Goal: Task Accomplishment & Management: Complete application form

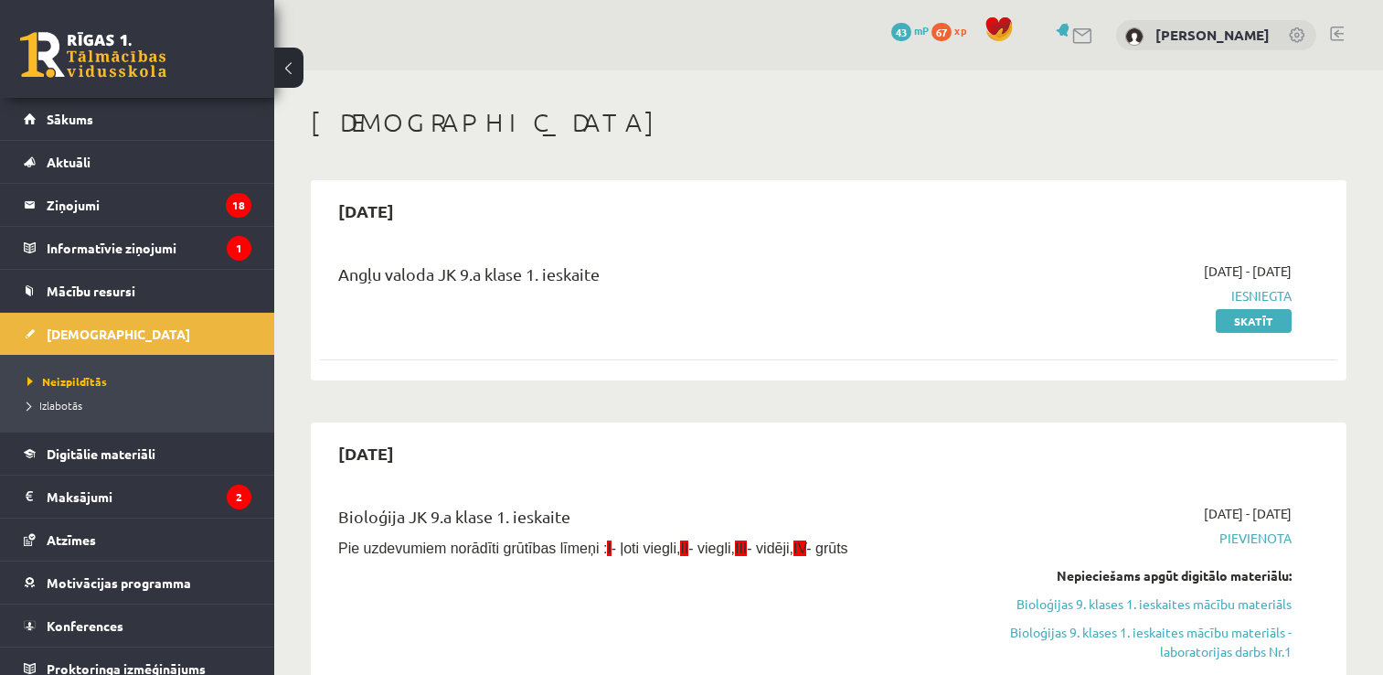
scroll to position [3366, 0]
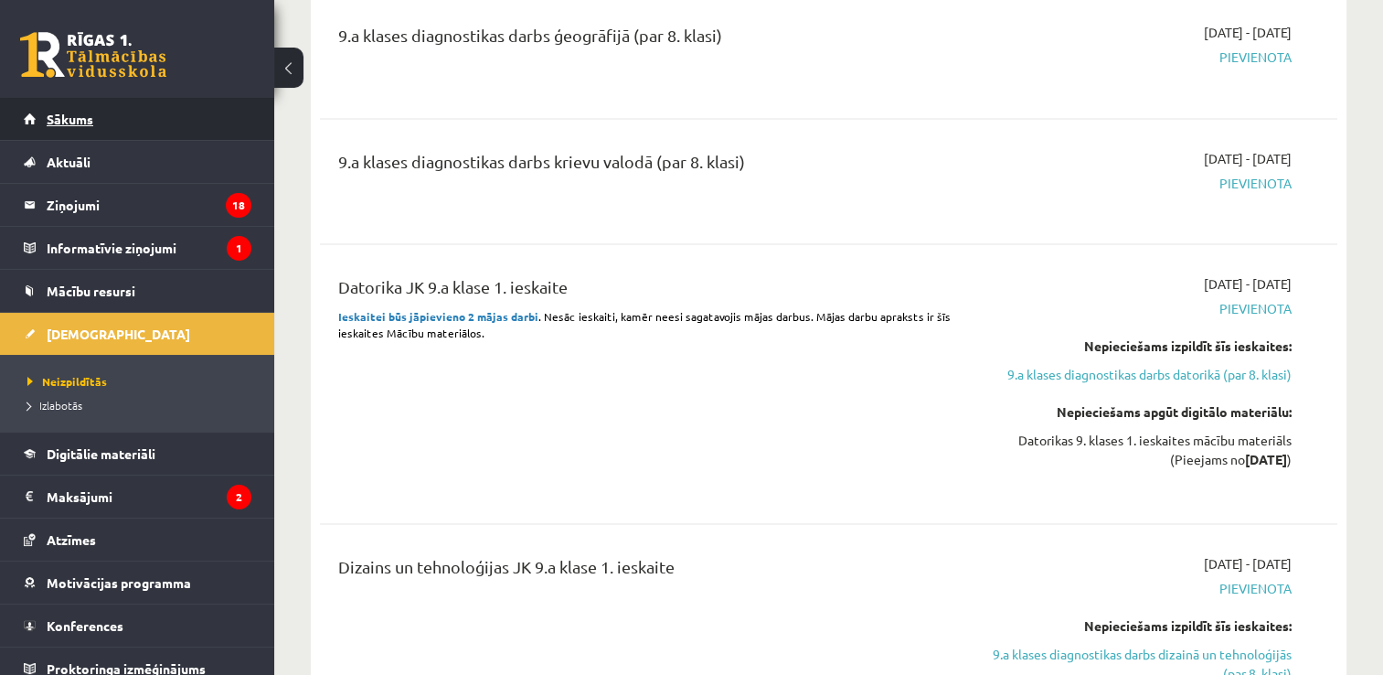
scroll to position [3363, 0]
click at [155, 130] on link "Sākums" at bounding box center [138, 119] width 228 height 42
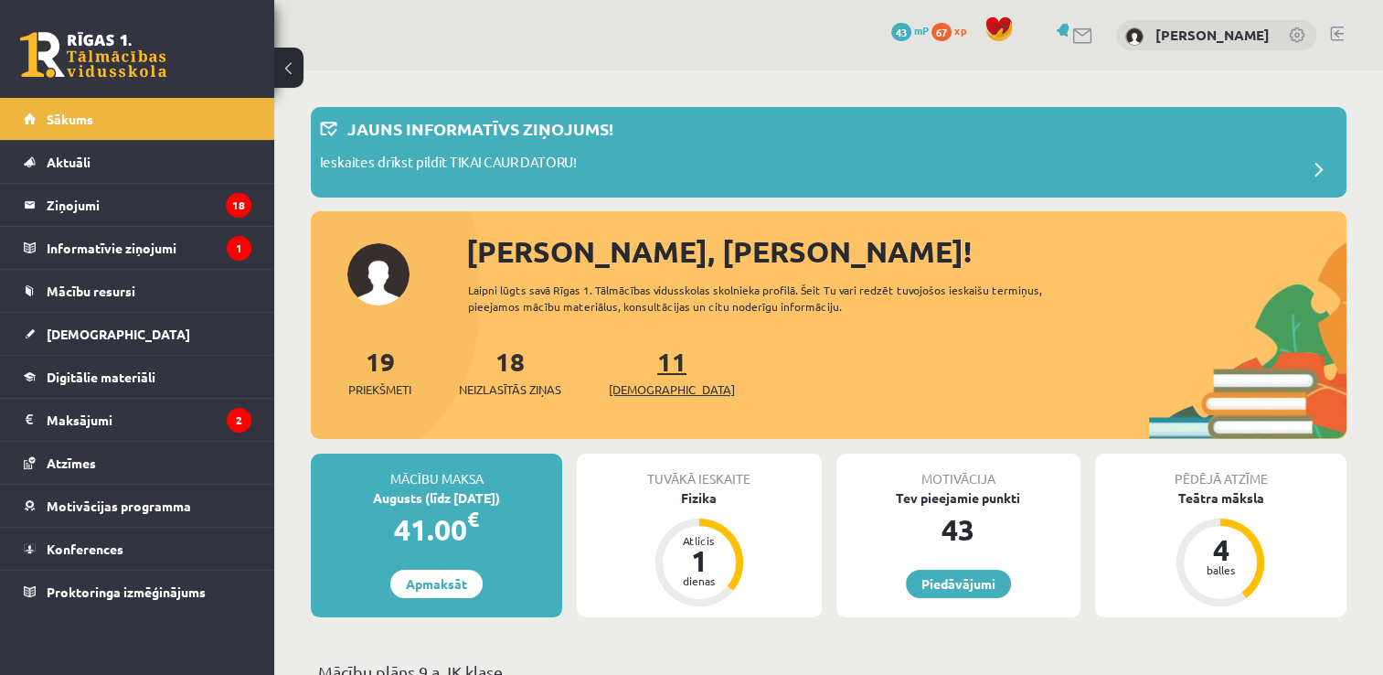
click at [635, 349] on link "11 Ieskaites" at bounding box center [672, 372] width 126 height 54
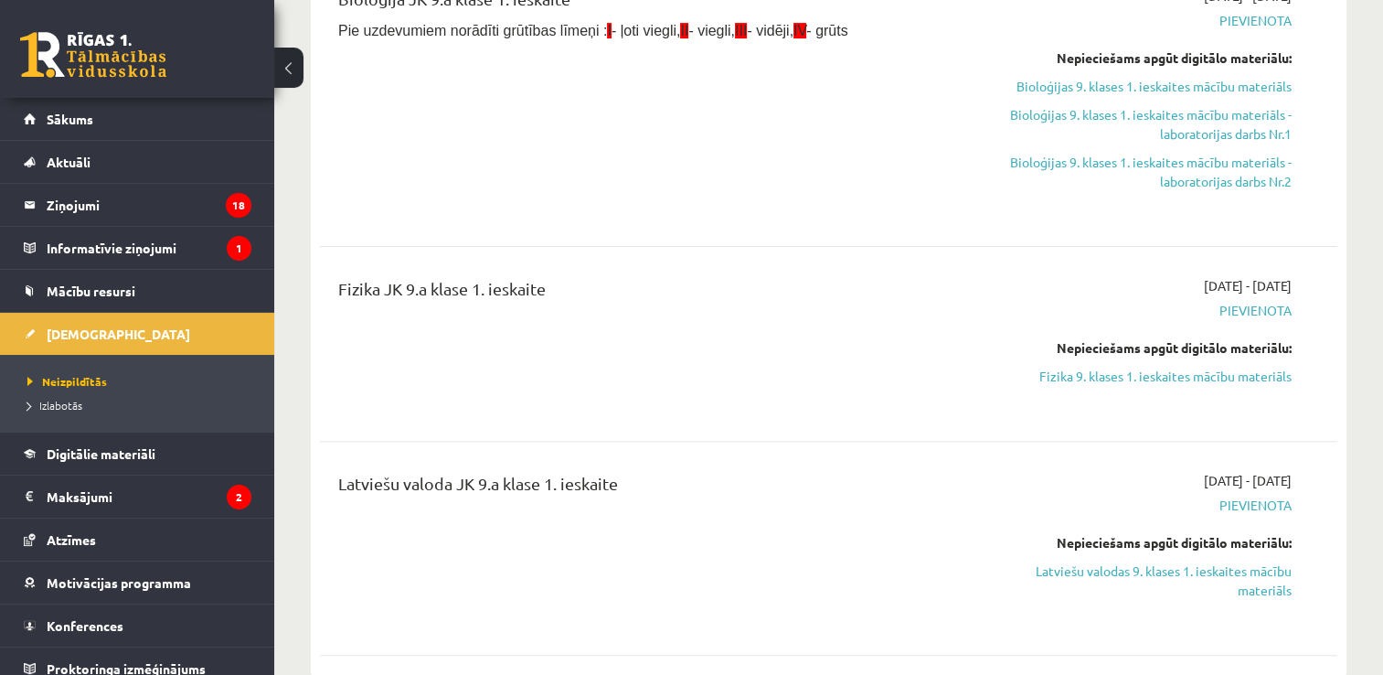
scroll to position [450, 0]
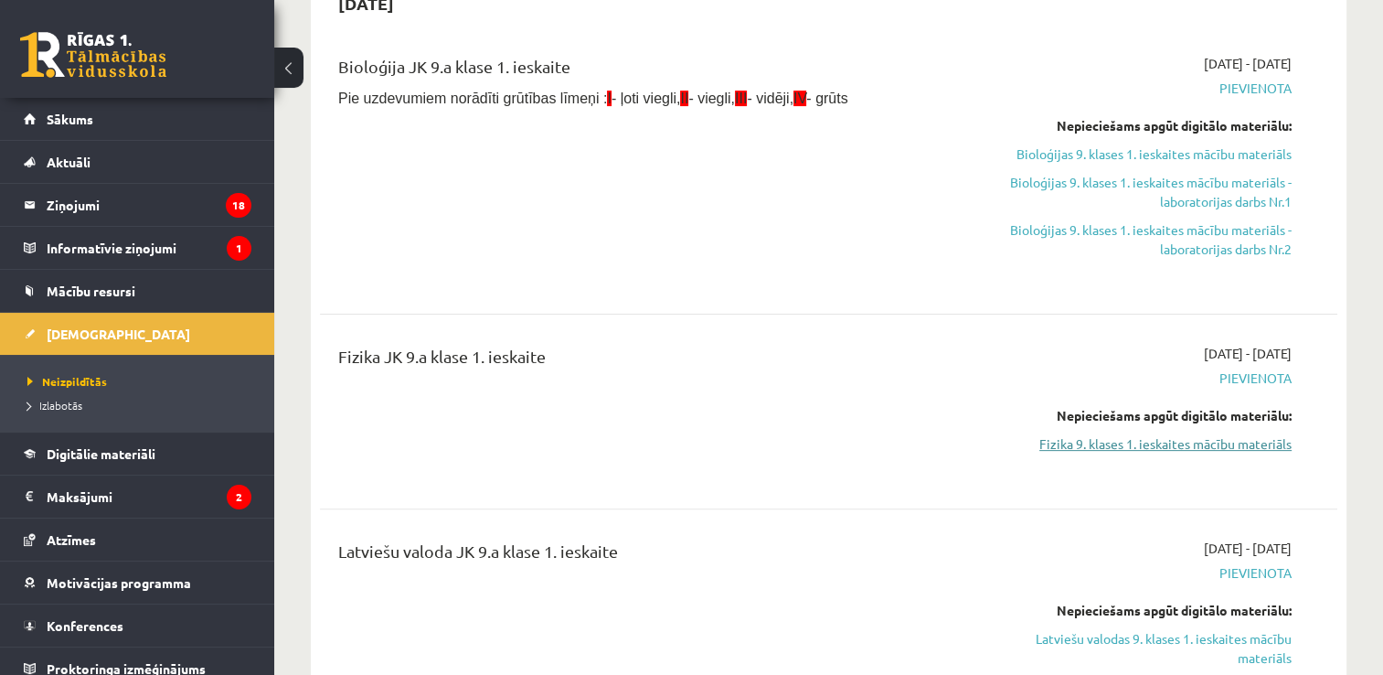
click at [1233, 443] on link "Fizika 9. klases 1. ieskaites mācību materiāls" at bounding box center [1142, 443] width 300 height 19
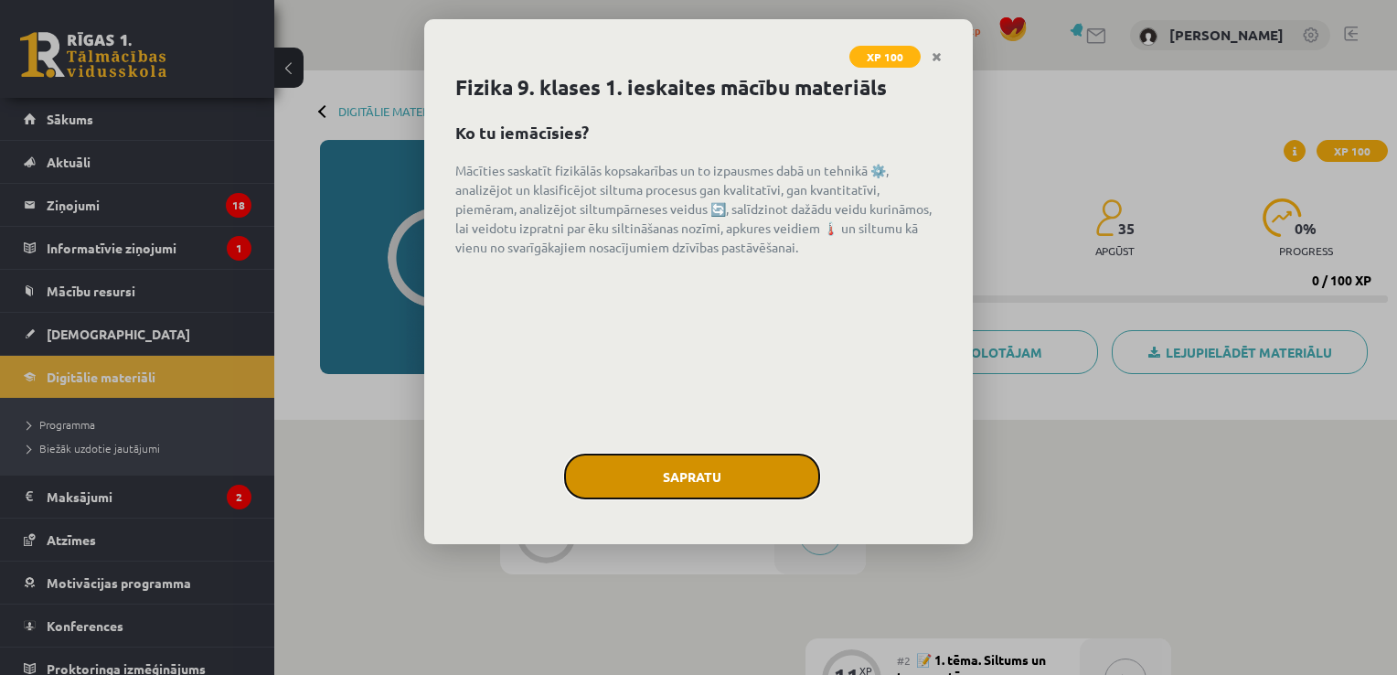
click at [779, 475] on button "Sapratu" at bounding box center [692, 477] width 256 height 46
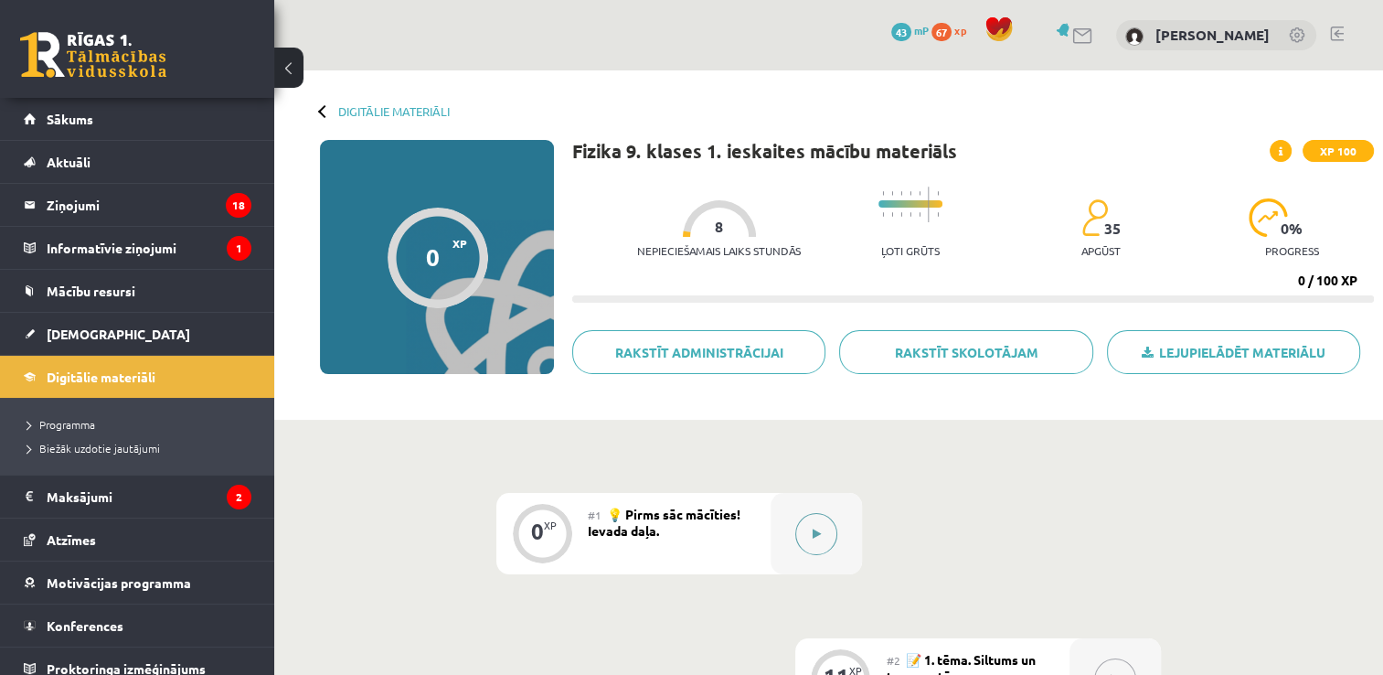
click at [810, 520] on button at bounding box center [816, 534] width 42 height 42
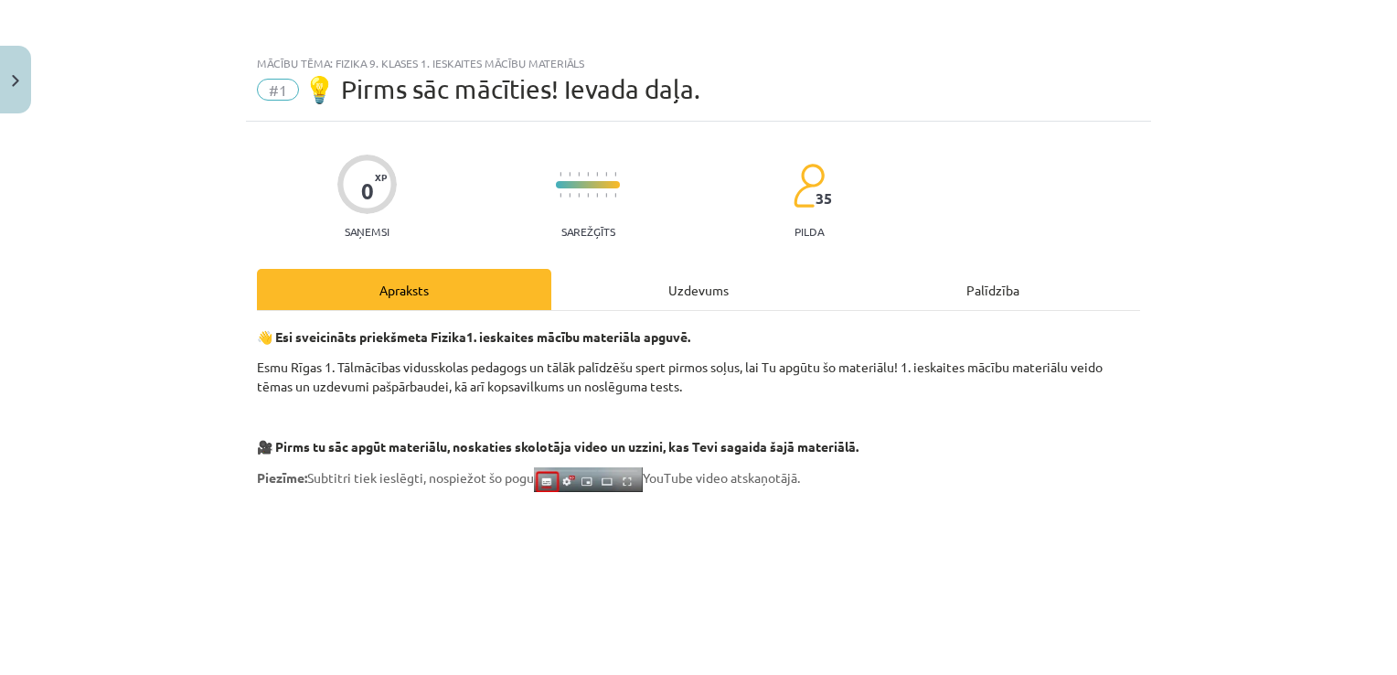
click at [764, 289] on div "Uzdevums" at bounding box center [698, 289] width 294 height 41
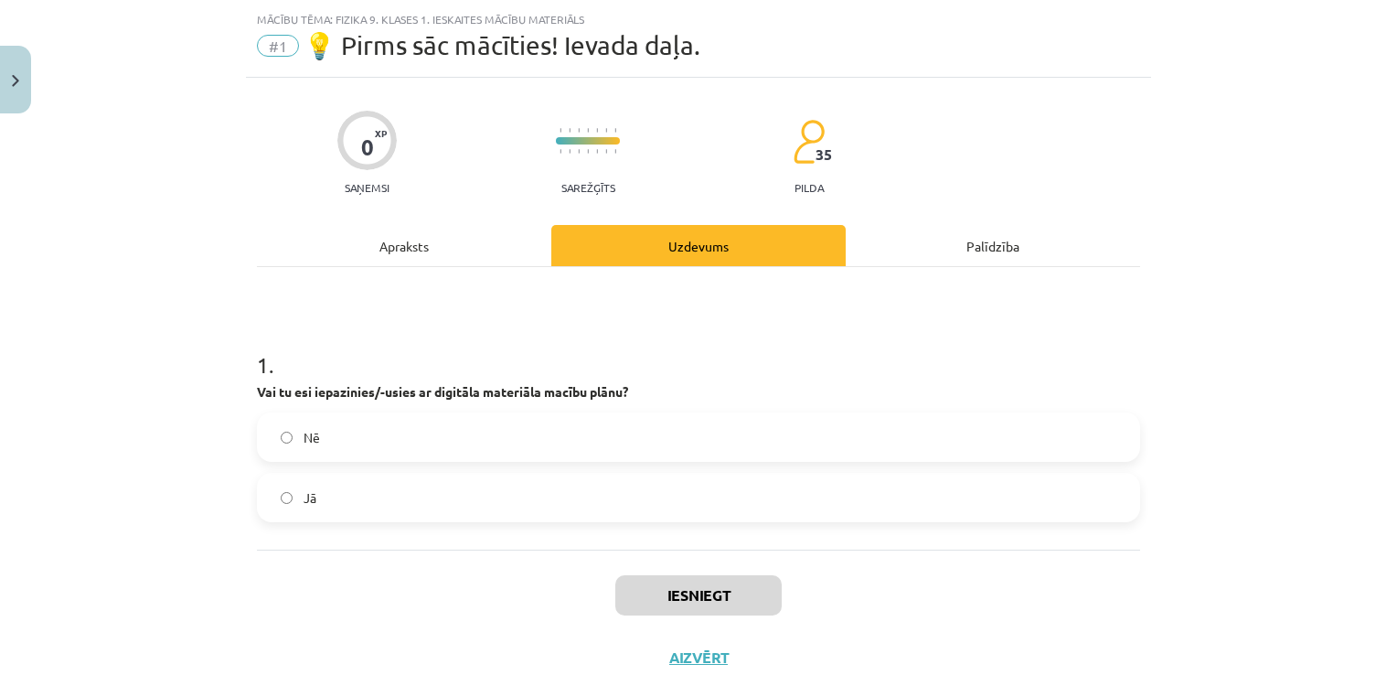
scroll to position [46, 0]
click at [352, 485] on label "Jā" at bounding box center [699, 496] width 880 height 46
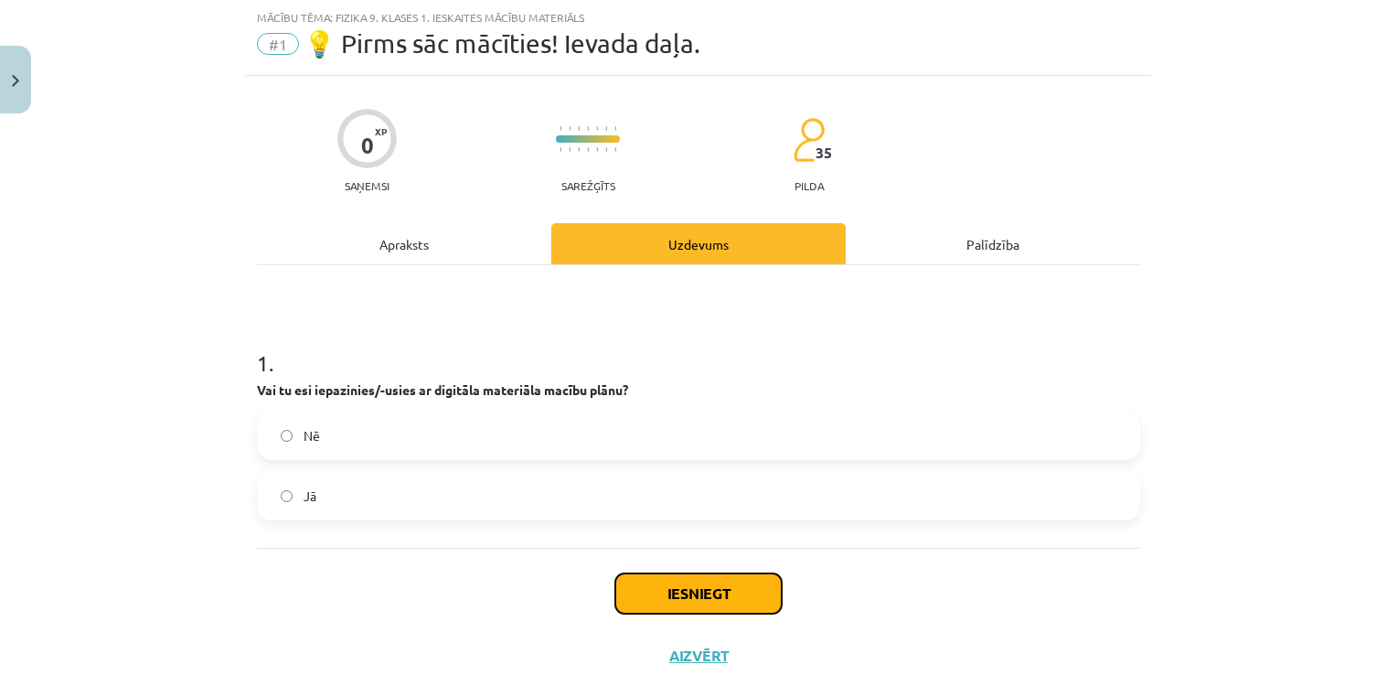
click at [686, 594] on button "Iesniegt" at bounding box center [698, 593] width 166 height 40
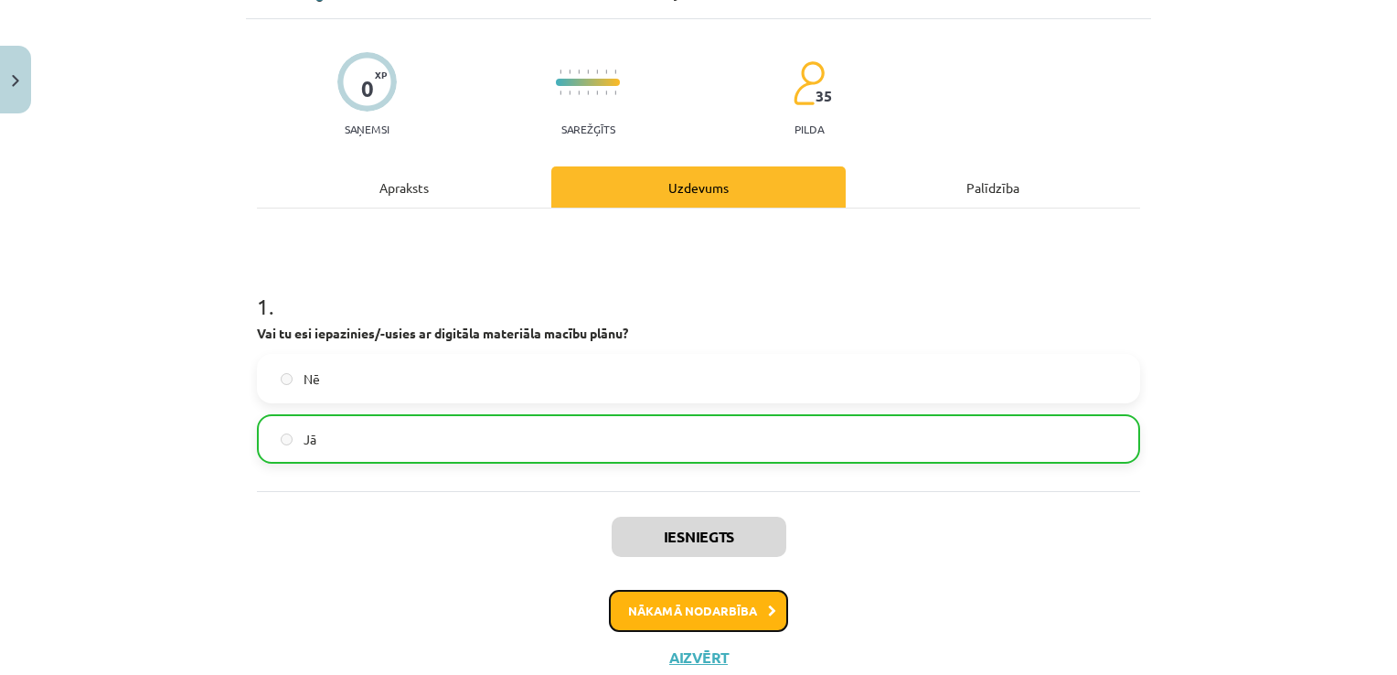
click at [720, 624] on button "Nākamā nodarbība" at bounding box center [698, 611] width 179 height 42
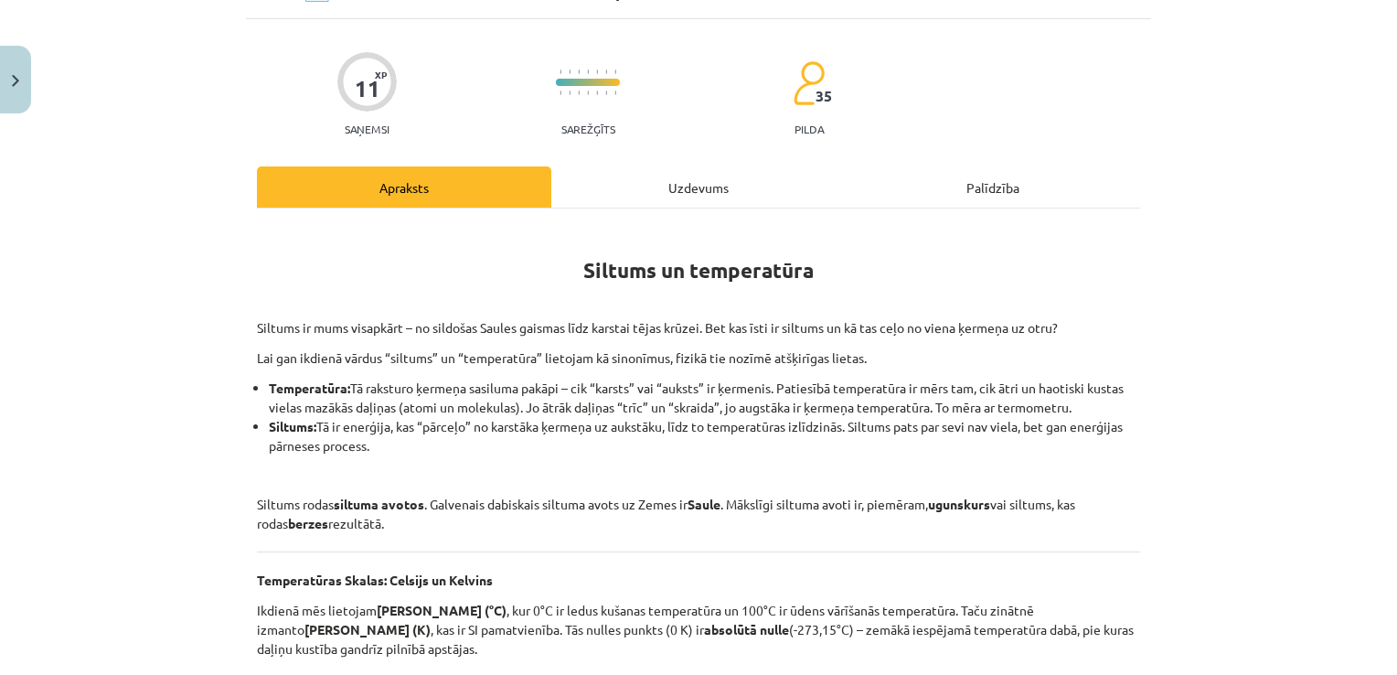
scroll to position [46, 0]
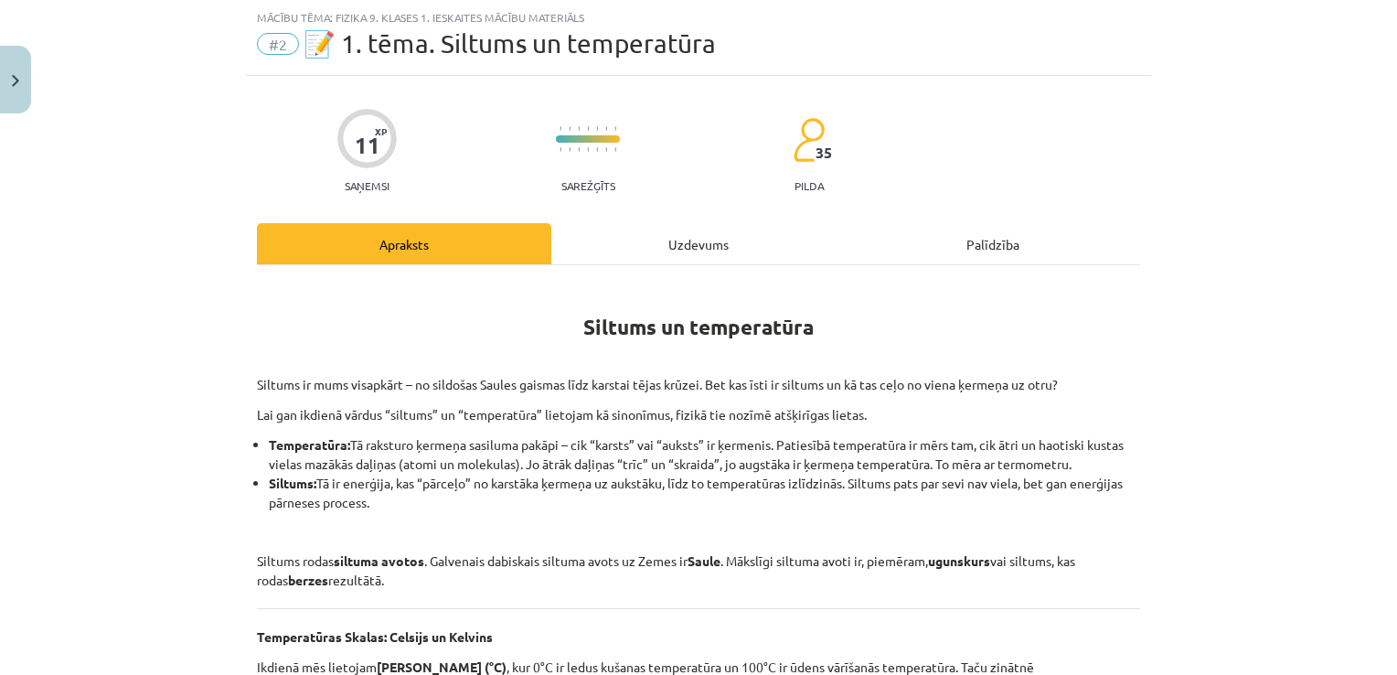
click at [691, 252] on div "Uzdevums" at bounding box center [698, 243] width 294 height 41
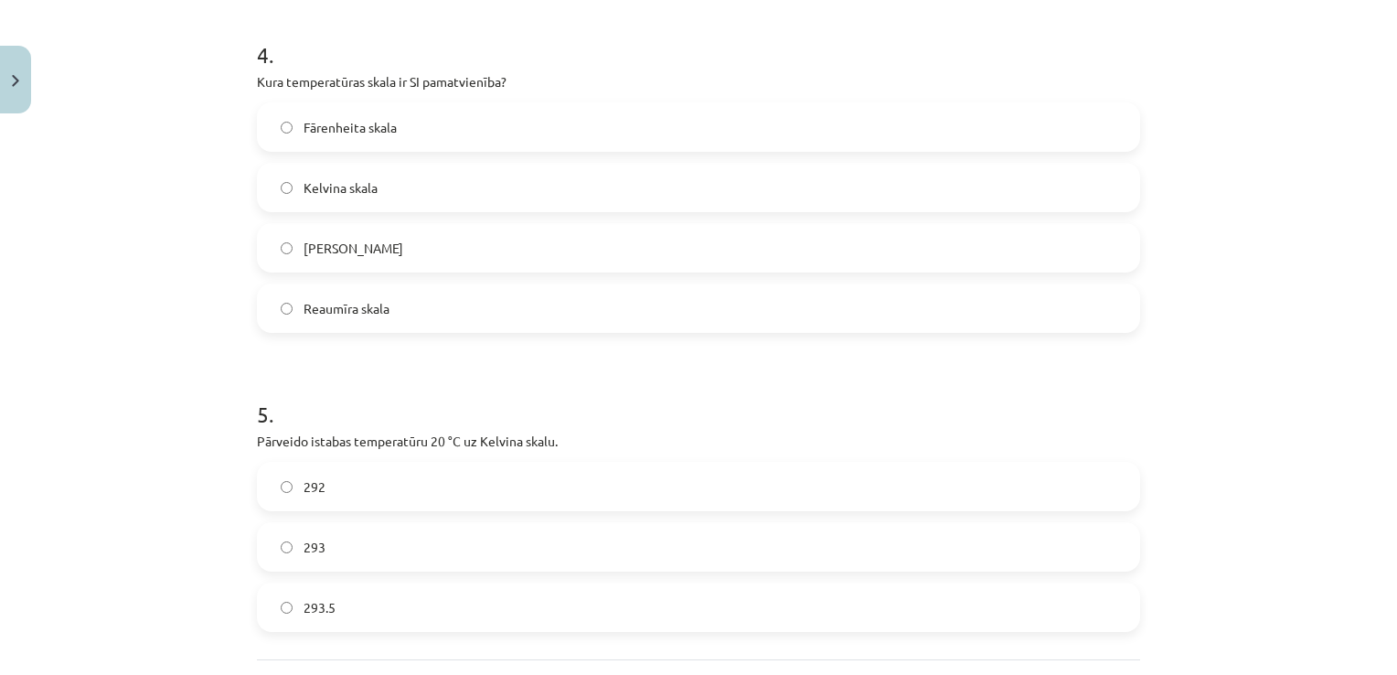
scroll to position [1359, 0]
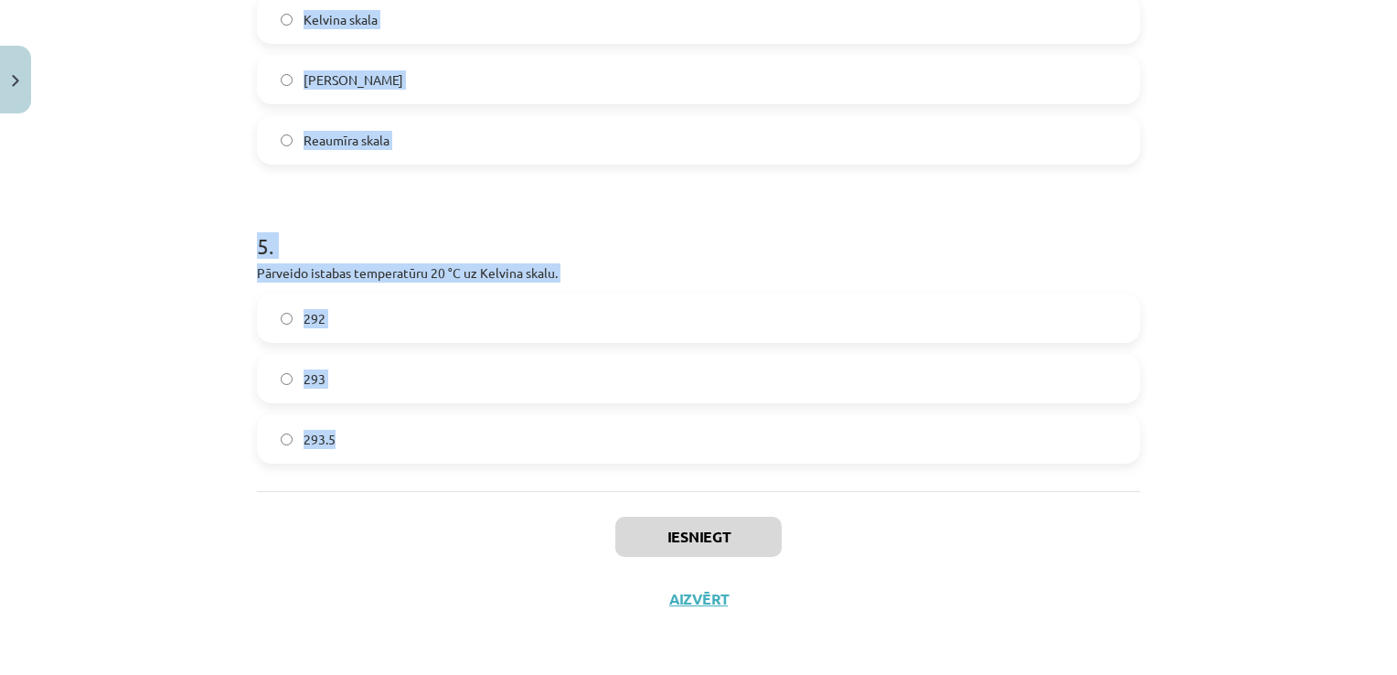
drag, startPoint x: 240, startPoint y: 342, endPoint x: 773, endPoint y: 465, distance: 547.2
copy form "1 . Kas ir galvenais dabiskais siltuma avots uz Zemes? Ugunskurs Berze Radiator…"
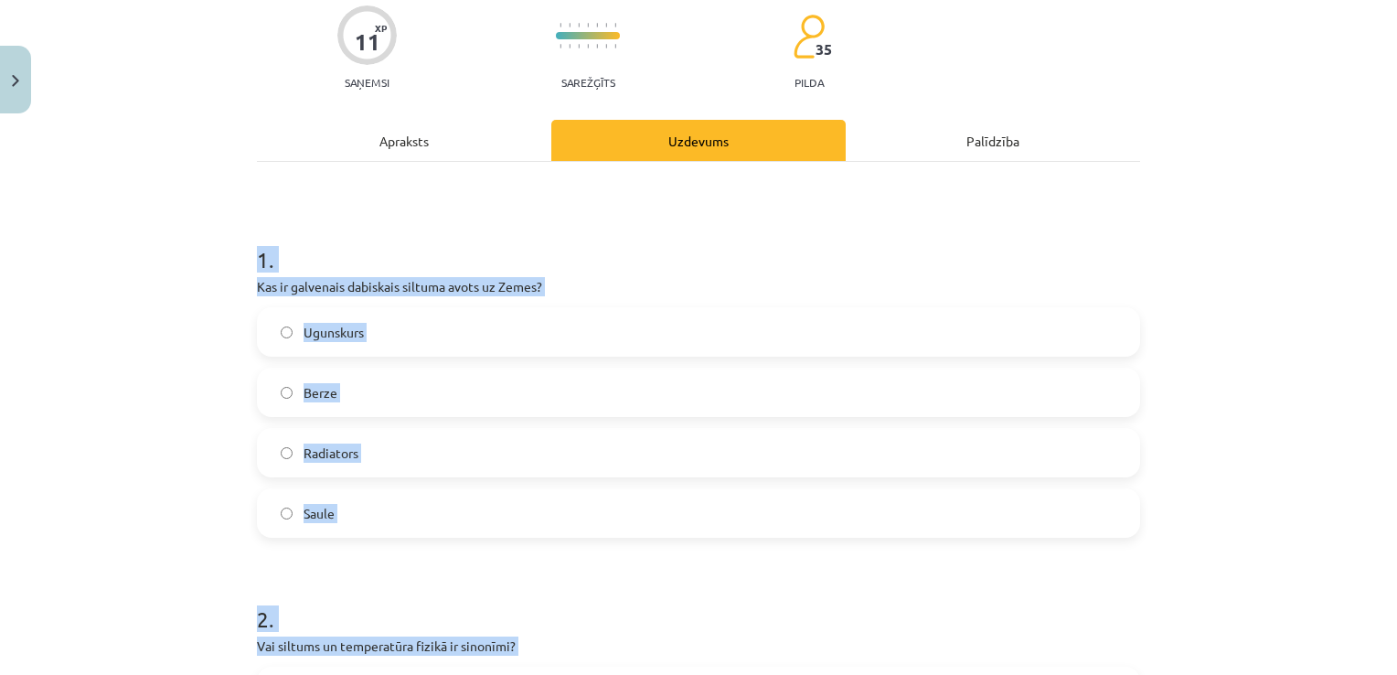
scroll to position [158, 0]
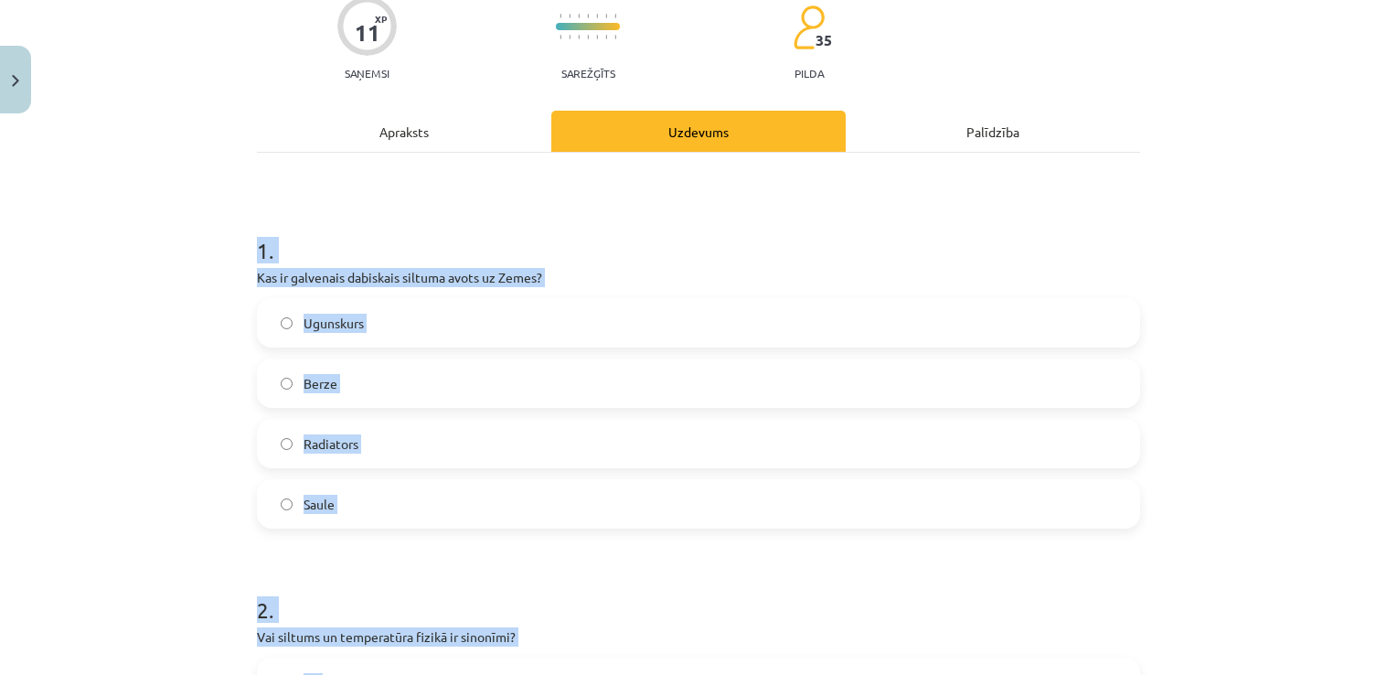
click at [1259, 205] on div "Mācību tēma: Fizika 9. klases 1. ieskaites mācību materiāls #2 📝 1. tēma. Siltu…" at bounding box center [698, 337] width 1397 height 675
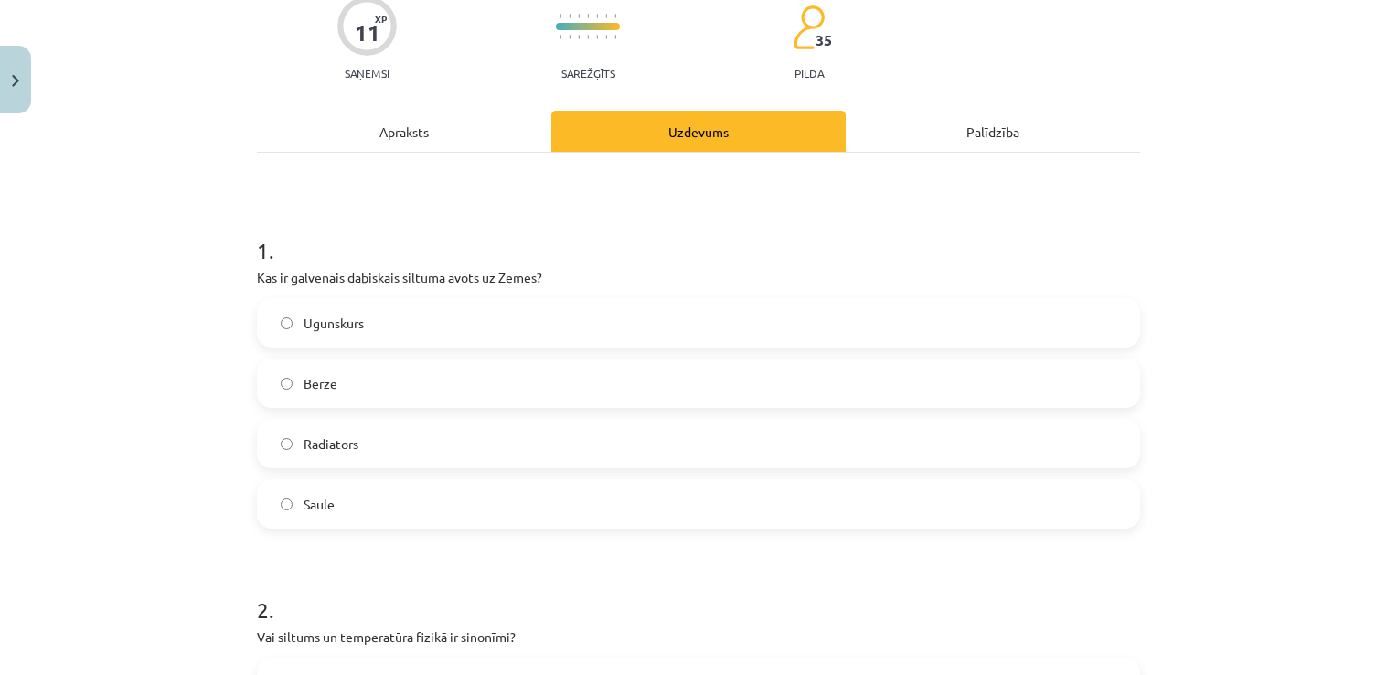
click at [368, 494] on label "Saule" at bounding box center [699, 504] width 880 height 46
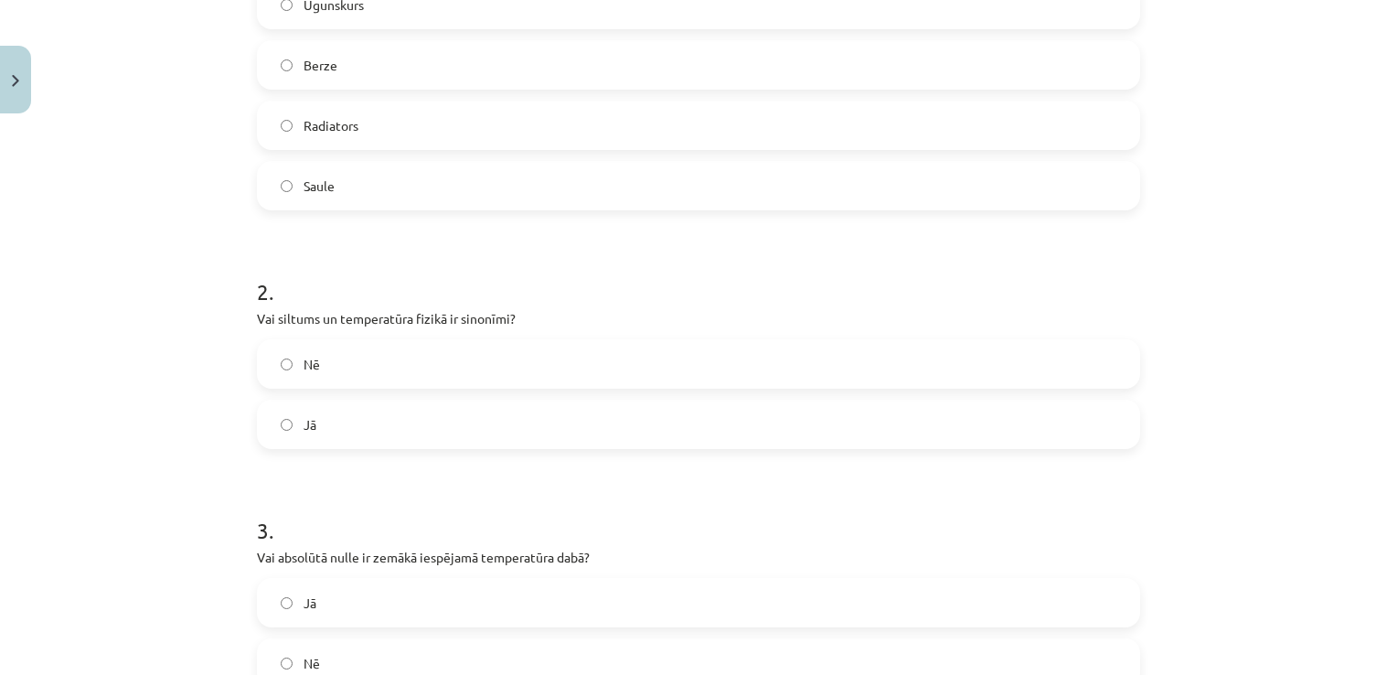
scroll to position [601, 0]
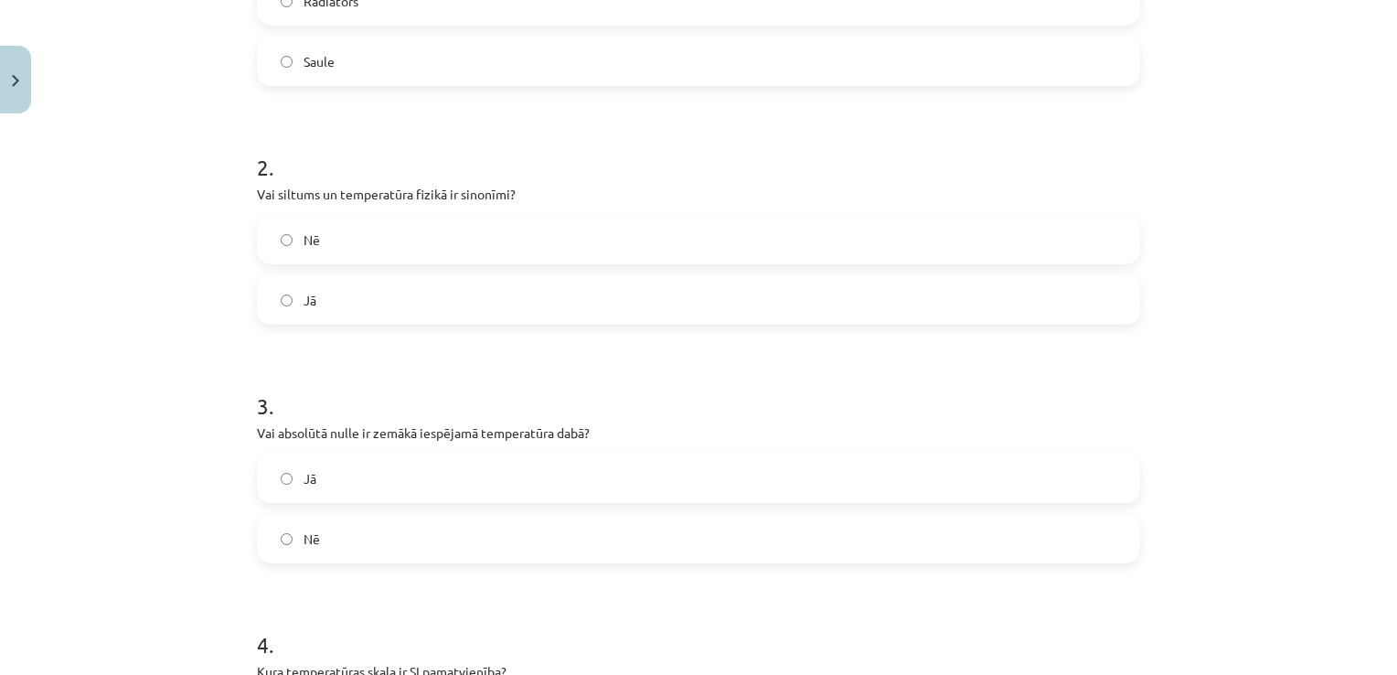
click at [493, 234] on label "Nē" at bounding box center [699, 240] width 880 height 46
click at [428, 486] on label "Jā" at bounding box center [699, 478] width 880 height 46
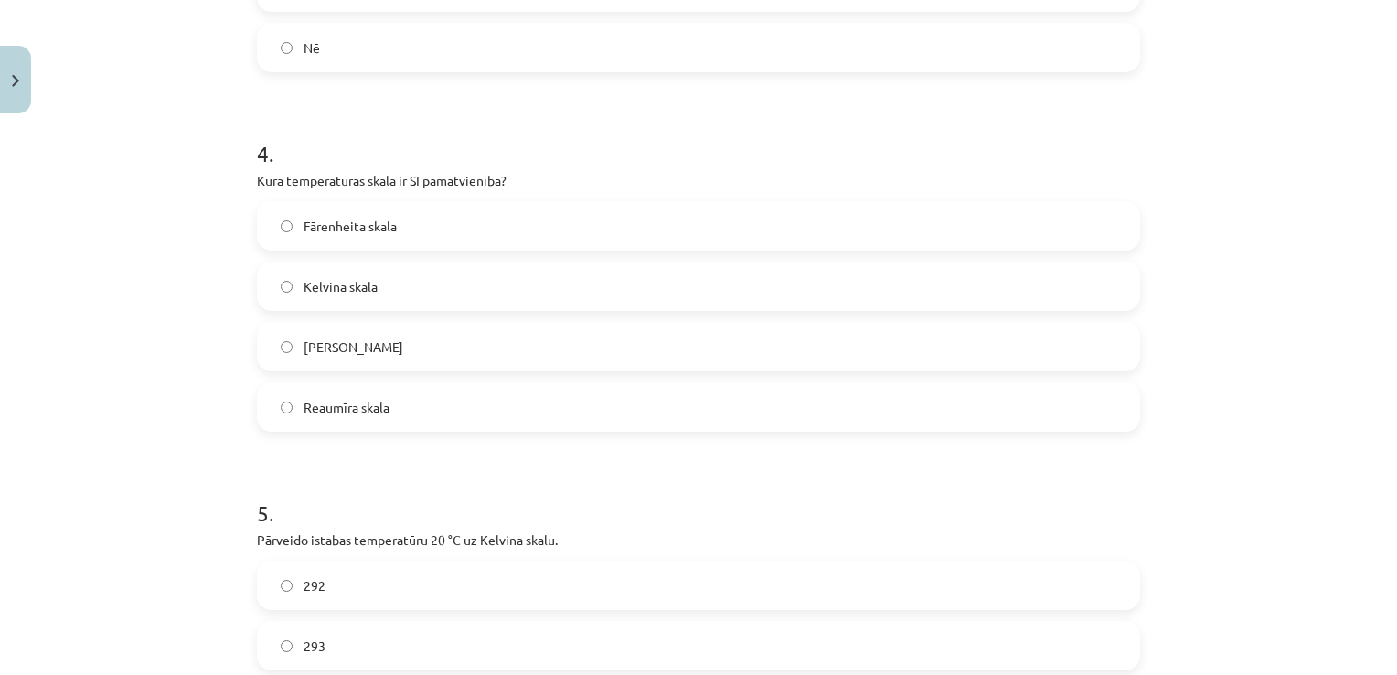
scroll to position [1137, 0]
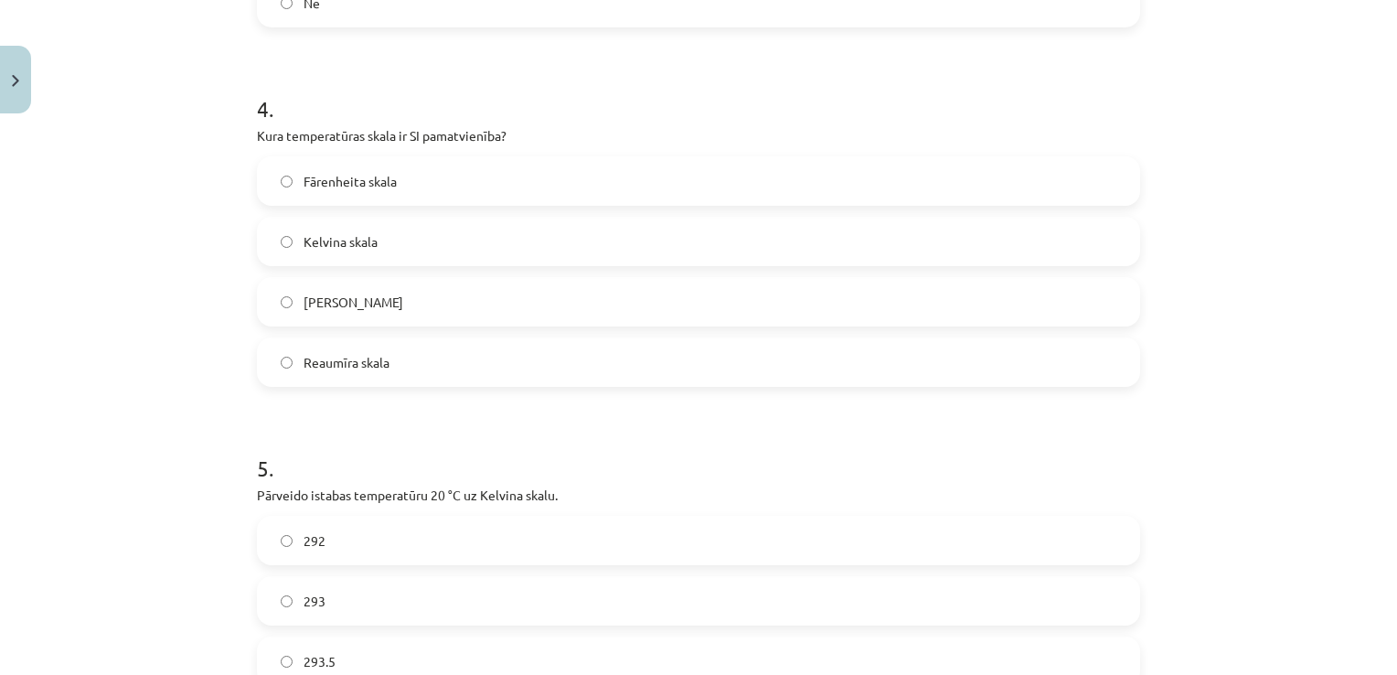
click at [411, 226] on label "Kelvina skala" at bounding box center [699, 242] width 880 height 46
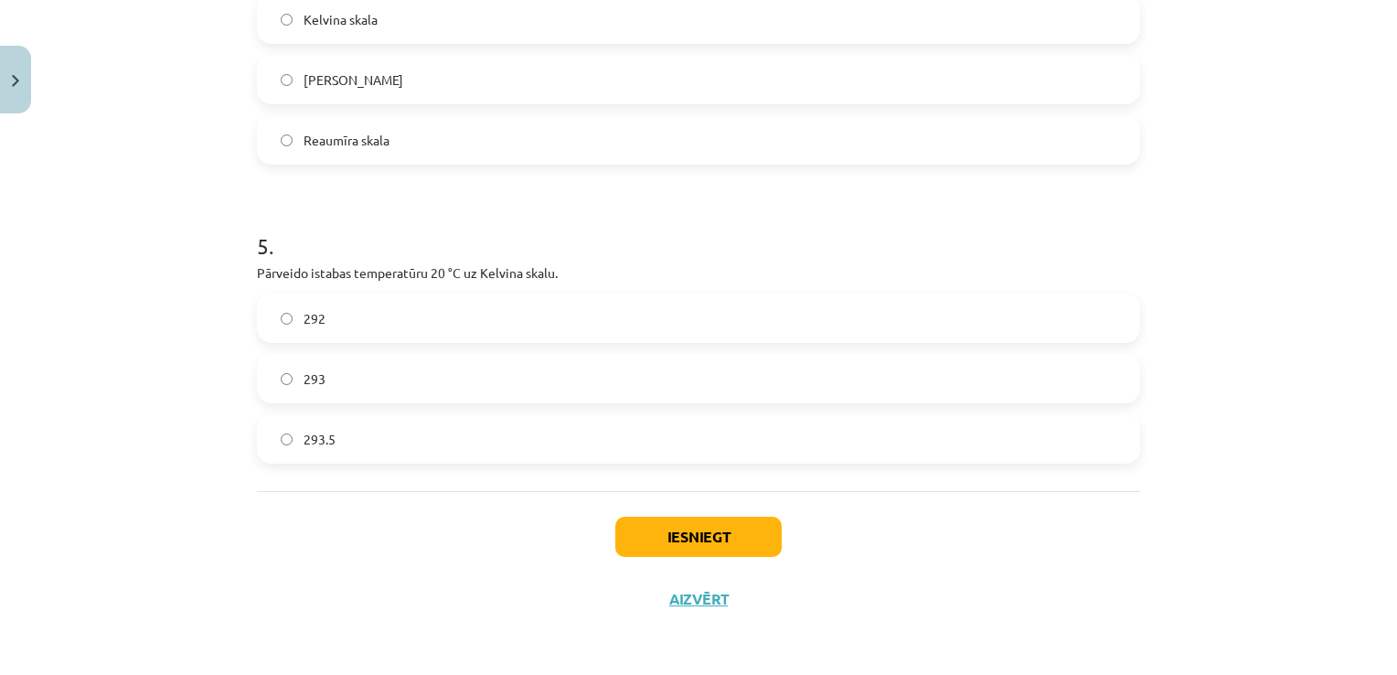
click at [363, 386] on label "293" at bounding box center [699, 379] width 880 height 46
click at [673, 537] on button "Iesniegt" at bounding box center [698, 537] width 166 height 40
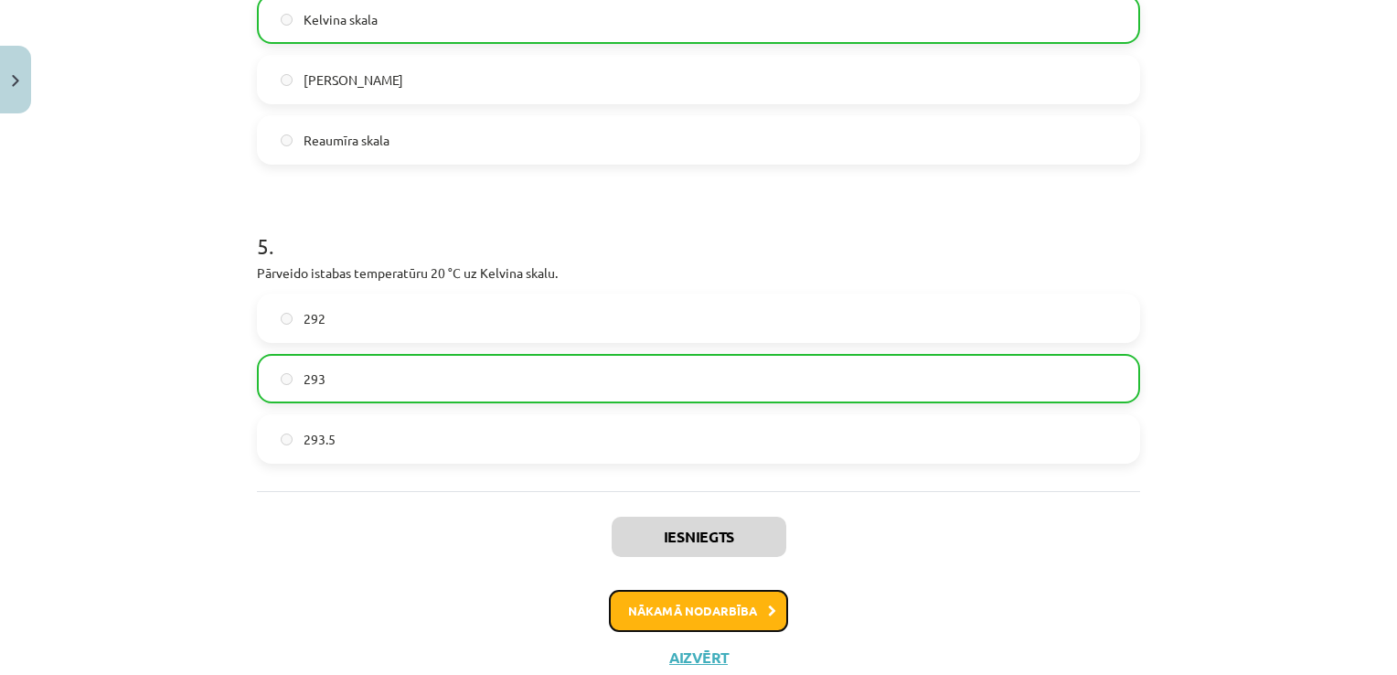
click at [691, 609] on button "Nākamā nodarbība" at bounding box center [698, 611] width 179 height 42
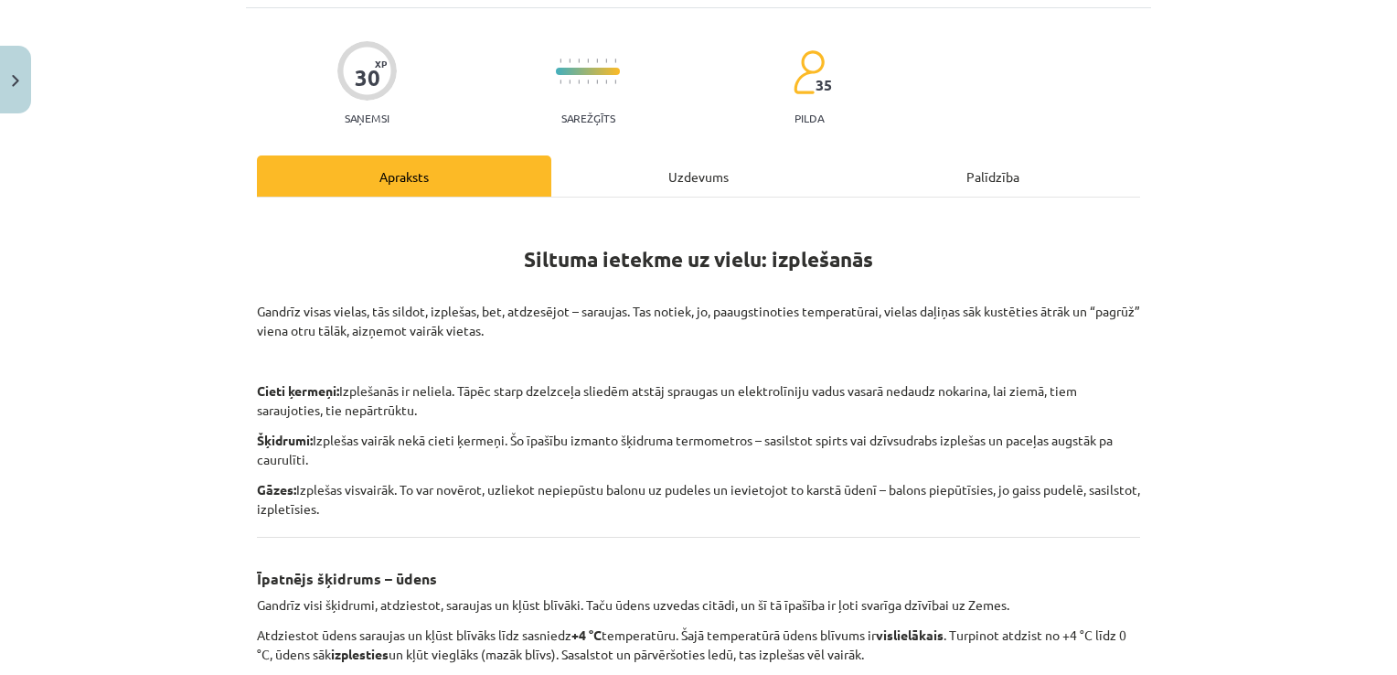
scroll to position [46, 0]
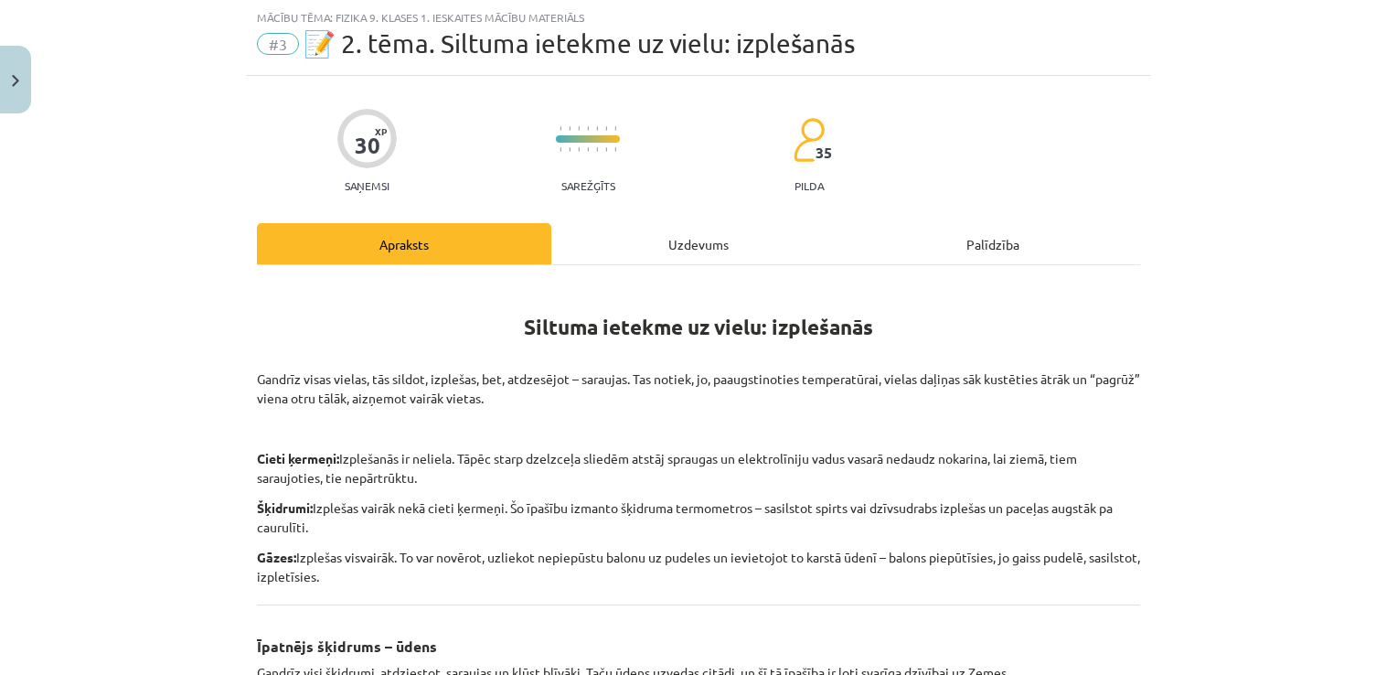
click at [644, 254] on div "Uzdevums" at bounding box center [698, 243] width 294 height 41
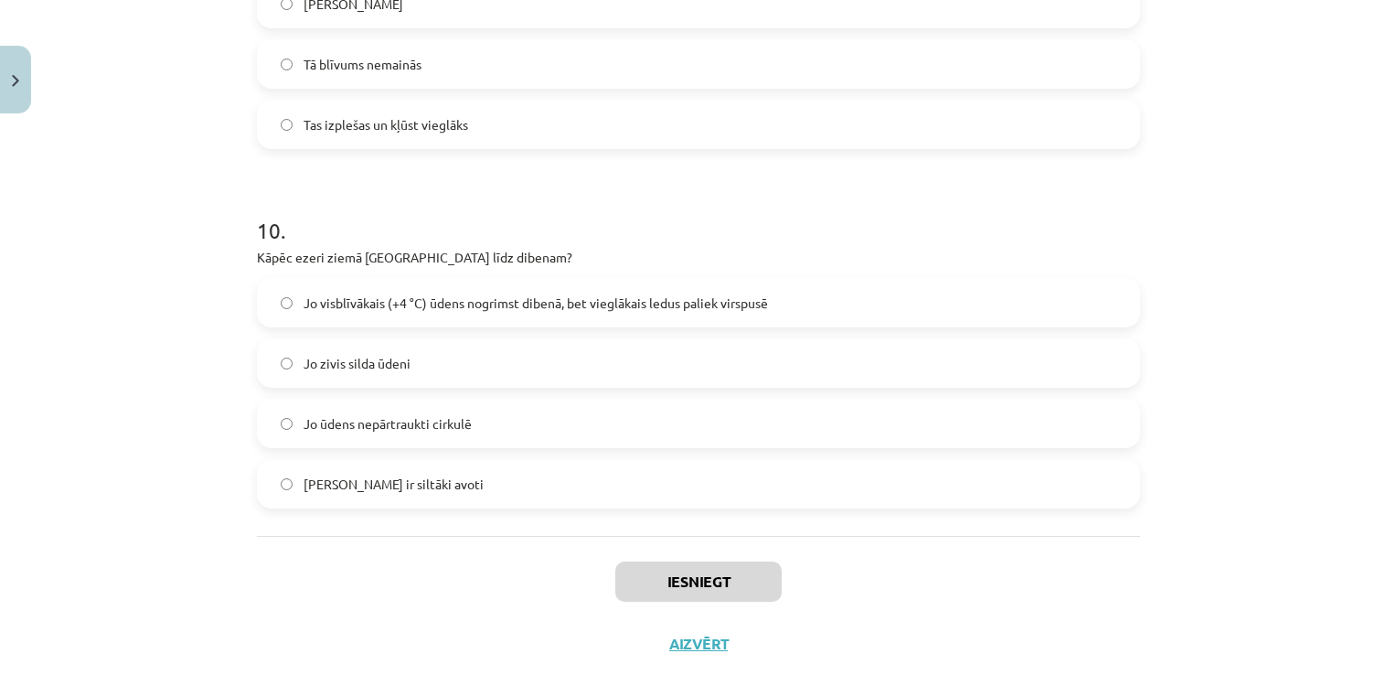
scroll to position [2973, 0]
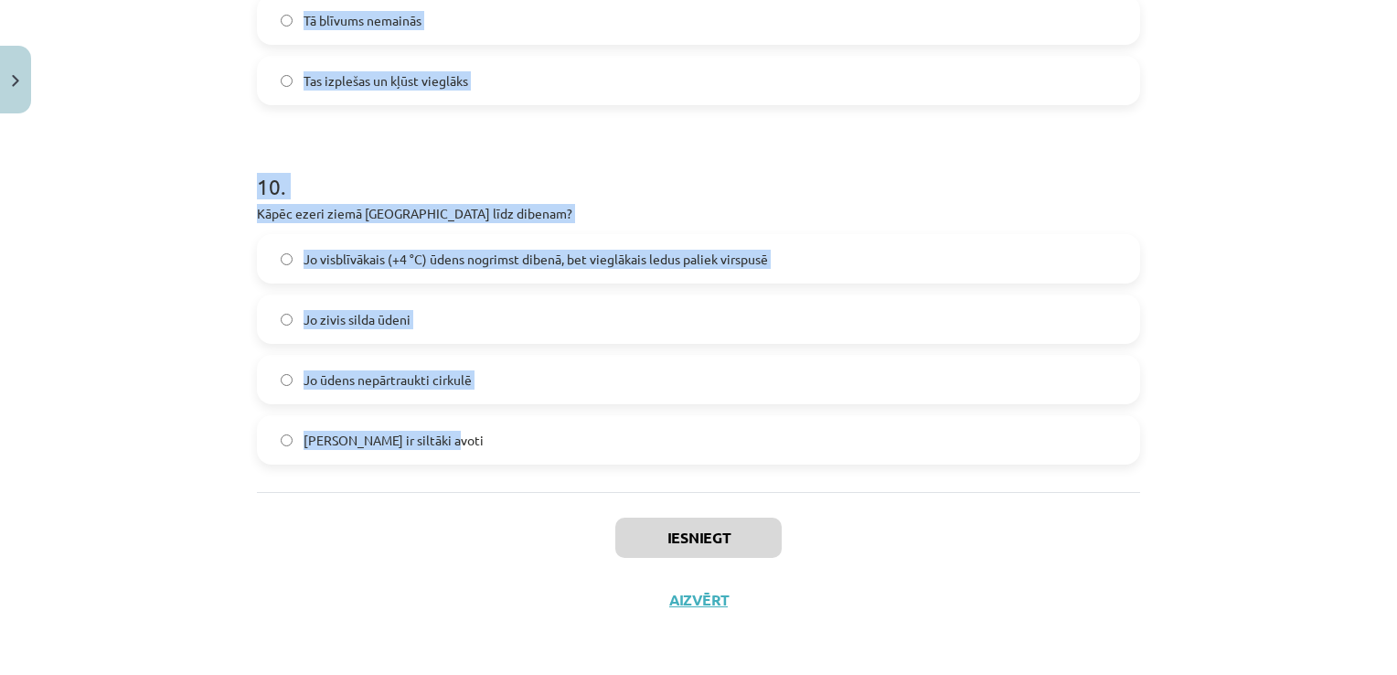
drag, startPoint x: 251, startPoint y: 346, endPoint x: 844, endPoint y: 456, distance: 603.6
copy form "1 . Vai, sildot vielas, tās parasti saraujas? Nē Jā 2 . Vai gāzes, sildot, izpl…"
click at [1326, 397] on div "Mācību tēma: Fizika 9. klases 1. ieskaites mācību materiāls #3 📝 2. tēma. Siltu…" at bounding box center [698, 337] width 1397 height 675
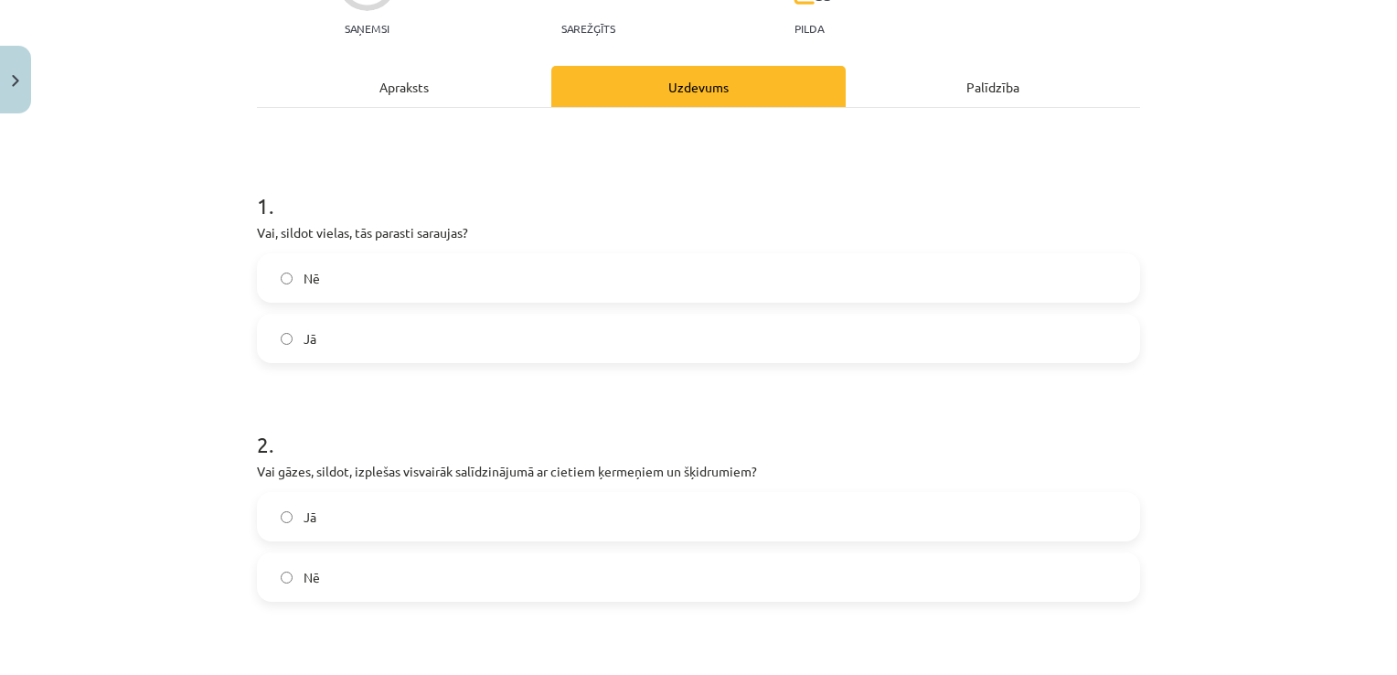
scroll to position [250, 0]
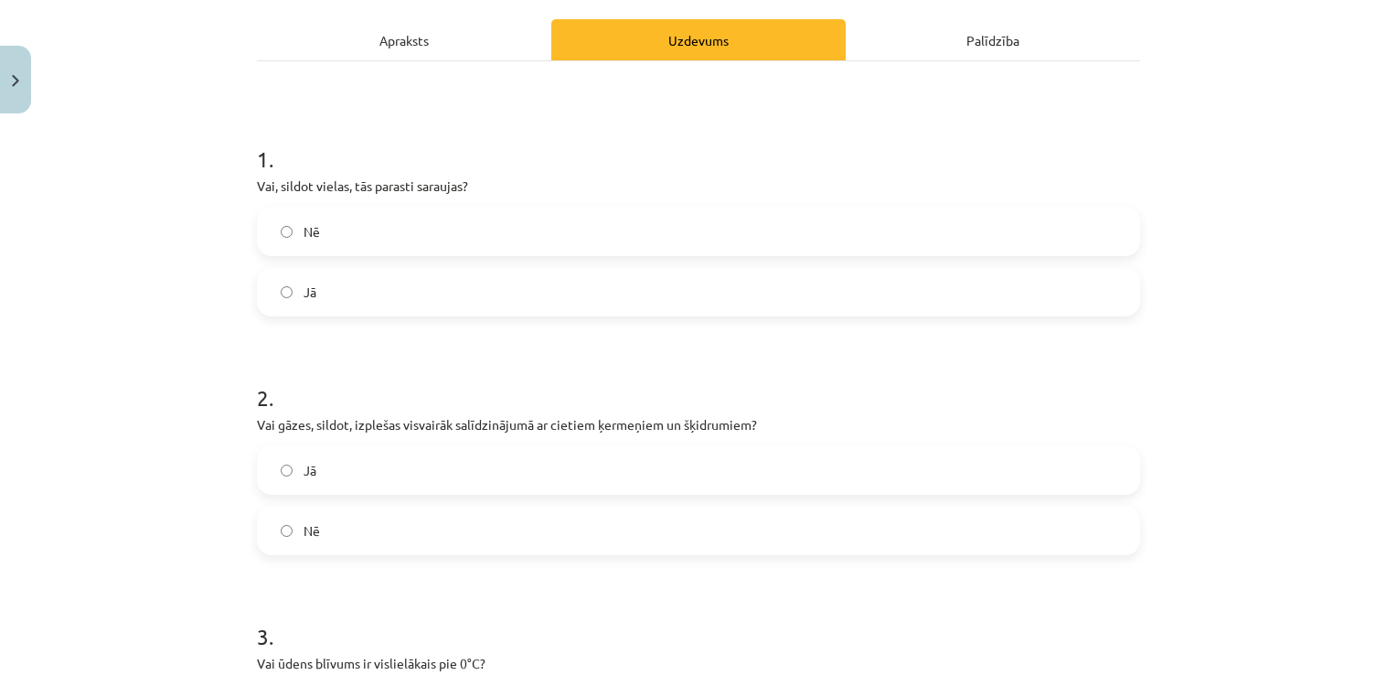
click at [346, 217] on label "Nē" at bounding box center [699, 231] width 880 height 46
click at [347, 480] on label "Jā" at bounding box center [699, 470] width 880 height 46
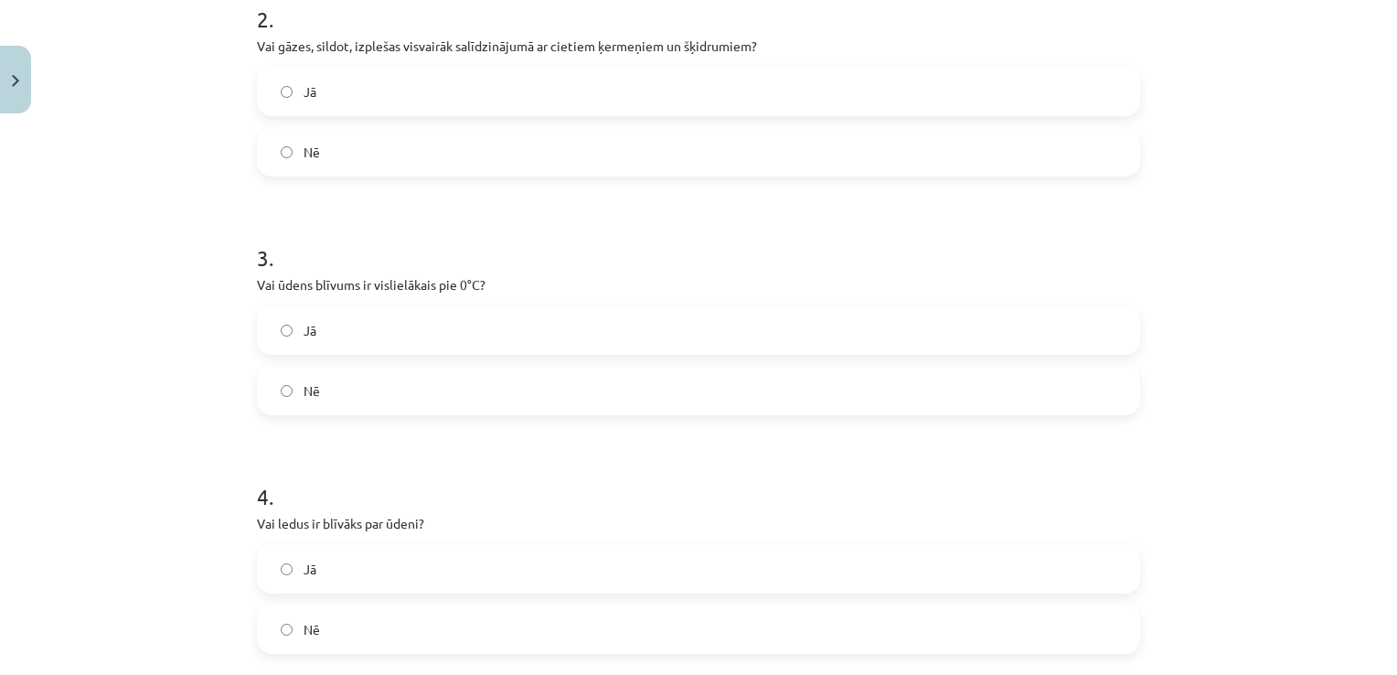
scroll to position [704, 0]
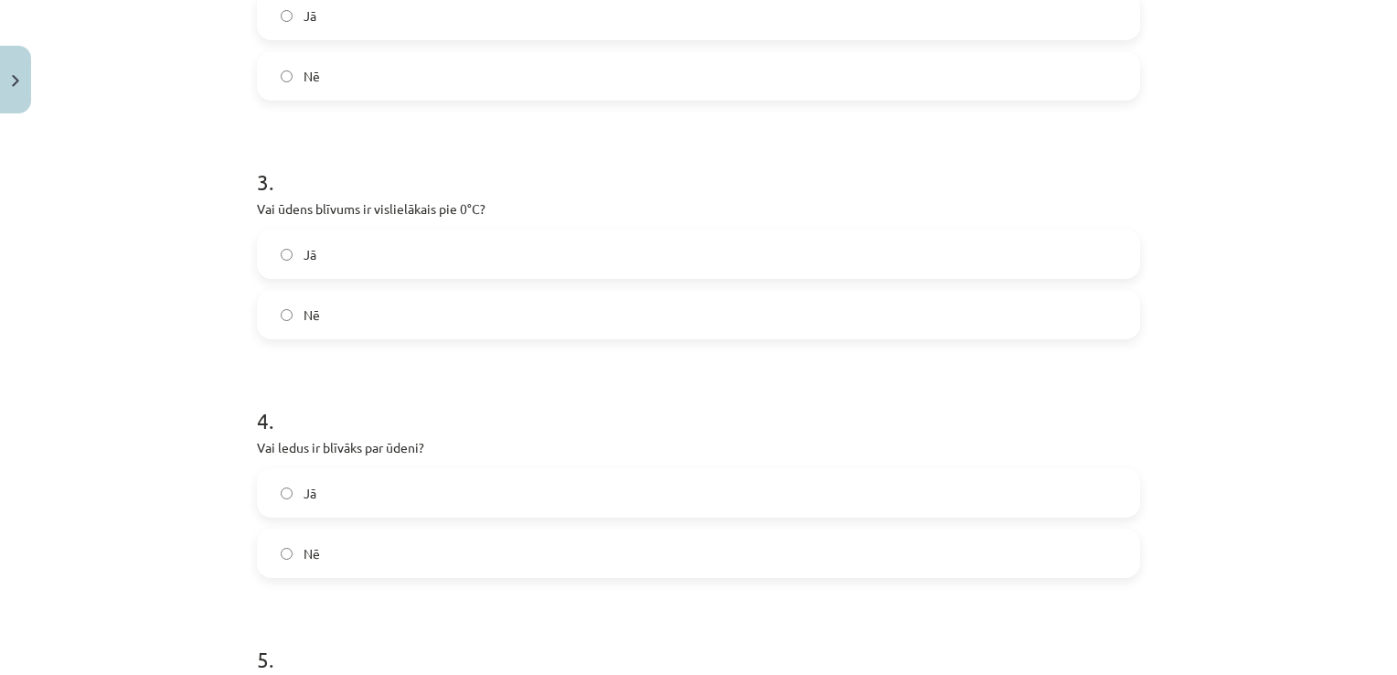
click at [518, 313] on label "Nē" at bounding box center [699, 315] width 880 height 46
click at [347, 569] on label "Nē" at bounding box center [699, 553] width 880 height 46
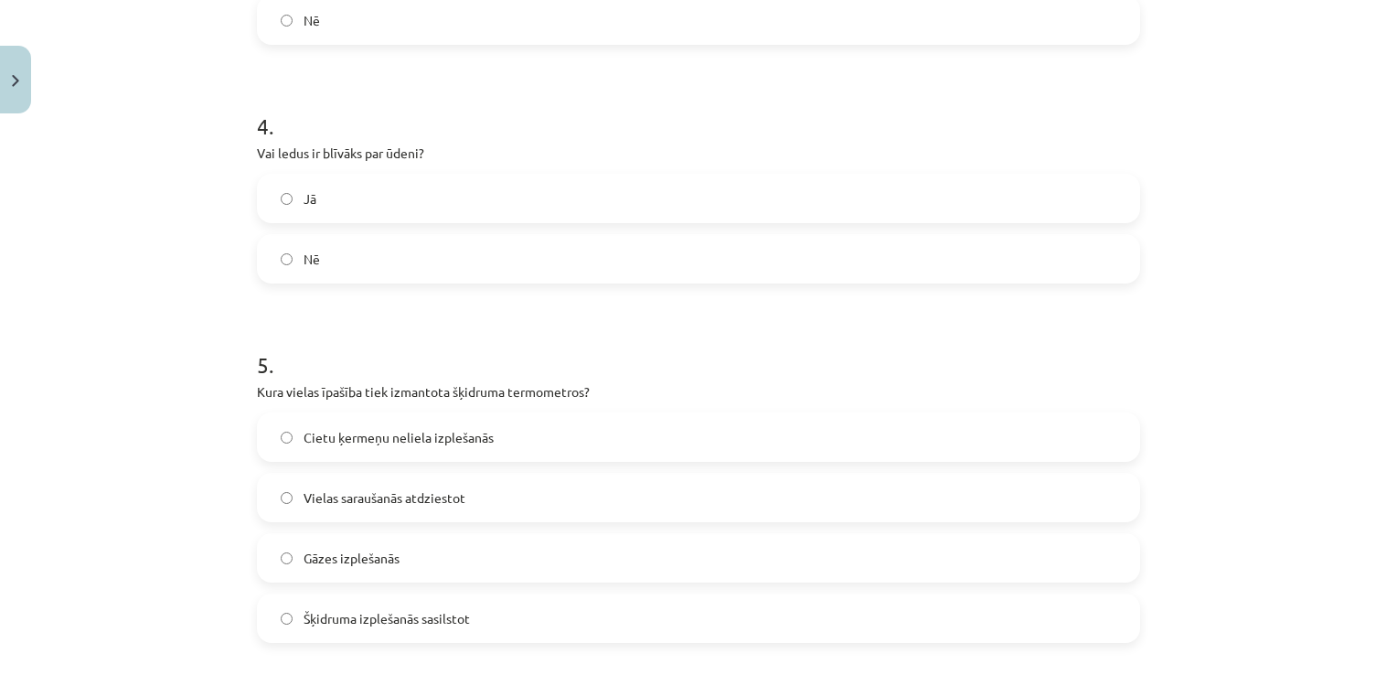
scroll to position [1171, 0]
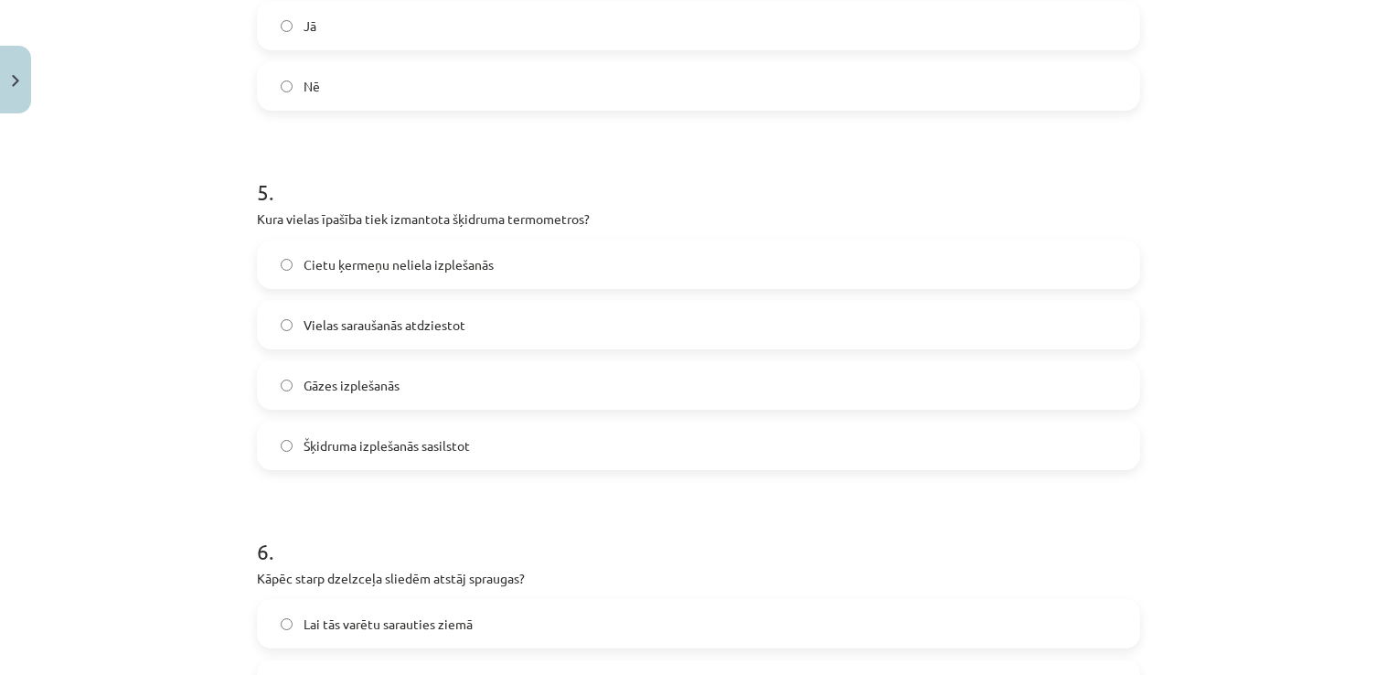
click at [437, 438] on span "Šķidruma izplešanās sasilstot" at bounding box center [387, 445] width 166 height 19
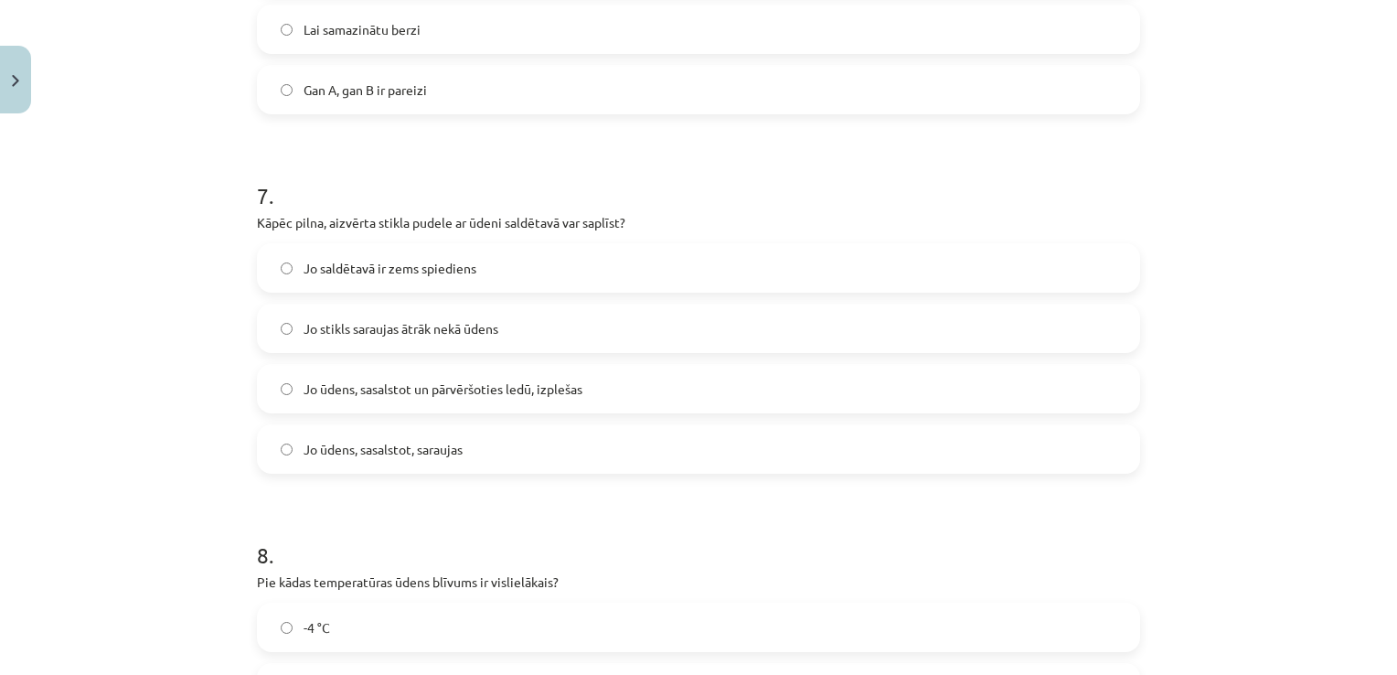
scroll to position [1946, 0]
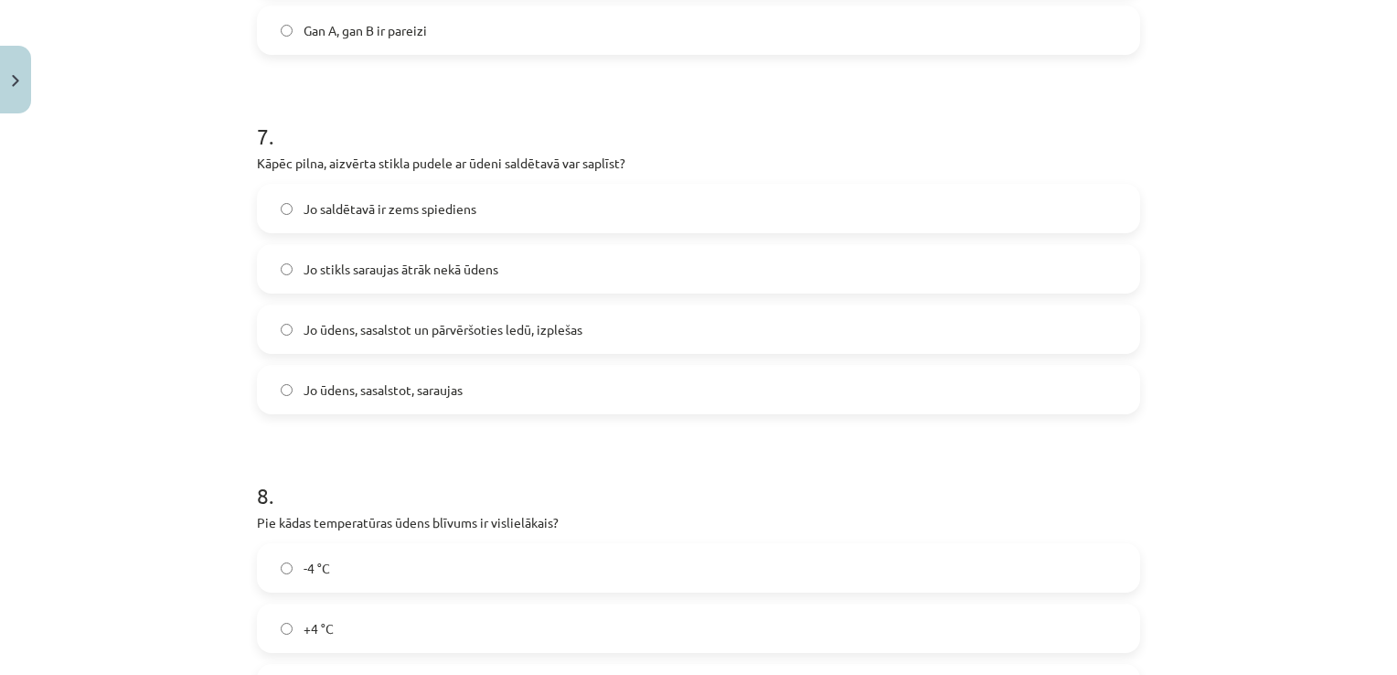
click at [591, 339] on label "Jo ūdens, sasalstot un pārvēršoties ledū, izplešas" at bounding box center [699, 329] width 880 height 46
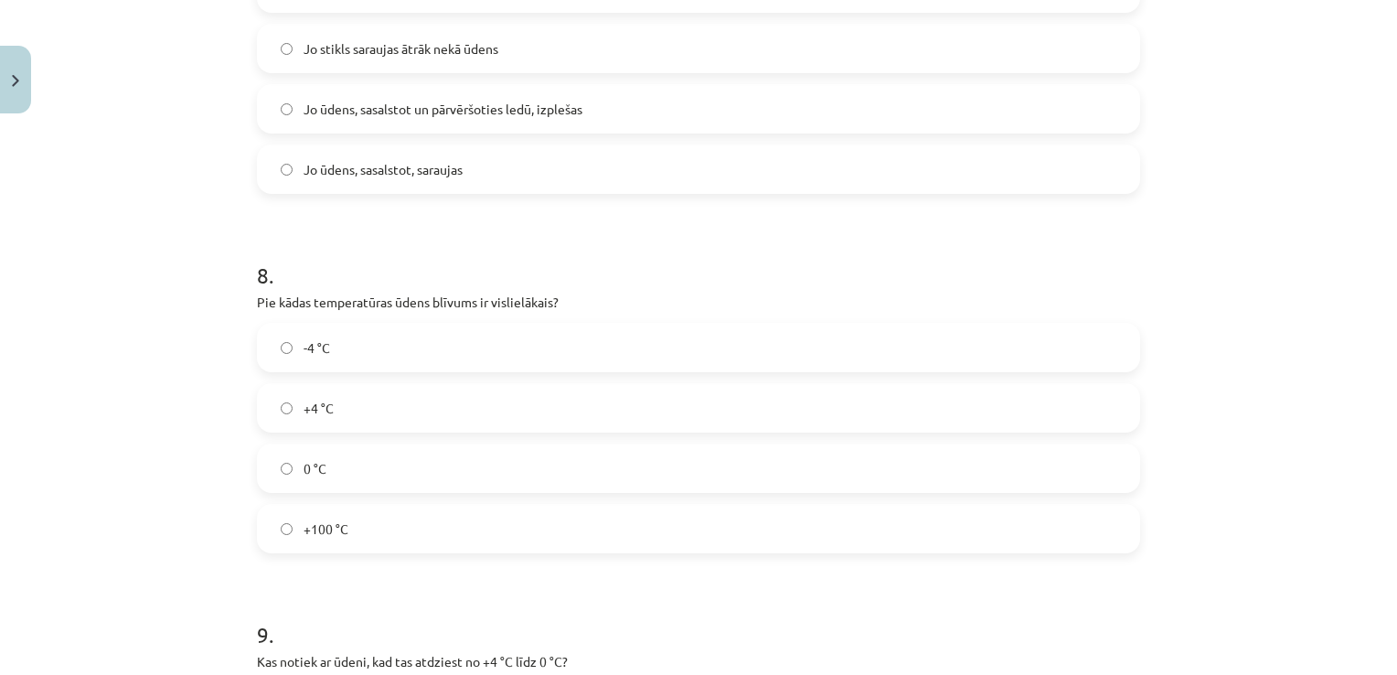
scroll to position [2234, 0]
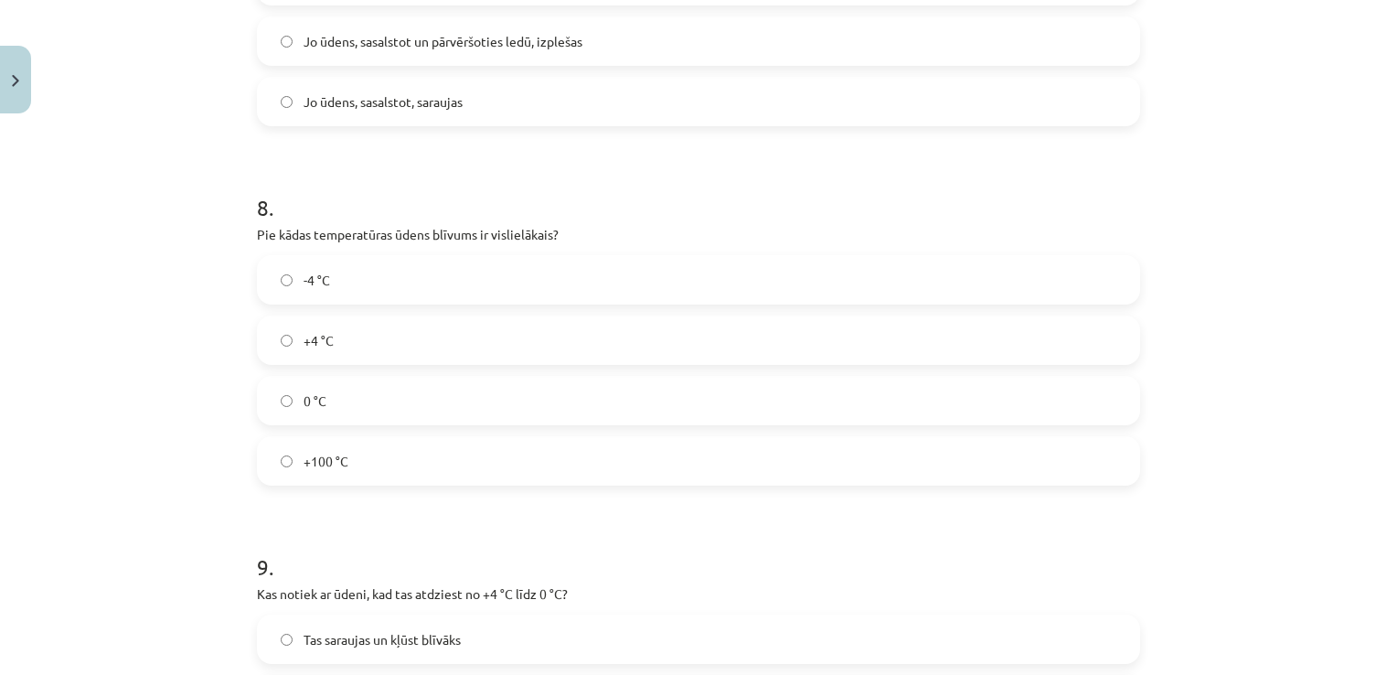
click at [410, 333] on label "+4 °C" at bounding box center [699, 340] width 880 height 46
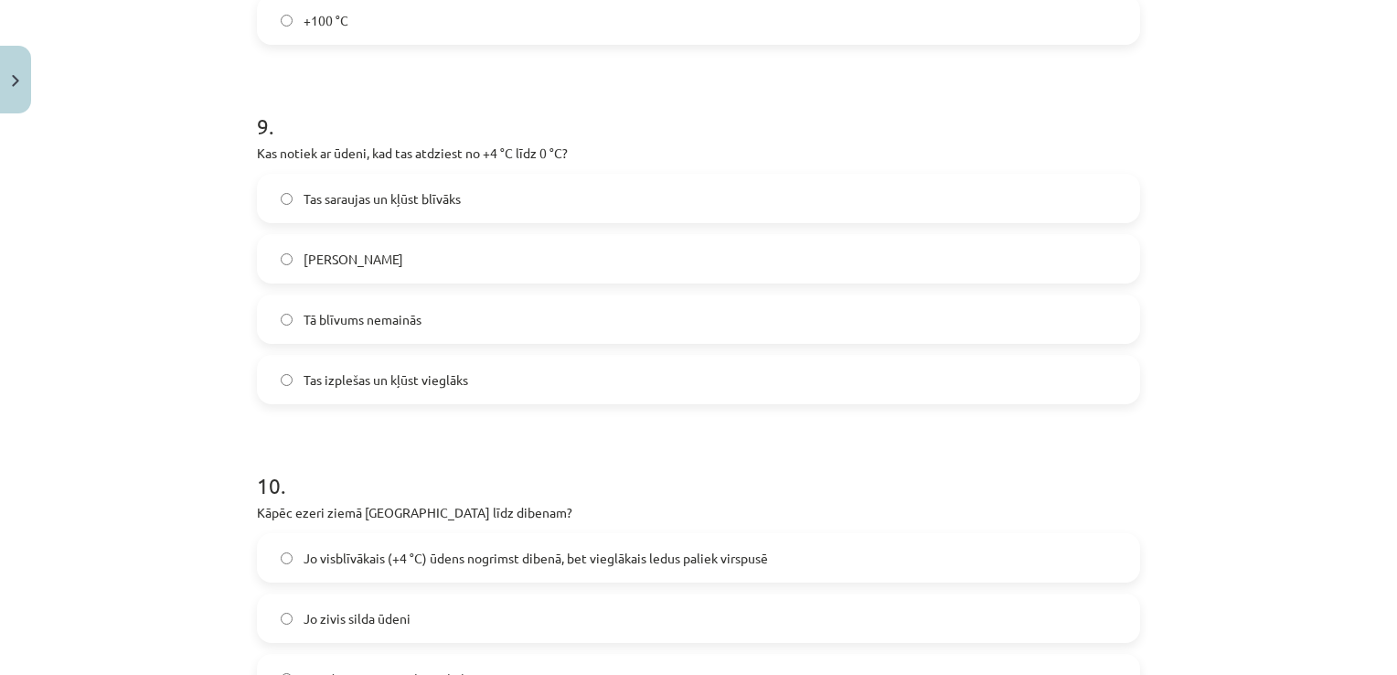
scroll to position [2771, 0]
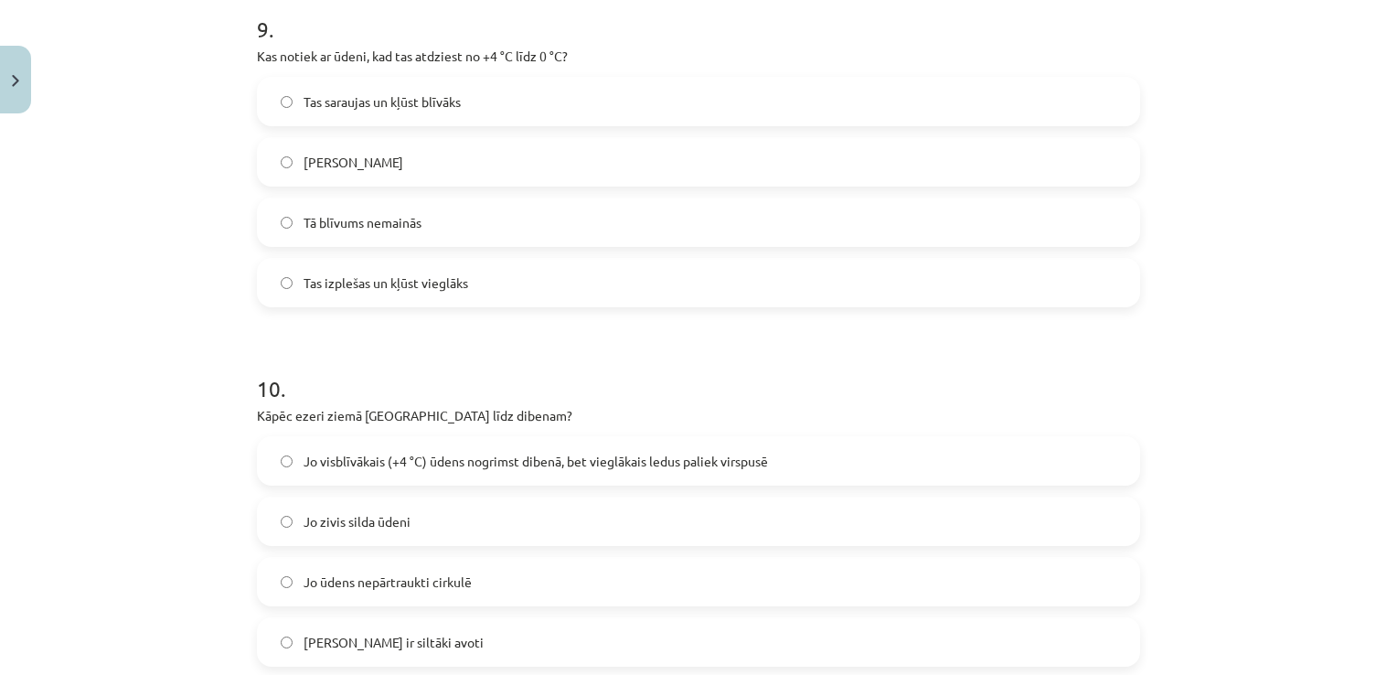
click at [410, 283] on span "Tas izplešas un kļūst vieglāks" at bounding box center [386, 282] width 165 height 19
click at [404, 465] on span "Jo visblīvākais (+4 °C) ūdens nogrimst dibenā, bet vieglākais ledus paliek virs…" at bounding box center [536, 461] width 464 height 19
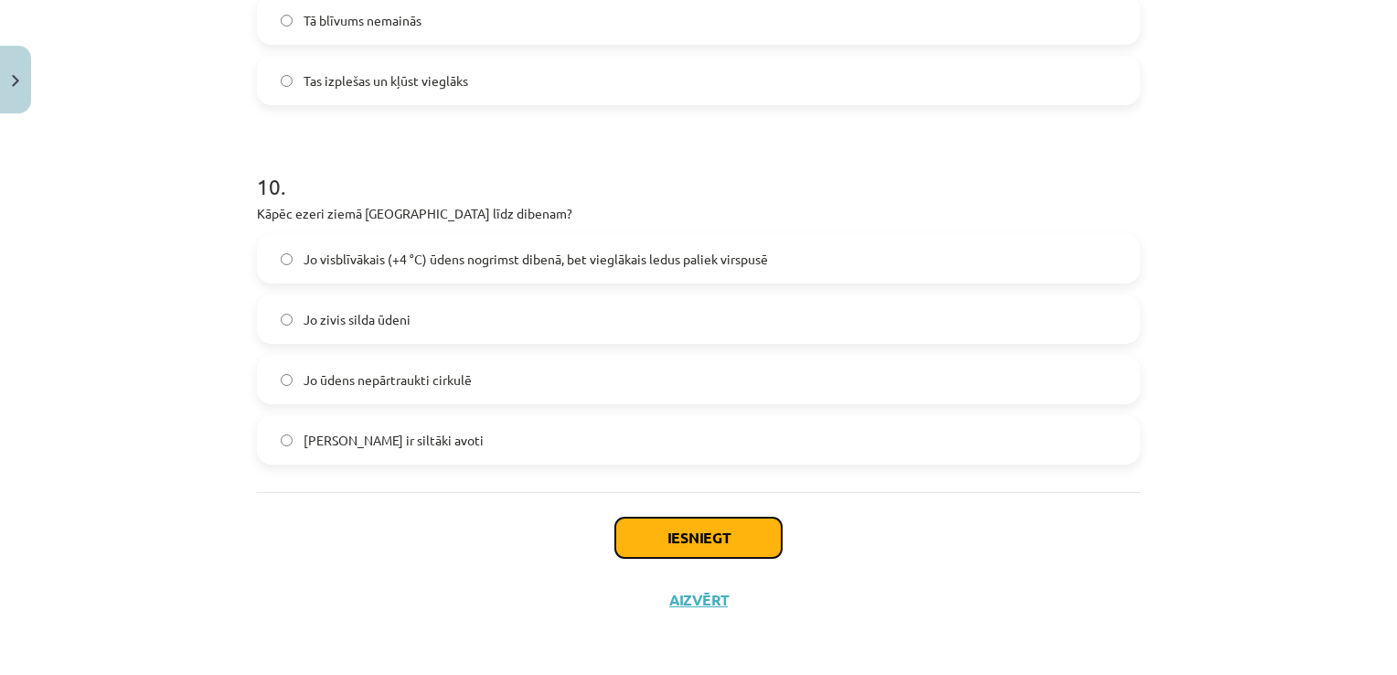
click at [688, 537] on button "Iesniegt" at bounding box center [698, 538] width 166 height 40
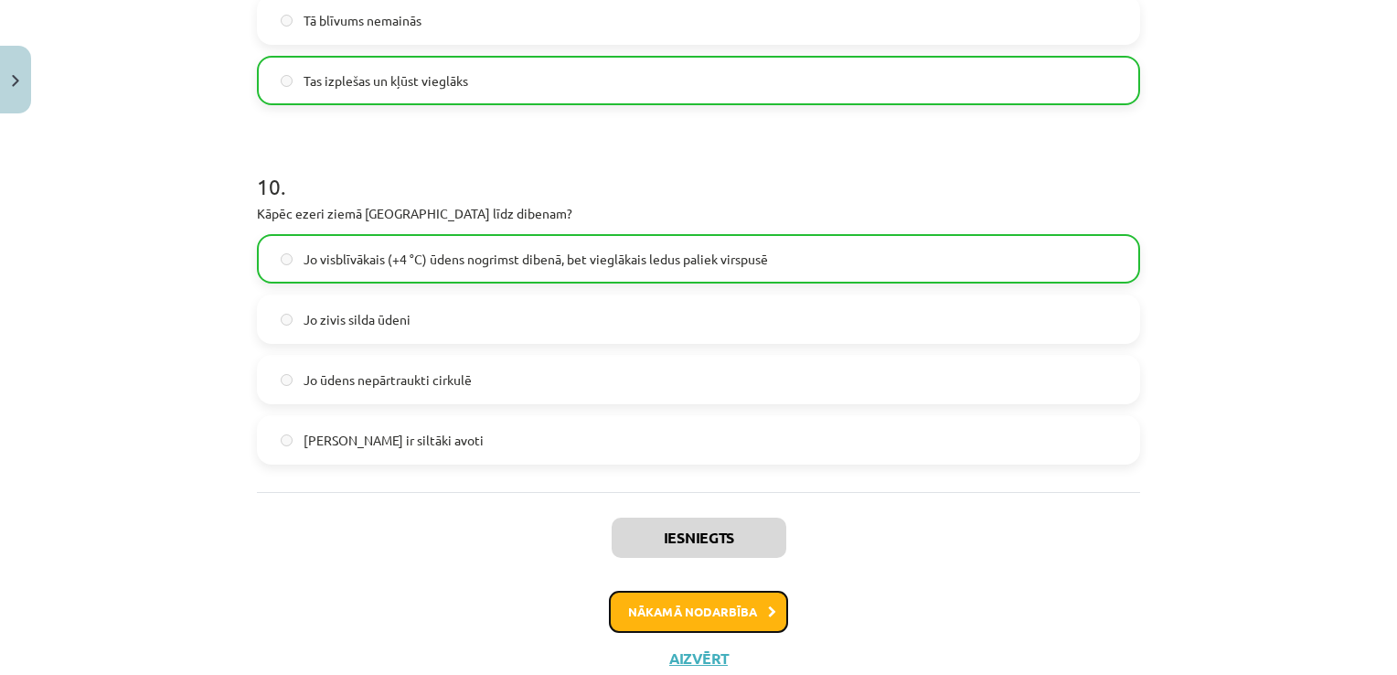
click at [734, 616] on button "Nākamā nodarbība" at bounding box center [698, 612] width 179 height 42
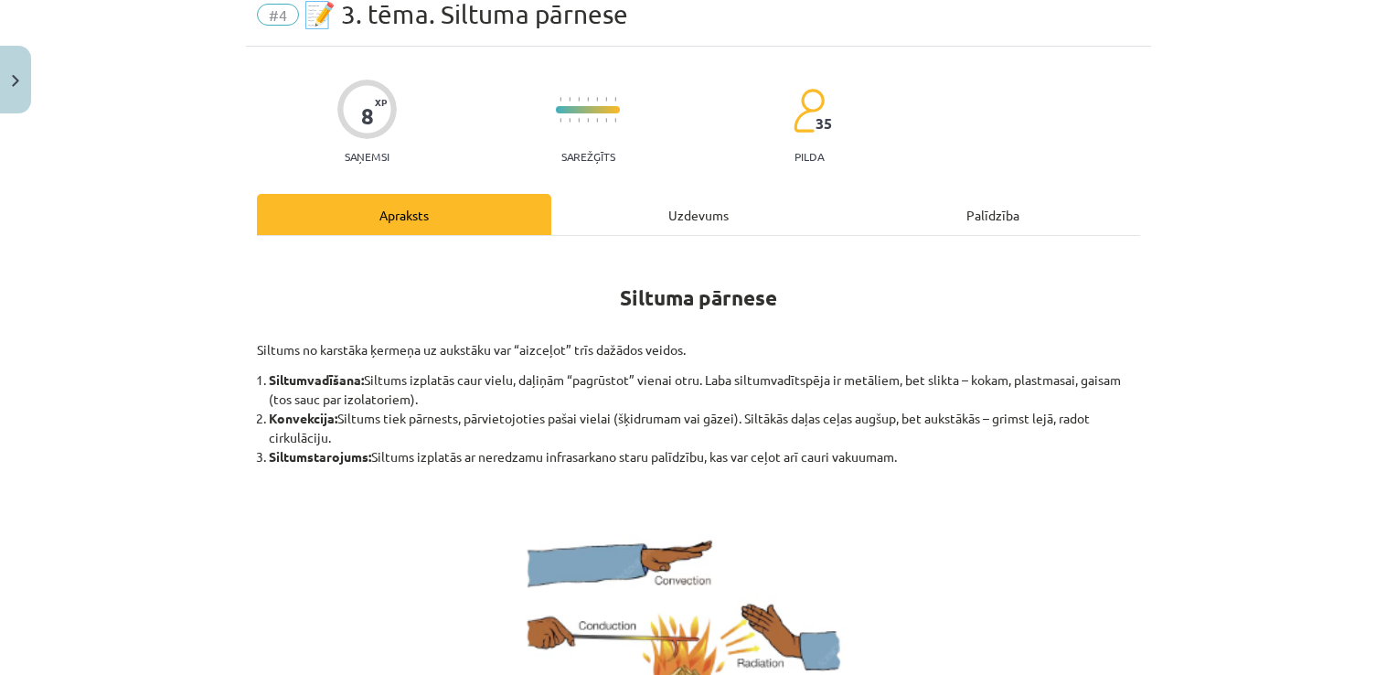
scroll to position [46, 0]
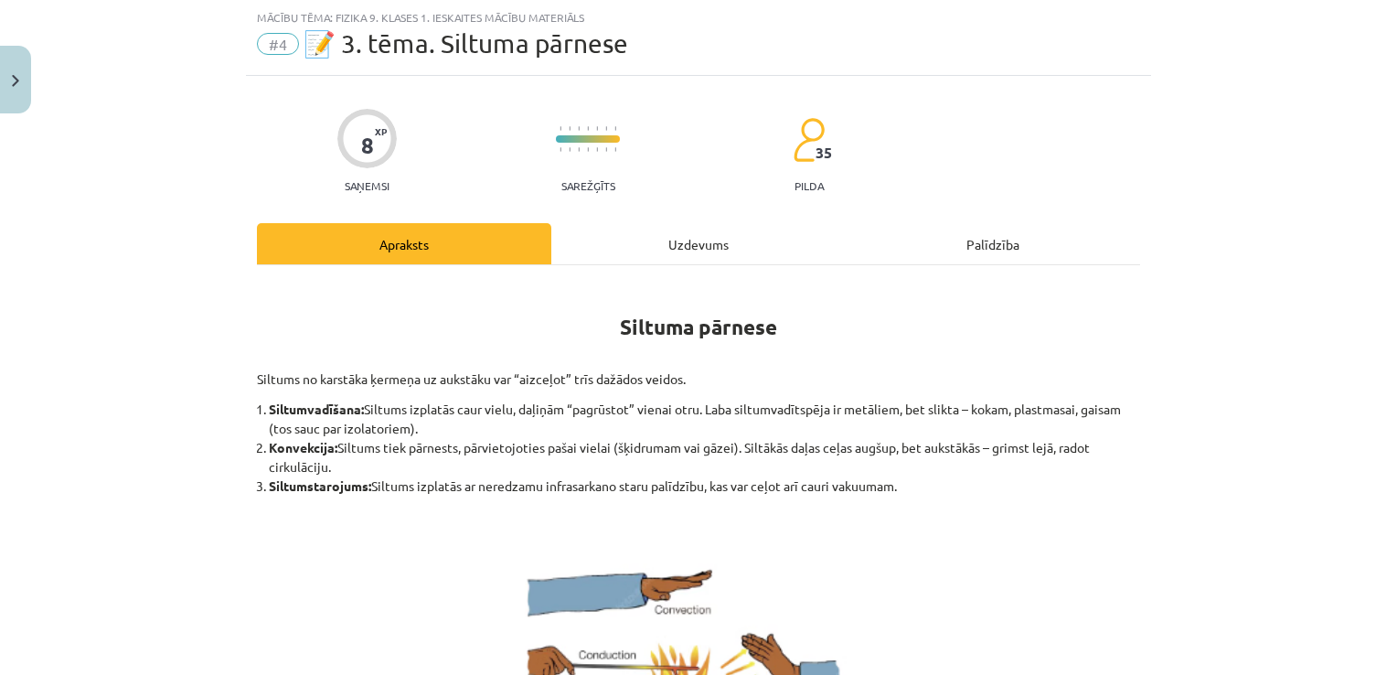
click at [631, 251] on div "Uzdevums" at bounding box center [698, 243] width 294 height 41
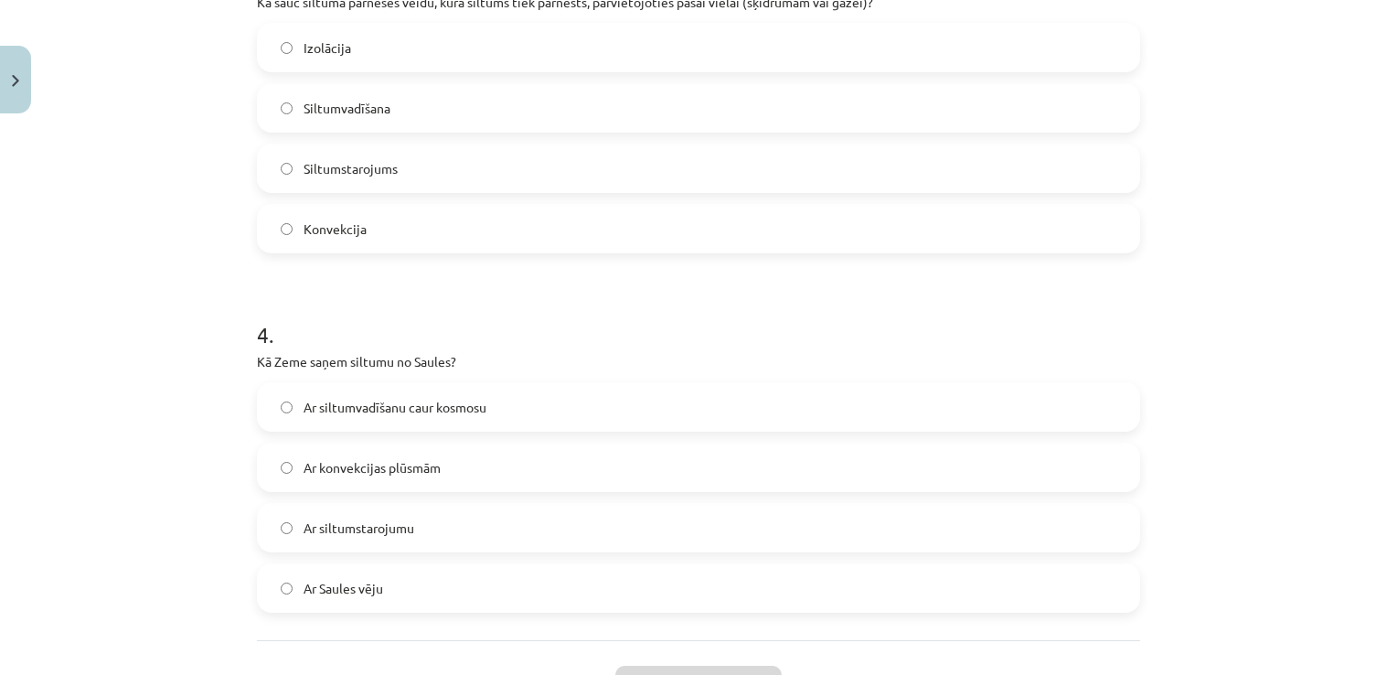
scroll to position [1060, 0]
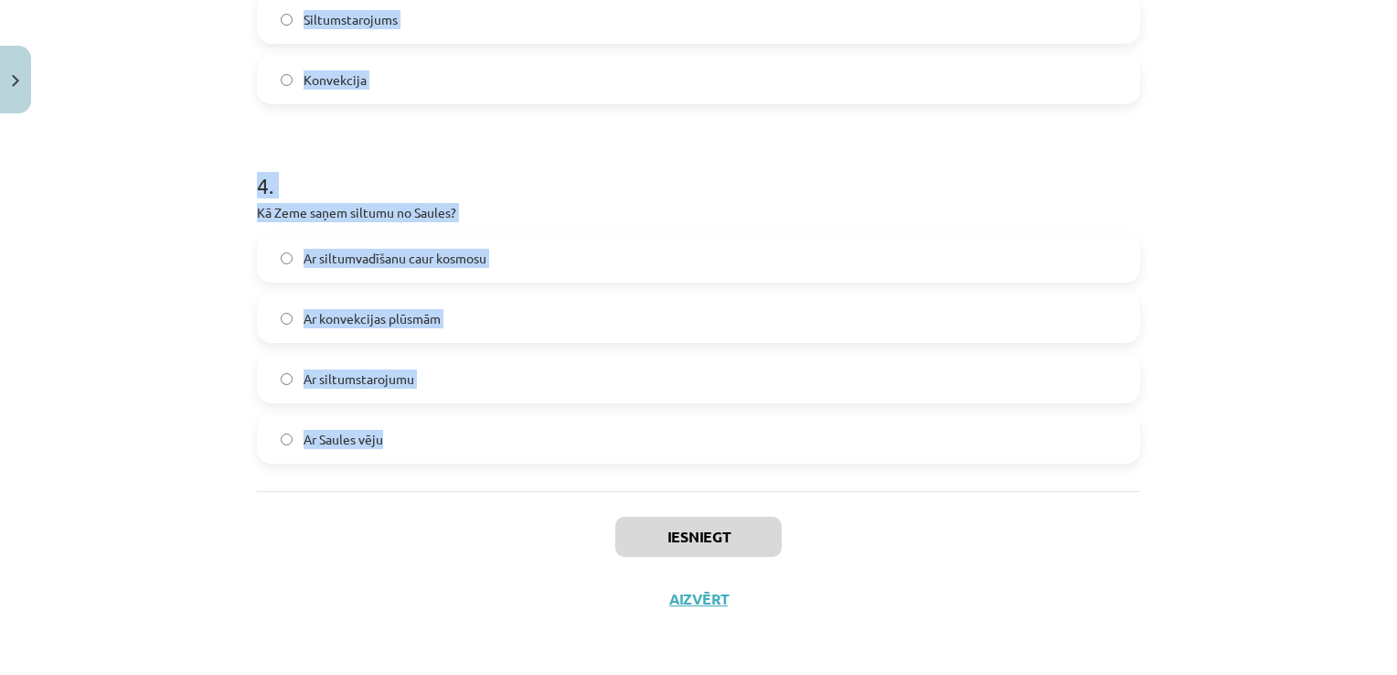
drag, startPoint x: 236, startPoint y: 338, endPoint x: 797, endPoint y: 471, distance: 576.8
click at [797, 471] on div "Mācību tēma: Fizika 9. klases 1. ieskaites mācību materiāls #4 📝 3. tēma. Siltu…" at bounding box center [698, 337] width 1397 height 675
copy form "1 . Vai siltumstarojums var izplatīties vakuumā? Jā Nē 2 . Vai metāli ir labi s…"
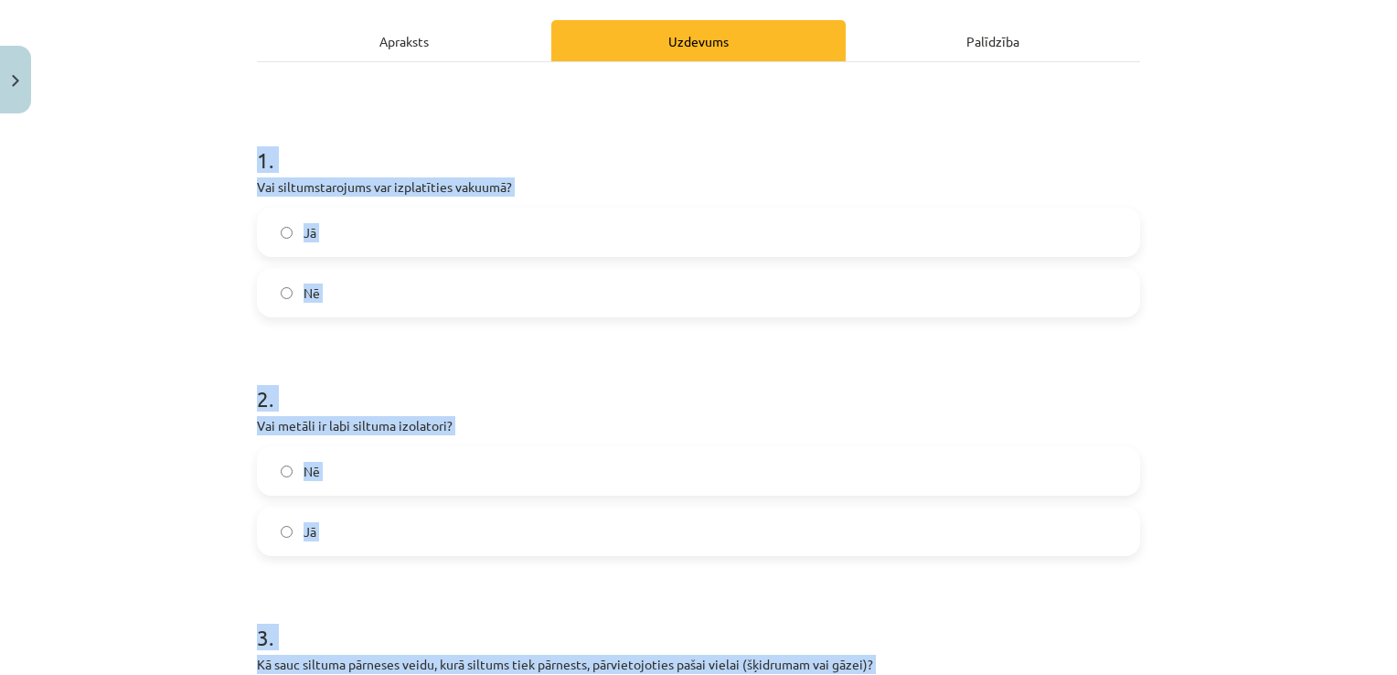
scroll to position [250, 0]
click at [1040, 154] on h1 "1 ." at bounding box center [698, 142] width 883 height 57
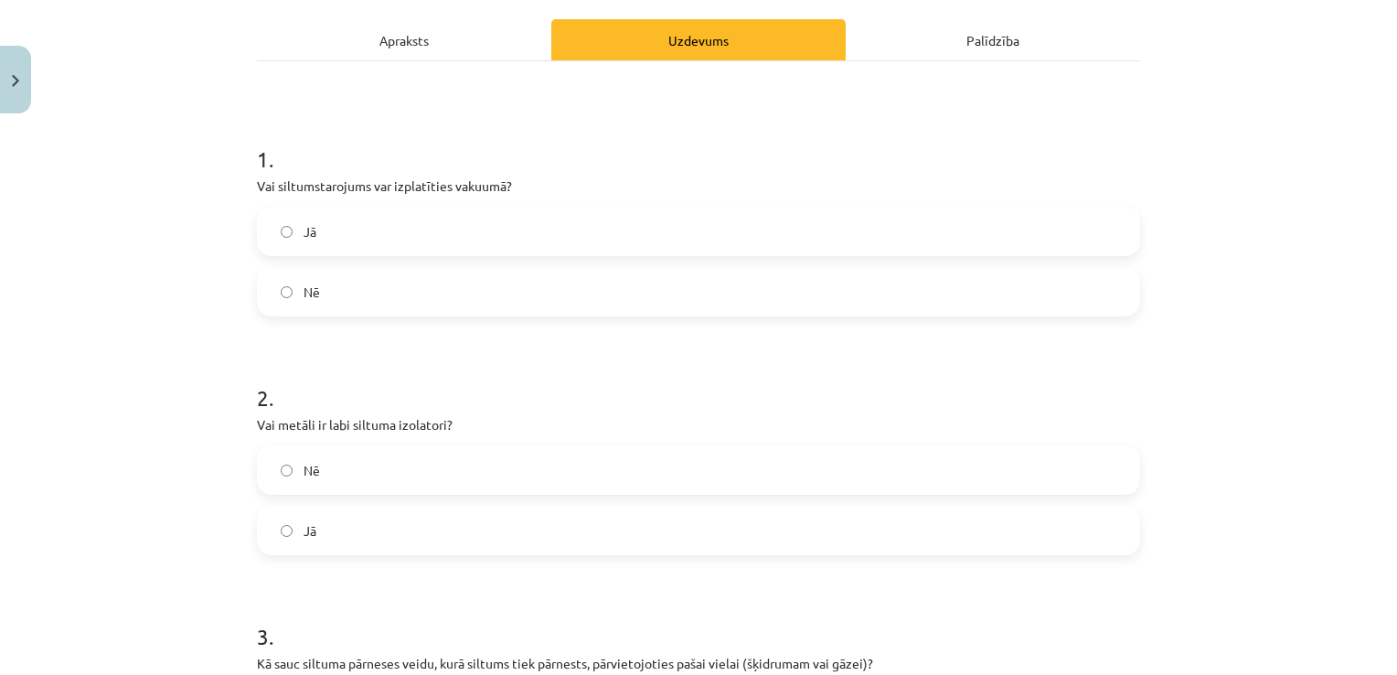
click at [352, 230] on label "Jā" at bounding box center [699, 231] width 880 height 46
click at [416, 464] on label "Nē" at bounding box center [699, 470] width 880 height 46
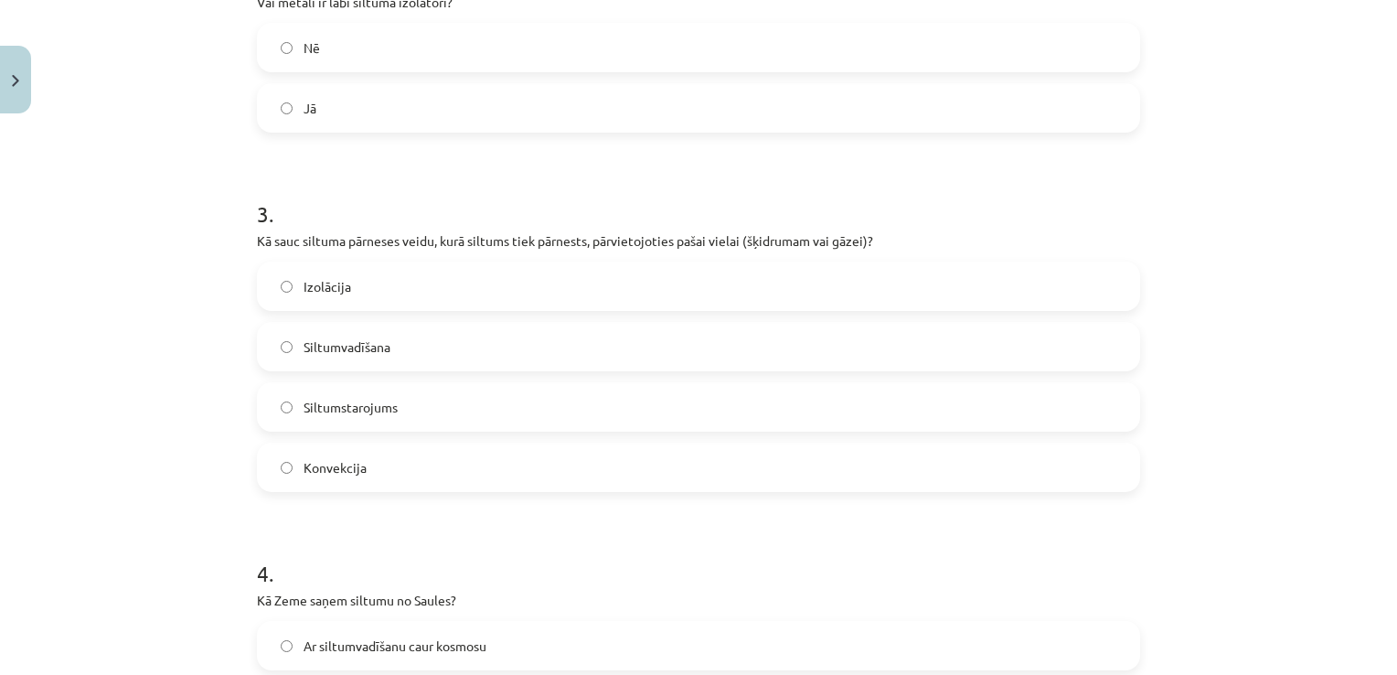
scroll to position [682, 0]
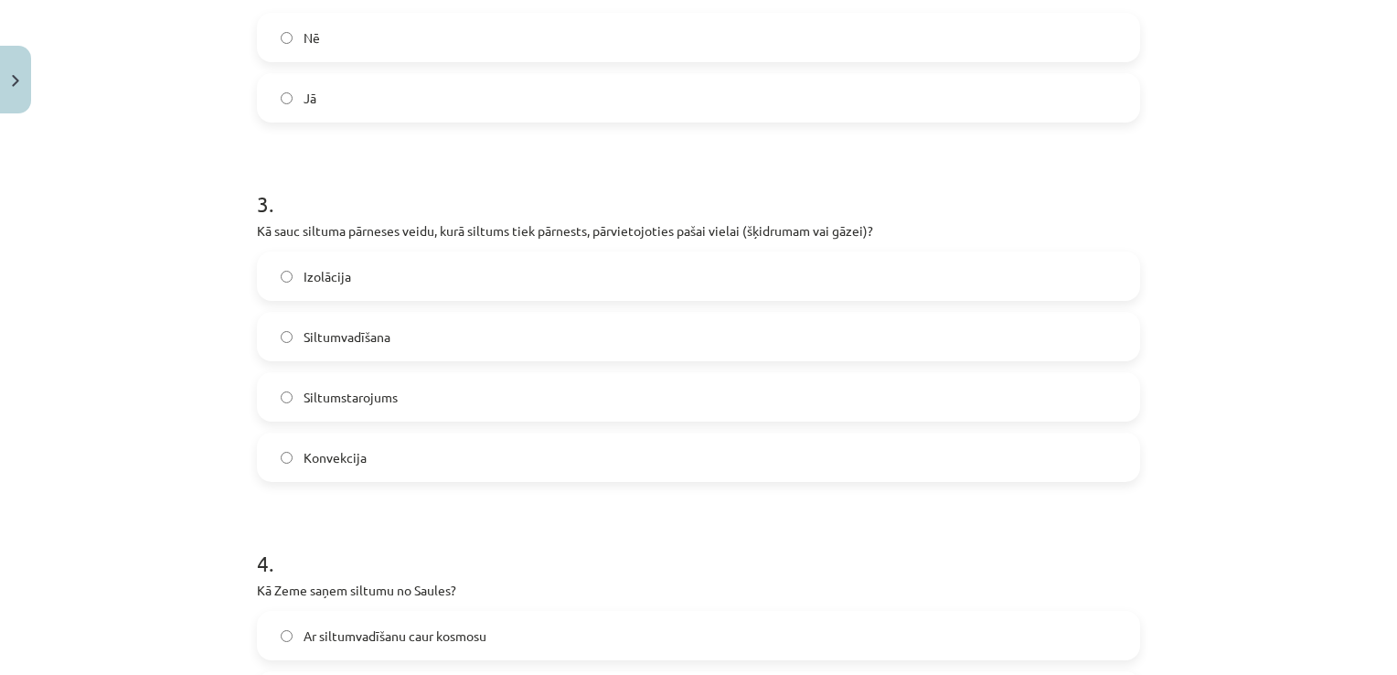
click at [362, 462] on label "Konvekcija" at bounding box center [699, 457] width 880 height 46
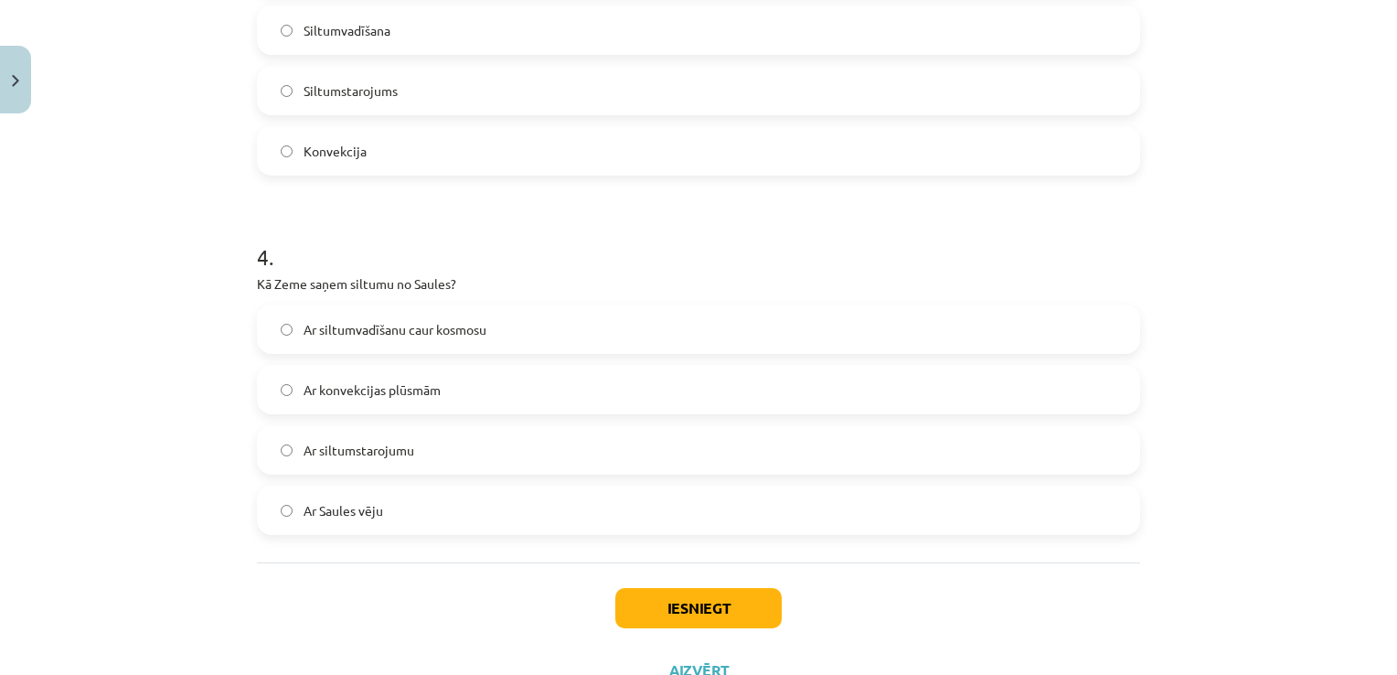
scroll to position [1015, 0]
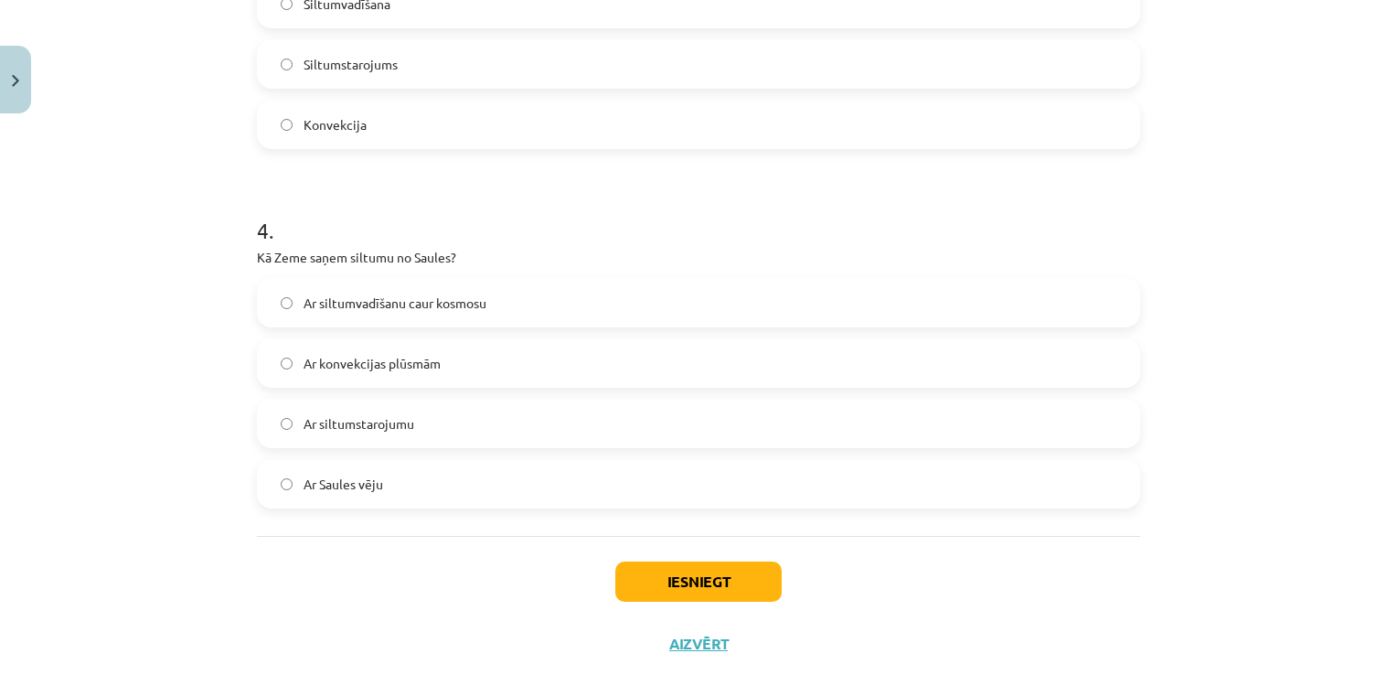
click at [356, 427] on span "Ar siltumstarojumu" at bounding box center [359, 423] width 111 height 19
click at [775, 572] on button "Iesniegt" at bounding box center [698, 581] width 166 height 40
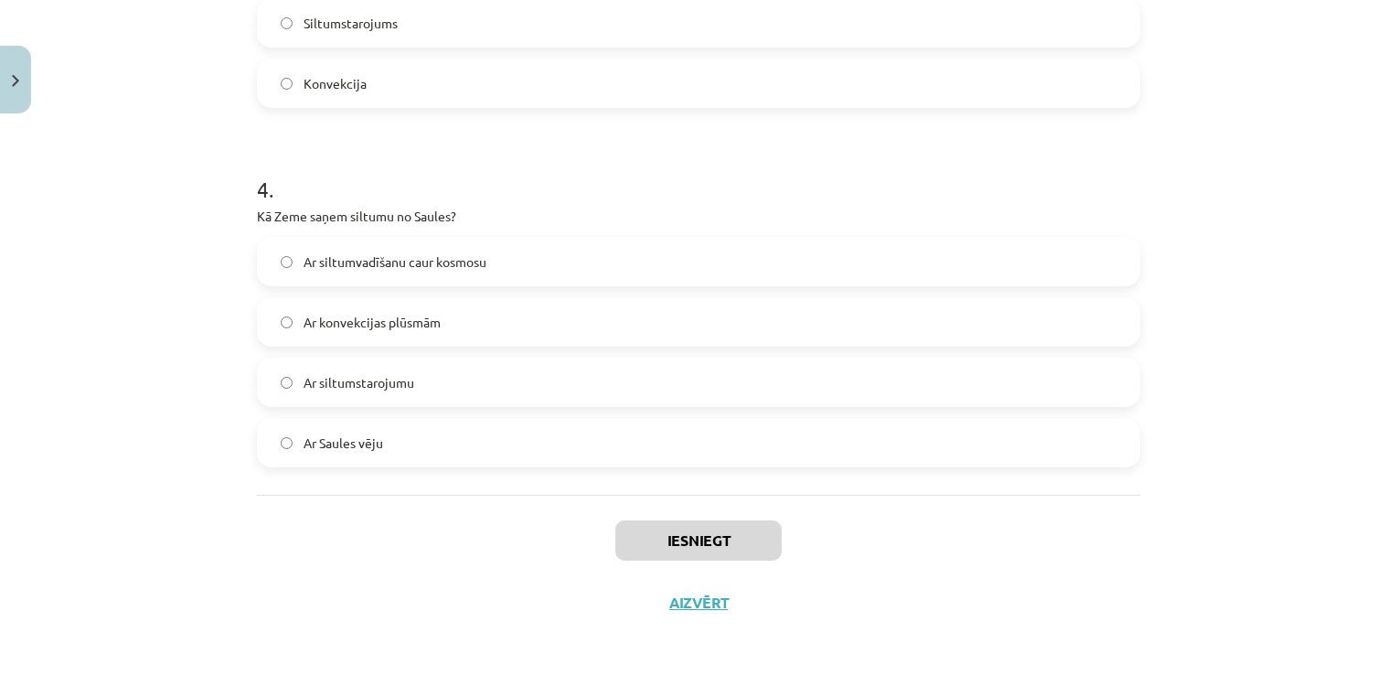
scroll to position [1060, 0]
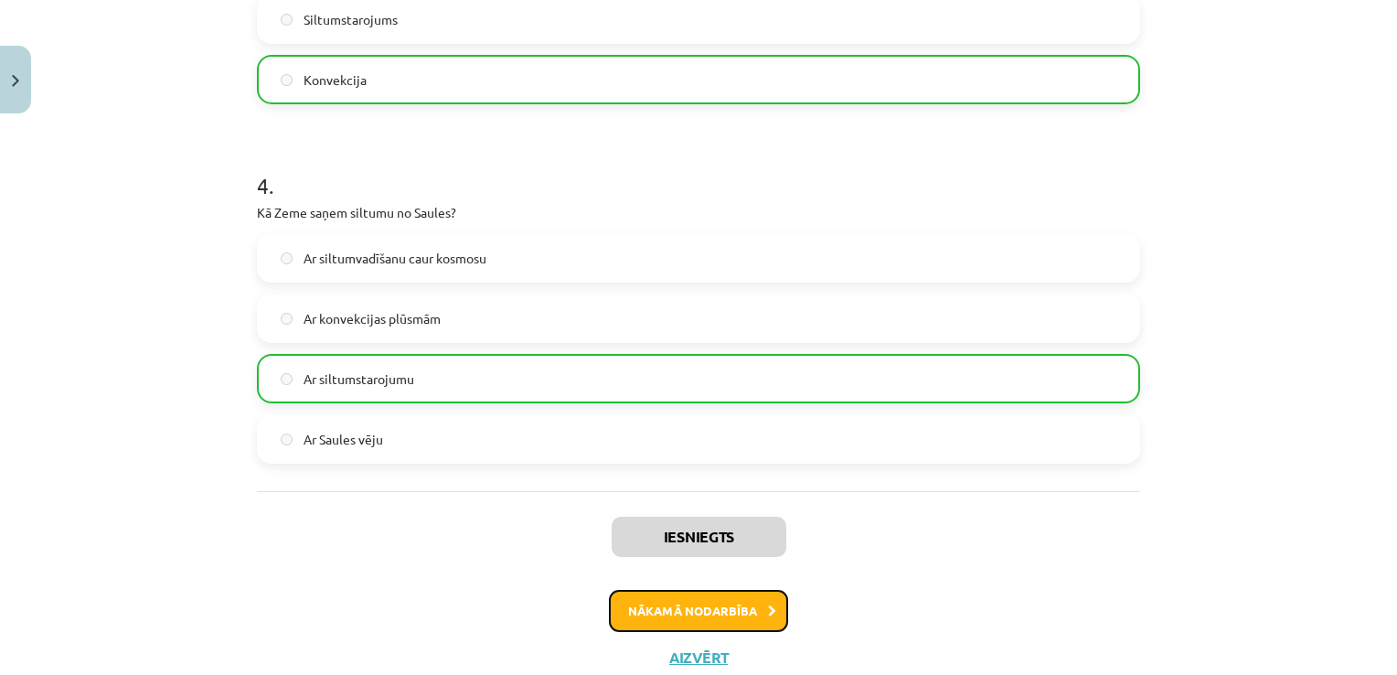
click at [696, 621] on button "Nākamā nodarbība" at bounding box center [698, 611] width 179 height 42
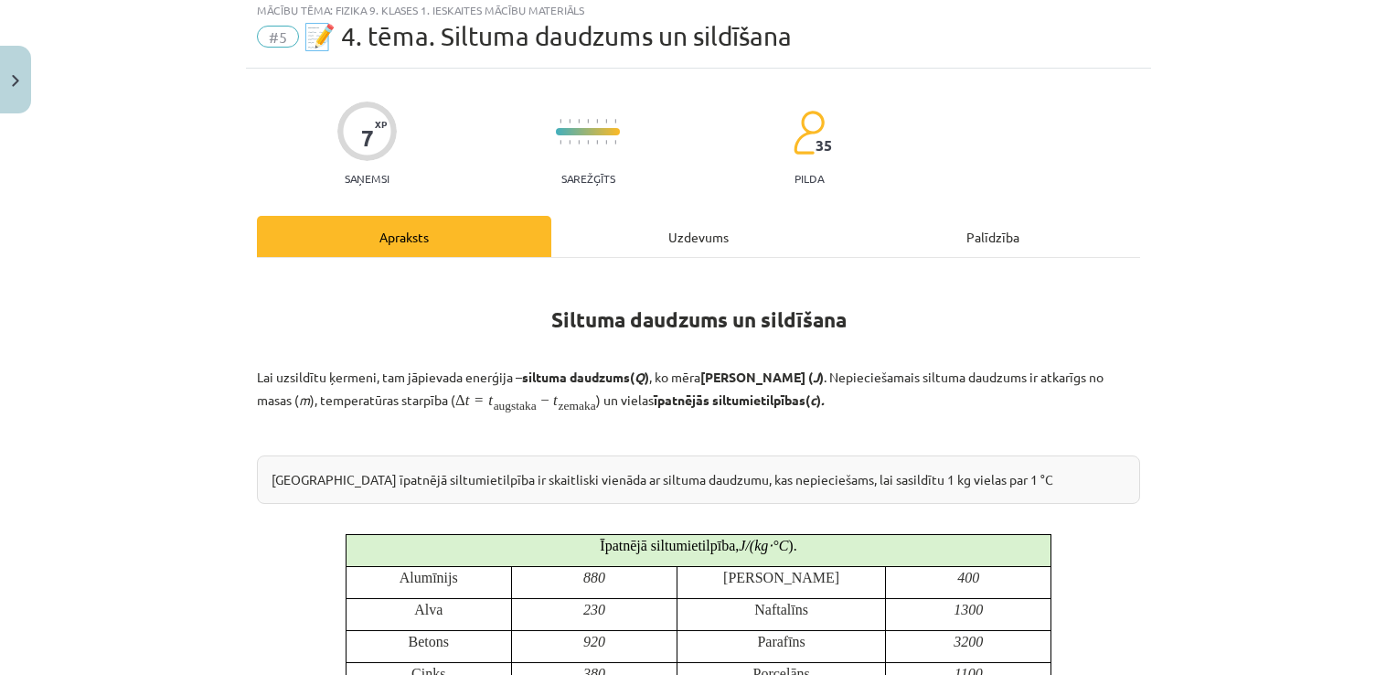
scroll to position [46, 0]
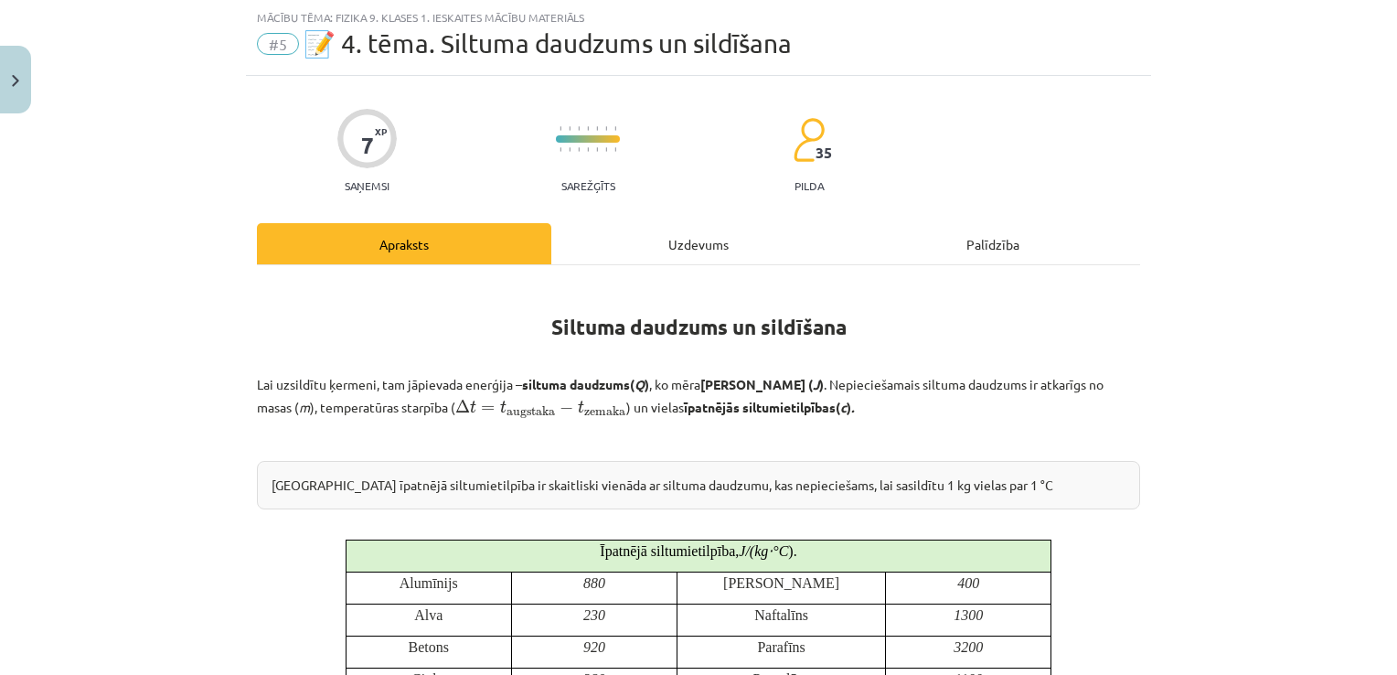
click at [678, 230] on div "Uzdevums" at bounding box center [698, 243] width 294 height 41
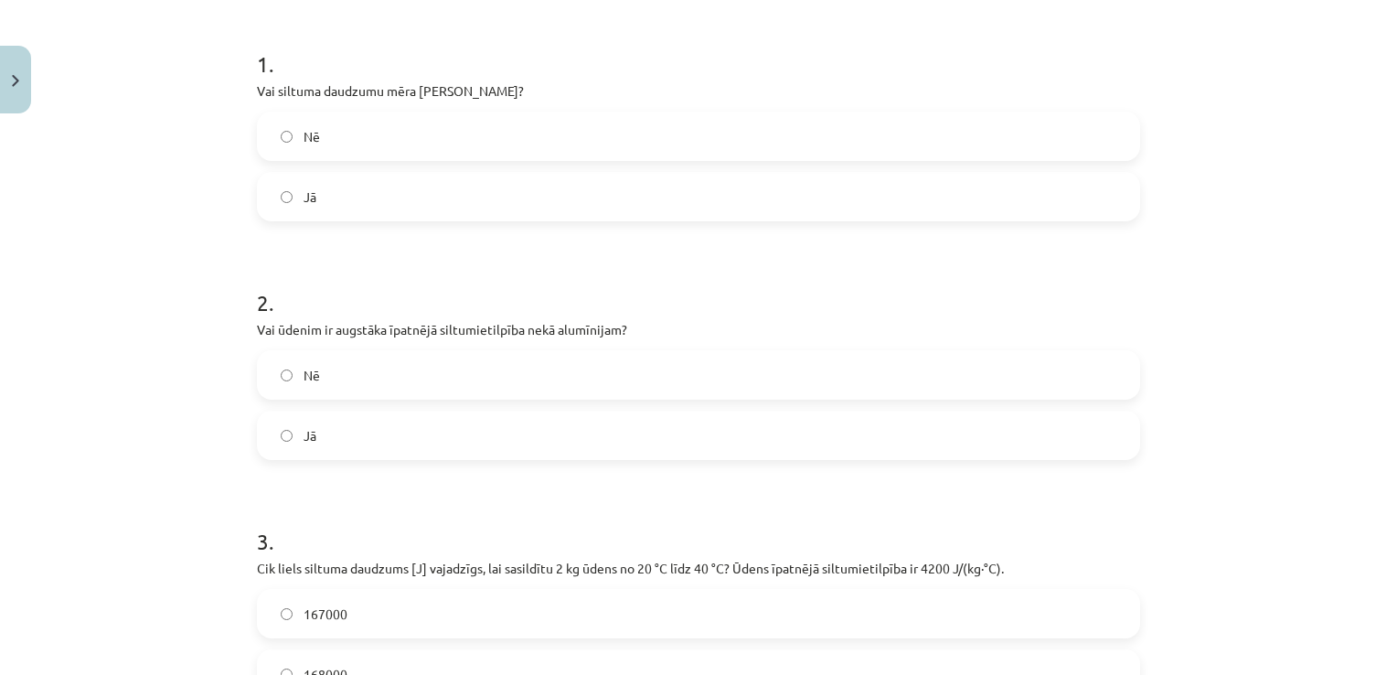
scroll to position [640, 0]
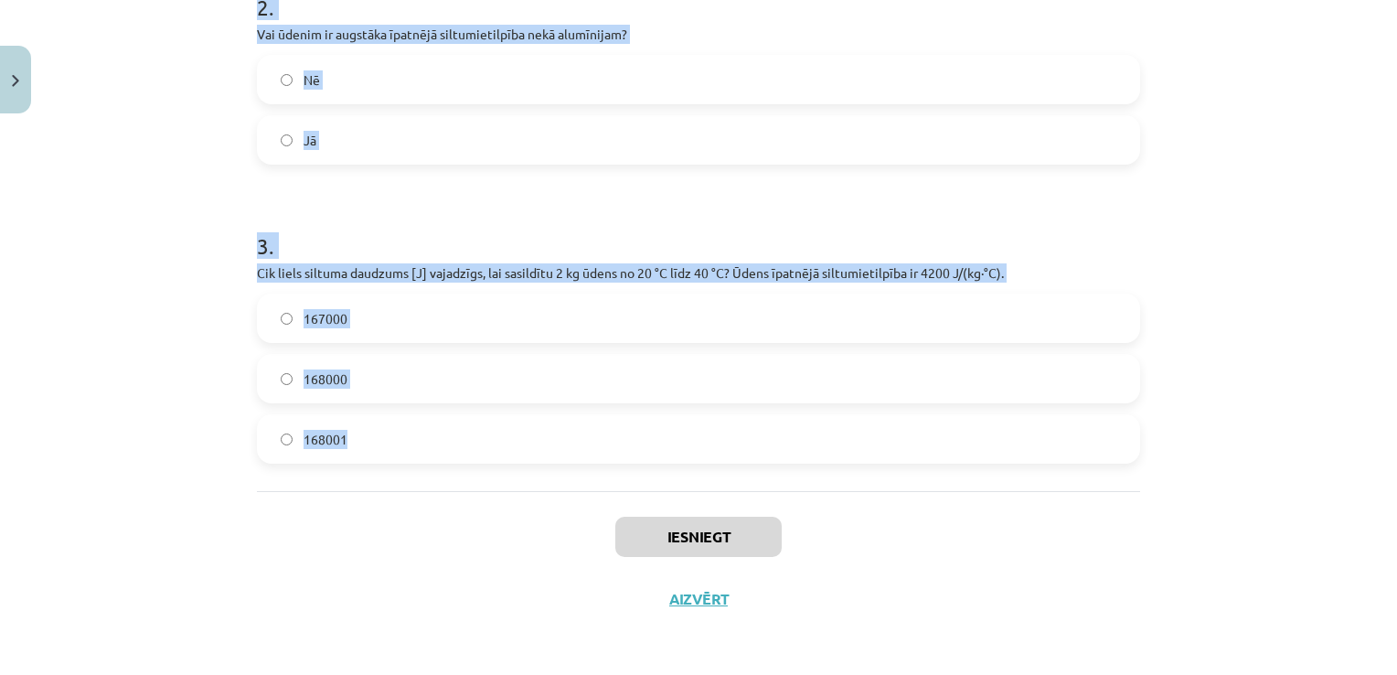
drag, startPoint x: 241, startPoint y: 340, endPoint x: 773, endPoint y: 470, distance: 546.9
click at [773, 470] on div "7 XP Saņemsi Sarežģīts 35 pilda Apraksts Uzdevums Palīdzība 1 . Vai siltuma dau…" at bounding box center [698, 56] width 905 height 1148
copy form "1 . Vai siltuma daudzumu mēra Celsija grādos? Nē Jā 2 . Vai ūdenim ir augstāka …"
click at [1258, 309] on div "Mācību tēma: Fizika 9. klases 1. ieskaites mācību materiāls #5 📝 4. tēma. Siltu…" at bounding box center [698, 337] width 1397 height 675
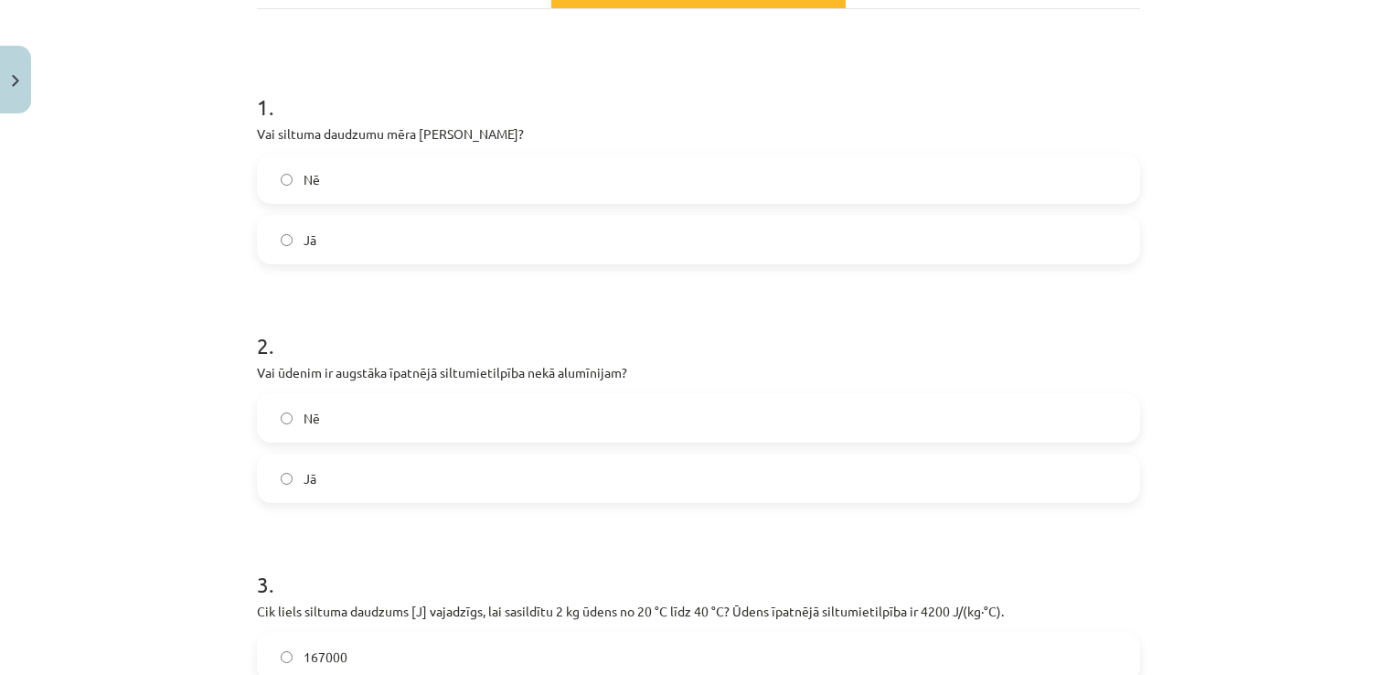
scroll to position [296, 0]
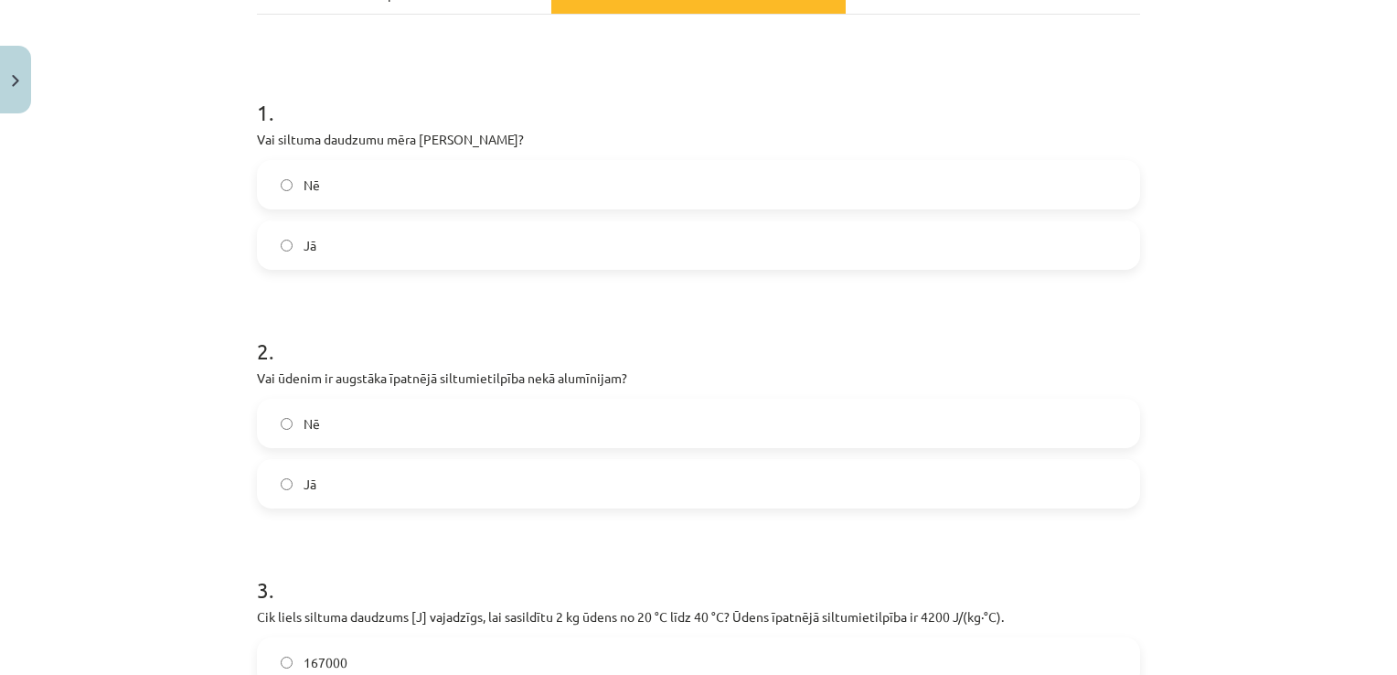
click at [333, 187] on label "Nē" at bounding box center [699, 185] width 880 height 46
click at [317, 448] on div "Nē Jā" at bounding box center [698, 454] width 883 height 110
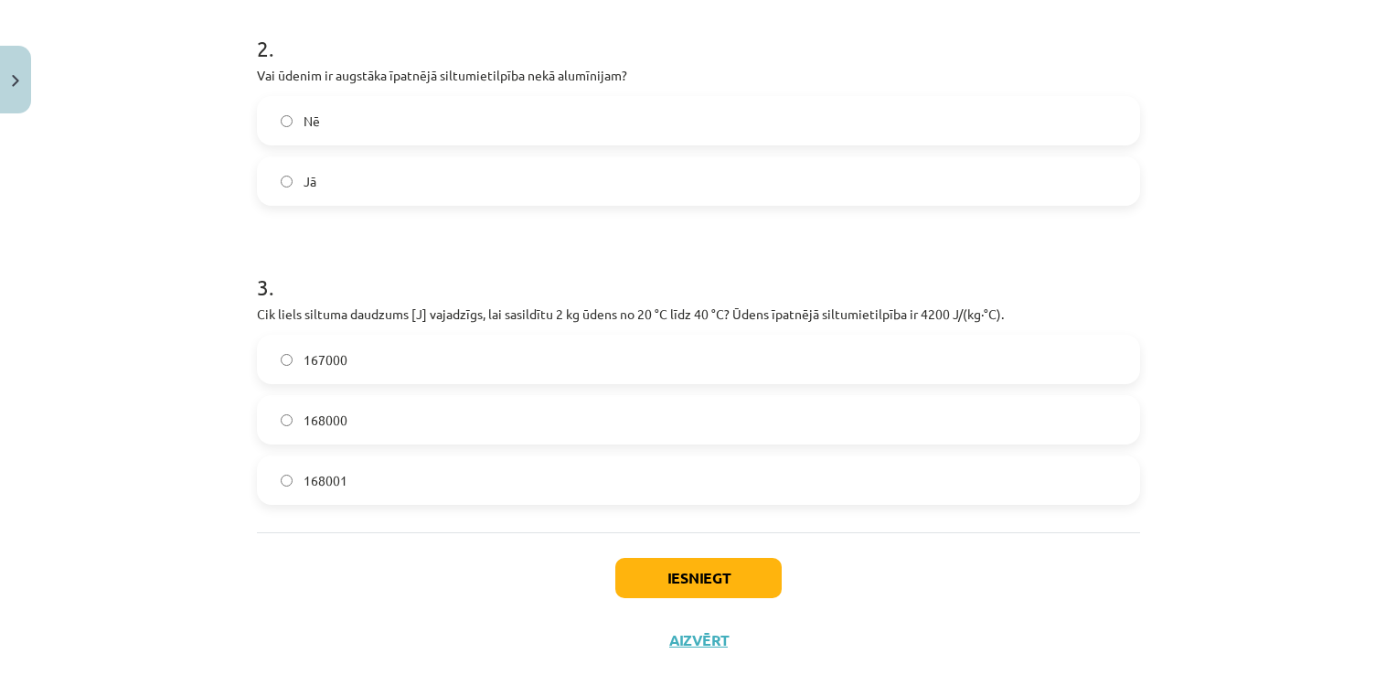
scroll to position [600, 0]
click at [321, 166] on label "Jā" at bounding box center [699, 180] width 880 height 46
click at [377, 421] on label "168000" at bounding box center [699, 419] width 880 height 46
click at [736, 583] on button "Iesniegt" at bounding box center [698, 577] width 166 height 40
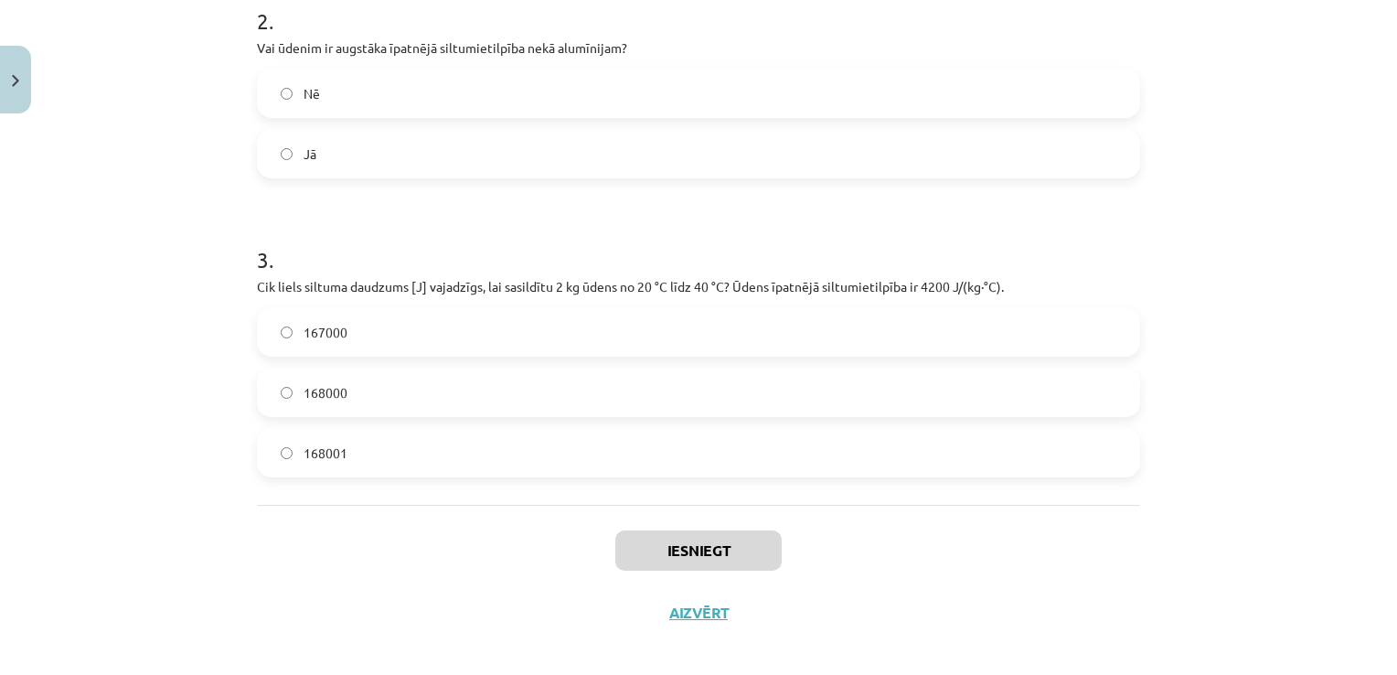
scroll to position [640, 0]
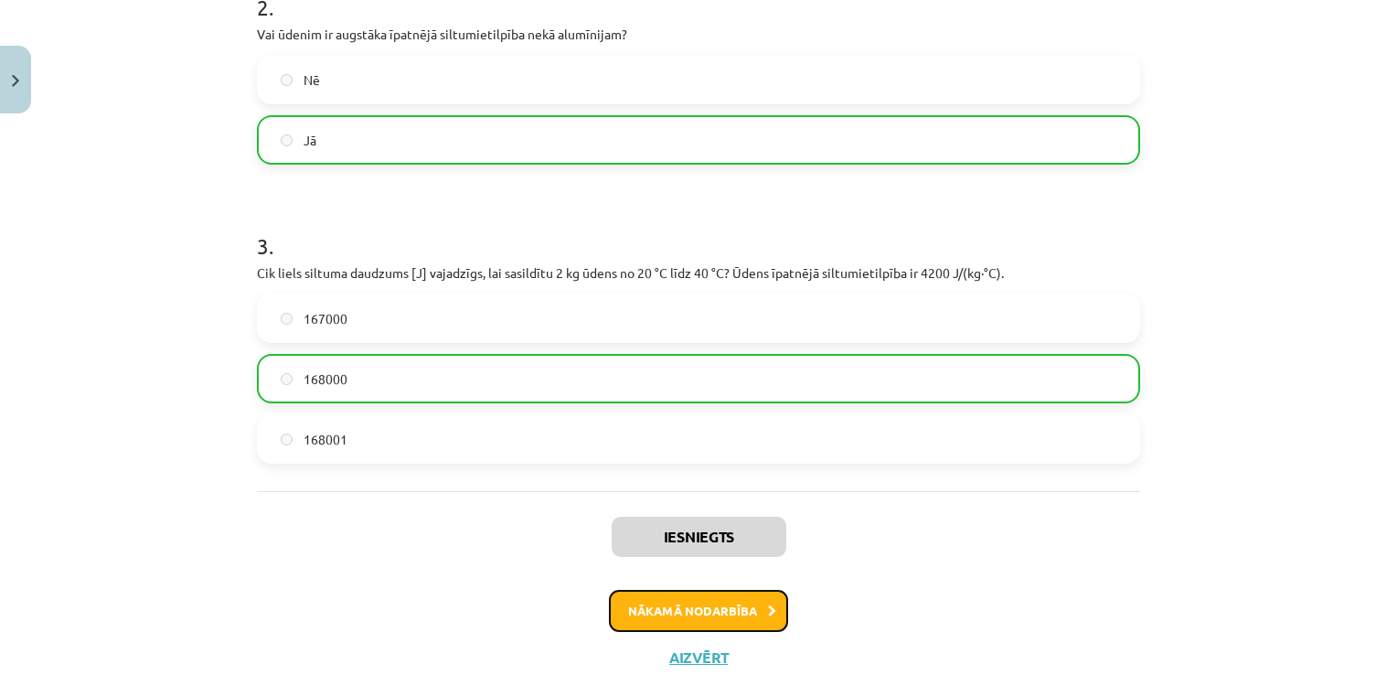
click at [622, 603] on button "Nākamā nodarbība" at bounding box center [698, 611] width 179 height 42
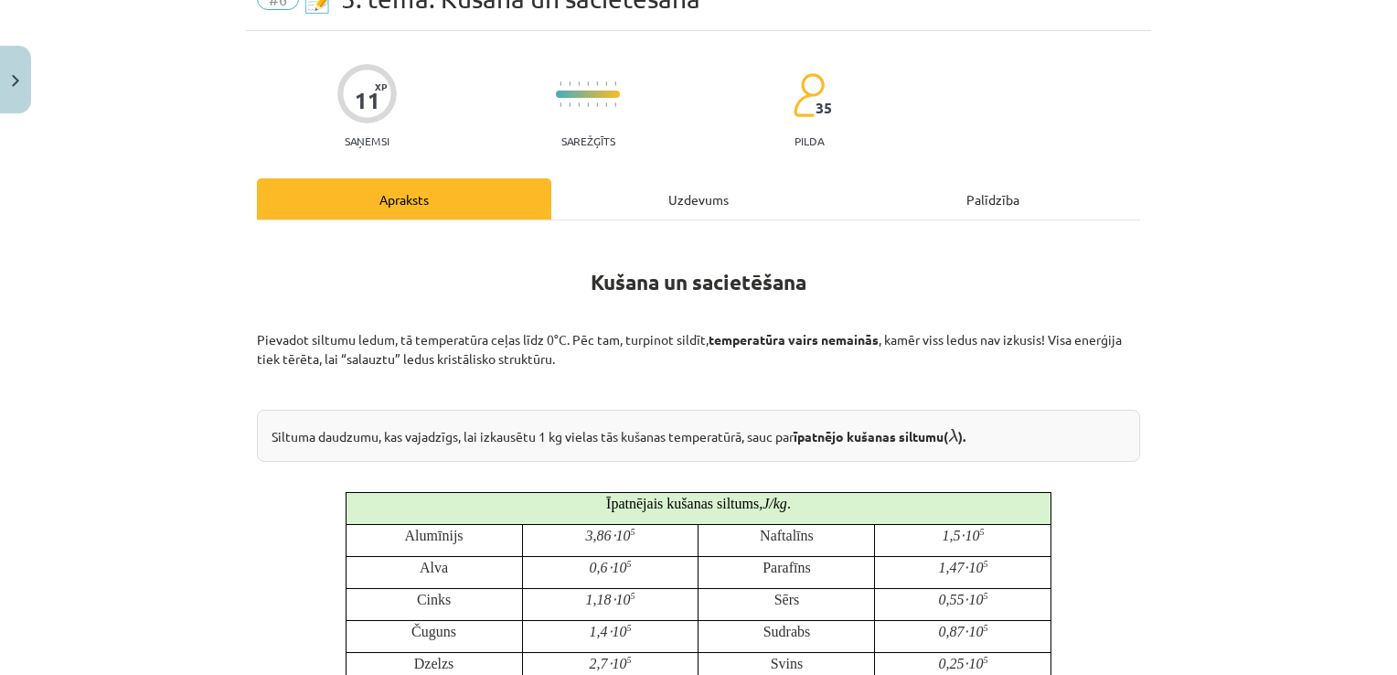
scroll to position [46, 0]
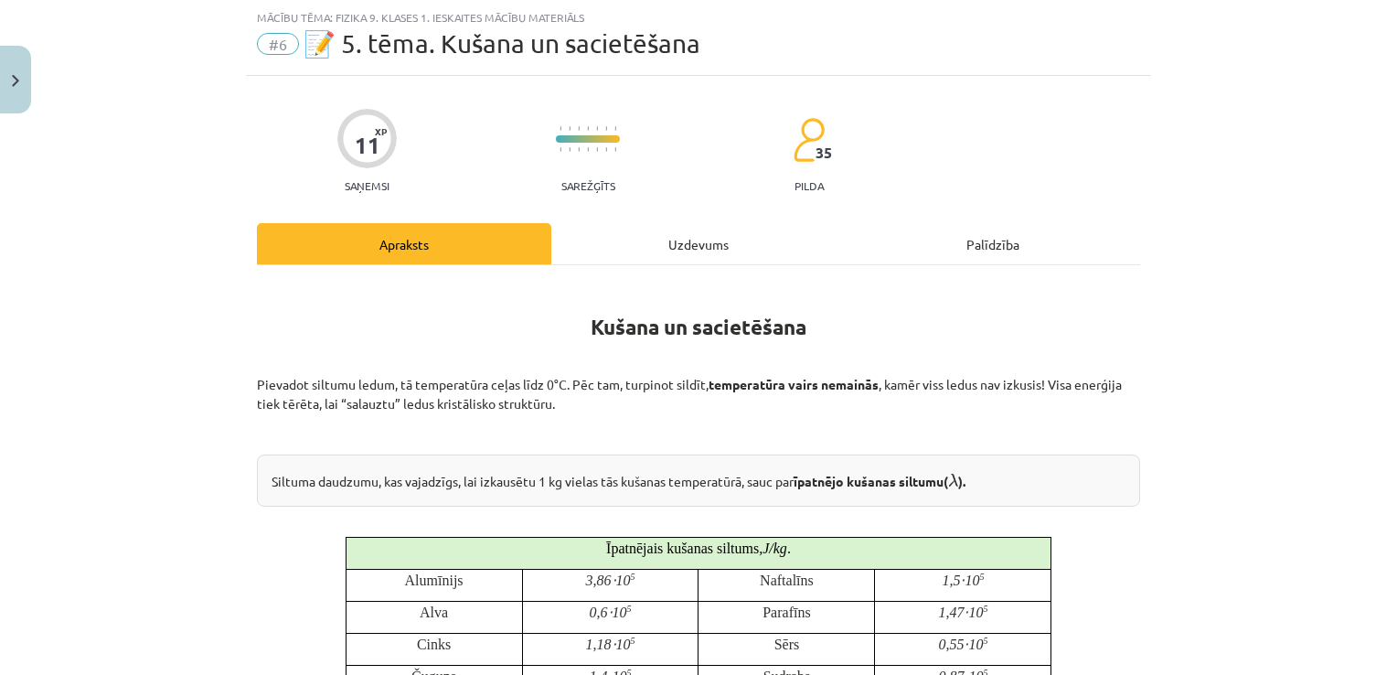
click at [651, 240] on div "Uzdevums" at bounding box center [698, 243] width 294 height 41
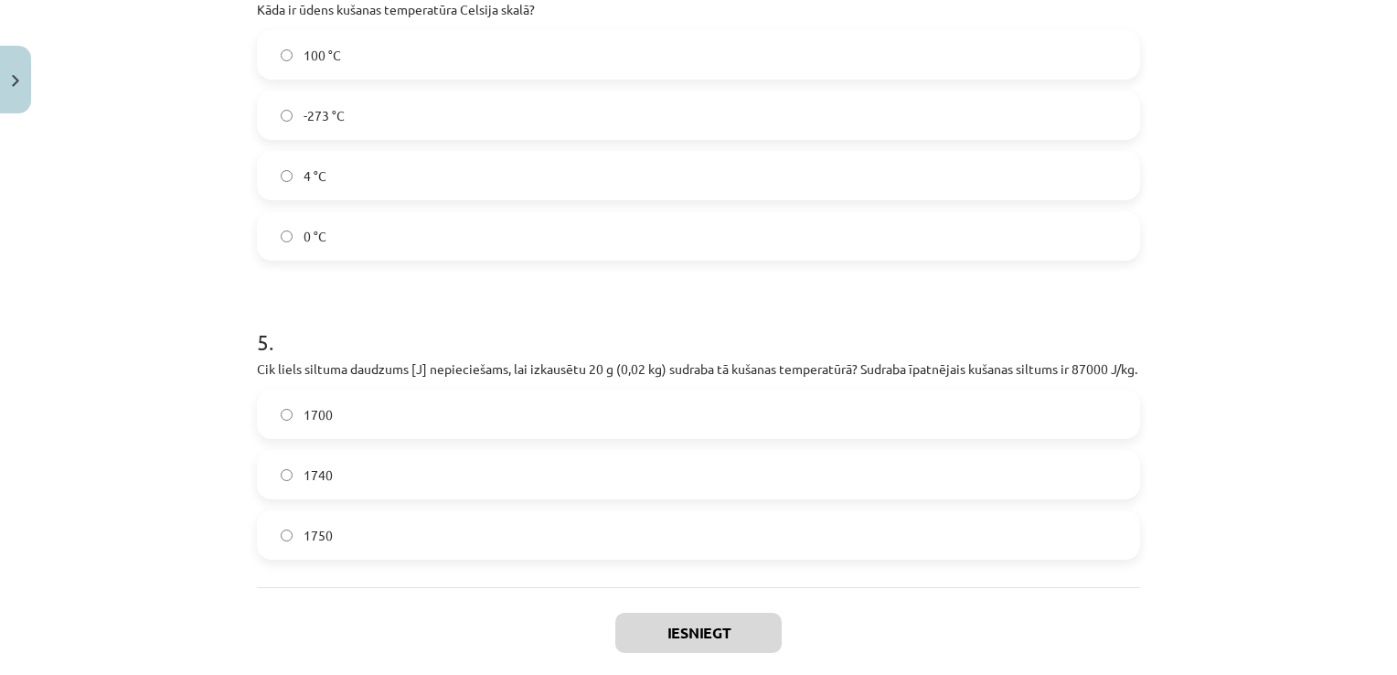
scroll to position [1378, 0]
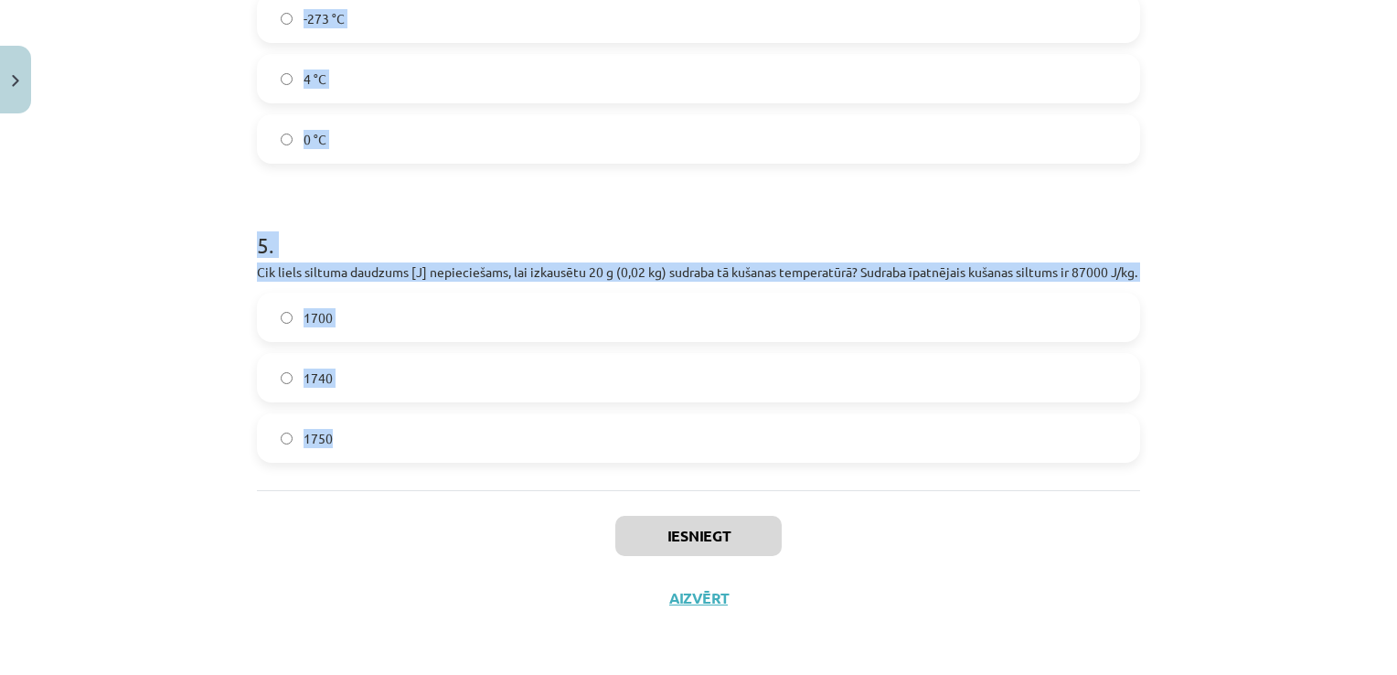
drag, startPoint x: 249, startPoint y: 346, endPoint x: 714, endPoint y: 452, distance: 477.3
copy form "1 . Vai kušanas procesā vielas temperatūra nepārtraukti paaugstinās? Nē Jā 2 . …"
click at [1342, 388] on div "Mācību tēma: Fizika 9. klases 1. ieskaites mācību materiāls #6 📝 5. tēma. Kušan…" at bounding box center [698, 337] width 1397 height 675
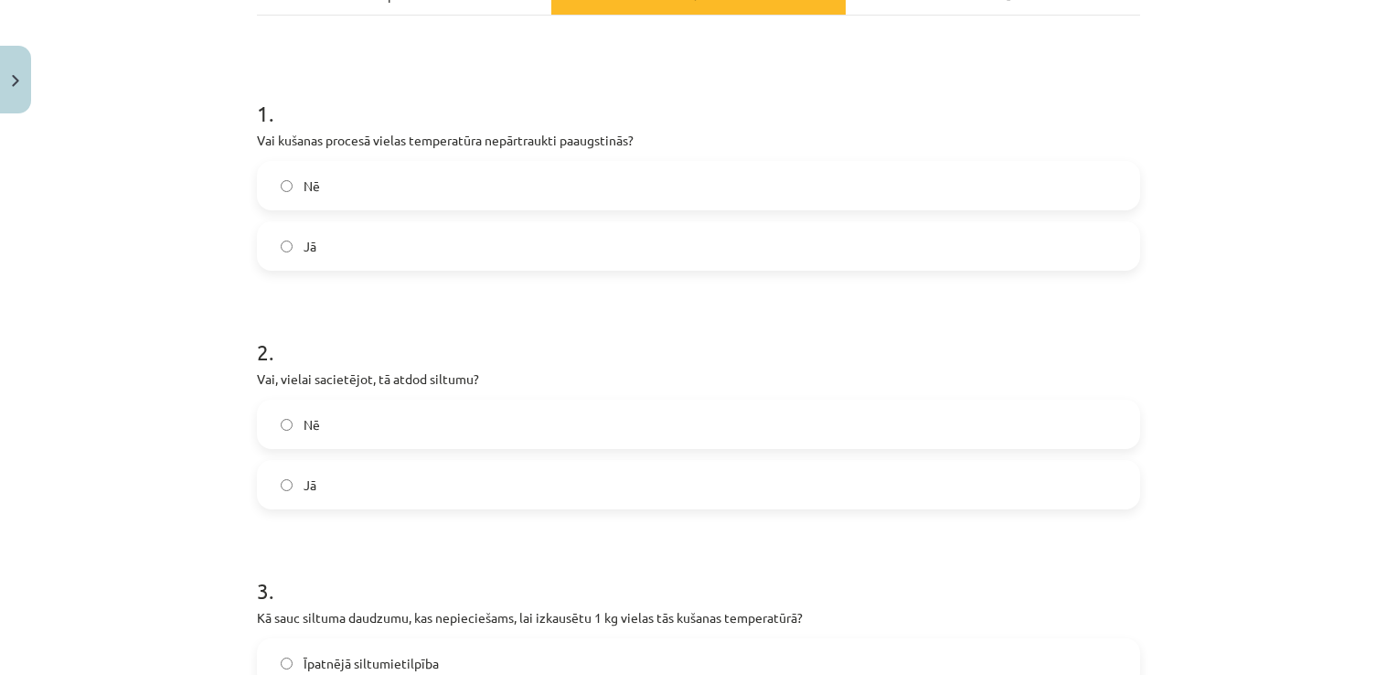
scroll to position [297, 0]
click at [405, 186] on label "Nē" at bounding box center [699, 184] width 880 height 46
click at [319, 485] on label "Jā" at bounding box center [699, 483] width 880 height 46
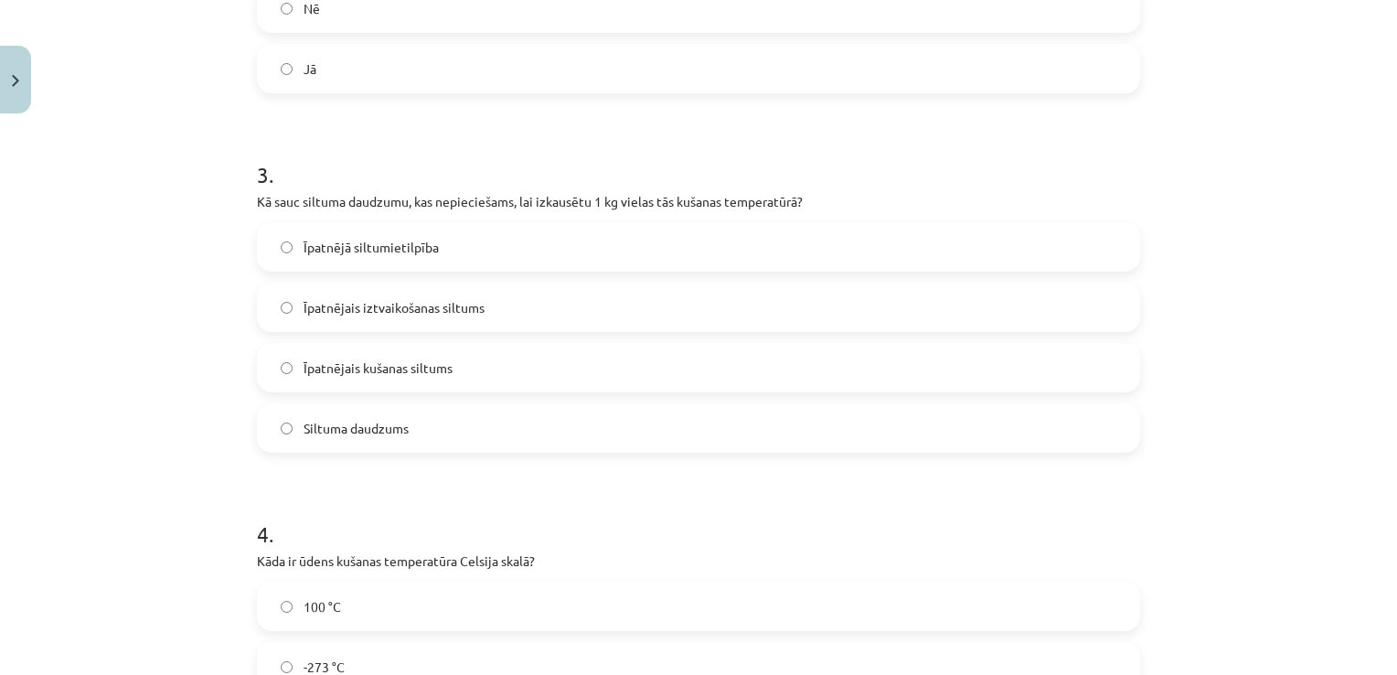
scroll to position [713, 0]
click at [486, 364] on label "Īpatnējais kušanas siltums" at bounding box center [699, 366] width 880 height 46
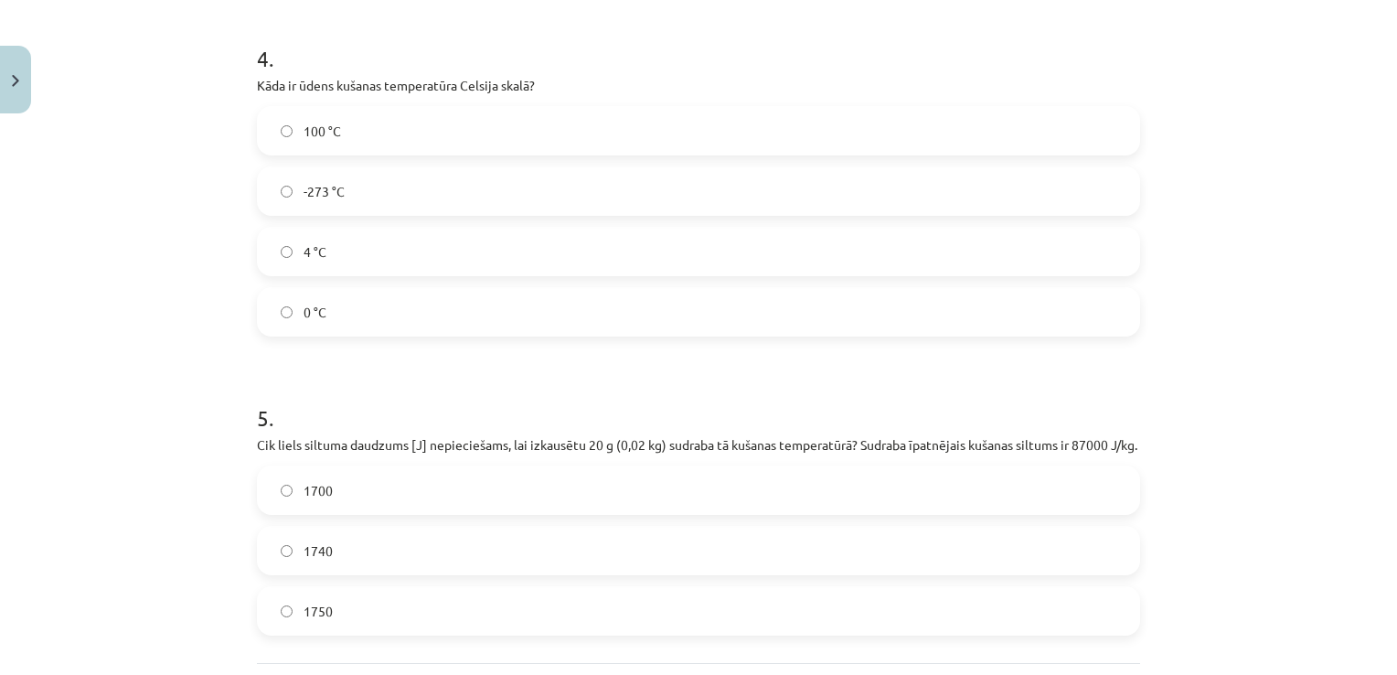
scroll to position [1225, 0]
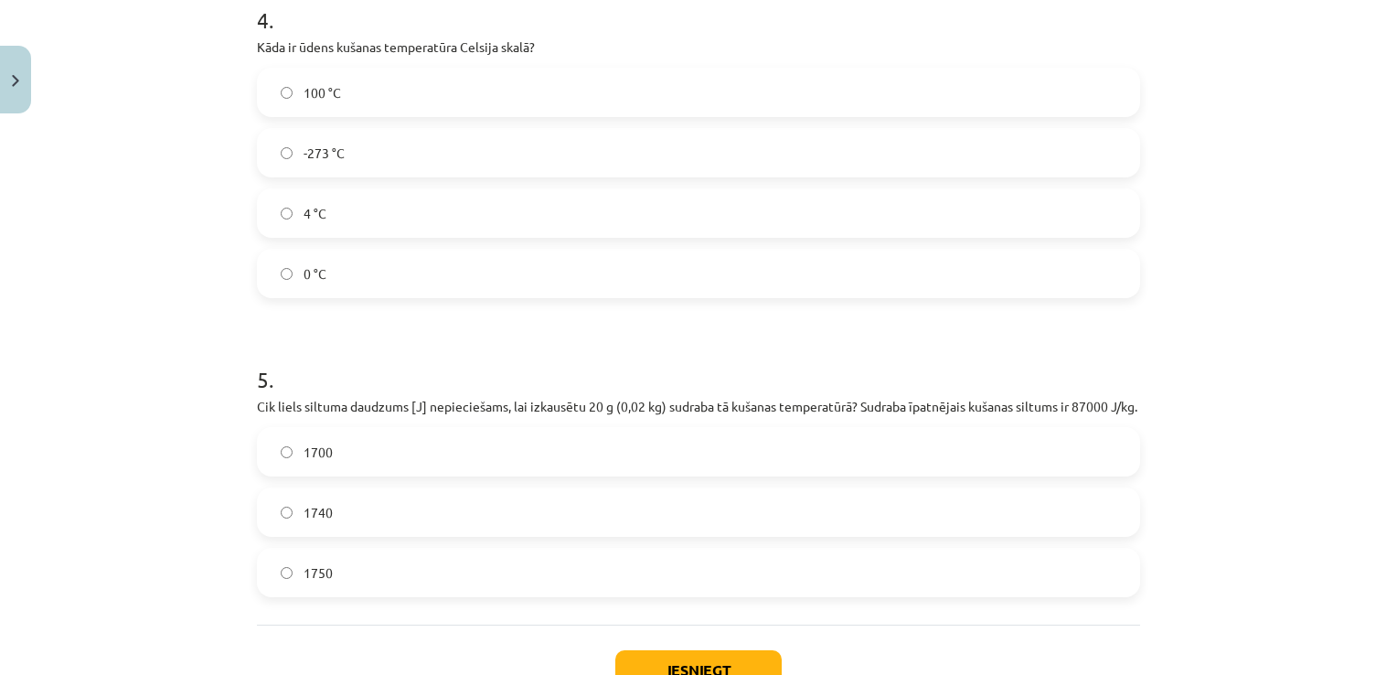
click at [334, 215] on label "4 °C" at bounding box center [699, 213] width 880 height 46
click at [334, 260] on label "0 °C" at bounding box center [699, 274] width 880 height 46
click at [361, 535] on label "1740" at bounding box center [699, 512] width 880 height 46
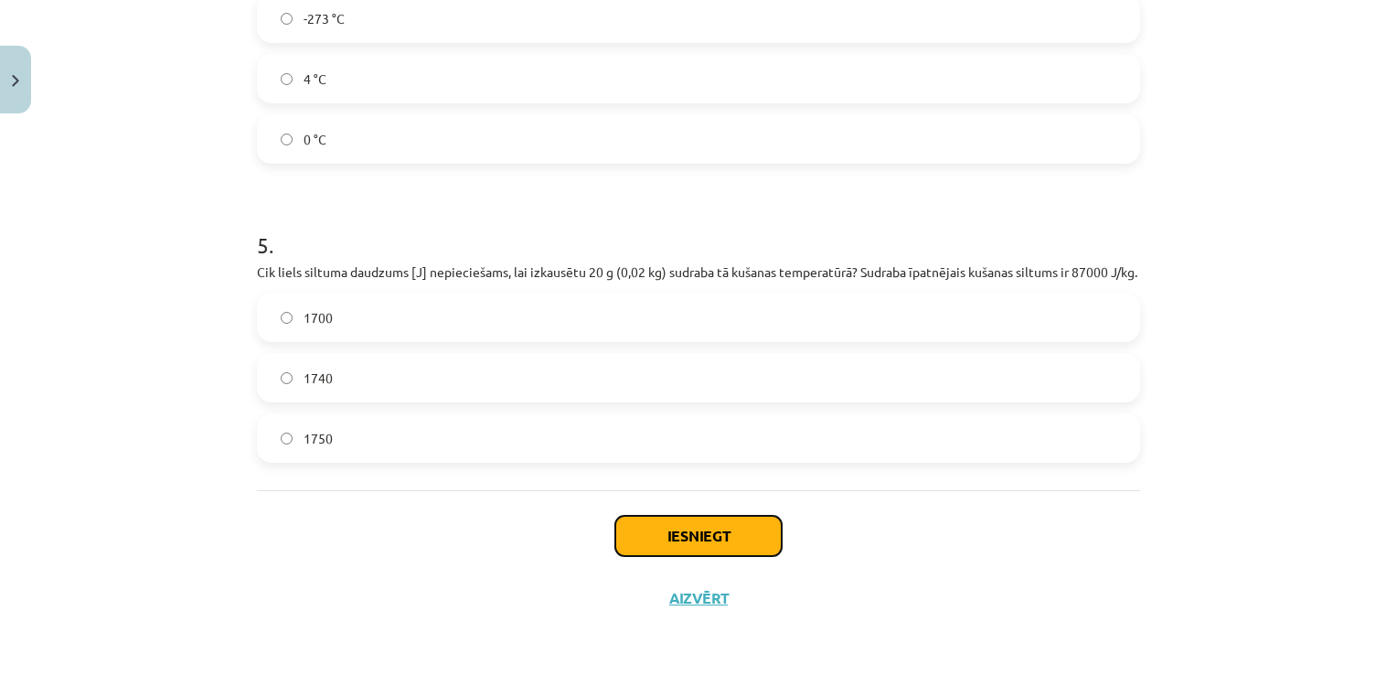
click at [682, 539] on button "Iesniegt" at bounding box center [698, 536] width 166 height 40
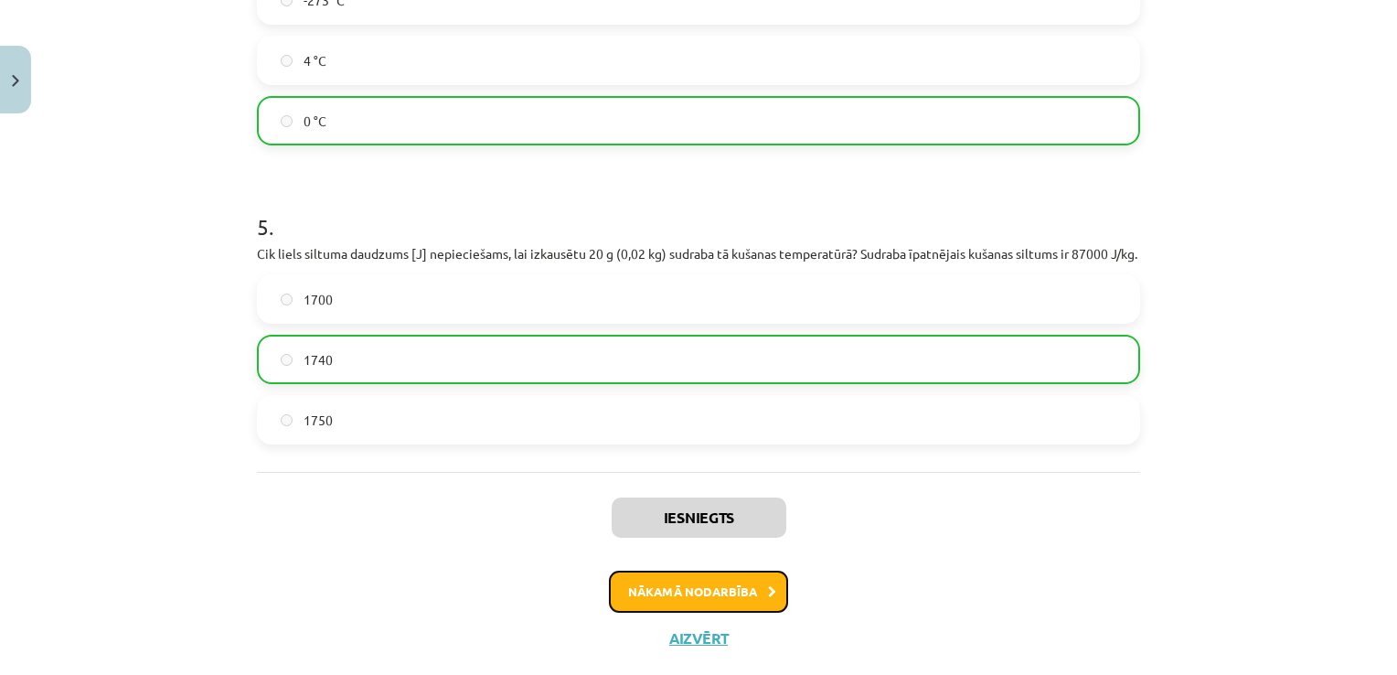
click at [670, 609] on button "Nākamā nodarbība" at bounding box center [698, 592] width 179 height 42
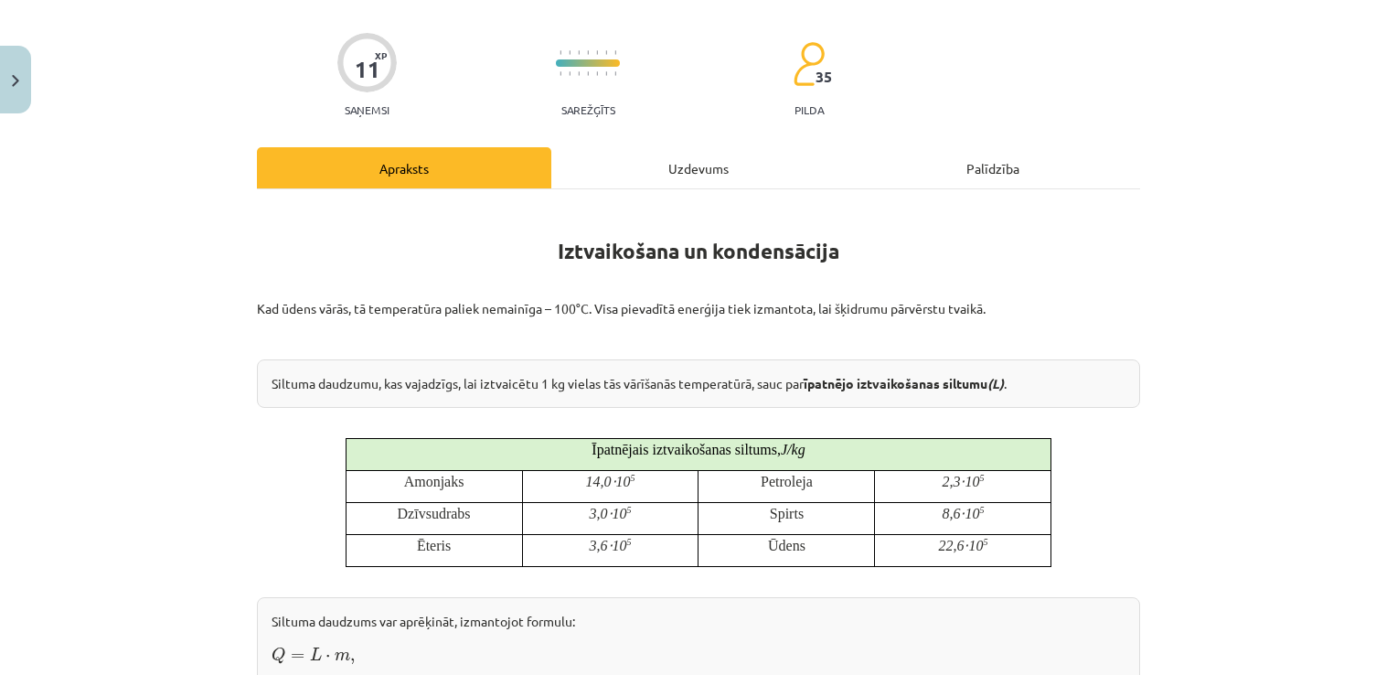
scroll to position [46, 0]
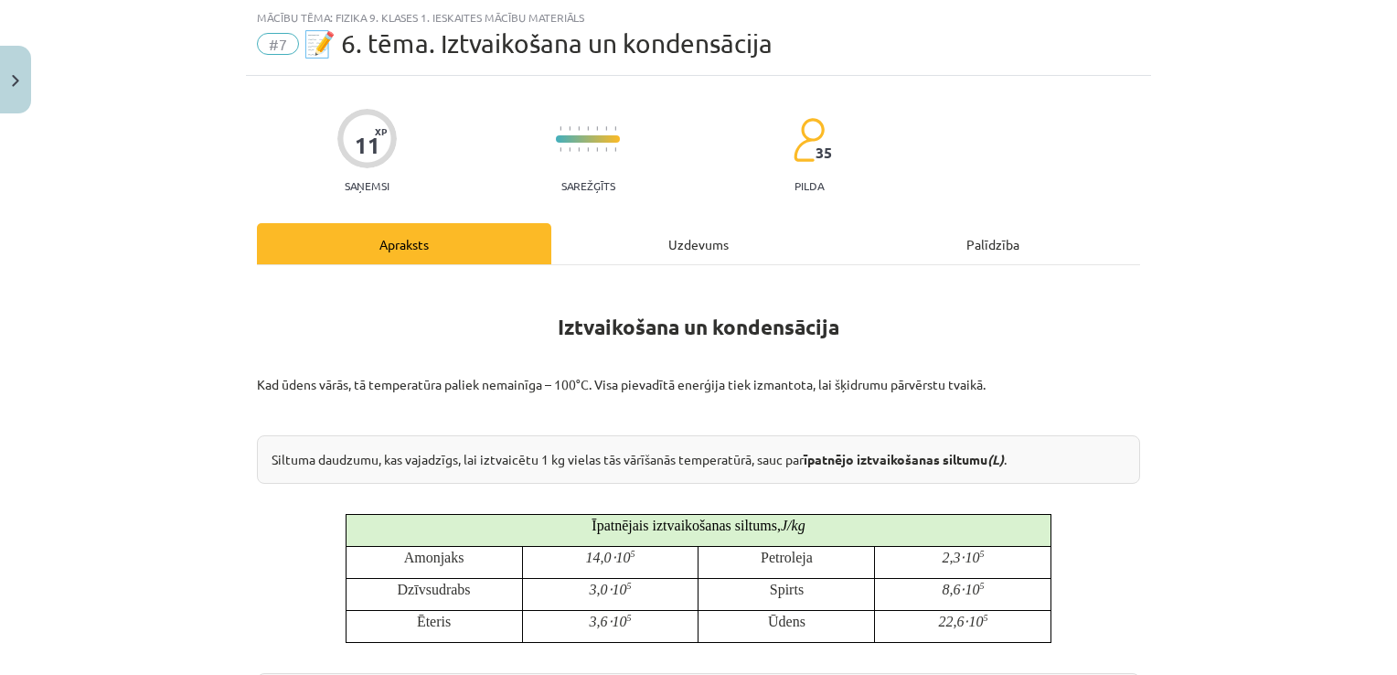
click at [653, 238] on div "Uzdevums" at bounding box center [698, 243] width 294 height 41
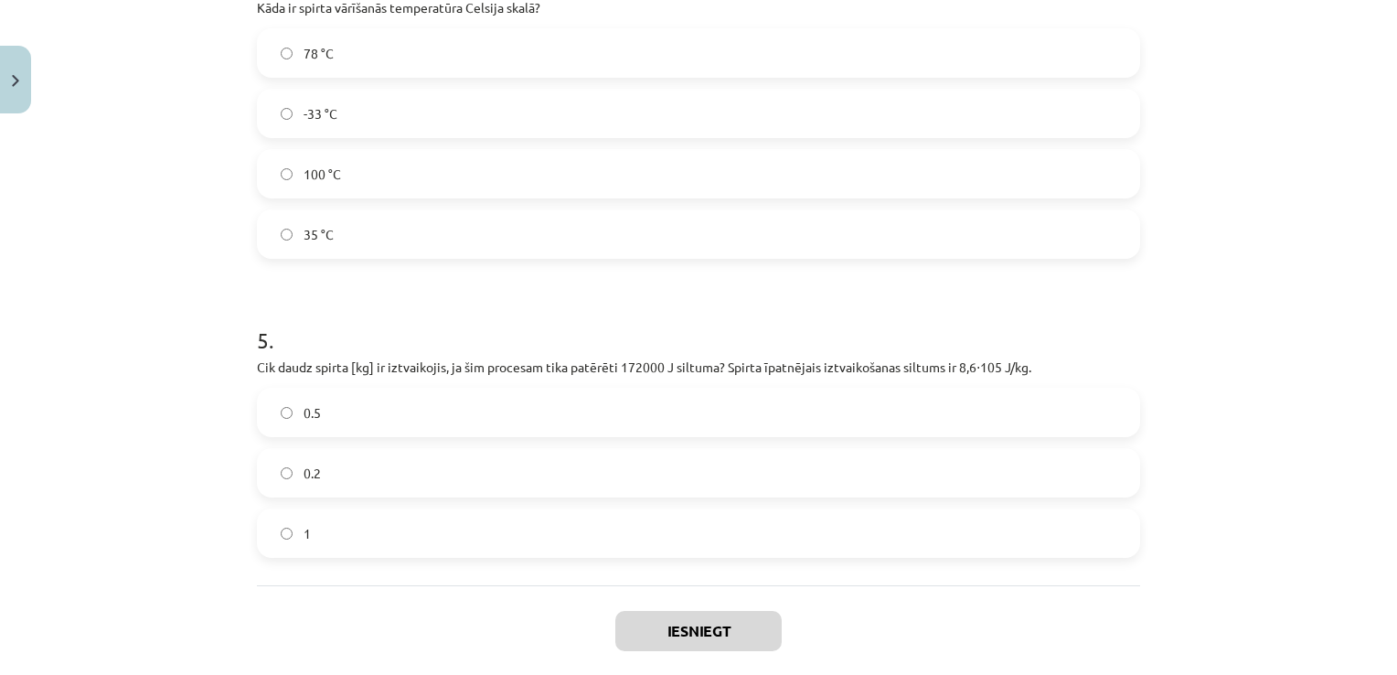
scroll to position [1359, 0]
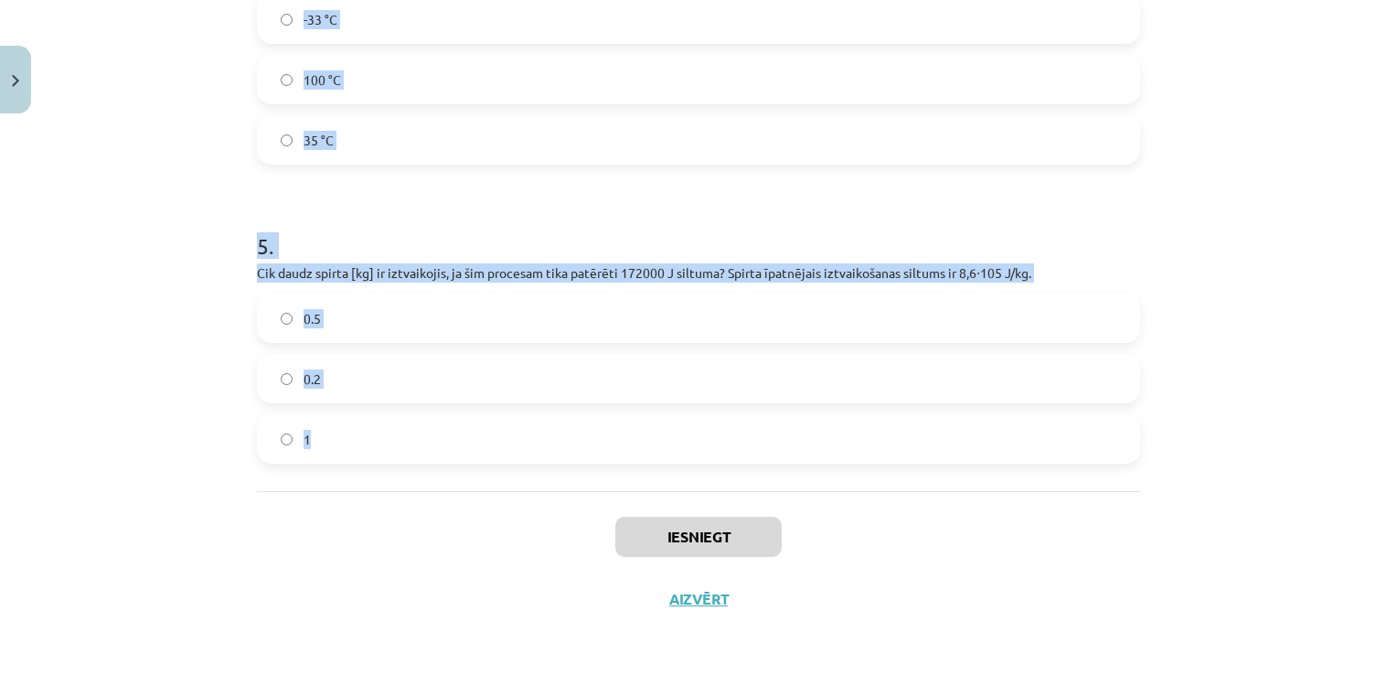
drag, startPoint x: 234, startPoint y: 350, endPoint x: 771, endPoint y: 452, distance: 546.2
click at [771, 452] on div "Mācību tēma: Fizika 9. klases 1. ieskaites mācību materiāls #7 📝 6. tēma. Iztva…" at bounding box center [698, 337] width 1397 height 675
copy form "1 . Vai ūdens vārīšanās procesā tā temperatūra pārsniedz 100 °C? Jā Nē 2 . Vai …"
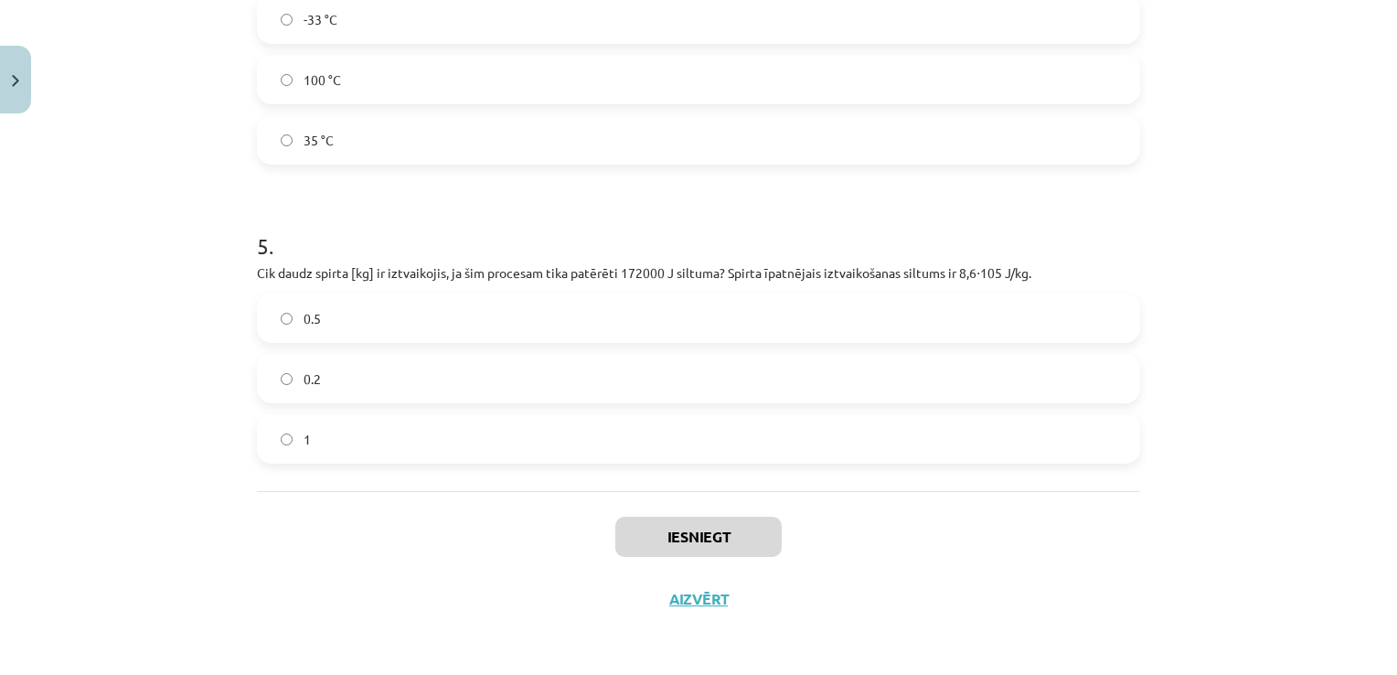
click at [1321, 561] on div "Mācību tēma: Fizika 9. klases 1. ieskaites mācību materiāls #7 📝 6. tēma. Iztva…" at bounding box center [698, 337] width 1397 height 675
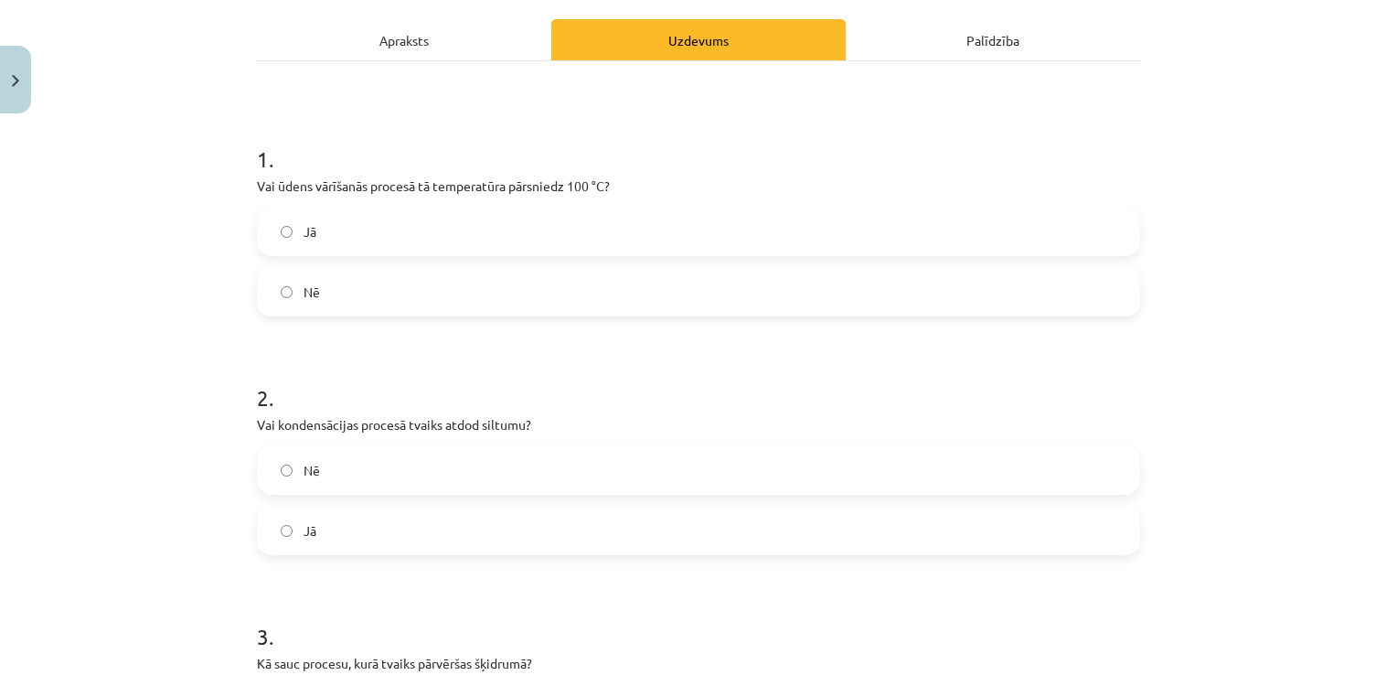
scroll to position [271, 0]
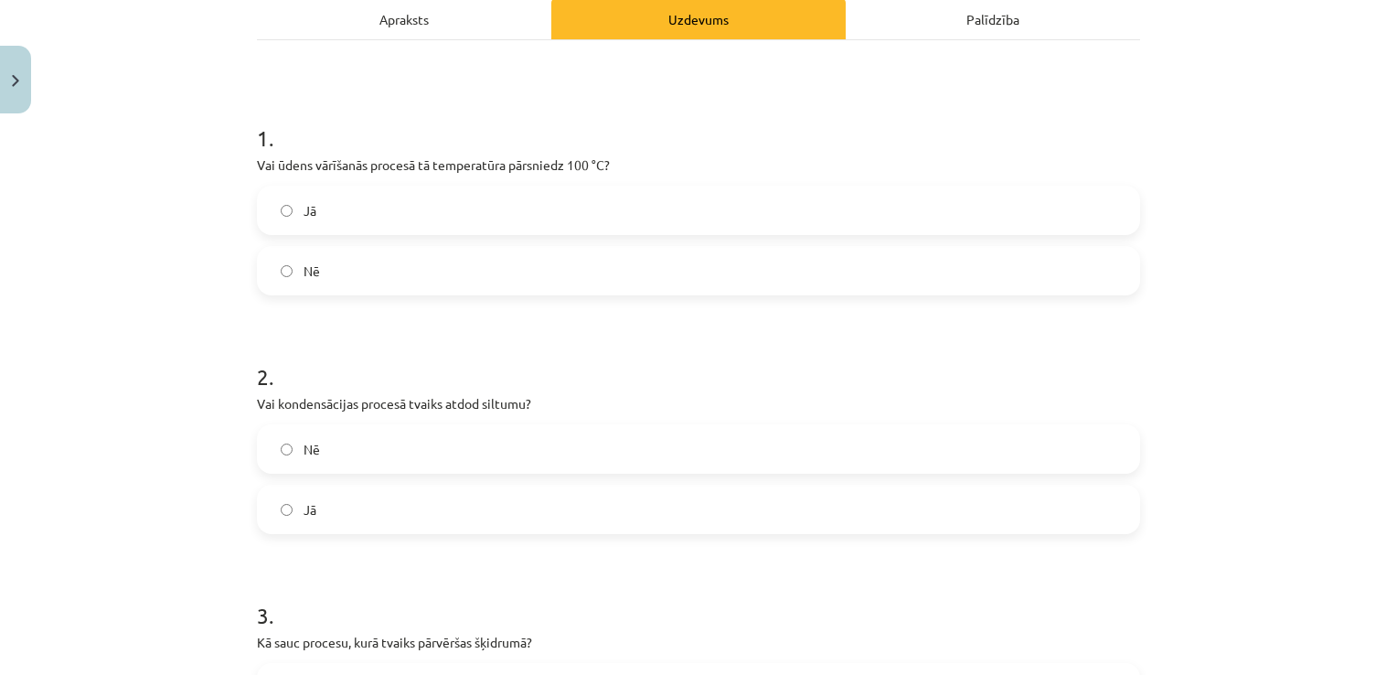
click at [333, 284] on label "Nē" at bounding box center [699, 271] width 880 height 46
click at [337, 507] on label "Jā" at bounding box center [699, 509] width 880 height 46
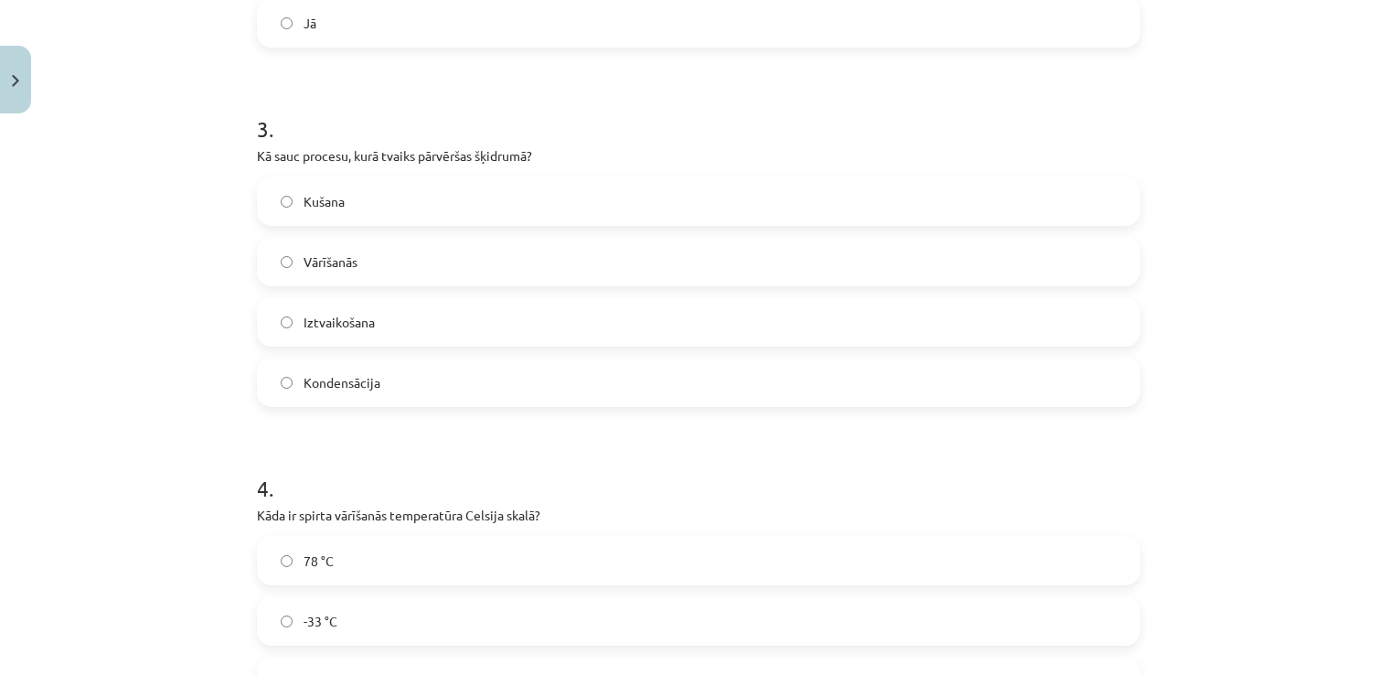
scroll to position [793, 0]
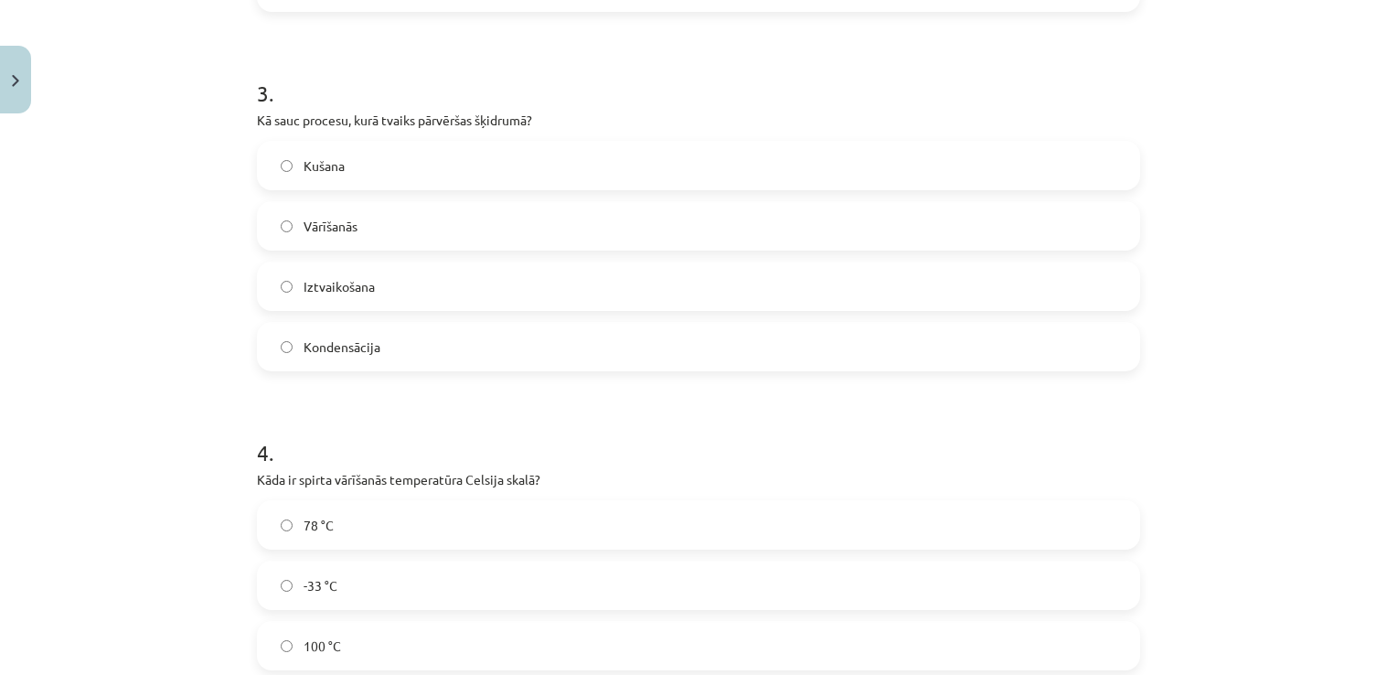
click at [381, 336] on label "Kondensācija" at bounding box center [699, 347] width 880 height 46
click at [347, 525] on label "78 °C" at bounding box center [699, 525] width 880 height 46
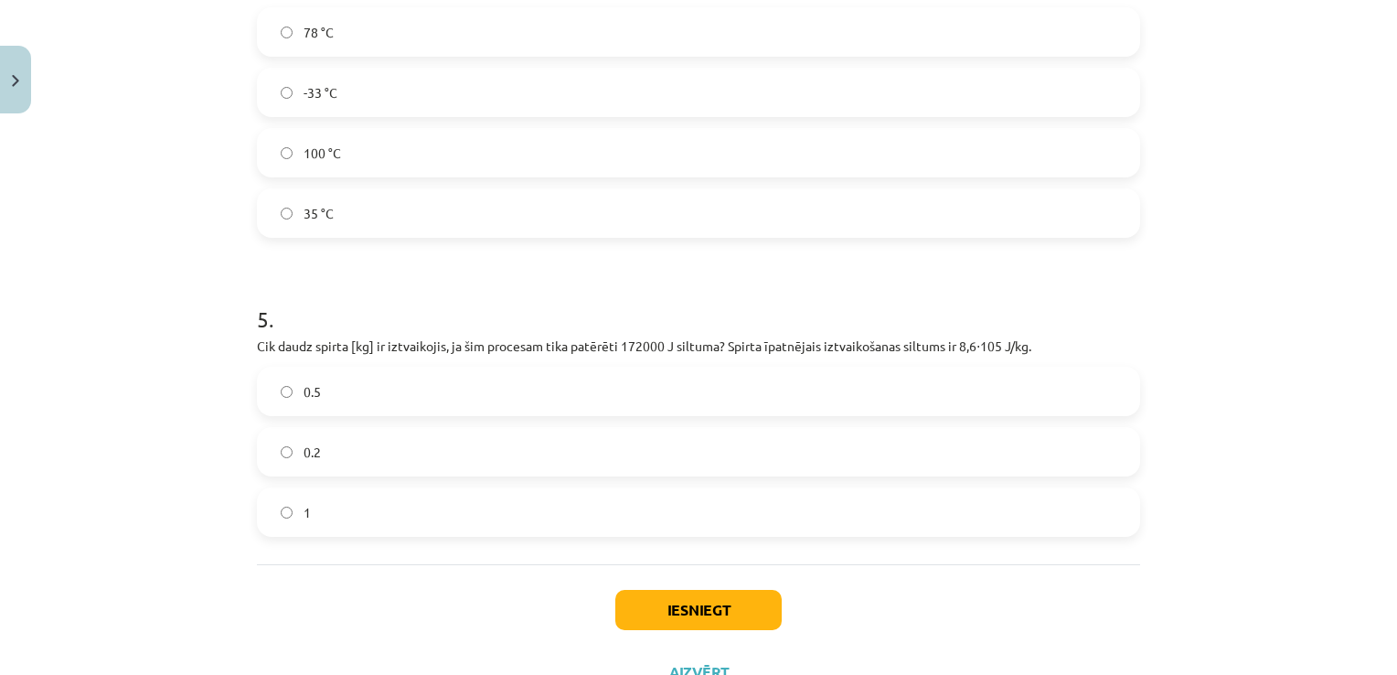
scroll to position [1359, 0]
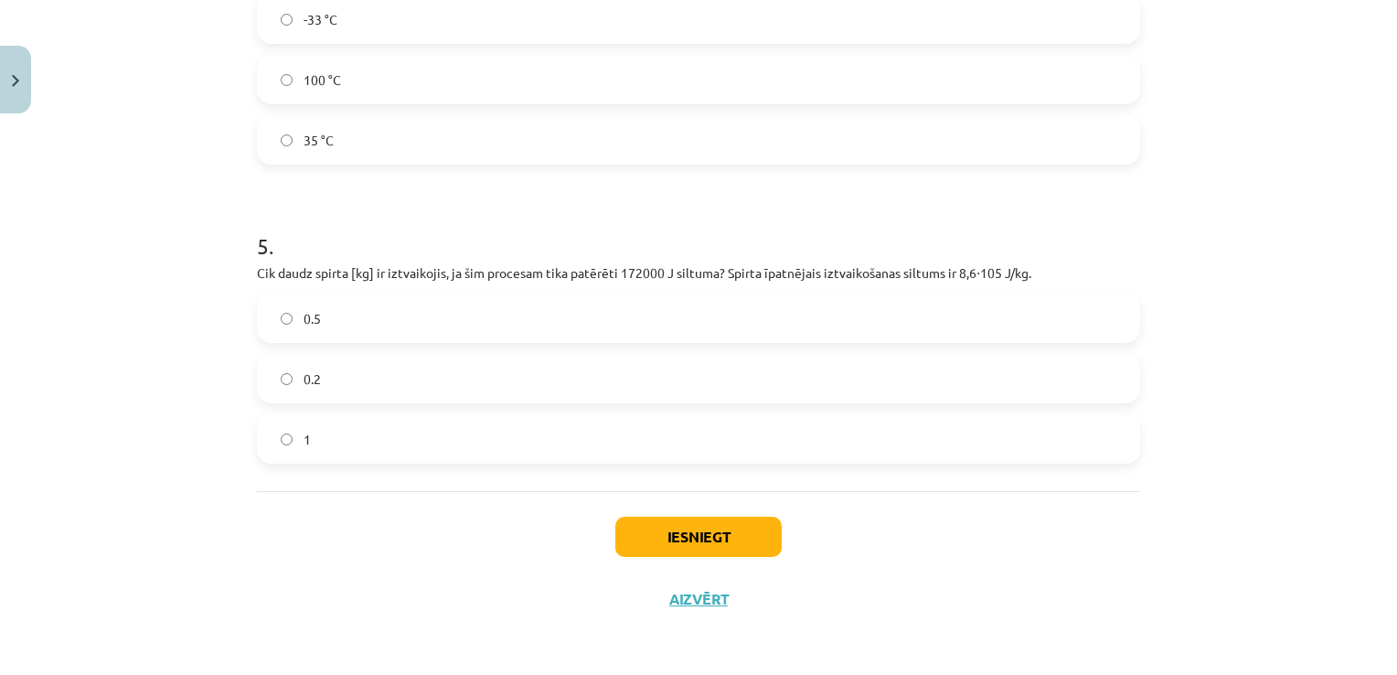
click at [363, 371] on label "0.2" at bounding box center [699, 379] width 880 height 46
click at [699, 527] on button "Iesniegt" at bounding box center [698, 537] width 166 height 40
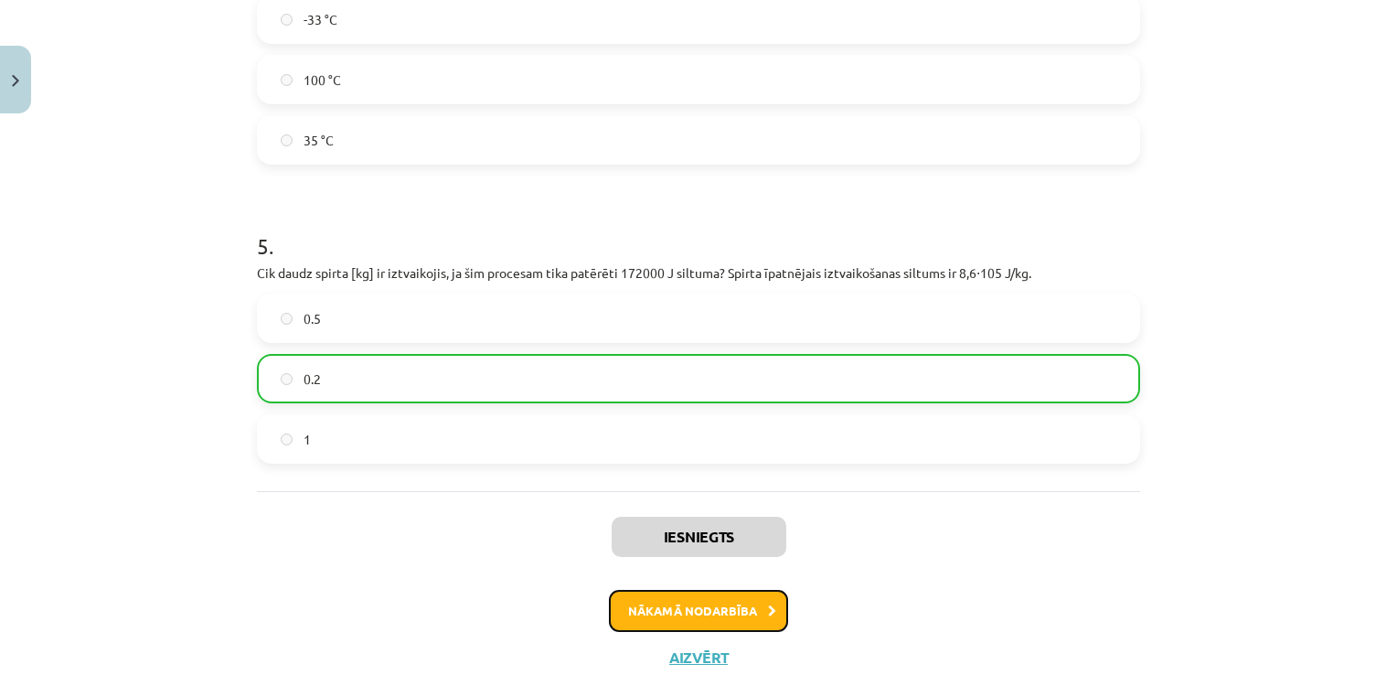
click at [713, 614] on button "Nākamā nodarbība" at bounding box center [698, 611] width 179 height 42
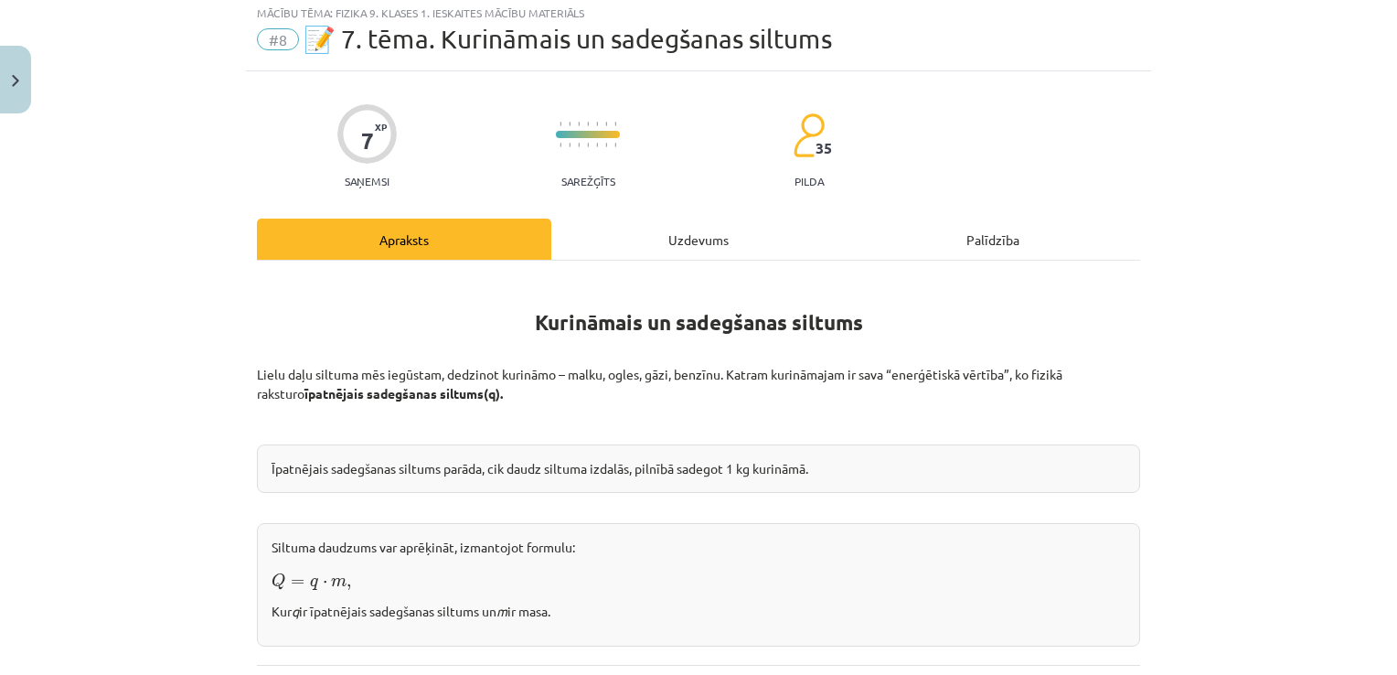
scroll to position [46, 0]
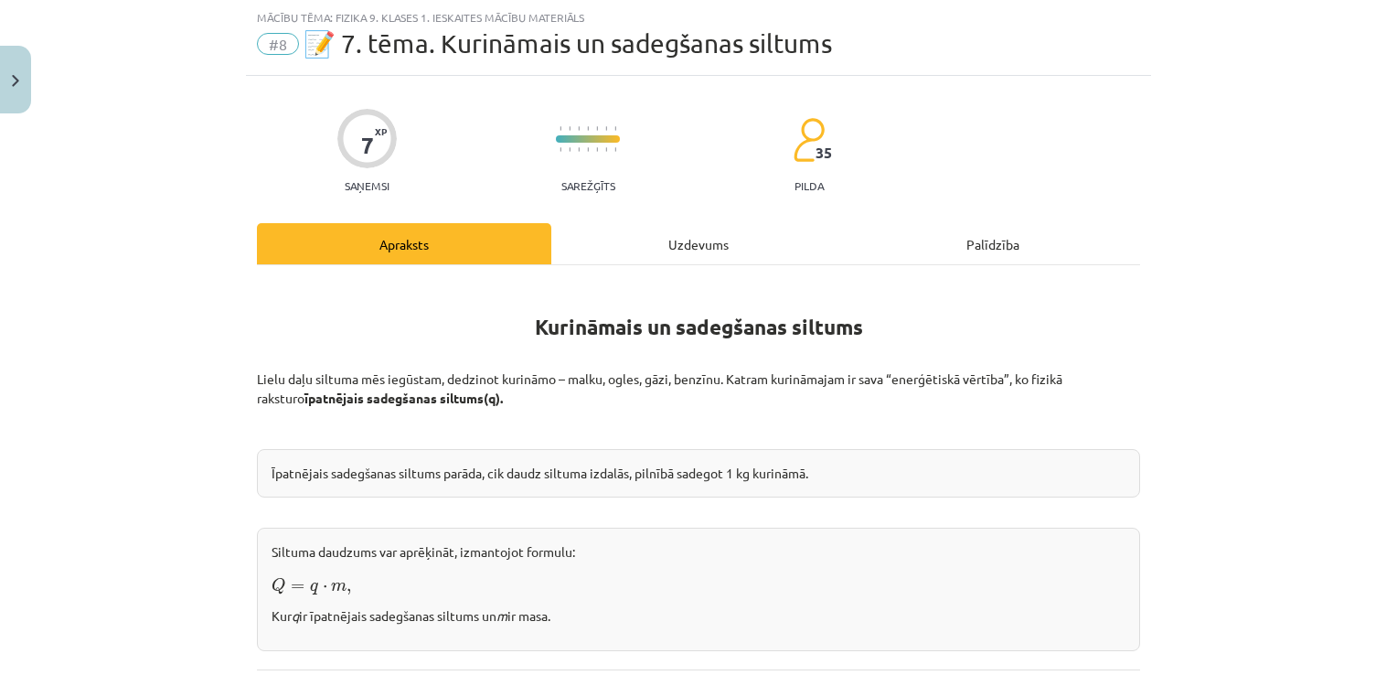
click at [686, 240] on div "Uzdevums" at bounding box center [698, 243] width 294 height 41
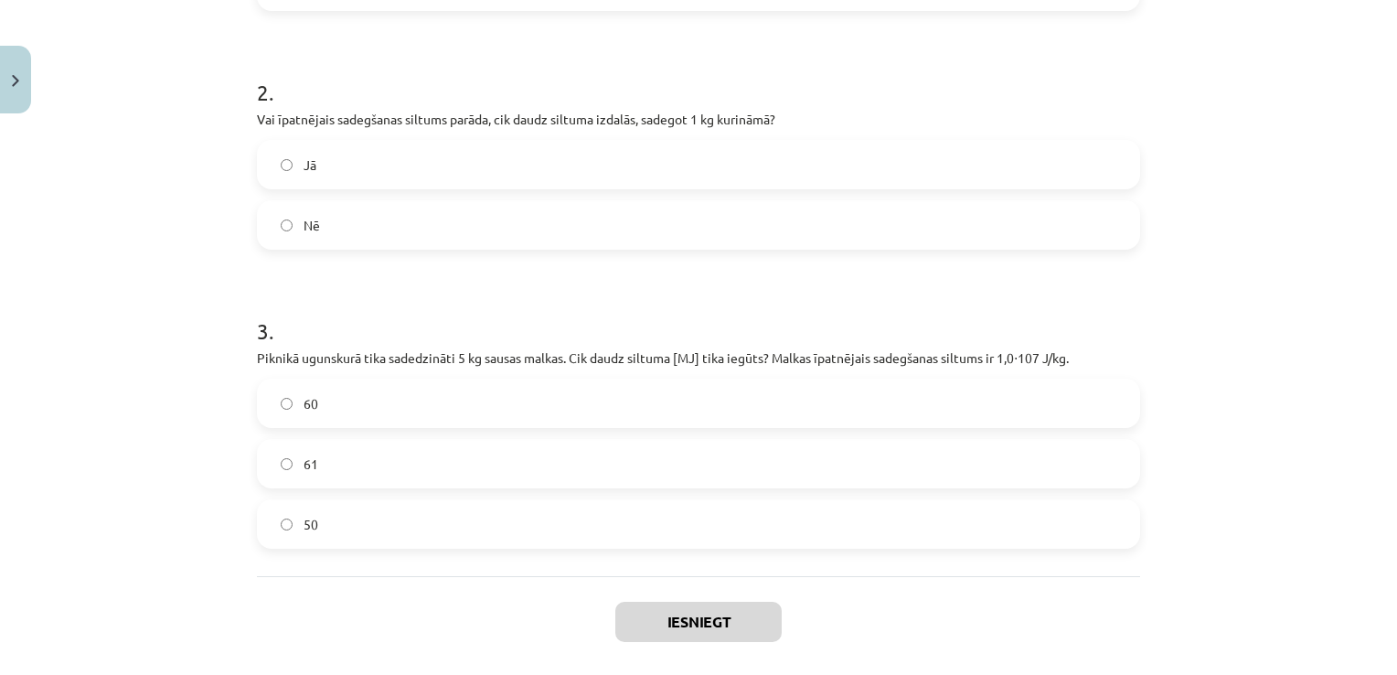
scroll to position [640, 0]
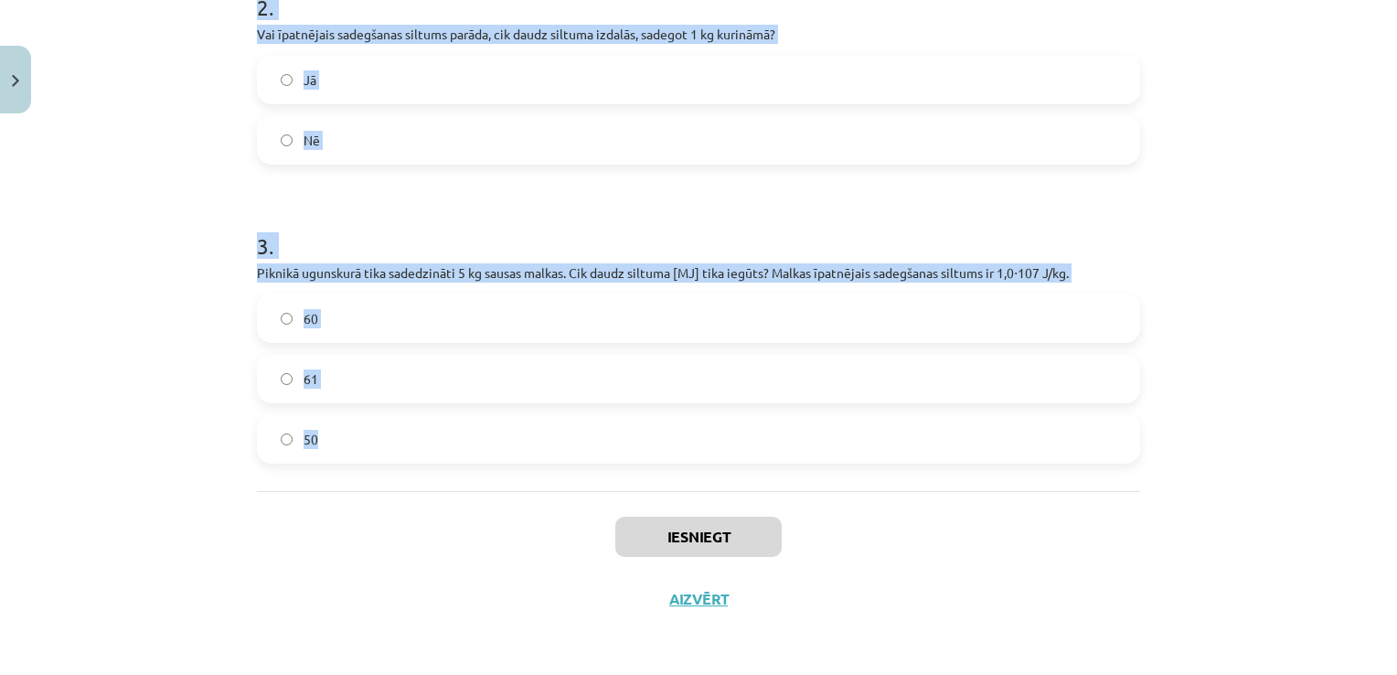
drag, startPoint x: 252, startPoint y: 347, endPoint x: 651, endPoint y: 415, distance: 404.4
click at [651, 415] on form "1 . Vai, sadedzinot 1 kg sausas malkas, iegūst vairāk siltuma nekā, sadedzinot …" at bounding box center [698, 94] width 883 height 740
copy form "1 . Vai, sadedzinot 1 kg sausas malkas, iegūst vairāk siltuma nekā, sadedzinot …"
click at [87, 231] on div "Mācību tēma: Fizika 9. klases 1. ieskaites mācību materiāls #8 📝 7. tēma. Kurin…" at bounding box center [698, 337] width 1397 height 675
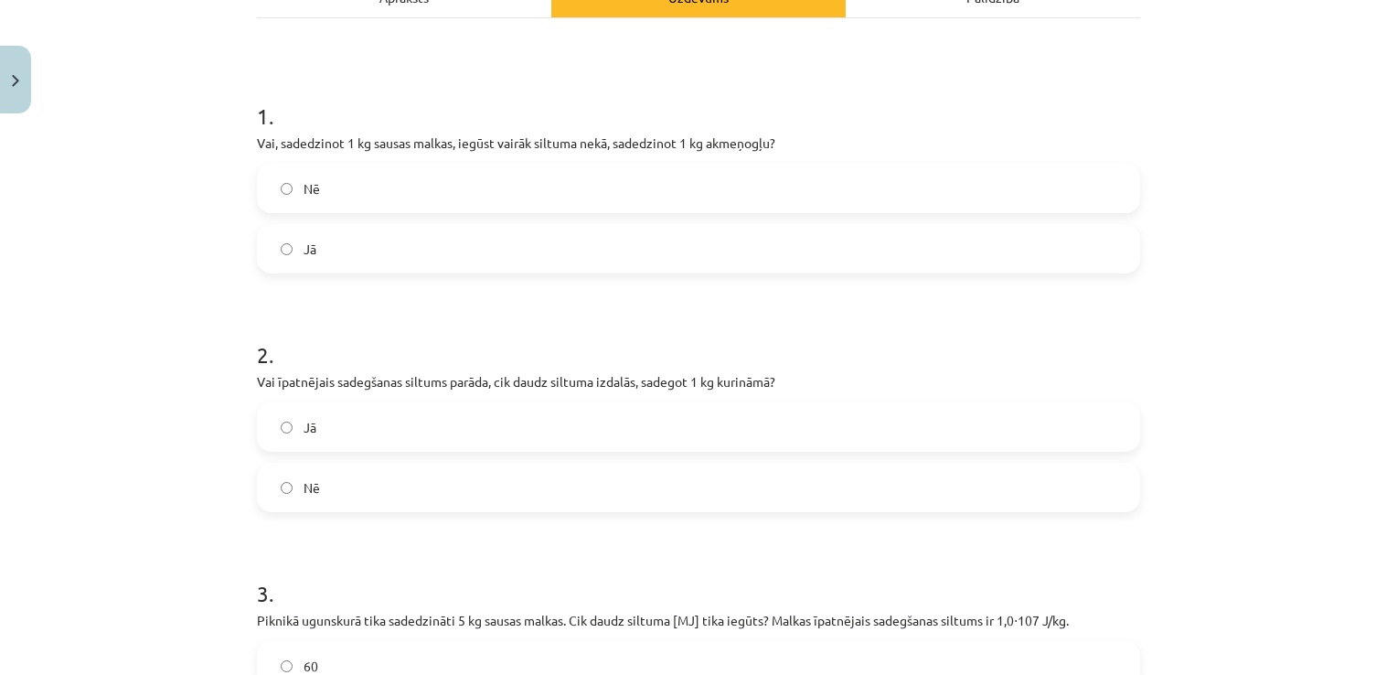
scroll to position [289, 0]
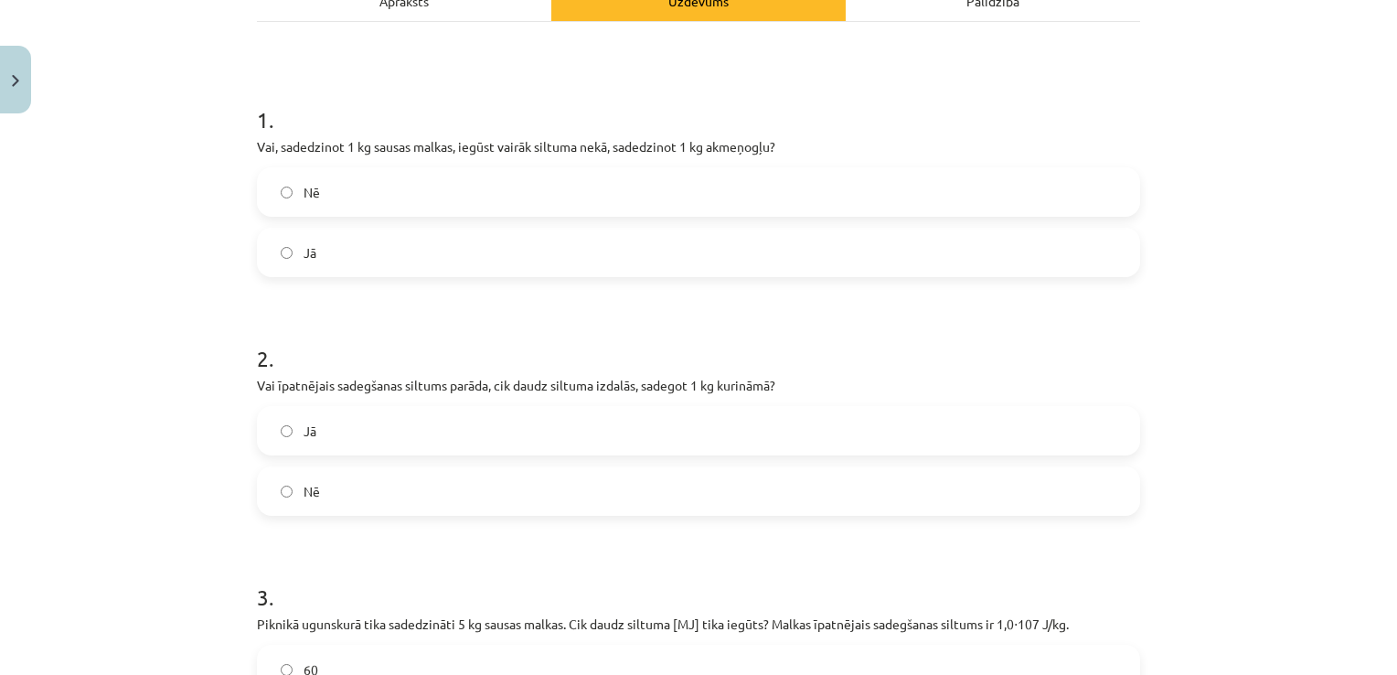
click at [417, 198] on label "Nē" at bounding box center [699, 192] width 880 height 46
click at [377, 422] on label "Jā" at bounding box center [699, 431] width 880 height 46
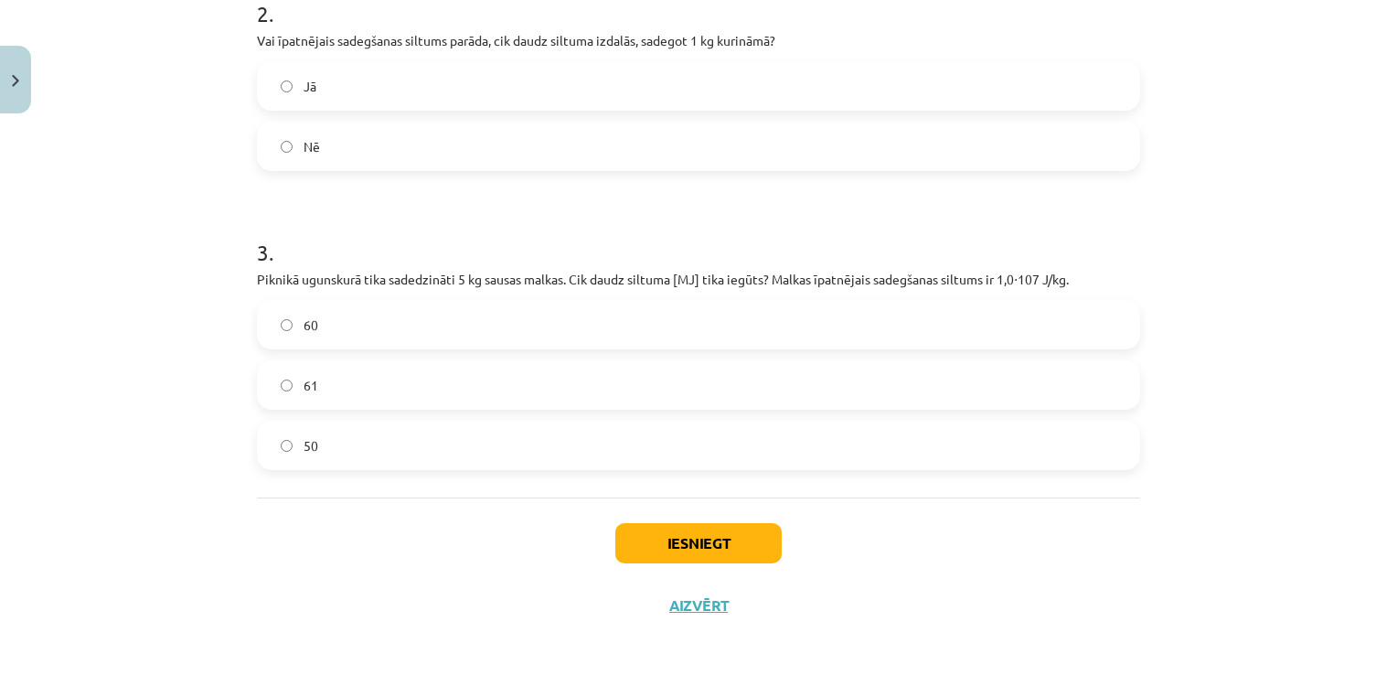
scroll to position [640, 0]
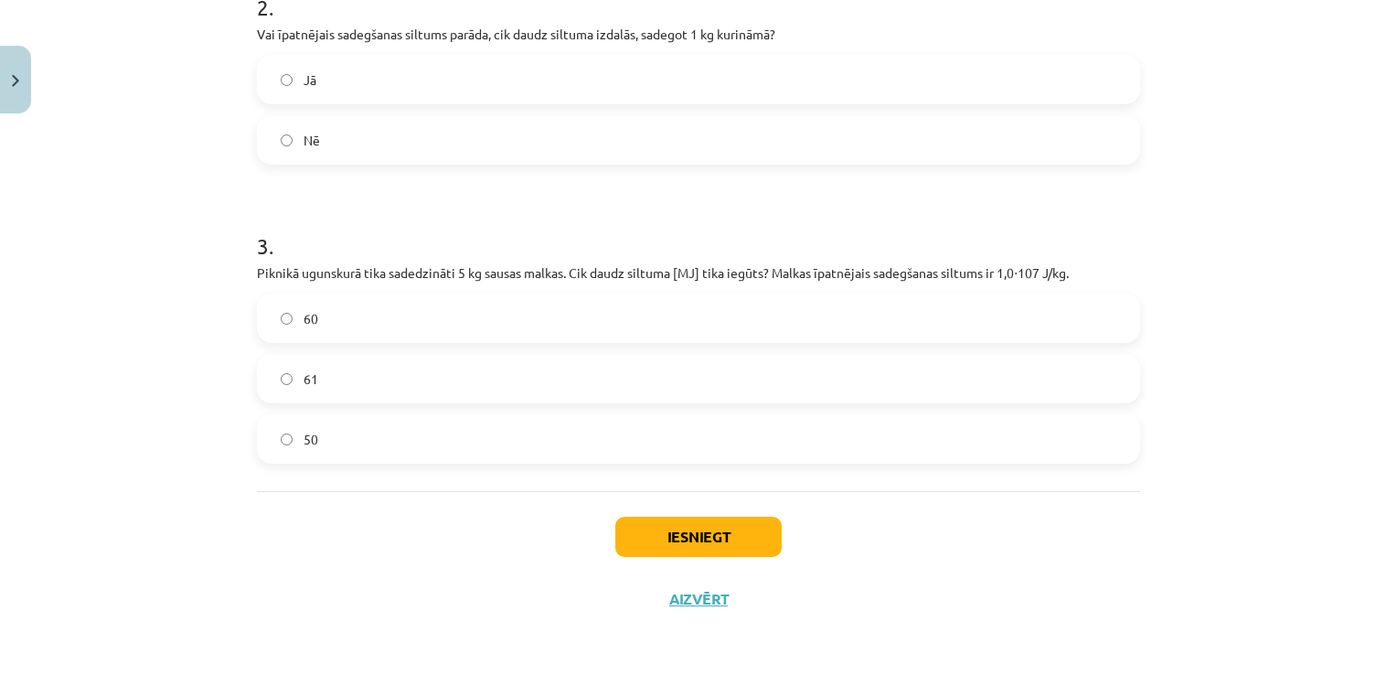
click at [399, 454] on label "50" at bounding box center [699, 439] width 880 height 46
click at [706, 558] on div "Iesniegt Aizvērt" at bounding box center [698, 555] width 883 height 128
click at [700, 539] on button "Iesniegt" at bounding box center [698, 537] width 166 height 40
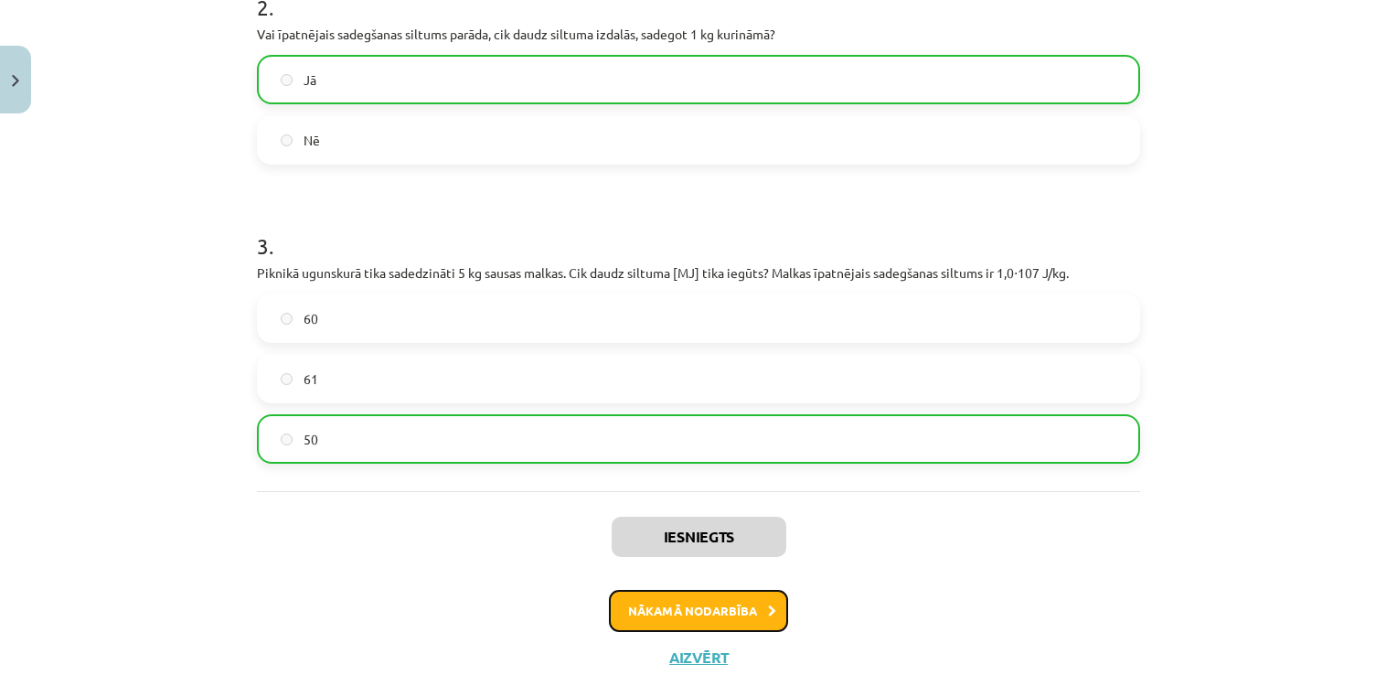
click at [710, 596] on button "Nākamā nodarbība" at bounding box center [698, 611] width 179 height 42
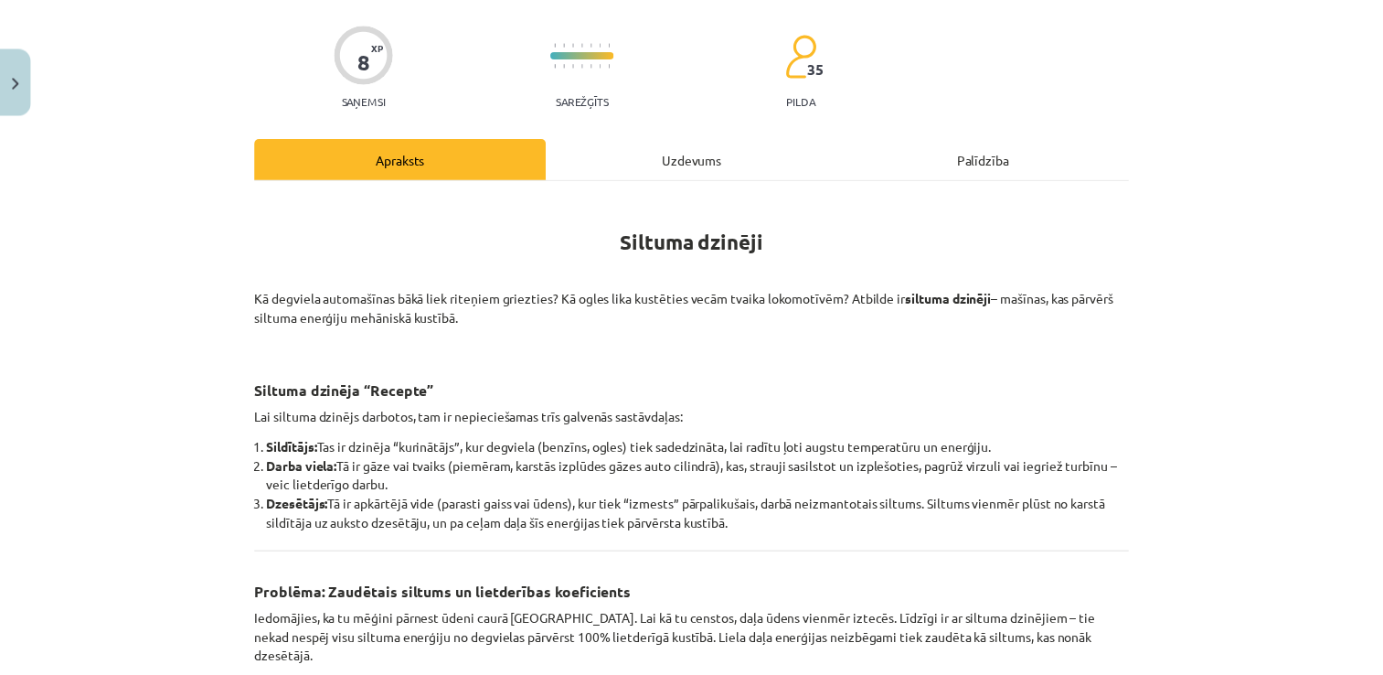
scroll to position [46, 0]
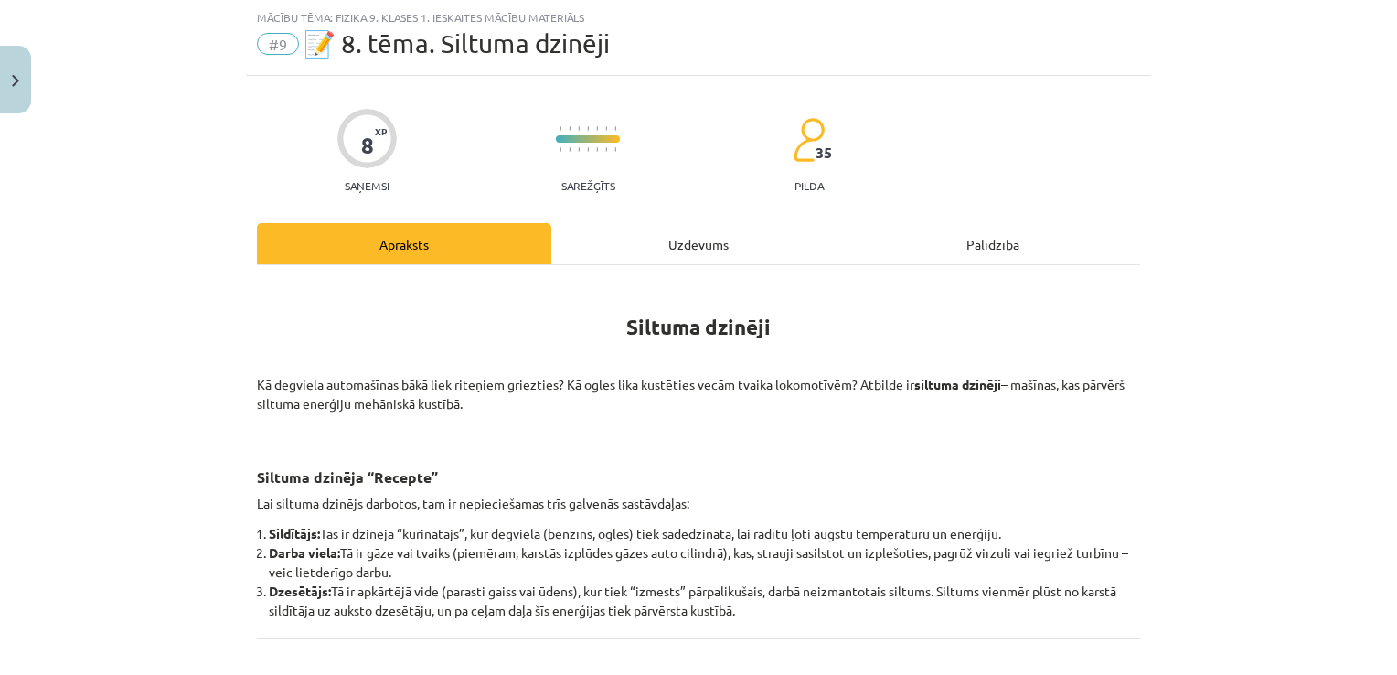
click at [673, 240] on div "Uzdevums" at bounding box center [698, 243] width 294 height 41
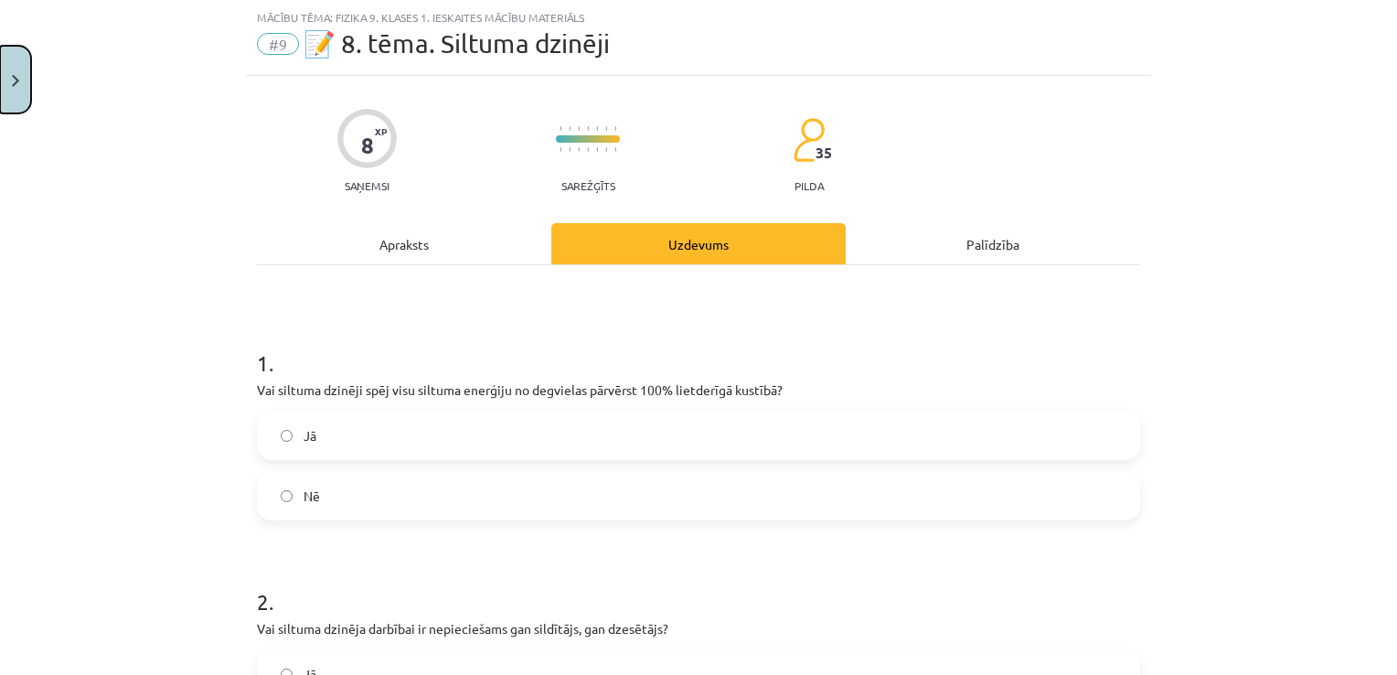
click at [9, 80] on button "Close" at bounding box center [15, 80] width 31 height 68
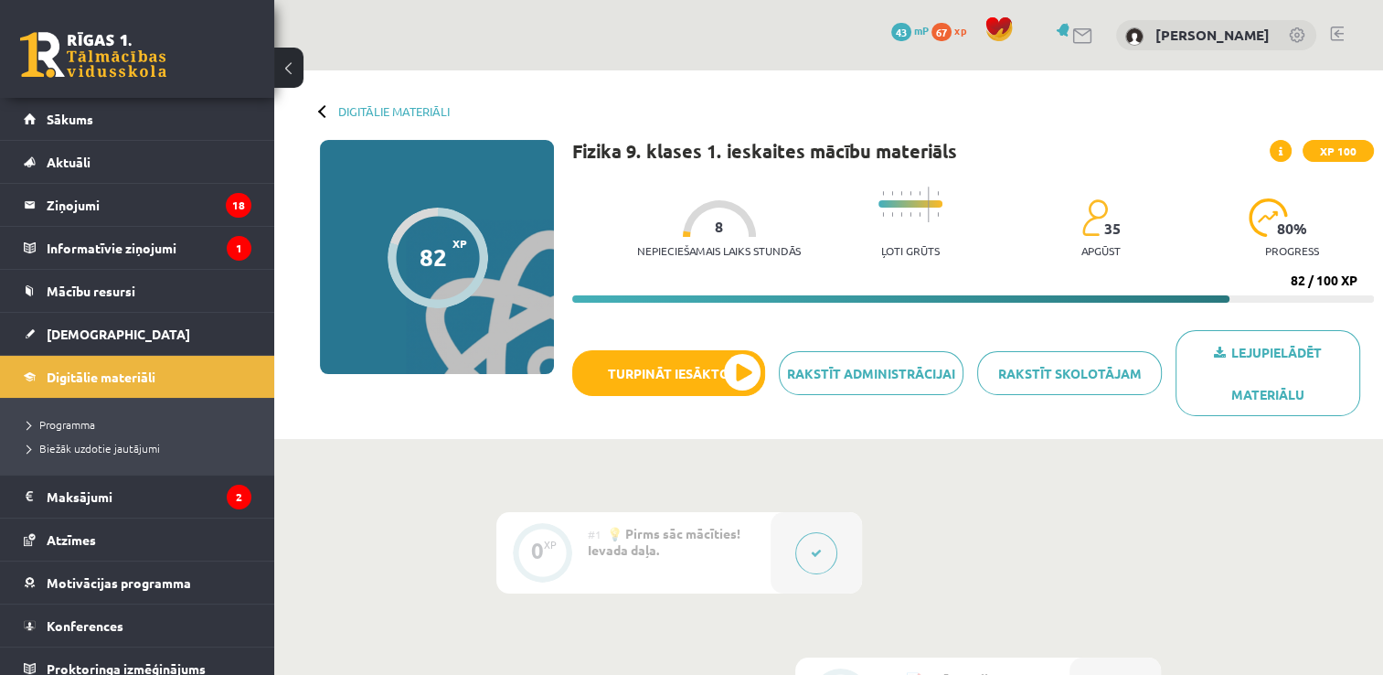
scroll to position [1546, 0]
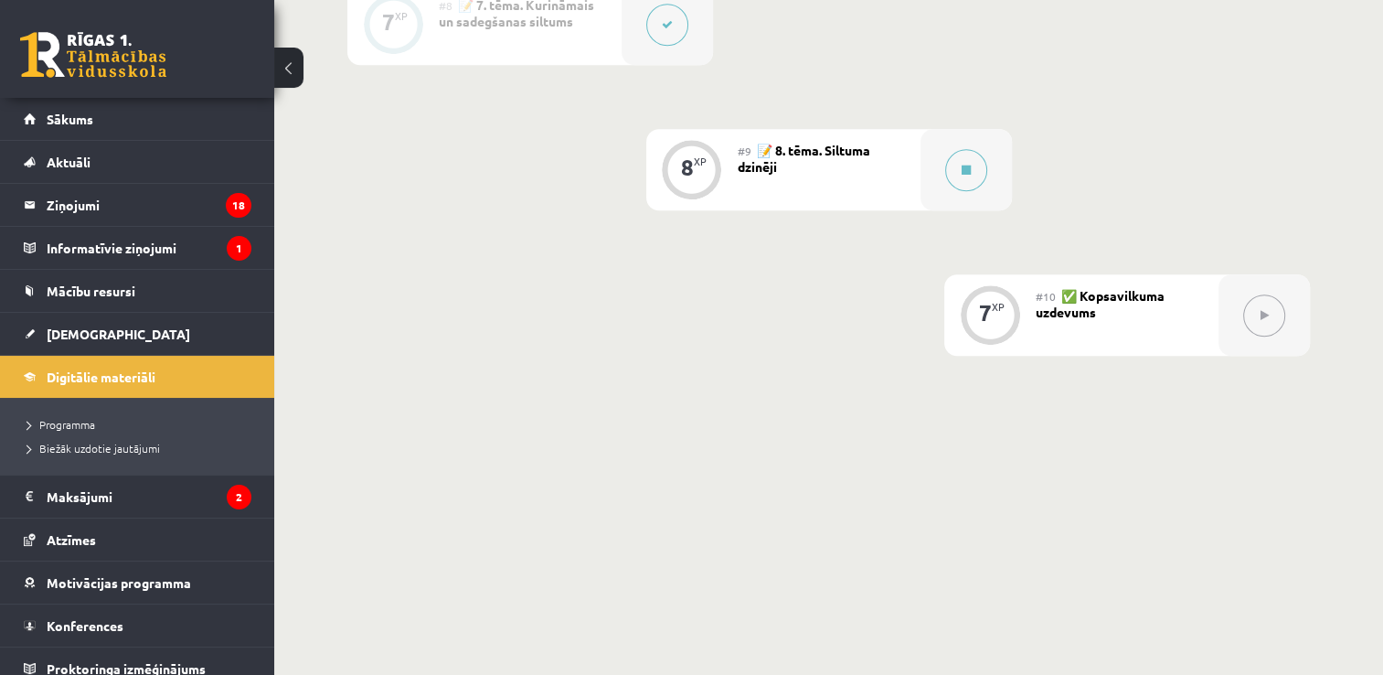
click at [891, 177] on div "#9 📝 8. tēma. Siltuma dzinēji" at bounding box center [829, 169] width 183 height 81
click at [944, 172] on div at bounding box center [966, 169] width 91 height 81
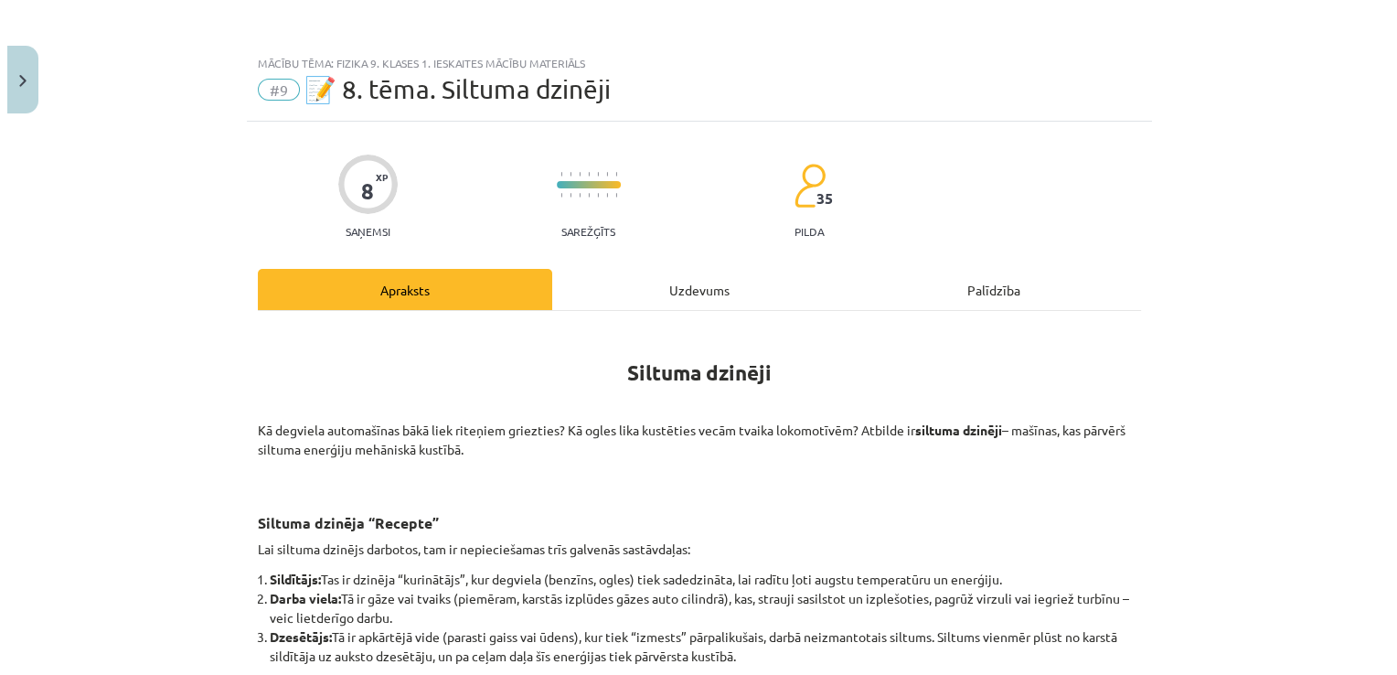
scroll to position [1527, 0]
click at [731, 278] on div "Uzdevums" at bounding box center [698, 289] width 294 height 41
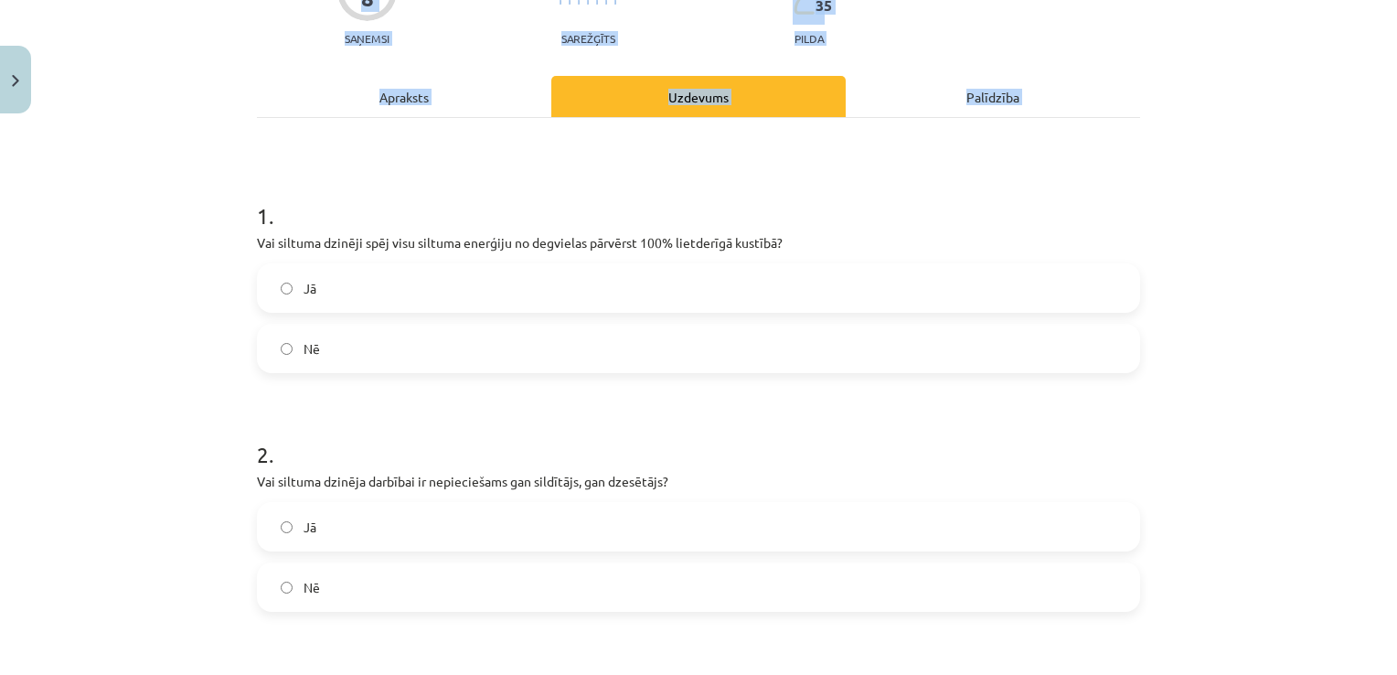
scroll to position [0, 0]
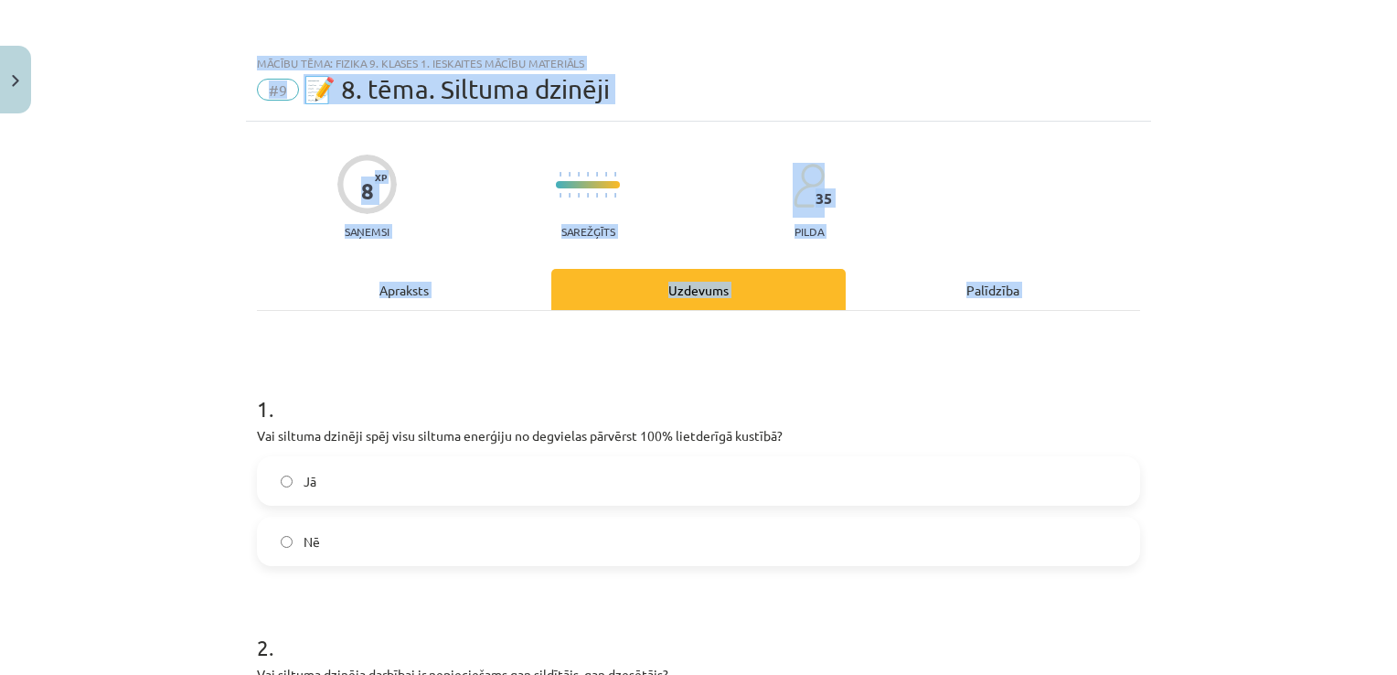
drag, startPoint x: 237, startPoint y: 340, endPoint x: 405, endPoint y: -41, distance: 416.7
click at [219, 262] on div "Mācību tēma: Fizika 9. klases 1. ieskaites mācību materiāls #9 📝 8. tēma. Siltu…" at bounding box center [698, 337] width 1397 height 675
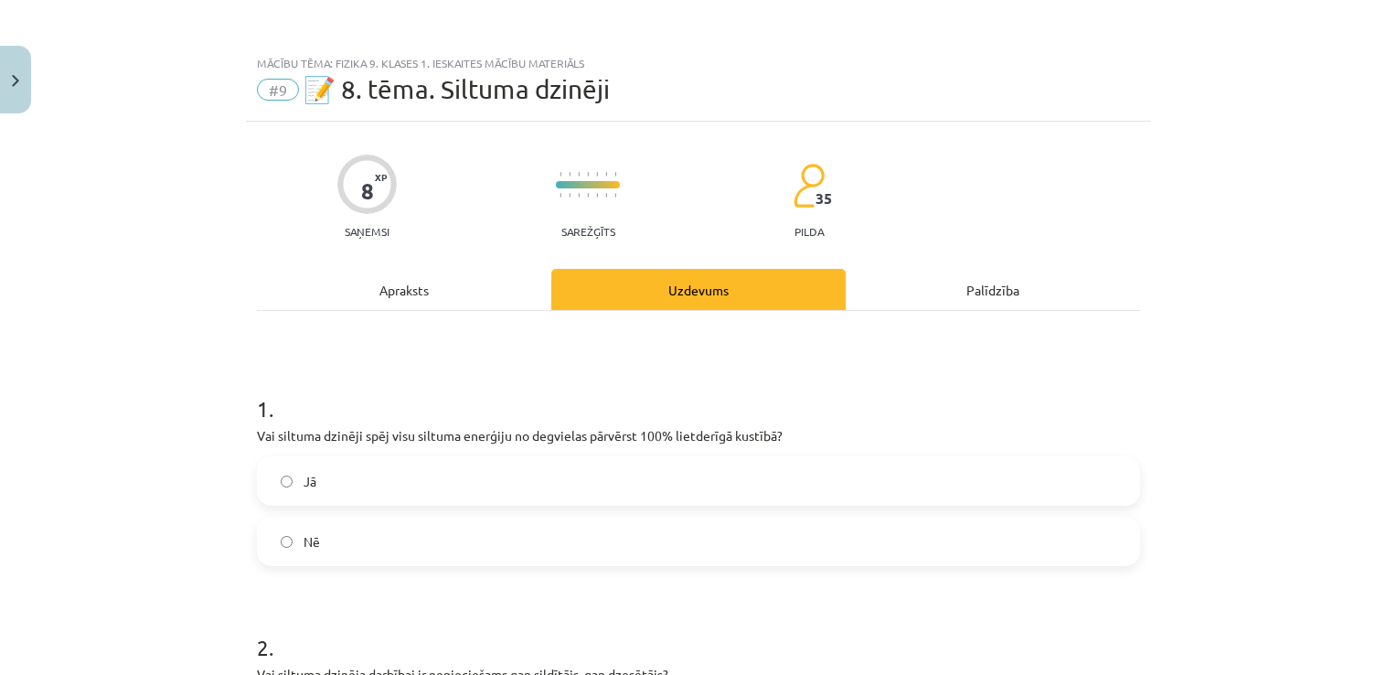
click at [353, 509] on div "Jā Nē" at bounding box center [698, 511] width 883 height 110
click at [371, 492] on label "Jā" at bounding box center [699, 481] width 880 height 46
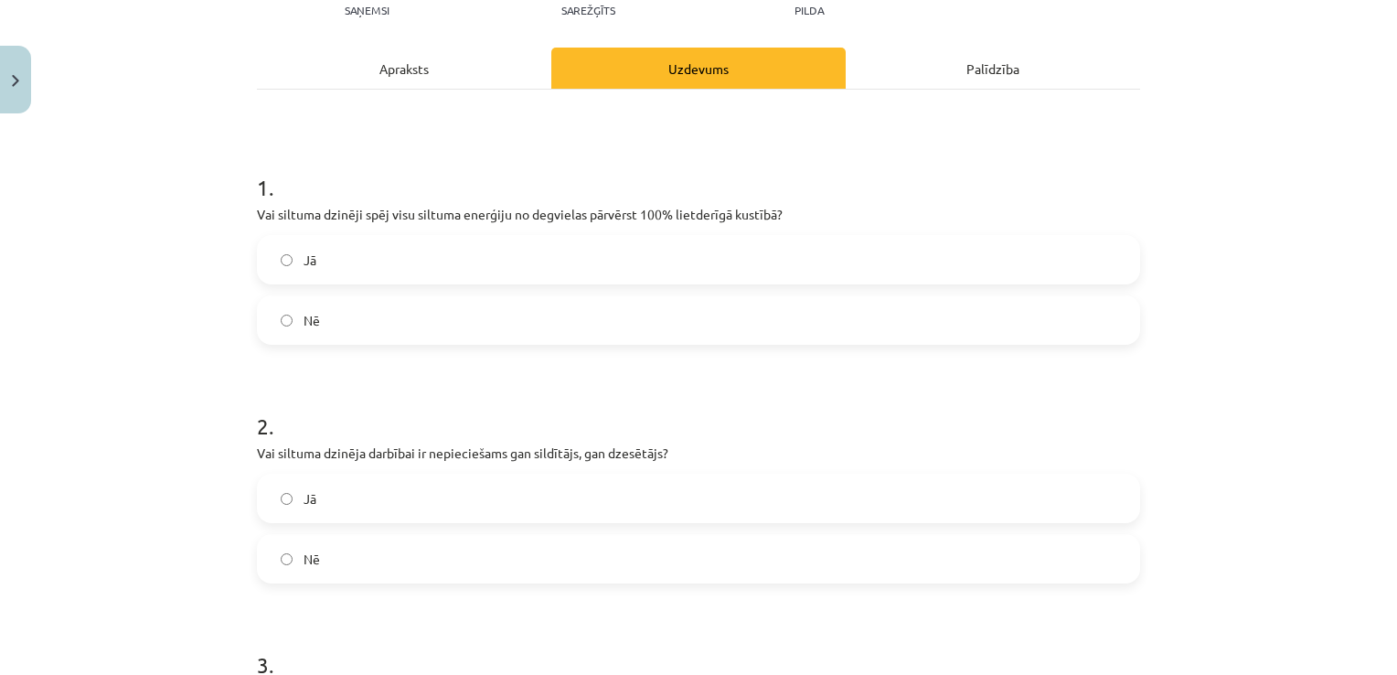
scroll to position [247, 0]
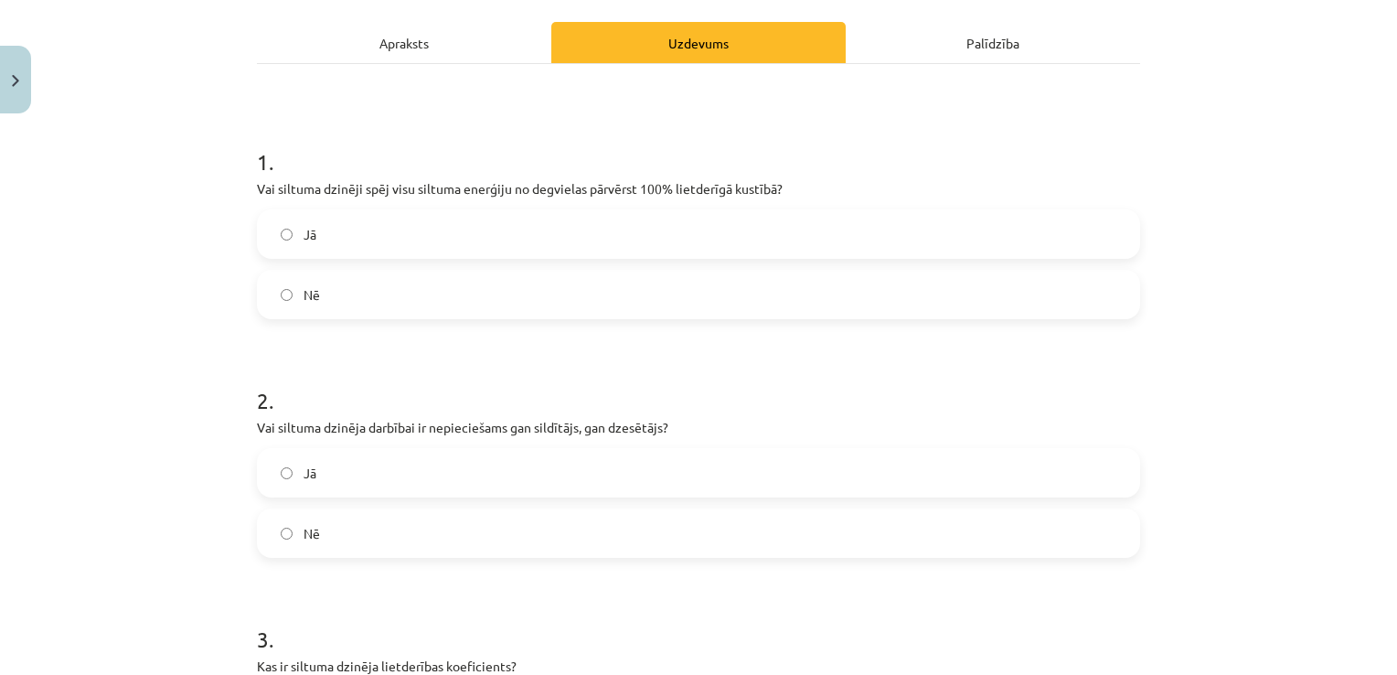
click at [745, 431] on p "Vai siltuma dzinēja darbībai ir nepieciešams gan sildītājs, gan dzesētājs?" at bounding box center [698, 427] width 883 height 19
click at [1097, 462] on label "Jā" at bounding box center [699, 473] width 880 height 46
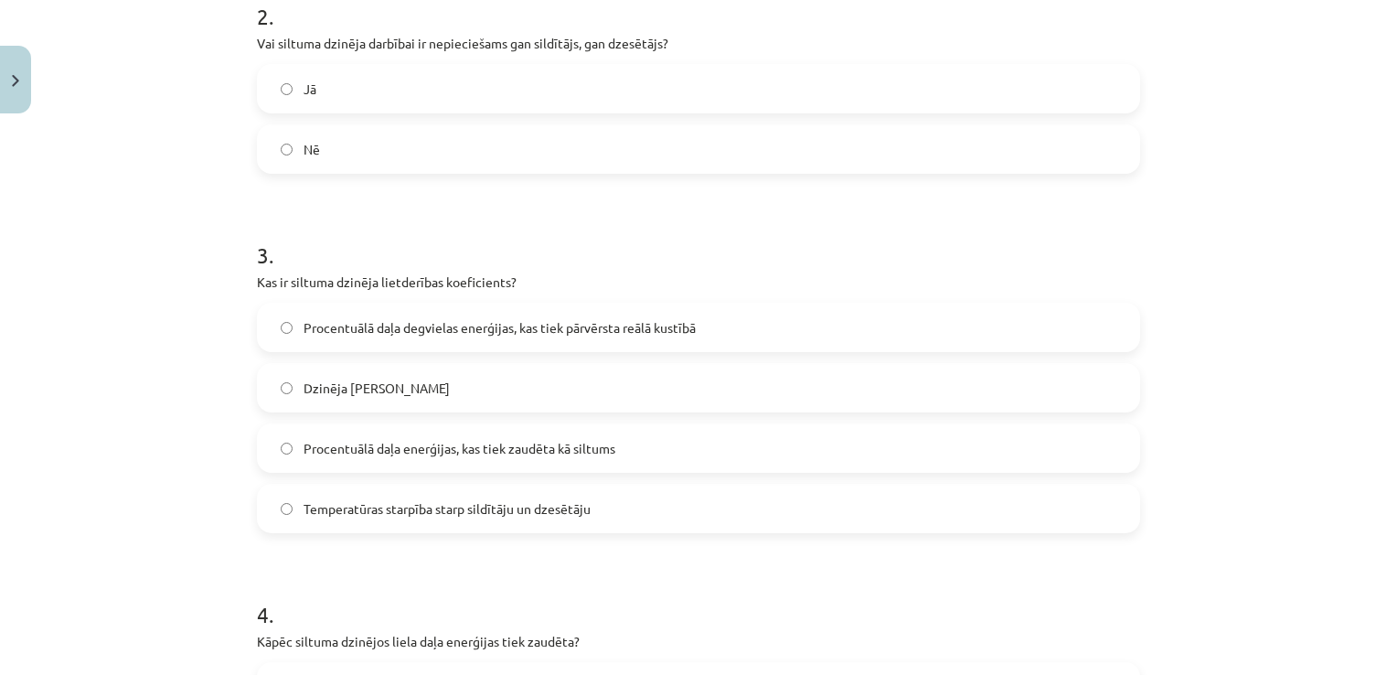
scroll to position [639, 0]
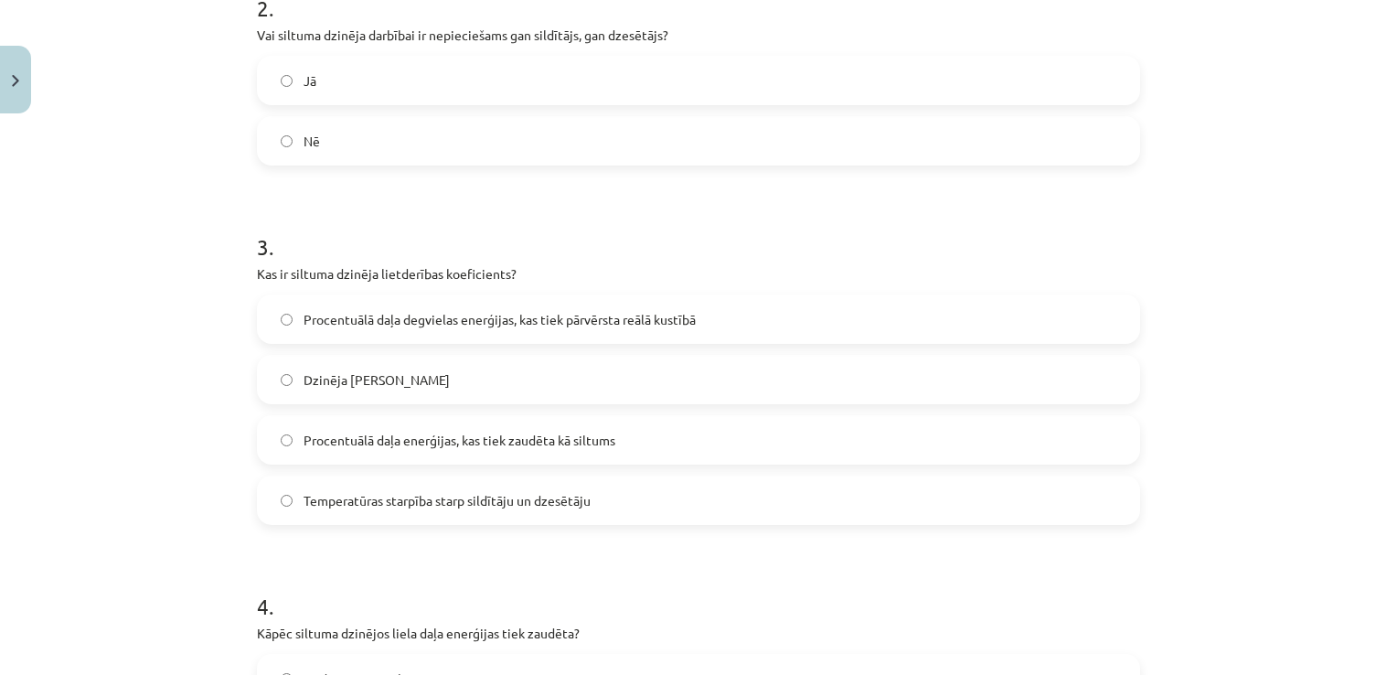
click at [858, 415] on div "Procentuālā daļa enerģijas, kas tiek zaudēta kā siltums" at bounding box center [698, 439] width 883 height 49
click at [1112, 311] on label "Procentuālā daļa degvielas enerģijas, kas tiek pārvērsta reālā kustībā" at bounding box center [699, 319] width 880 height 46
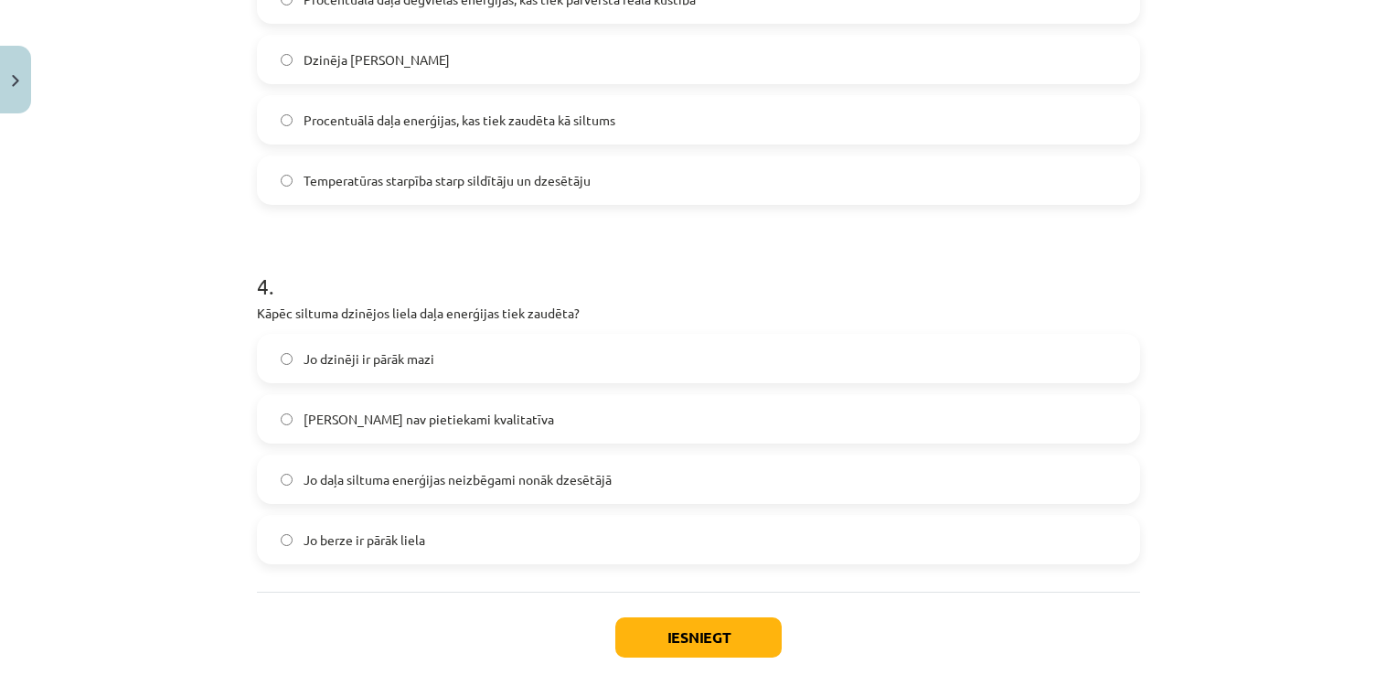
scroll to position [1060, 0]
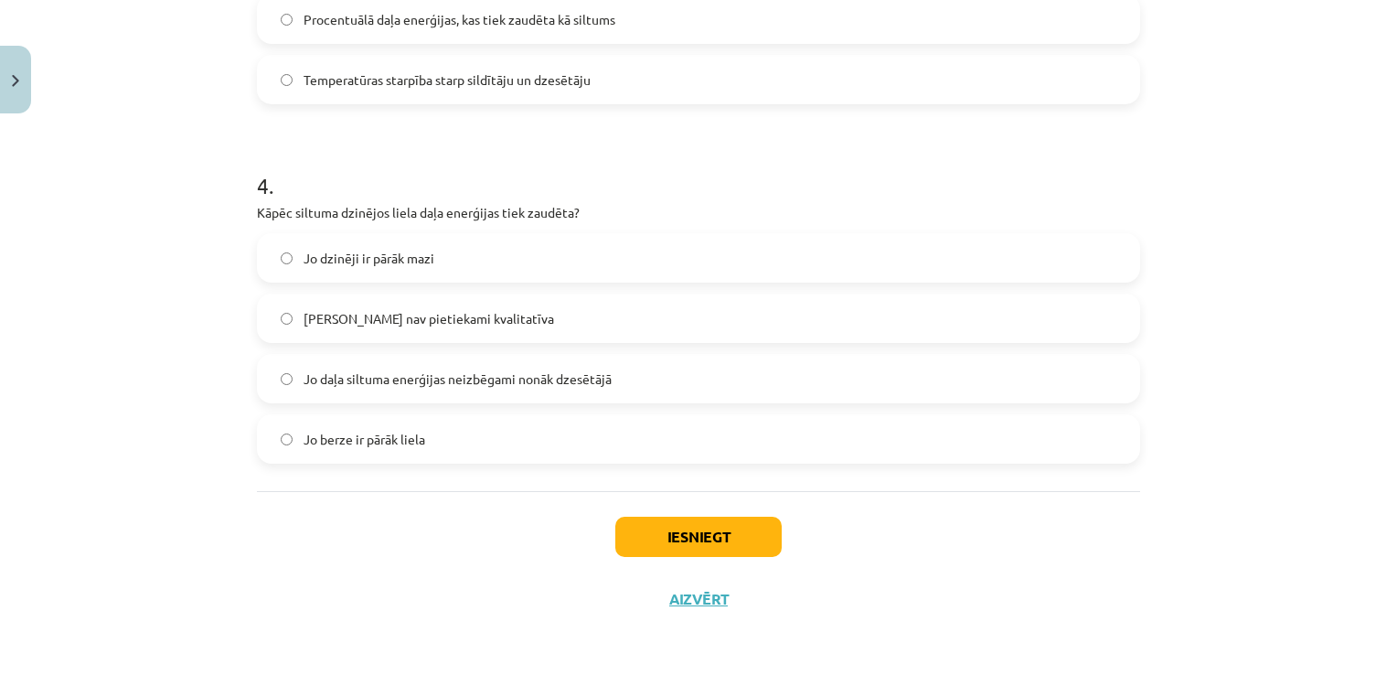
click at [646, 389] on label "Jo daļa siltuma enerģijas neizbēgami nonāk dzesētājā" at bounding box center [699, 379] width 880 height 46
click at [679, 547] on button "Iesniegt" at bounding box center [698, 537] width 166 height 40
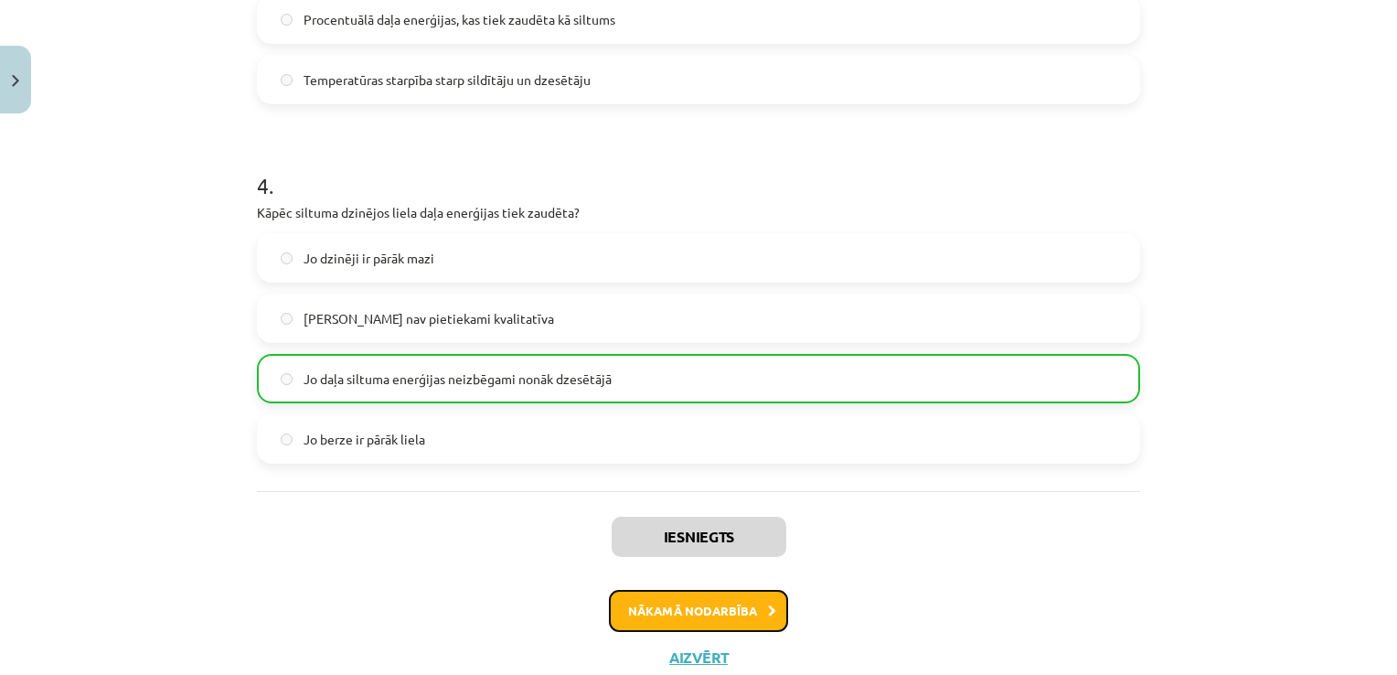
click at [709, 609] on button "Nākamā nodarbība" at bounding box center [698, 611] width 179 height 42
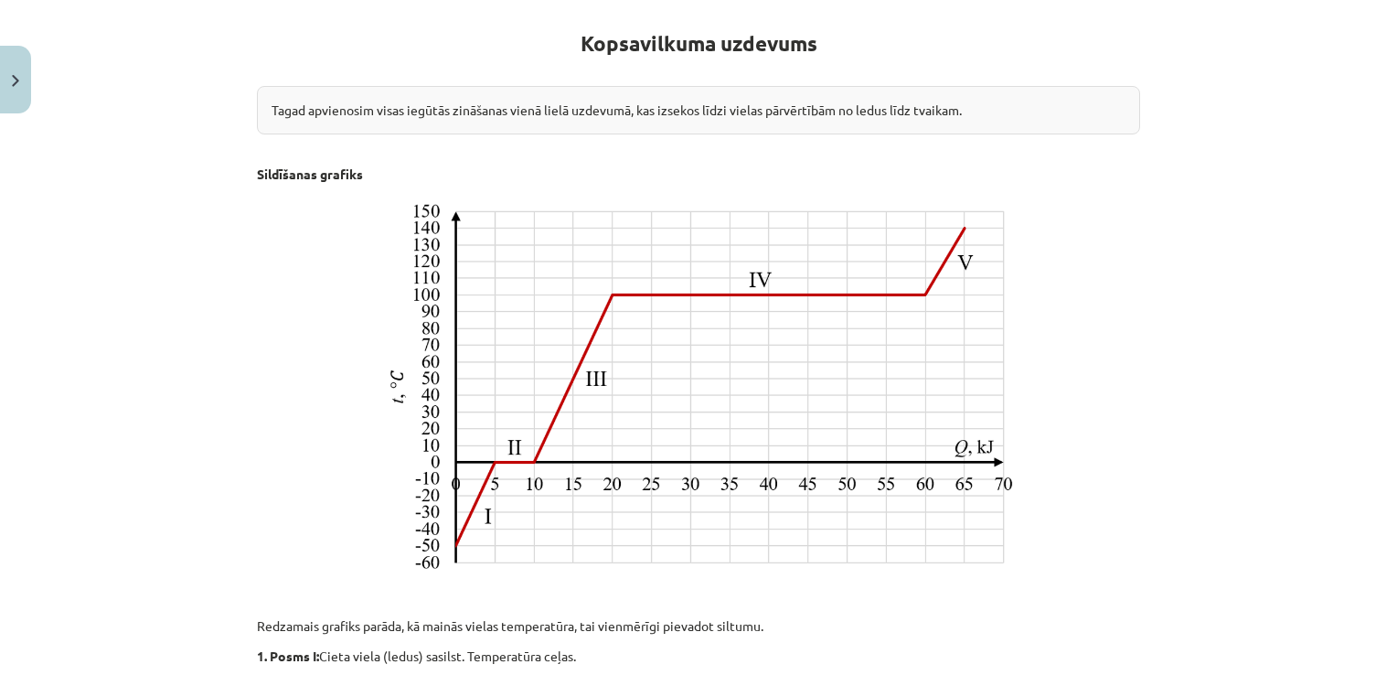
scroll to position [46, 0]
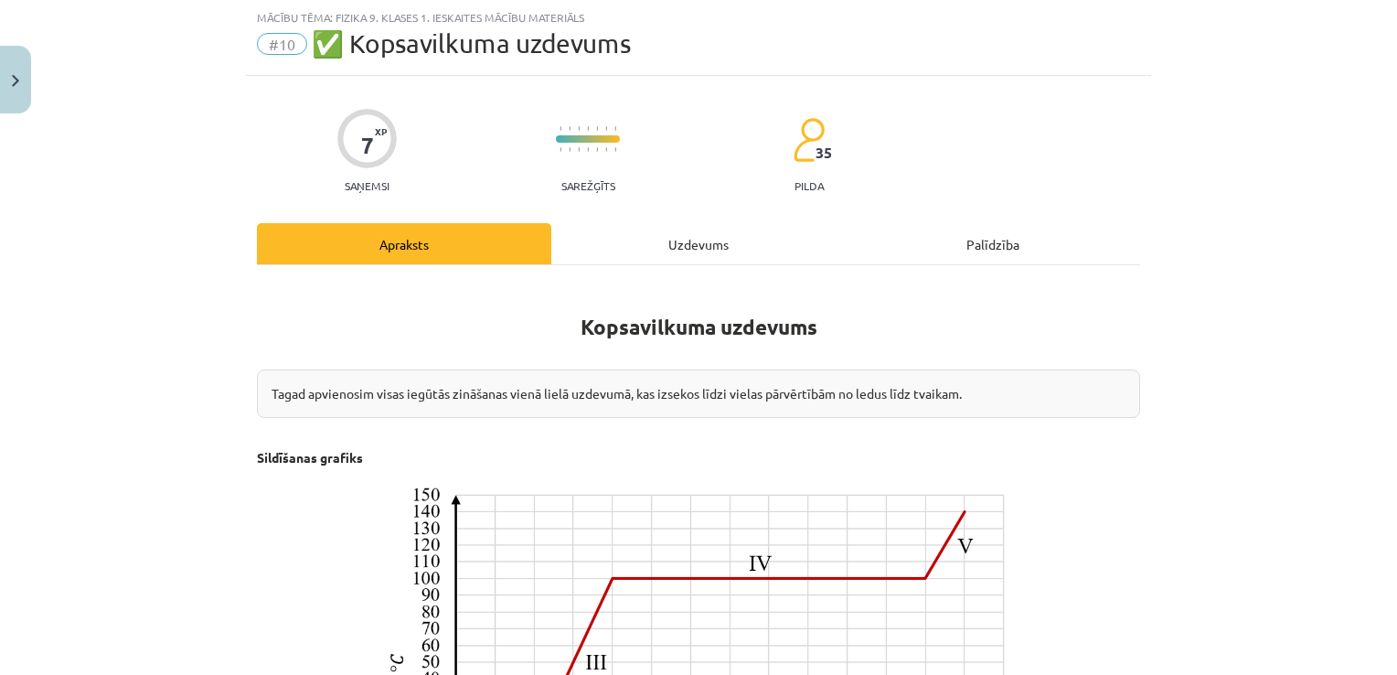
click at [672, 254] on div "Uzdevums" at bounding box center [698, 243] width 294 height 41
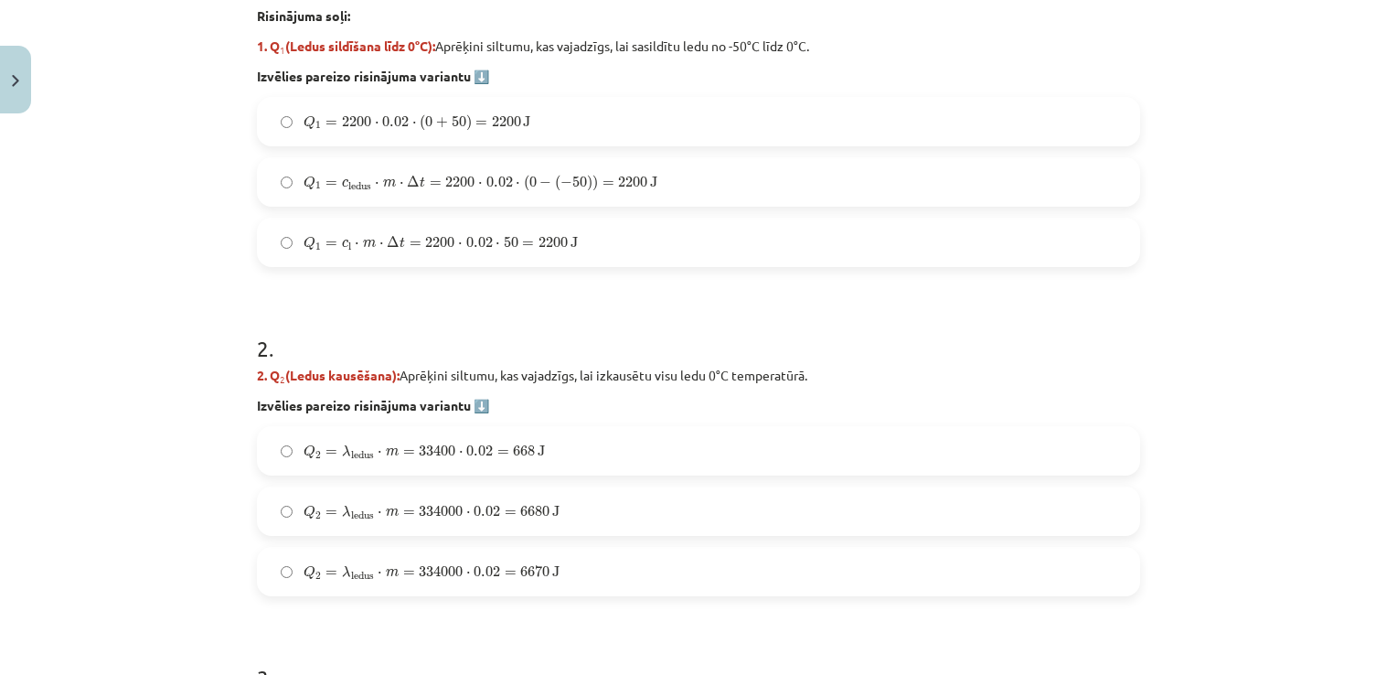
scroll to position [815, 0]
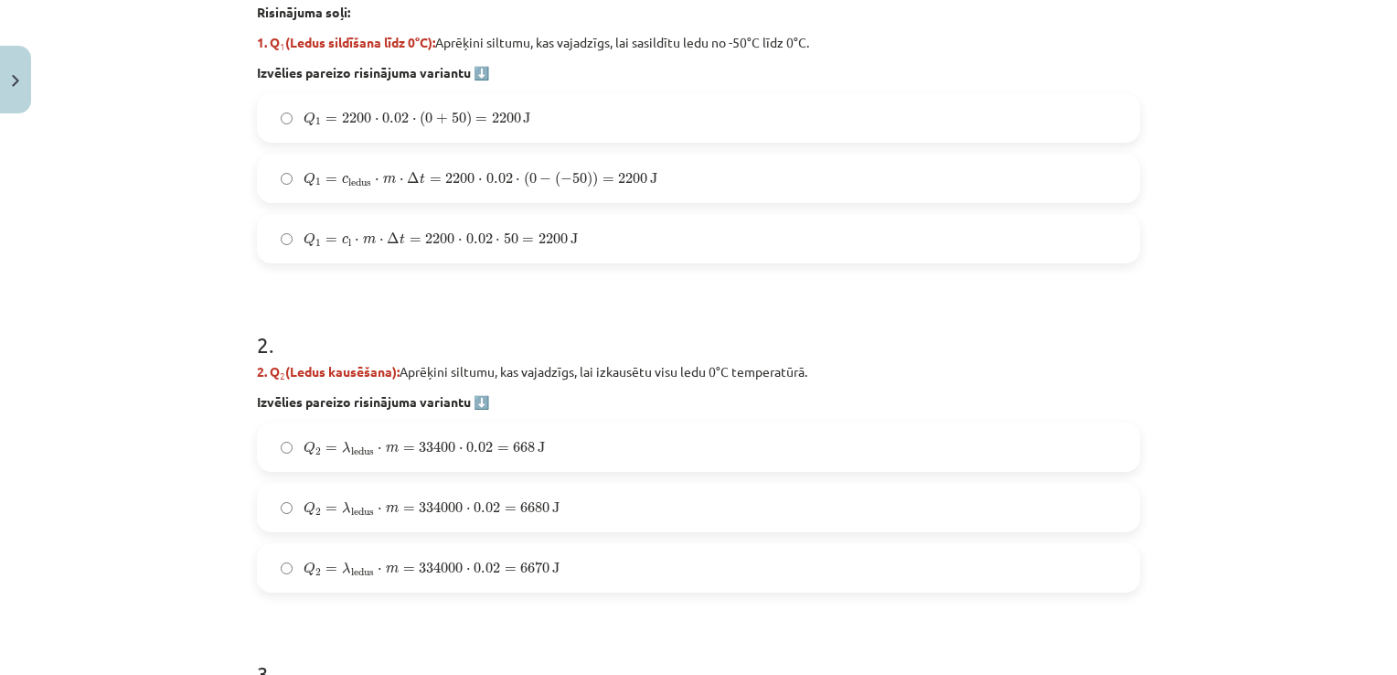
click at [687, 154] on div "Q 1 = c ledus ⋅ m ⋅ Δ t = 2200 ⋅ 0.02 ⋅ ( 0 − ( − 50 ) ) = 2200 J Q 1 = c ledus…" at bounding box center [698, 178] width 883 height 49
click at [528, 485] on label "Q 2 = λ ledus ⋅ m = 334000 ⋅ 0.02 = 6680 J Q 2 = λ ledus ⋅ m = 334000 ⋅ 0.02 = …" at bounding box center [699, 508] width 880 height 46
click at [618, 199] on label "Q 1 = c ledus ⋅ m ⋅ Δ t = 2200 ⋅ 0.02 ⋅ ( 0 − ( − 50 ) ) = 2200 J Q 1 = c ledus…" at bounding box center [699, 178] width 880 height 46
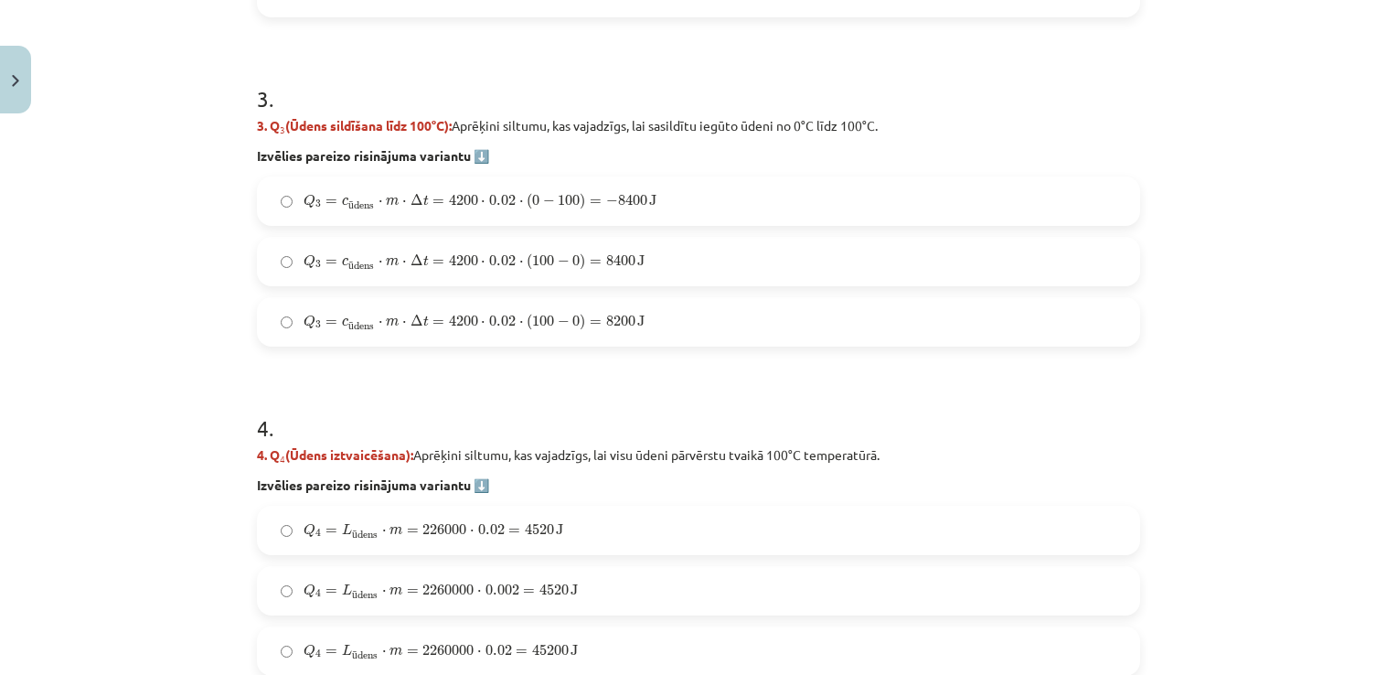
scroll to position [1538, 0]
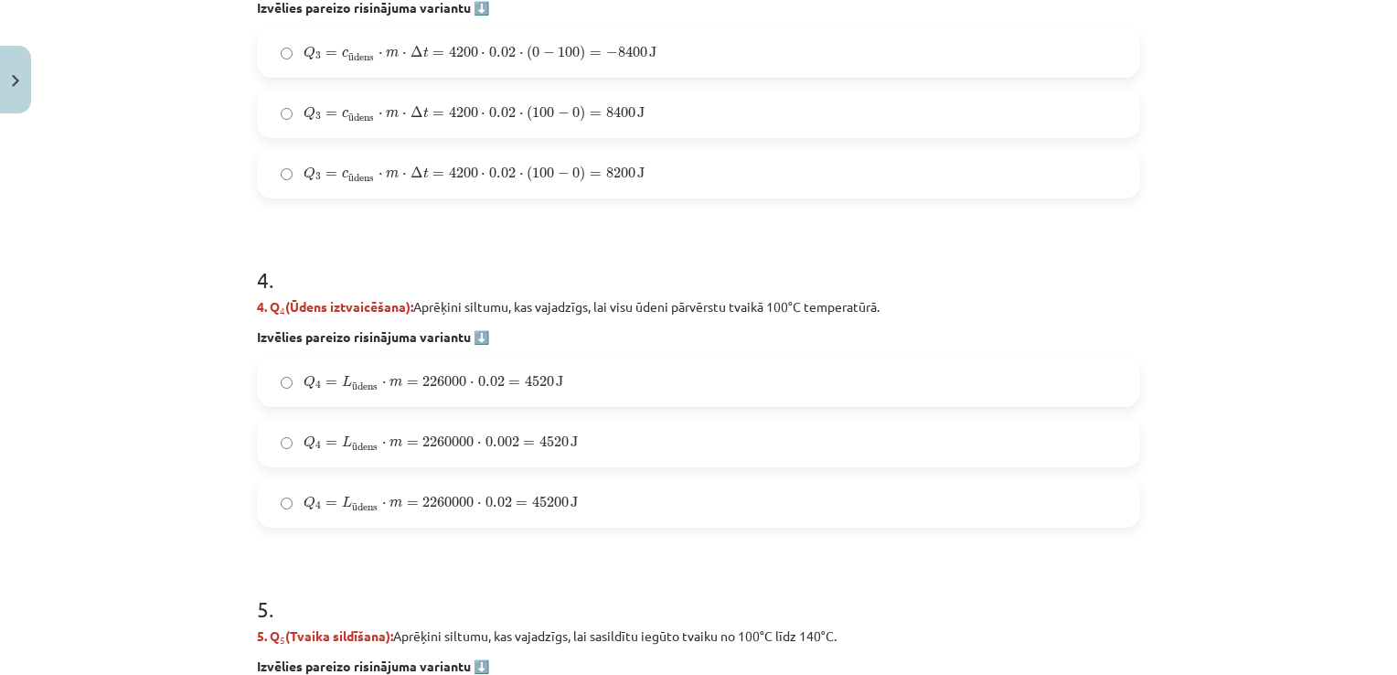
click at [838, 176] on label "Q 3 = c ū dens ⋅ m ⋅ Δ t = 4200 ⋅ 0.02 ⋅ ( 100 − 0 ) = 8200 J Q 3 = c ūdens ⋅ m…" at bounding box center [699, 174] width 880 height 46
click at [612, 422] on label "Q 4 = L ū dens ⋅ m = 2260000 ⋅ 0.002 = 4520 J Q 4 = L ūdens ⋅ m = 2260000 ⋅ 0.0…" at bounding box center [699, 443] width 880 height 46
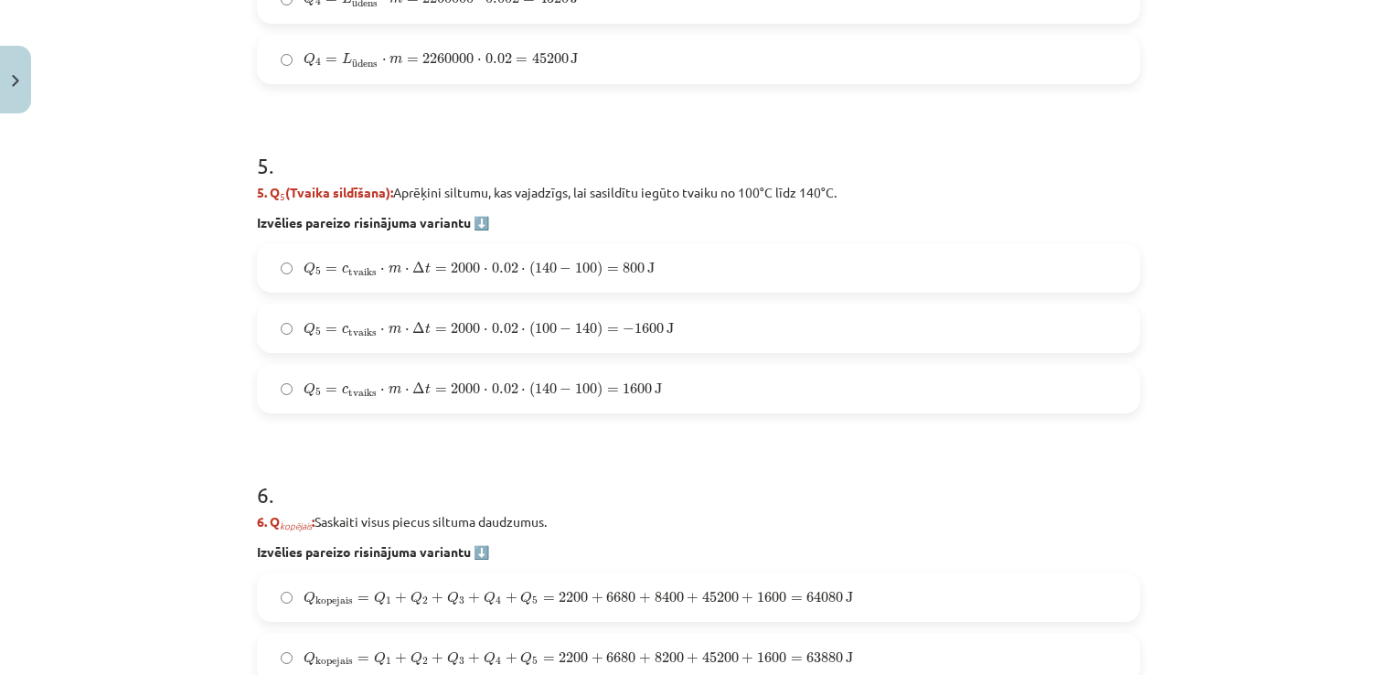
scroll to position [2060, 0]
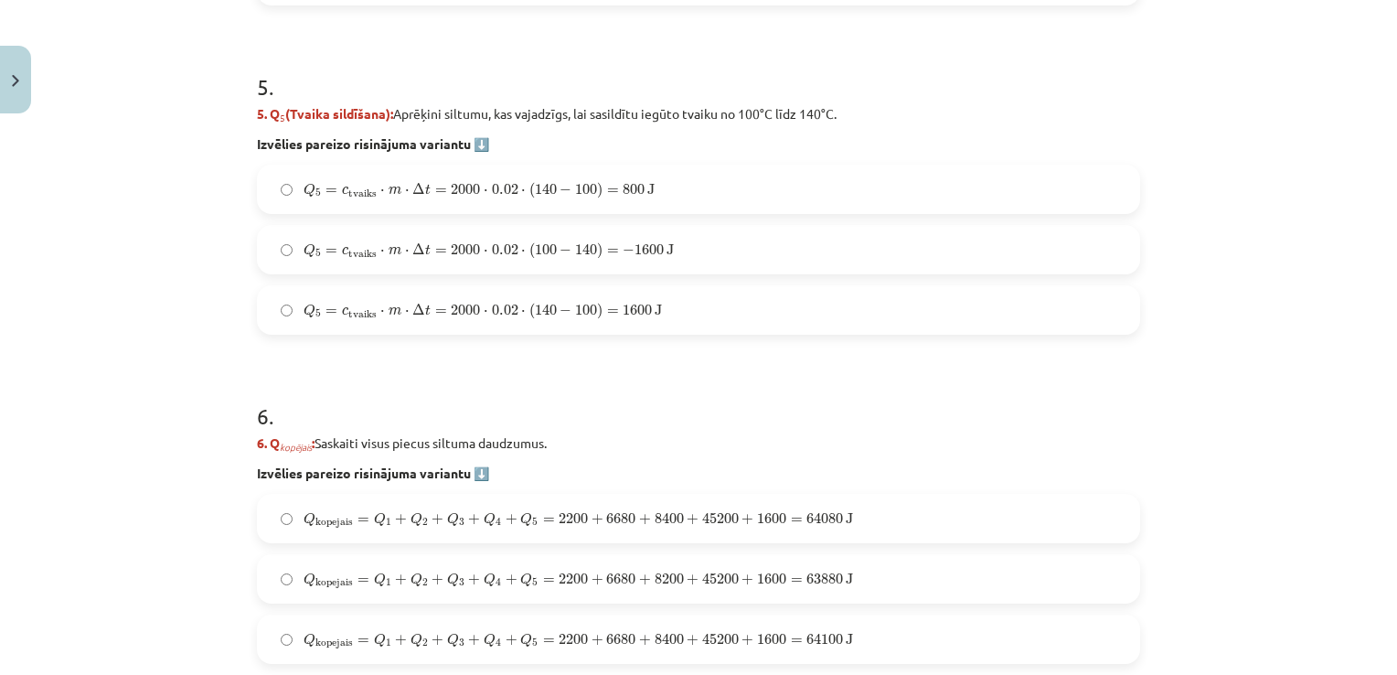
click at [705, 305] on label "Q 5 = c tvaiks ⋅ m ⋅ Δ t = 2000 ⋅ 0.02 ⋅ ( 140 − 100 ) = 1600 J Q 5 = c tvaiks …" at bounding box center [699, 310] width 880 height 46
click at [710, 542] on div "Q kopejais = Q 1 + Q 2 + Q 3 + Q 4 + Q 5 = 2200 + 6680 + 8400 + 45200 + 1600 = …" at bounding box center [698, 579] width 883 height 170
click at [703, 554] on div "Q kopejais = Q 1 + Q 2 + Q 3 + Q 4 + Q 5 = 2200 + 6680 + 8200 + 45200 + 1600 = …" at bounding box center [698, 578] width 883 height 49
click at [806, 522] on span "64080" at bounding box center [824, 518] width 37 height 11
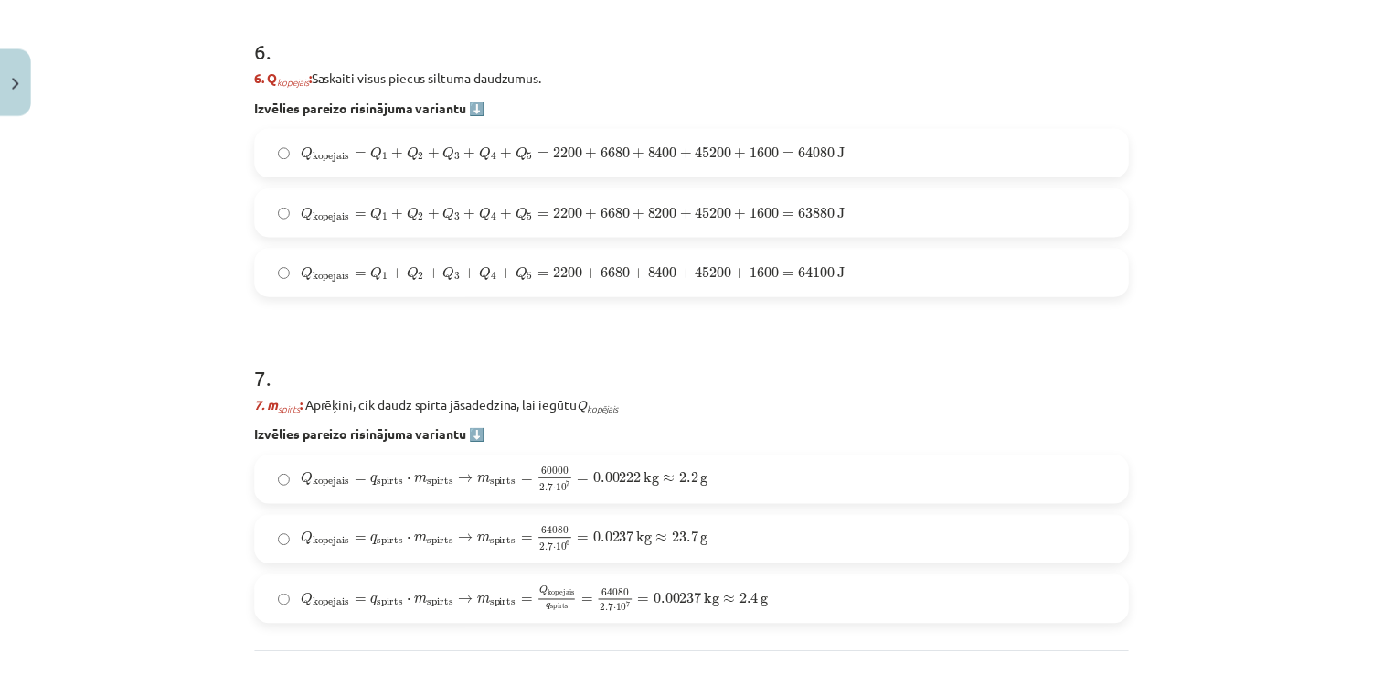
scroll to position [2589, 0]
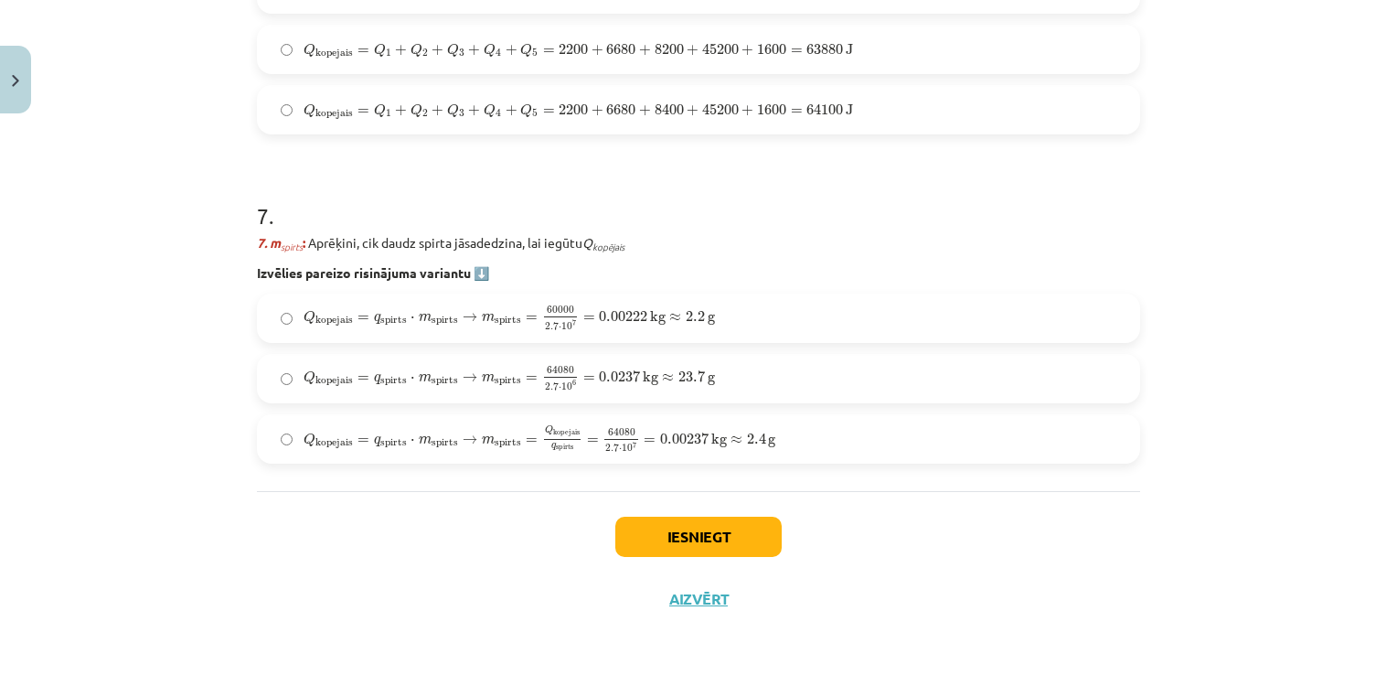
click at [857, 462] on div "Q kopejais = q spirts ⋅ m spirts → m spirts = Q kopejais q spirts = 64080 2.7 ⋅…" at bounding box center [698, 438] width 883 height 49
drag, startPoint x: 761, startPoint y: 393, endPoint x: 789, endPoint y: 431, distance: 47.0
click at [789, 431] on div "Q kopejais = q spirts ⋅ m spirts → m spirts = 60000 2.7 ⋅ 10 7 = 0.00222 kg ≈ 2…" at bounding box center [698, 379] width 883 height 170
click at [789, 431] on label "Q kopejais = q spirts ⋅ m spirts → m spirts = Q kopejais q spirts = 64080 2.7 ⋅…" at bounding box center [699, 439] width 880 height 46
click at [666, 542] on button "Iesniegt" at bounding box center [698, 537] width 166 height 40
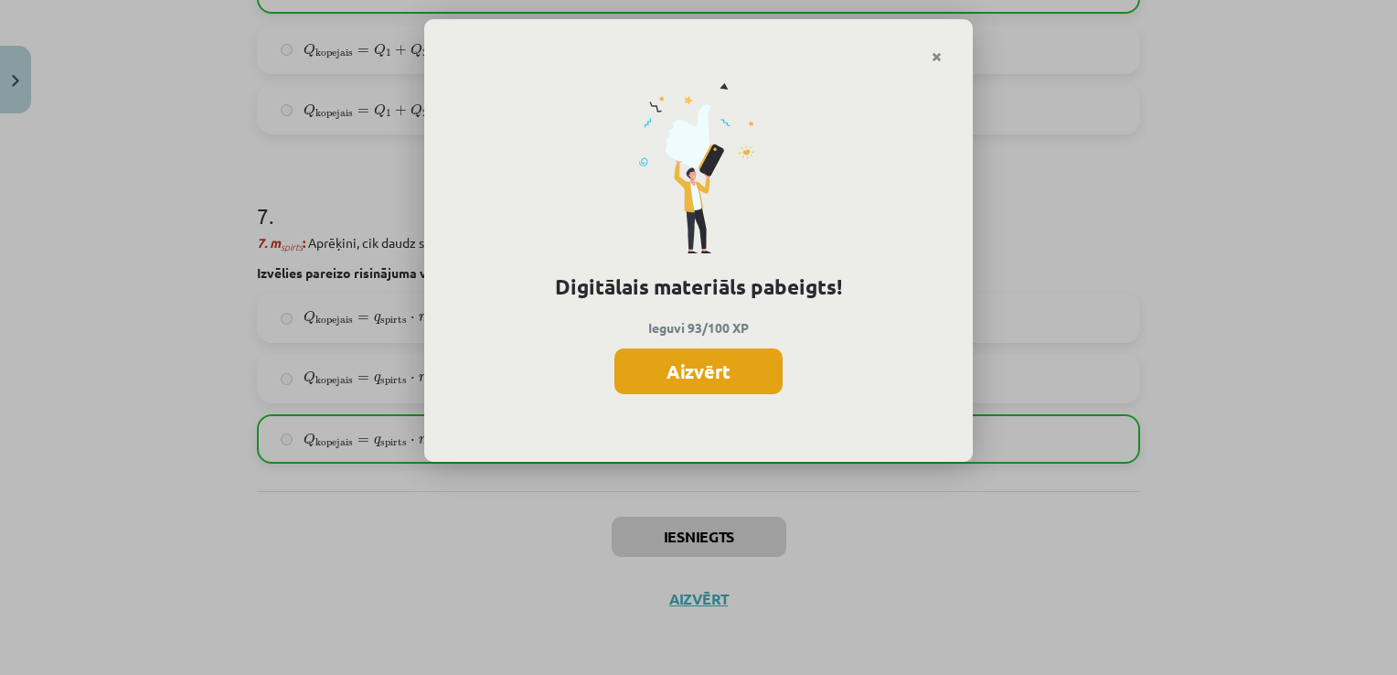
click at [691, 369] on button "Aizvērt" at bounding box center [698, 371] width 168 height 46
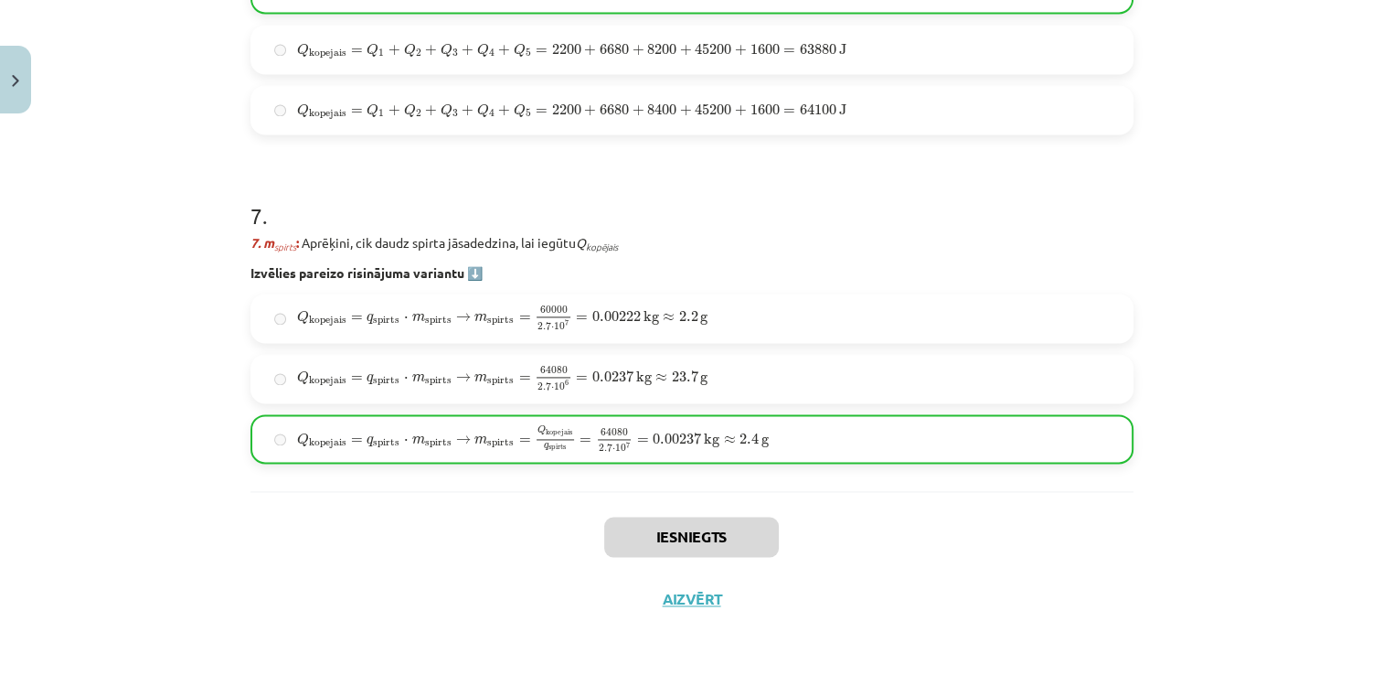
drag, startPoint x: 1366, startPoint y: 580, endPoint x: 1365, endPoint y: 558, distance: 22.0
click at [1365, 558] on div "Mācību tēma: Fizika 9. klases 1. ieskaites mācību materiāls #10 ✅ Kopsavilkuma …" at bounding box center [691, 337] width 1383 height 675
click at [698, 596] on button "Aizvērt" at bounding box center [691, 599] width 69 height 18
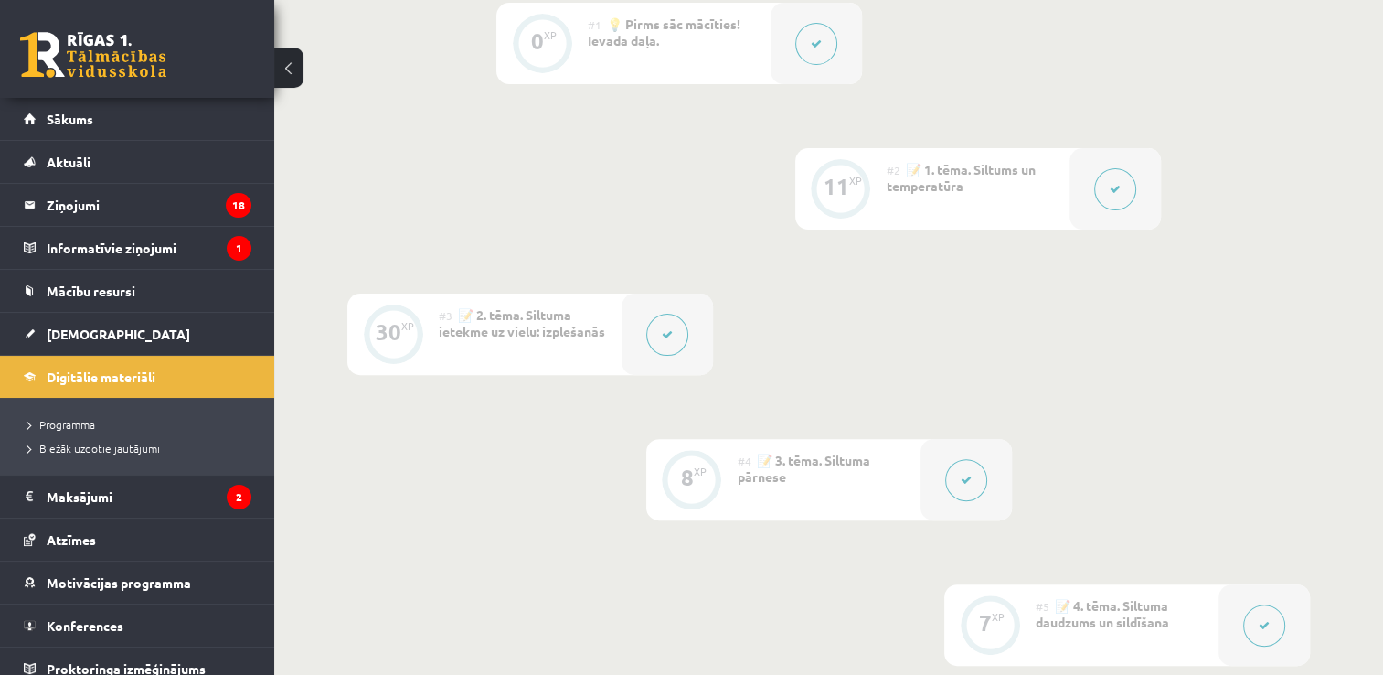
scroll to position [0, 0]
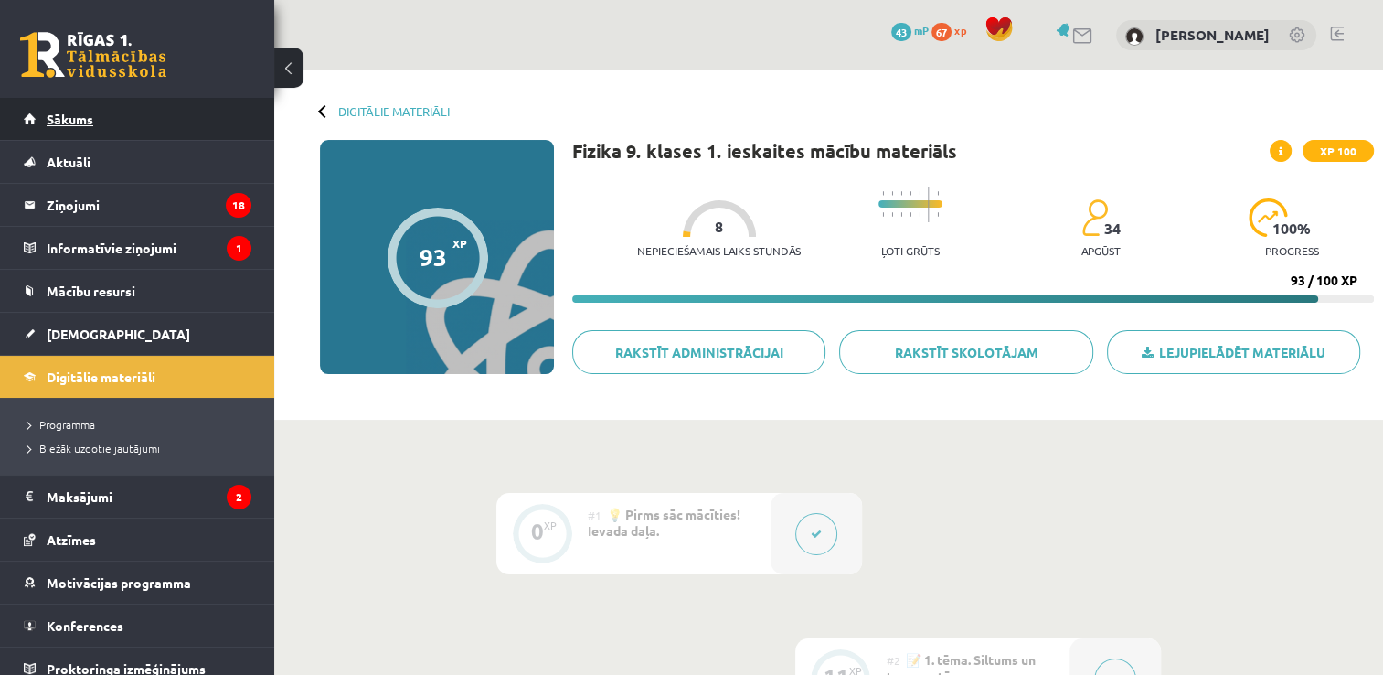
click at [107, 110] on link "Sākums" at bounding box center [138, 119] width 228 height 42
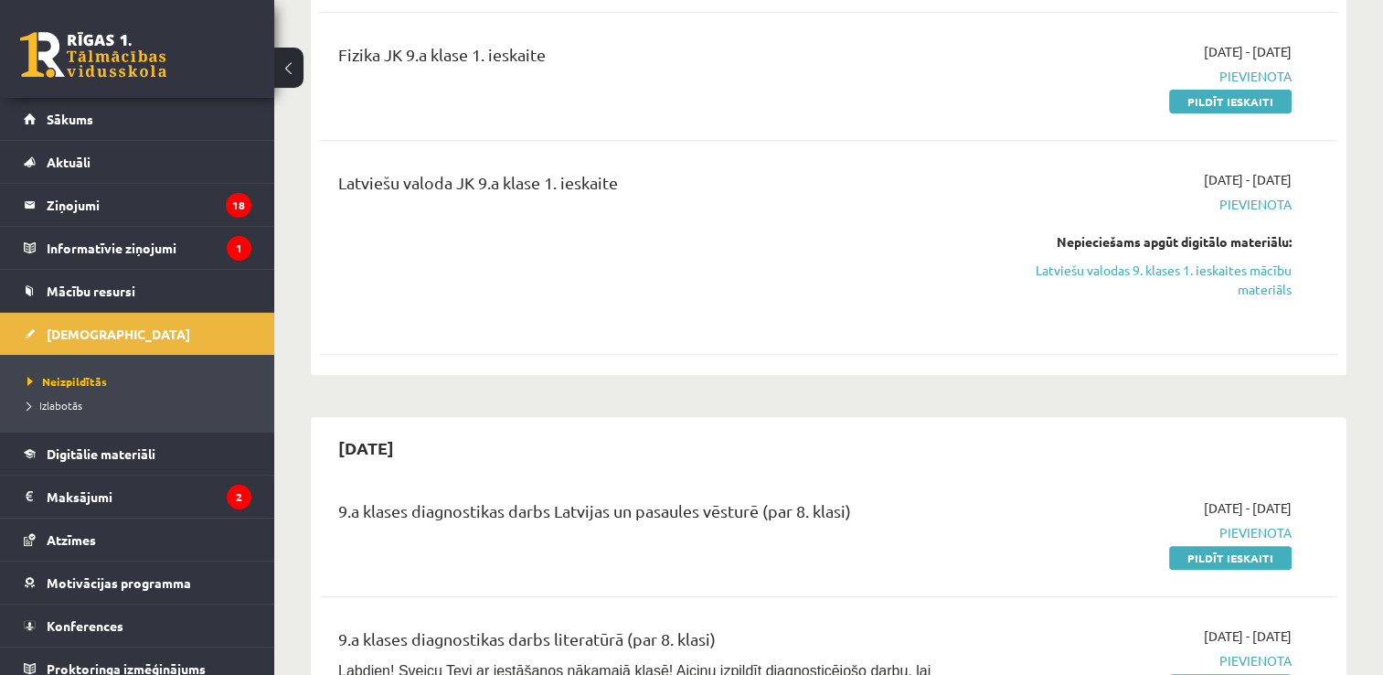
scroll to position [796, 0]
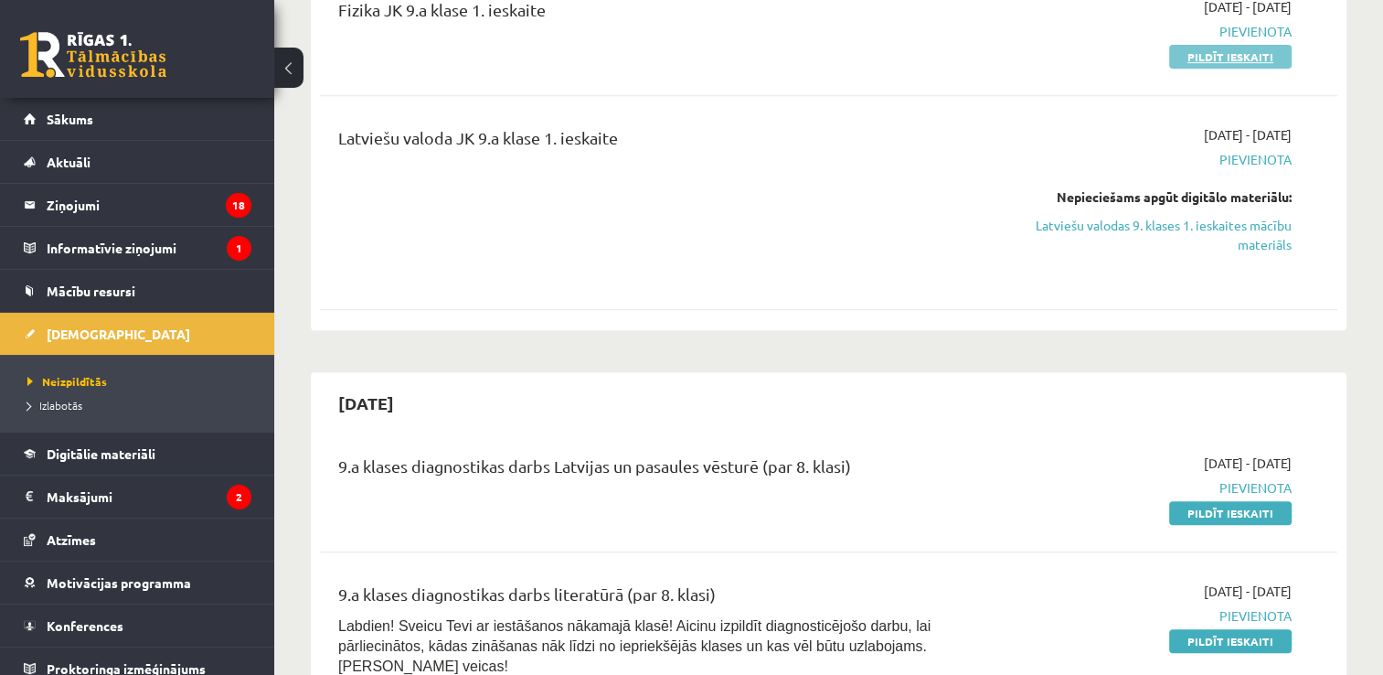
click at [1272, 55] on link "Pildīt ieskaiti" at bounding box center [1230, 57] width 123 height 24
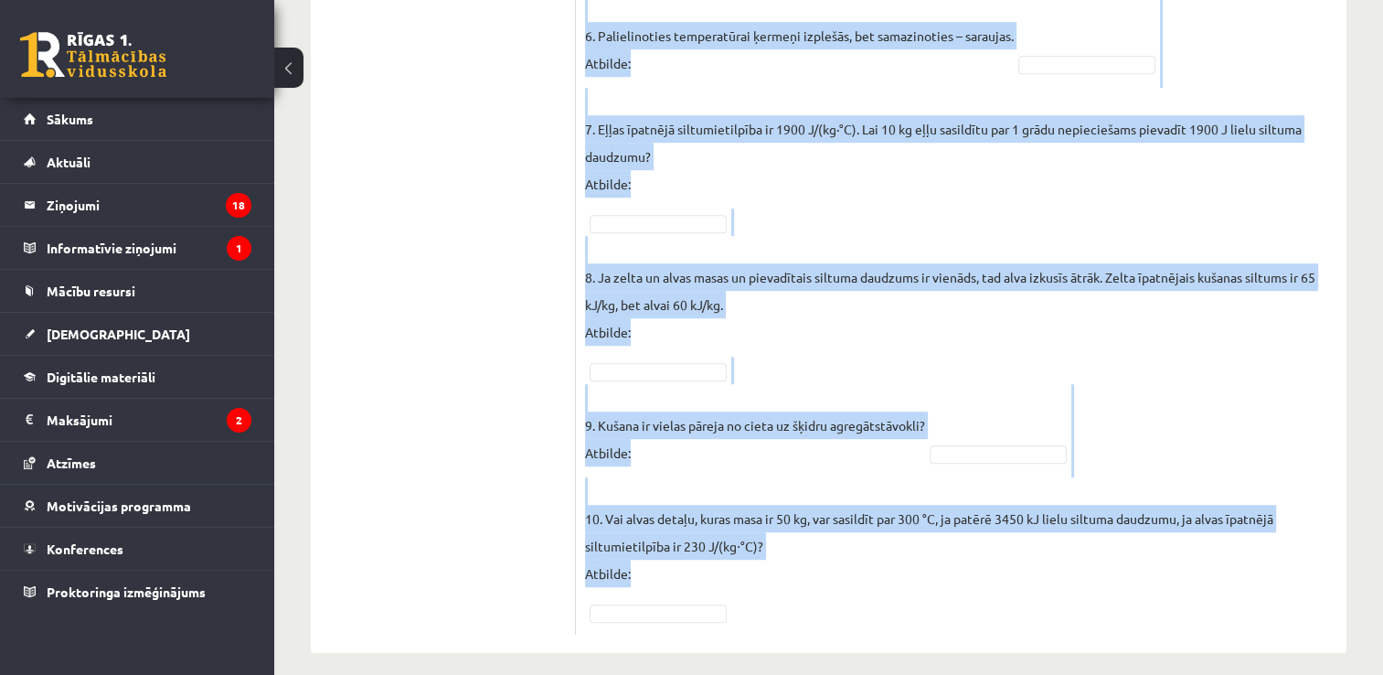
scroll to position [1099, 0]
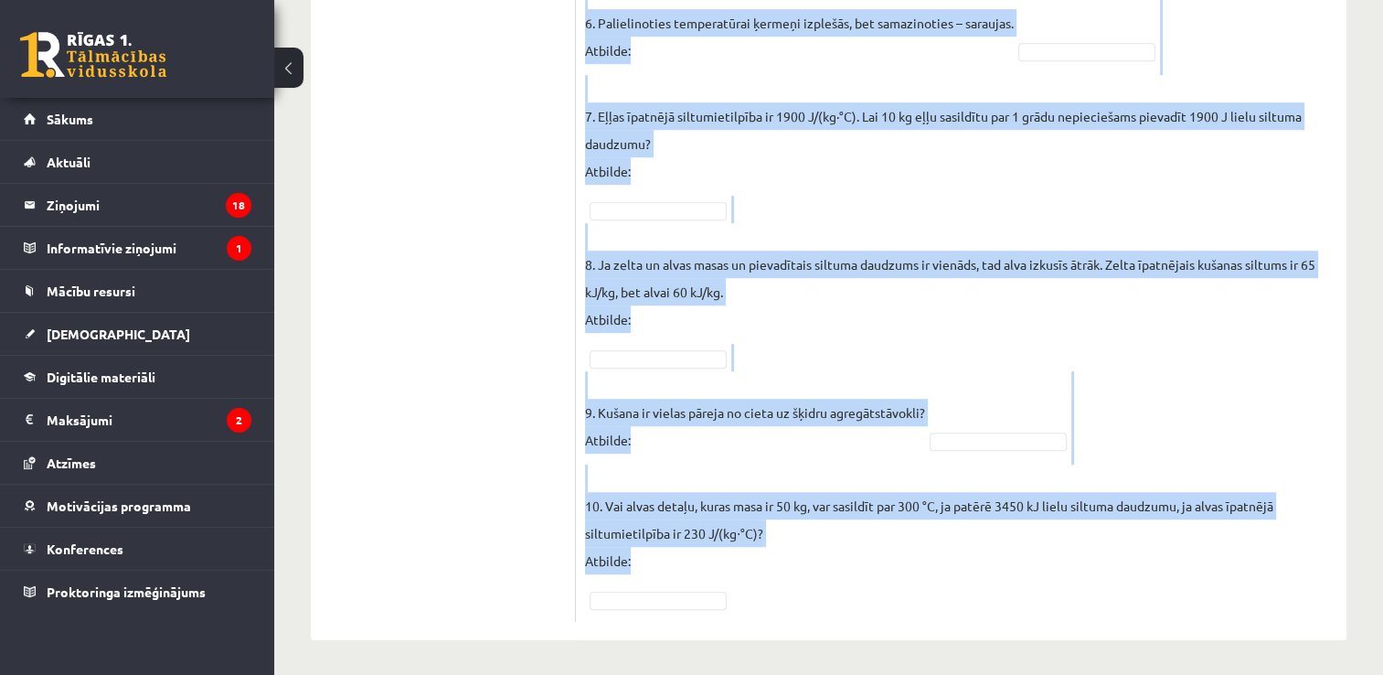
drag, startPoint x: 591, startPoint y: 140, endPoint x: 1126, endPoint y: 599, distance: 705.5
copy form "Vai apgalvojums ir patiess? SOLO I Solo līmeņu atšifrējums: I – ļoti viegli (Ne…"
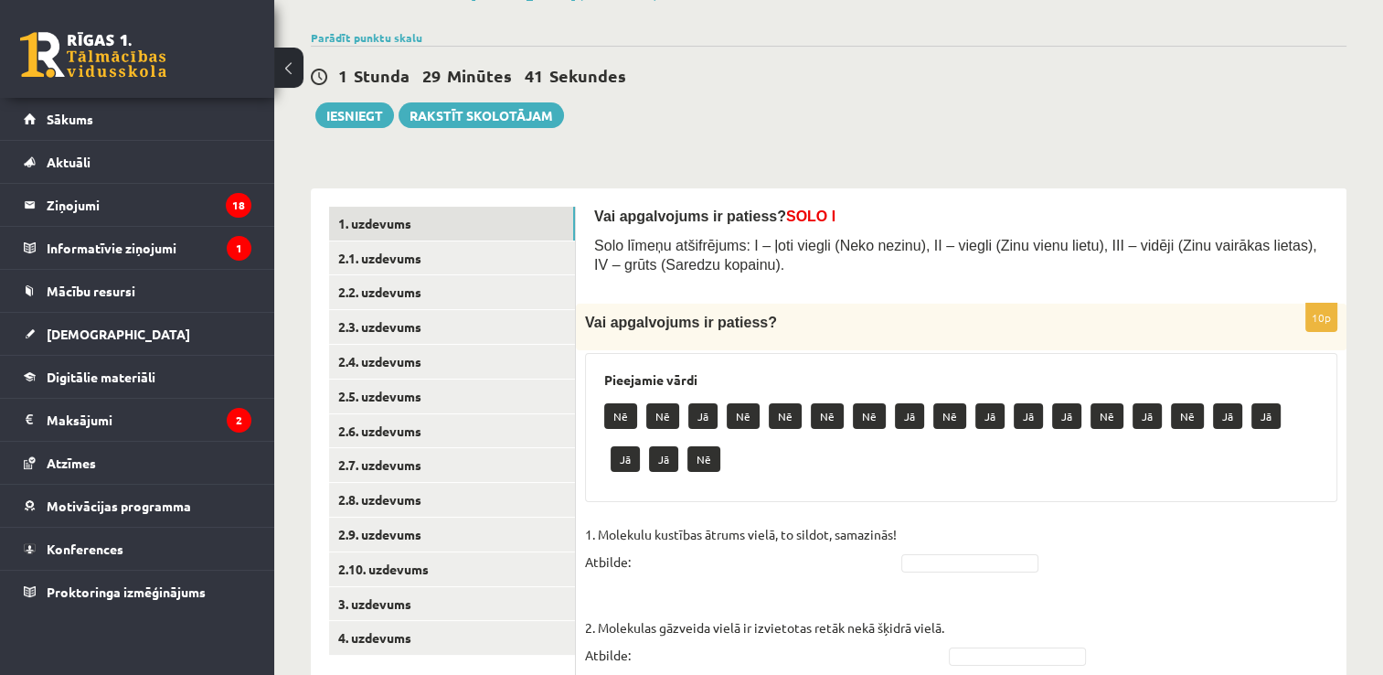
scroll to position [135, 0]
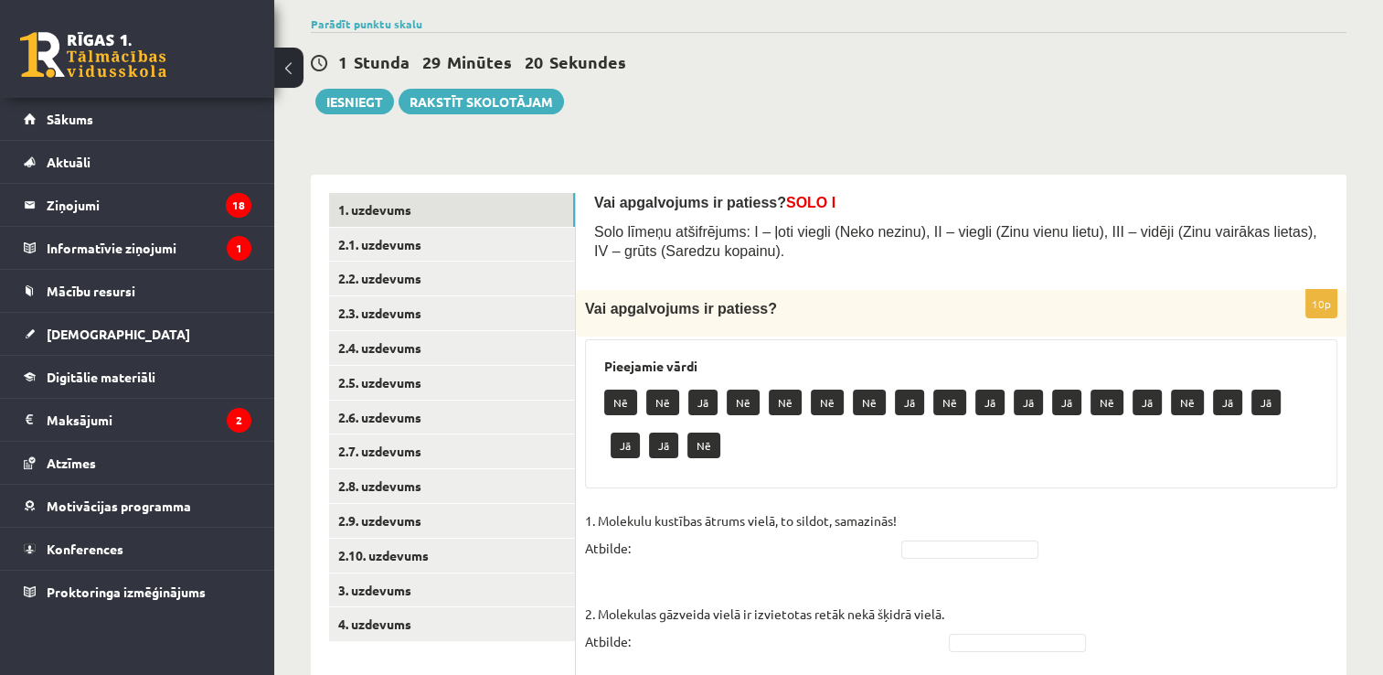
click at [686, 550] on p "1. Molekulu kustības ātrums vielā, to sildot, samazinās! Atbilde:" at bounding box center [741, 534] width 312 height 55
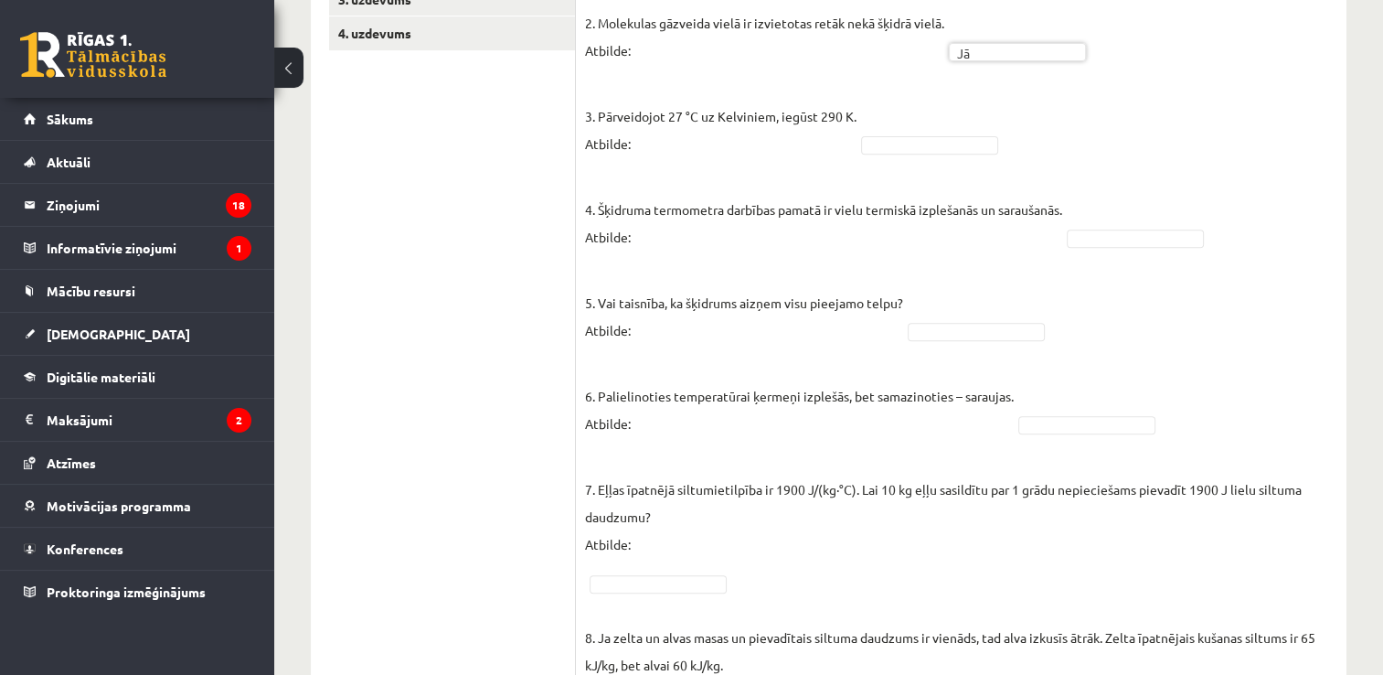
scroll to position [720, 0]
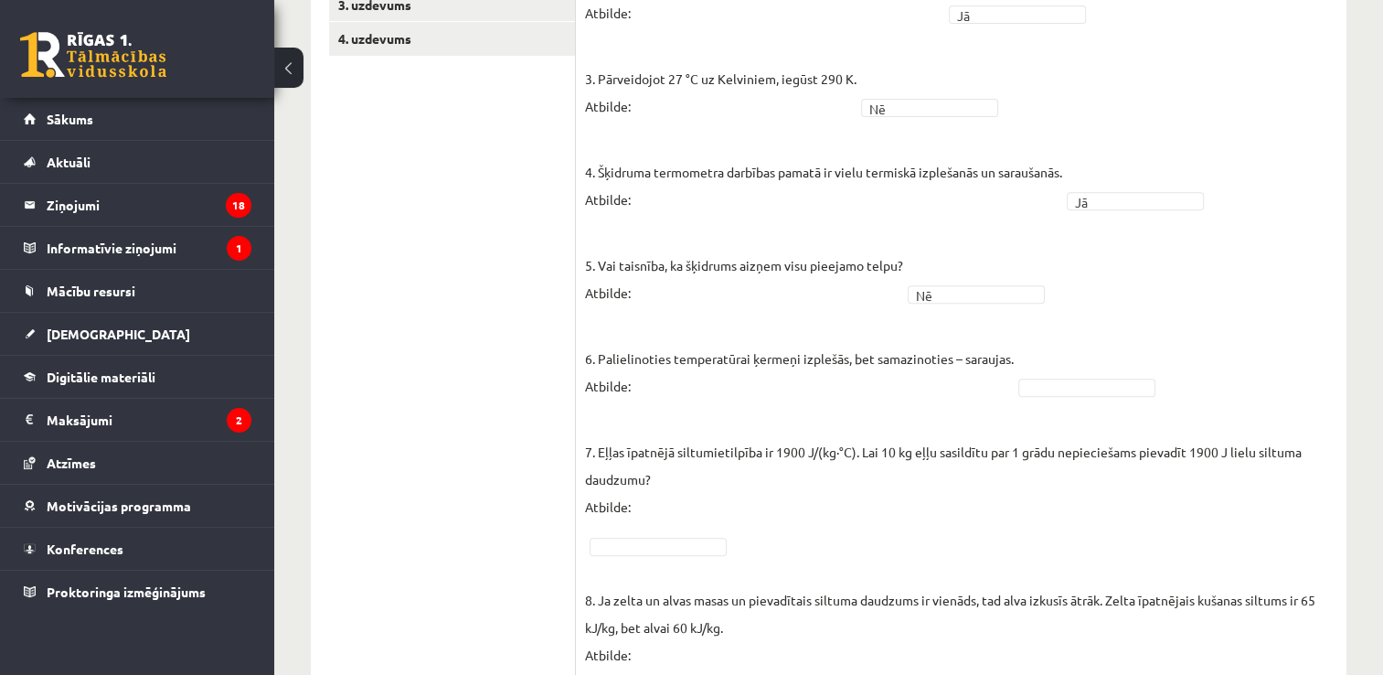
click at [1060, 397] on fieldset "1. Molekulu kustības ātrums vielā, to sildot, samazinās! Atbilde: Nē ** 2. Mole…" at bounding box center [961, 413] width 752 height 1070
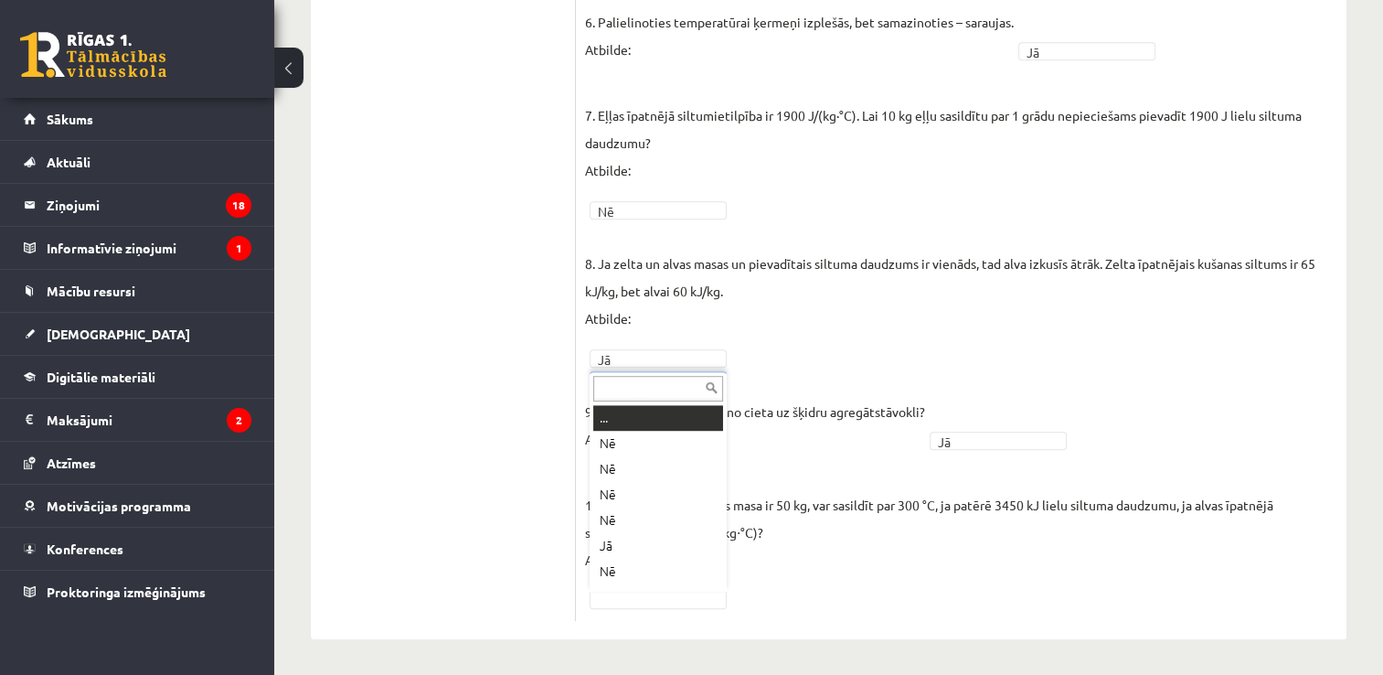
scroll to position [22, 0]
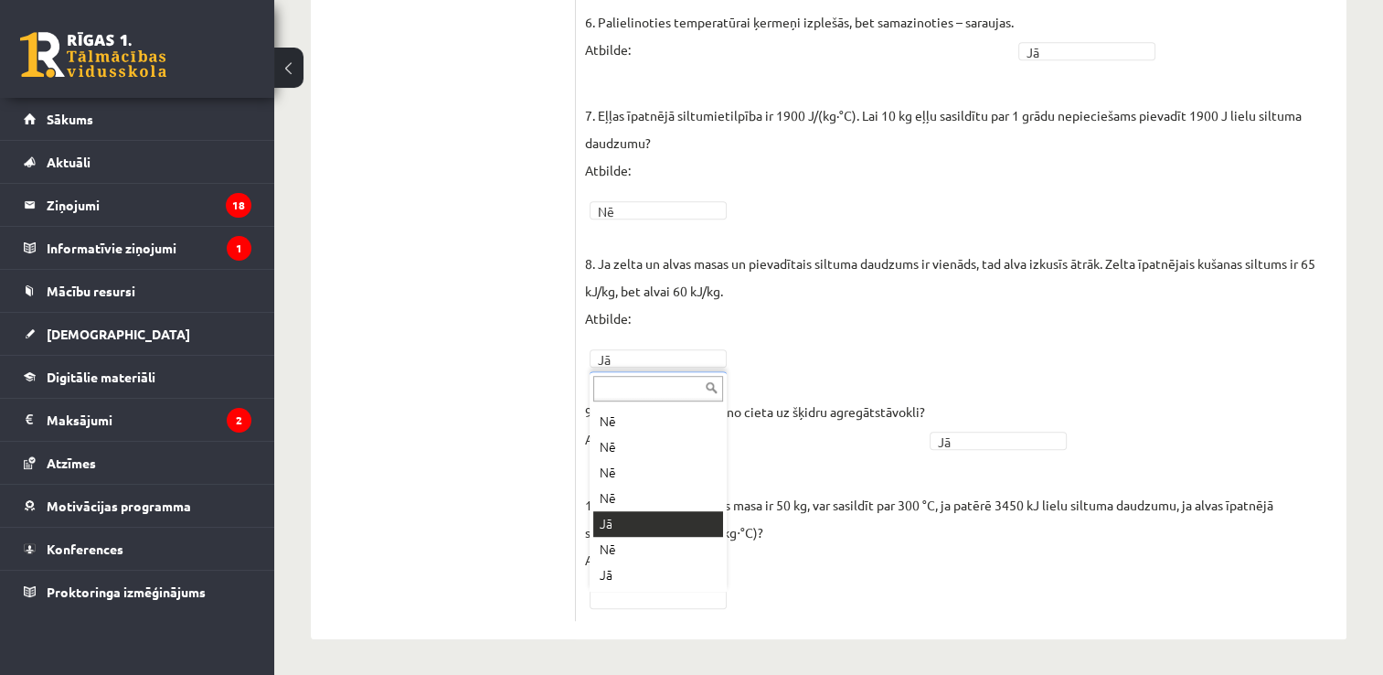
click at [664, 532] on p "10. Vai alvas detaļu, kuras masa ir 50 kg, var sasildīt par 300 °C, ja patērē 3…" at bounding box center [961, 519] width 752 height 110
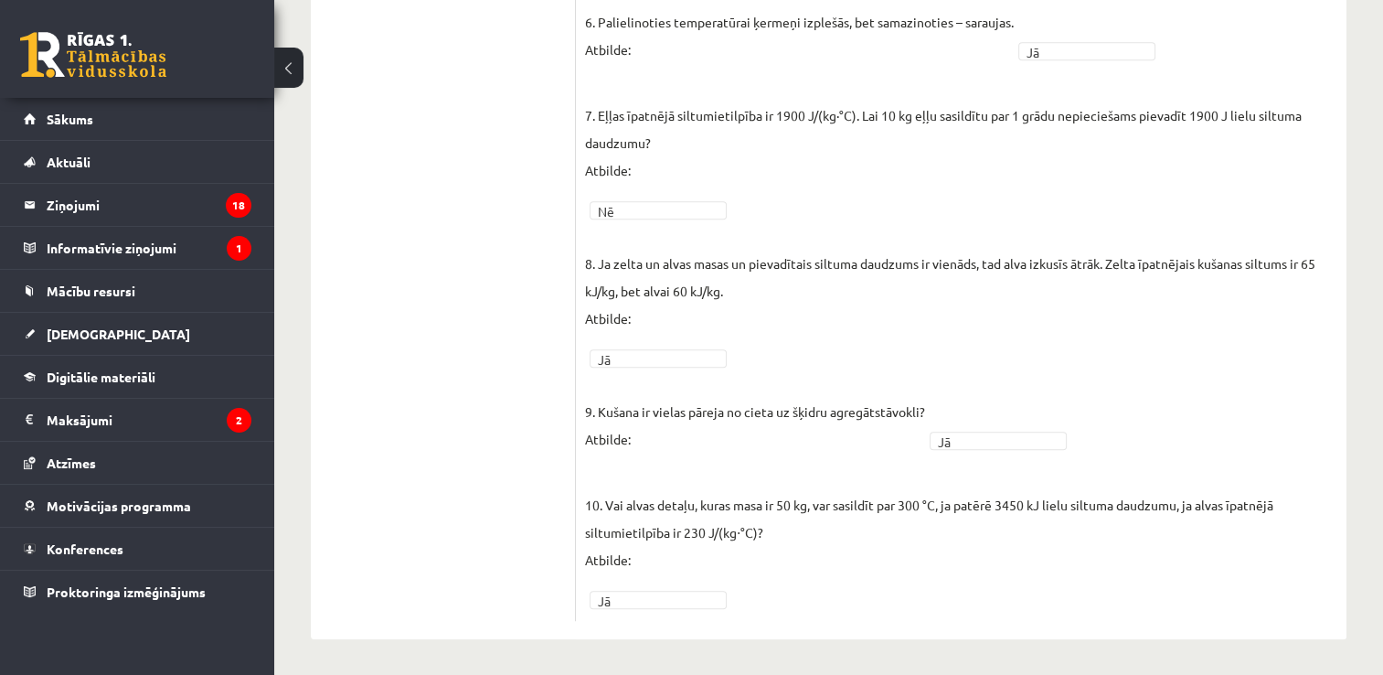
click at [1302, 518] on p "10. Vai alvas detaļu, kuras masa ir 50 kg, var sasildīt par 300 °C, ja patērē 3…" at bounding box center [961, 519] width 752 height 110
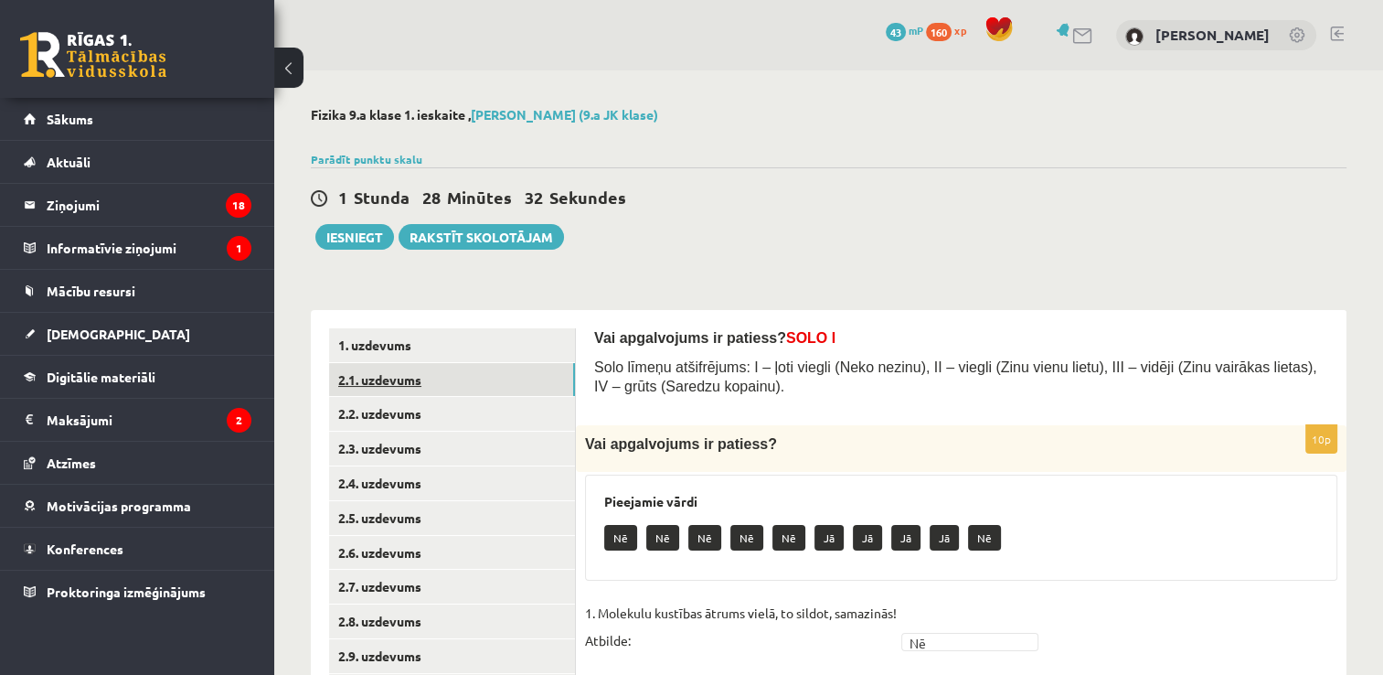
click at [390, 384] on link "2.1. uzdevums" at bounding box center [452, 380] width 246 height 34
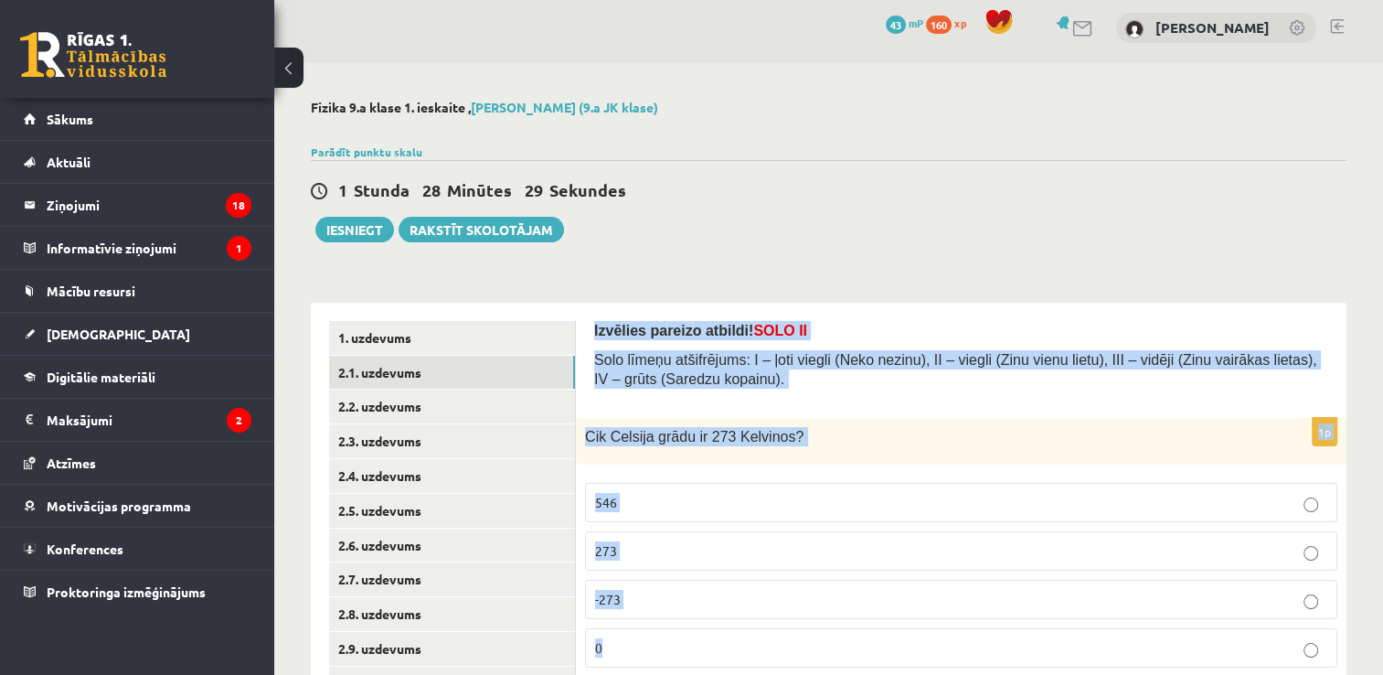
scroll to position [35, 0]
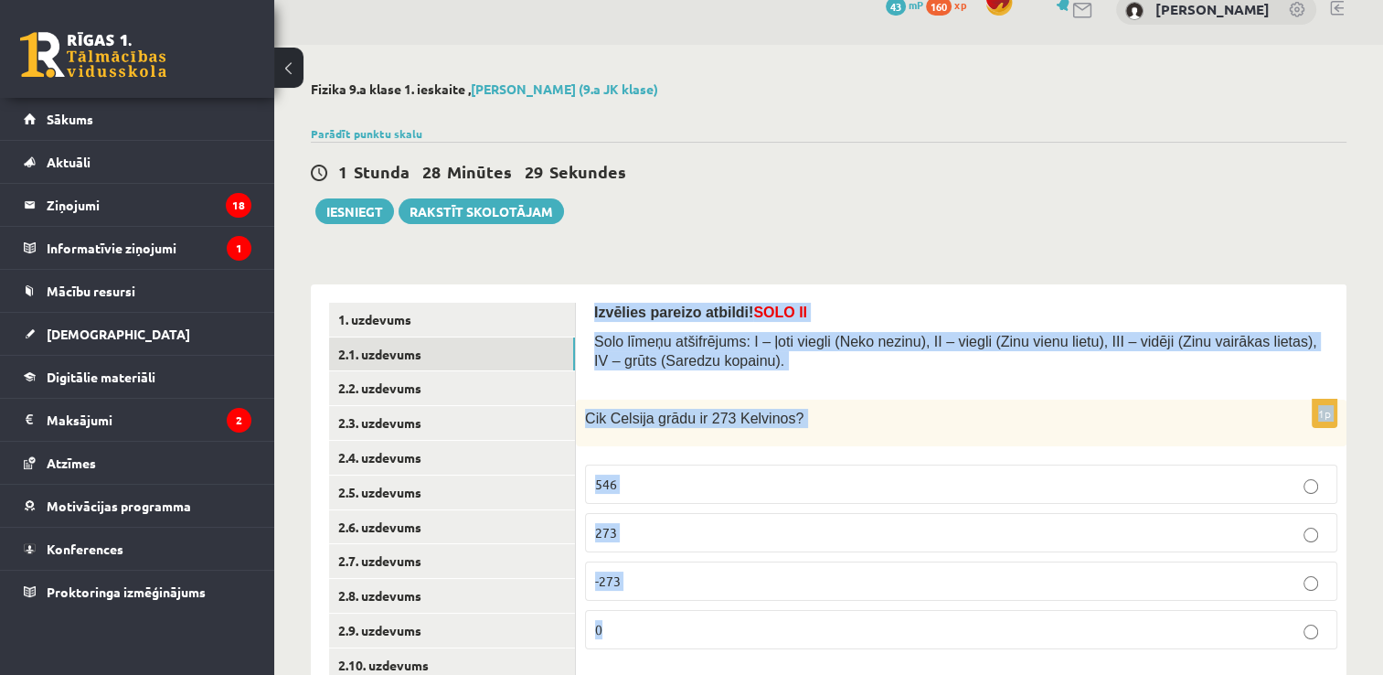
drag, startPoint x: 584, startPoint y: 327, endPoint x: 689, endPoint y: 667, distance: 356.0
click at [689, 667] on div "Izvēlies pareizo atbildi! SOLO II Solo līmeņu atšifrējums: I – ļoti viegli (Nek…" at bounding box center [961, 527] width 771 height 486
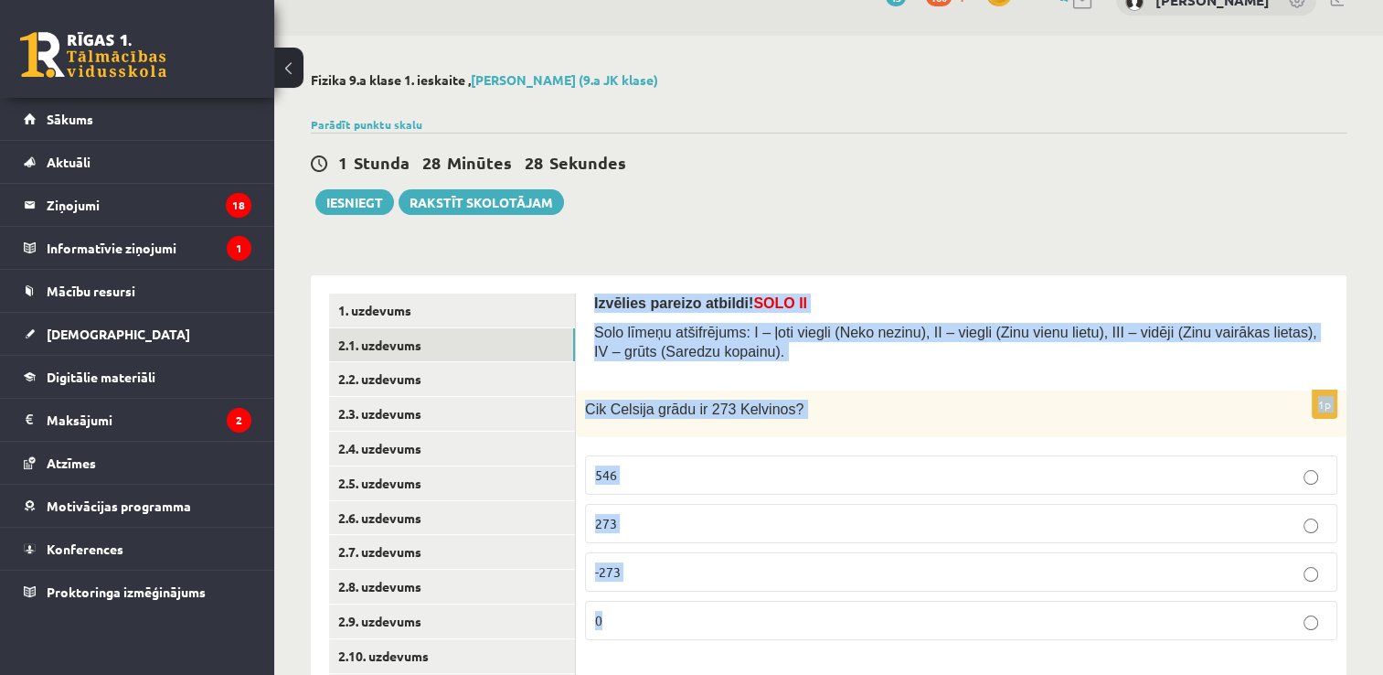
click at [664, 287] on div "Izvēlies pareizo atbildi! SOLO II Solo līmeņu atšifrējums: I – ļoti viegli (Nek…" at bounding box center [961, 518] width 771 height 486
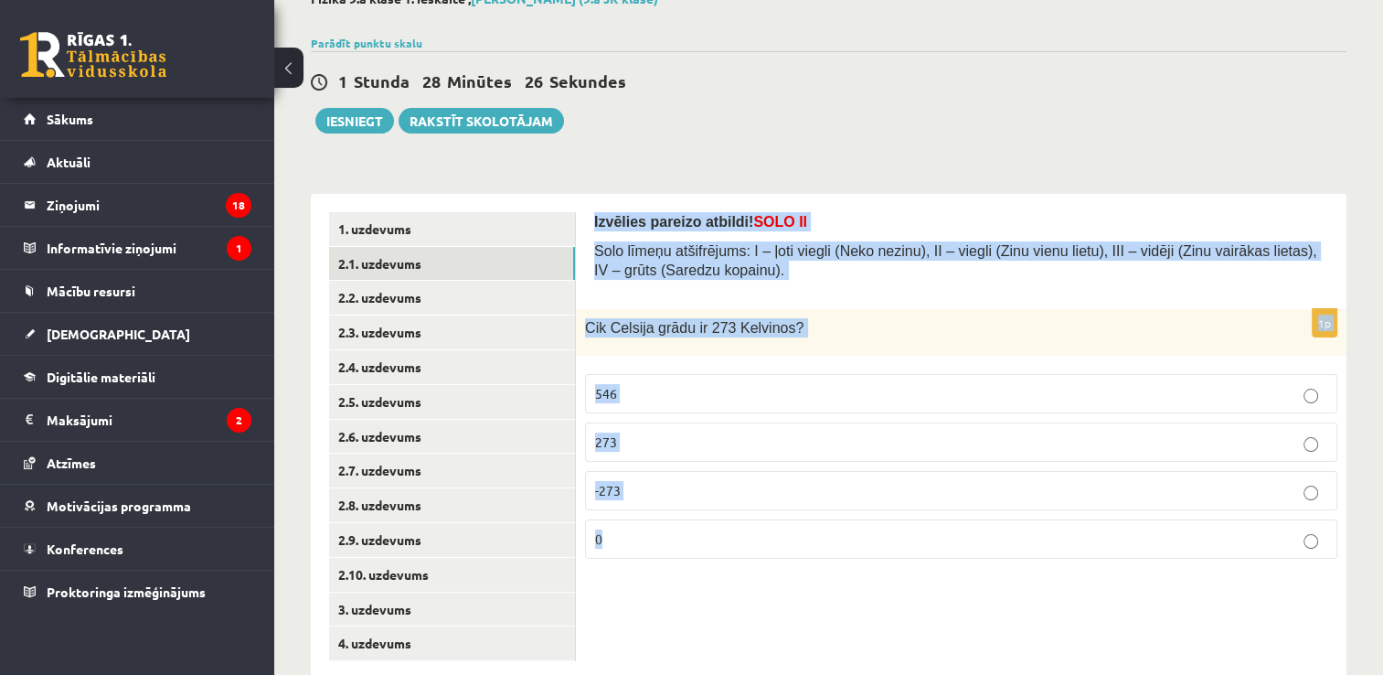
scroll to position [157, 0]
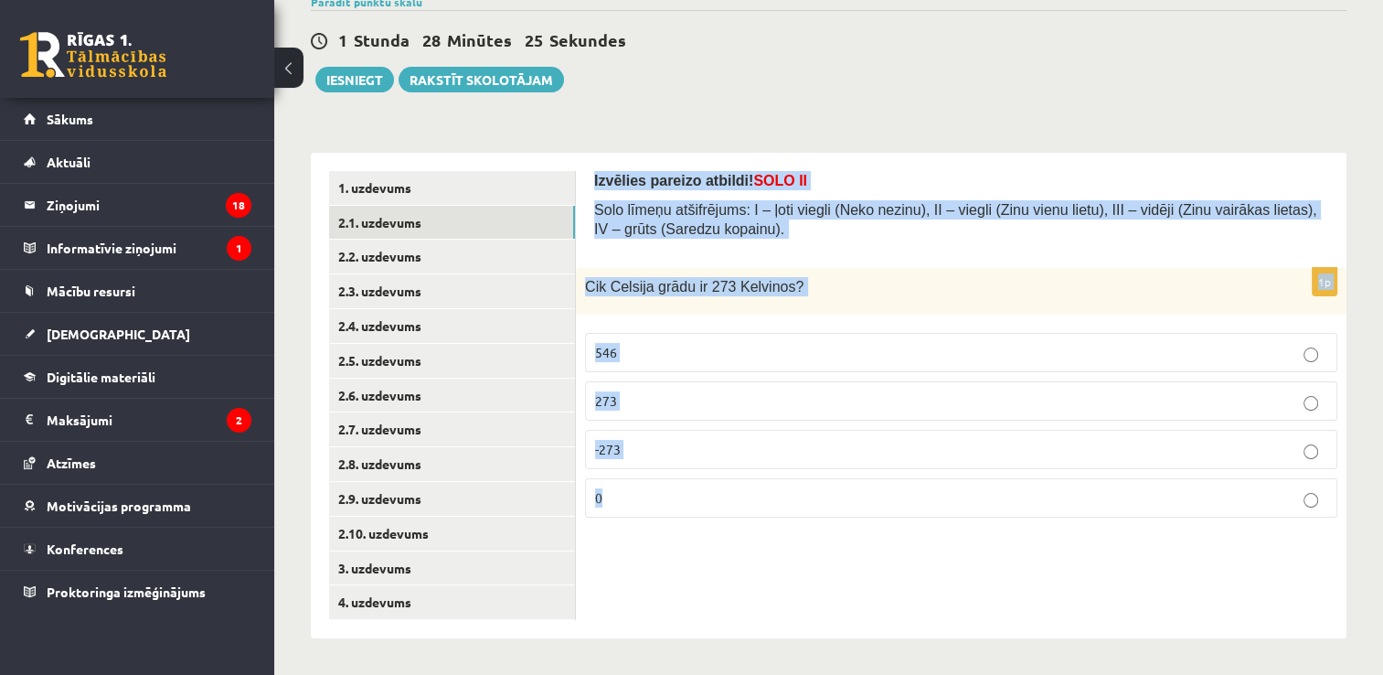
drag, startPoint x: 585, startPoint y: 300, endPoint x: 1083, endPoint y: 480, distance: 529.0
click at [1083, 480] on div "Izvēlies pareizo atbildi! SOLO II Solo līmeņu atšifrējums: I – ļoti viegli (Nek…" at bounding box center [961, 396] width 771 height 486
copy form "Izvēlies pareizo atbildi! SOLO II Solo līmeņu atšifrējums: I – ļoti viegli (Nek…"
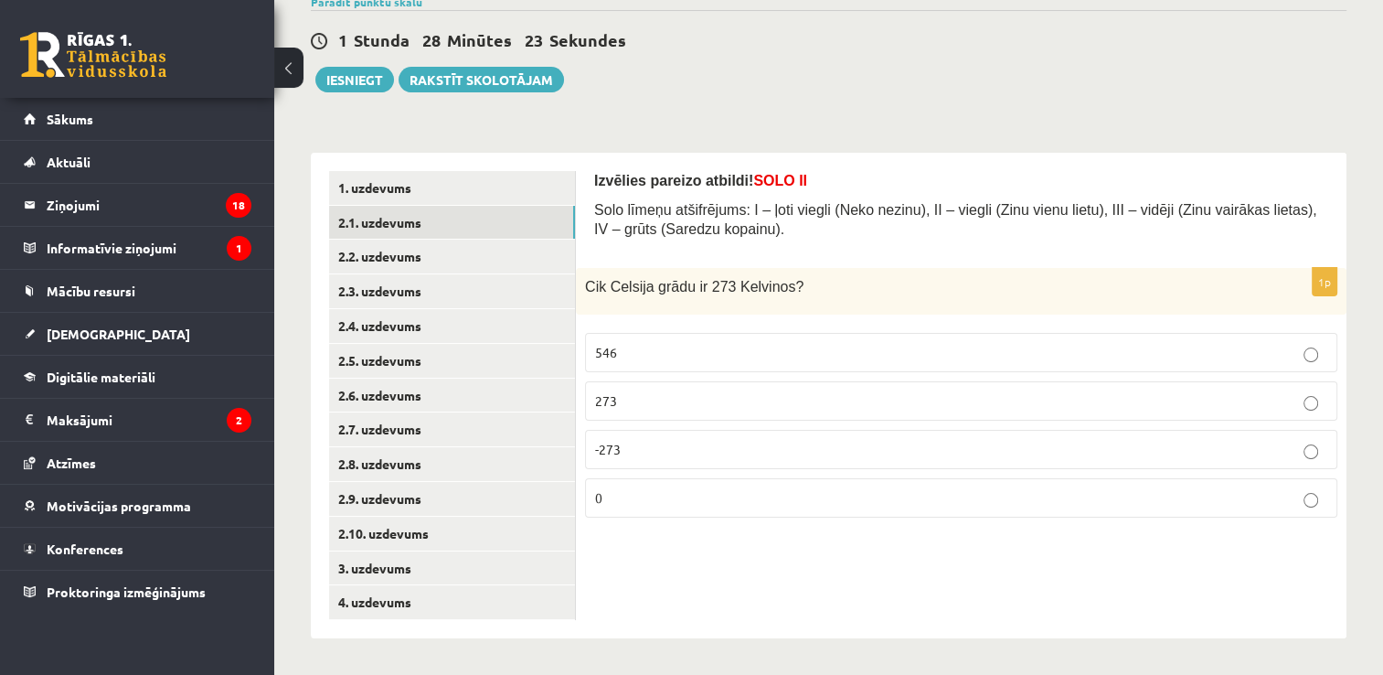
click at [1075, 72] on div "1 Stunda 28 Minūtes 23 Sekundes Ieskaite saglabāta! Iesniegt Rakstīt skolotājam" at bounding box center [829, 51] width 1036 height 82
click at [633, 504] on p "0" at bounding box center [961, 497] width 732 height 19
click at [449, 246] on link "2.2. uzdevums" at bounding box center [452, 257] width 246 height 34
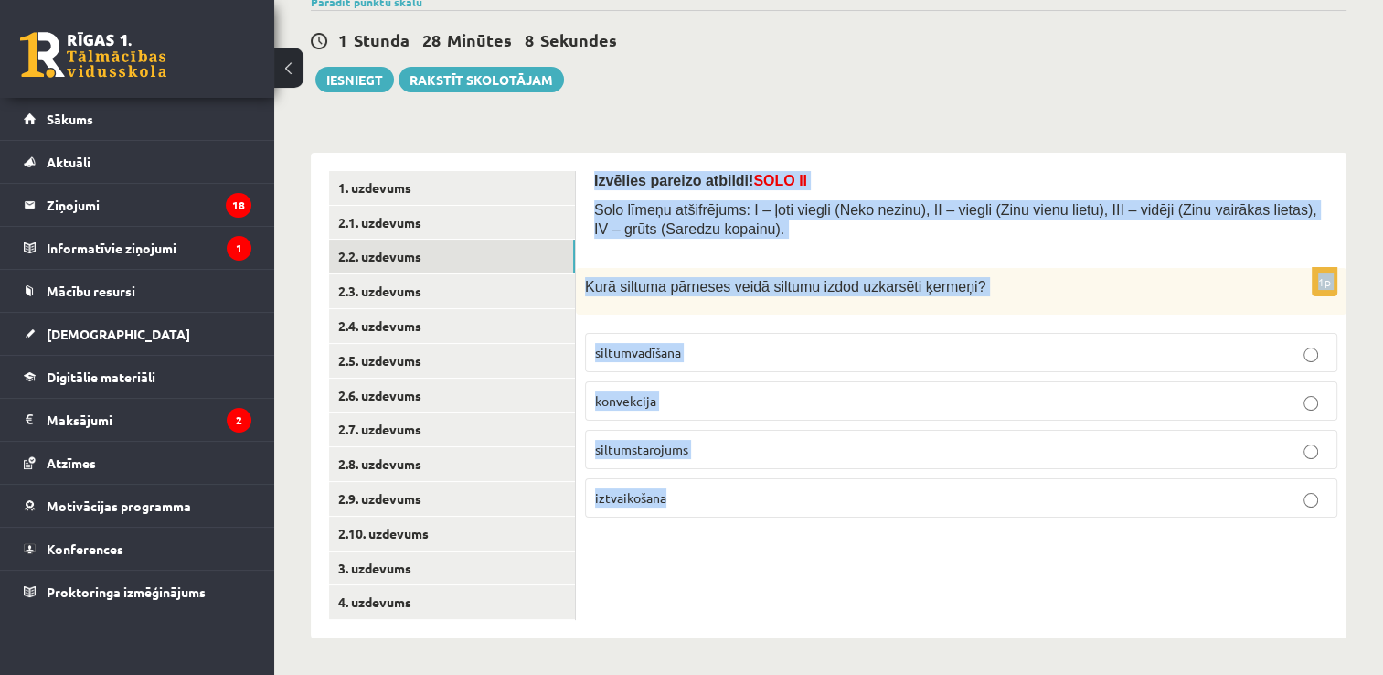
drag, startPoint x: 592, startPoint y: 180, endPoint x: 785, endPoint y: 521, distance: 391.8
click at [785, 521] on div "Izvēlies pareizo atbildi! SOLO II Solo līmeņu atšifrējums: I – ļoti viegli (Nek…" at bounding box center [961, 396] width 771 height 486
copy form "Izvēlies pareizo atbildi! SOLO II Solo līmeņu atšifrējums: I – ļoti viegli (Nek…"
click at [818, 573] on div "Izvēlies pareizo atbildi! SOLO II Solo līmeņu atšifrējums: I – ļoti viegli (Nek…" at bounding box center [961, 396] width 771 height 486
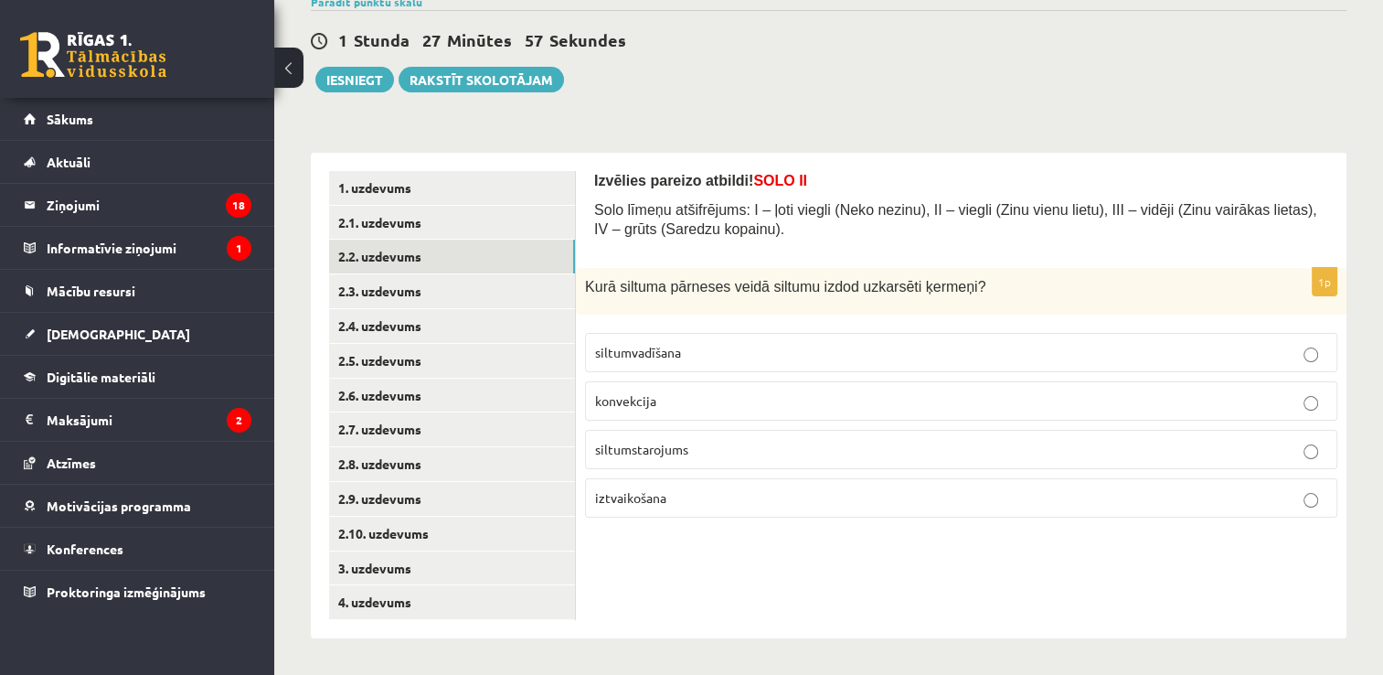
click at [691, 446] on p "siltumstarojums" at bounding box center [961, 449] width 732 height 19
click at [495, 294] on link "2.3. uzdevums" at bounding box center [452, 291] width 246 height 34
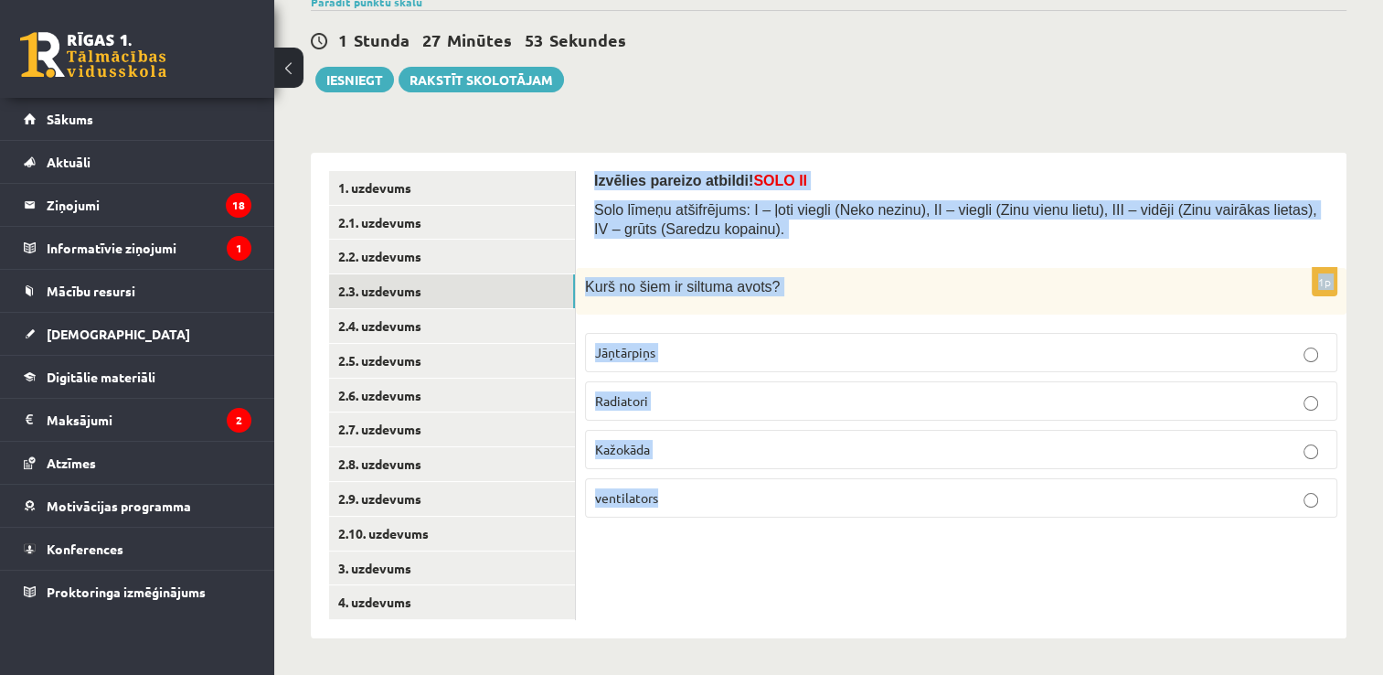
drag, startPoint x: 591, startPoint y: 175, endPoint x: 735, endPoint y: 505, distance: 360.3
click at [735, 505] on div "Izvēlies pareizo atbildi! SOLO II Solo līmeņu atšifrējums: I – ļoti viegli (Nek…" at bounding box center [961, 396] width 771 height 486
copy form "Izvēlies pareizo atbildi! SOLO II Solo līmeņu atšifrējums: I – ļoti viegli (Nek…"
click at [765, 560] on div "Izvēlies pareizo atbildi! SOLO II Solo līmeņu atšifrējums: I – ļoti viegli (Nek…" at bounding box center [961, 396] width 771 height 486
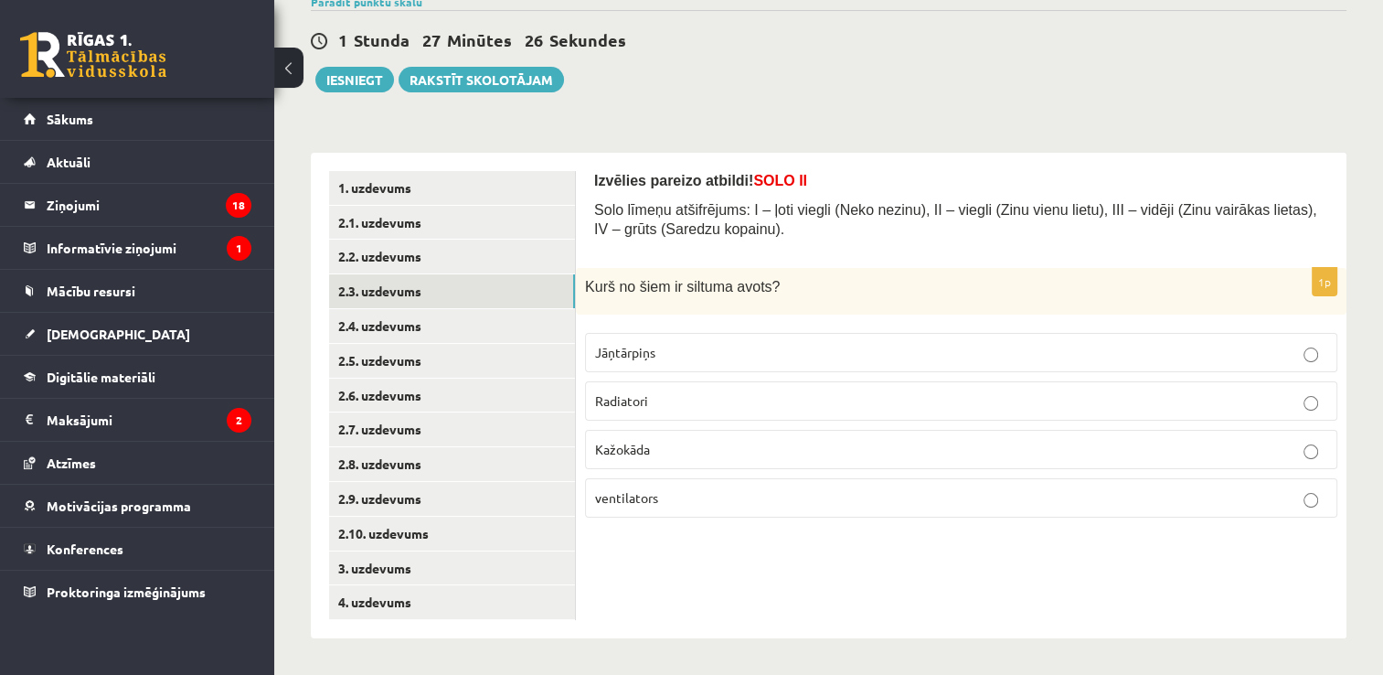
click at [662, 402] on p "Radiatori" at bounding box center [961, 400] width 732 height 19
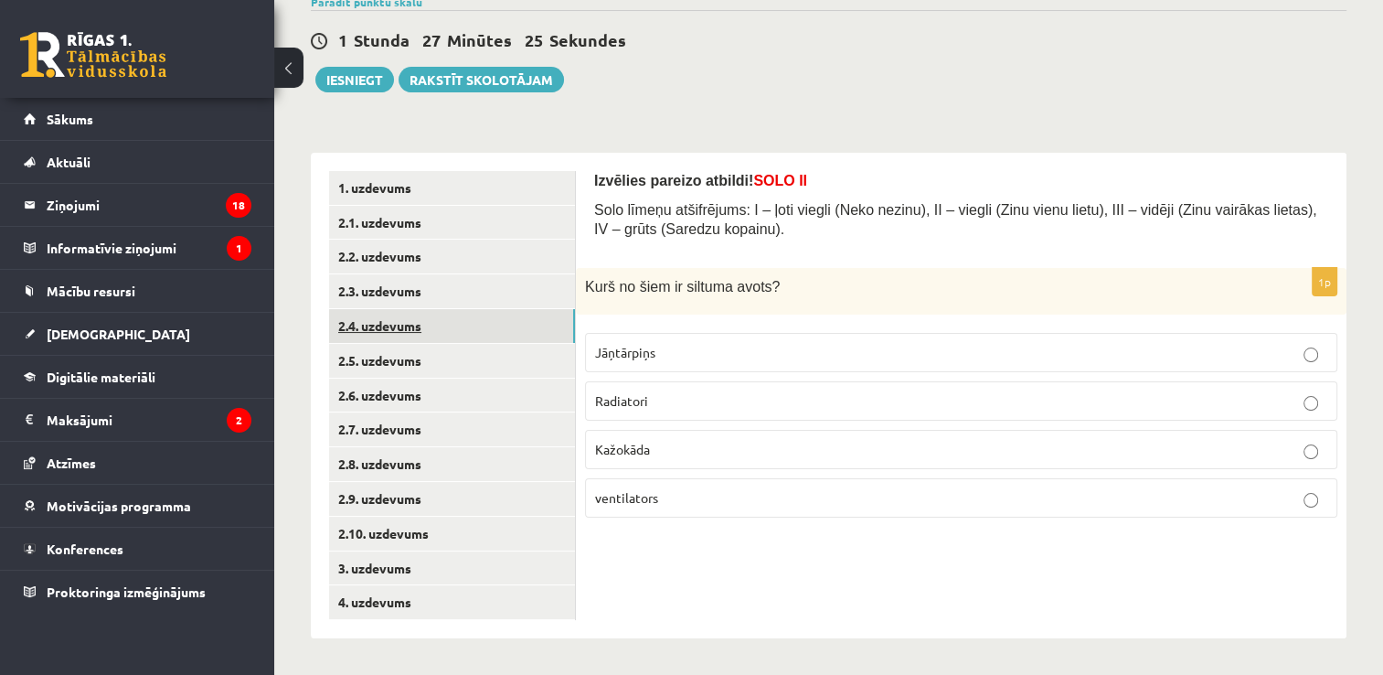
click at [440, 334] on link "2.4. uzdevums" at bounding box center [452, 326] width 246 height 34
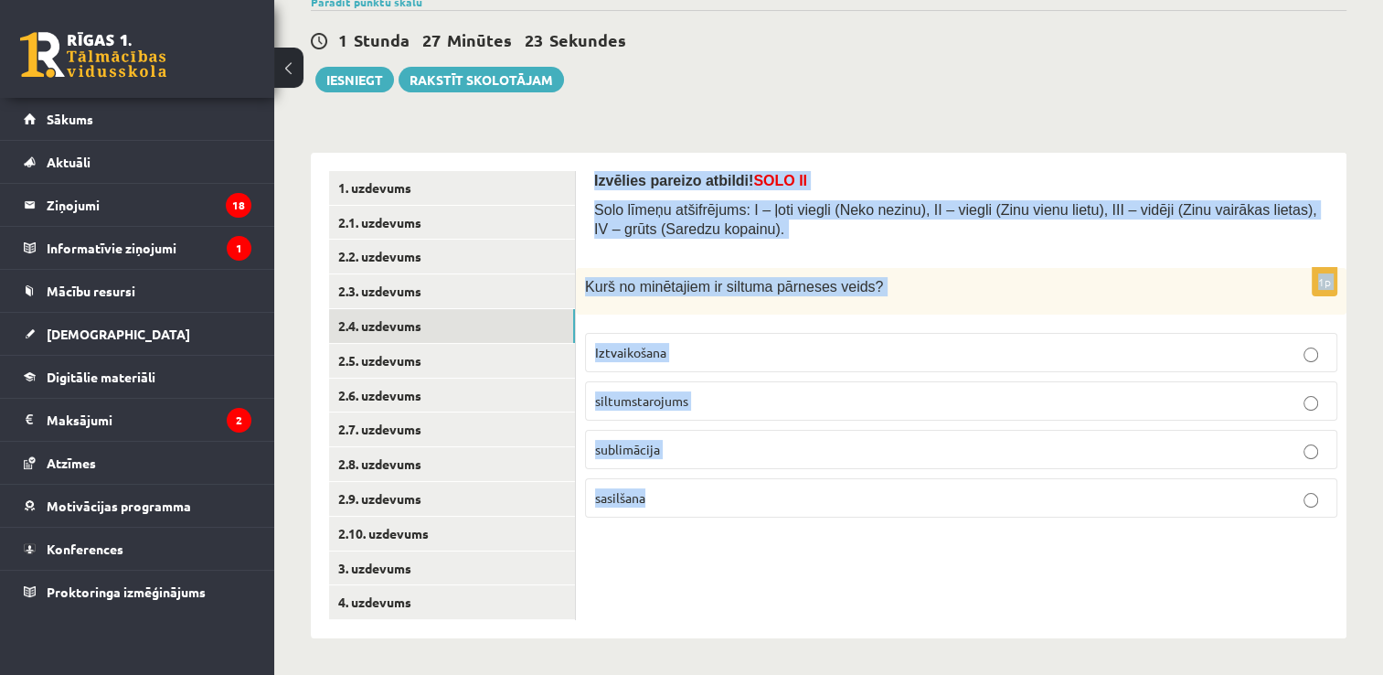
drag, startPoint x: 592, startPoint y: 173, endPoint x: 752, endPoint y: 509, distance: 372.2
click at [752, 509] on div "Izvēlies pareizo atbildi! SOLO II Solo līmeņu atšifrējums: I – ļoti viegli (Nek…" at bounding box center [961, 396] width 771 height 486
copy form "Izvēlies pareizo atbildi! SOLO II Solo līmeņu atšifrējums: I – ļoti viegli (Nek…"
click at [815, 565] on div "Izvēlies pareizo atbildi! SOLO II Solo līmeņu atšifrējums: I – ļoti viegli (Nek…" at bounding box center [961, 396] width 771 height 486
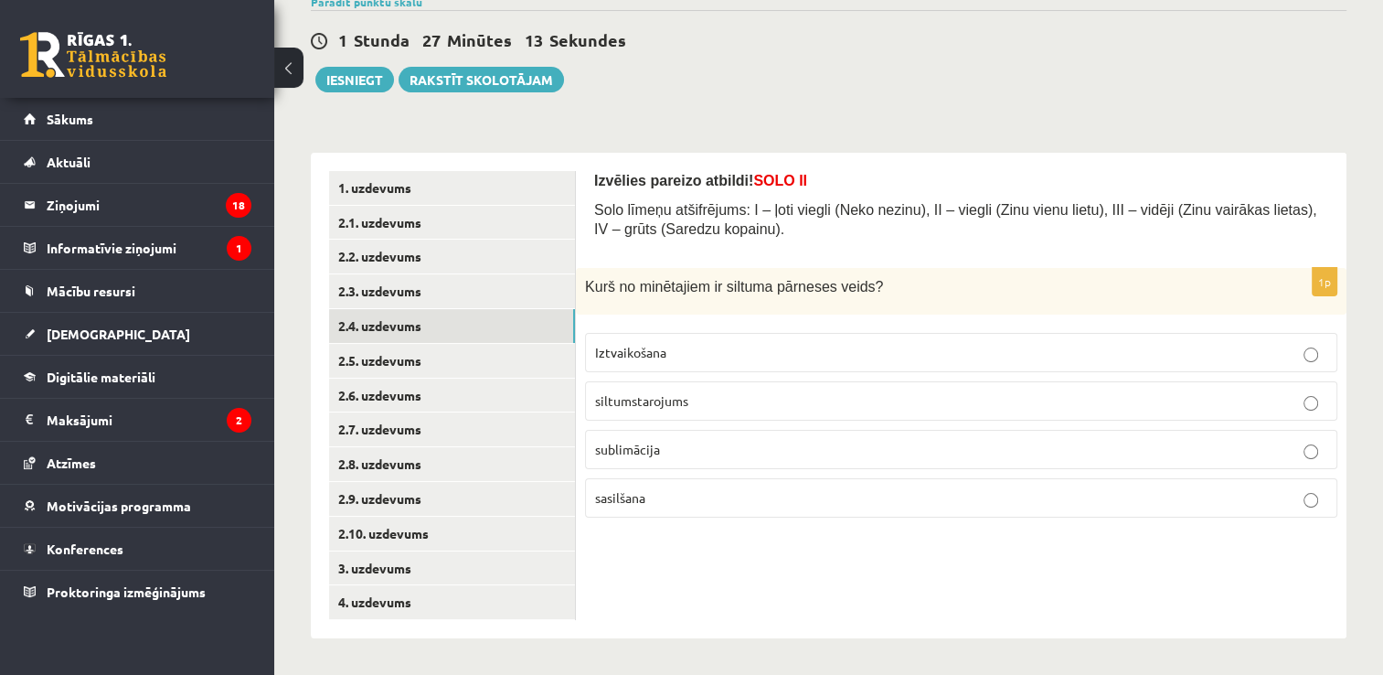
click at [655, 392] on span "siltumstarojums" at bounding box center [641, 400] width 93 height 16
click at [470, 377] on link "2.5. uzdevums" at bounding box center [452, 361] width 246 height 34
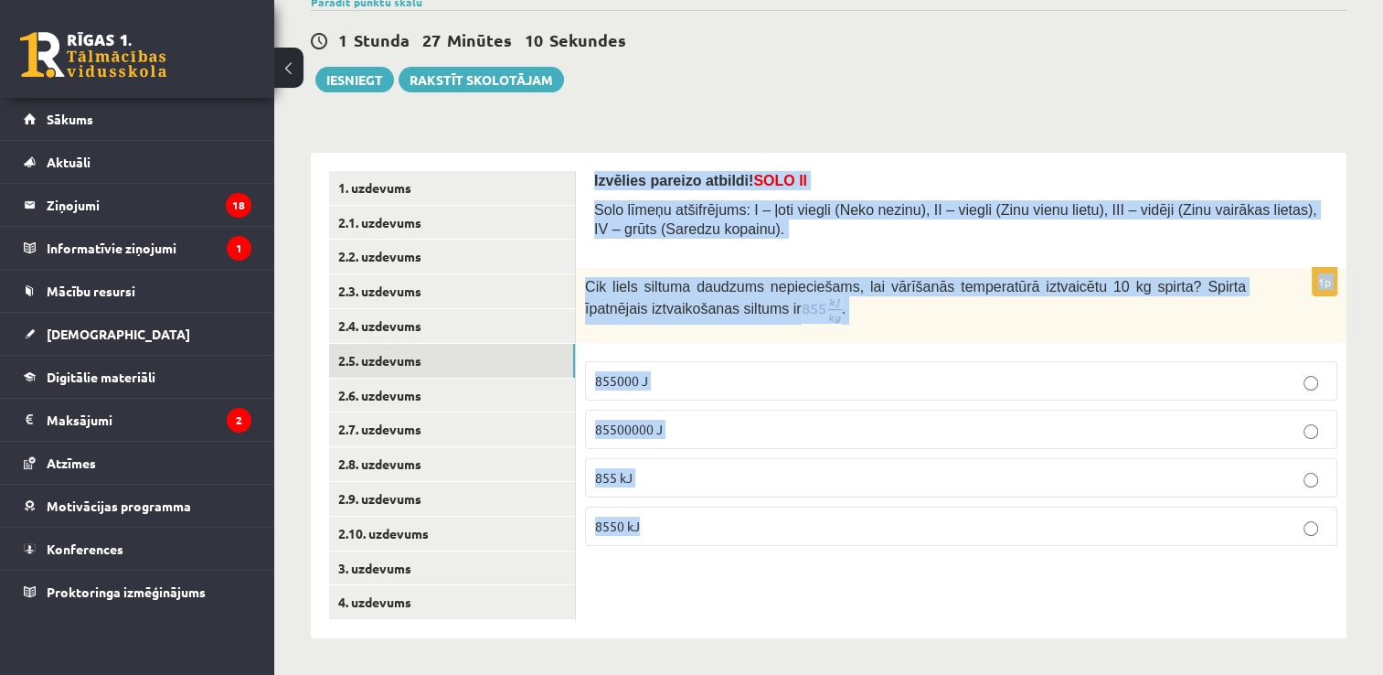
drag, startPoint x: 589, startPoint y: 168, endPoint x: 675, endPoint y: 544, distance: 385.5
click at [675, 544] on div "Izvēlies pareizo atbildi! SOLO II Solo līmeņu atšifrējums: I – ļoti viegli (Nek…" at bounding box center [961, 396] width 771 height 486
copy form "Izvēlies pareizo atbildi! SOLO II Solo līmeņu atšifrējums: I – ļoti viegli (Nek…"
click at [747, 610] on div "Izvēlies pareizo atbildi! SOLO II Solo līmeņu atšifrējums: I – ļoti viegli (Nek…" at bounding box center [961, 396] width 771 height 486
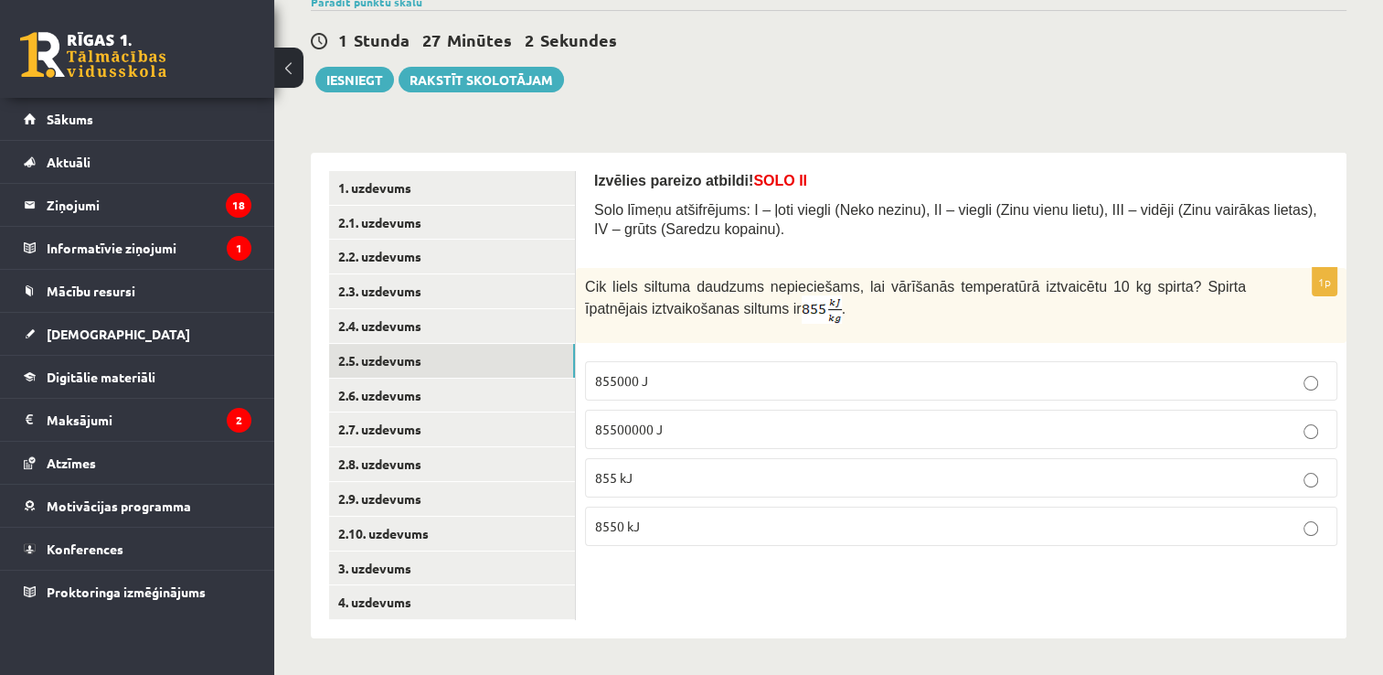
click at [667, 473] on p "855 kJ" at bounding box center [961, 477] width 732 height 19
click at [640, 524] on p "8550 kJ" at bounding box center [961, 526] width 732 height 19
click at [450, 388] on link "2.6. uzdevums" at bounding box center [452, 396] width 246 height 34
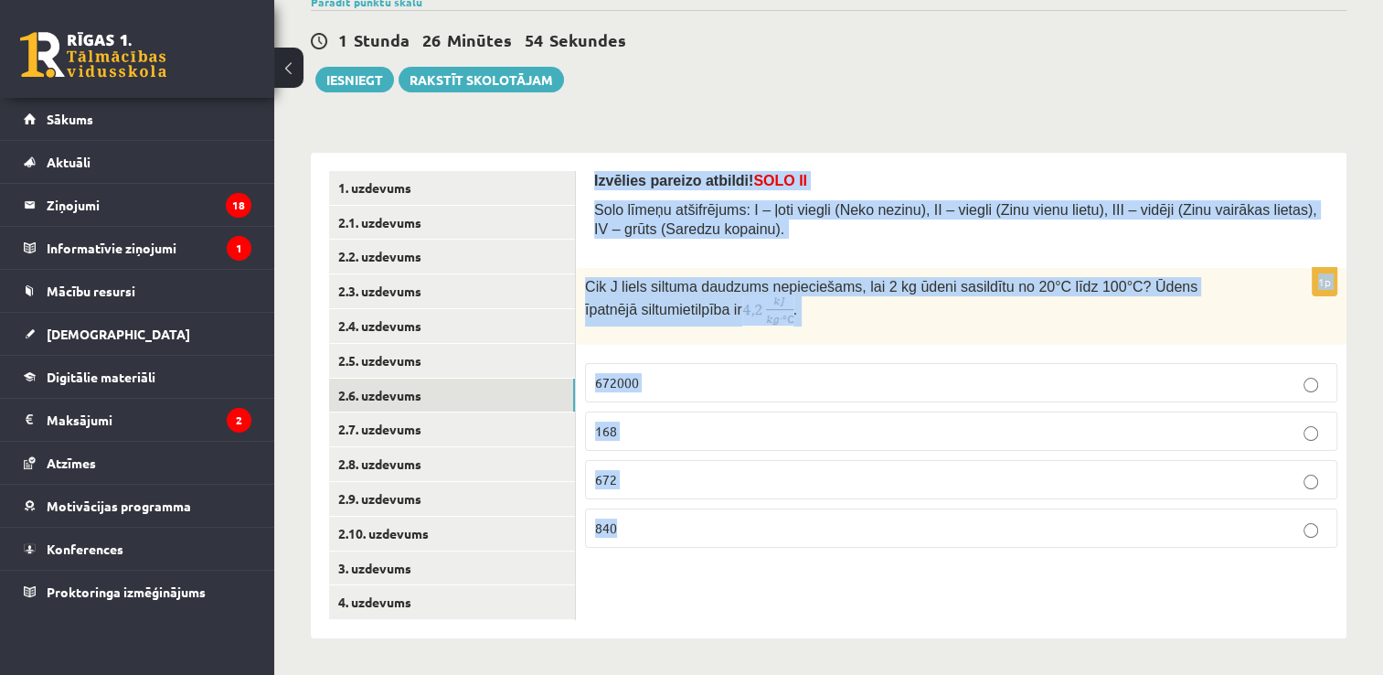
drag, startPoint x: 589, startPoint y: 172, endPoint x: 728, endPoint y: 521, distance: 375.9
click at [728, 521] on div "Izvēlies pareizo atbildi! SOLO II Solo līmeņu atšifrējums: I – ļoti viegli (Nek…" at bounding box center [961, 396] width 771 height 486
copy form "Izvēlies pareizo atbildi! SOLO II Solo līmeņu atšifrējums: I – ļoti viegli (Nek…"
click at [790, 584] on div "Izvēlies pareizo atbildi! SOLO II Solo līmeņu atšifrējums: I – ļoti viegli (Nek…" at bounding box center [961, 396] width 771 height 486
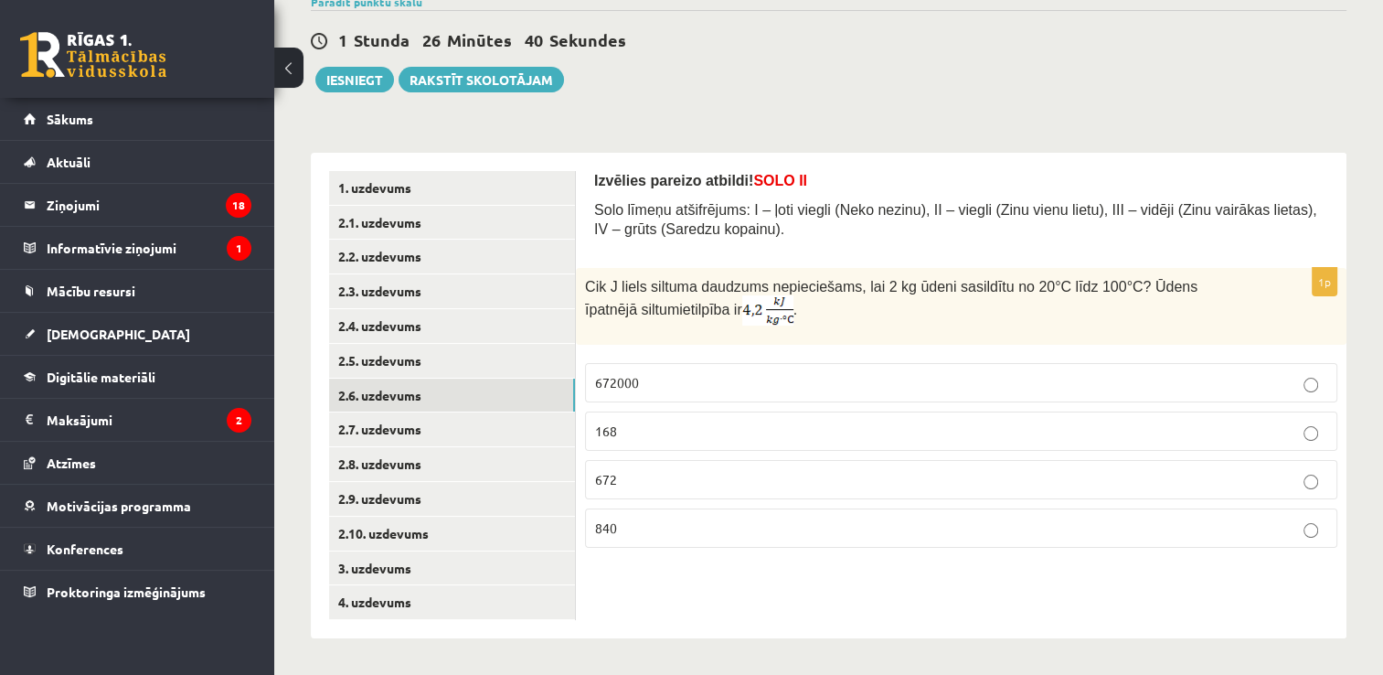
click at [658, 402] on fieldset "672000 168 672 840" at bounding box center [961, 453] width 752 height 199
click at [646, 389] on p "672000" at bounding box center [961, 382] width 732 height 19
click at [428, 422] on link "2.7. uzdevums" at bounding box center [452, 429] width 246 height 34
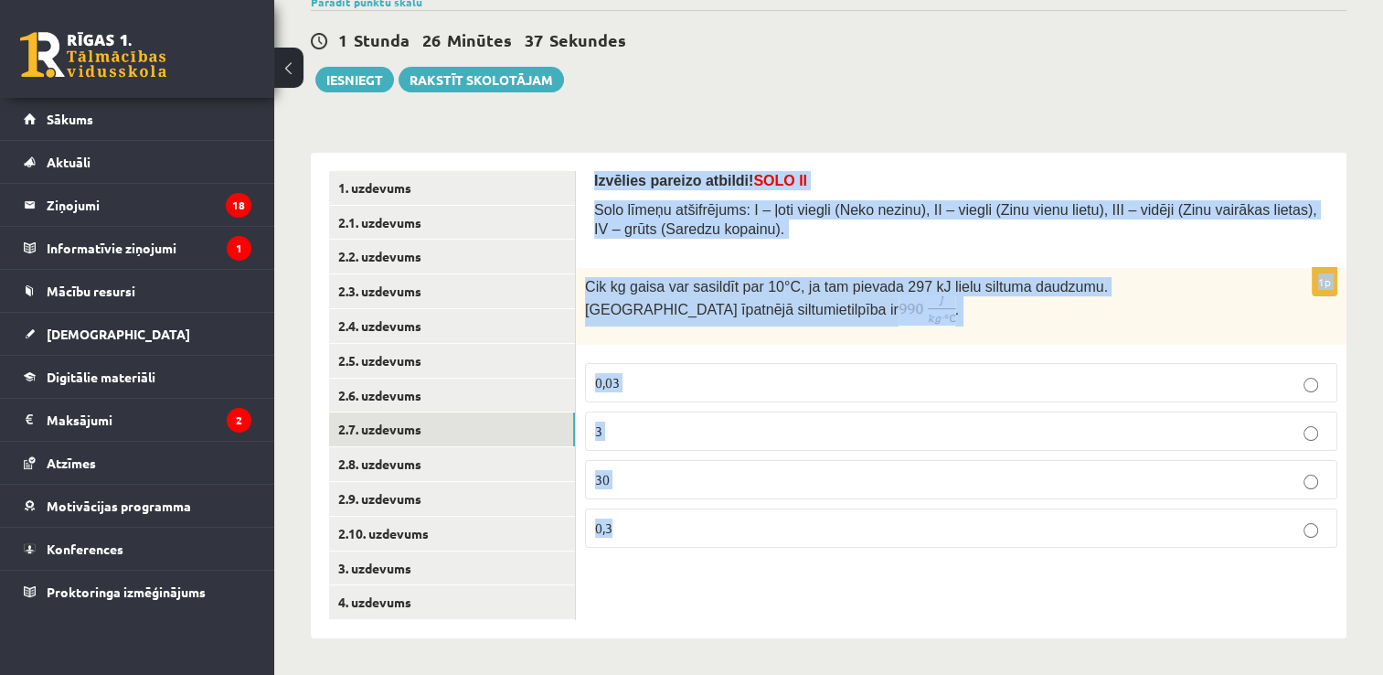
drag, startPoint x: 589, startPoint y: 169, endPoint x: 684, endPoint y: 521, distance: 364.6
click at [684, 521] on div "Izvēlies pareizo atbildi! SOLO II Solo līmeņu atšifrējums: I – ļoti viegli (Nek…" at bounding box center [961, 396] width 771 height 486
copy form "Izvēlies pareizo atbildi! SOLO II Solo līmeņu atšifrējums: I – ļoti viegli (Nek…"
click at [743, 601] on div "Izvēlies pareizo atbildi! SOLO II Solo līmeņu atšifrējums: I – ļoti viegli (Nek…" at bounding box center [961, 396] width 771 height 486
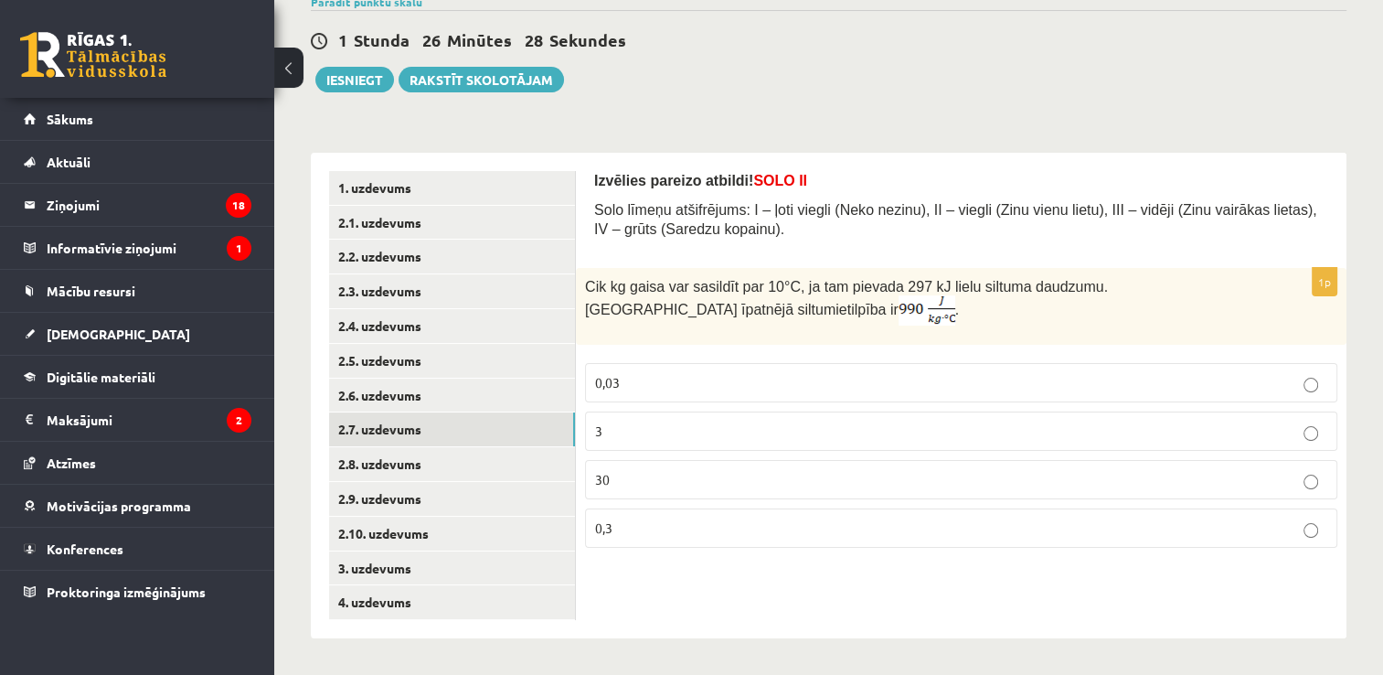
click at [644, 436] on p "3" at bounding box center [961, 431] width 732 height 19
click at [486, 459] on link "2.8. uzdevums" at bounding box center [452, 464] width 246 height 34
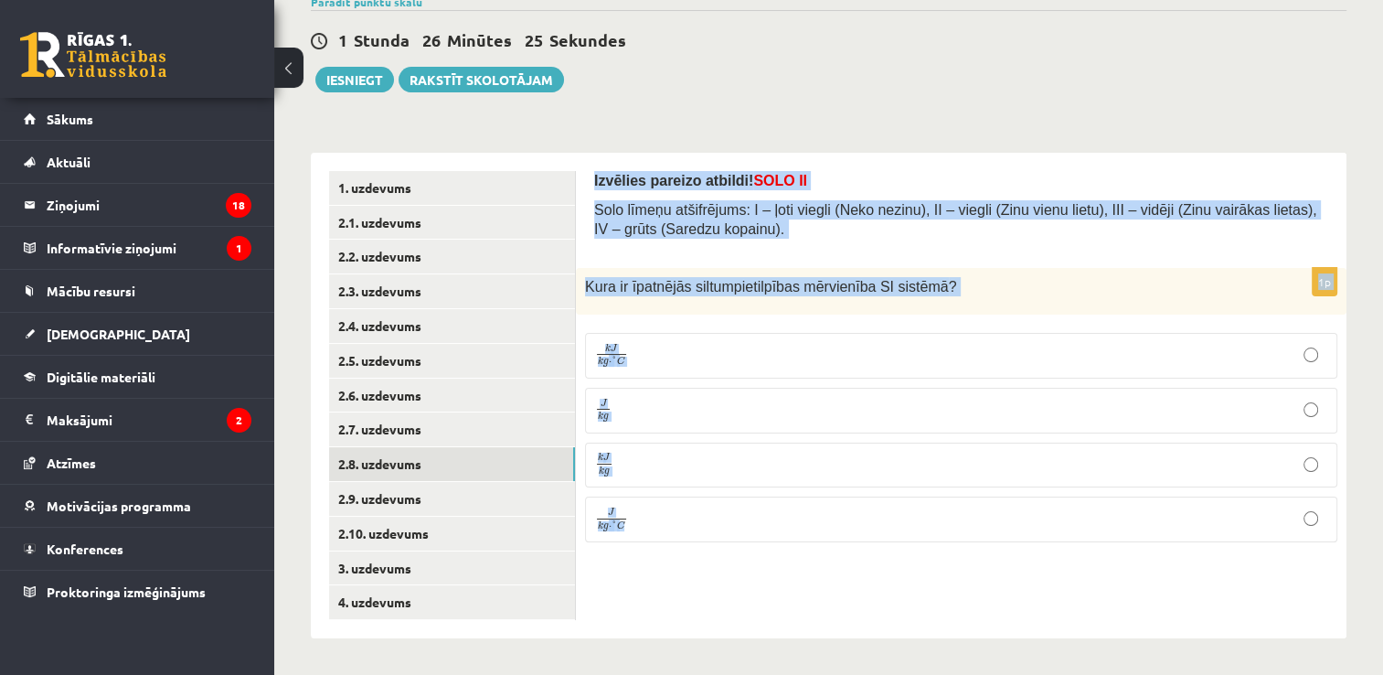
drag, startPoint x: 591, startPoint y: 173, endPoint x: 690, endPoint y: 544, distance: 384.4
click at [690, 544] on div "Izvēlies pareizo atbildi! SOLO II Solo līmeņu atšifrējums: I – ļoti viegli (Nek…" at bounding box center [961, 396] width 771 height 486
copy form "Izvēlies pareizo atbildi! SOLO II Solo līmeņu atšifrējums: I – ļoti viegli (Nek…"
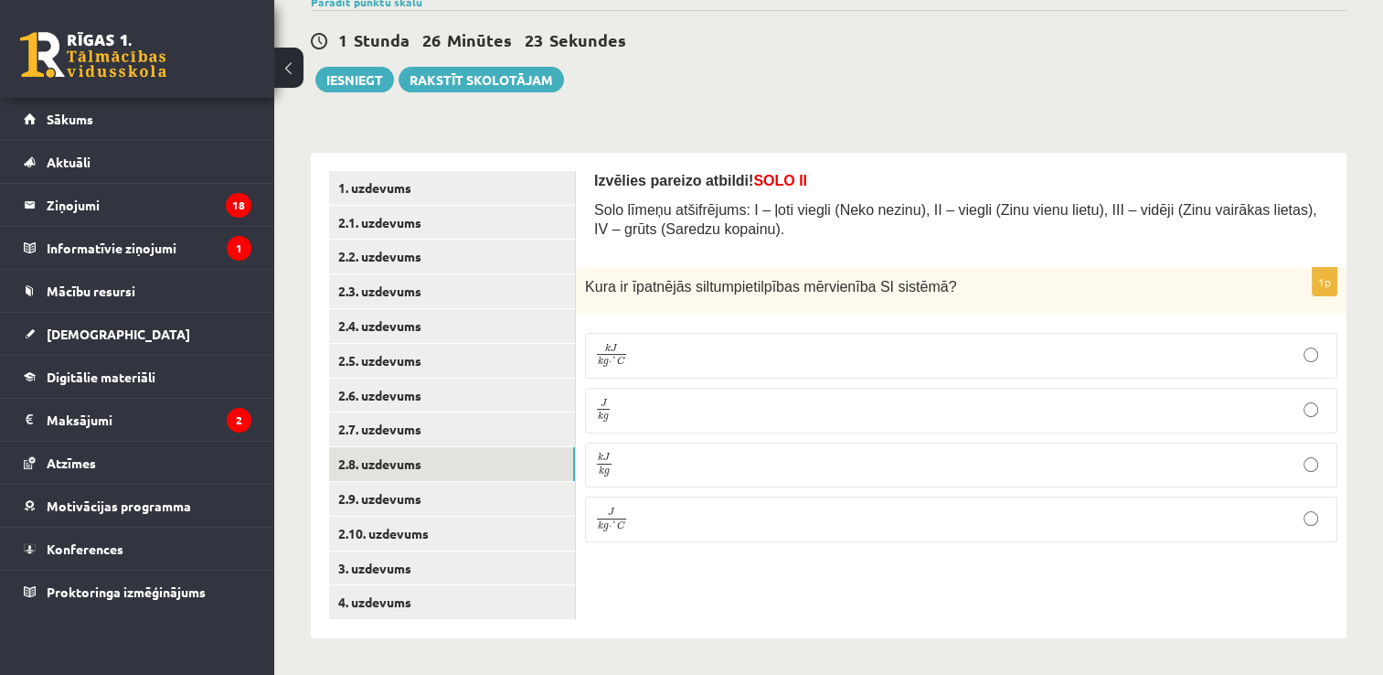
click at [720, 552] on div "1p Kura ir īpatnējās siltumpietilpības mērvienība SI sistēmā ? k J k g ⋅ ° C k …" at bounding box center [961, 413] width 771 height 290
click at [634, 522] on p "J k g ⋅ ° C J k g ⋅ ° C" at bounding box center [961, 520] width 732 height 26
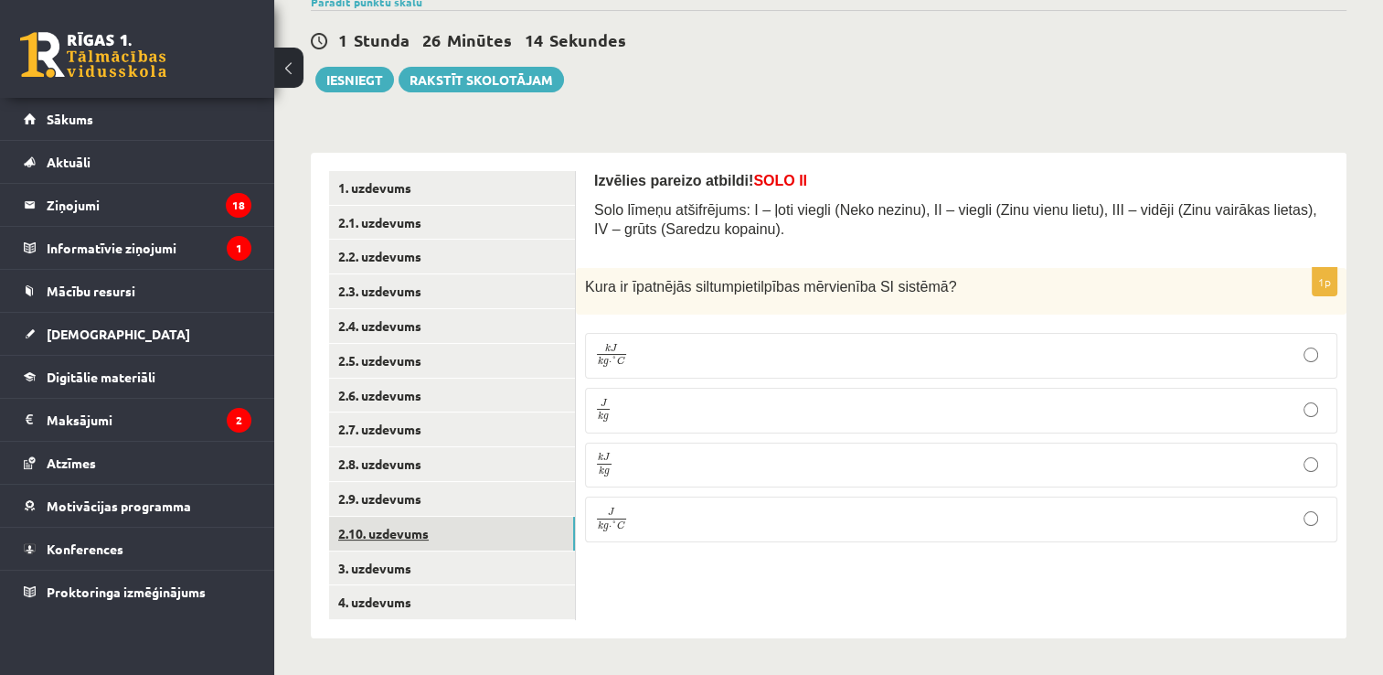
click at [476, 517] on link "2.10. uzdevums" at bounding box center [452, 534] width 246 height 34
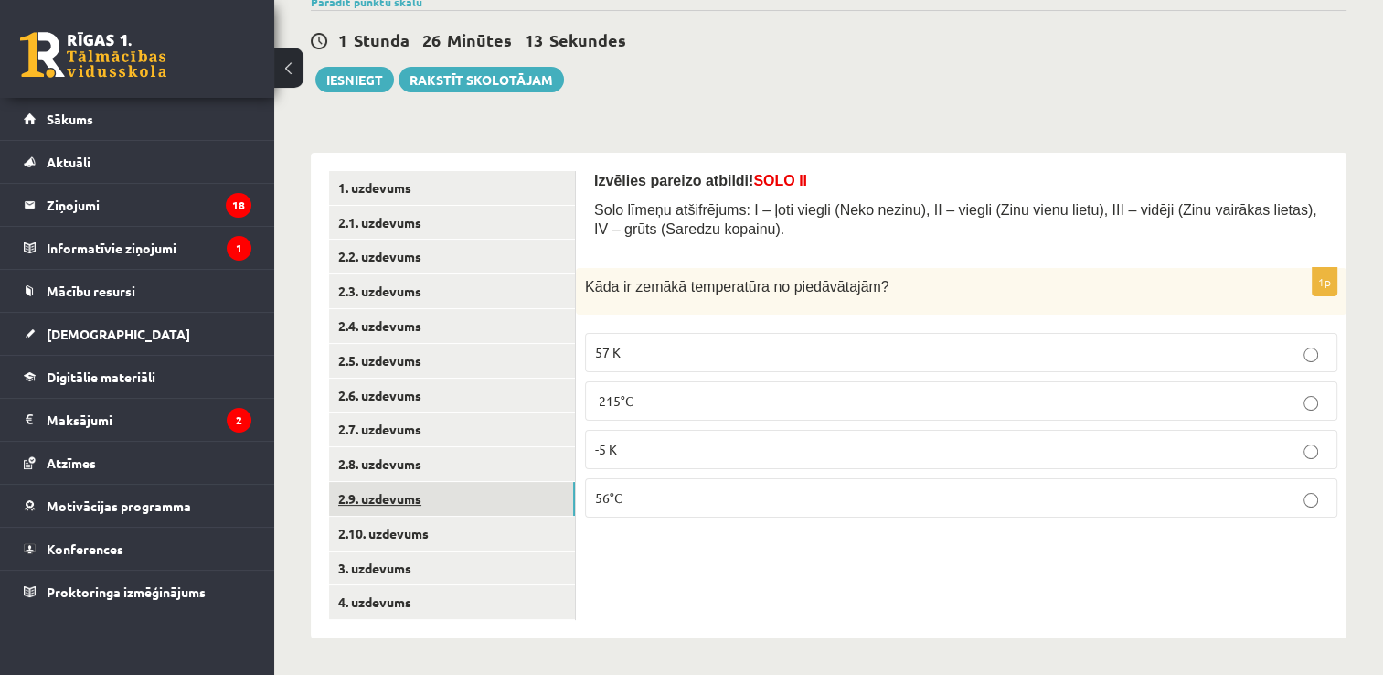
click at [470, 507] on link "2.9. uzdevums" at bounding box center [452, 499] width 246 height 34
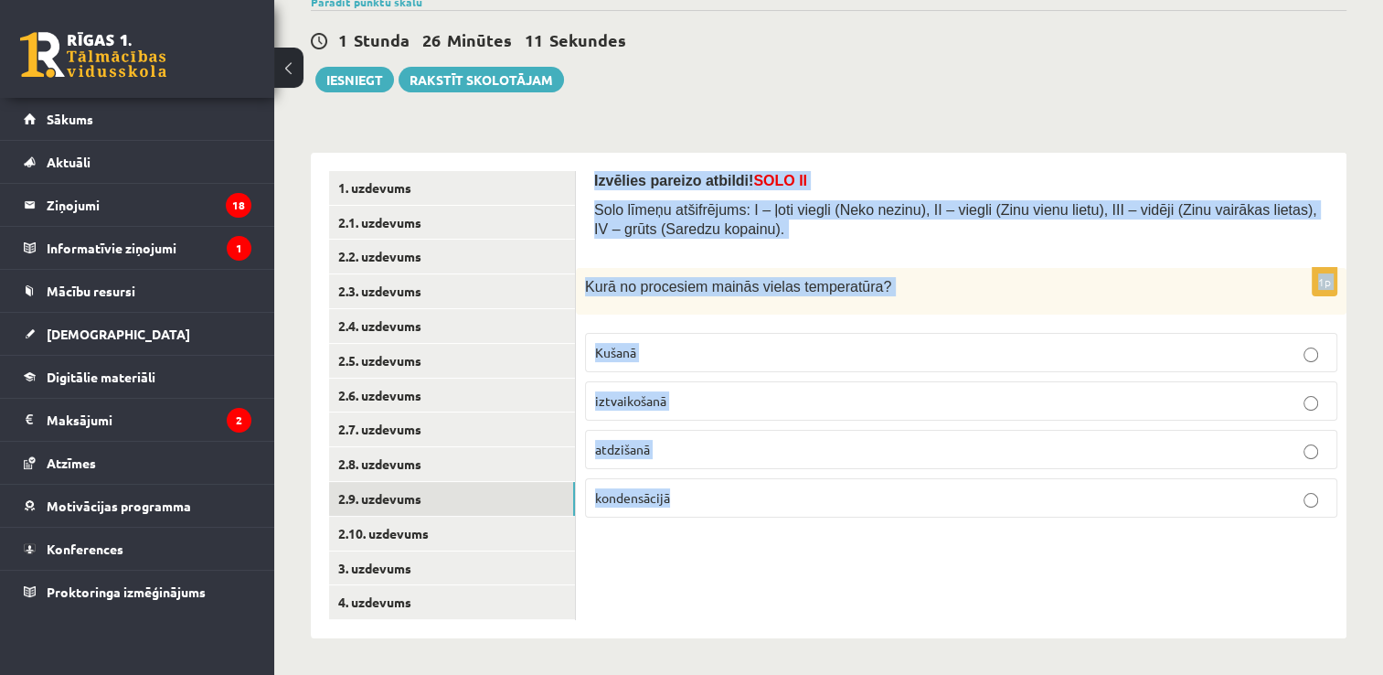
drag, startPoint x: 589, startPoint y: 172, endPoint x: 738, endPoint y: 518, distance: 376.4
click at [738, 518] on div "Izvēlies pareizo atbildi! SOLO II Solo līmeņu atšifrējums: I – ļoti viegli (Nek…" at bounding box center [961, 396] width 771 height 486
copy form "Izvēlies pareizo atbildi! SOLO II Solo līmeņu atšifrējums: I – ļoti viegli (Nek…"
click at [832, 617] on div "Izvēlies pareizo atbildi! SOLO II Solo līmeņu atšifrējums: I – ļoti viegli (Nek…" at bounding box center [961, 396] width 771 height 486
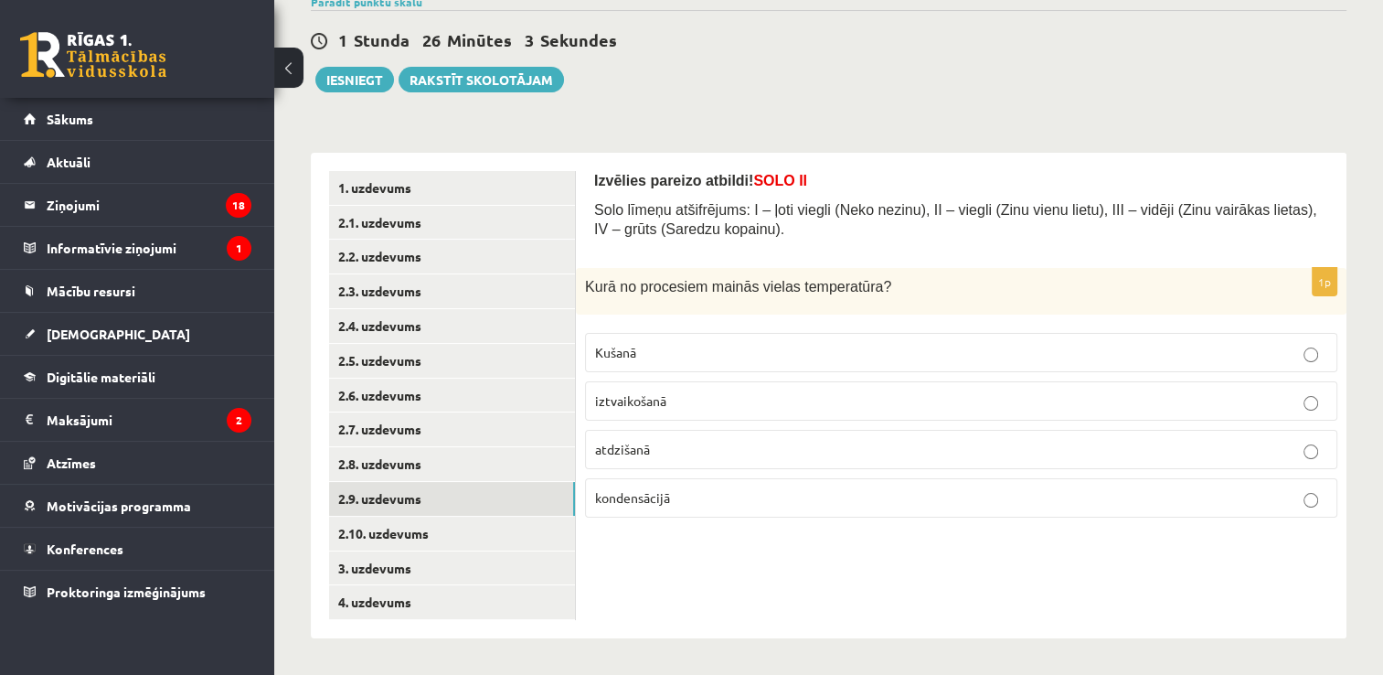
click at [677, 445] on p "atdzišanā" at bounding box center [961, 449] width 732 height 19
click at [395, 543] on link "2.10. uzdevums" at bounding box center [452, 534] width 246 height 34
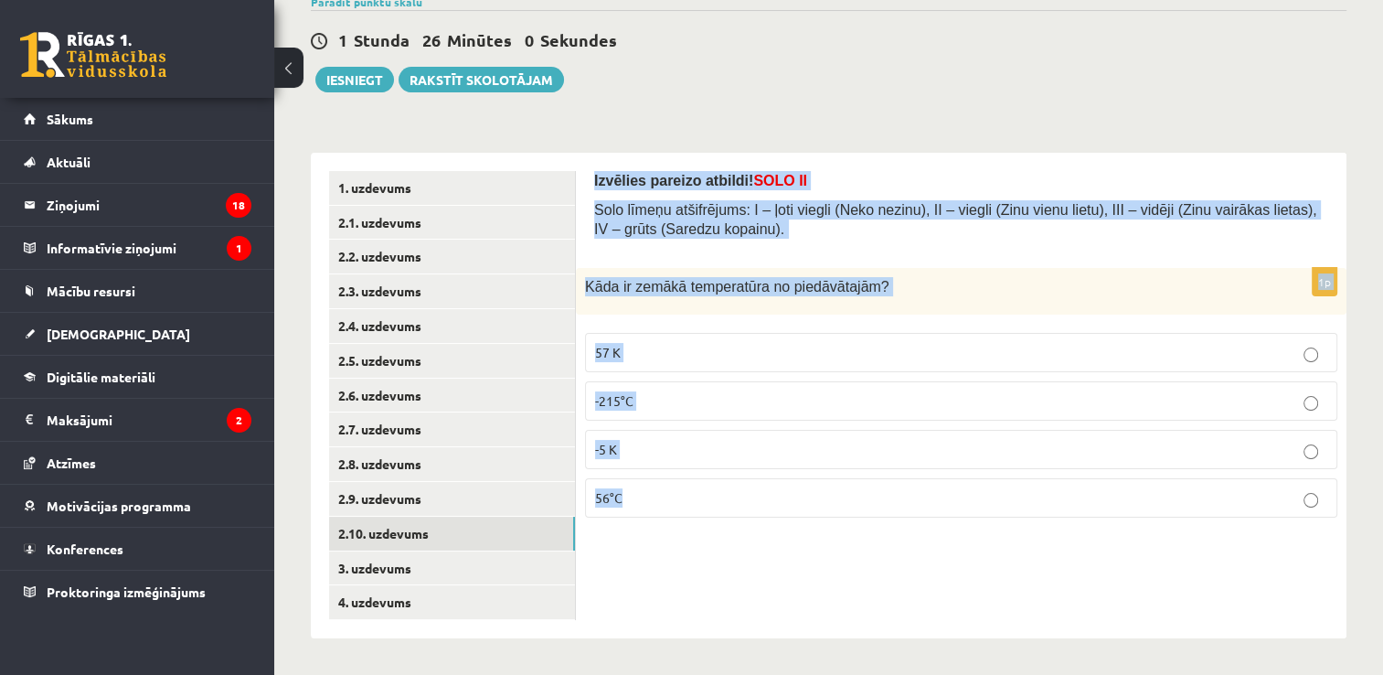
drag, startPoint x: 591, startPoint y: 179, endPoint x: 640, endPoint y: 498, distance: 322.9
click at [640, 498] on div "Izvēlies pareizo atbildi! SOLO II Solo līmeņu atšifrējums: I – ļoti viegli (Nek…" at bounding box center [961, 396] width 771 height 486
click at [737, 567] on div "Izvēlies pareizo atbildi! SOLO II Solo līmeņu atšifrējums: I – ļoti viegli (Nek…" at bounding box center [961, 396] width 771 height 486
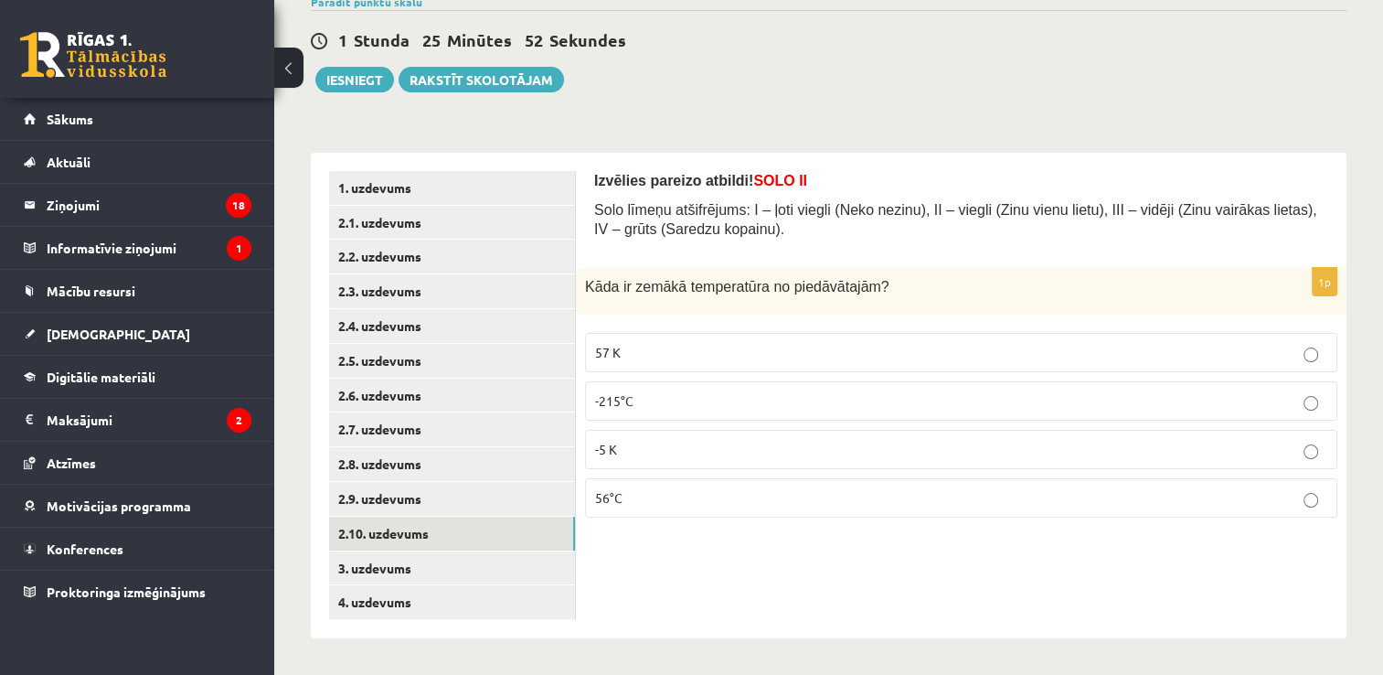
click at [635, 392] on p "-215°C" at bounding box center [961, 400] width 732 height 19
click at [463, 565] on link "3. uzdevums" at bounding box center [452, 568] width 246 height 34
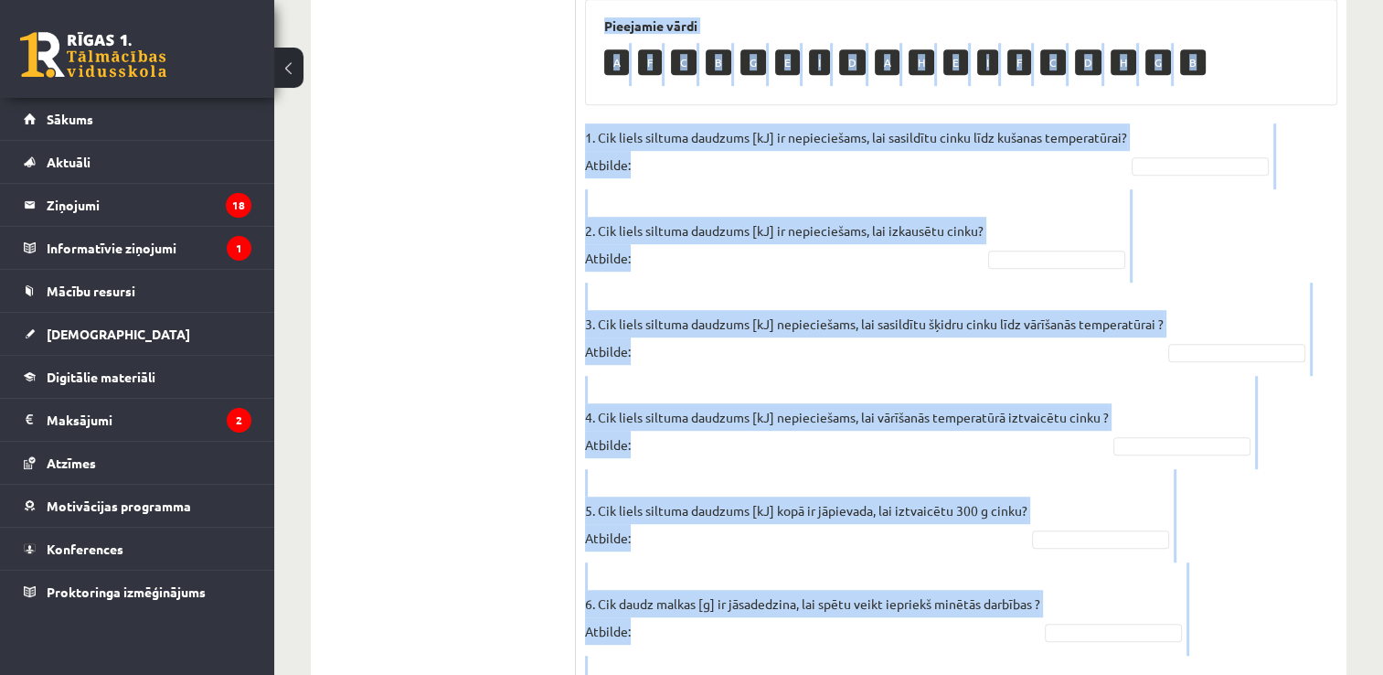
scroll to position [1024, 0]
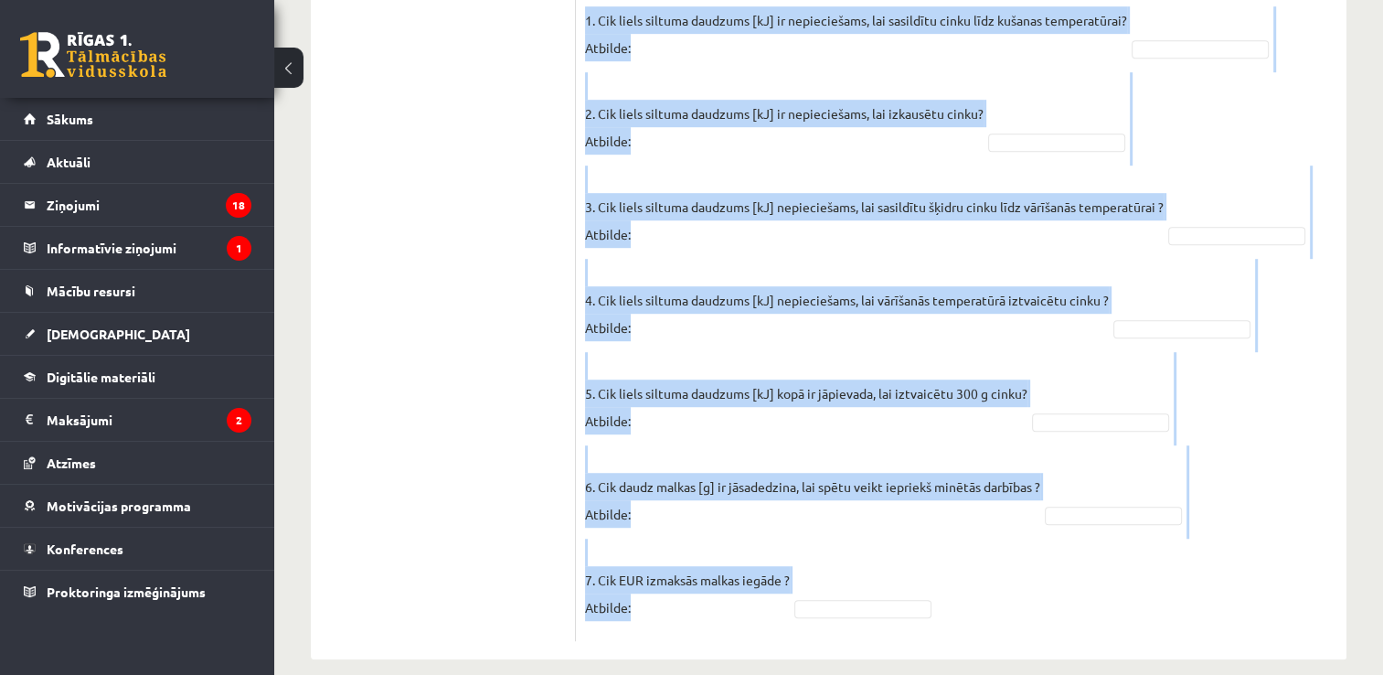
drag, startPoint x: 592, startPoint y: 175, endPoint x: 996, endPoint y: 694, distance: 657.5
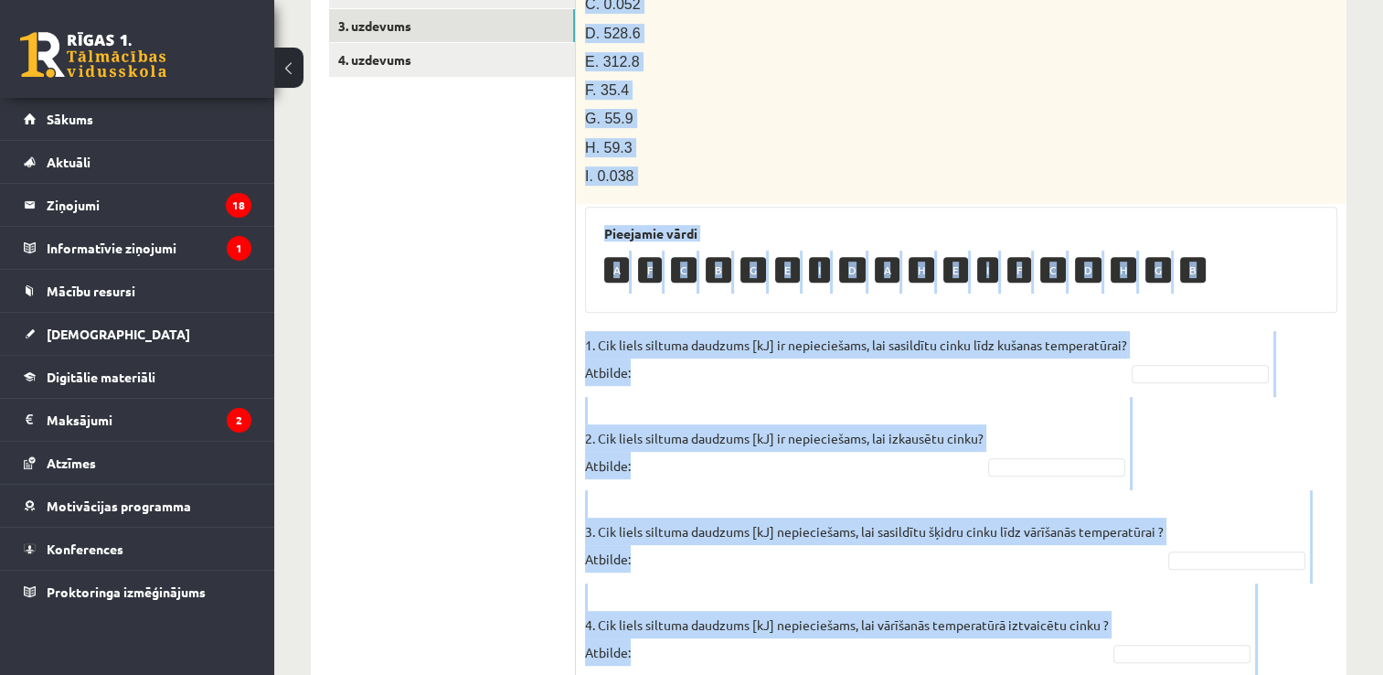
scroll to position [696, 0]
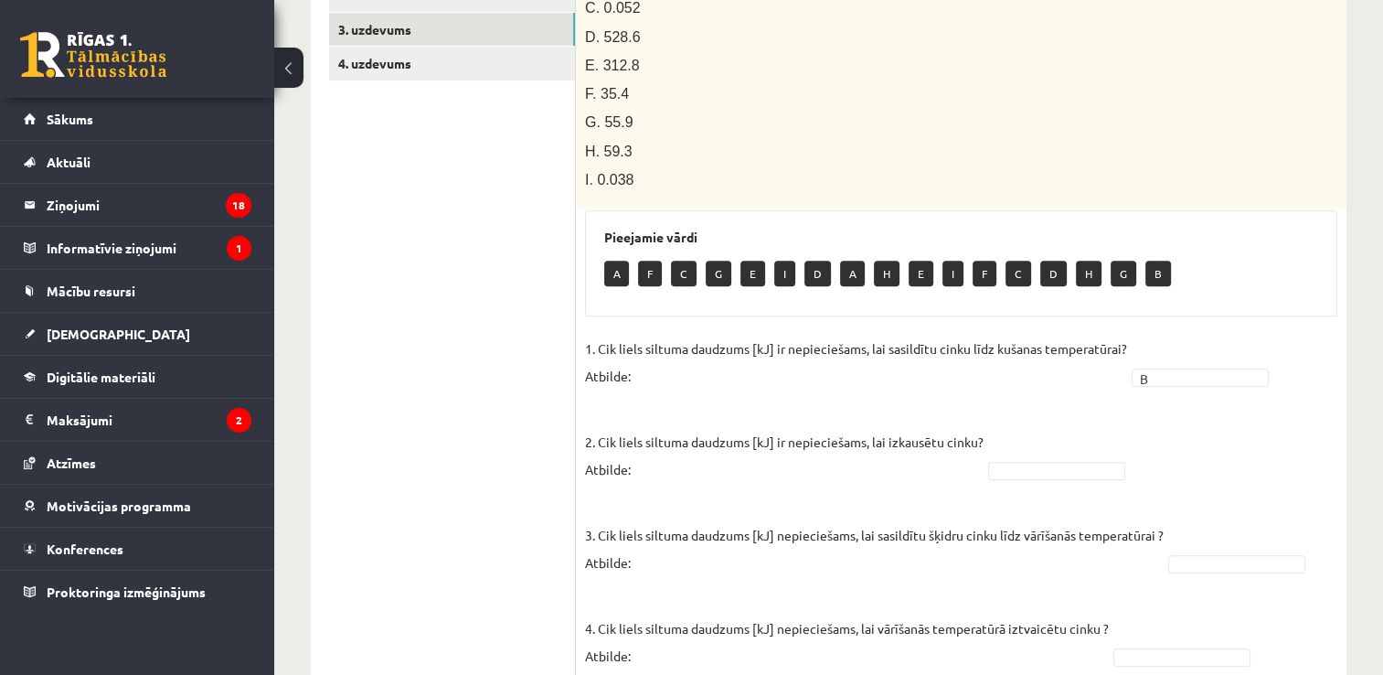
click at [1064, 459] on fieldset "1. Cik liels siltuma daudzums [kJ] ir nepieciešams, lai sasildītu cinku līdz ku…" at bounding box center [961, 647] width 752 height 625
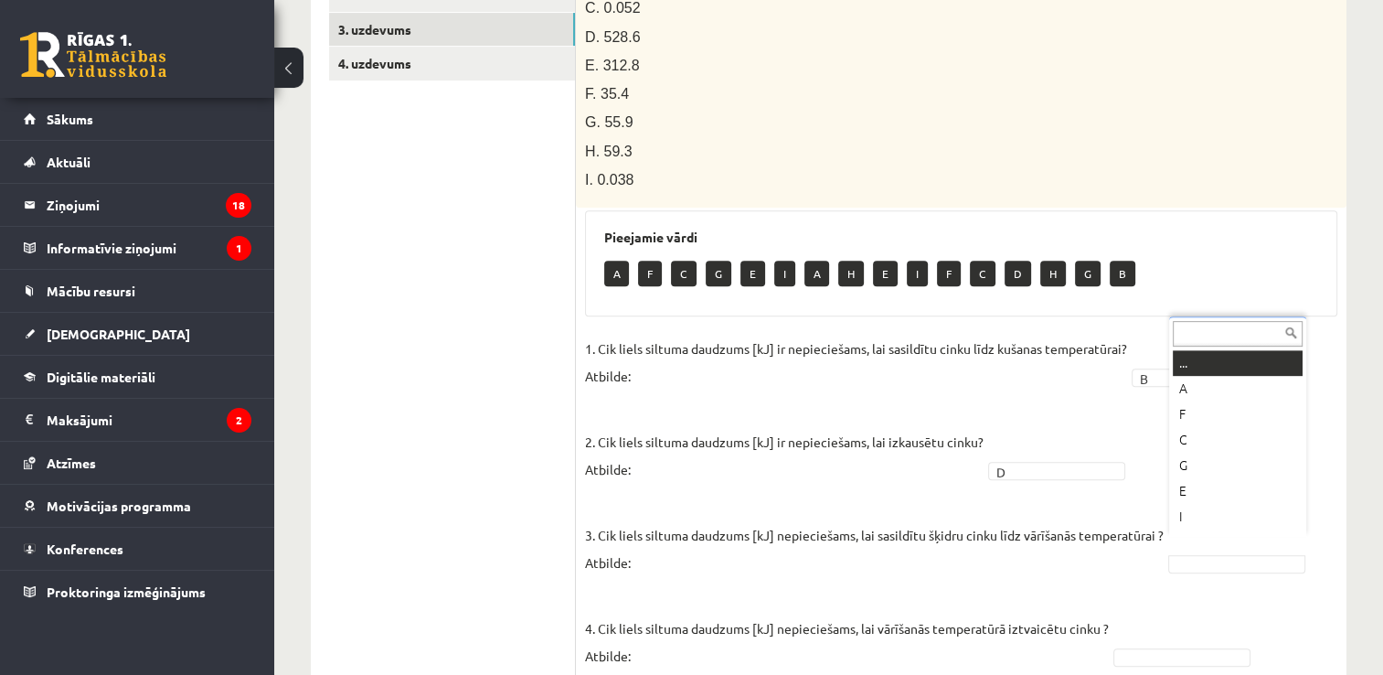
scroll to position [22, 0]
drag, startPoint x: 1213, startPoint y: 537, endPoint x: 1203, endPoint y: 469, distance: 68.4
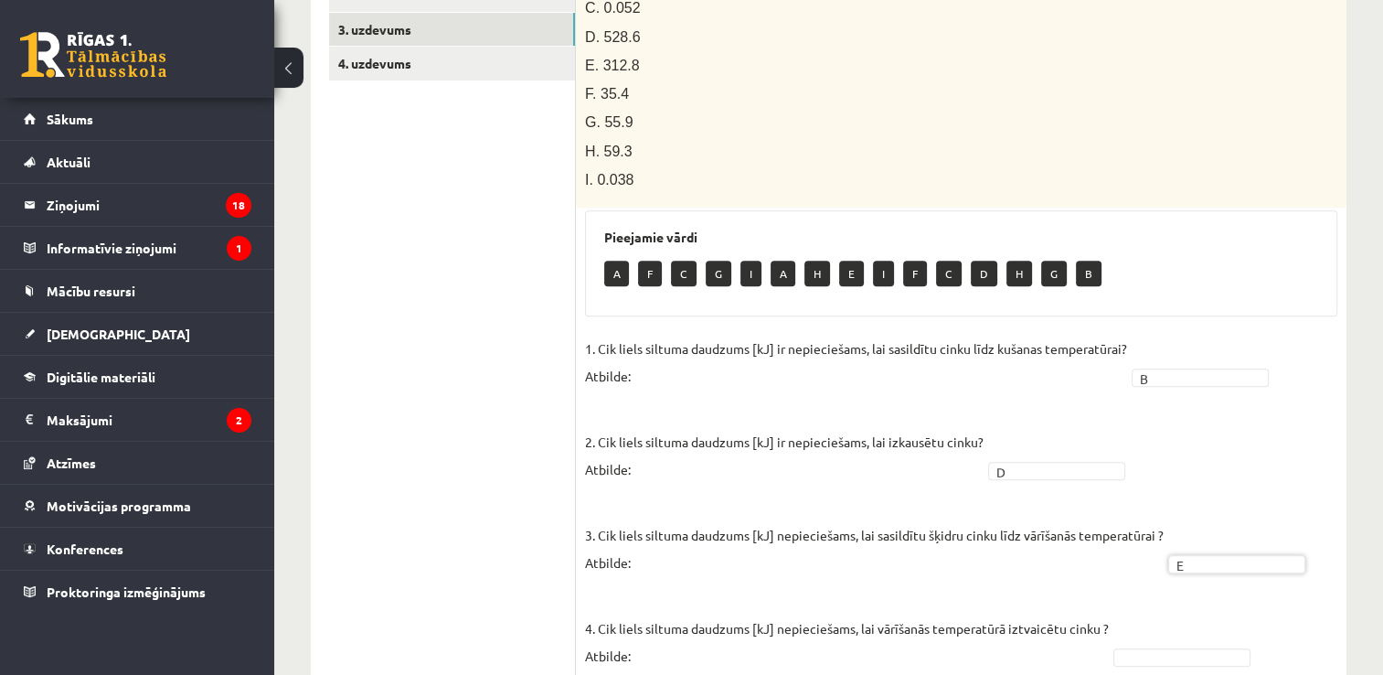
click at [1203, 469] on fieldset "1. Cik liels siltuma daudzums [kJ] ir nepieciešams, lai sasildītu cinku līdz ku…" at bounding box center [961, 647] width 752 height 625
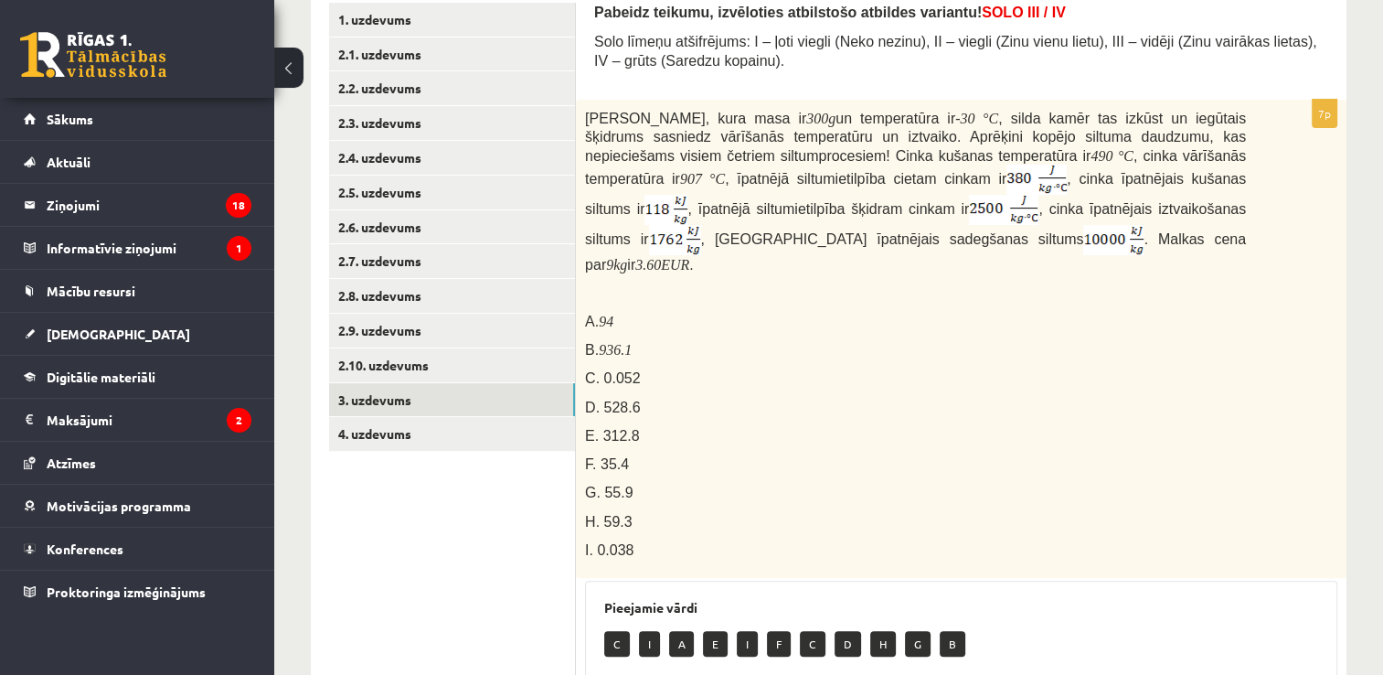
scroll to position [305, 0]
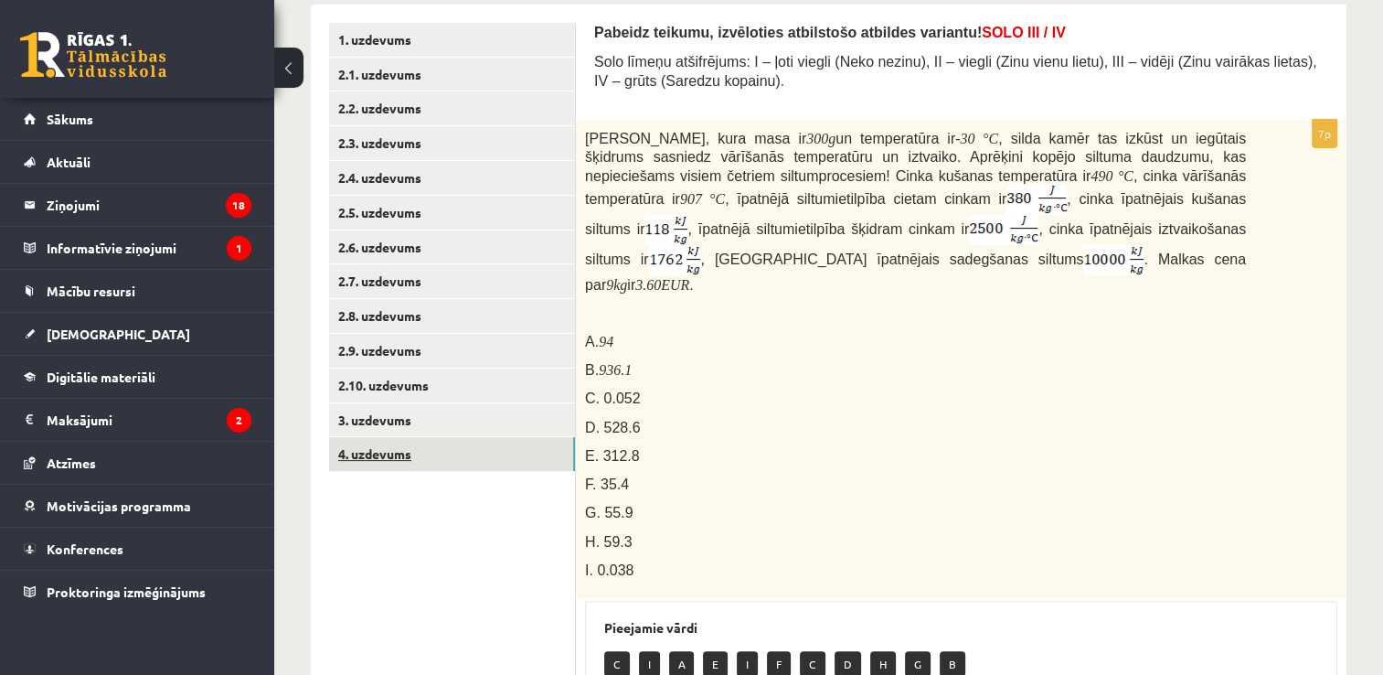
click at [498, 464] on link "4. uzdevums" at bounding box center [452, 454] width 246 height 34
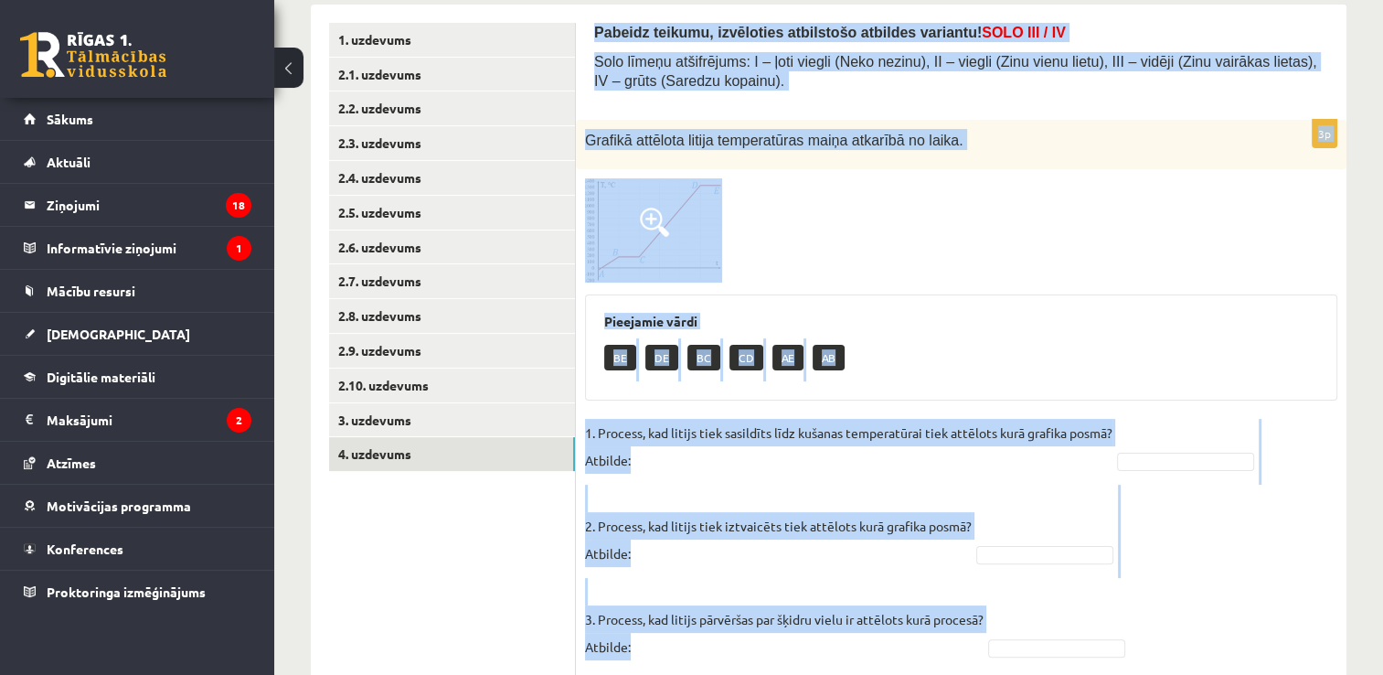
scroll to position [364, 0]
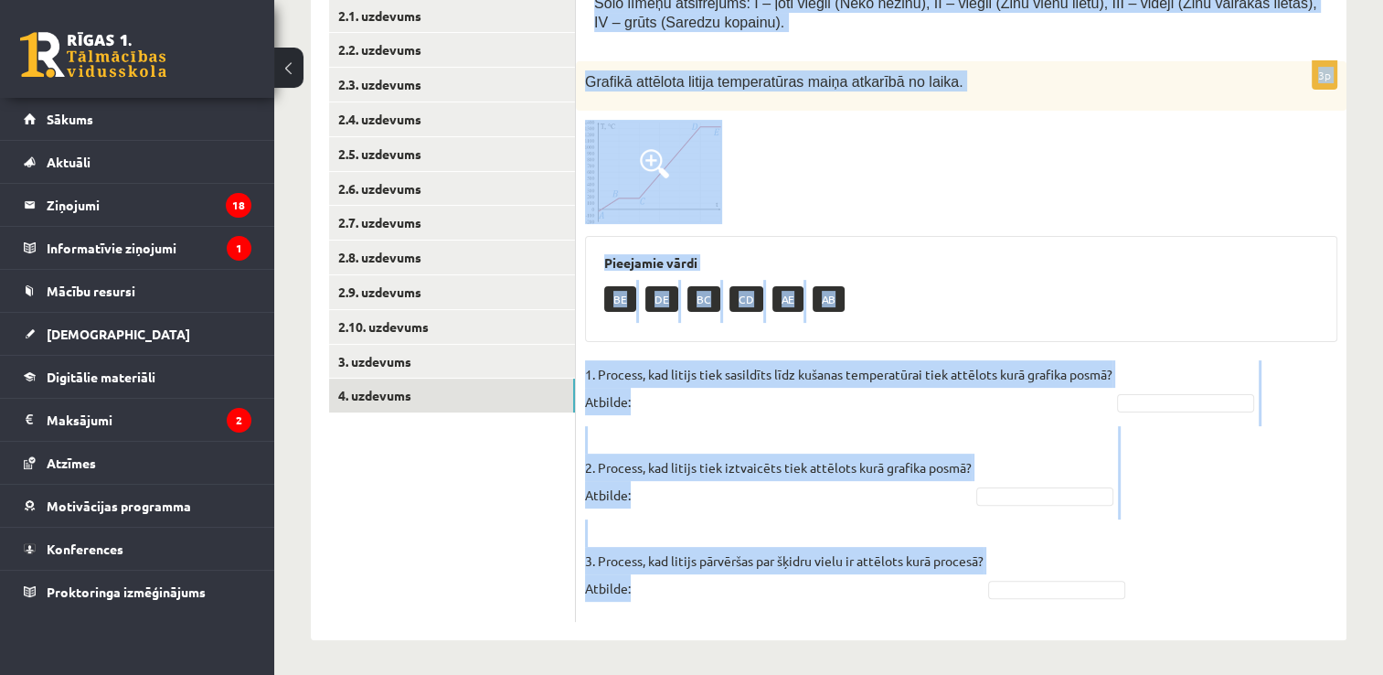
drag, startPoint x: 582, startPoint y: 24, endPoint x: 1057, endPoint y: 578, distance: 730.1
click at [1057, 578] on div "Pabeidz teikumu, izvēloties atbilstošo atbildes variantu! SOLO III / IV Solo lī…" at bounding box center [961, 293] width 771 height 694
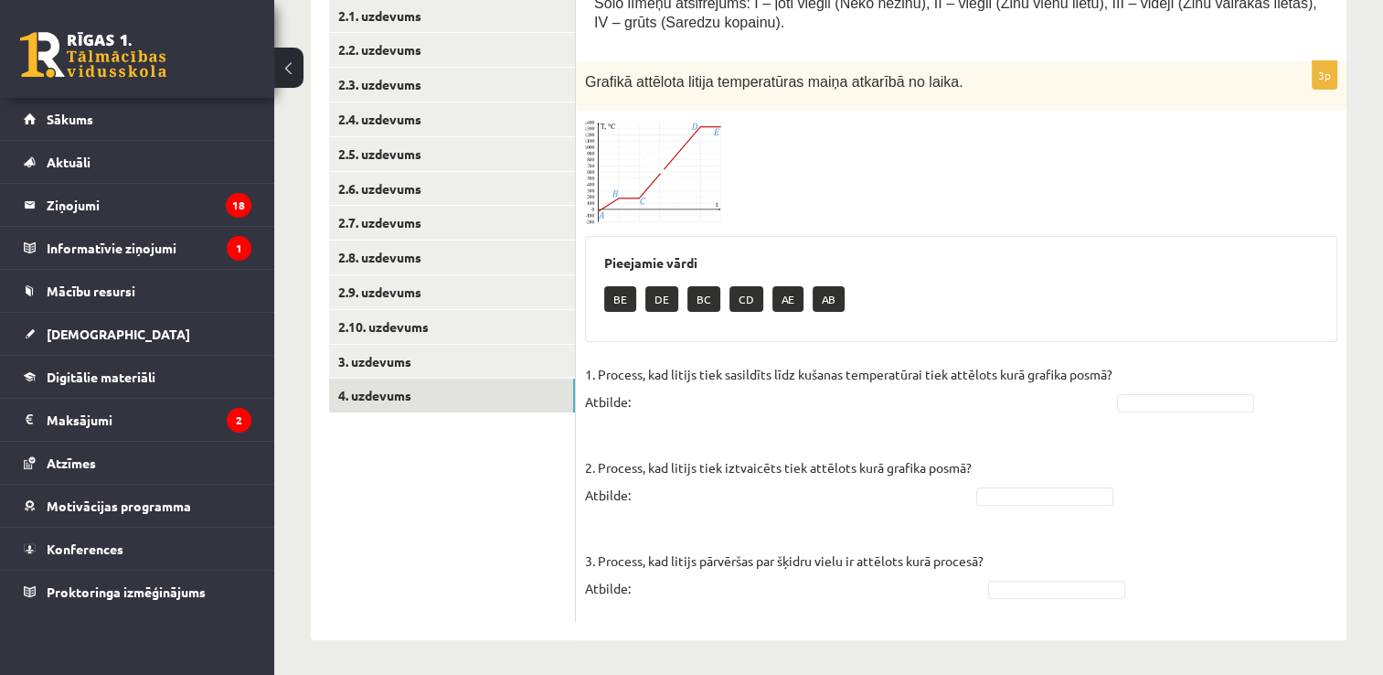
click at [464, 506] on ul "1. uzdevums 2.1. uzdevums 2.2. uzdevums 2.3. uzdevums 2.4. uzdevums 2.5. uzdevu…" at bounding box center [452, 292] width 247 height 657
click at [694, 427] on p "2. Process, kad litijs tiek iztvaicēts tiek attēlots kurā grafika posmā? Atbild…" at bounding box center [778, 467] width 387 height 82
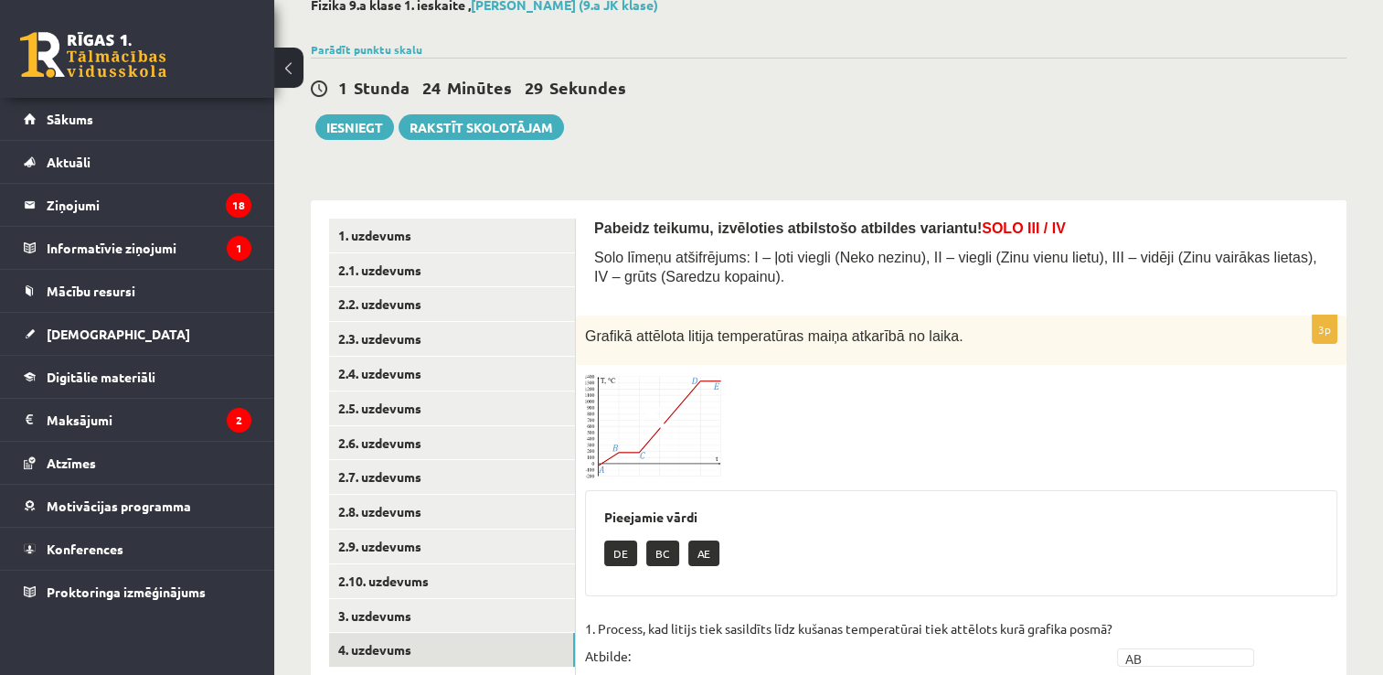
scroll to position [89, 0]
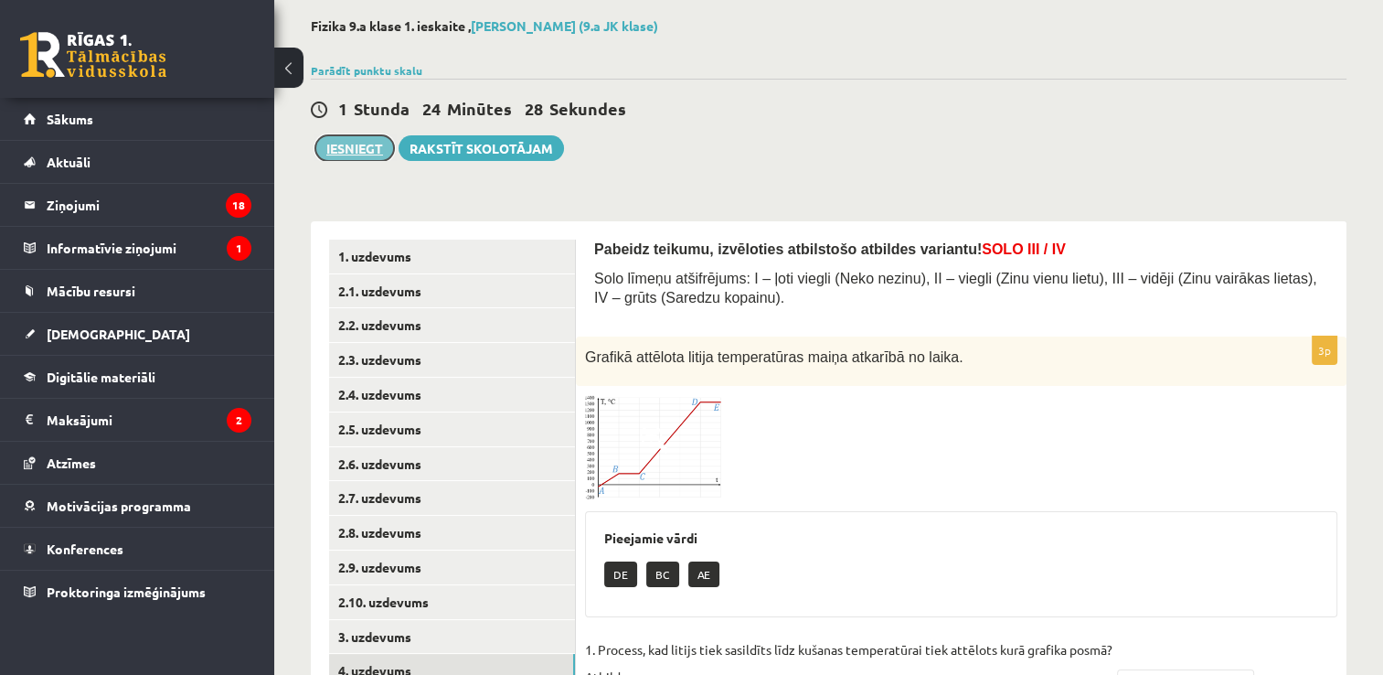
click at [362, 154] on button "Iesniegt" at bounding box center [354, 148] width 79 height 26
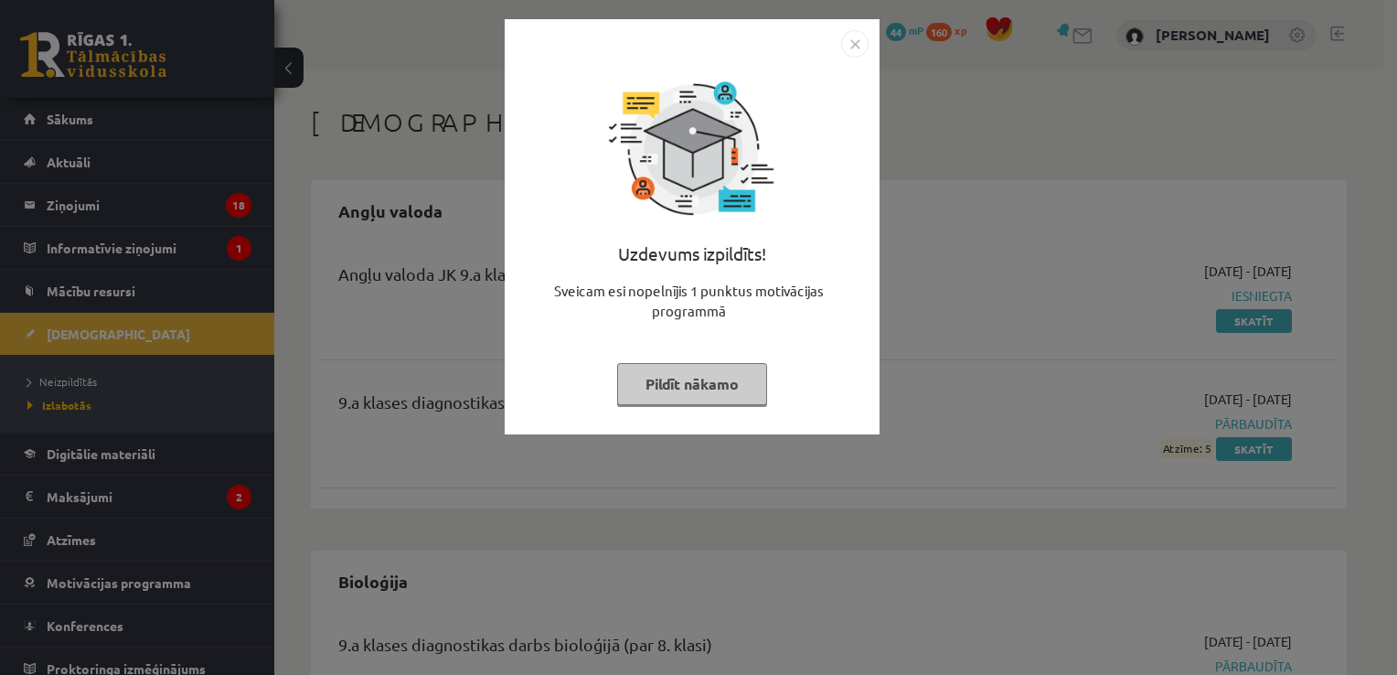
click at [678, 383] on button "Pildīt nākamo" at bounding box center [692, 384] width 150 height 42
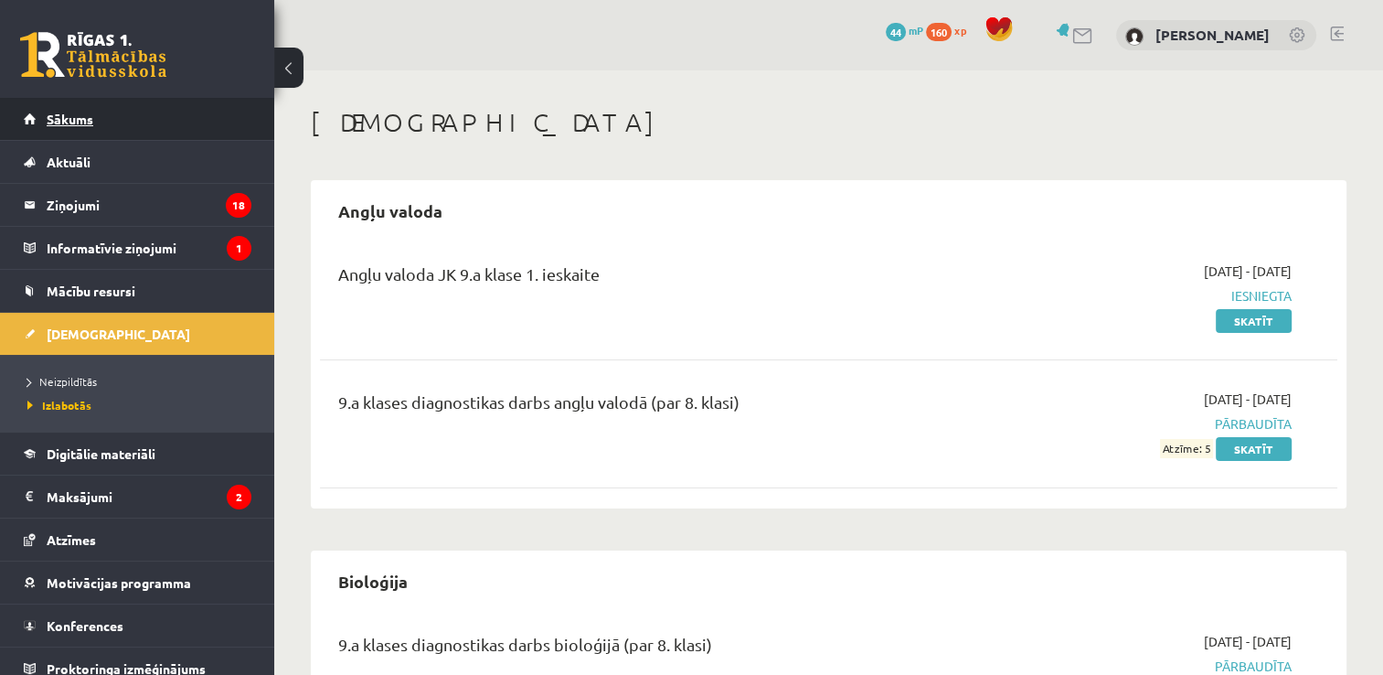
click at [98, 103] on link "Sākums" at bounding box center [138, 119] width 228 height 42
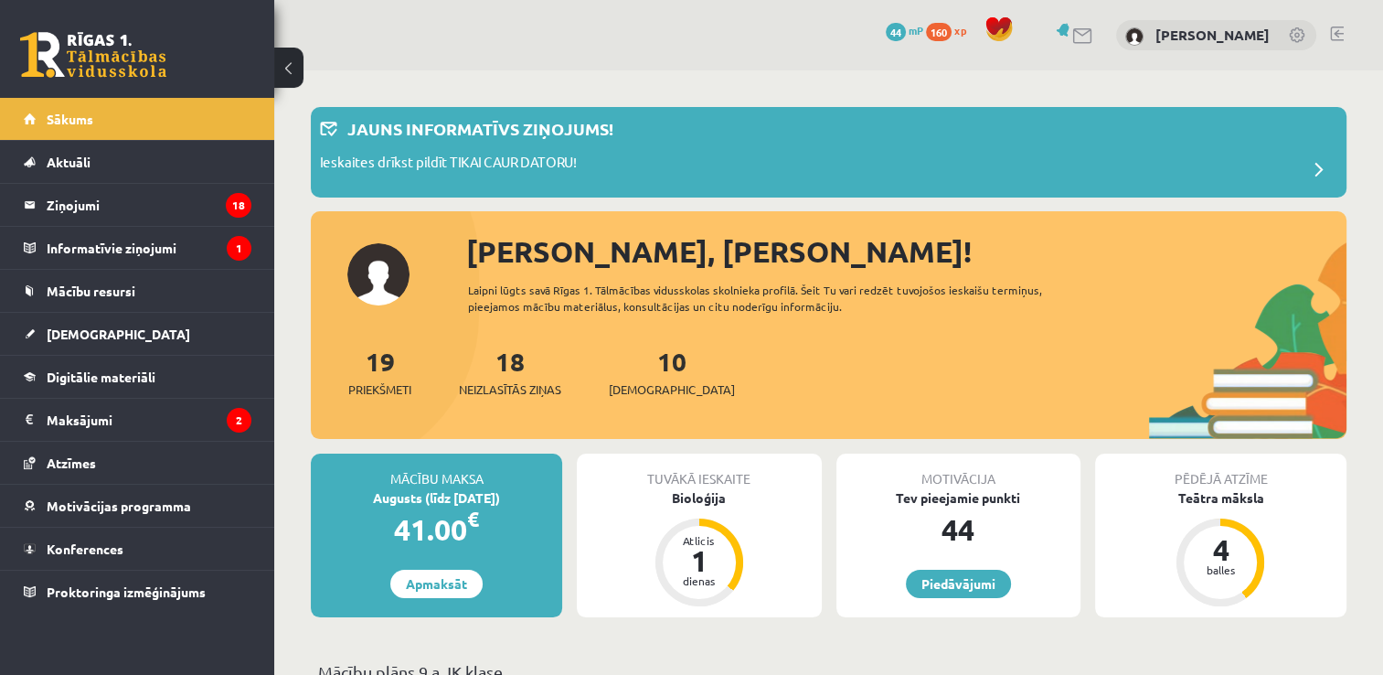
click at [658, 368] on div "10 Ieskaites" at bounding box center [672, 370] width 126 height 57
click at [647, 358] on link "10 Ieskaites" at bounding box center [672, 372] width 126 height 54
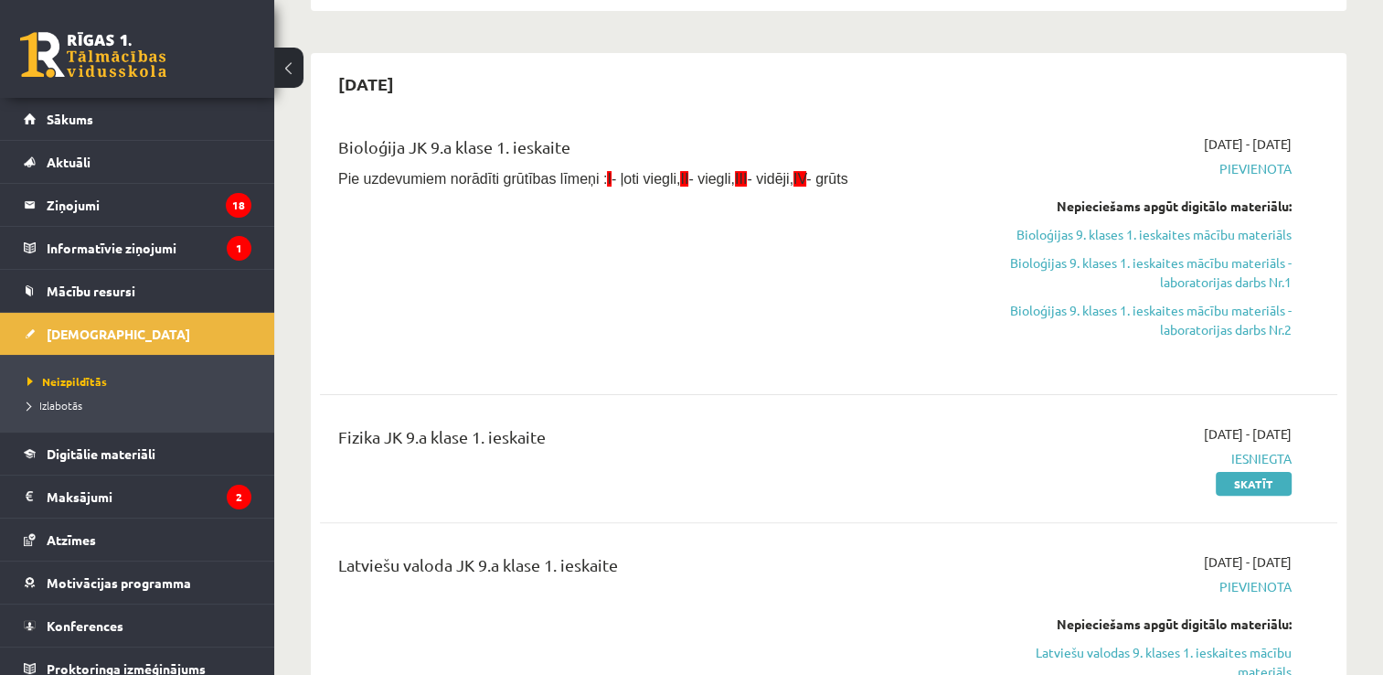
scroll to position [392, 0]
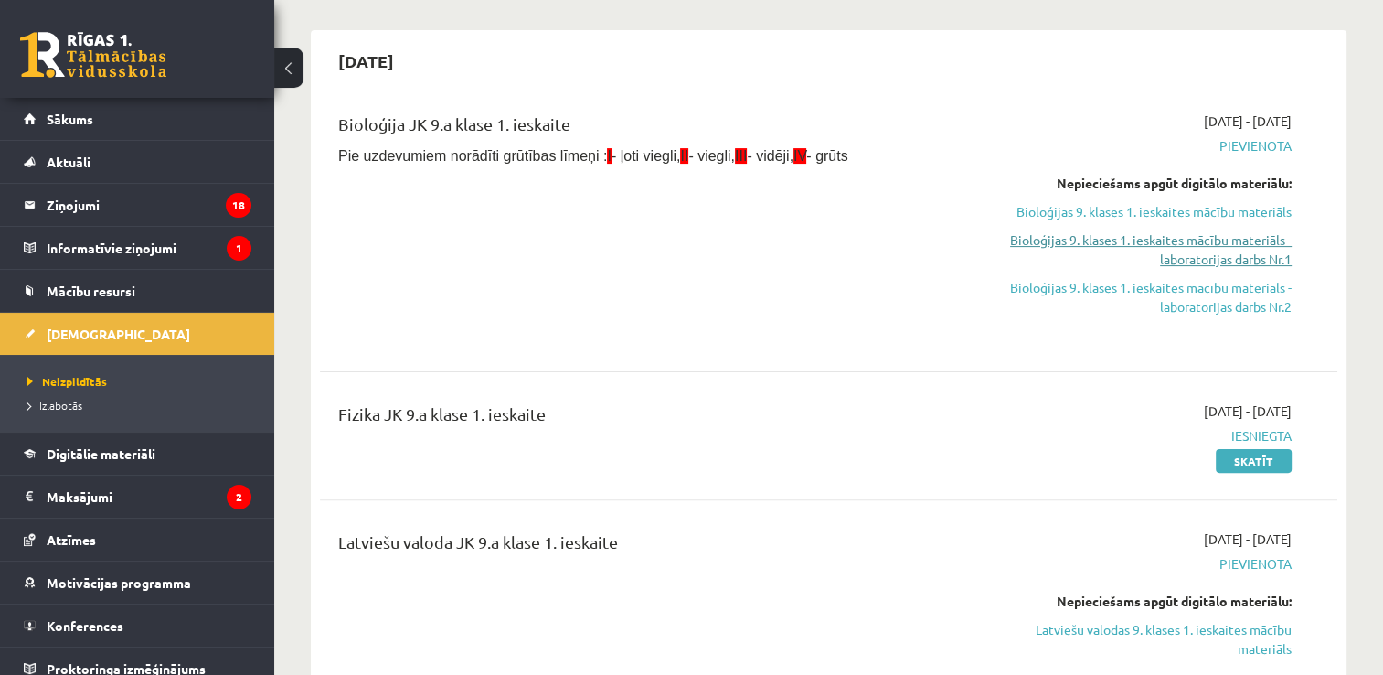
click at [1252, 235] on link "Bioloģijas 9. klases 1. ieskaites mācību materiāls - laboratorijas darbs Nr.1" at bounding box center [1142, 249] width 300 height 38
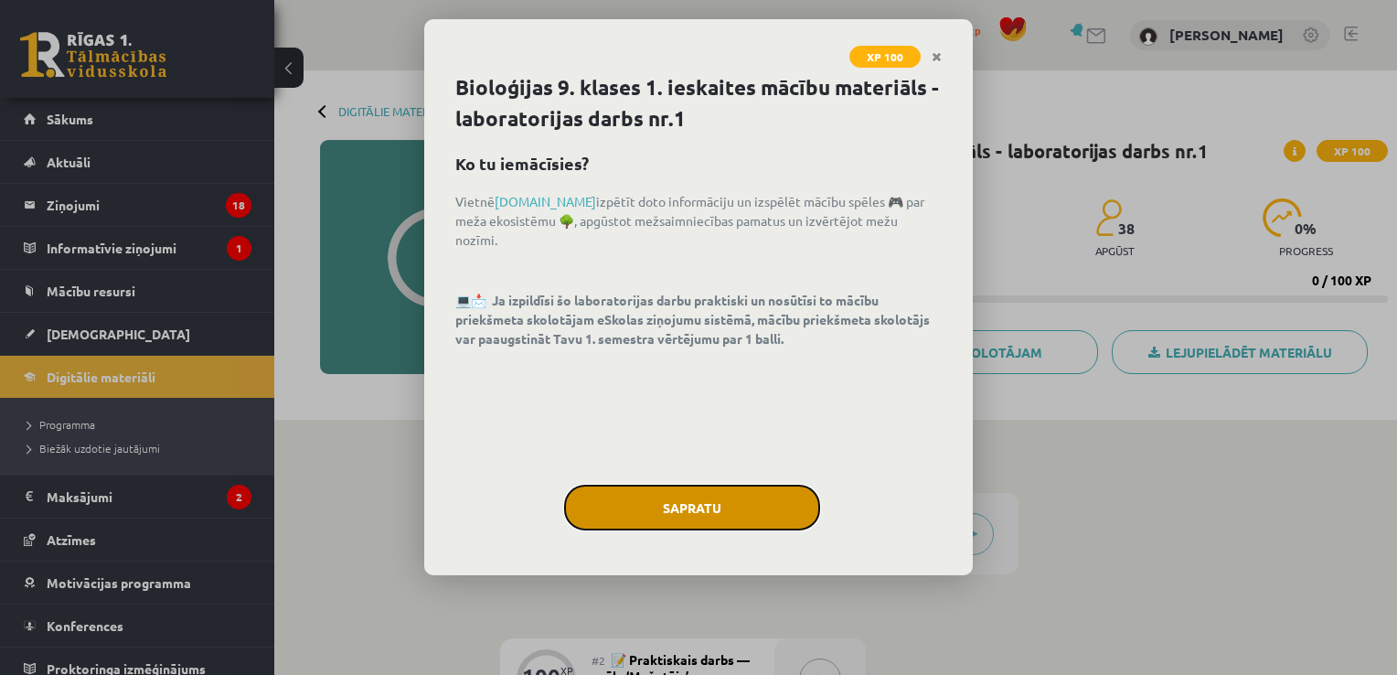
click at [712, 514] on button "Sapratu" at bounding box center [692, 508] width 256 height 46
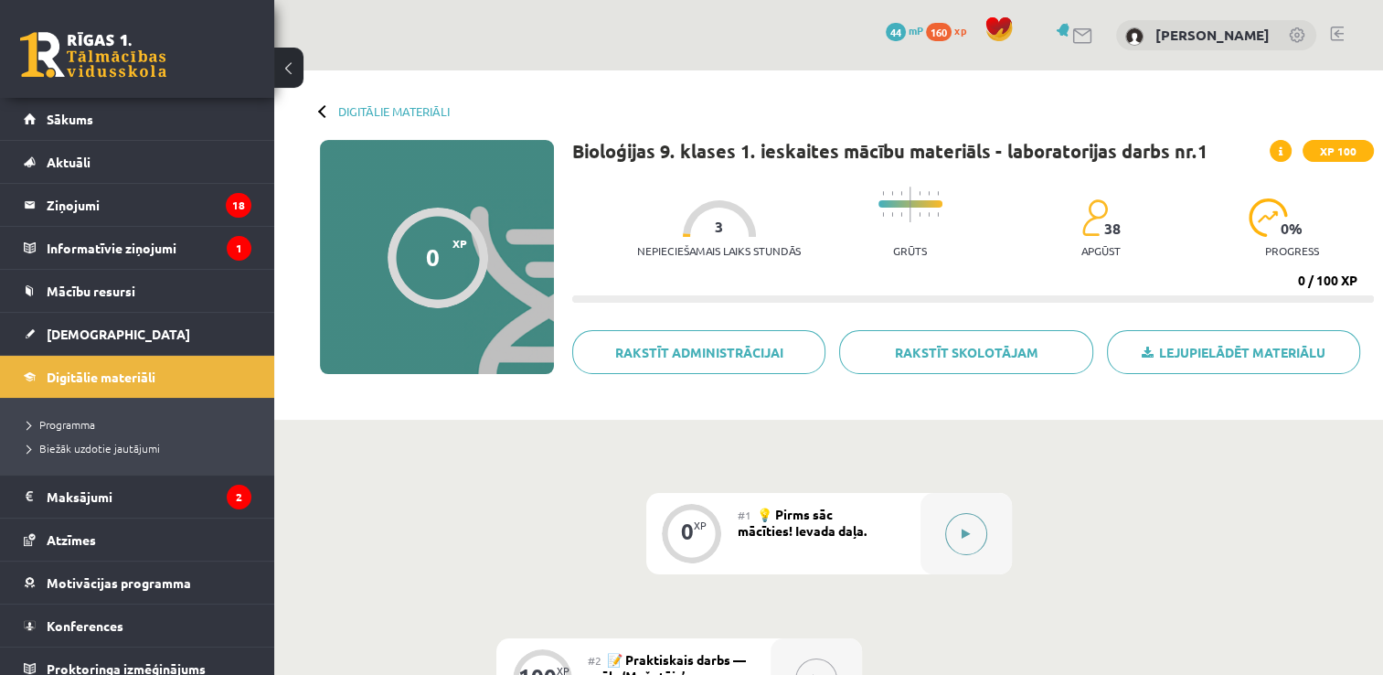
click at [953, 522] on button at bounding box center [966, 534] width 42 height 42
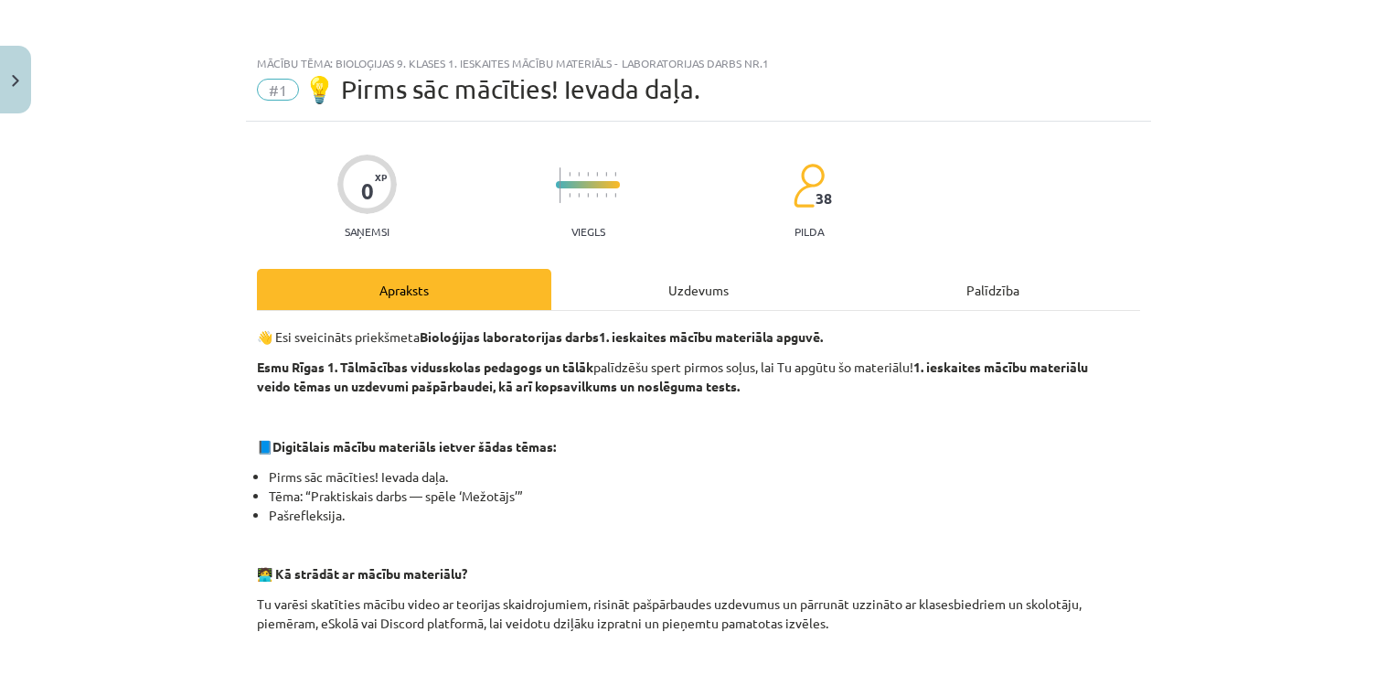
click at [795, 283] on div "Uzdevums" at bounding box center [698, 289] width 294 height 41
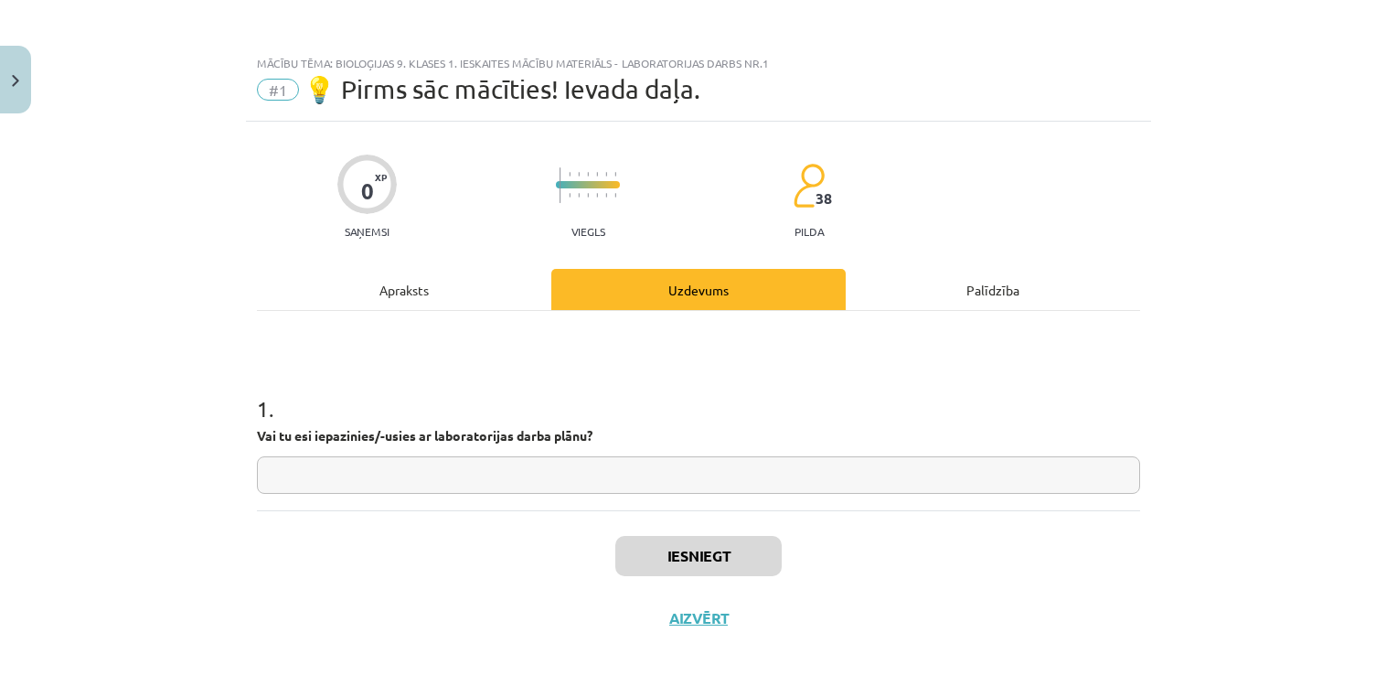
scroll to position [18, 0]
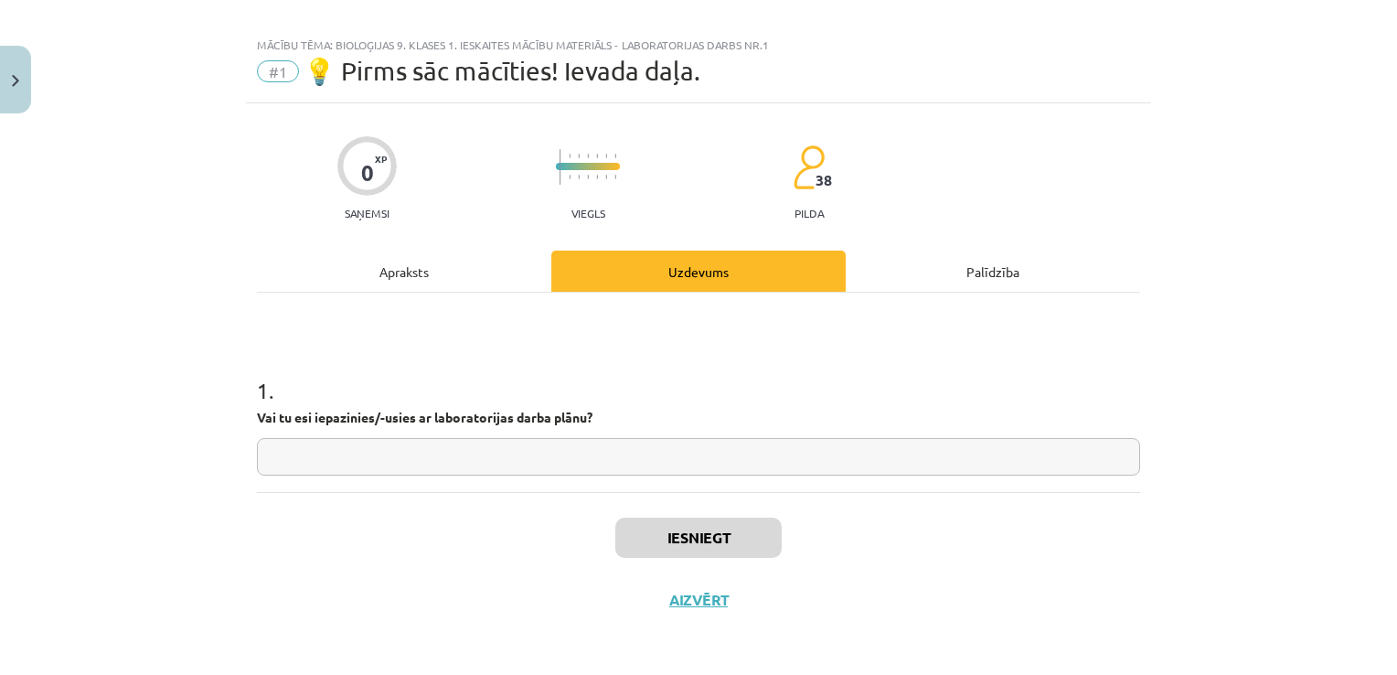
click at [631, 448] on input "text" at bounding box center [698, 456] width 883 height 37
type input "**"
click at [664, 525] on button "Iesniegt" at bounding box center [698, 538] width 166 height 40
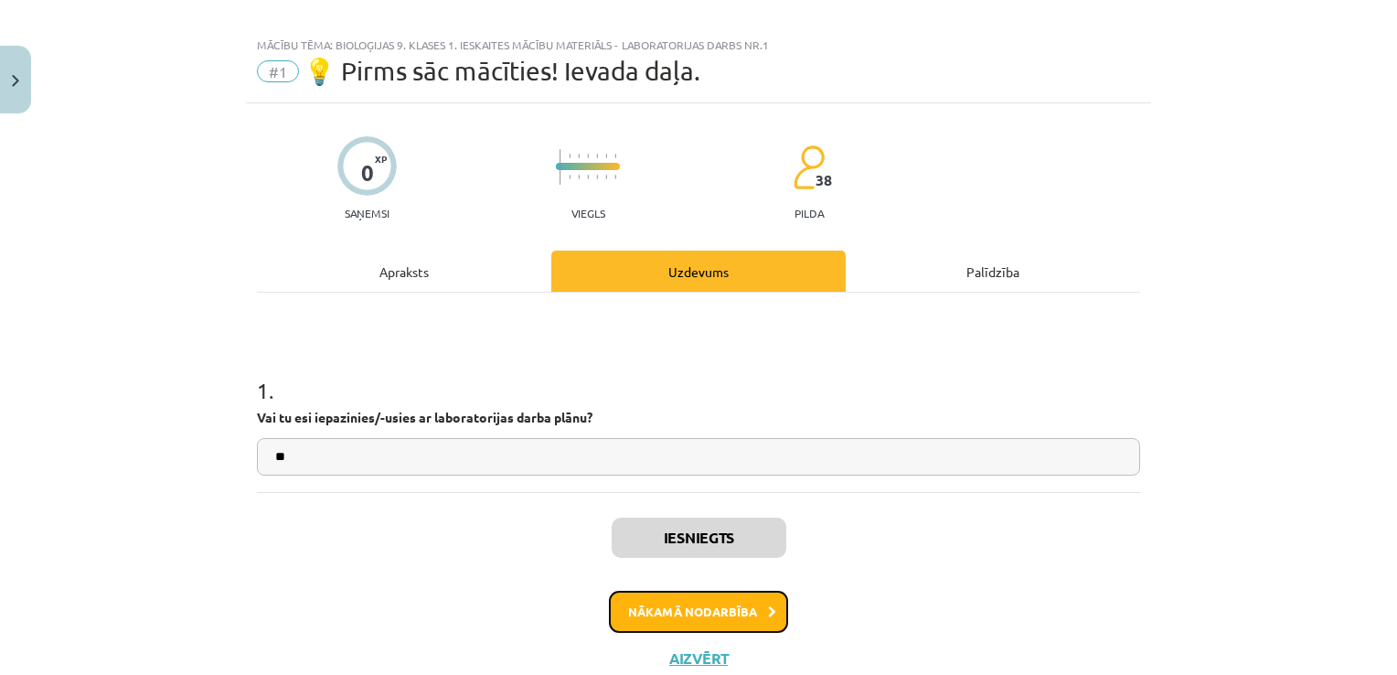
click at [753, 603] on button "Nākamā nodarbība" at bounding box center [698, 612] width 179 height 42
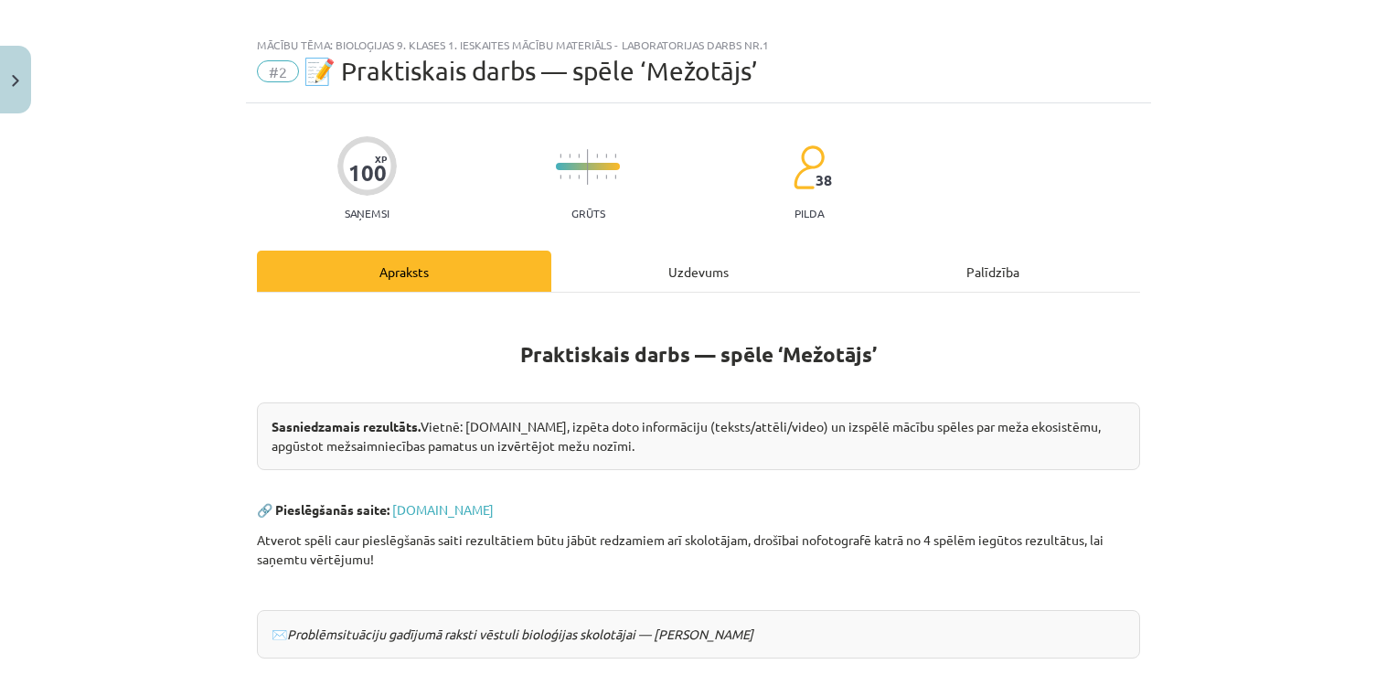
scroll to position [46, 0]
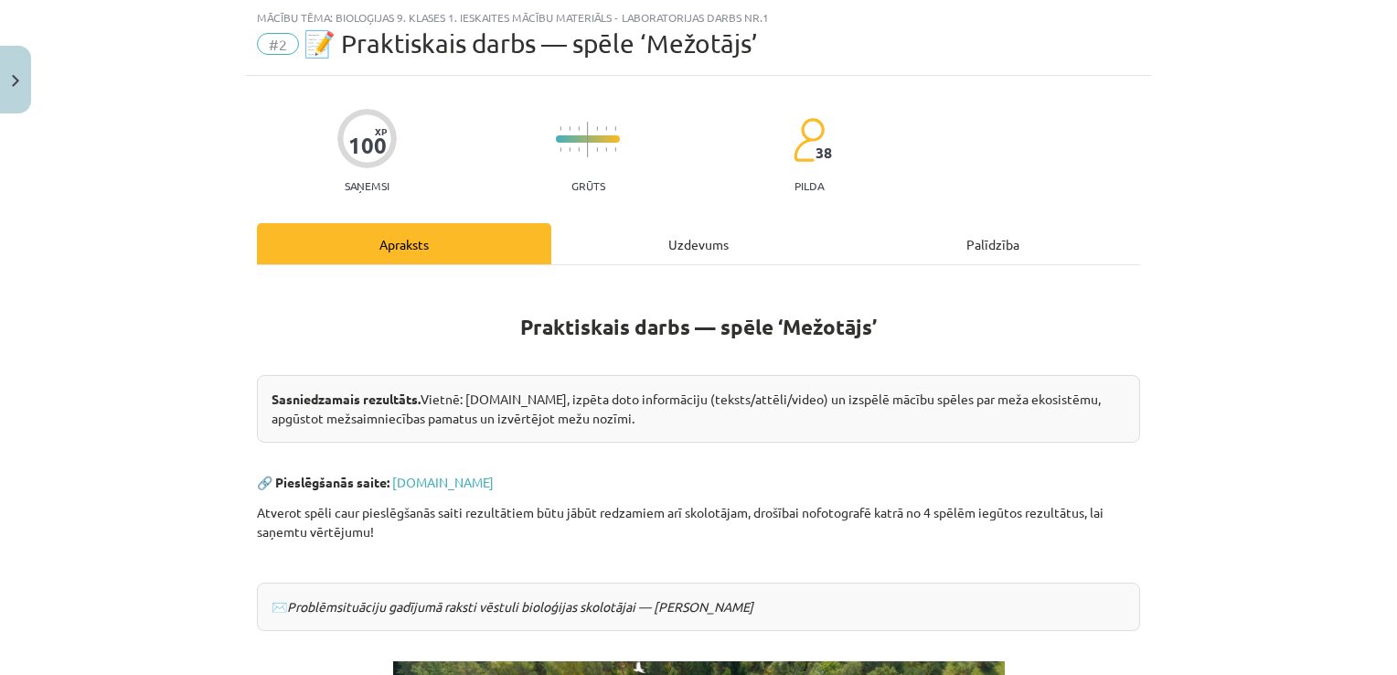
click at [687, 236] on div "Uzdevums" at bounding box center [698, 243] width 294 height 41
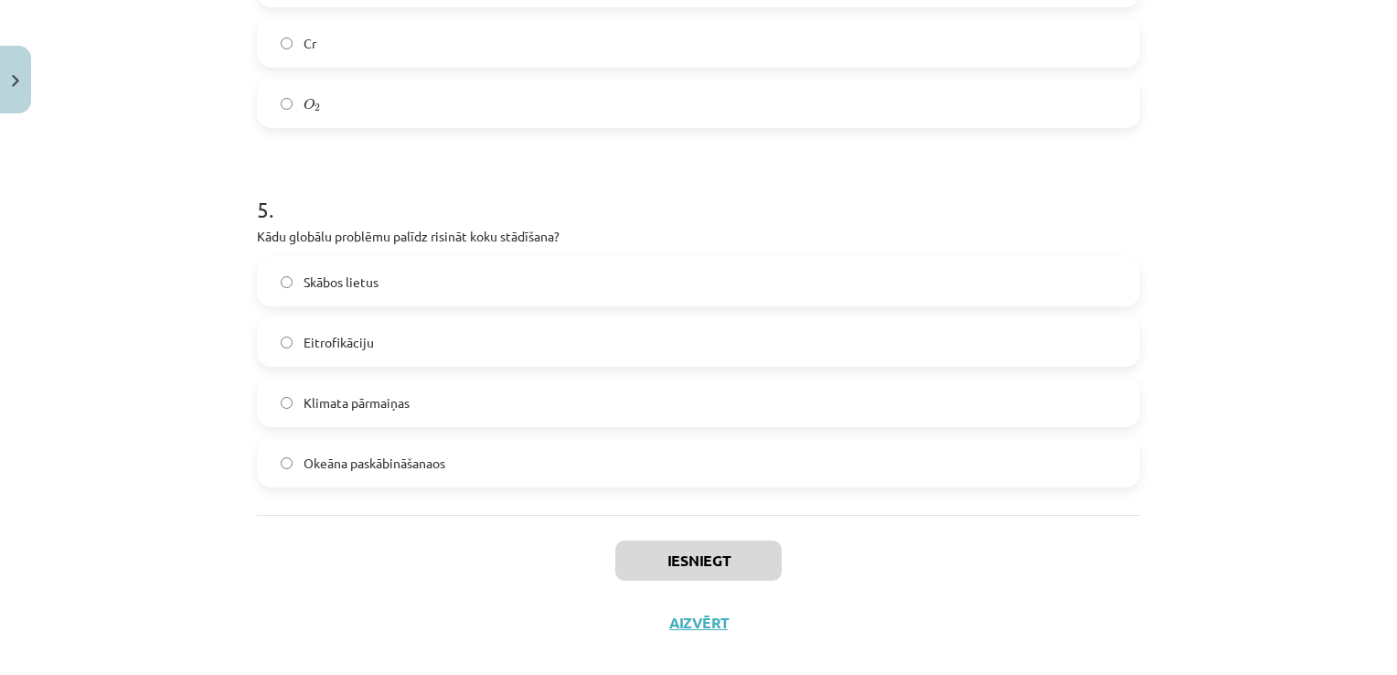
scroll to position [1598, 0]
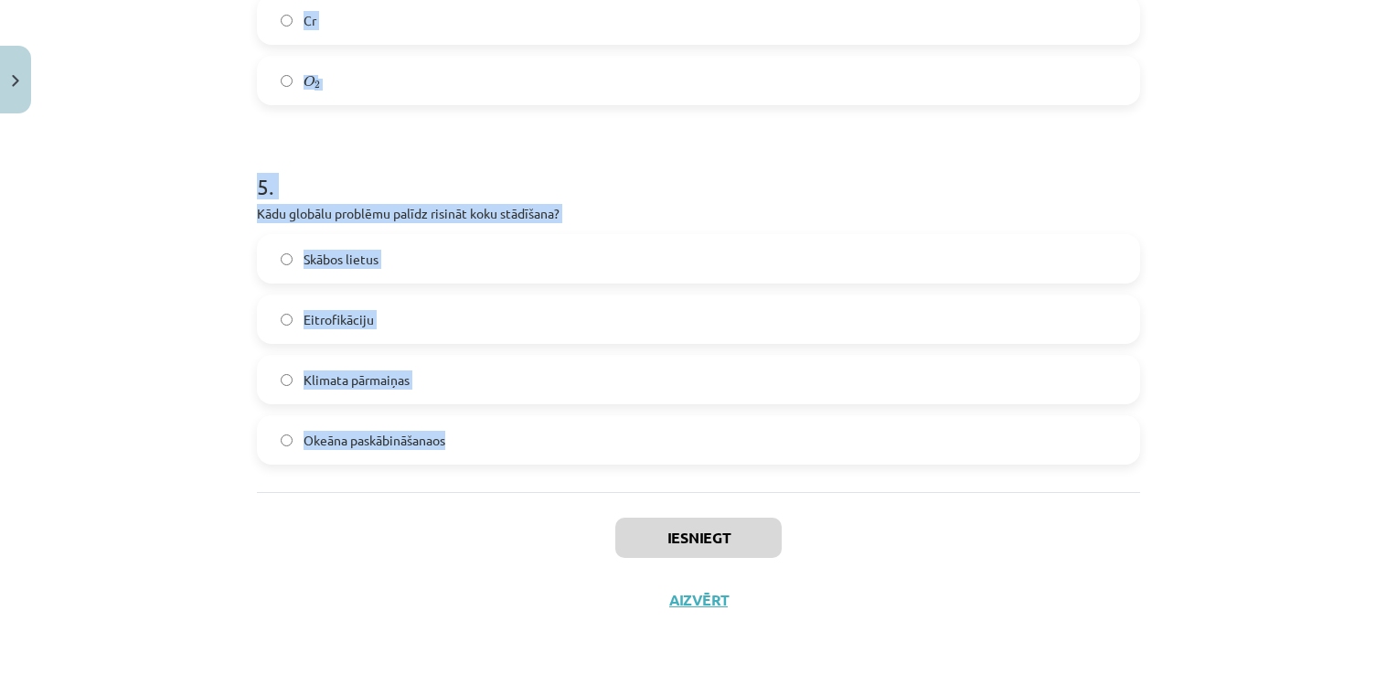
drag, startPoint x: 208, startPoint y: 376, endPoint x: 727, endPoint y: 461, distance: 525.4
click at [727, 461] on div "Mācību tēma: Bioloģijas 9. klases 1. ieskaites mācību materiāls - laboratorijas…" at bounding box center [698, 337] width 1397 height 675
copy form "1 . Latvijas teritorijā pēdējo 100 gadu laikā mežu platība ir: Nemainīga Samazi…"
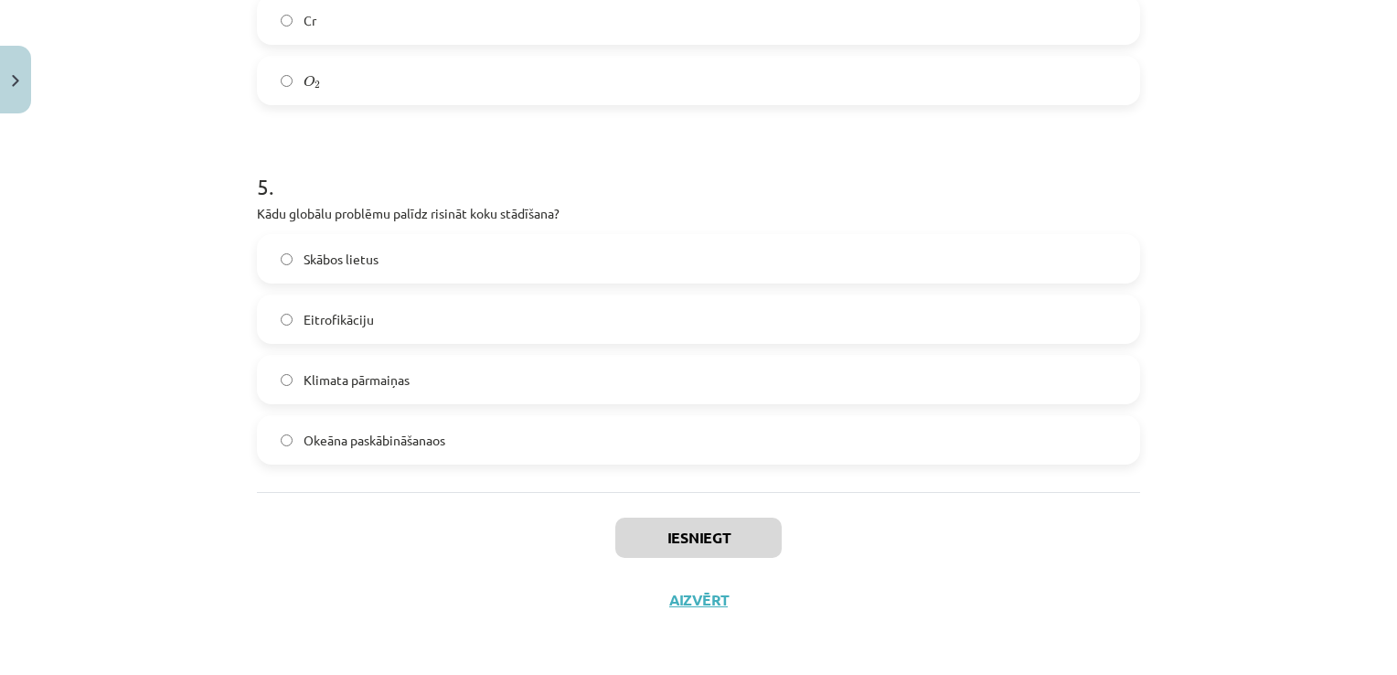
click at [543, 538] on div "Iesniegt Aizvērt" at bounding box center [698, 556] width 883 height 128
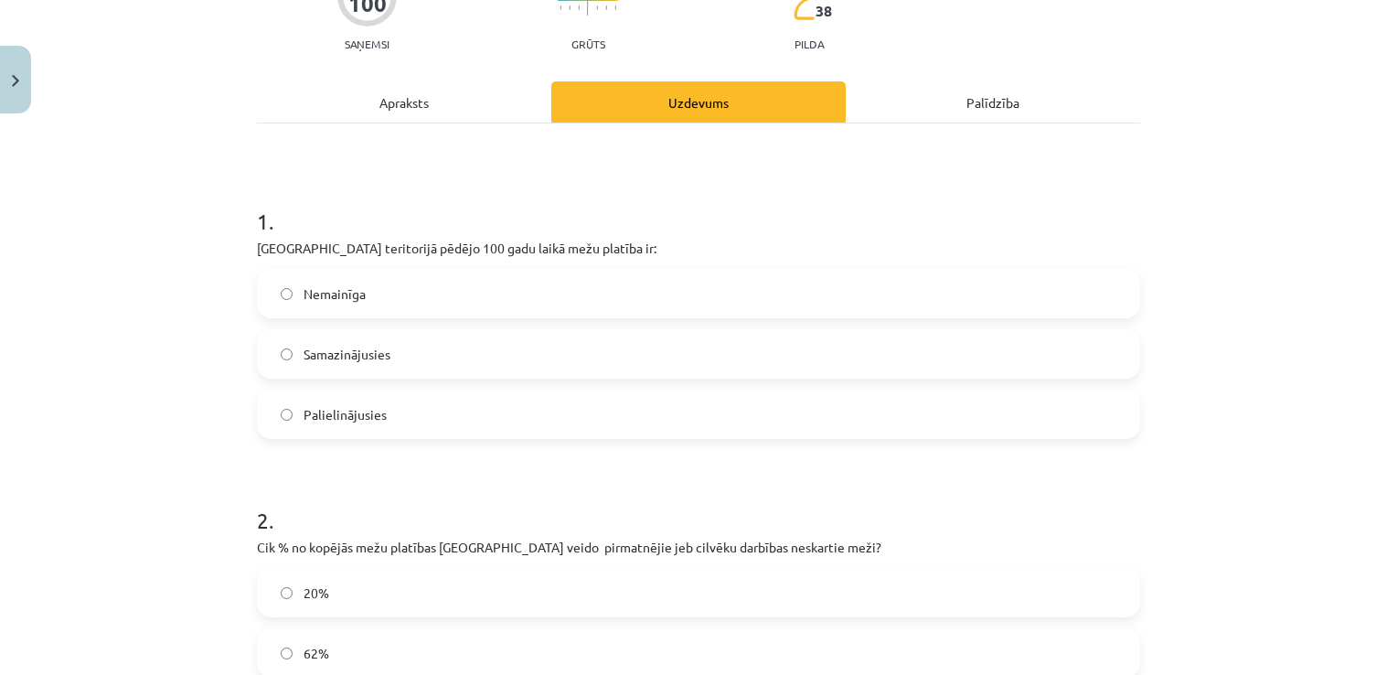
scroll to position [193, 0]
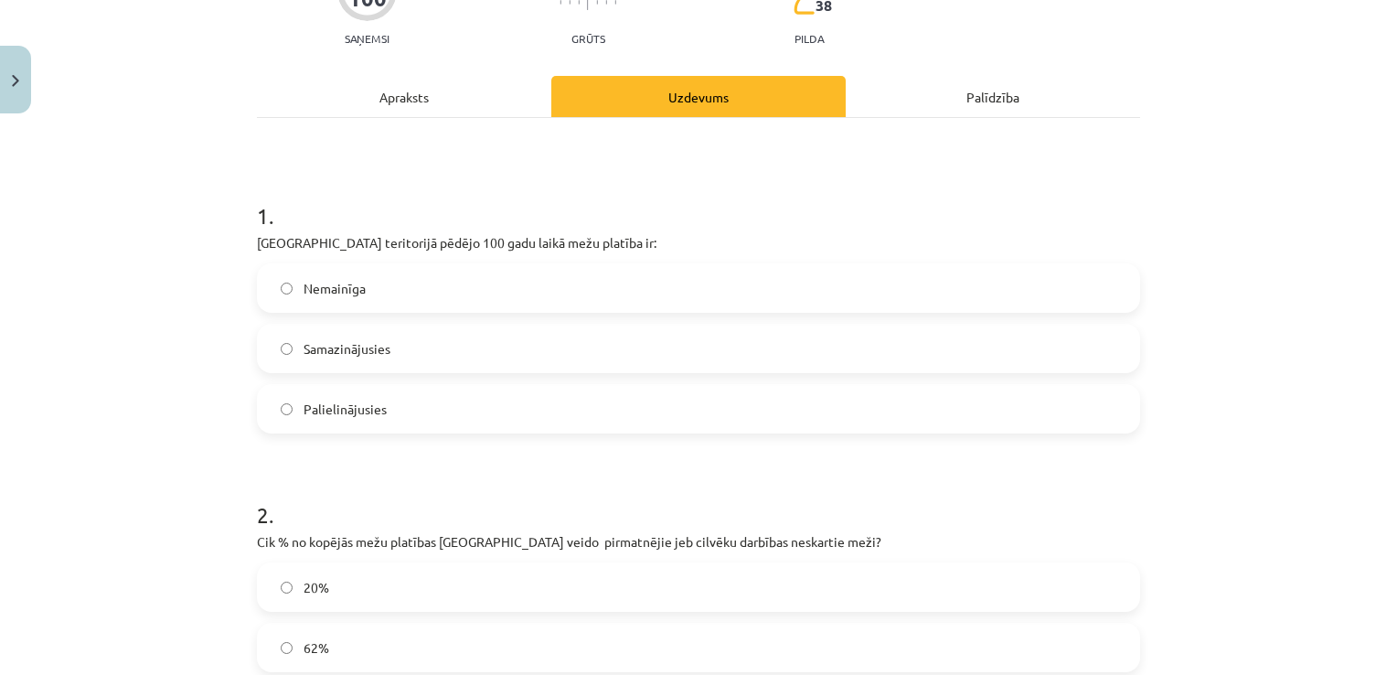
click at [551, 403] on label "Palielinājusies" at bounding box center [699, 409] width 880 height 46
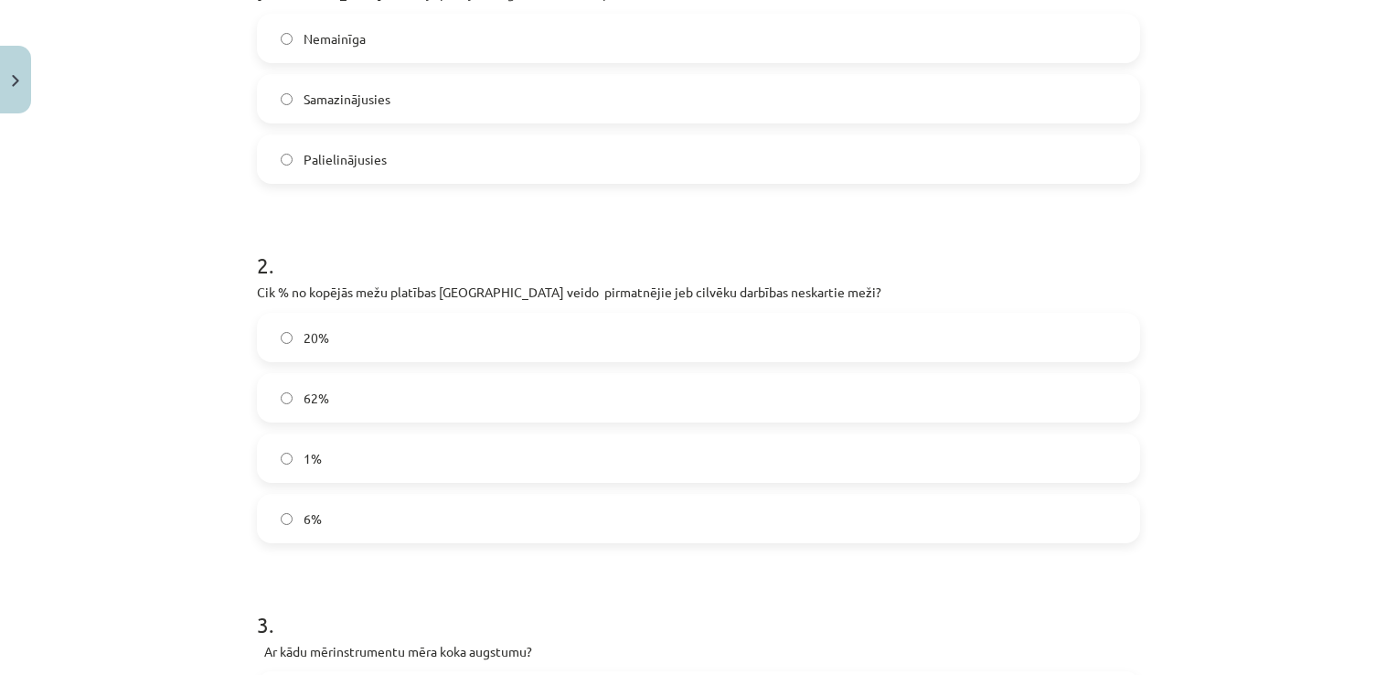
scroll to position [492, 0]
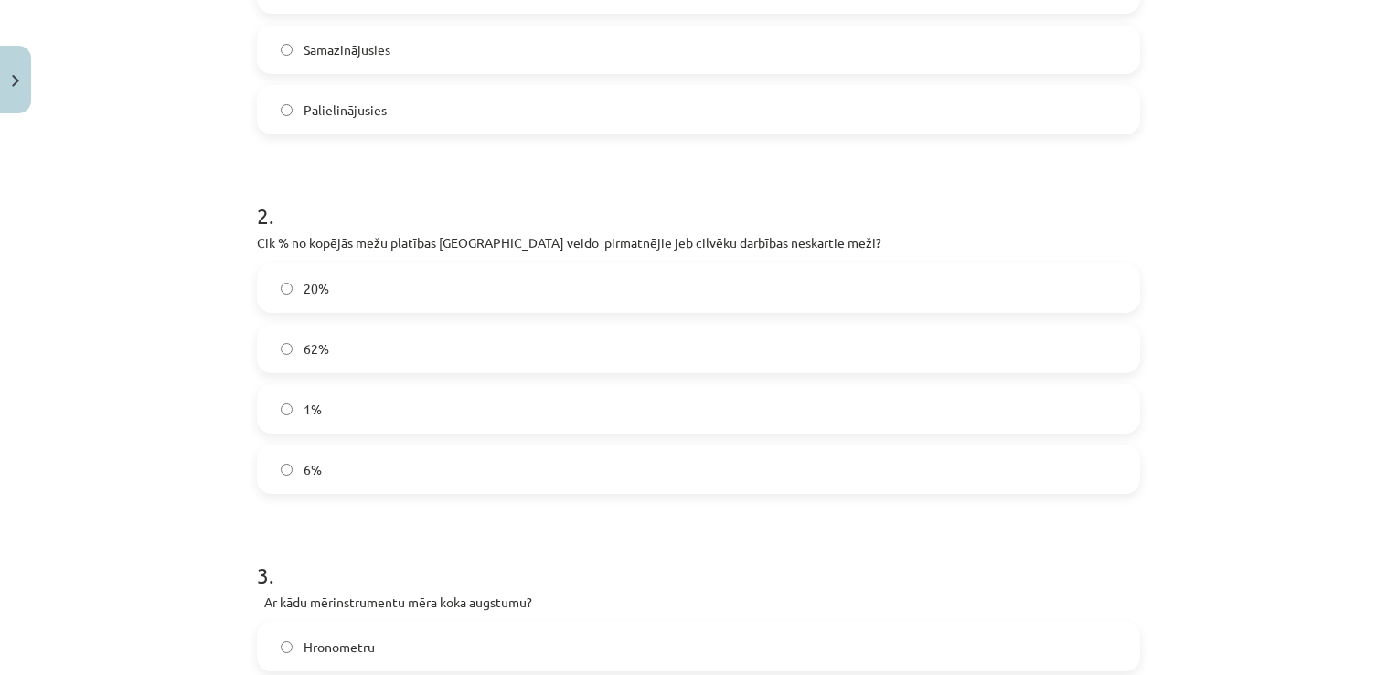
click at [402, 485] on label "6%" at bounding box center [699, 469] width 880 height 46
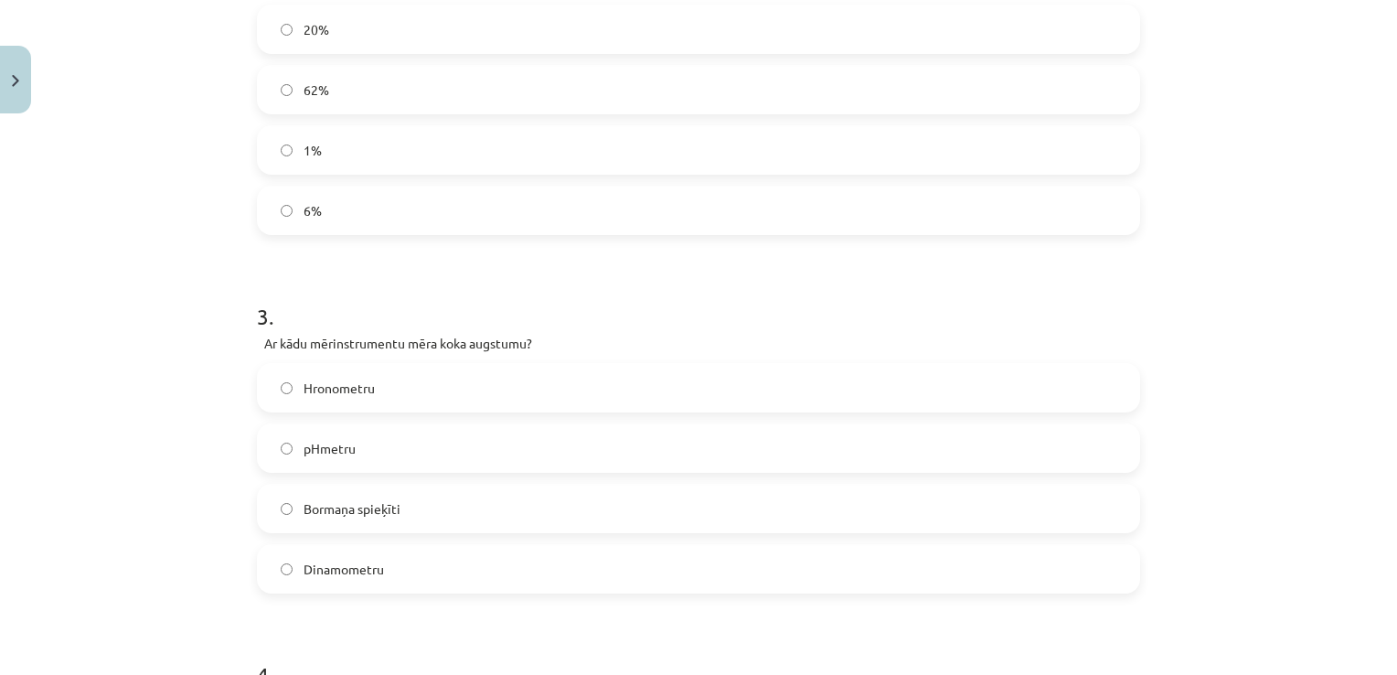
scroll to position [757, 0]
click at [400, 510] on label "Bormaņa spieķīti" at bounding box center [699, 502] width 880 height 46
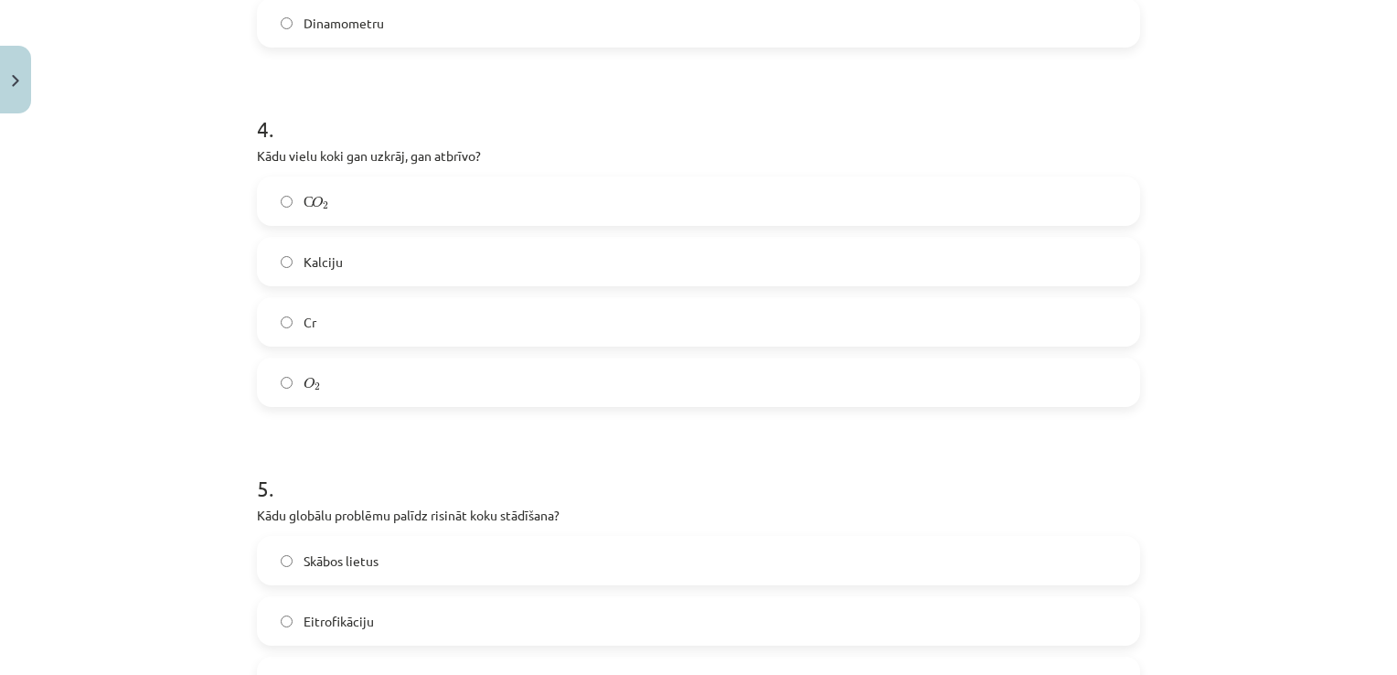
scroll to position [1339, 0]
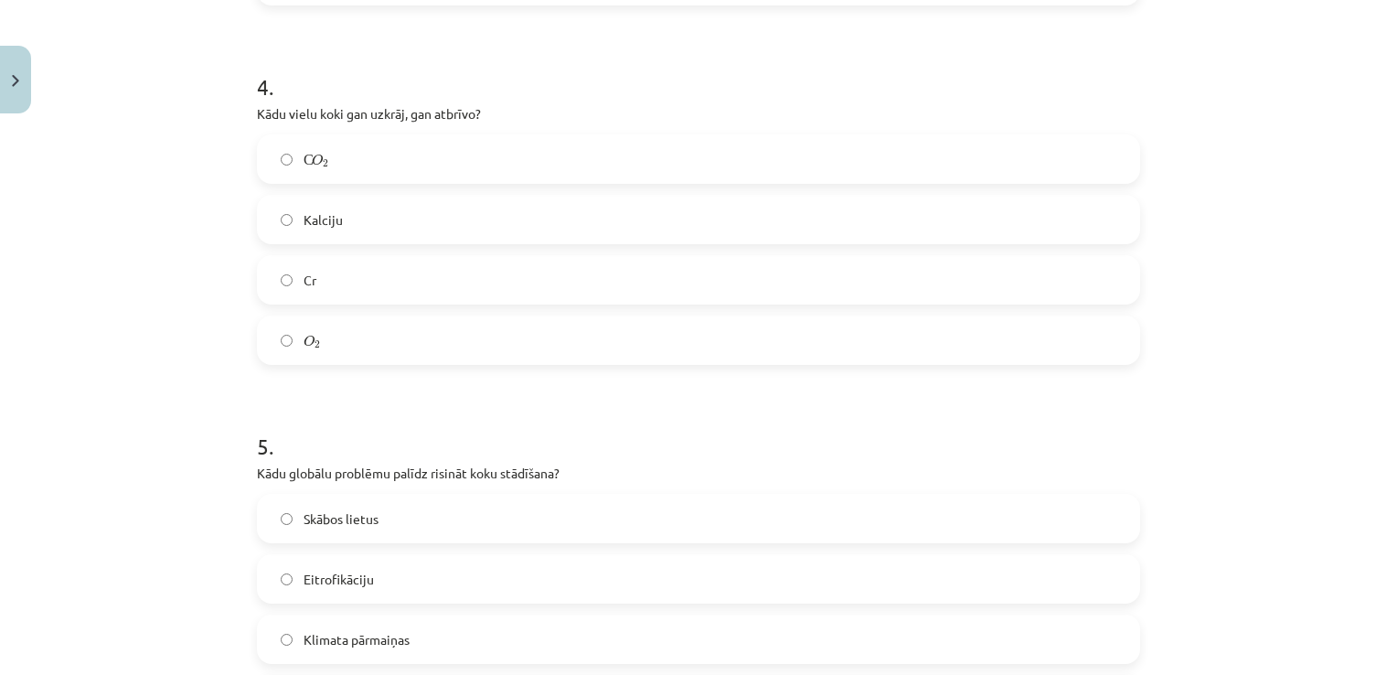
click at [333, 336] on label "O 2 O 2" at bounding box center [699, 340] width 880 height 46
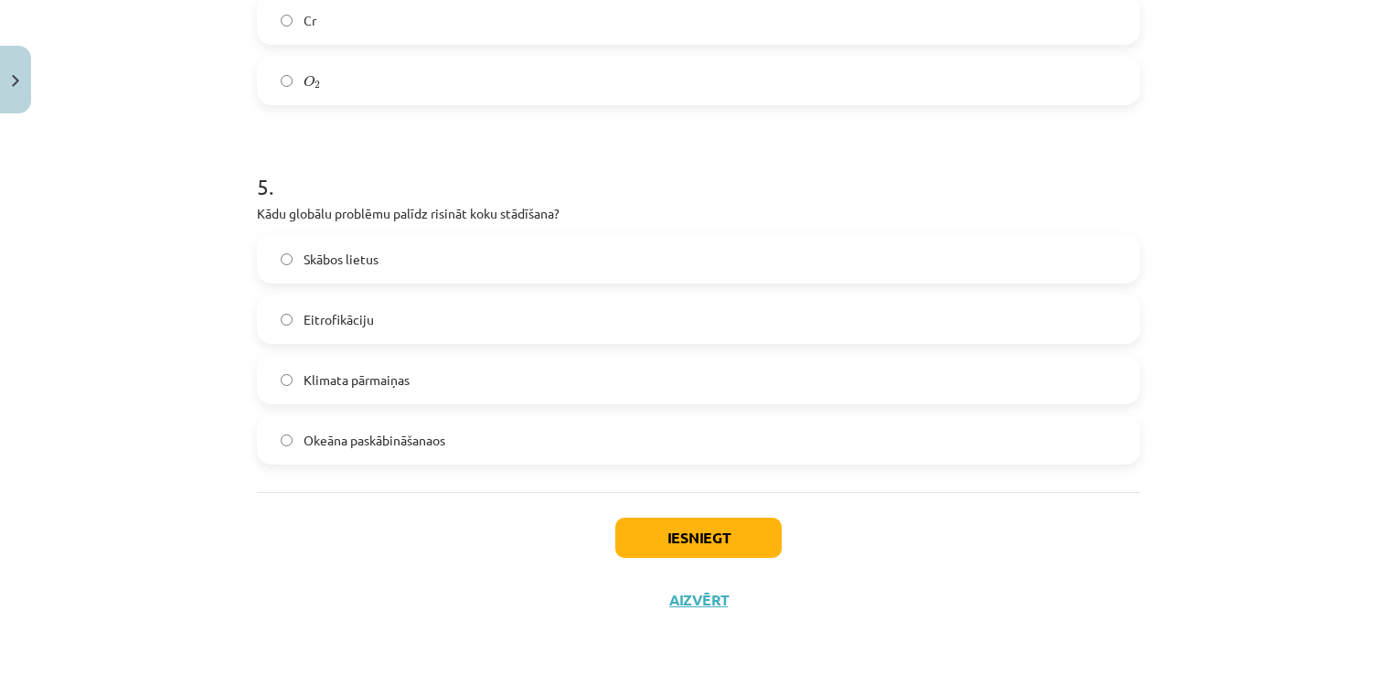
click at [421, 372] on label "Klimata pārmaiņas" at bounding box center [699, 380] width 880 height 46
click at [701, 523] on button "Iesniegt" at bounding box center [698, 538] width 166 height 40
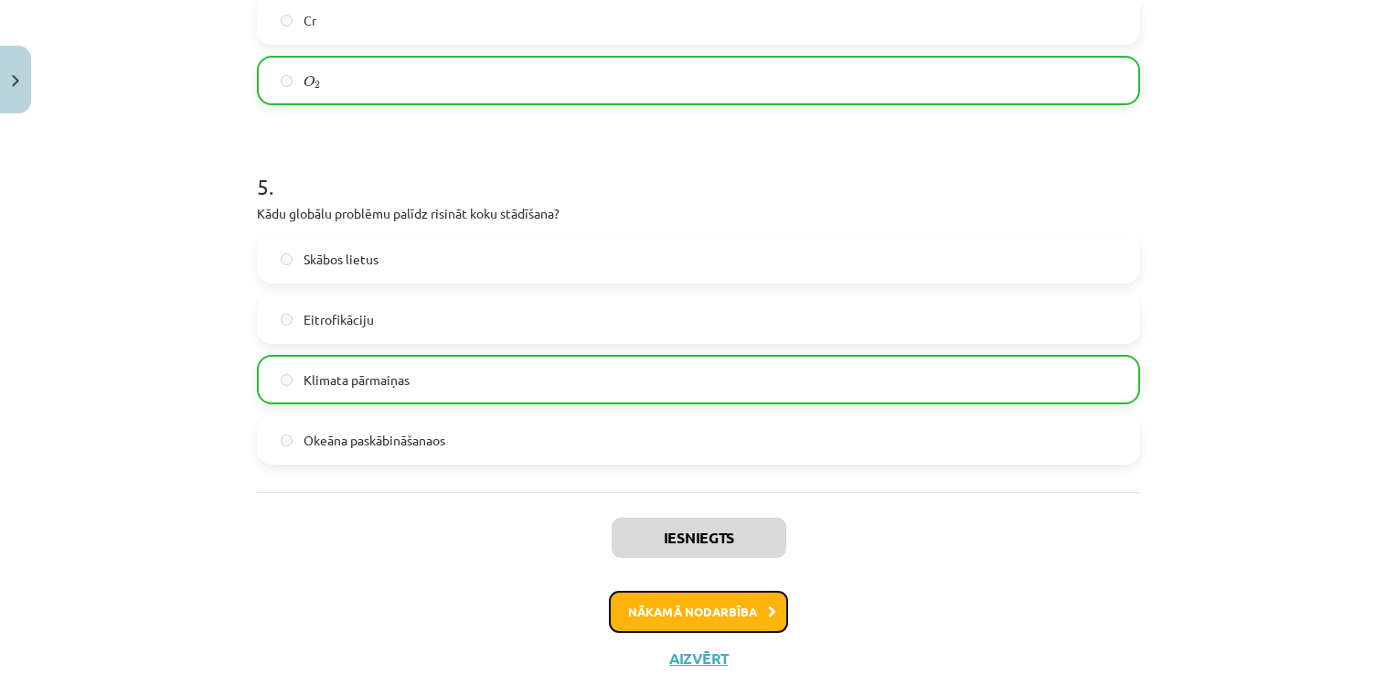
click at [706, 607] on button "Nākamā nodarbība" at bounding box center [698, 612] width 179 height 42
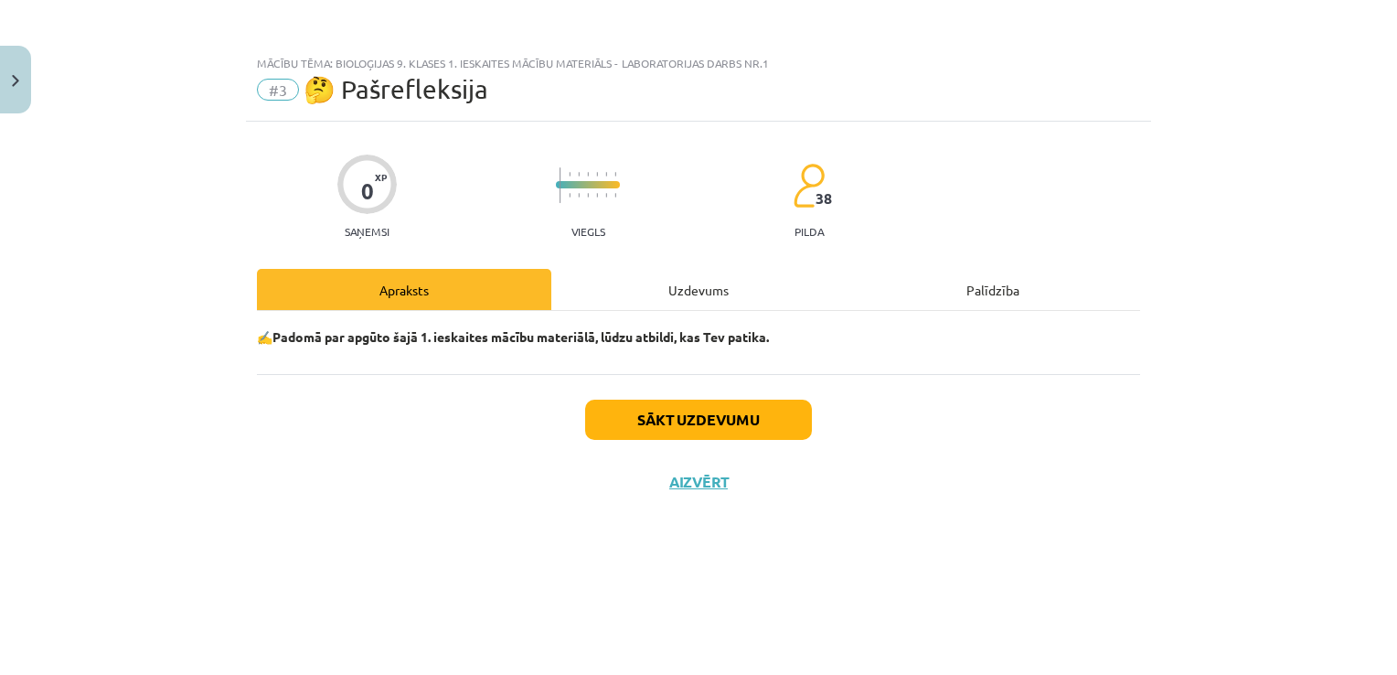
click at [690, 287] on div "Uzdevums" at bounding box center [698, 289] width 294 height 41
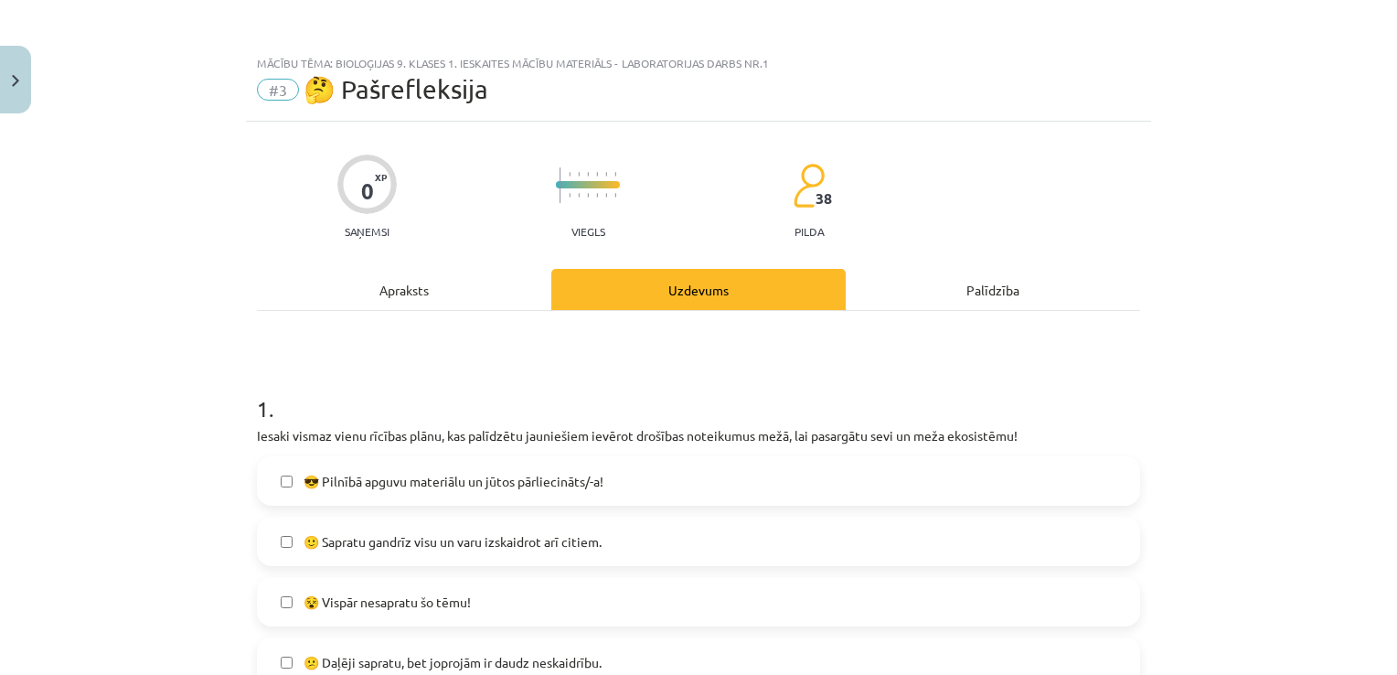
click at [501, 479] on span "😎 Pilnībā apguvu materiālu un jūtos pārliecināts/-a!" at bounding box center [454, 481] width 300 height 19
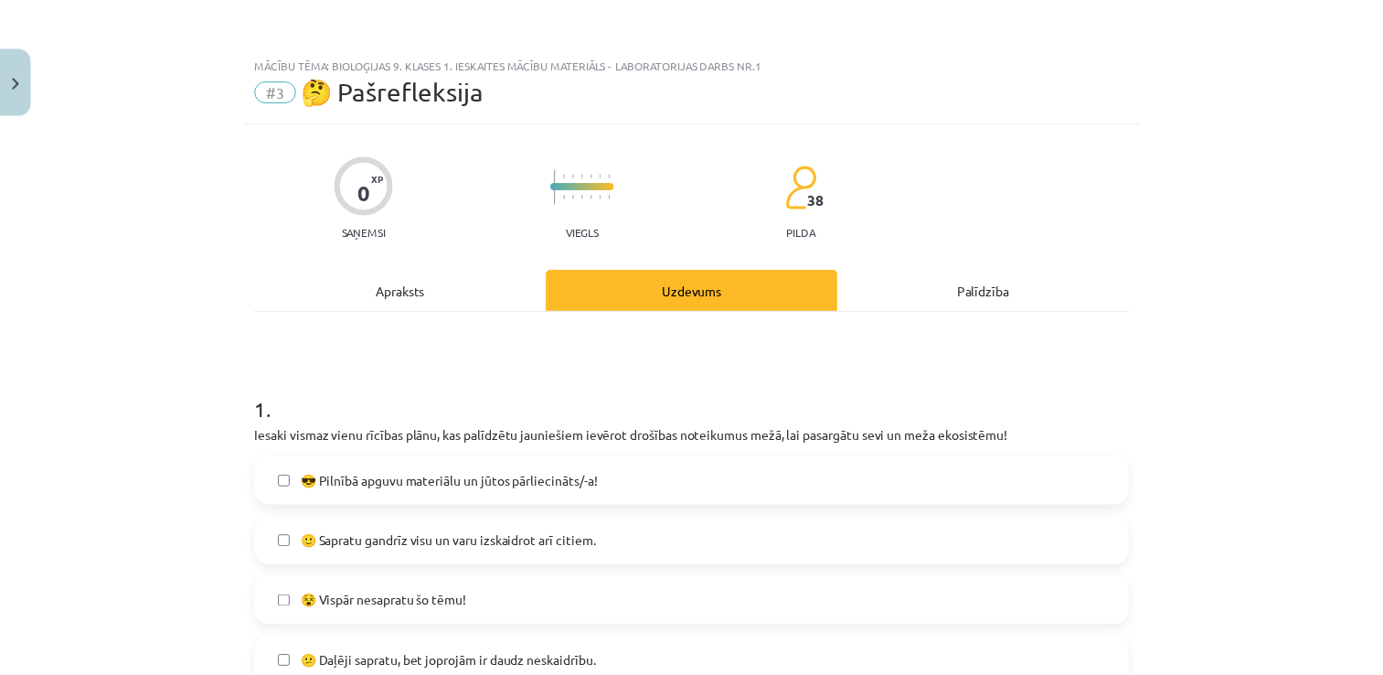
scroll to position [666, 0]
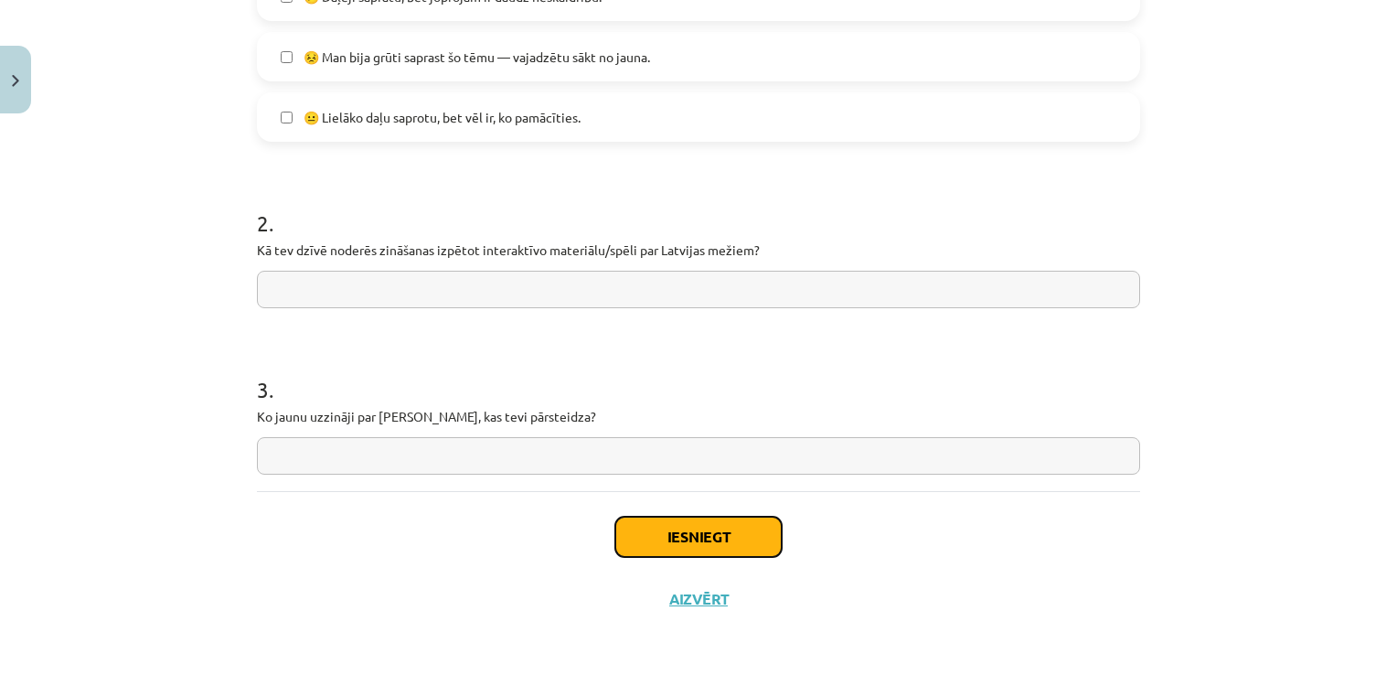
click at [663, 547] on button "Iesniegt" at bounding box center [698, 537] width 166 height 40
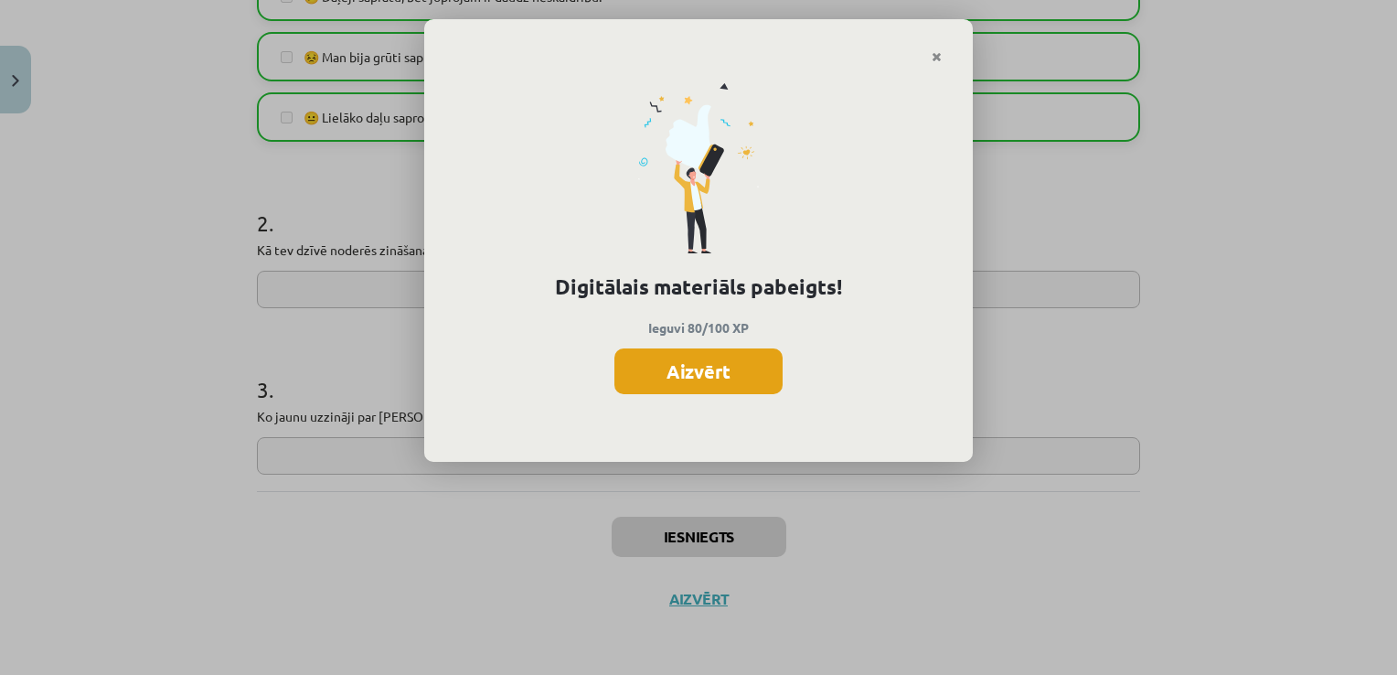
click at [724, 373] on button "Aizvērt" at bounding box center [698, 371] width 168 height 46
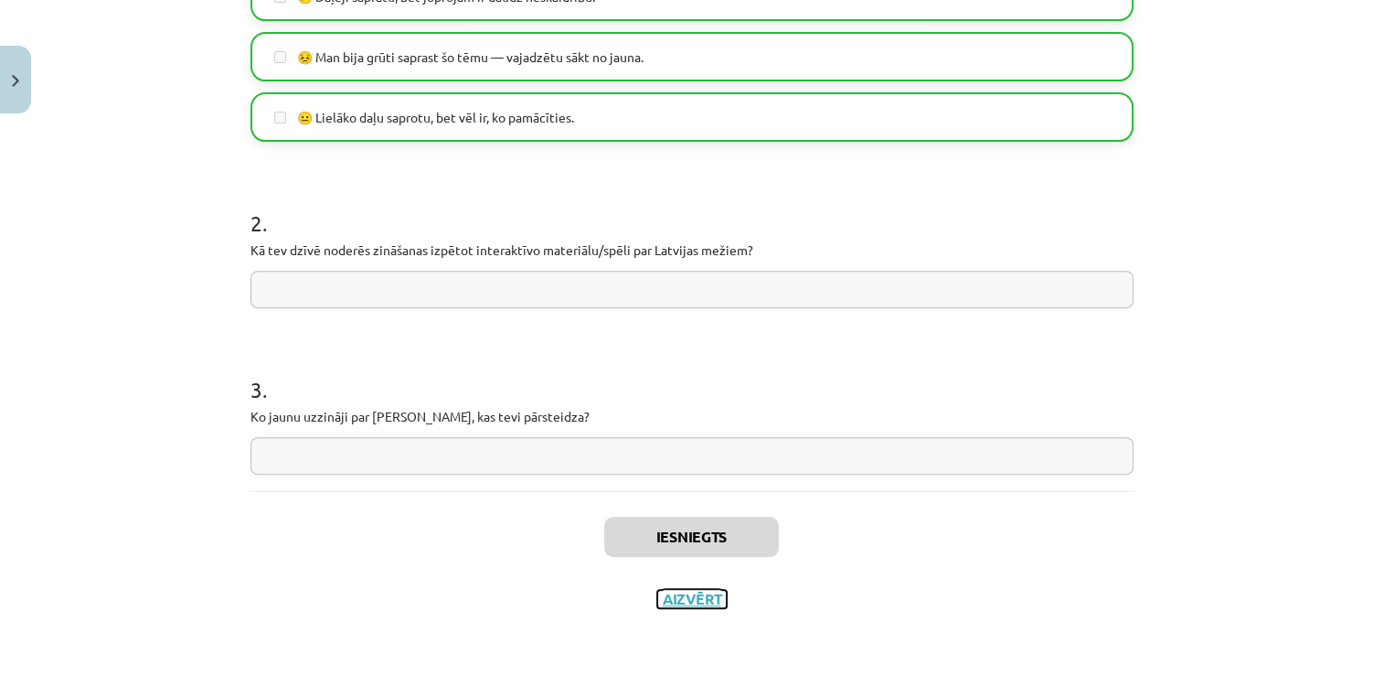
click at [685, 594] on button "Aizvērt" at bounding box center [691, 599] width 69 height 18
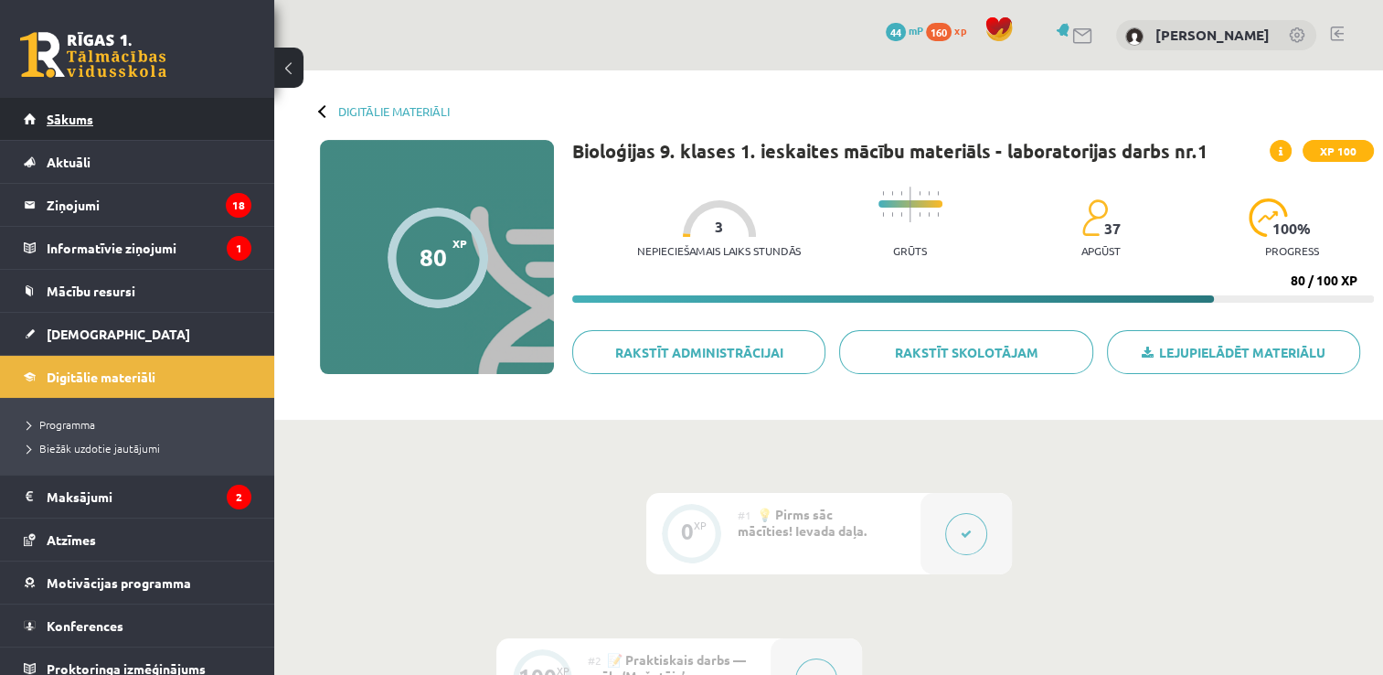
click at [124, 119] on link "Sākums" at bounding box center [138, 119] width 228 height 42
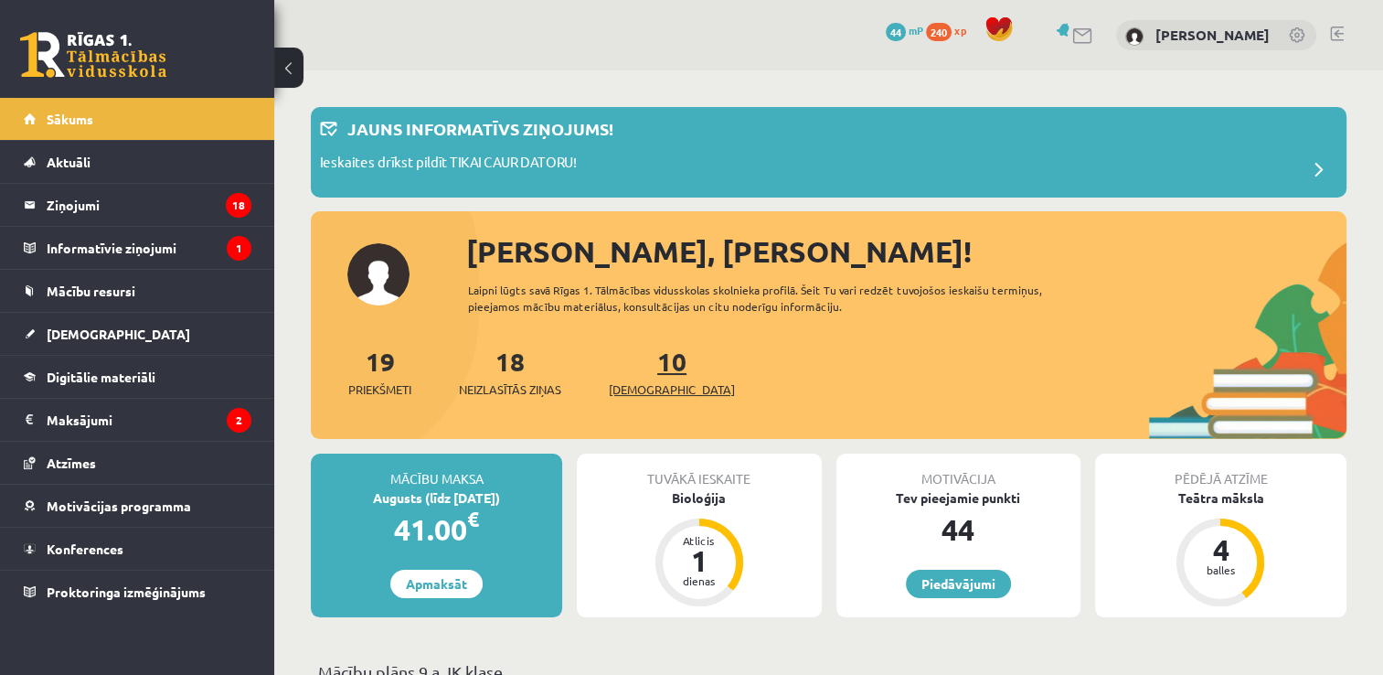
click at [646, 363] on link "10 Ieskaites" at bounding box center [672, 372] width 126 height 54
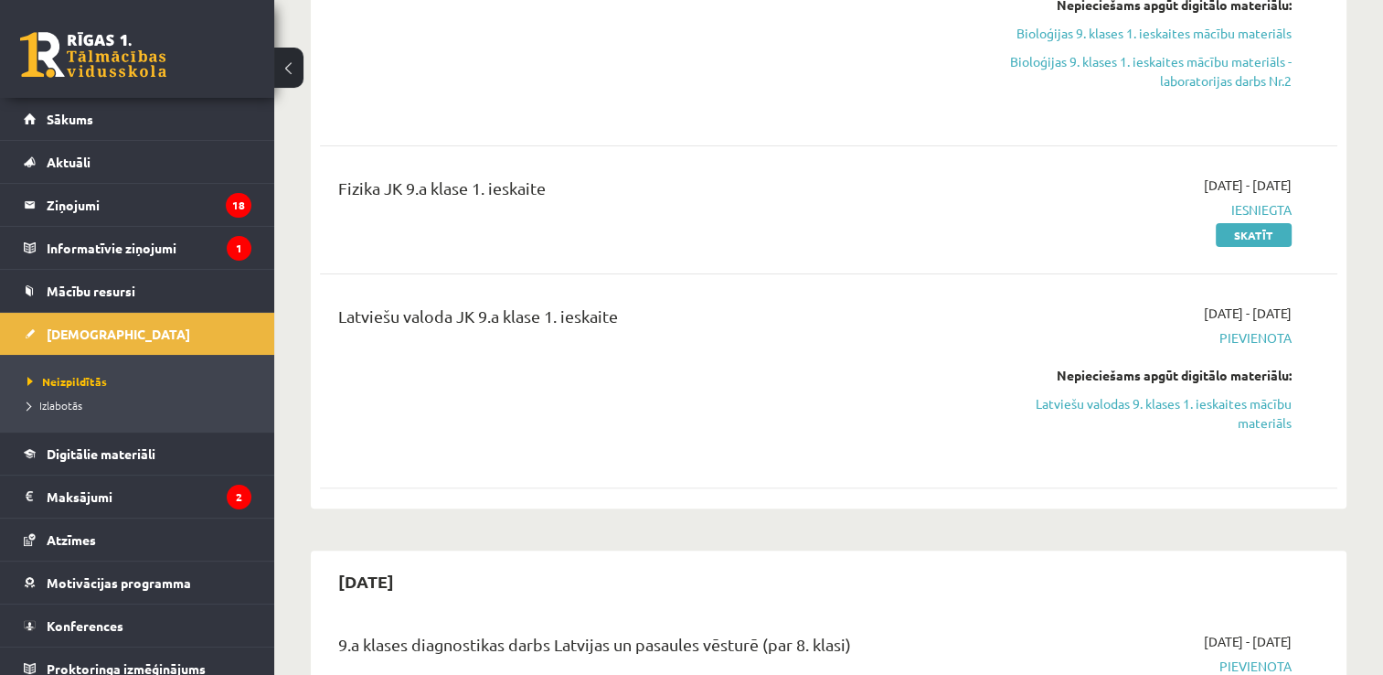
scroll to position [526, 0]
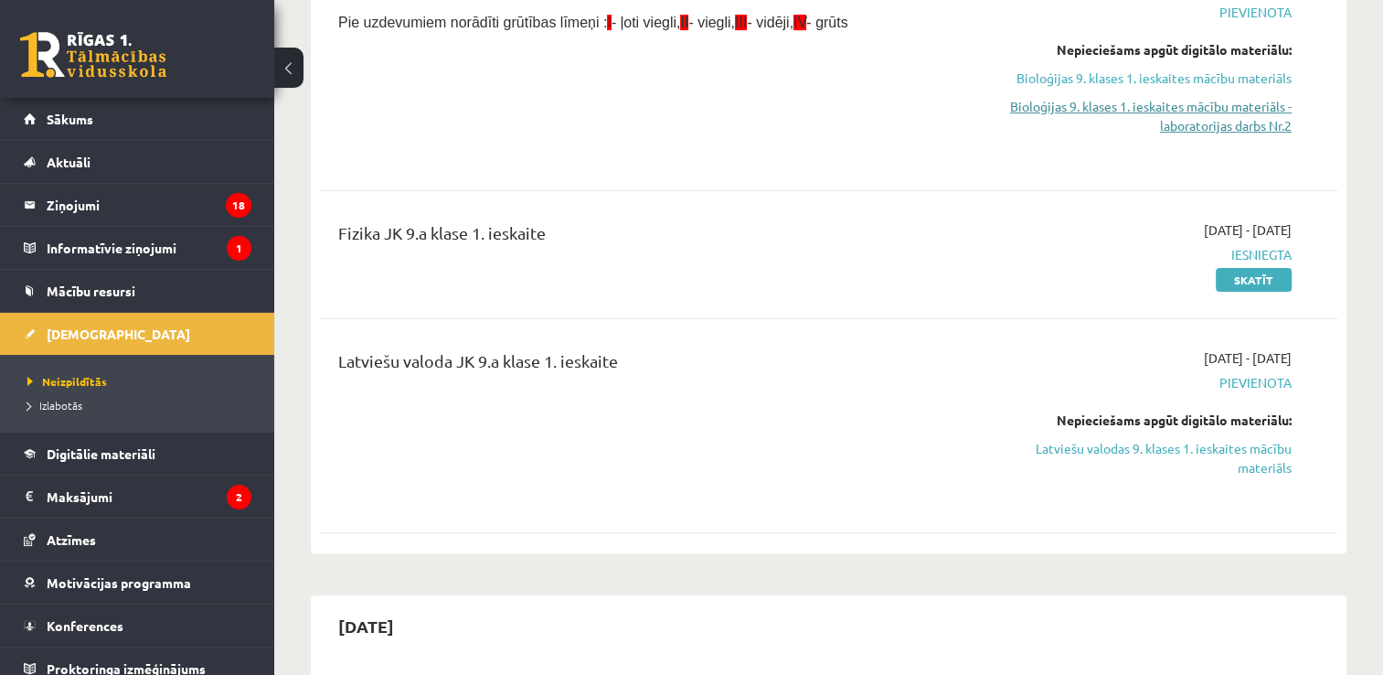
click at [1239, 123] on link "Bioloģijas 9. klases 1. ieskaites mācību materiāls - laboratorijas darbs Nr.2" at bounding box center [1142, 116] width 300 height 38
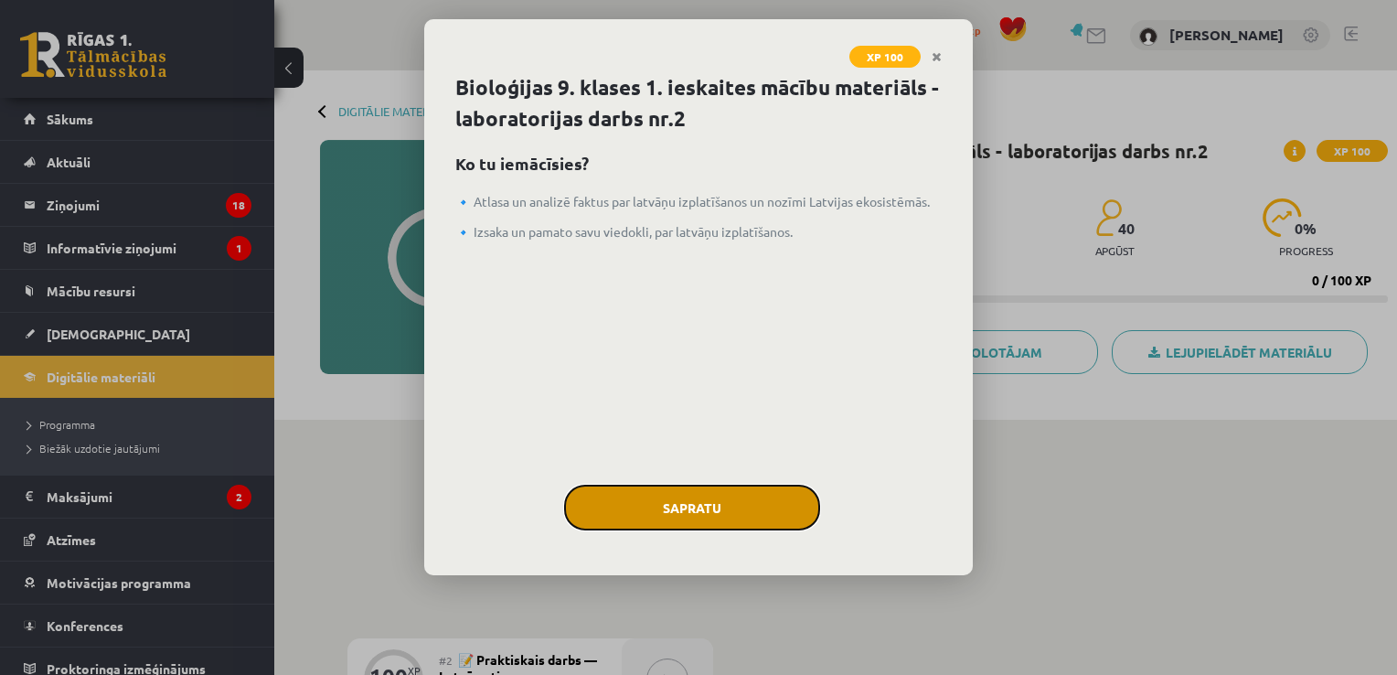
click at [746, 525] on button "Sapratu" at bounding box center [692, 508] width 256 height 46
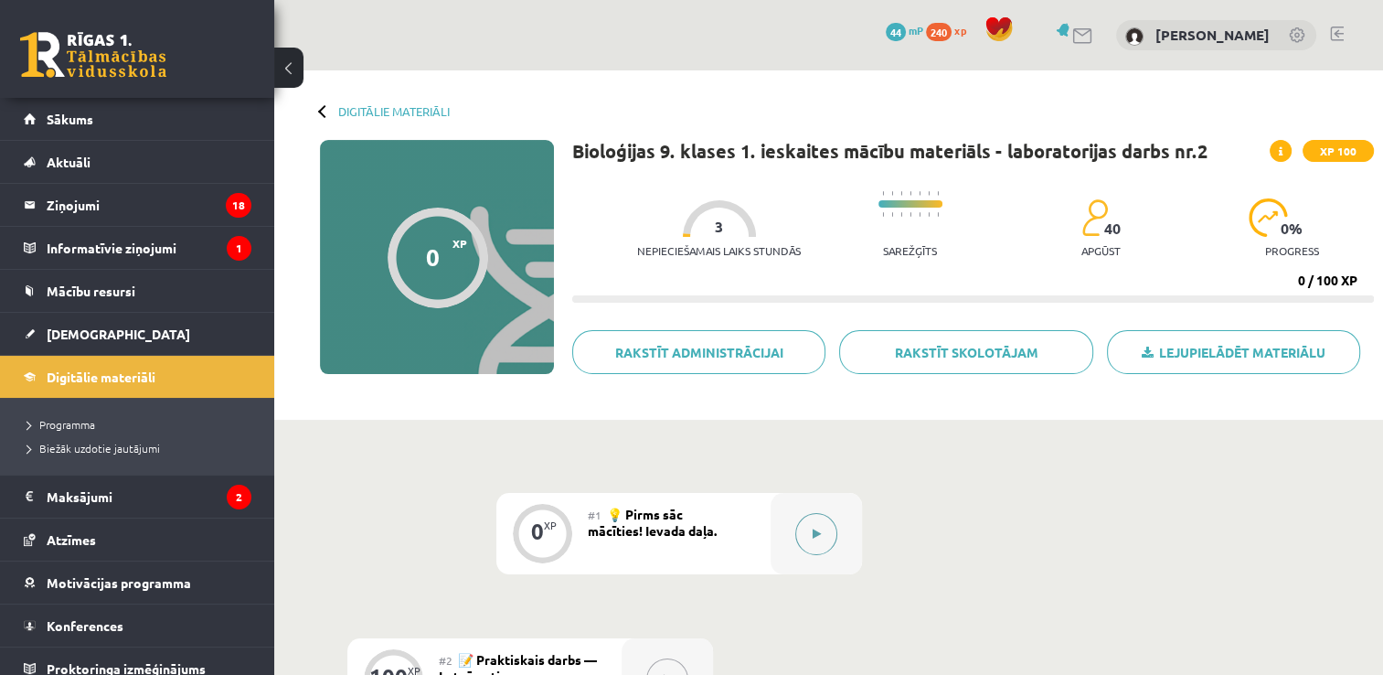
click at [806, 548] on button at bounding box center [816, 534] width 42 height 42
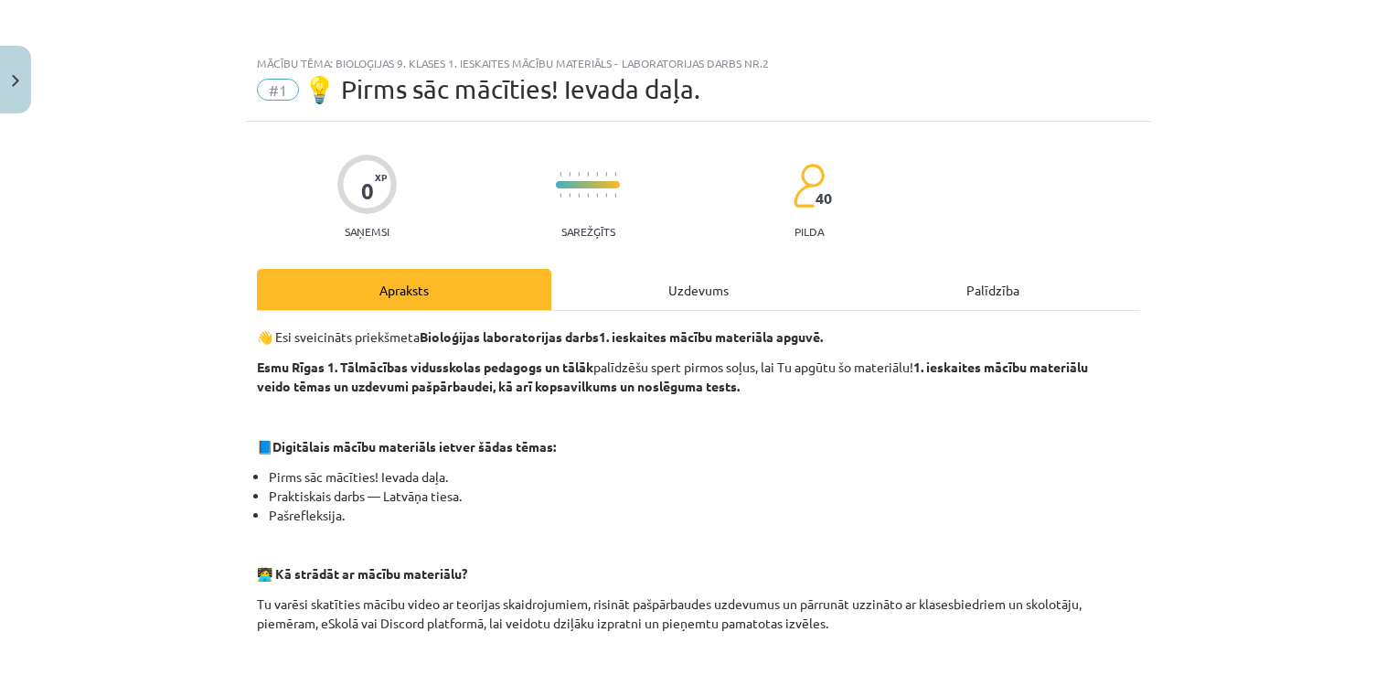
click at [693, 258] on div "0 XP Saņemsi Sarežģīts 40 pilda Apraksts Uzdevums Palīdzība 👋 Esi sveicināts pr…" at bounding box center [698, 685] width 905 height 1127
click at [702, 278] on div "Uzdevums" at bounding box center [698, 289] width 294 height 41
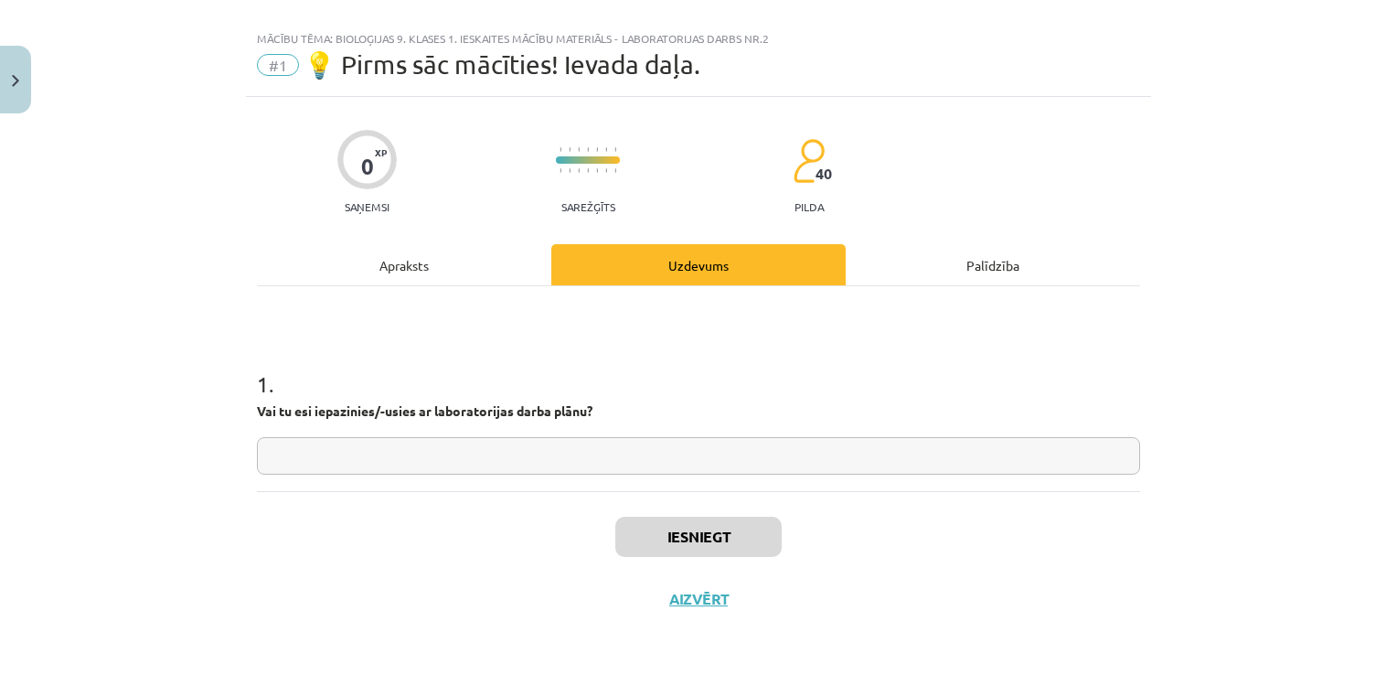
click at [625, 456] on input "text" at bounding box center [698, 455] width 883 height 37
type input "**"
click at [734, 528] on button "Iesniegt" at bounding box center [698, 537] width 166 height 40
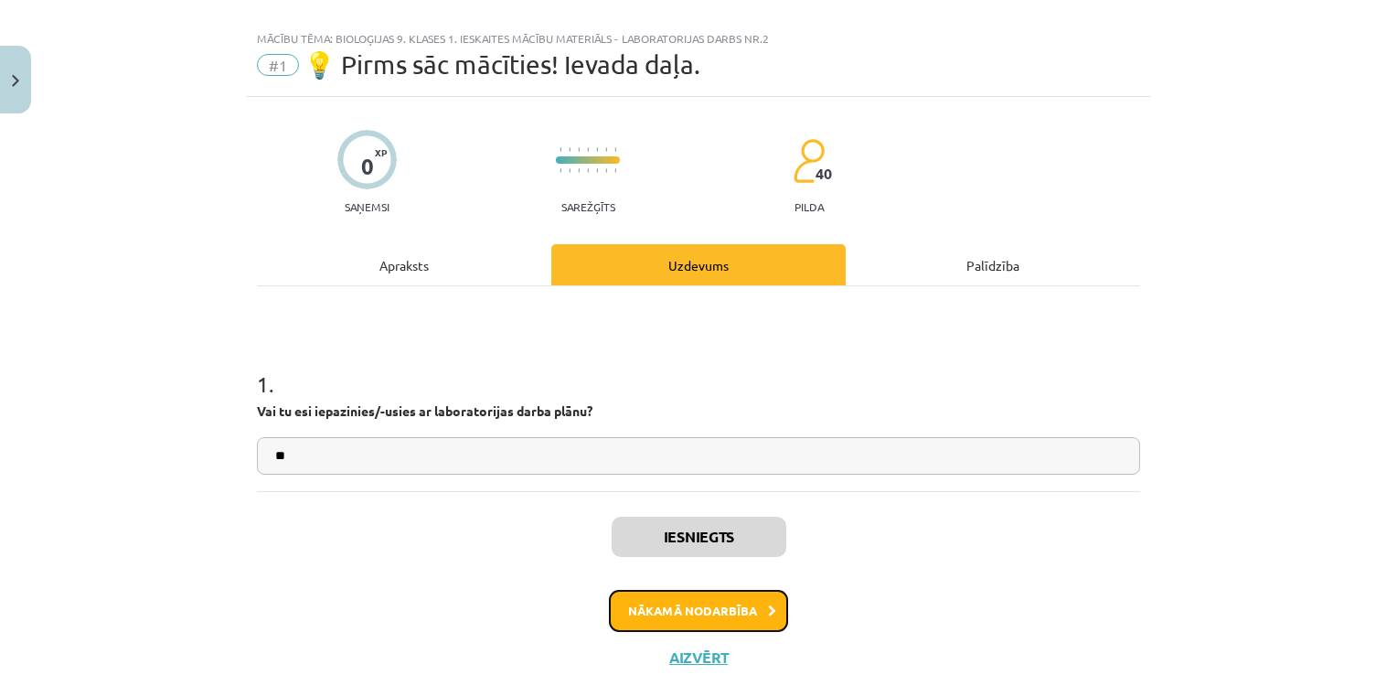
click at [712, 598] on button "Nākamā nodarbība" at bounding box center [698, 611] width 179 height 42
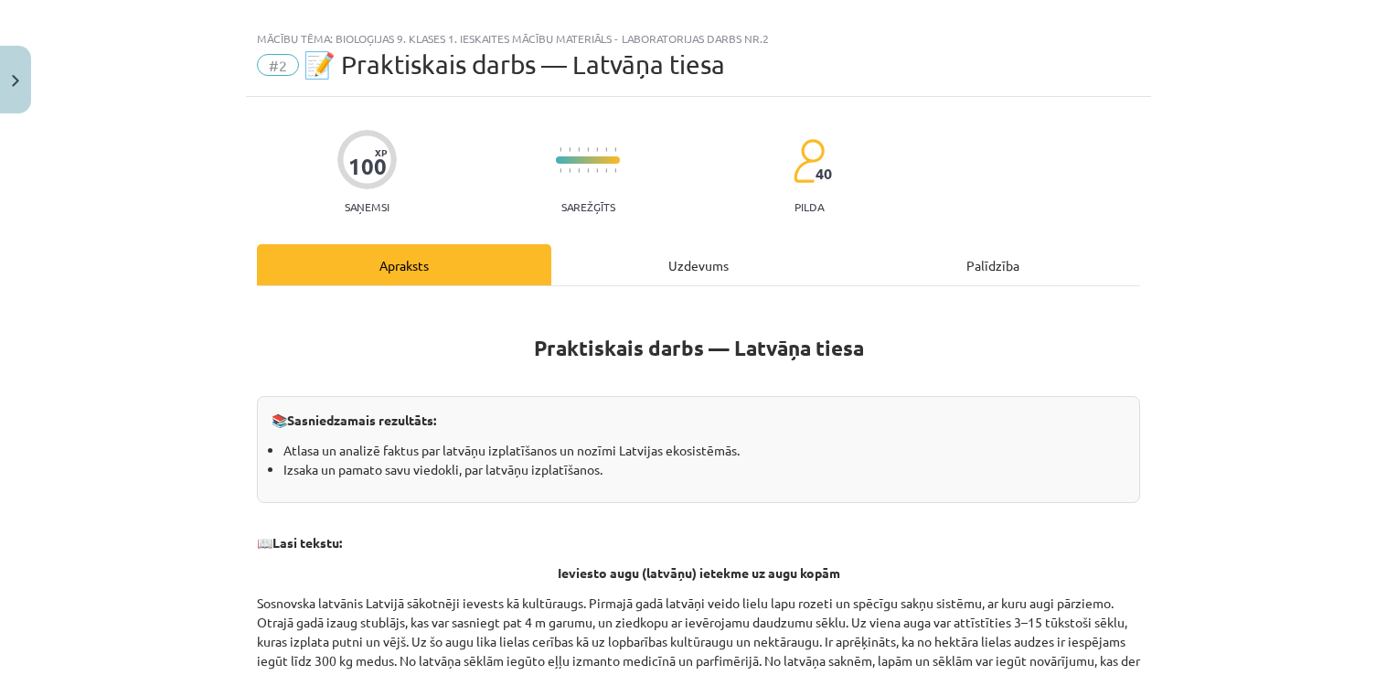
scroll to position [46, 0]
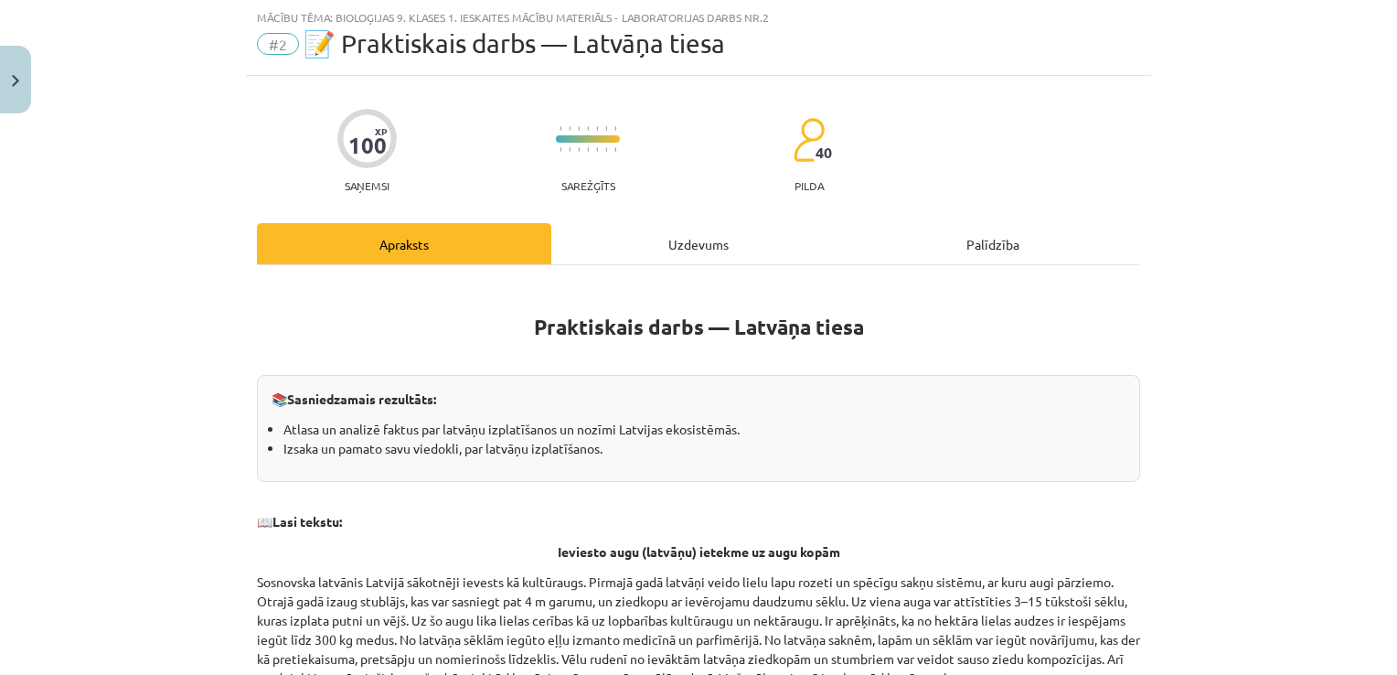
click at [688, 246] on div "Uzdevums" at bounding box center [698, 243] width 294 height 41
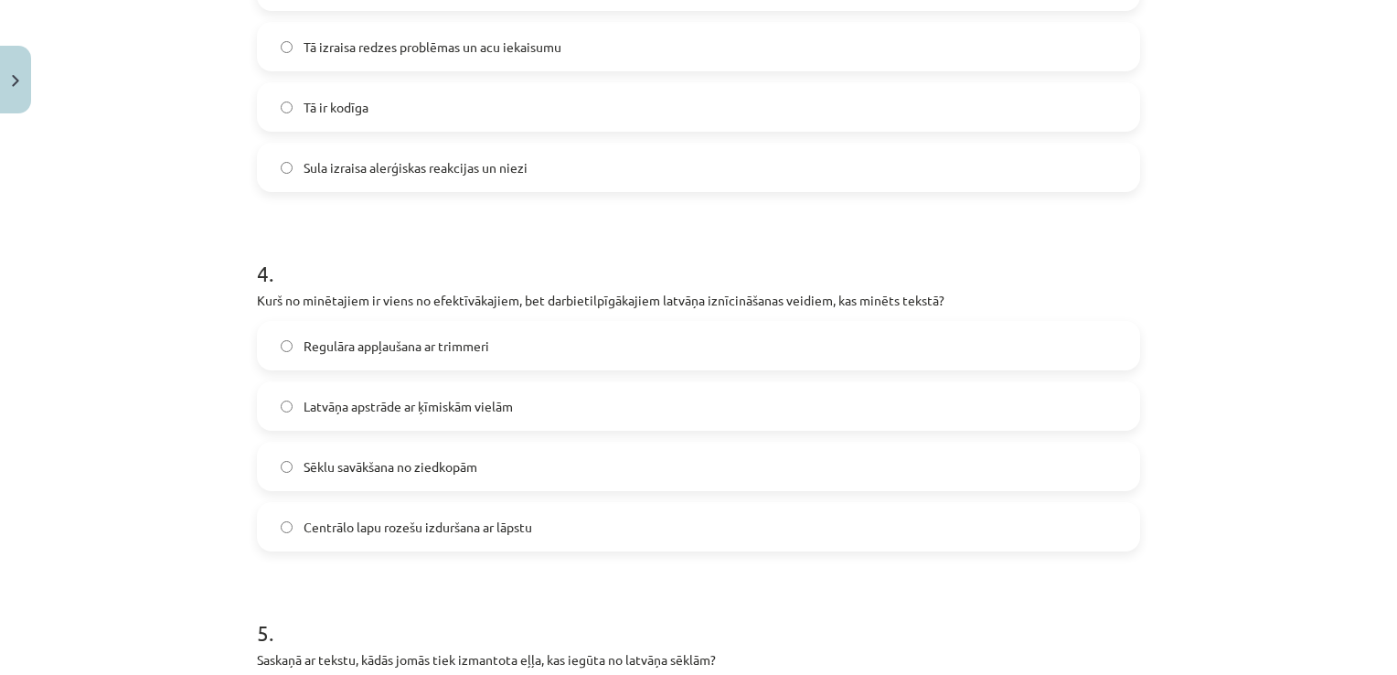
scroll to position [1660, 0]
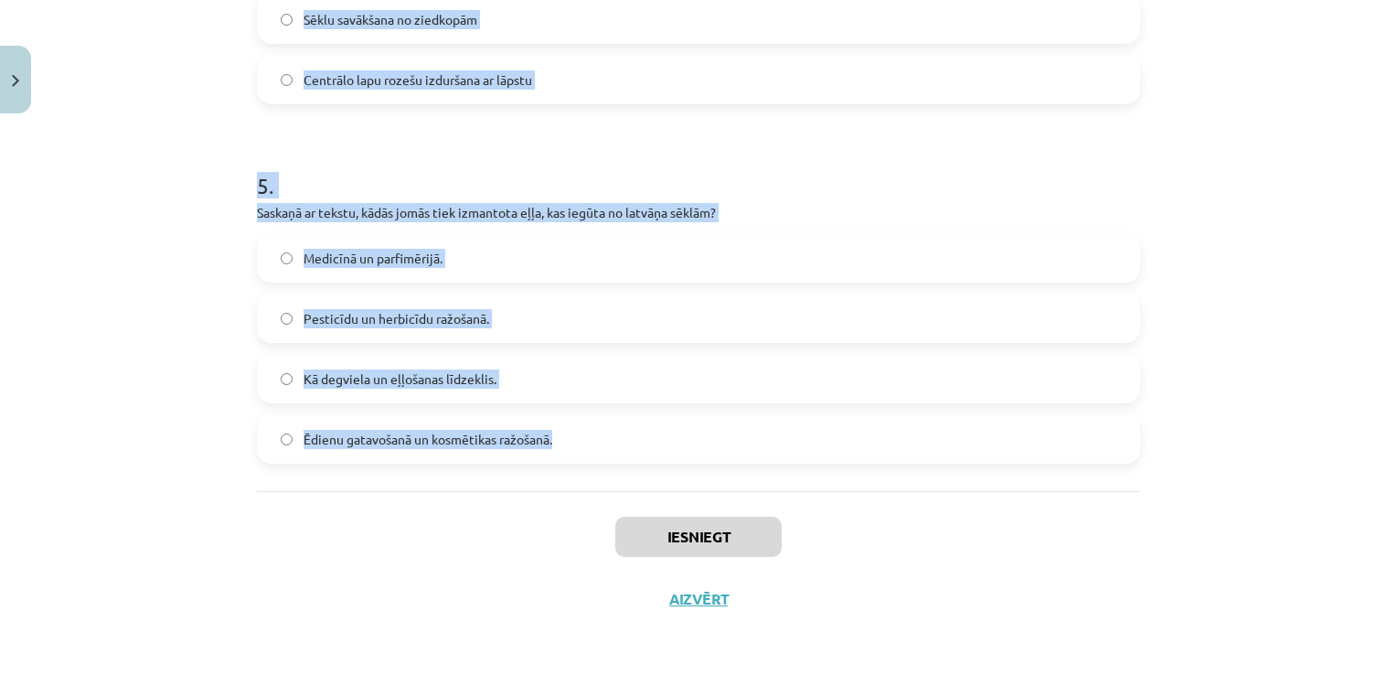
drag, startPoint x: 251, startPoint y: 337, endPoint x: 723, endPoint y: 447, distance: 485.3
copy form "1 . Kādēļ Sosnovska latvānis sākotnēji tika ievests Latvijā? Lai iegūtu medicīn…"
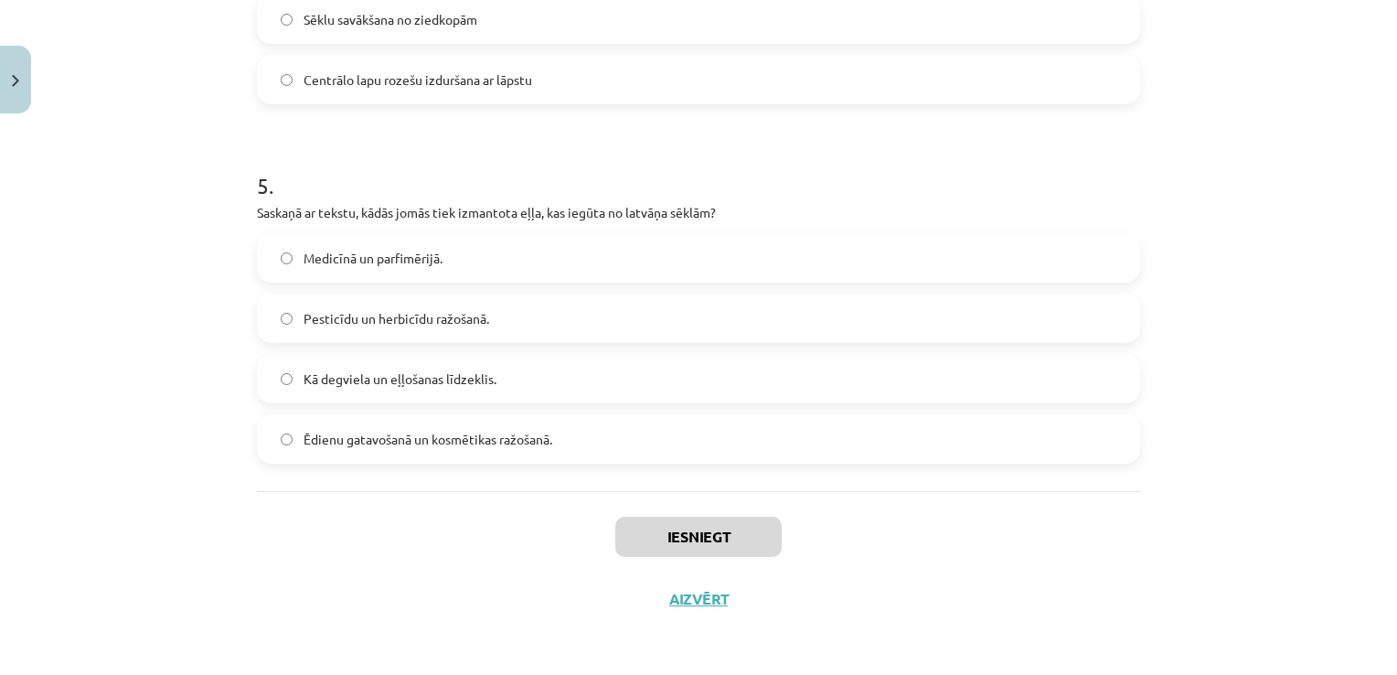
click at [990, 550] on div "Iesniegt Aizvērt" at bounding box center [698, 555] width 883 height 128
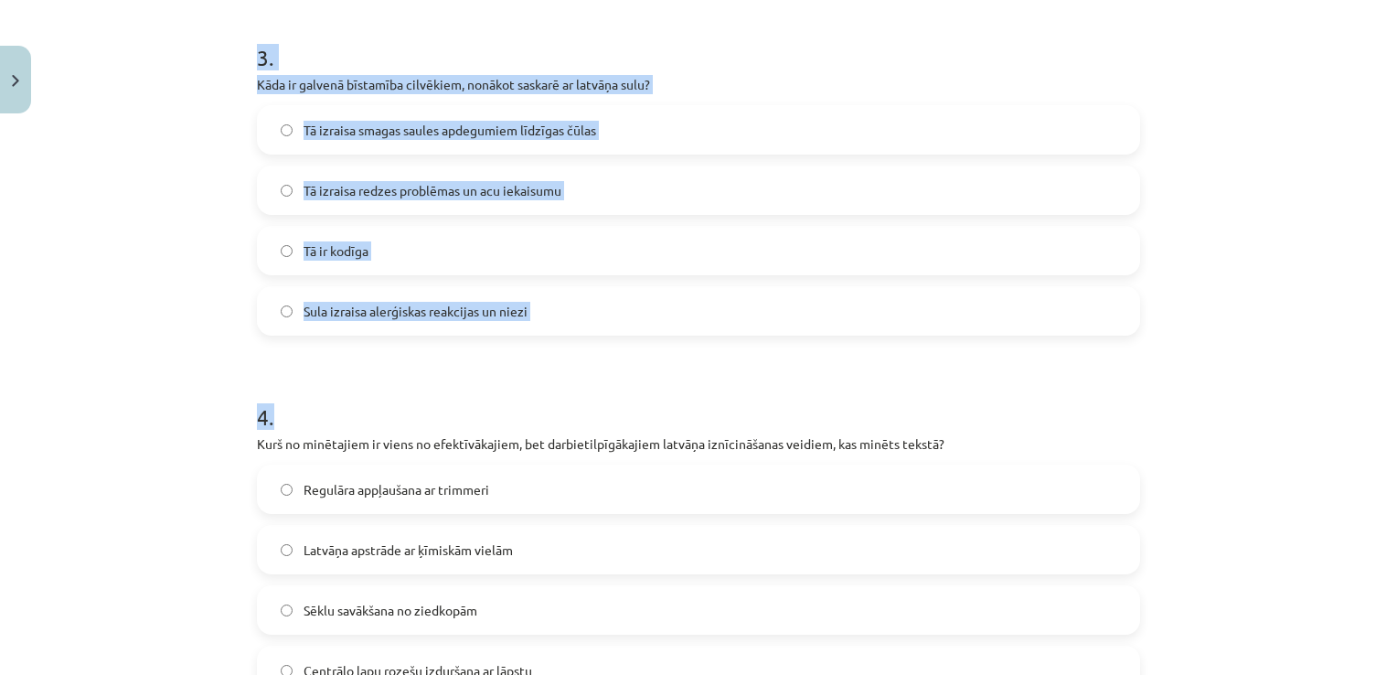
drag, startPoint x: 1379, startPoint y: 364, endPoint x: 1400, endPoint y: 221, distance: 144.2
click at [1396, 221] on html "0 Dāvanas 44 mP 240 xp Ivanda Kokina Sākums Aktuāli Kā mācīties eSKOLĀ Kontakti…" at bounding box center [698, 337] width 1397 height 675
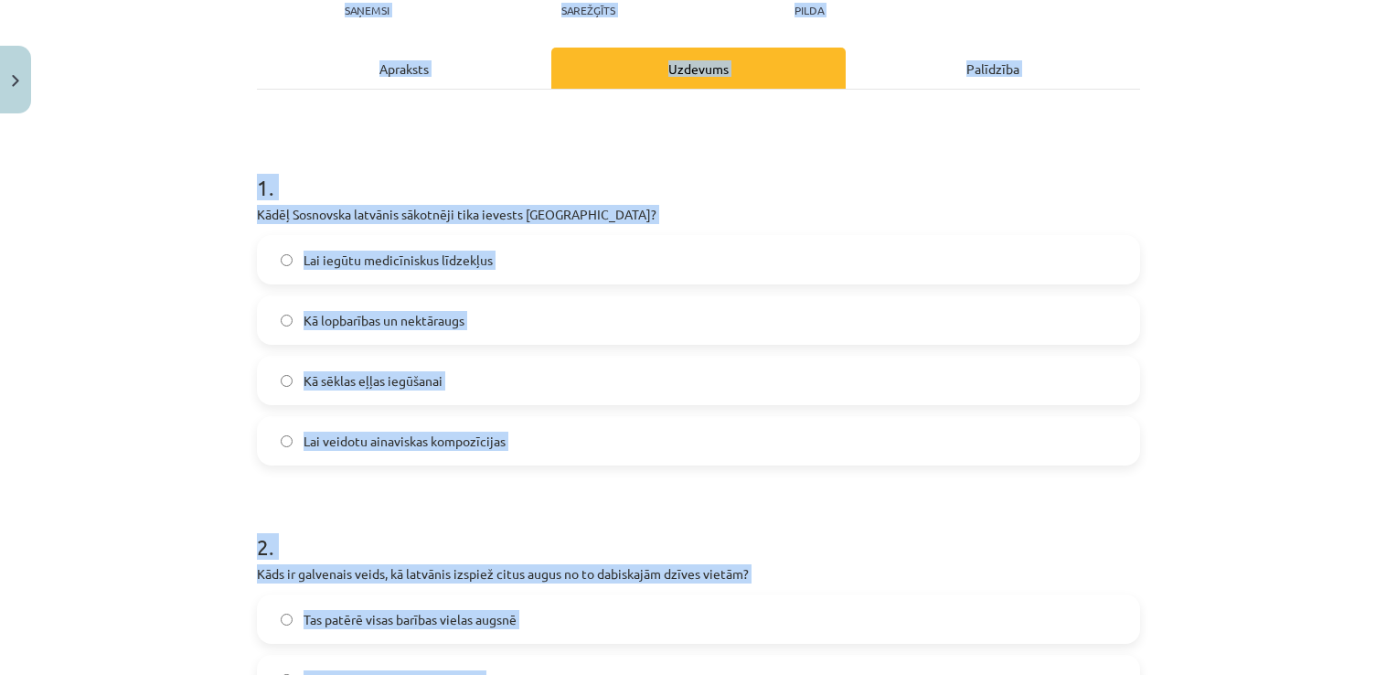
scroll to position [245, 0]
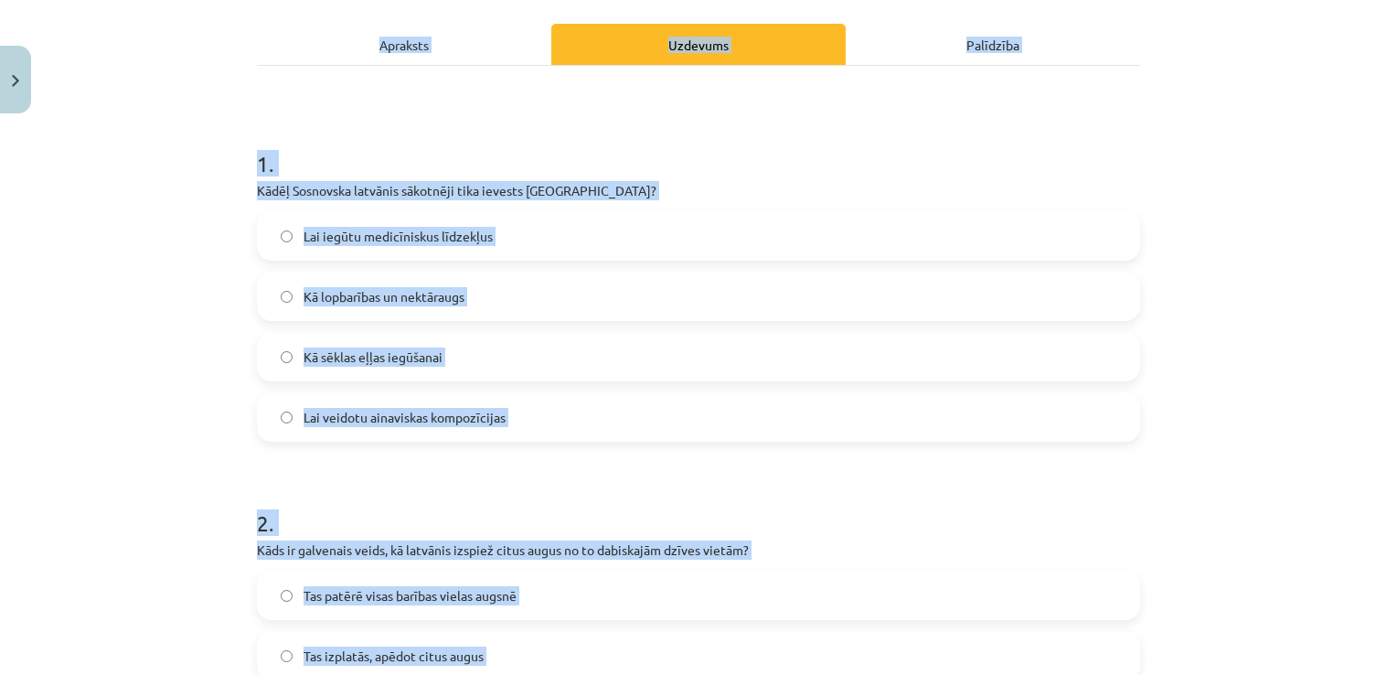
click at [768, 334] on label "Kā sēklas eļļas iegūšanai" at bounding box center [699, 357] width 880 height 46
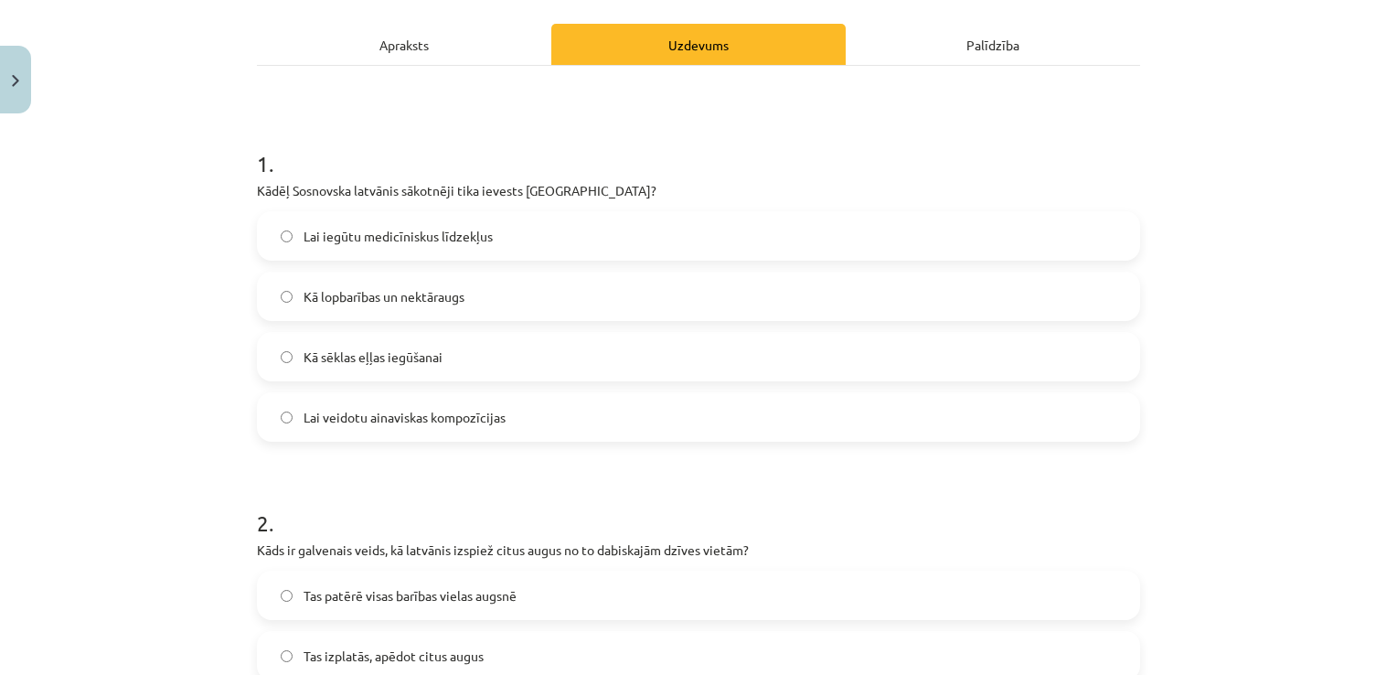
click at [597, 302] on label "Kā lopbarības un nektāraugs" at bounding box center [699, 296] width 880 height 46
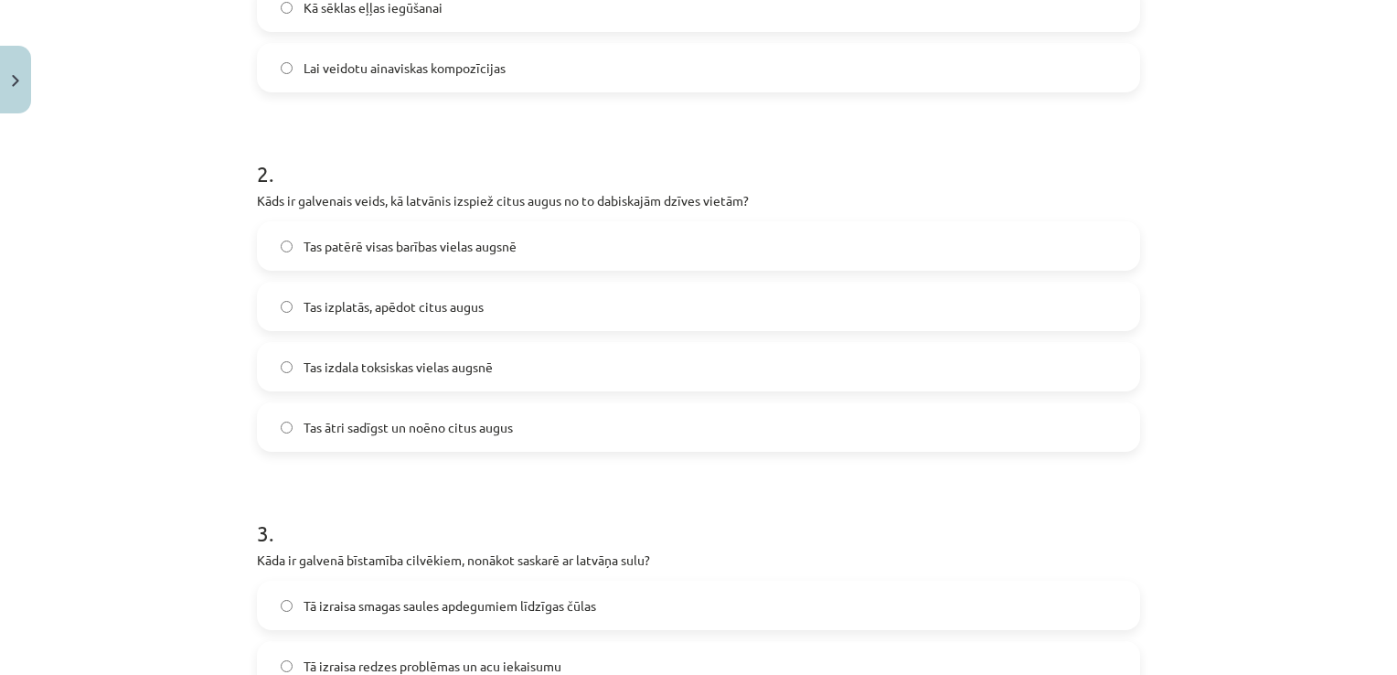
scroll to position [646, 0]
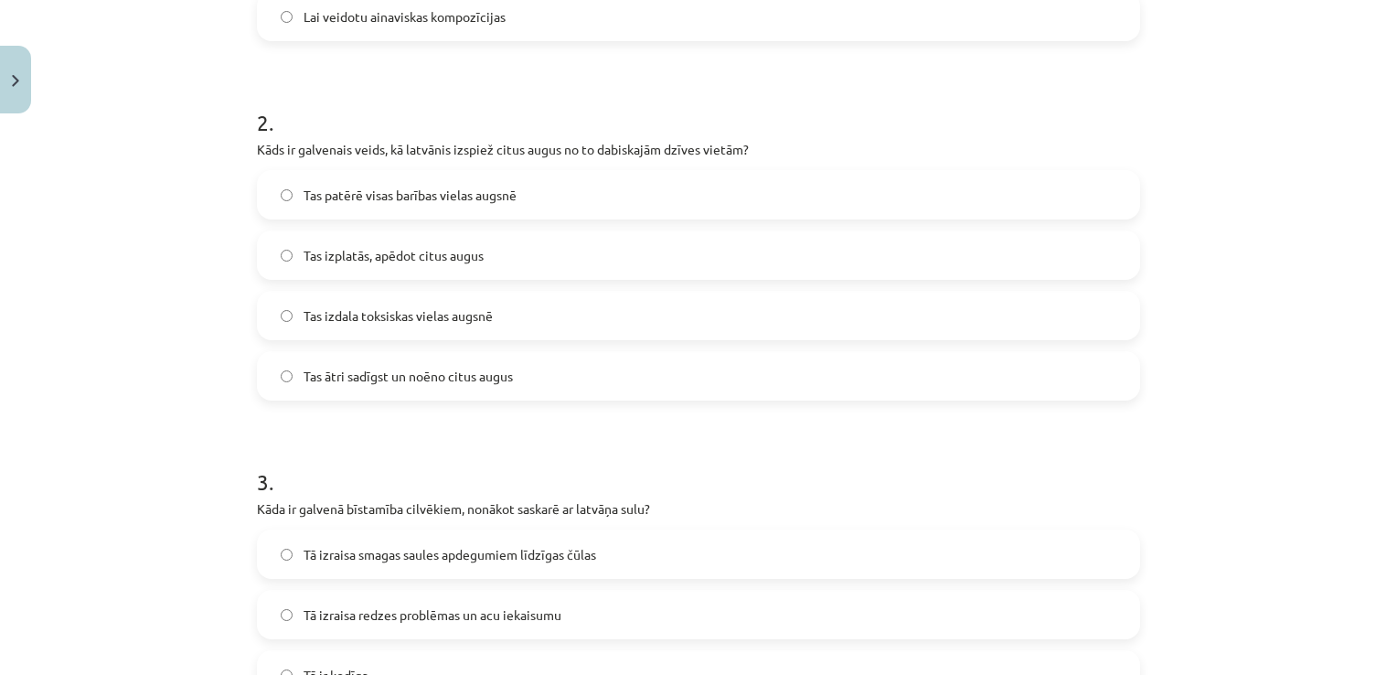
click at [536, 248] on label "Tas izplatās, apēdot citus augus" at bounding box center [699, 255] width 880 height 46
click at [614, 370] on label "Tas ātri sadīgst un noēno citus augus" at bounding box center [699, 376] width 880 height 46
click at [635, 565] on label "Tā izraisa smagas saules apdegumiem līdzīgas čūlas" at bounding box center [699, 554] width 880 height 46
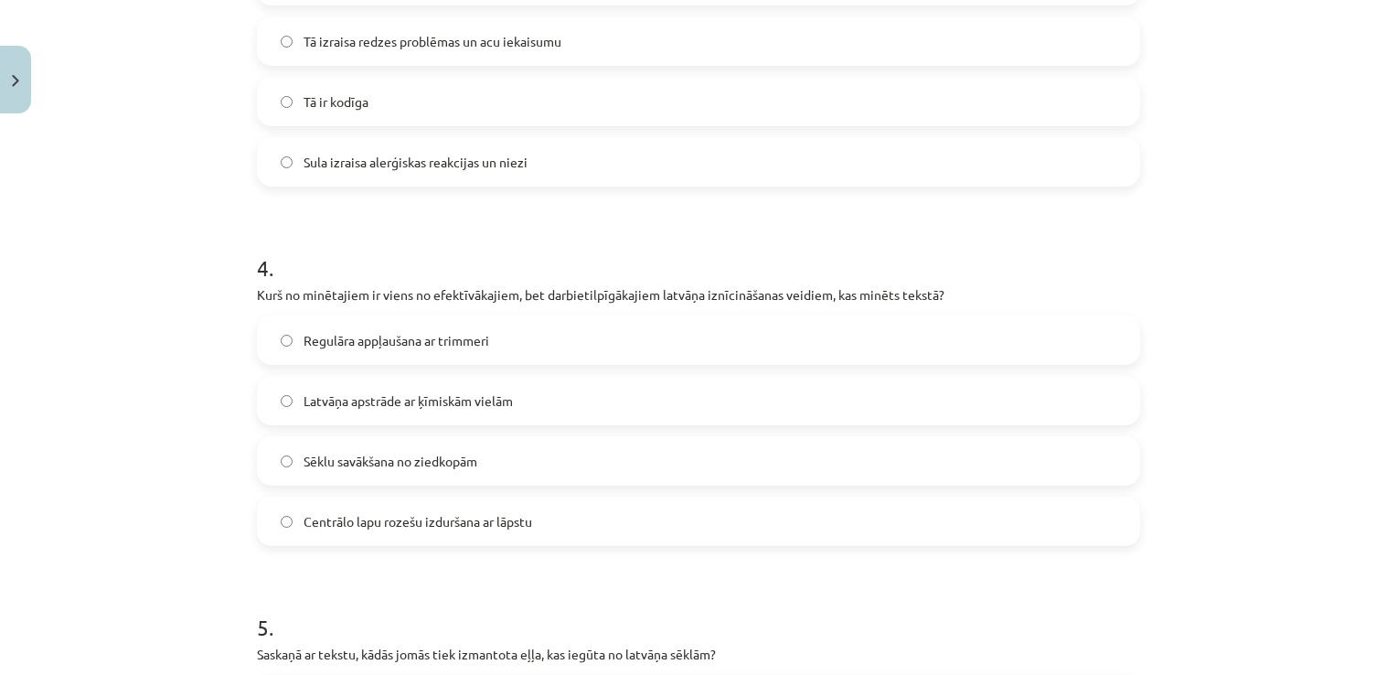
scroll to position [1230, 0]
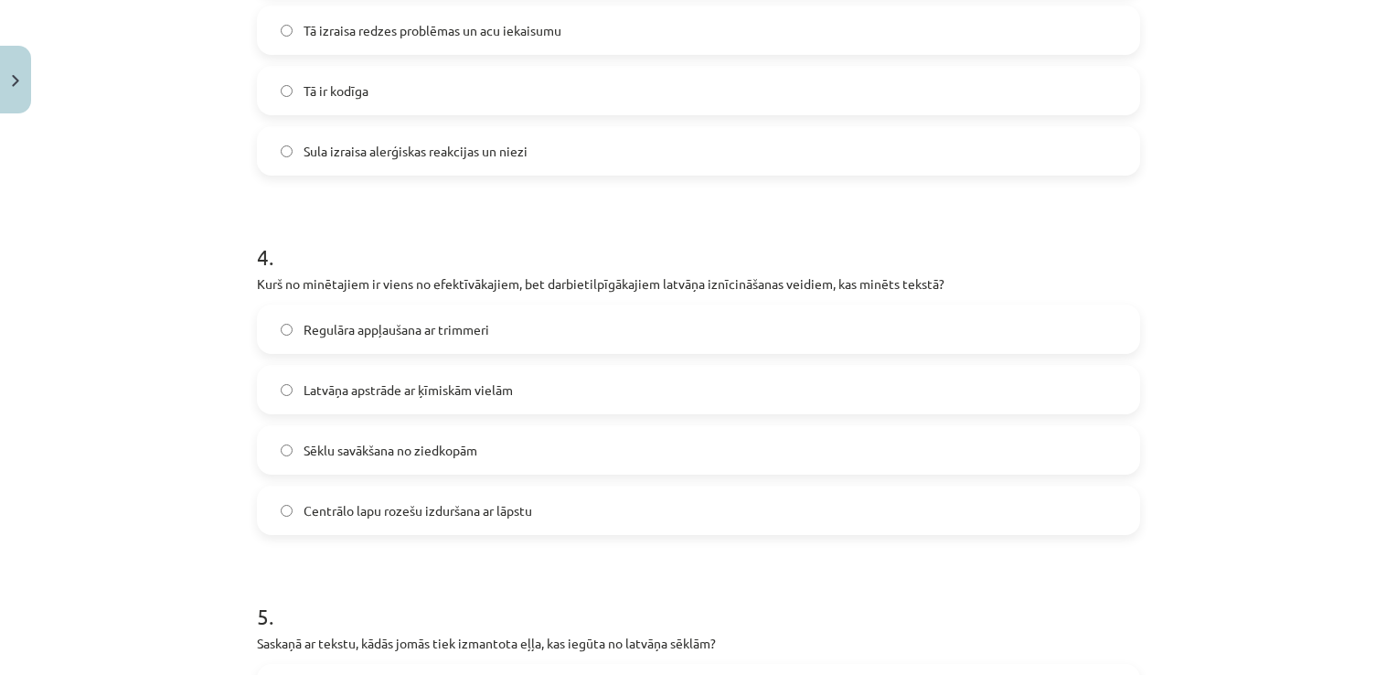
click at [550, 512] on label "Centrālo lapu rozešu izduršana ar lāpstu" at bounding box center [699, 510] width 880 height 46
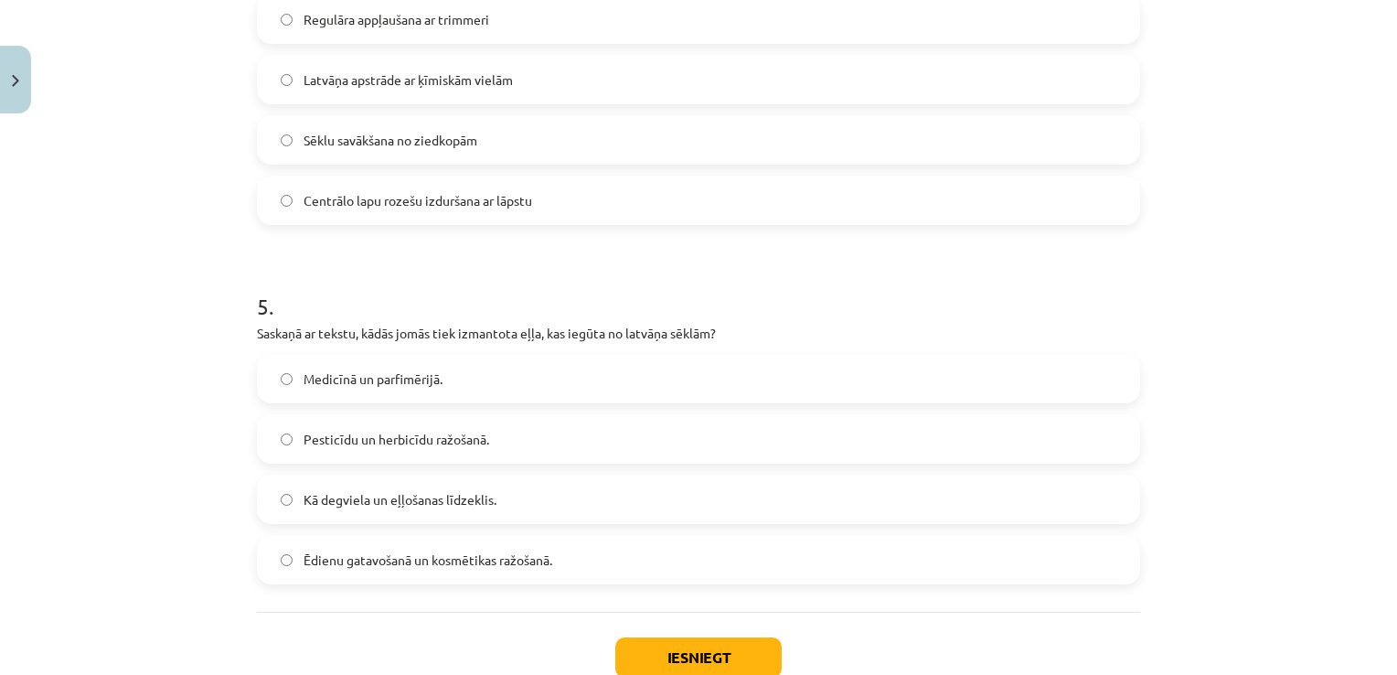
scroll to position [1660, 0]
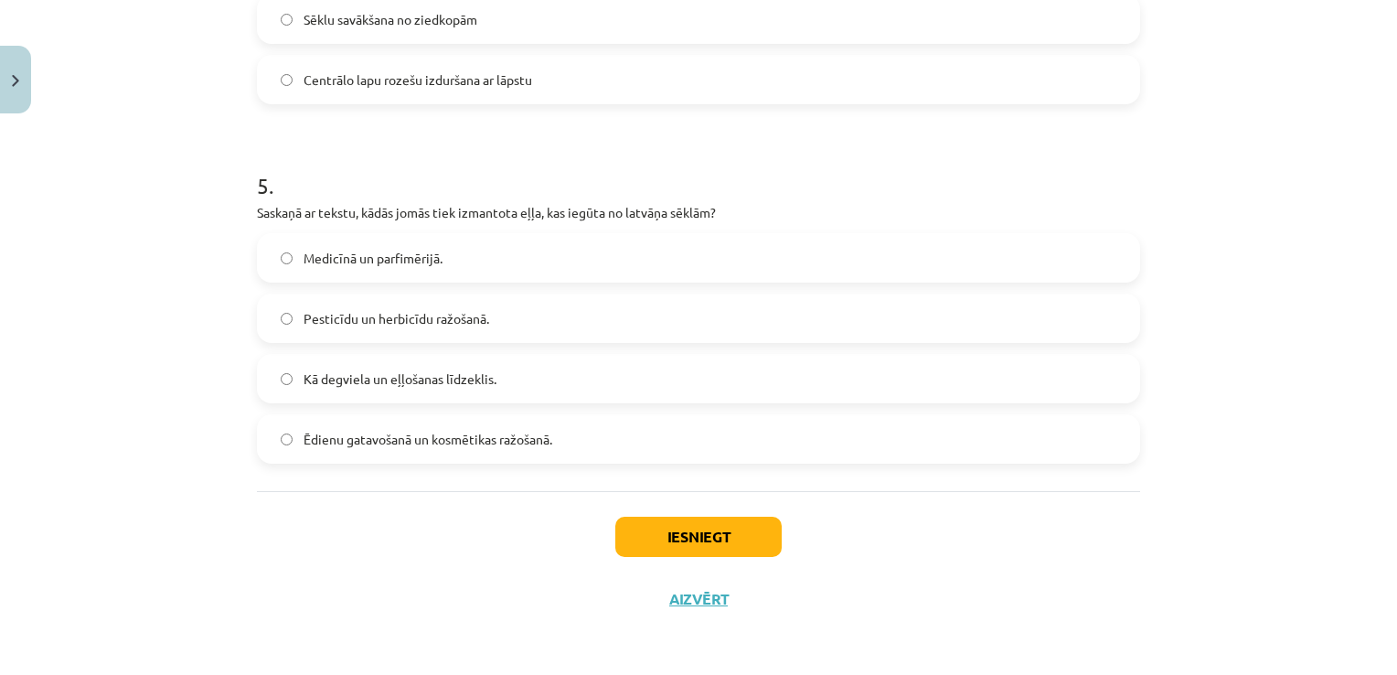
click at [460, 251] on label "Medicīnā un parfimērijā." at bounding box center [699, 258] width 880 height 46
click at [664, 536] on button "Iesniegt" at bounding box center [698, 537] width 166 height 40
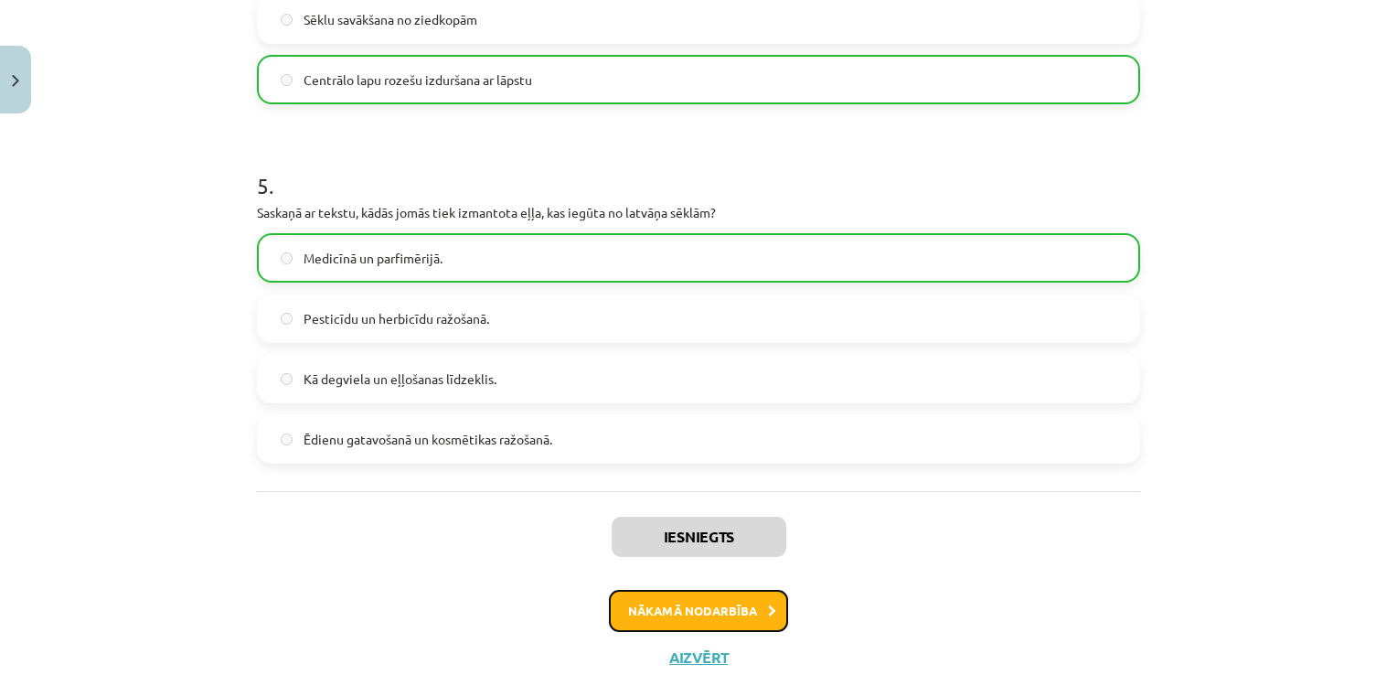
click at [670, 613] on button "Nākamā nodarbība" at bounding box center [698, 611] width 179 height 42
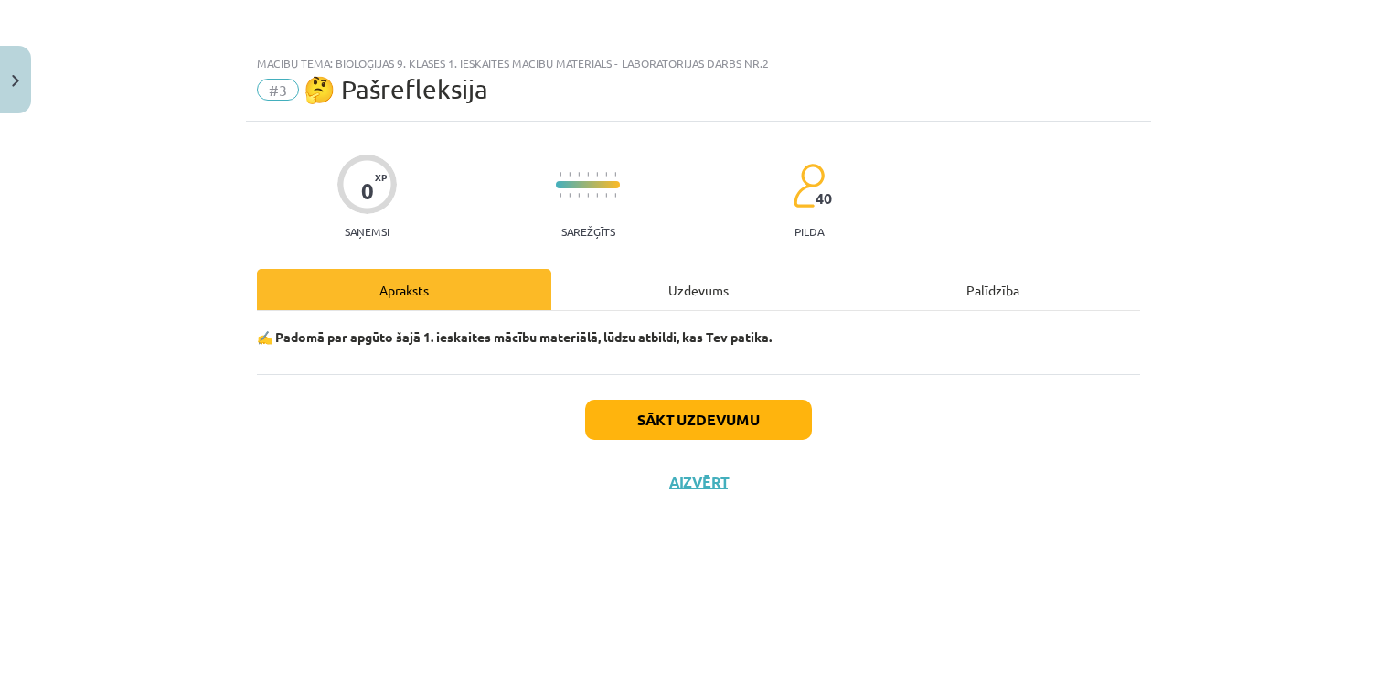
scroll to position [0, 0]
click at [670, 292] on div "Uzdevums" at bounding box center [698, 289] width 294 height 41
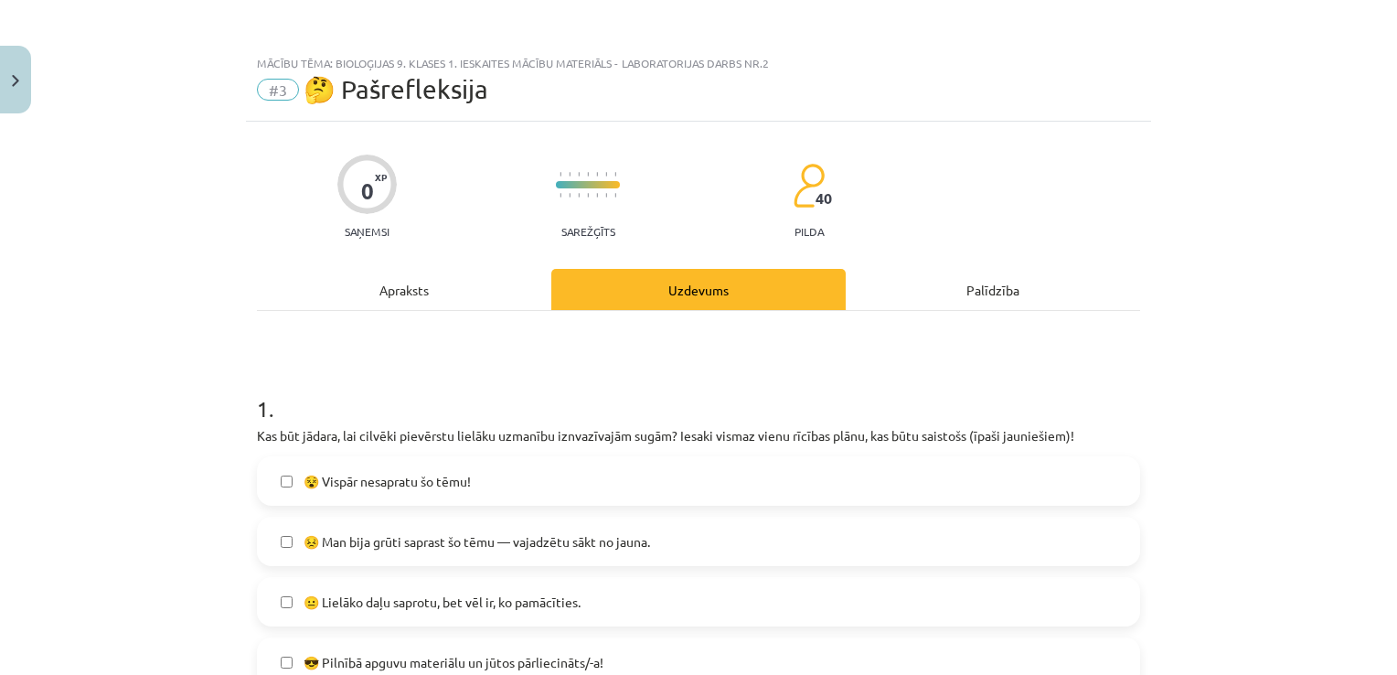
click at [413, 496] on label "😵 Vispār nesapratu šo tēmu!" at bounding box center [699, 481] width 880 height 46
click at [399, 650] on label "😎 Pilnībā apguvu materiālu un jūtos pārliecināts/-a!" at bounding box center [699, 662] width 880 height 46
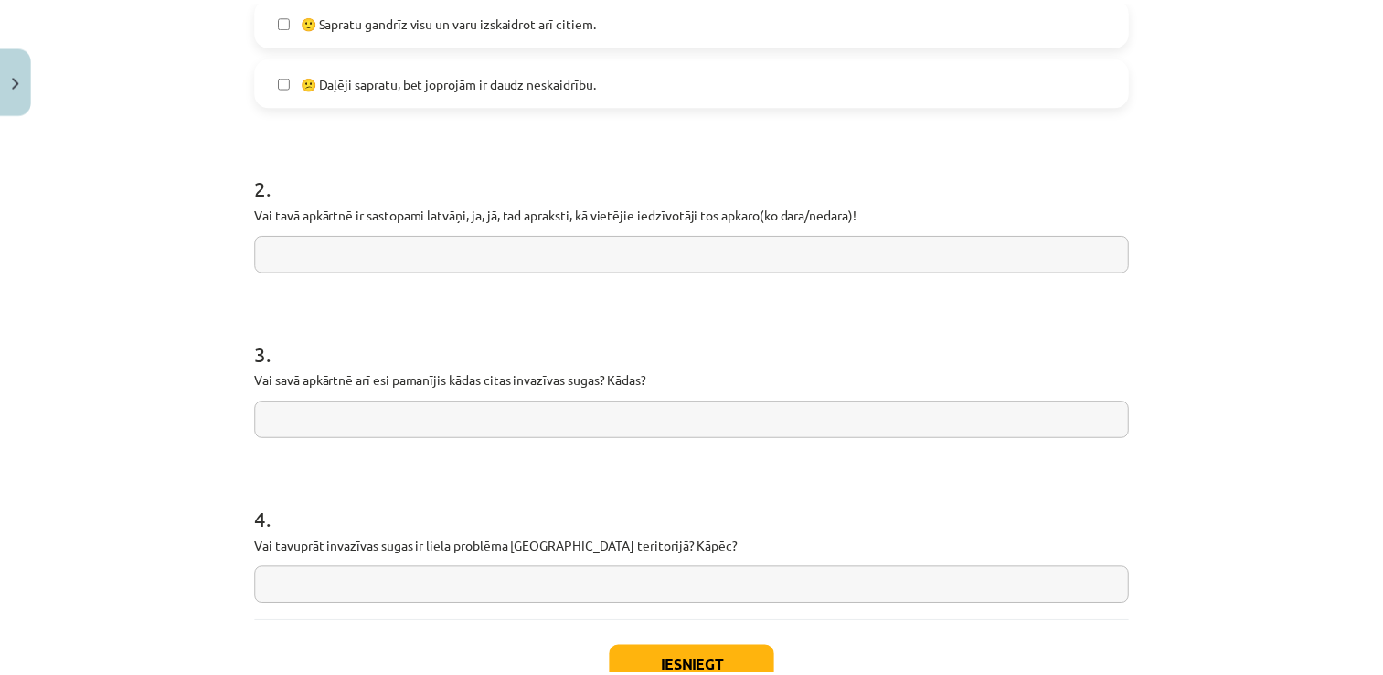
scroll to position [831, 0]
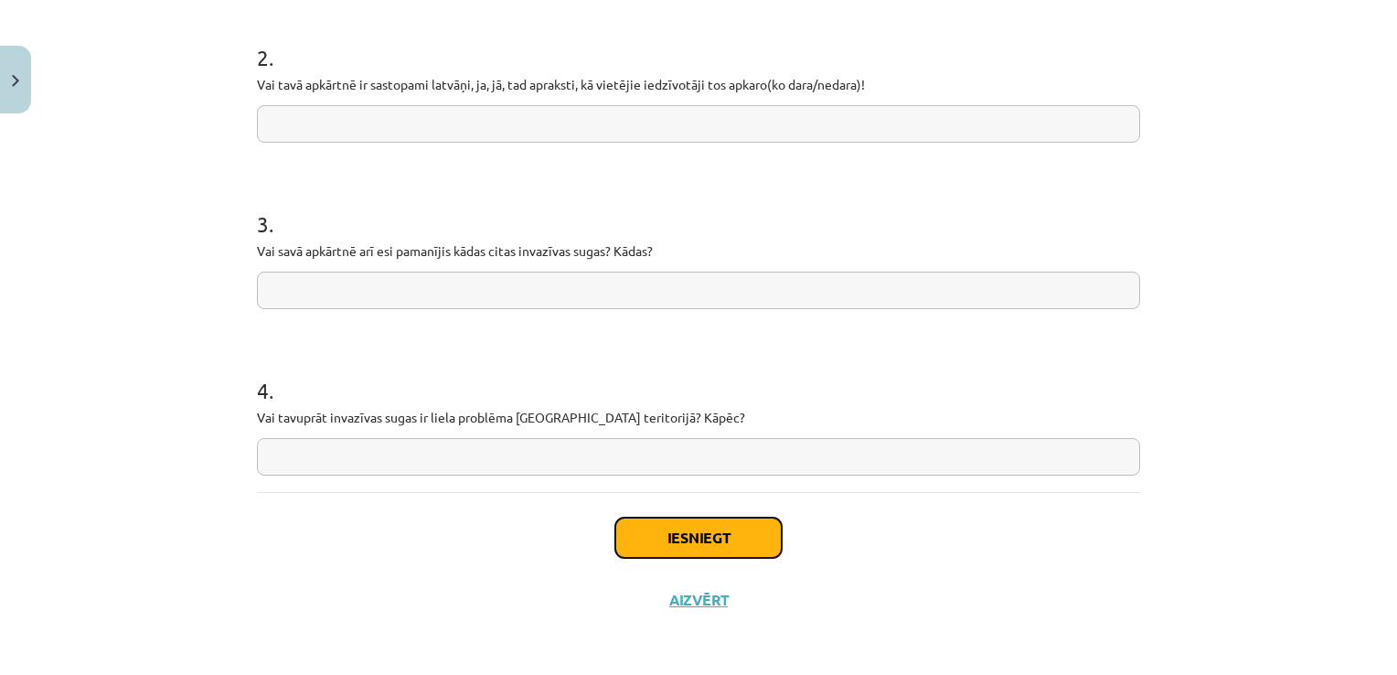
click at [667, 538] on button "Iesniegt" at bounding box center [698, 538] width 166 height 40
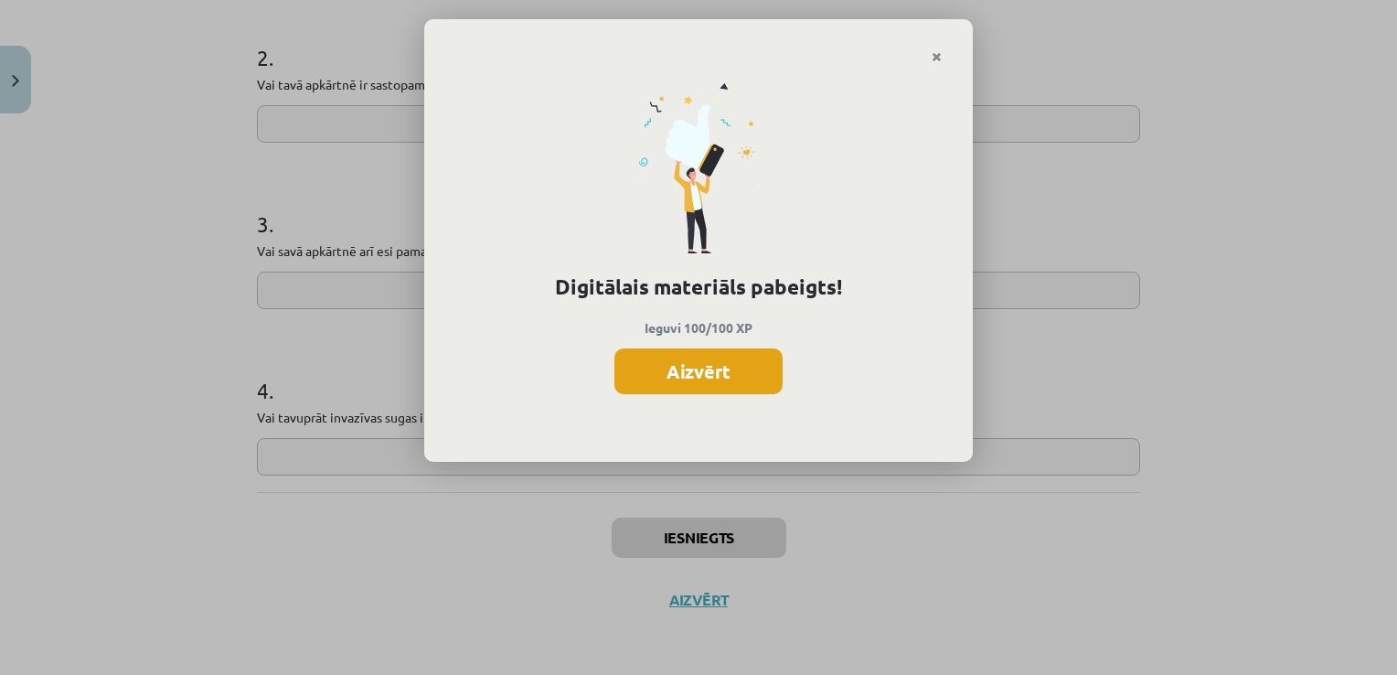
click at [742, 379] on button "Aizvērt" at bounding box center [698, 371] width 168 height 46
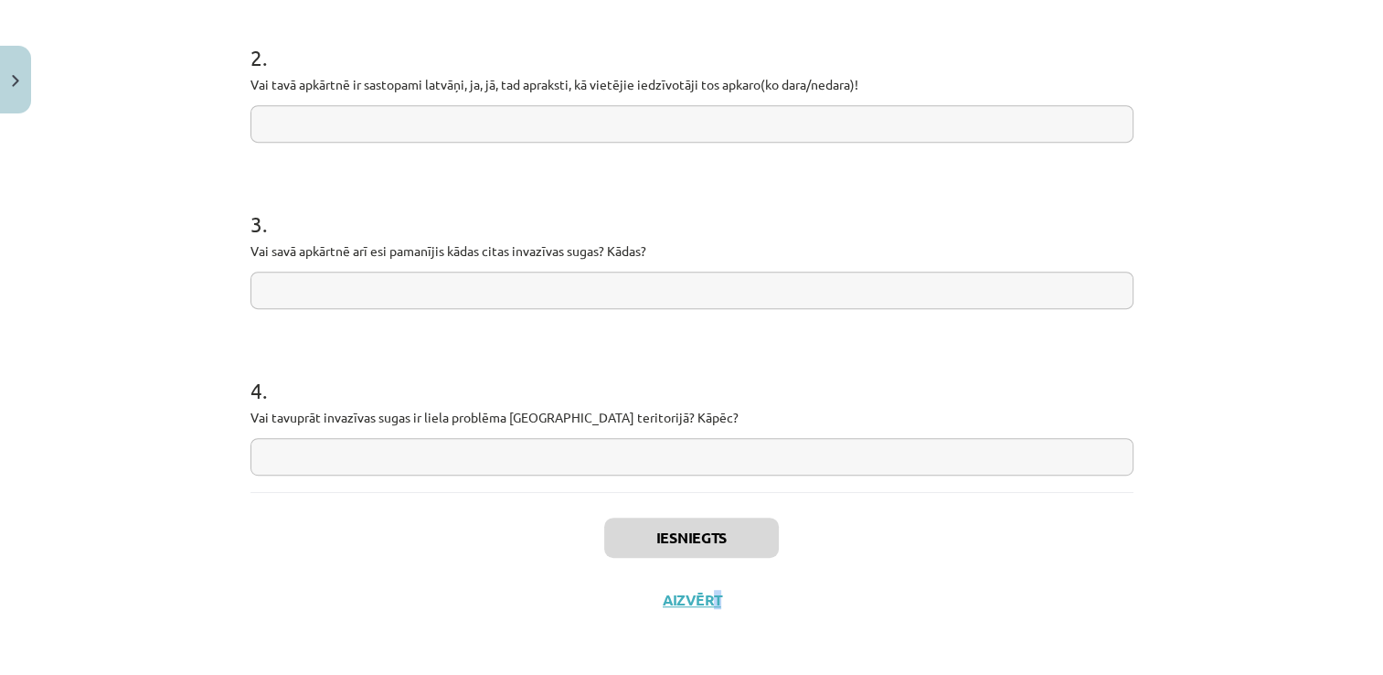
drag, startPoint x: 715, startPoint y: 616, endPoint x: 703, endPoint y: 595, distance: 24.2
click at [703, 595] on div "Iesniegts Aizvērt" at bounding box center [692, 556] width 883 height 128
click at [703, 595] on button "Aizvērt" at bounding box center [691, 600] width 69 height 18
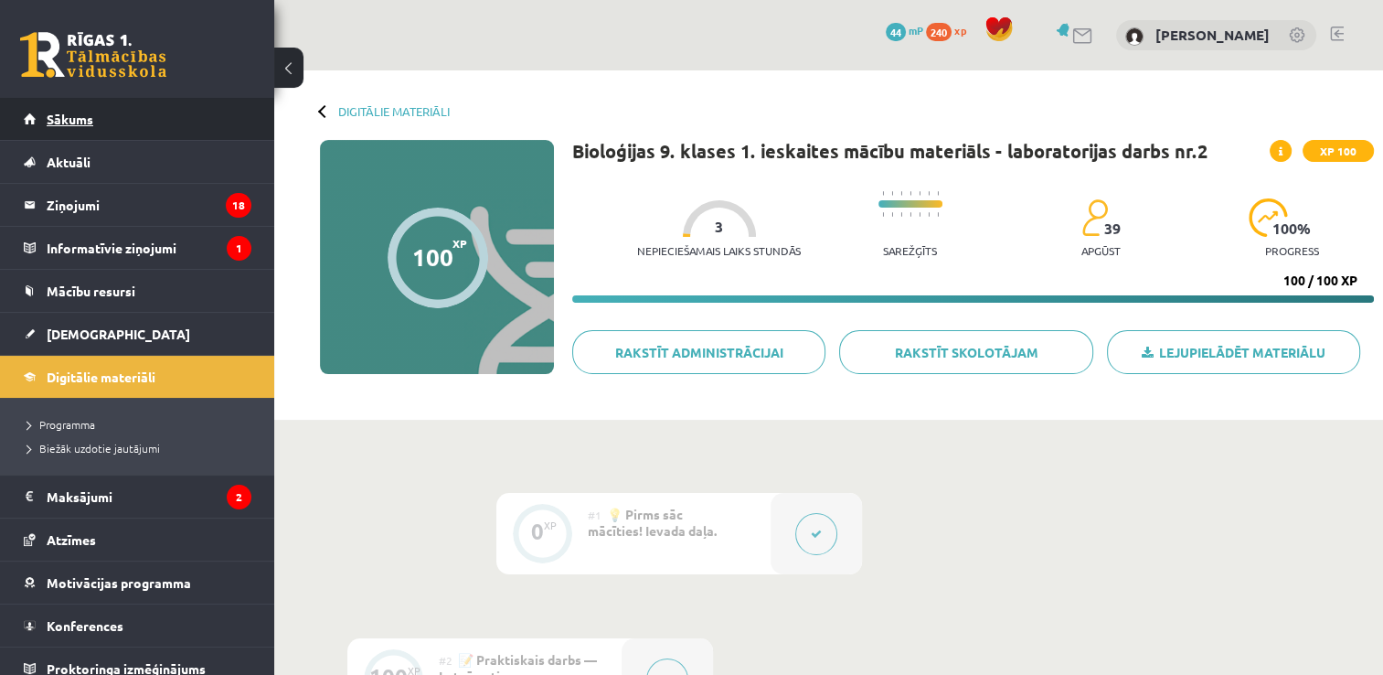
click at [127, 125] on link "Sākums" at bounding box center [138, 119] width 228 height 42
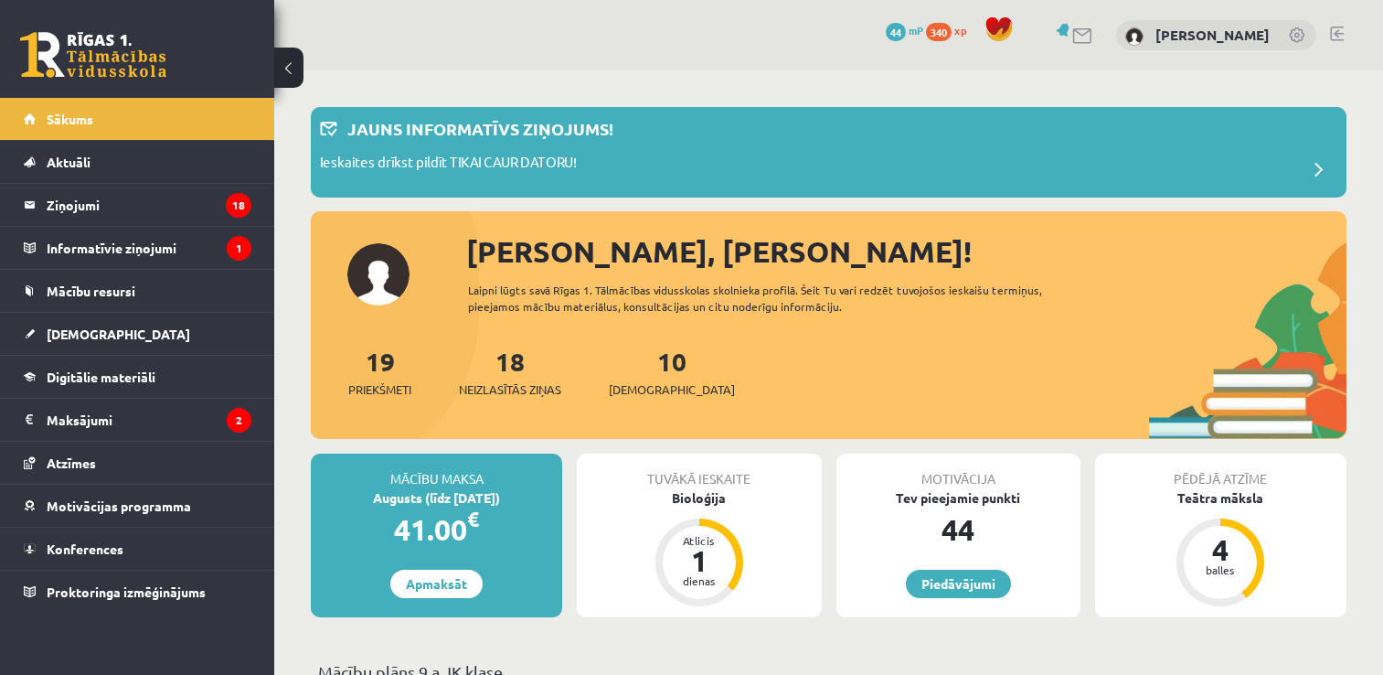
click at [649, 365] on link "10 Ieskaites" at bounding box center [672, 372] width 126 height 54
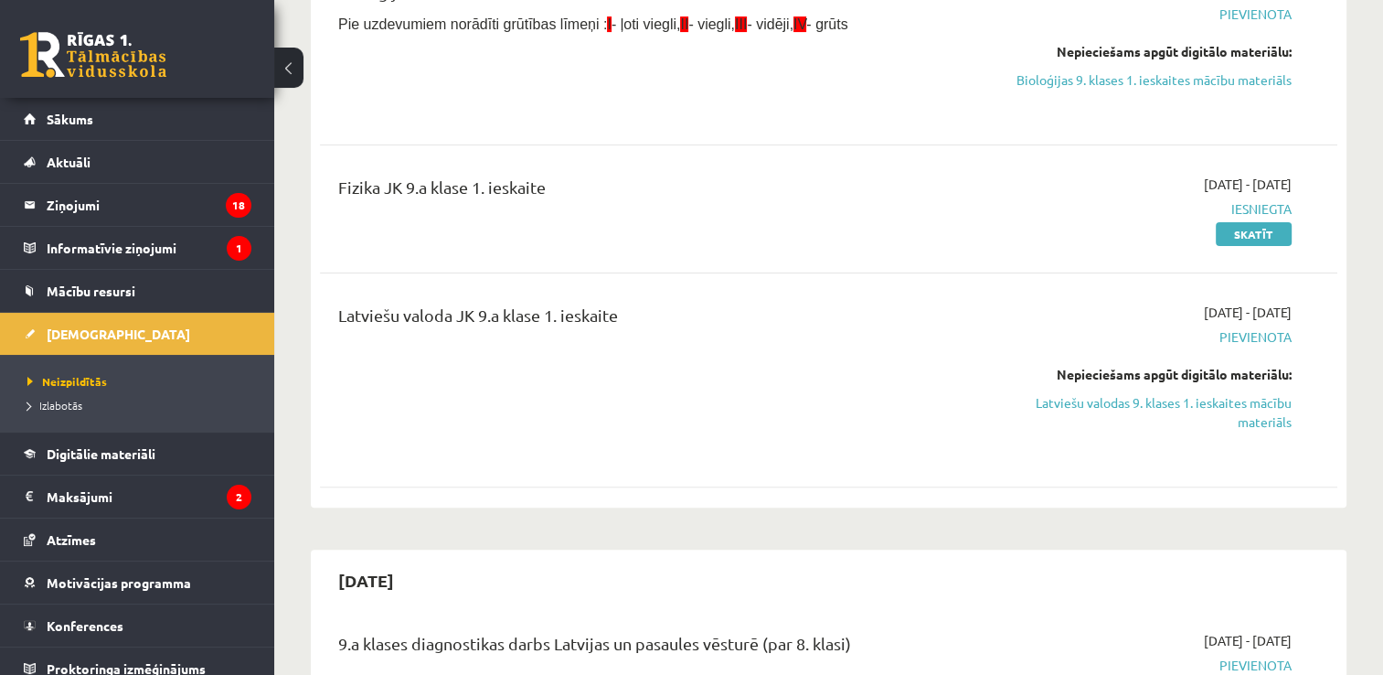
scroll to position [479, 0]
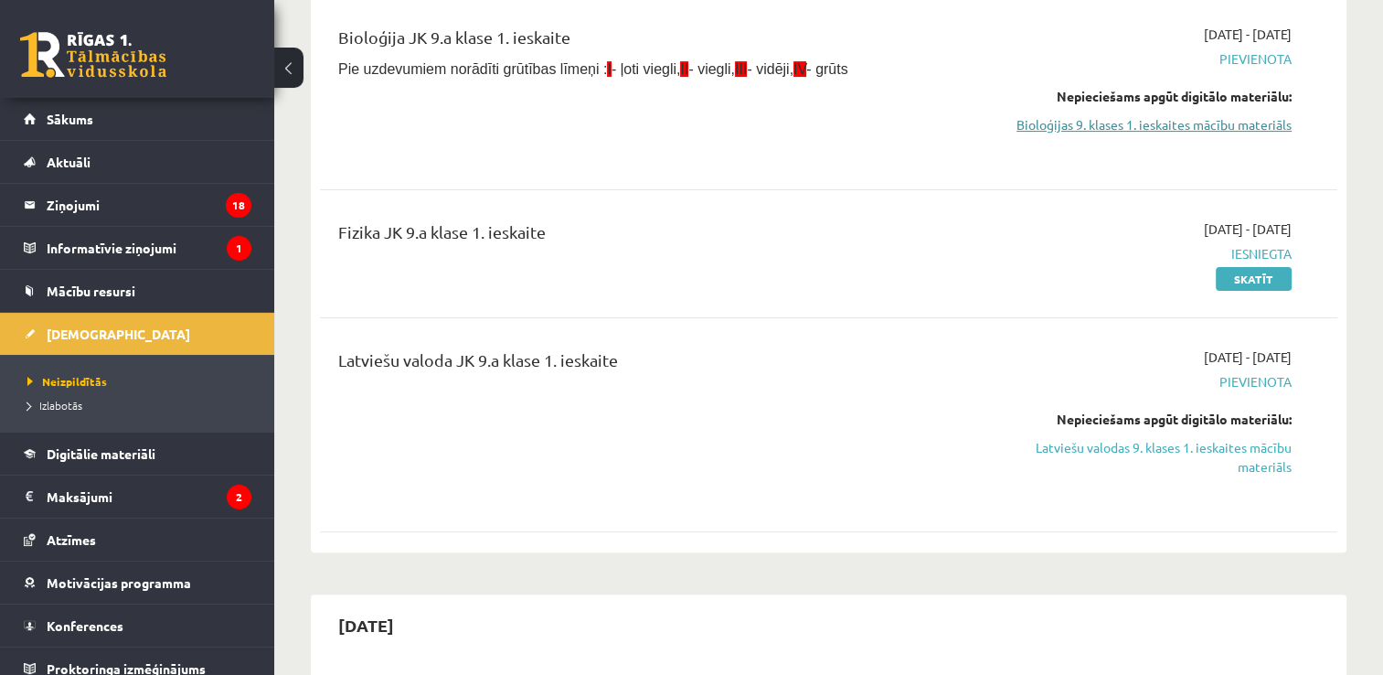
click at [1251, 118] on link "Bioloģijas 9. klases 1. ieskaites mācību materiāls" at bounding box center [1142, 124] width 300 height 19
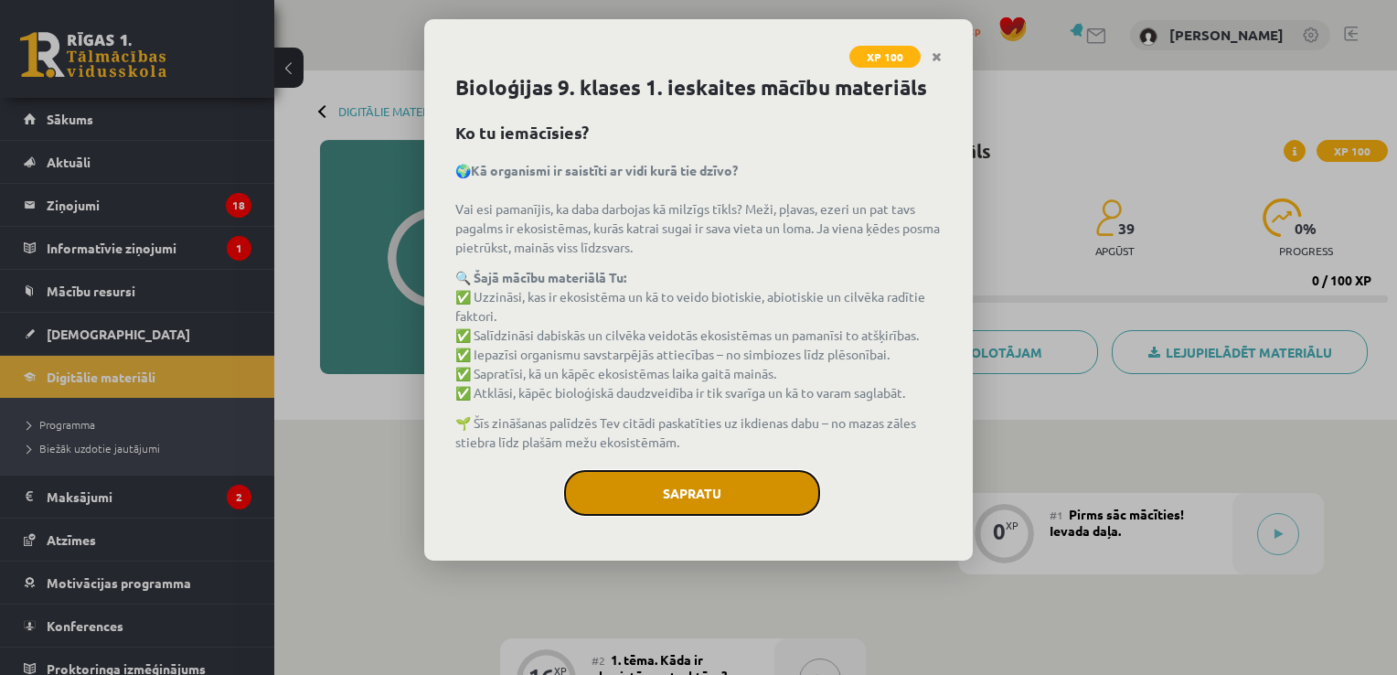
click at [731, 496] on button "Sapratu" at bounding box center [692, 493] width 256 height 46
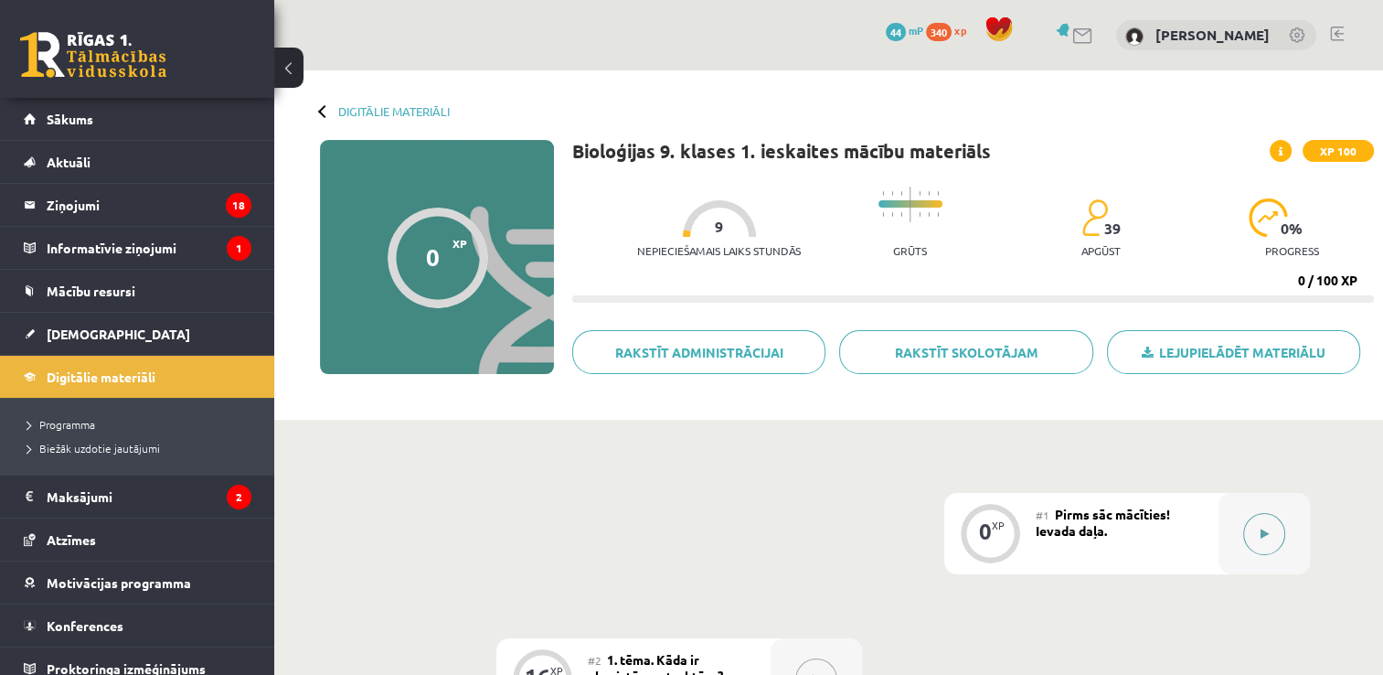
click at [1272, 528] on button at bounding box center [1264, 534] width 42 height 42
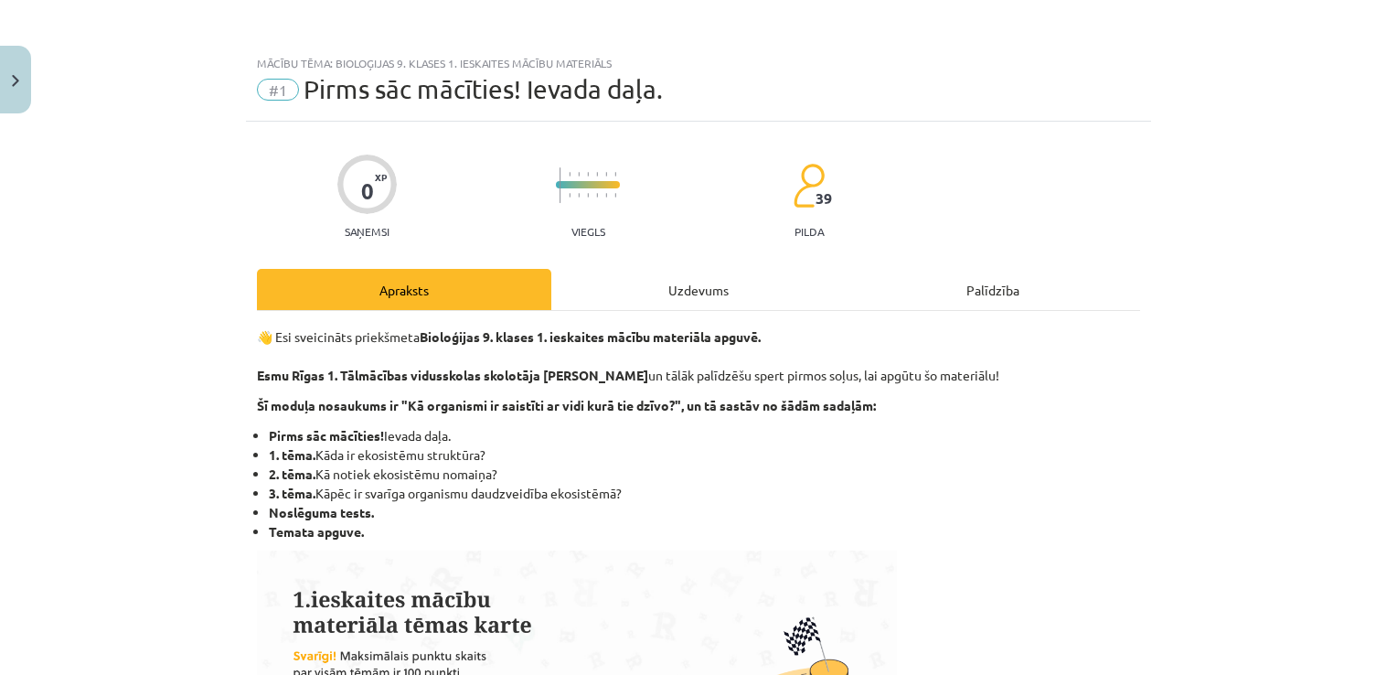
click at [678, 291] on div "Uzdevums" at bounding box center [698, 289] width 294 height 41
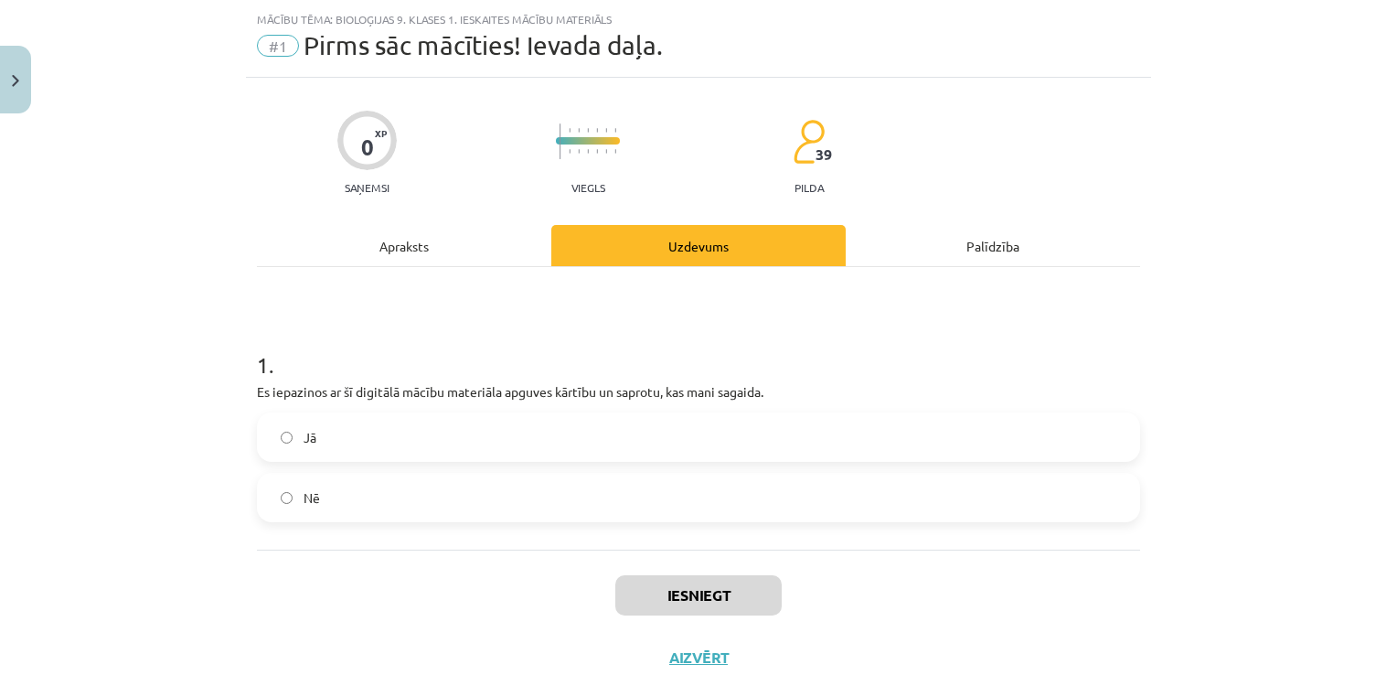
scroll to position [46, 0]
click at [364, 430] on label "Jā" at bounding box center [699, 435] width 880 height 46
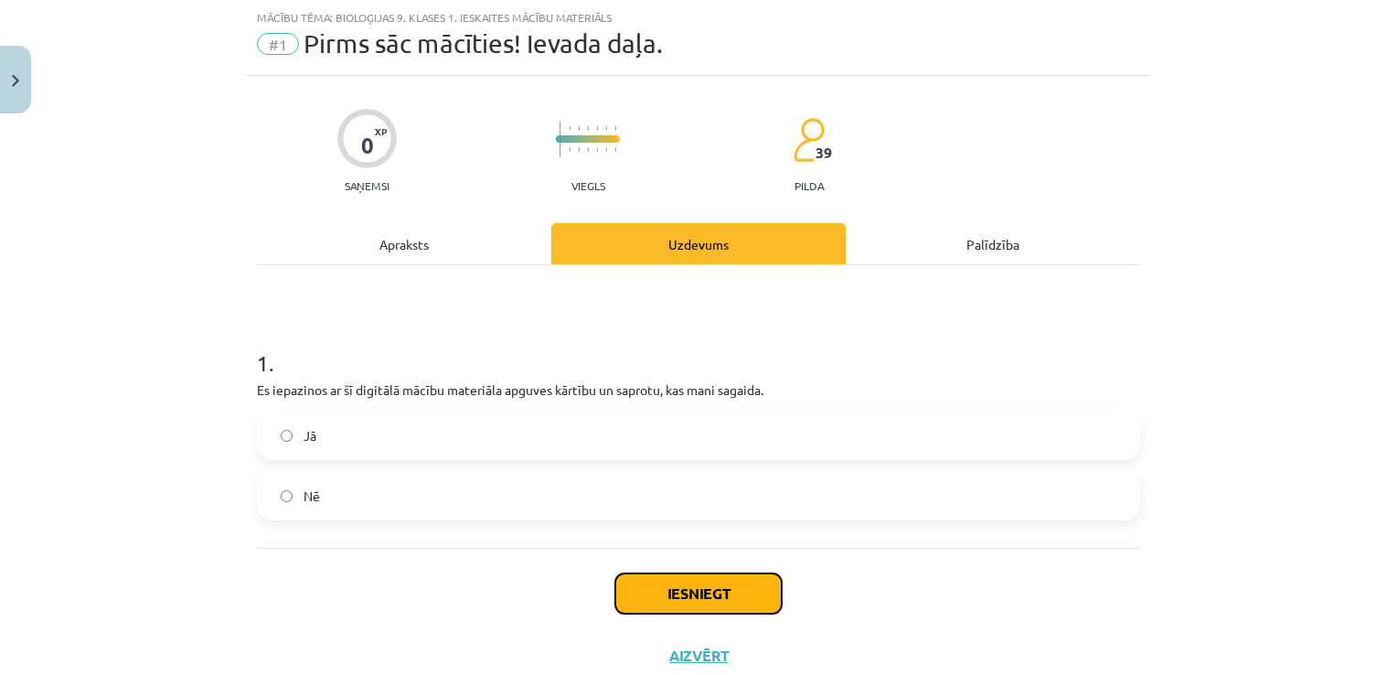
click at [673, 587] on button "Iesniegt" at bounding box center [698, 593] width 166 height 40
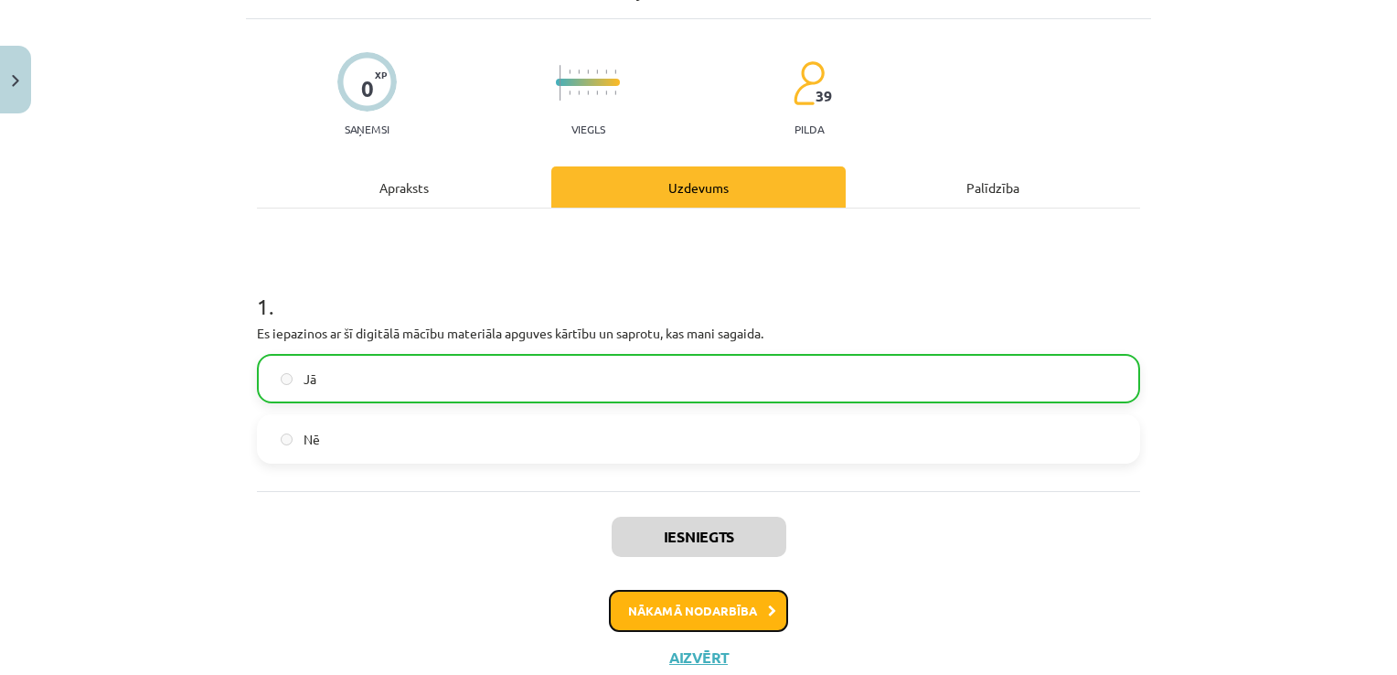
click at [731, 602] on button "Nākamā nodarbība" at bounding box center [698, 611] width 179 height 42
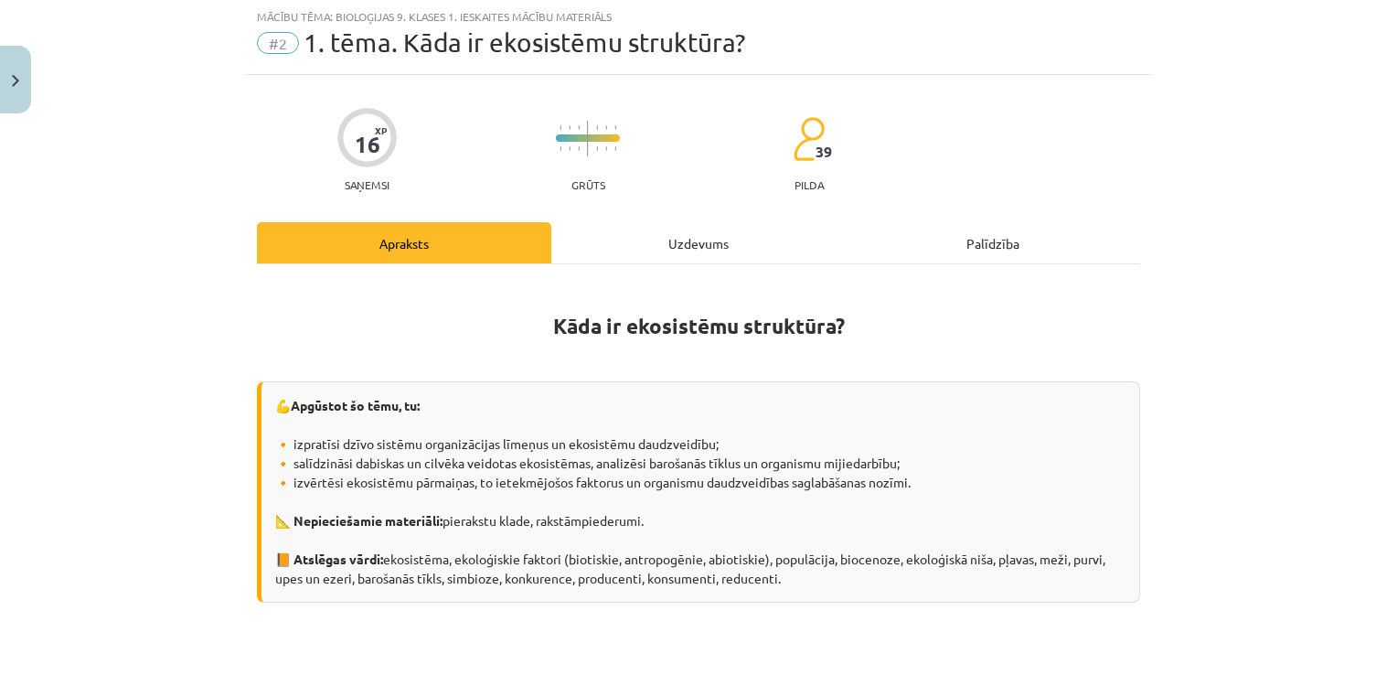
scroll to position [46, 0]
click at [657, 250] on div "Uzdevums" at bounding box center [698, 243] width 294 height 41
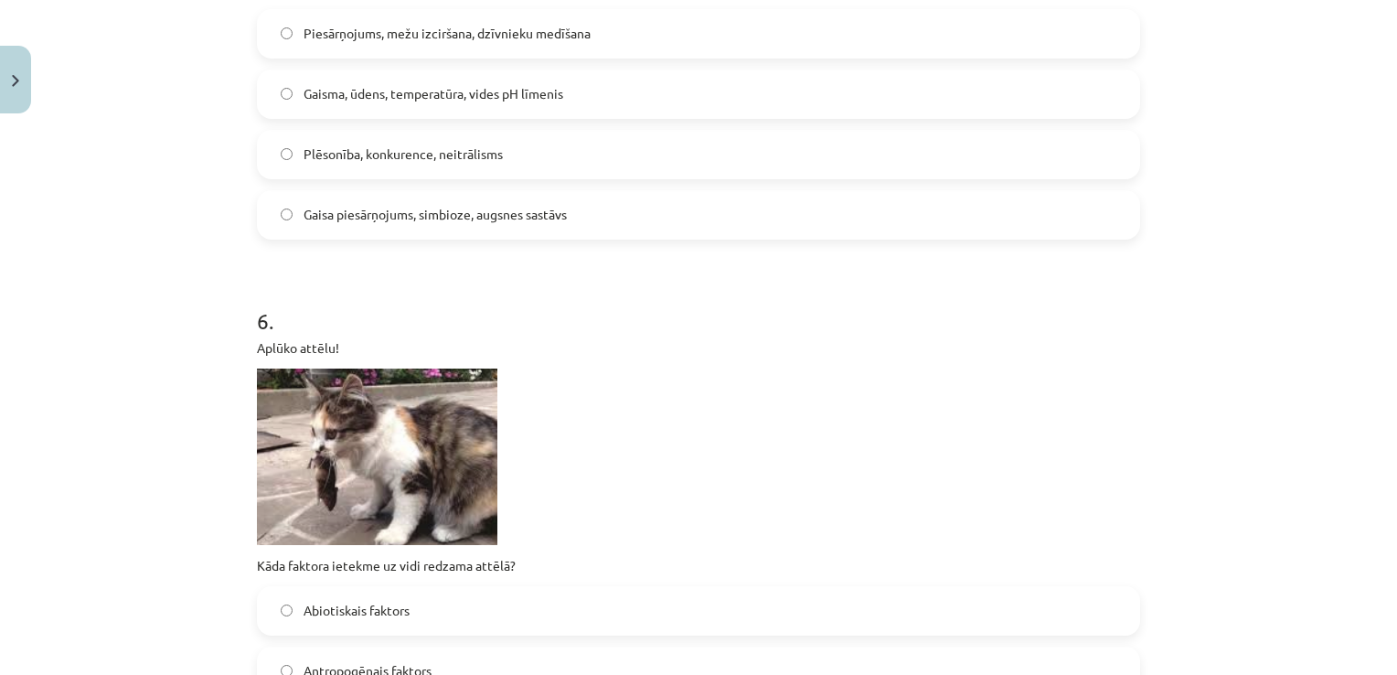
scroll to position [2273, 0]
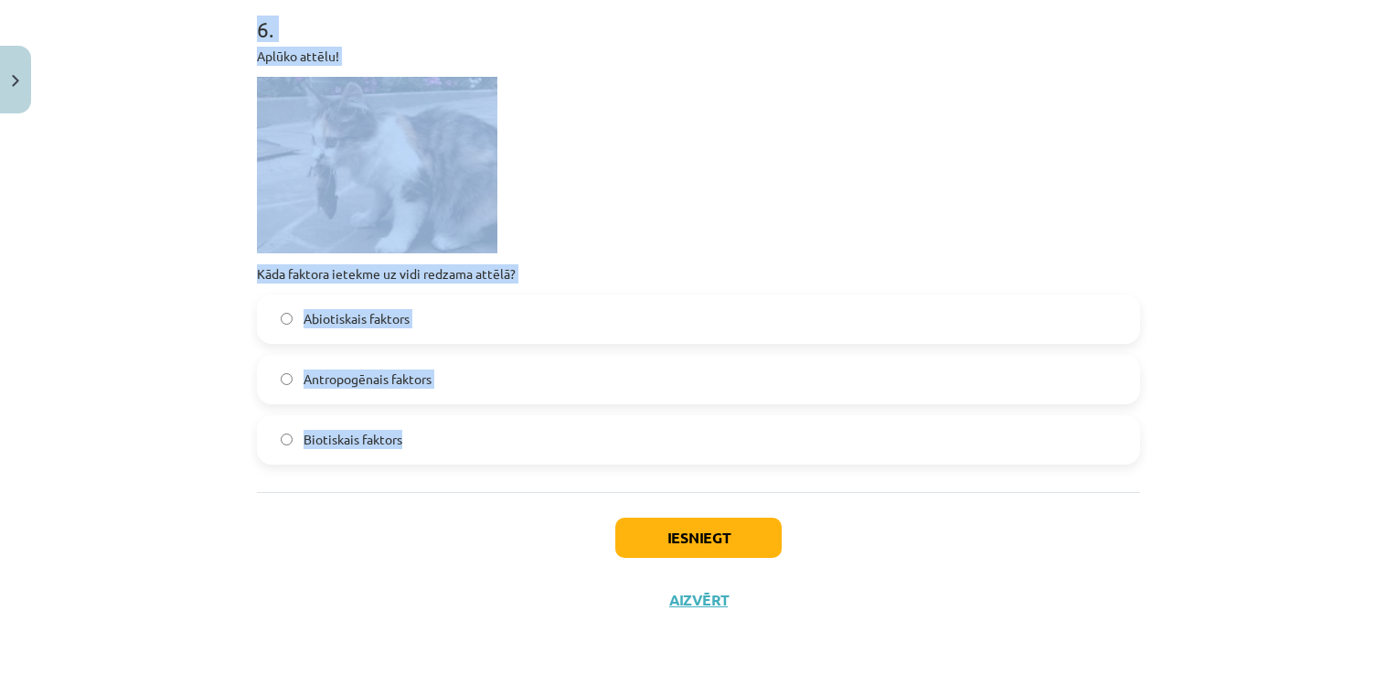
drag, startPoint x: 249, startPoint y: 333, endPoint x: 1126, endPoint y: 419, distance: 882.0
copy form "1 . Apstiprini vai noliedz apagalvojumus! Pieejamie vārdi: NĒ JĀ NĒ JĀ JĀ JĀ NĒ…"
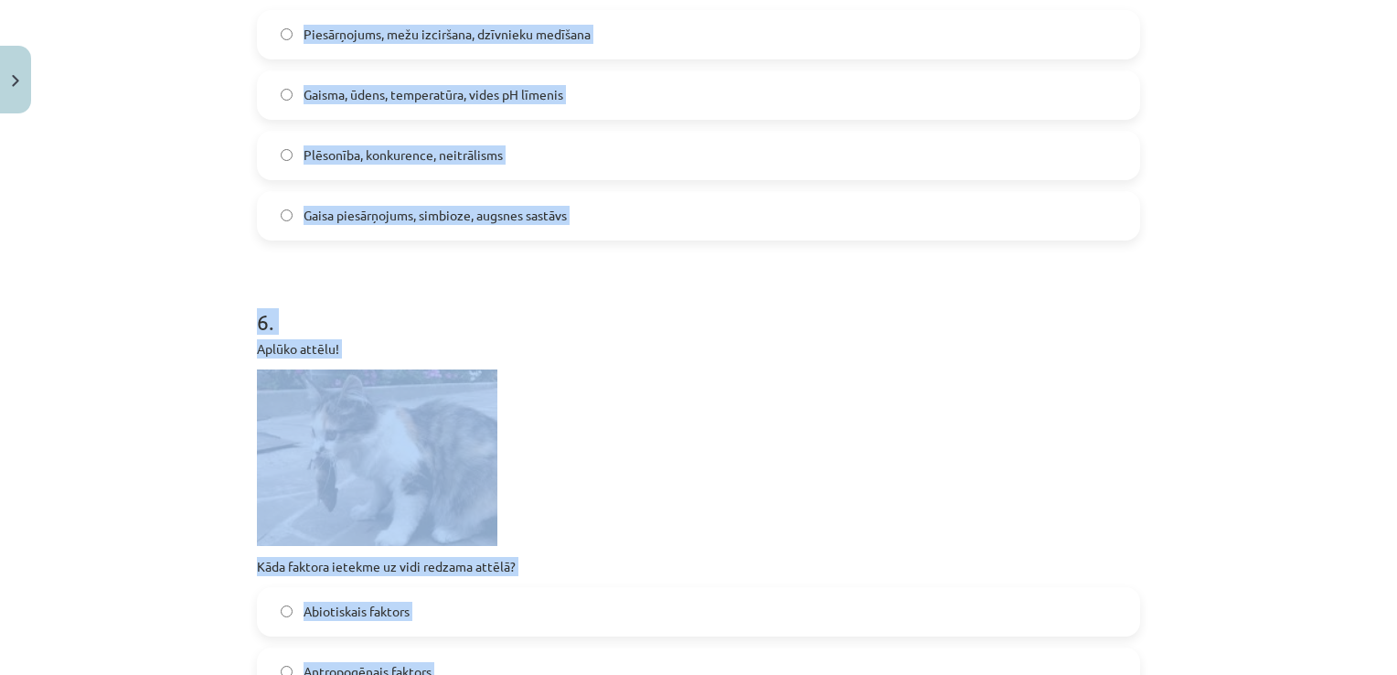
scroll to position [1994, 0]
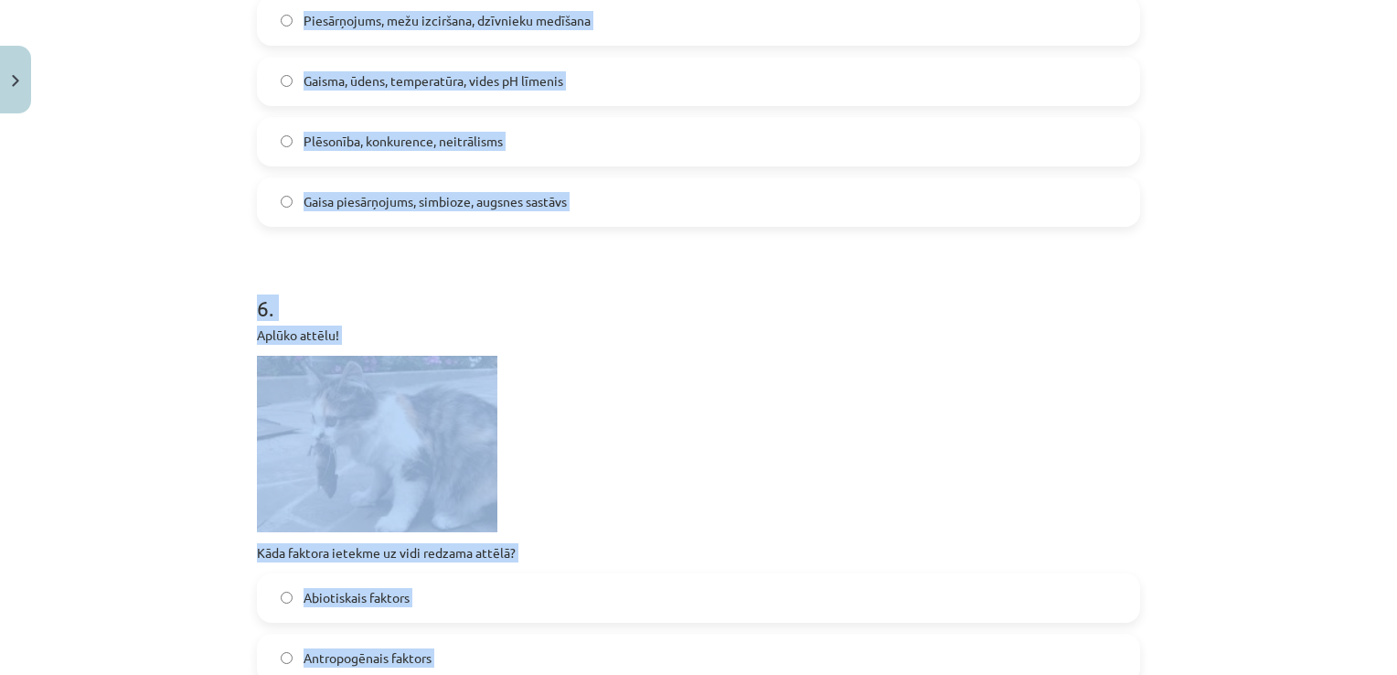
click at [786, 438] on p at bounding box center [698, 444] width 883 height 176
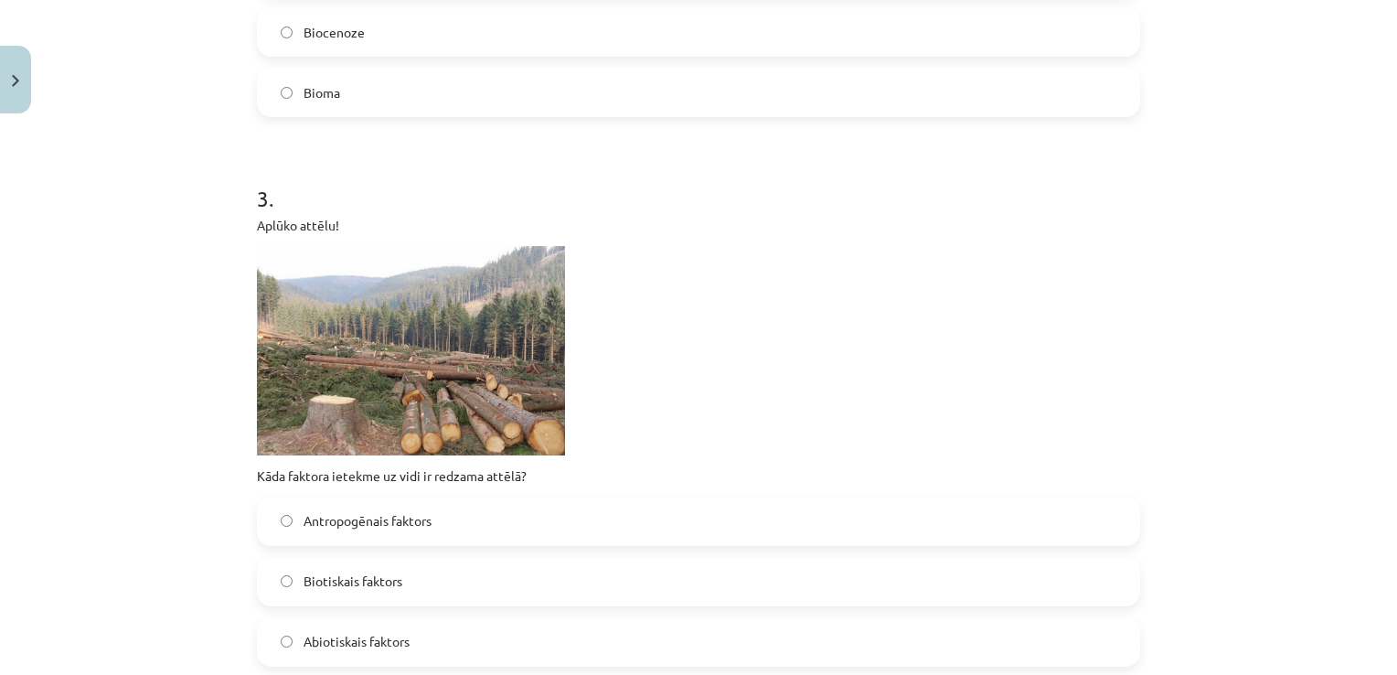
scroll to position [986, 0]
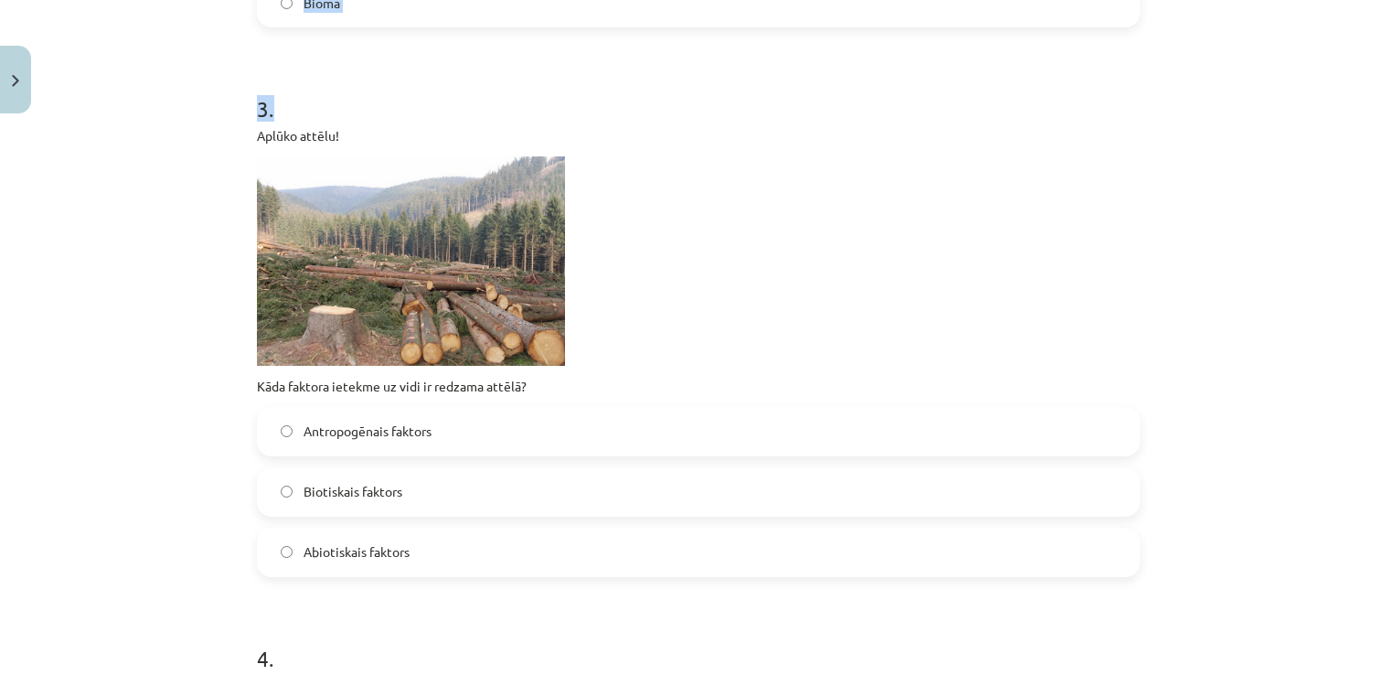
drag, startPoint x: 237, startPoint y: 85, endPoint x: 785, endPoint y: 40, distance: 550.4
click at [785, 40] on div "Mācību tēma: Bioloģijas 9. klases 1. ieskaites mācību materiāls #2 1. tēma. Kād…" at bounding box center [698, 337] width 1397 height 675
copy form "1 . Apstiprini vai noliedz apagalvojumus! Pieejamie vārdi: NĒ JĀ NĒ JĀ JĀ JĀ NĒ…"
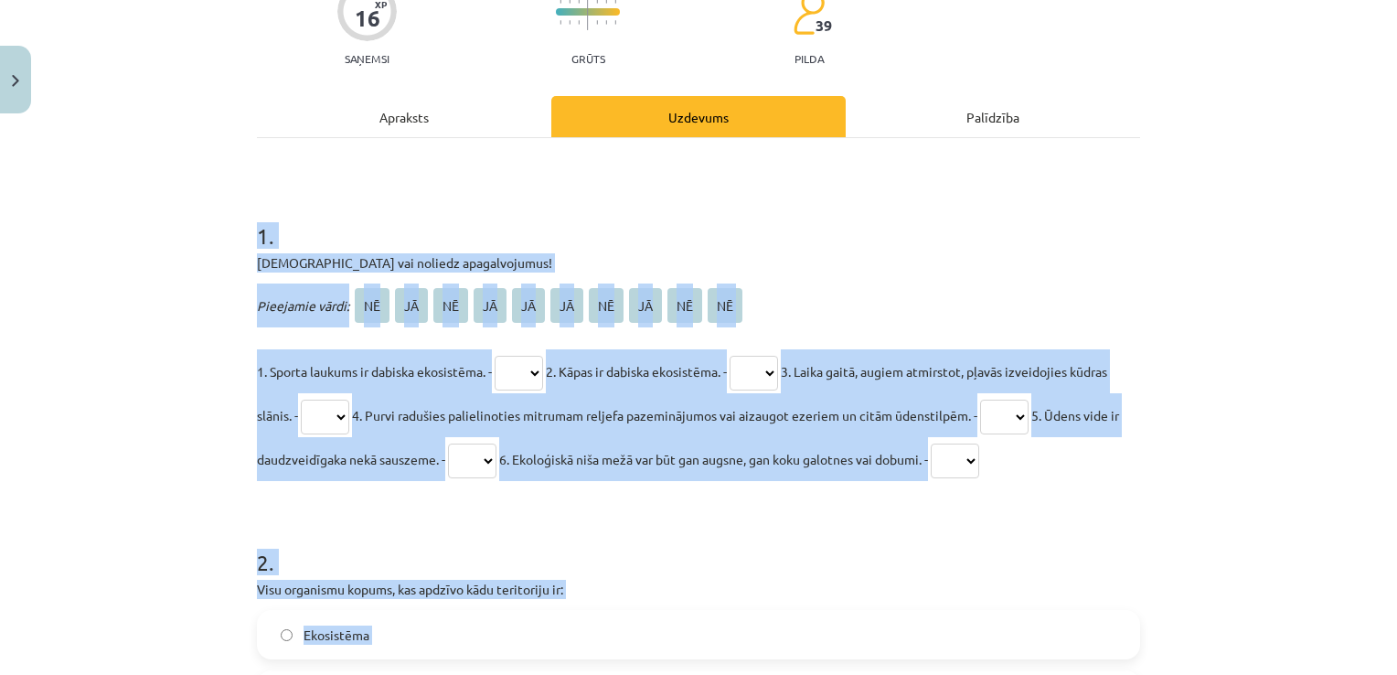
scroll to position [224, 0]
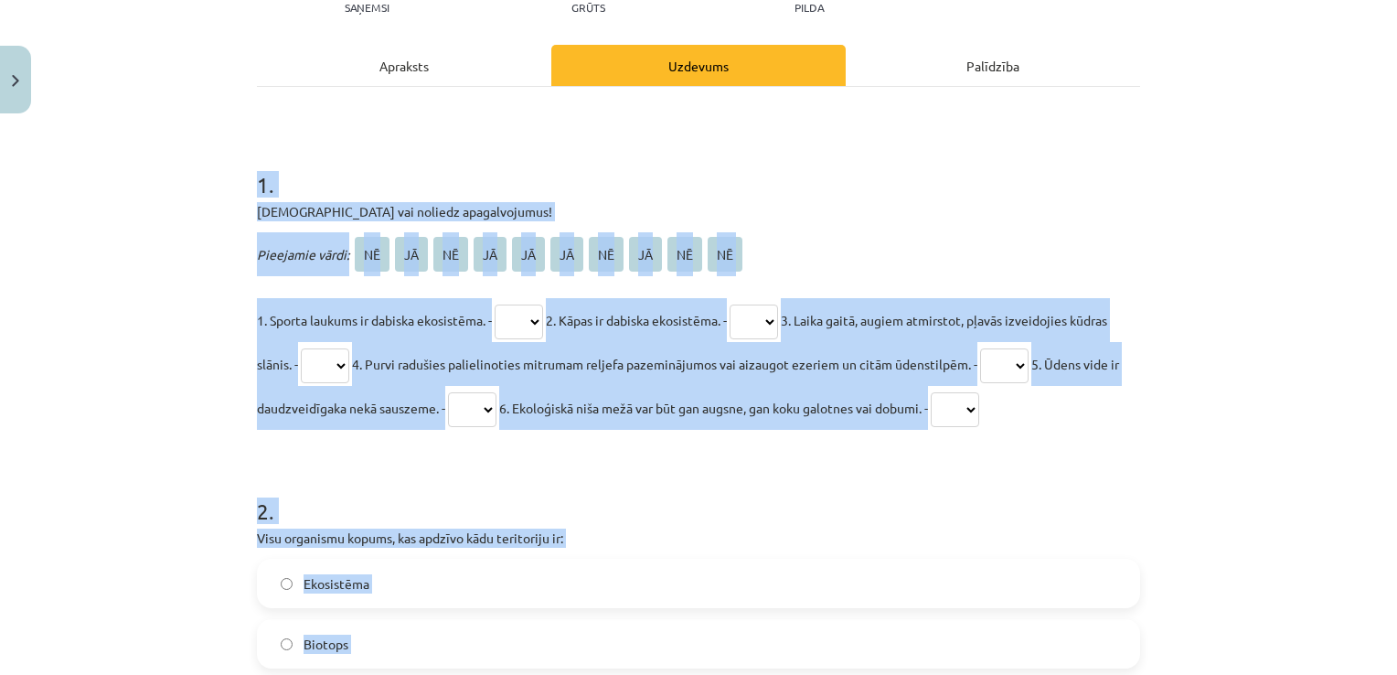
click at [501, 316] on select "** ** ** ** ** ** ** ** ** **" at bounding box center [519, 321] width 48 height 35
select select "**"
click at [496, 304] on select "** ** ** ** ** ** ** ** ** **" at bounding box center [519, 321] width 48 height 35
click at [771, 318] on select "** ** ** ** ** ** ** ** ** **" at bounding box center [754, 321] width 48 height 35
select select "**"
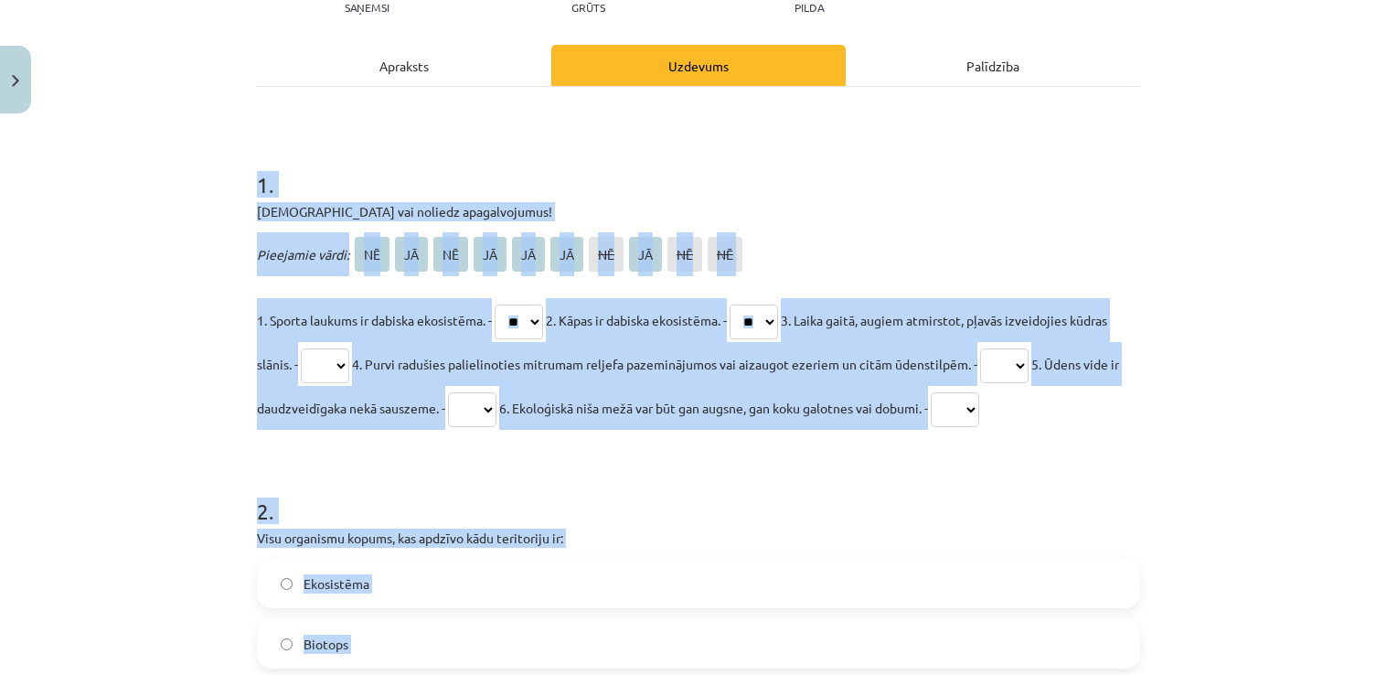
click at [746, 304] on select "** ** ** ** ** ** ** ** ** **" at bounding box center [754, 321] width 48 height 35
click at [349, 362] on select "** ** ** ** ** ** ** ** ** **" at bounding box center [325, 365] width 48 height 35
select select "**"
click at [339, 348] on select "** ** ** ** ** ** ** ** ** **" at bounding box center [325, 365] width 48 height 35
click at [1029, 348] on select "** ** ** ** ** ** ** ** ** **" at bounding box center [1004, 365] width 48 height 35
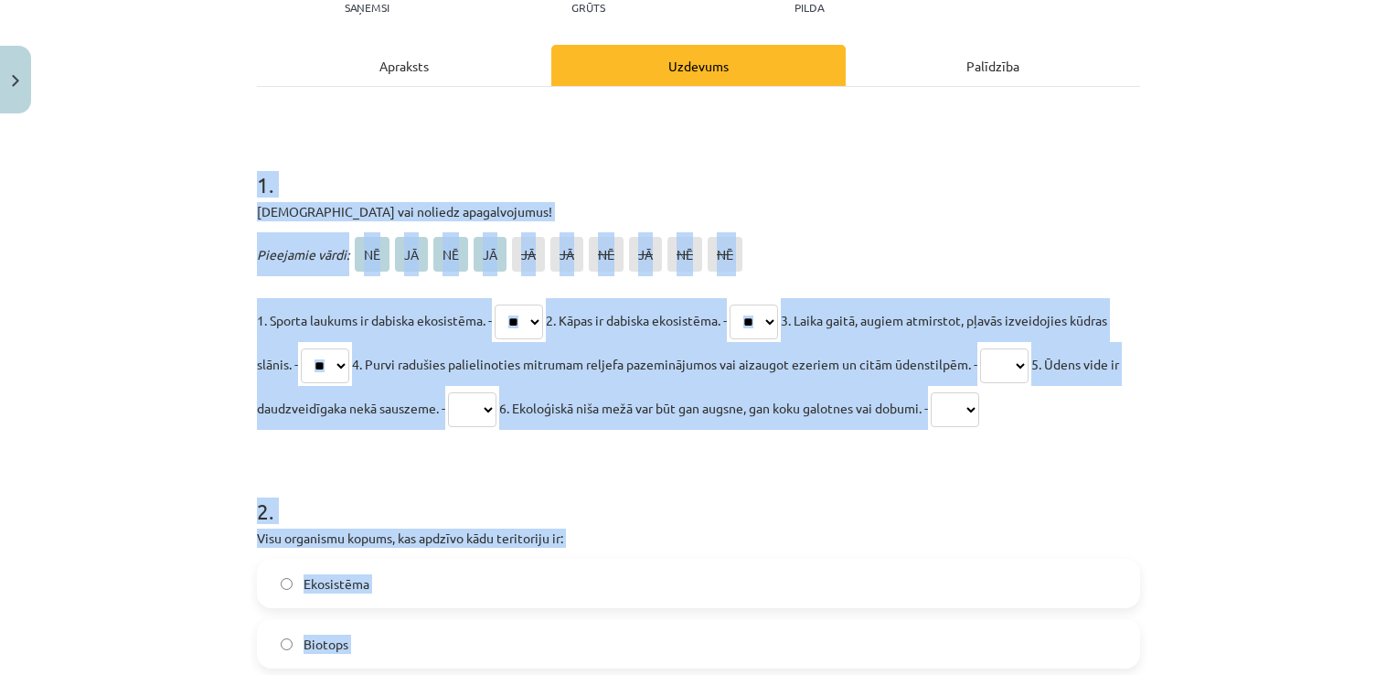
select select "**"
click at [1029, 348] on select "** ** ** ** ** ** ** ** ** **" at bounding box center [1004, 365] width 48 height 35
click at [496, 421] on select "** ** ** ** ** ** ** ** ** **" at bounding box center [472, 409] width 48 height 35
select select "**"
click at [496, 392] on select "** ** ** ** ** ** ** ** ** **" at bounding box center [472, 409] width 48 height 35
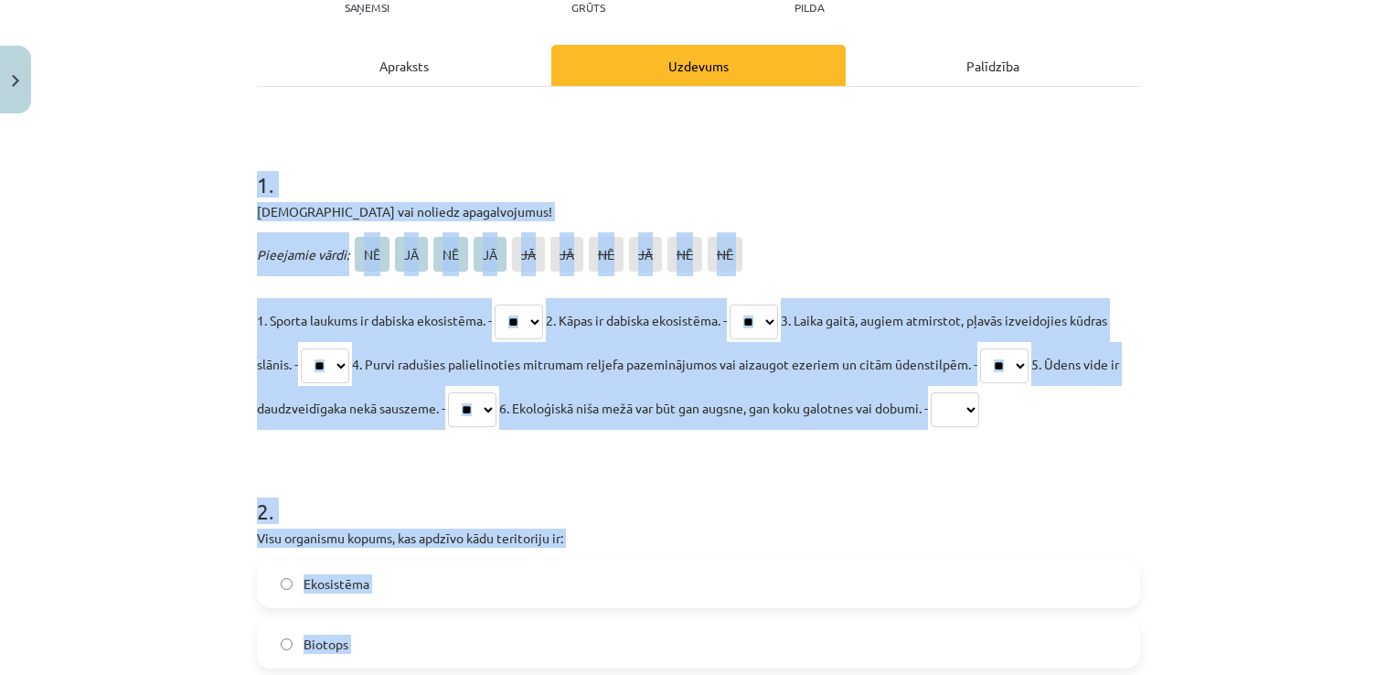
click at [979, 400] on select "** ** ** ** ** ** ** ** ** **" at bounding box center [955, 409] width 48 height 35
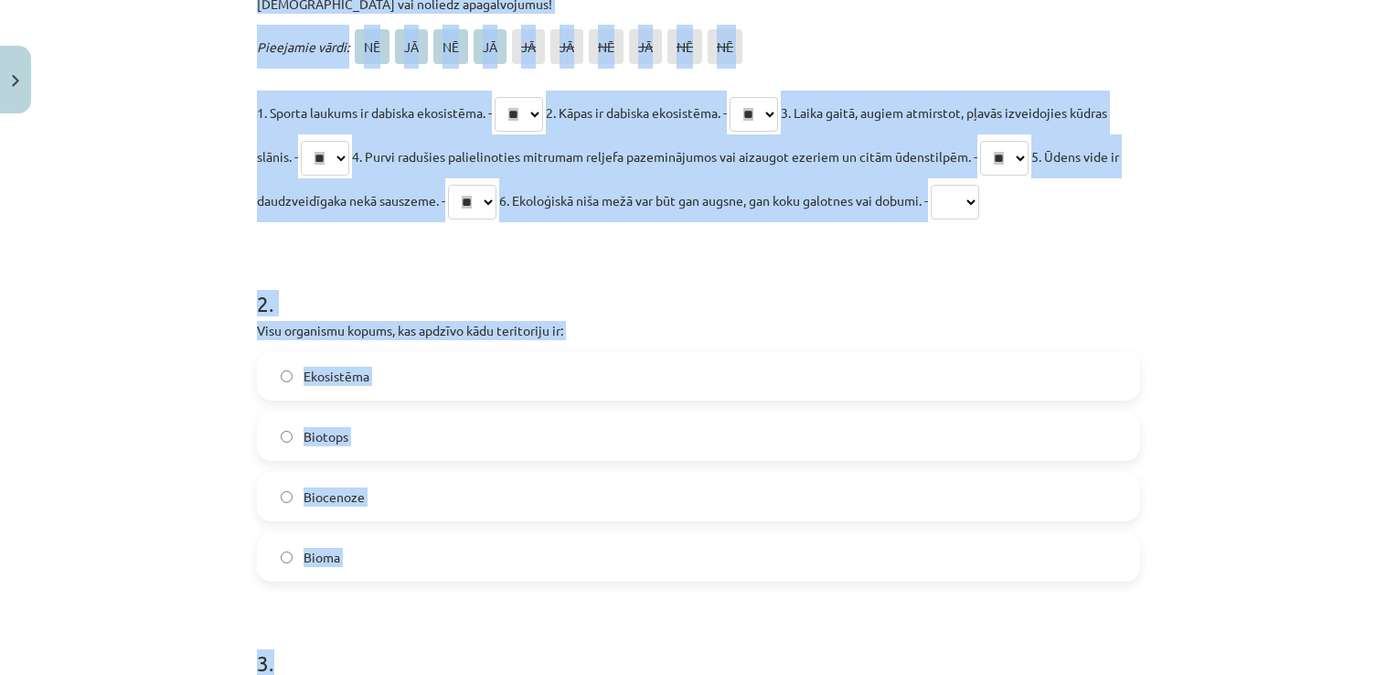
scroll to position [475, 0]
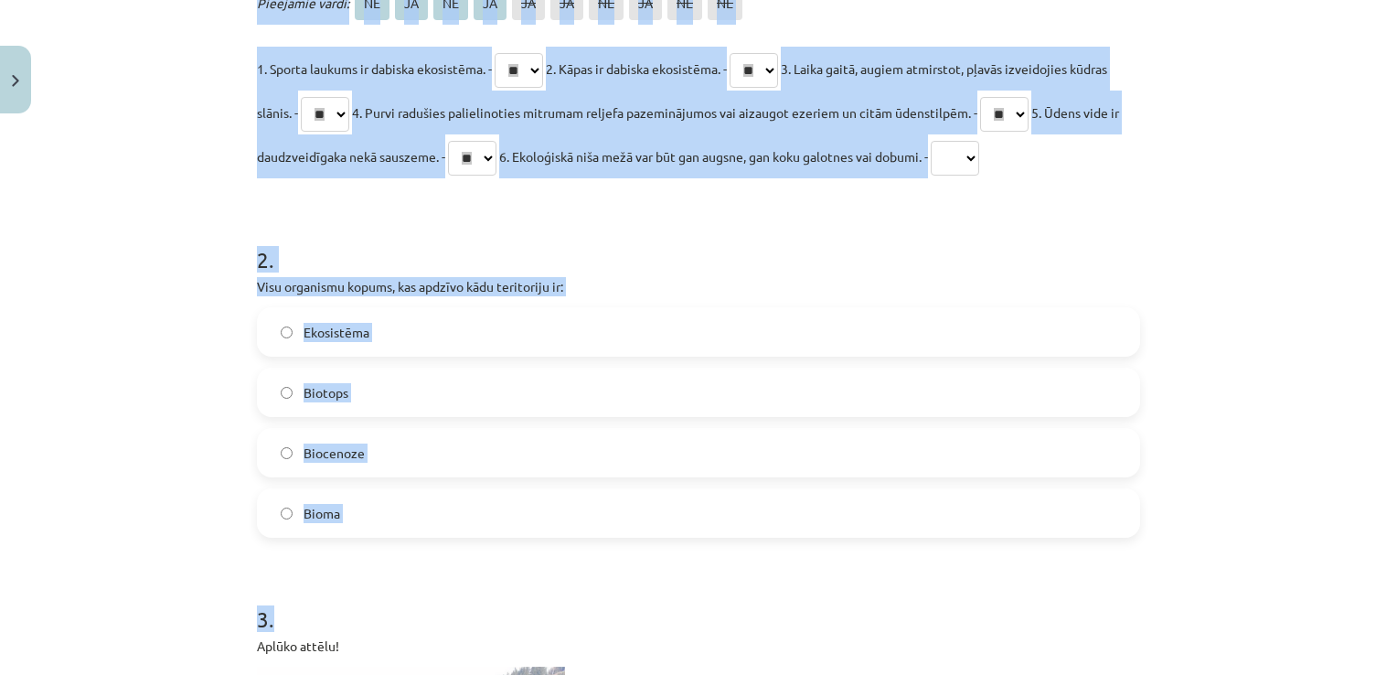
click at [979, 165] on select "** ** ** ** ** ** ** ** ** **" at bounding box center [955, 158] width 48 height 35
select select "**"
click at [979, 141] on select "** ** ** ** ** ** ** ** ** **" at bounding box center [955, 158] width 48 height 35
click at [652, 240] on h1 "2 ." at bounding box center [698, 243] width 883 height 57
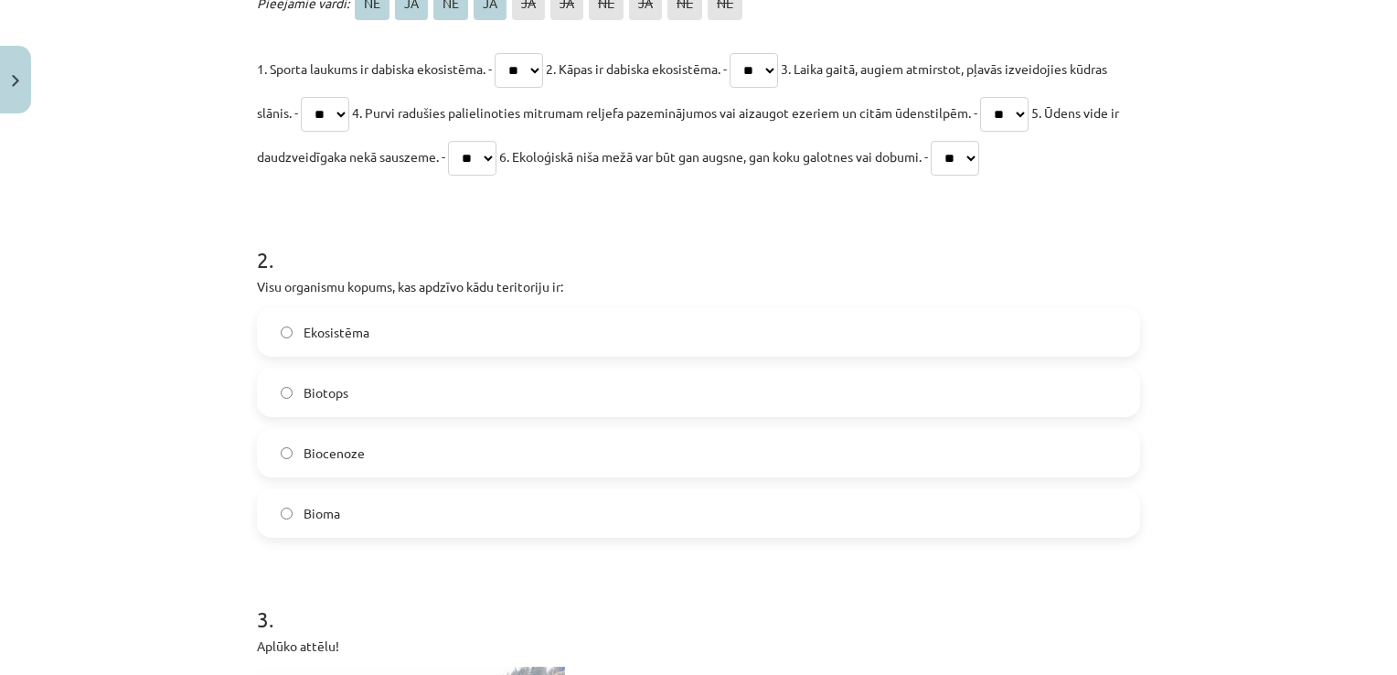
click at [388, 457] on label "Biocenoze" at bounding box center [699, 453] width 880 height 46
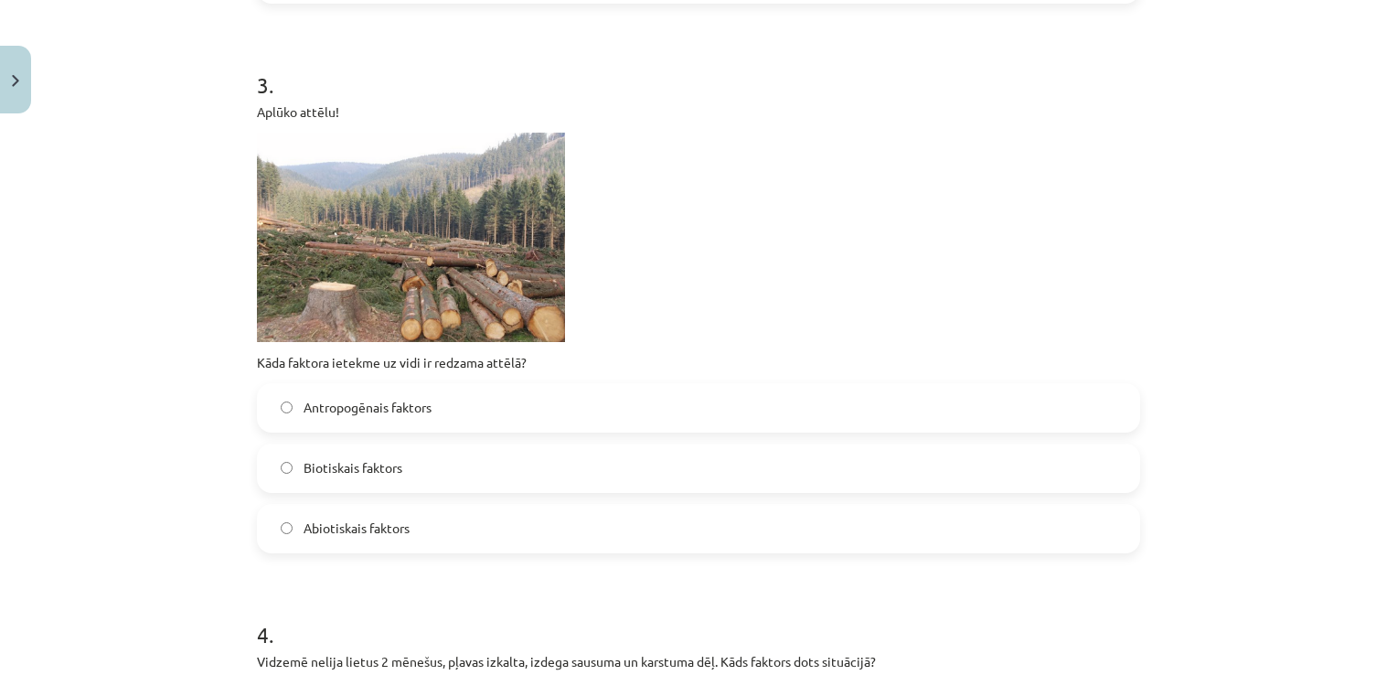
scroll to position [1030, 0]
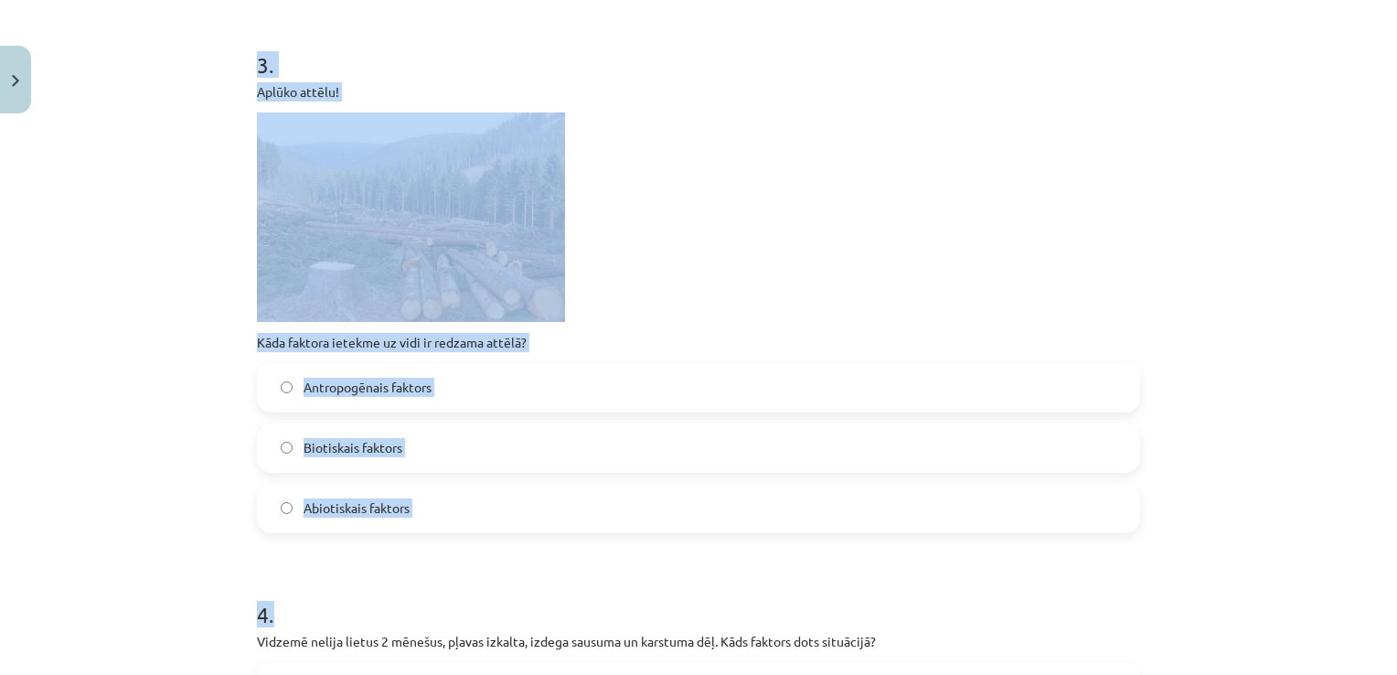
drag, startPoint x: 238, startPoint y: 35, endPoint x: 457, endPoint y: 552, distance: 562.1
click at [457, 552] on div "16 XP Saņemsi Grūts 39 pilda Apraksts Uzdevums Palīdzība 1 . Apstiprini vai nol…" at bounding box center [698, 483] width 905 height 2782
drag, startPoint x: 457, startPoint y: 552, endPoint x: 370, endPoint y: 591, distance: 95.0
click at [370, 591] on h1 "4 ." at bounding box center [698, 598] width 883 height 57
click at [212, 137] on div "Mācību tēma: Bioloģijas 9. klases 1. ieskaites mācību materiāls #2 1. tēma. Kād…" at bounding box center [698, 337] width 1397 height 675
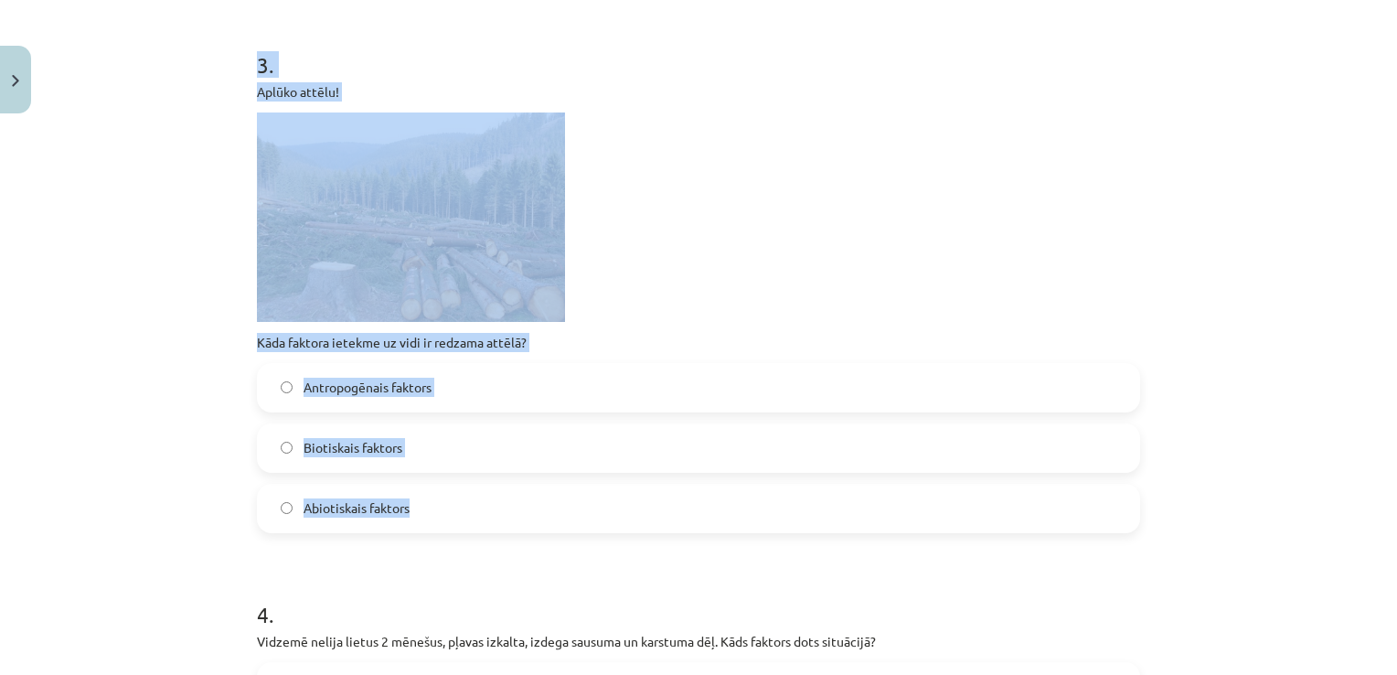
drag, startPoint x: 240, startPoint y: 55, endPoint x: 483, endPoint y: 510, distance: 516.2
click at [483, 510] on div "16 XP Saņemsi Grūts 39 pilda Apraksts Uzdevums Palīdzība 1 . Apstiprini vai nol…" at bounding box center [698, 483] width 905 height 2782
copy div "3 . Aplūko attēlu! Kāda faktora ietekme uz vidi ir redzama attēlā? Antropogēnai…"
click at [892, 262] on p at bounding box center [698, 216] width 883 height 209
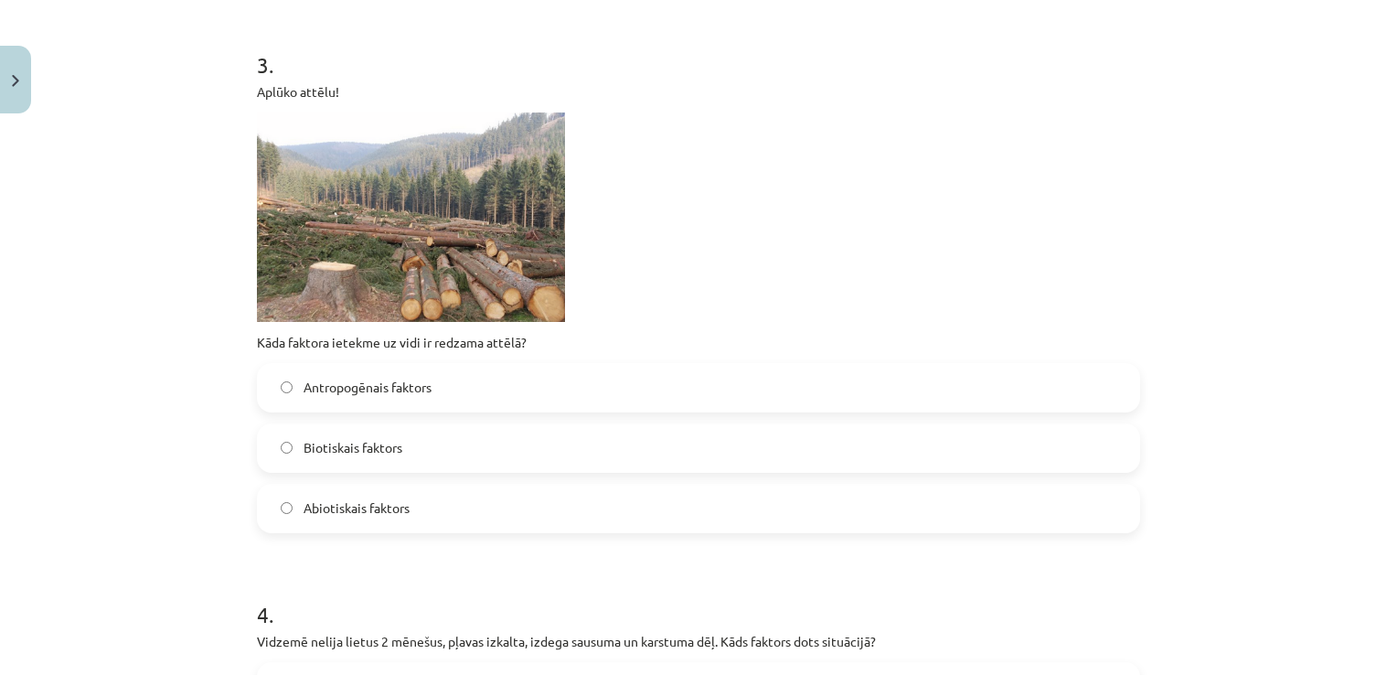
click at [451, 384] on label "Antropogēnais faktors" at bounding box center [699, 388] width 880 height 46
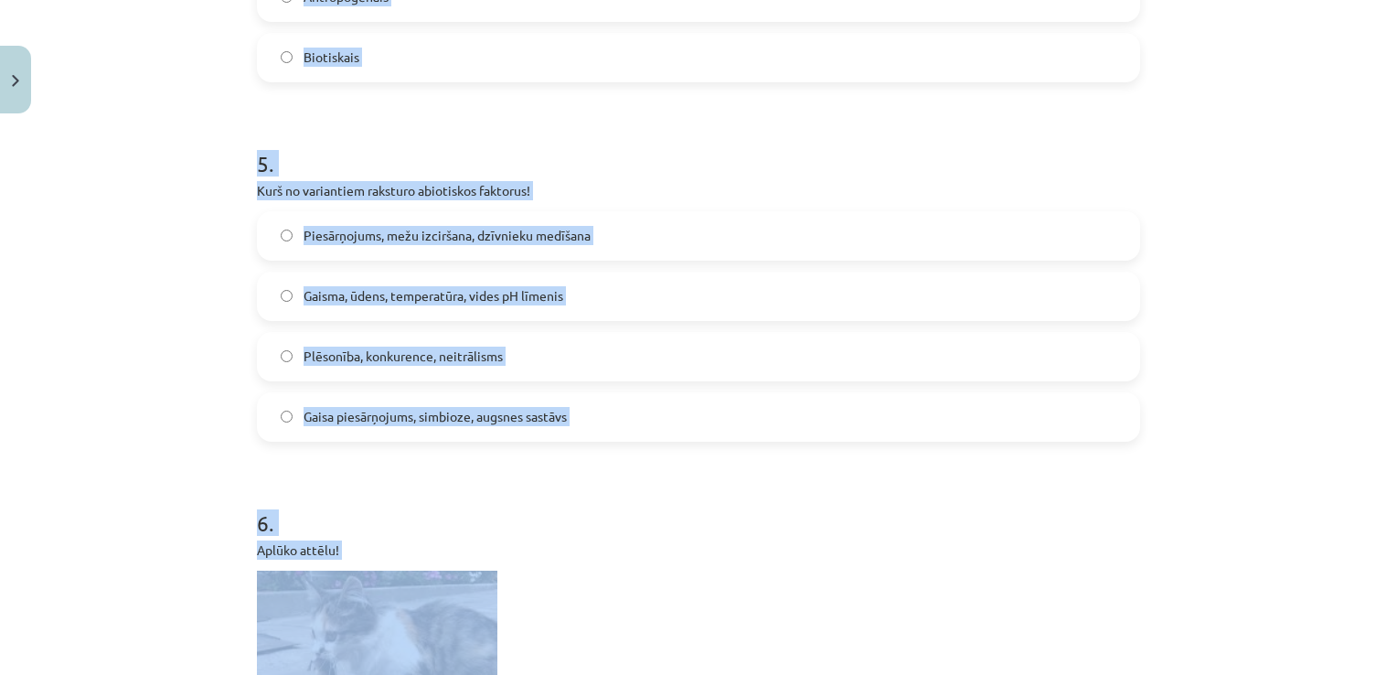
scroll to position [1844, 0]
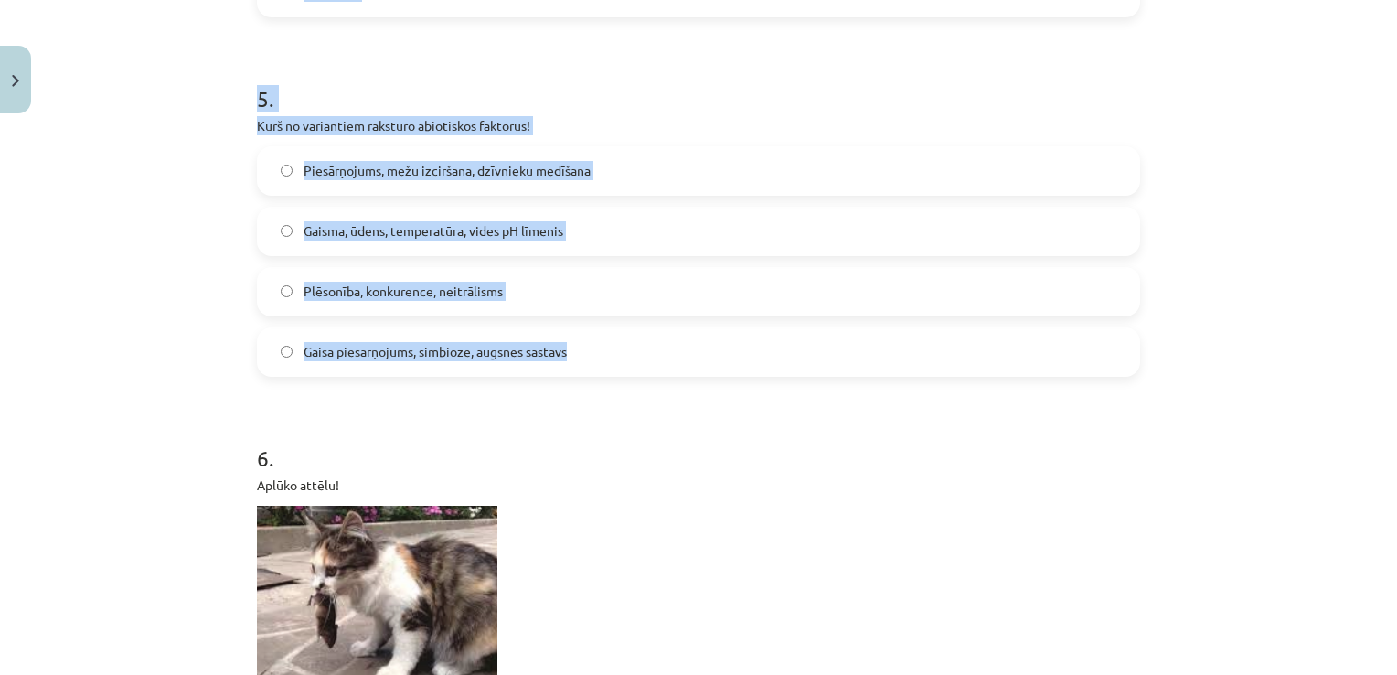
drag, startPoint x: 245, startPoint y: 146, endPoint x: 750, endPoint y: 366, distance: 550.4
copy form "4 . Vidzemē nelija lietus 2 mēnešus, pļavas izkalta, izdega sausuma un karstuma…"
click at [1298, 337] on div "Mācību tēma: Bioloģijas 9. klases 1. ieskaites mācību materiāls #2 1. tēma. Kād…" at bounding box center [698, 337] width 1397 height 675
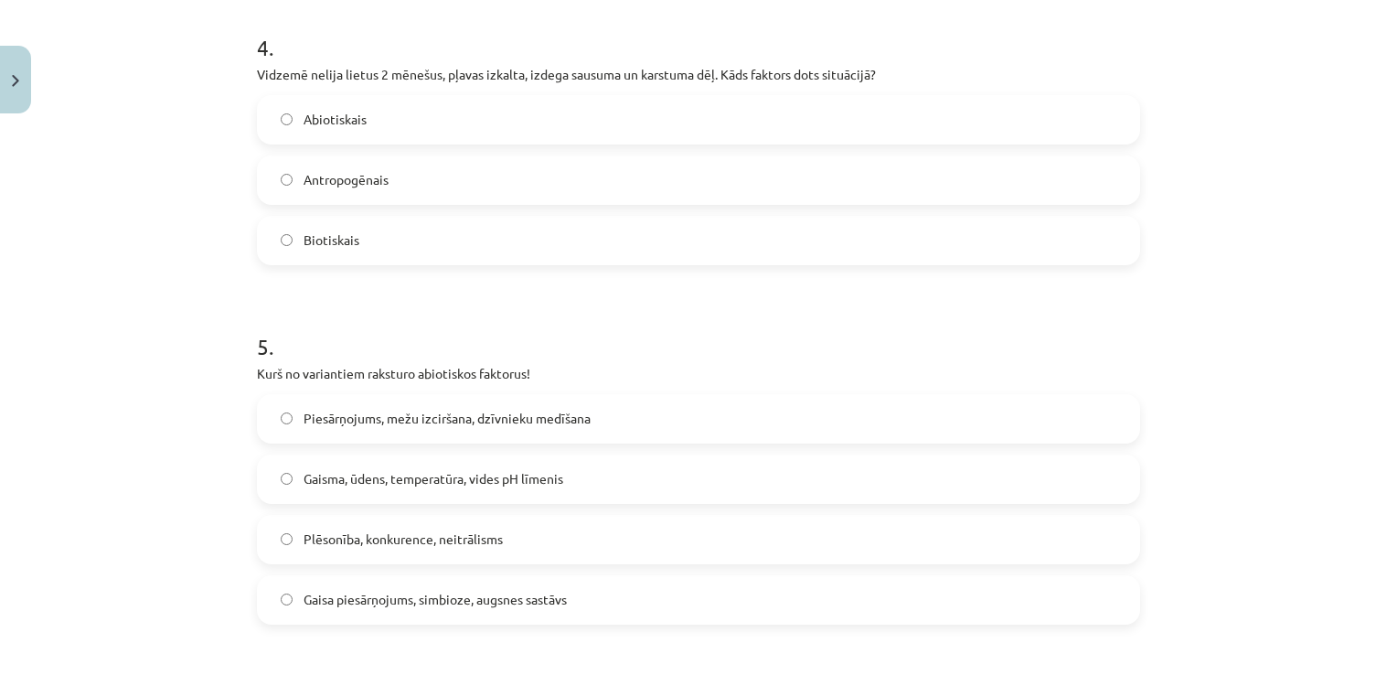
scroll to position [1600, 0]
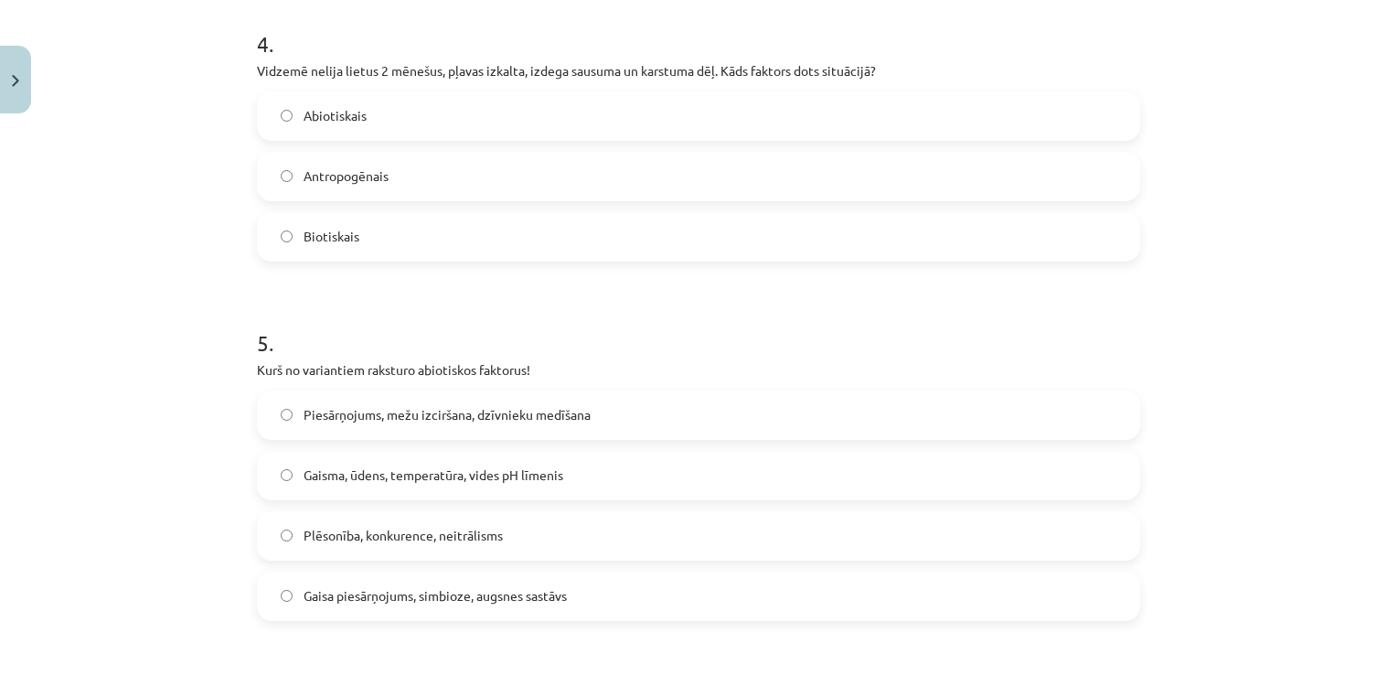
click at [448, 124] on label "Abiotiskais" at bounding box center [699, 116] width 880 height 46
click at [457, 463] on label "Gaisma, ūdens, temperatūra, vides pH līmenis" at bounding box center [699, 476] width 880 height 46
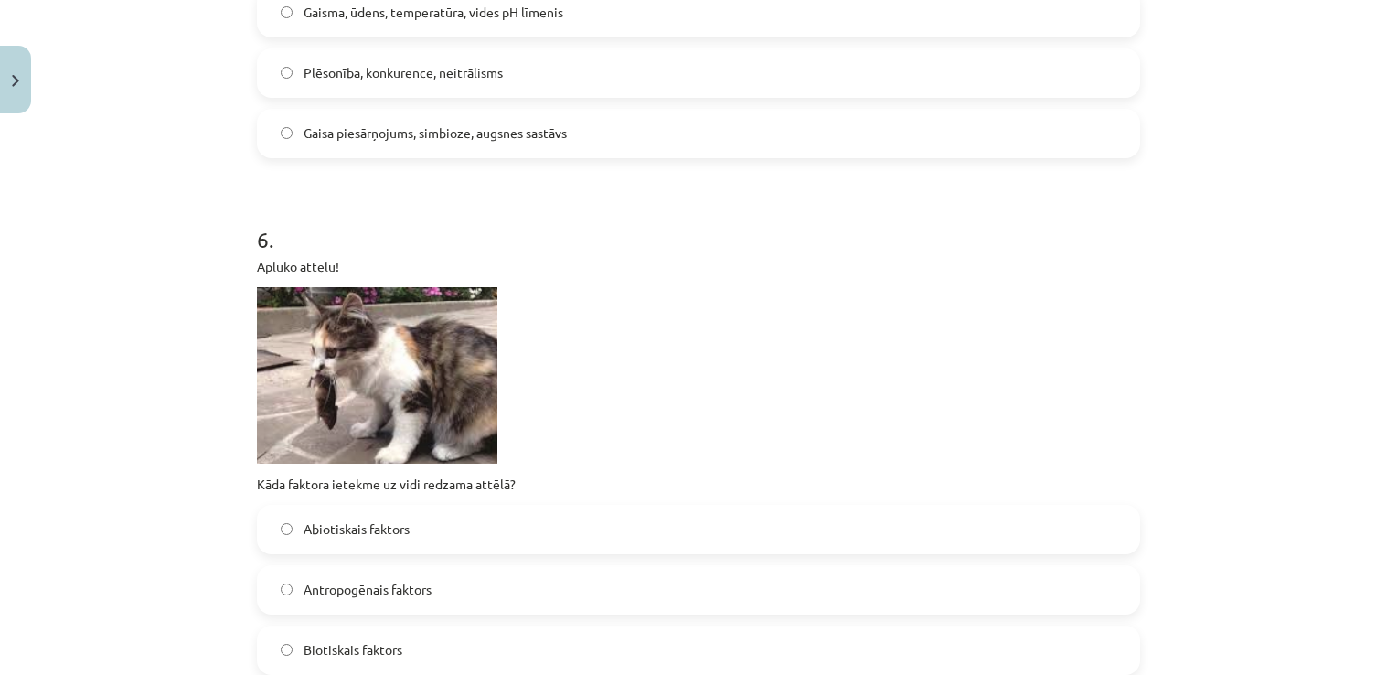
scroll to position [2165, 0]
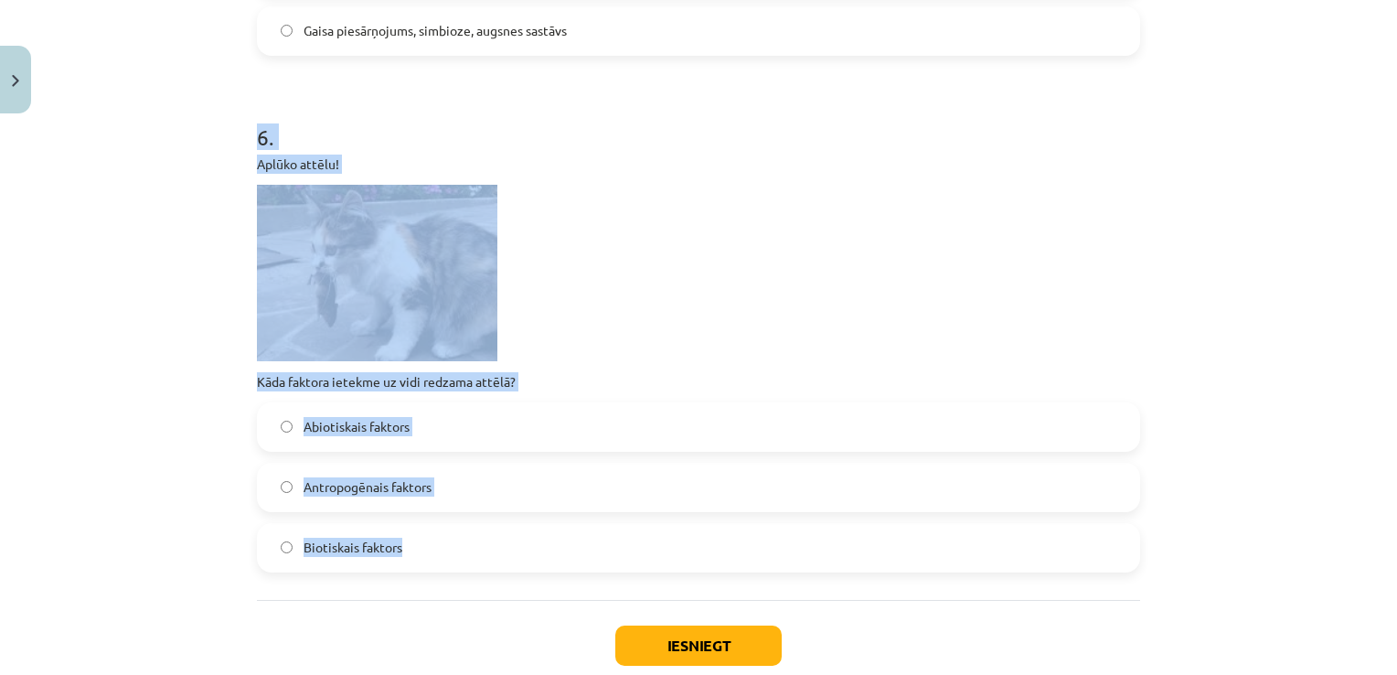
drag, startPoint x: 240, startPoint y: 104, endPoint x: 431, endPoint y: 587, distance: 518.9
copy div "6 . Aplūko attēlu! Kāda faktora ietekme uz vidi redzama attēlā? Abiotiskais fak…"
click at [764, 315] on p at bounding box center [698, 273] width 883 height 176
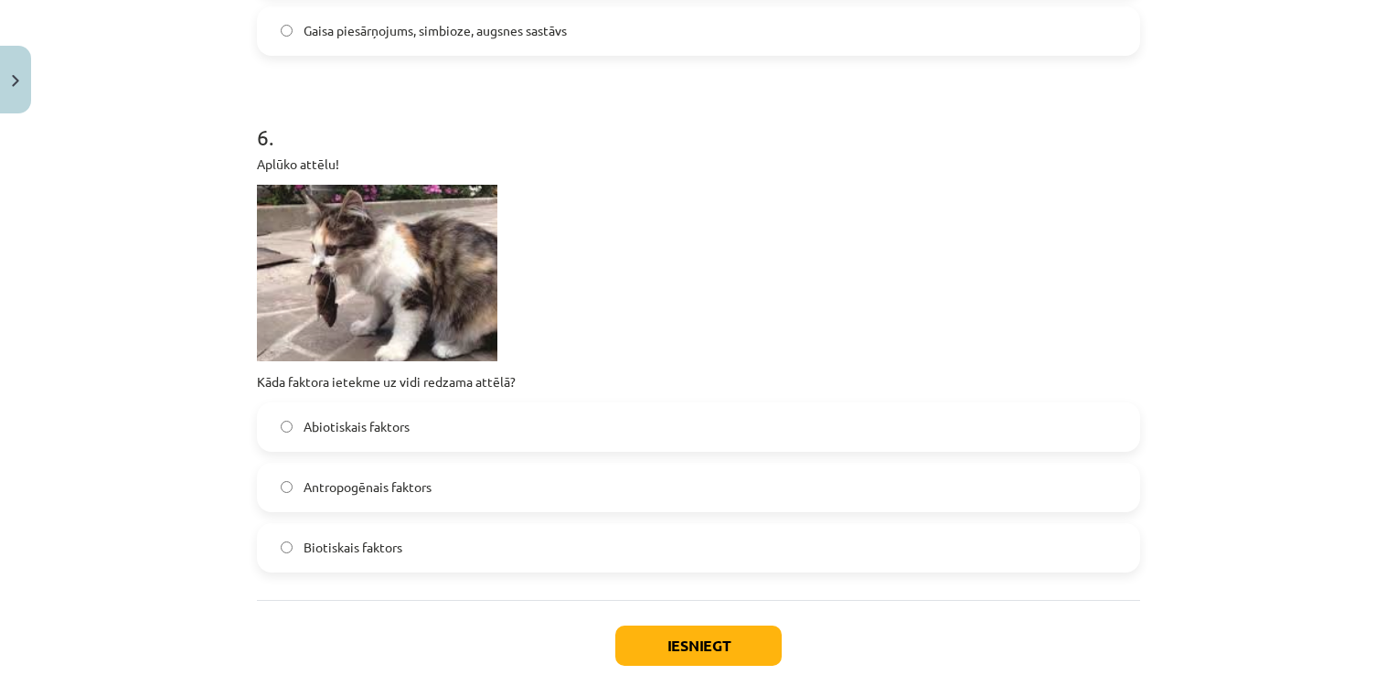
click at [433, 543] on label "Biotiskais faktors" at bounding box center [699, 548] width 880 height 46
click at [688, 630] on button "Iesniegt" at bounding box center [698, 645] width 166 height 40
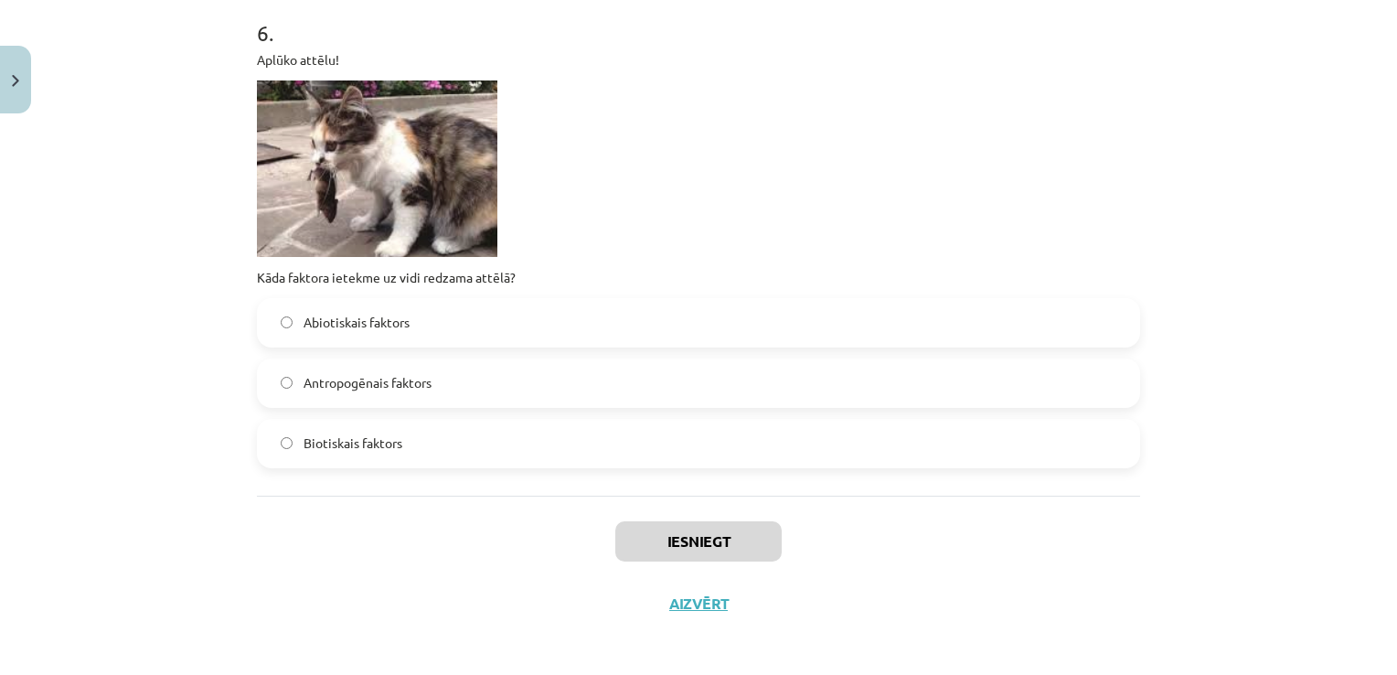
scroll to position [2273, 0]
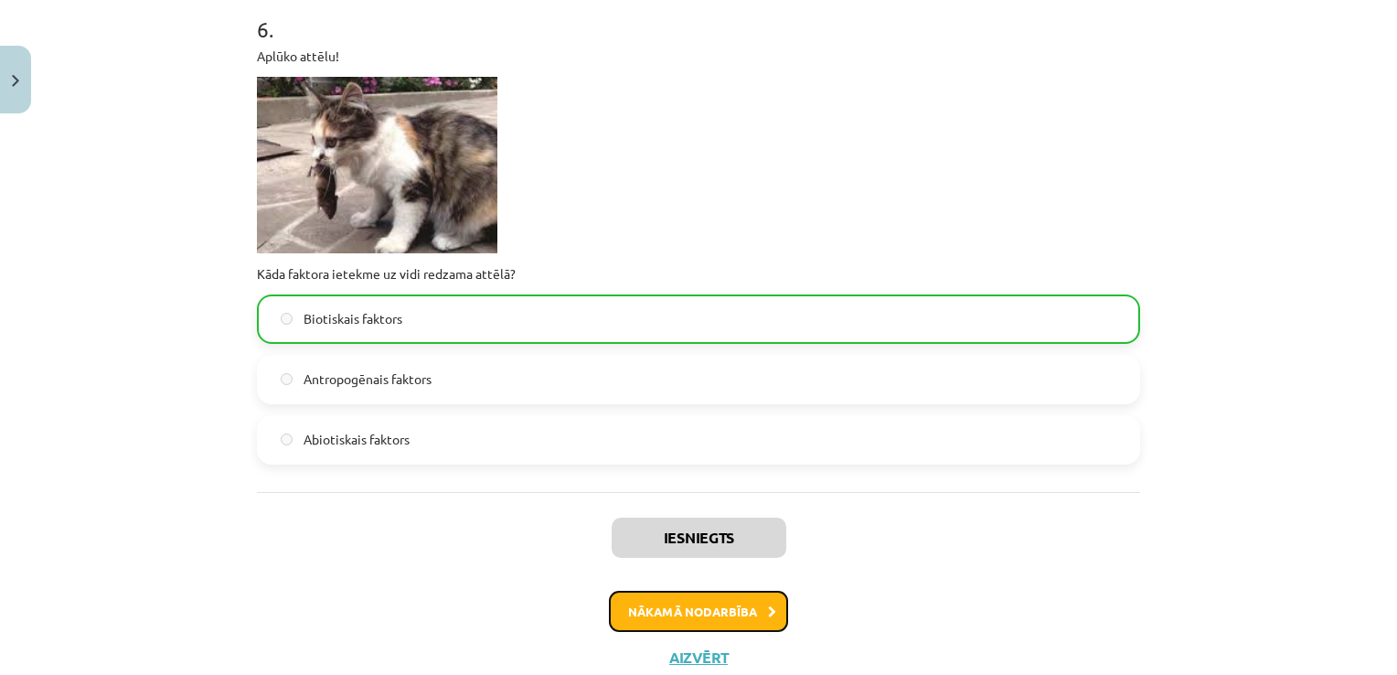
click at [725, 611] on button "Nākamā nodarbība" at bounding box center [698, 612] width 179 height 42
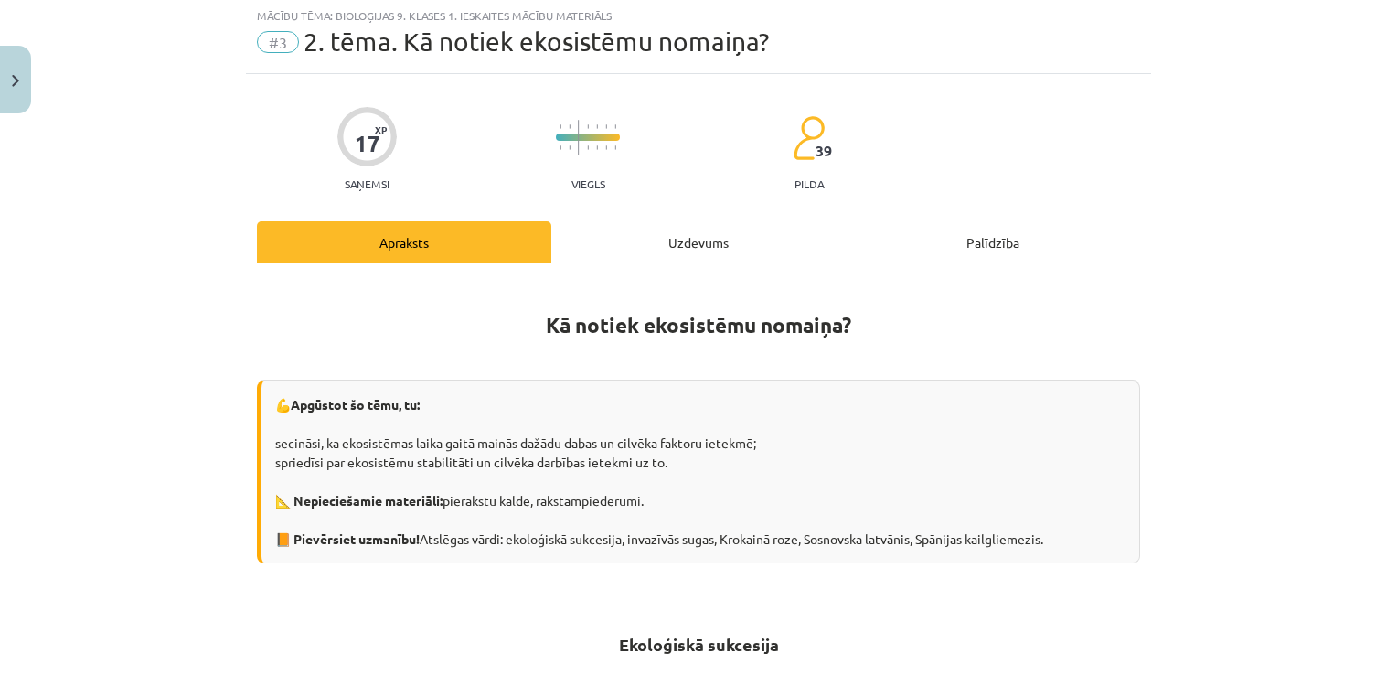
scroll to position [46, 0]
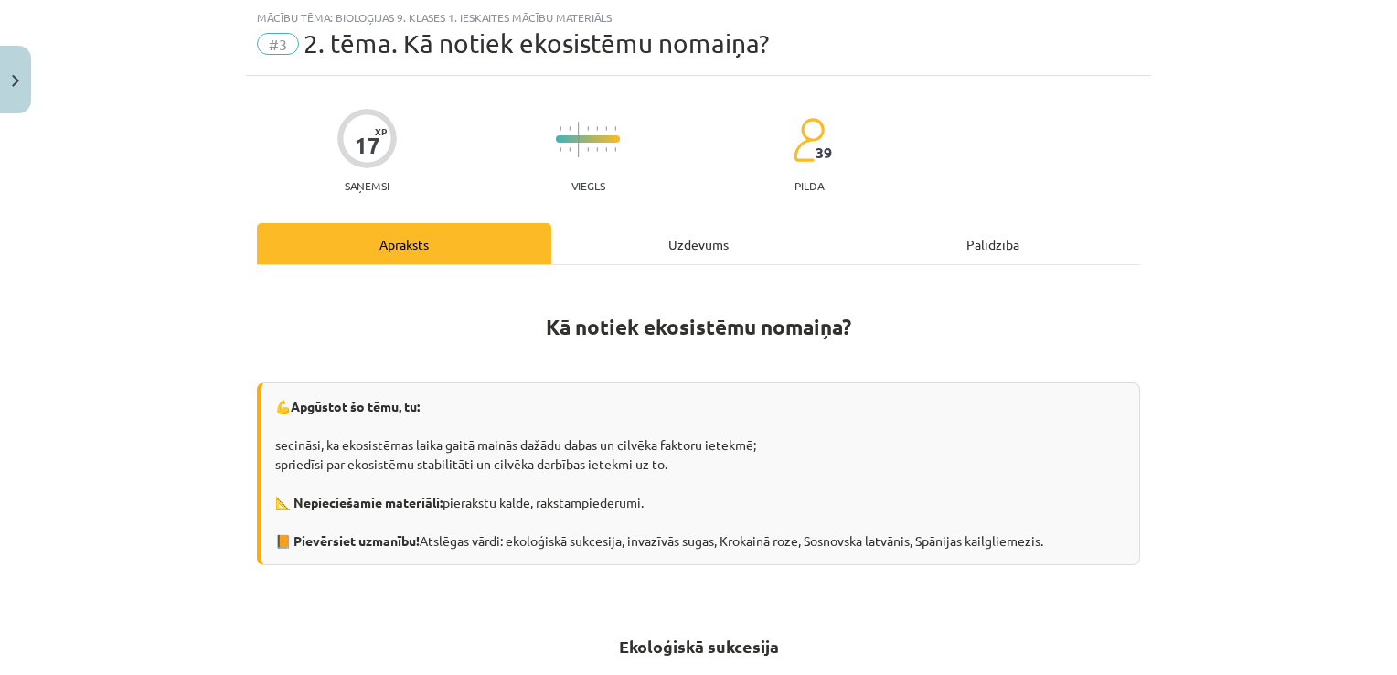
click at [645, 232] on div "Uzdevums" at bounding box center [698, 243] width 294 height 41
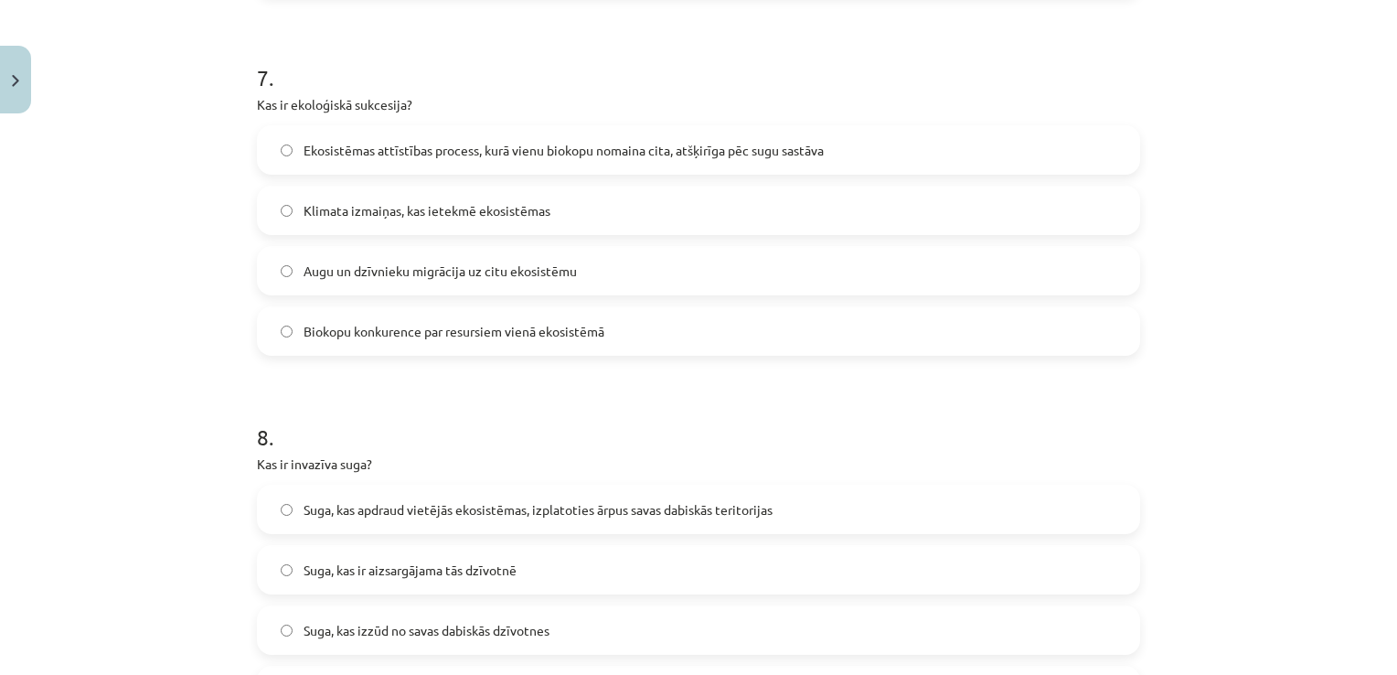
scroll to position [2738, 0]
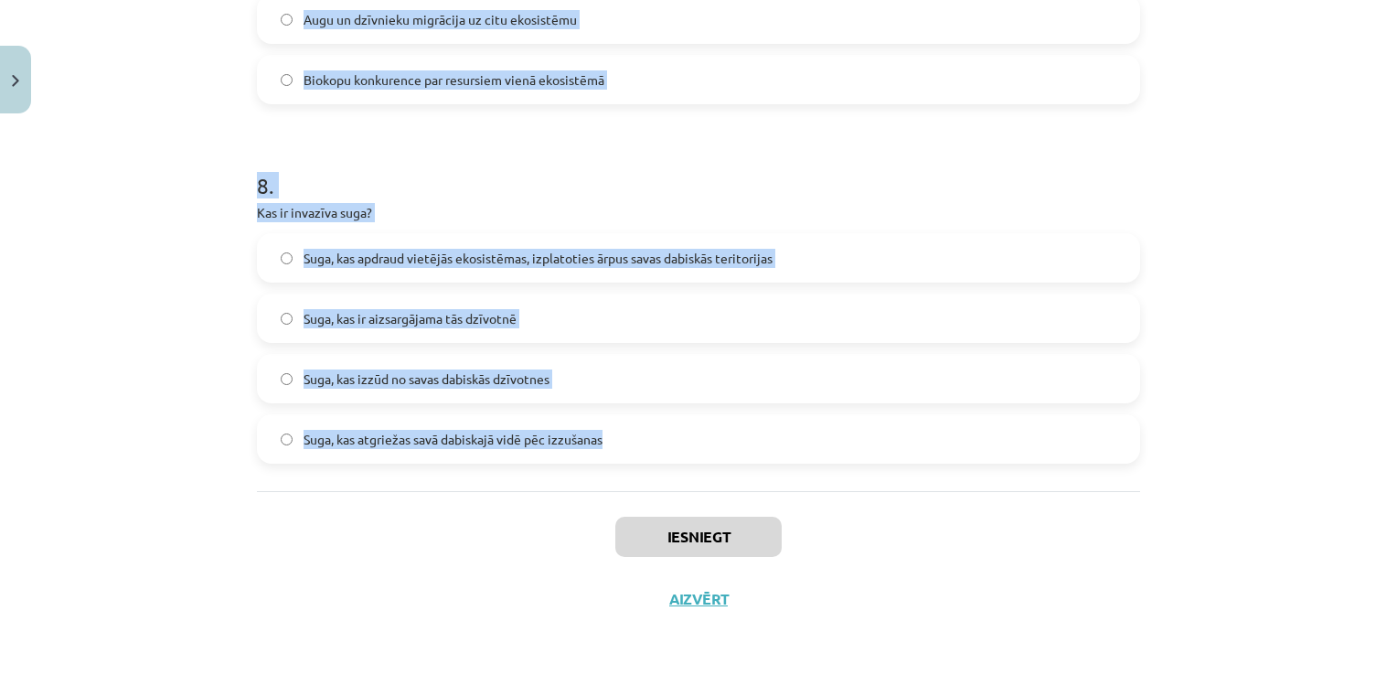
drag, startPoint x: 239, startPoint y: 309, endPoint x: 809, endPoint y: 460, distance: 590.2
copy form "1 . Kāpēc Sosnovska latvānis tiek uzskatīts par invazīvu sugu? Tas ir reti sast…"
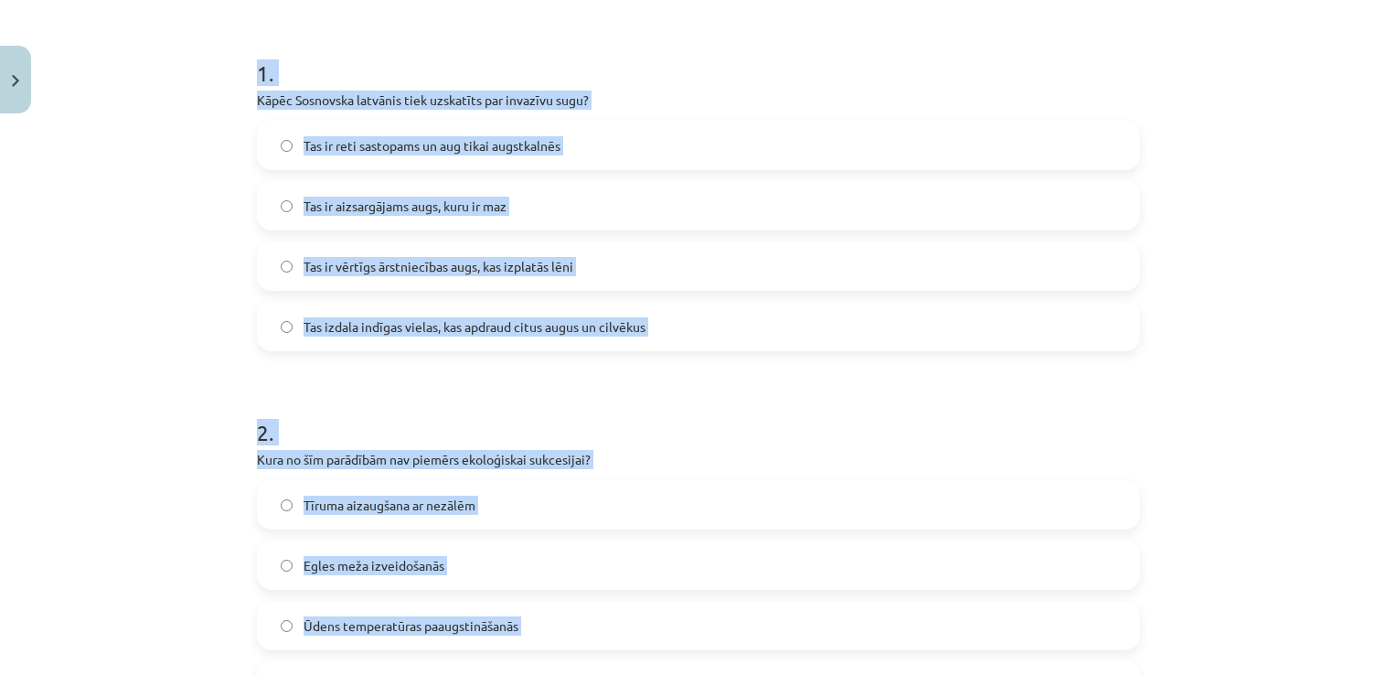
scroll to position [319, 0]
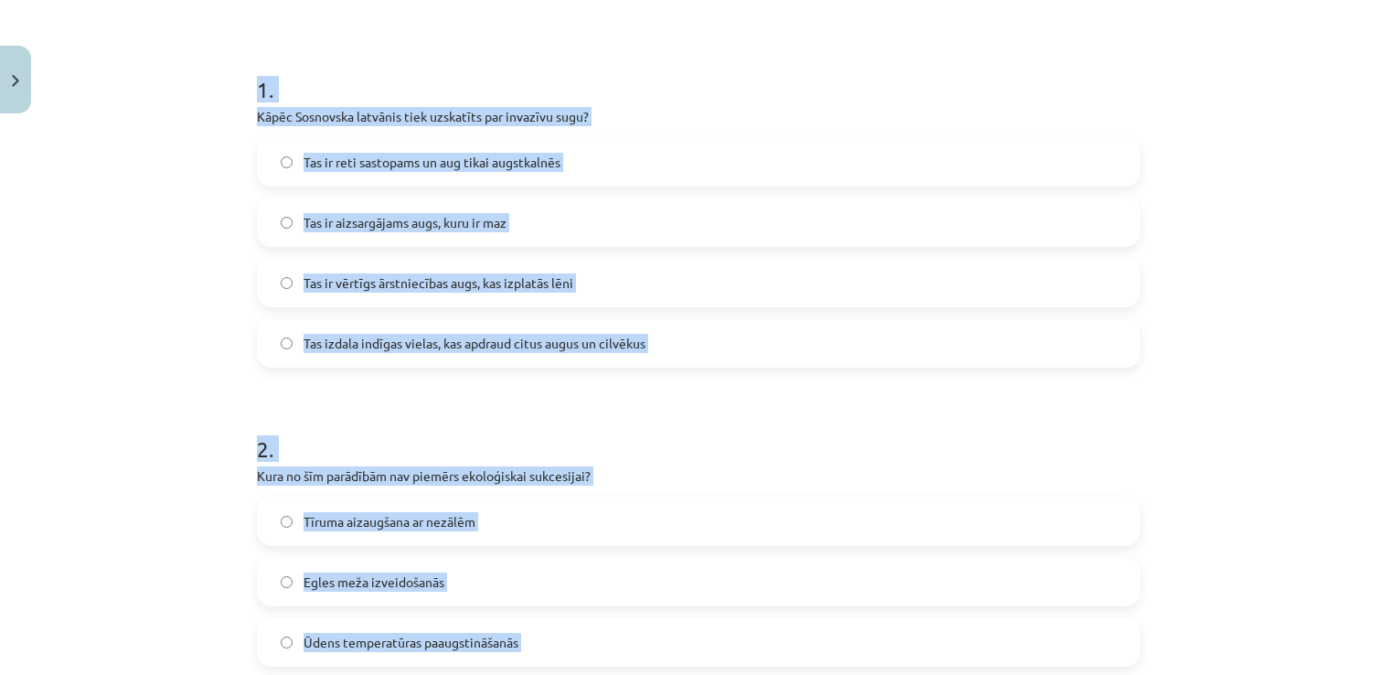
click at [1237, 246] on div "Mācību tēma: Bioloģijas 9. klases 1. ieskaites mācību materiāls #3 2. tēma. Kā …" at bounding box center [698, 337] width 1397 height 675
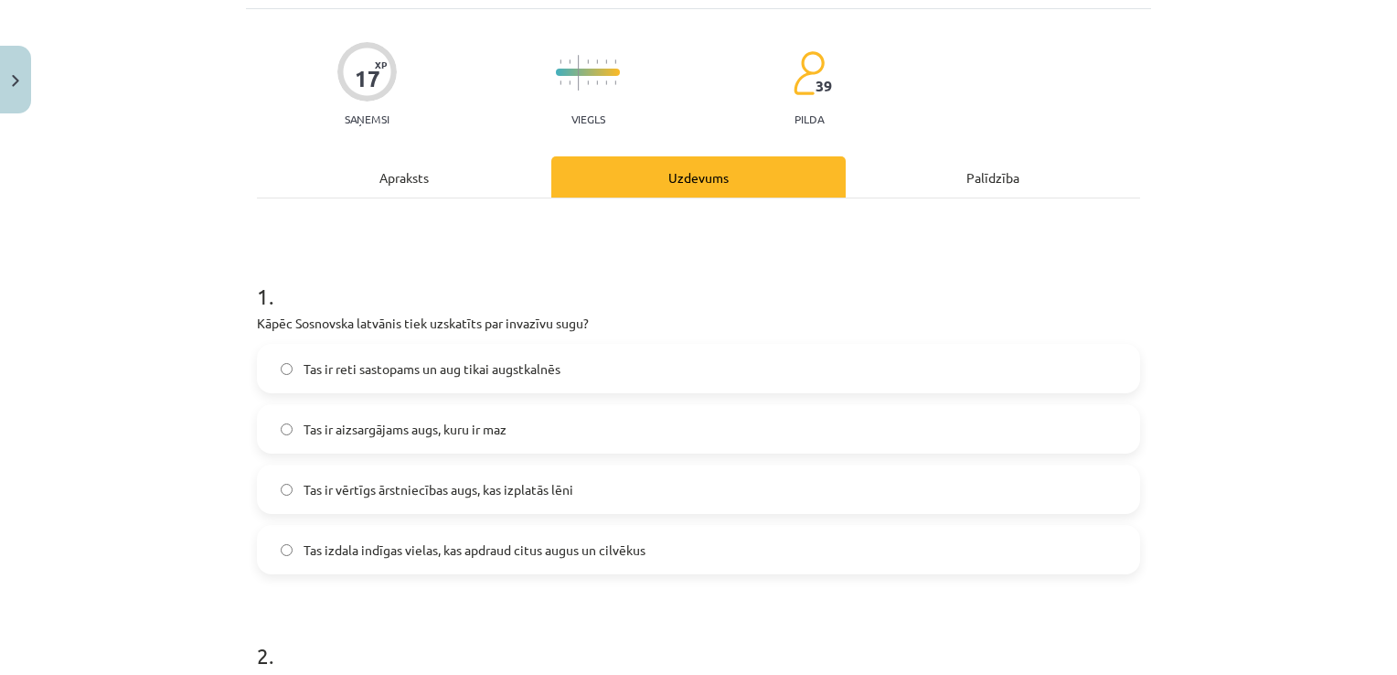
scroll to position [122, 0]
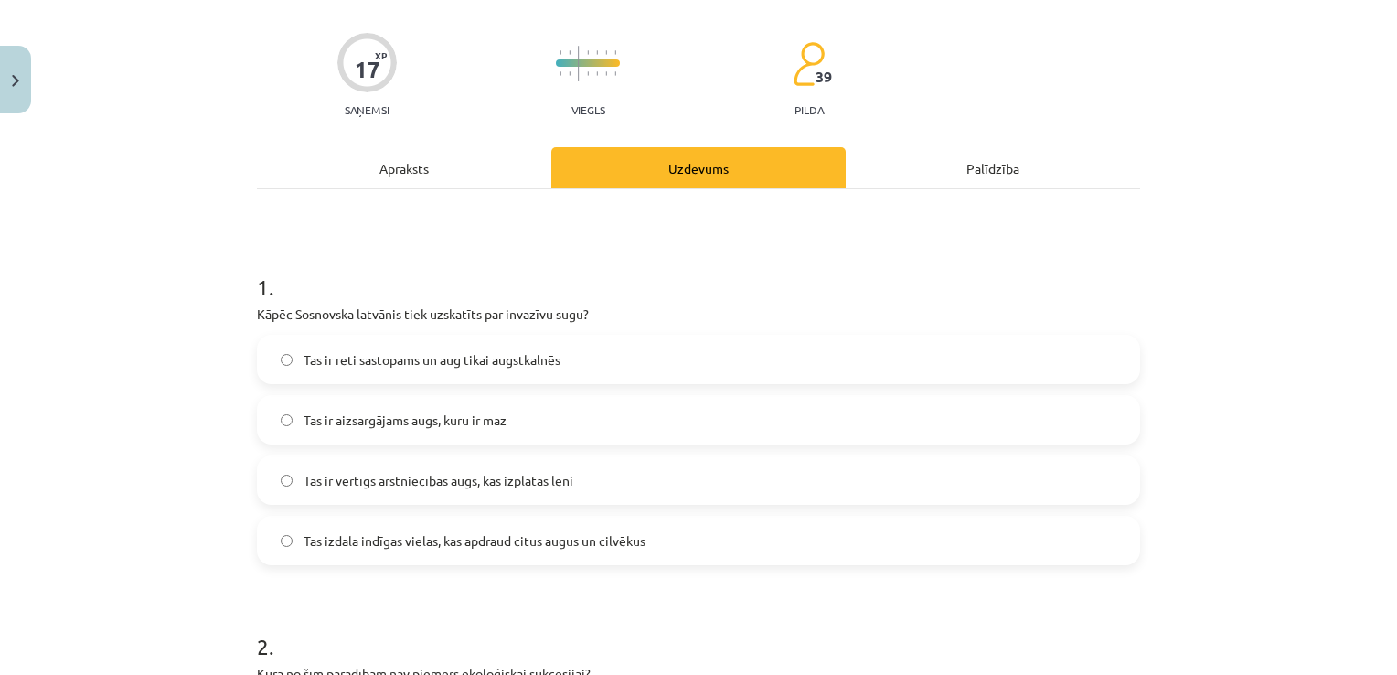
click at [468, 547] on span "Tas izdala indīgas vielas, kas apdraud citus augus un cilvēkus" at bounding box center [475, 540] width 342 height 19
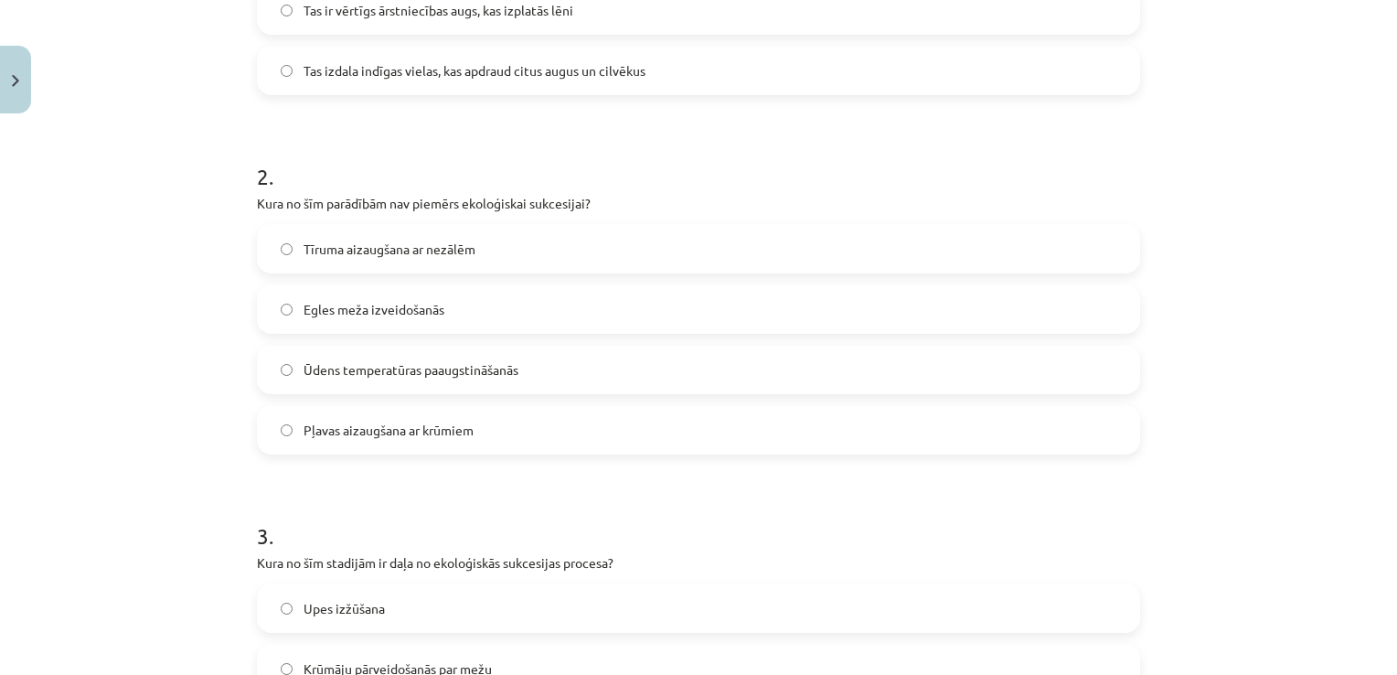
scroll to position [603, 0]
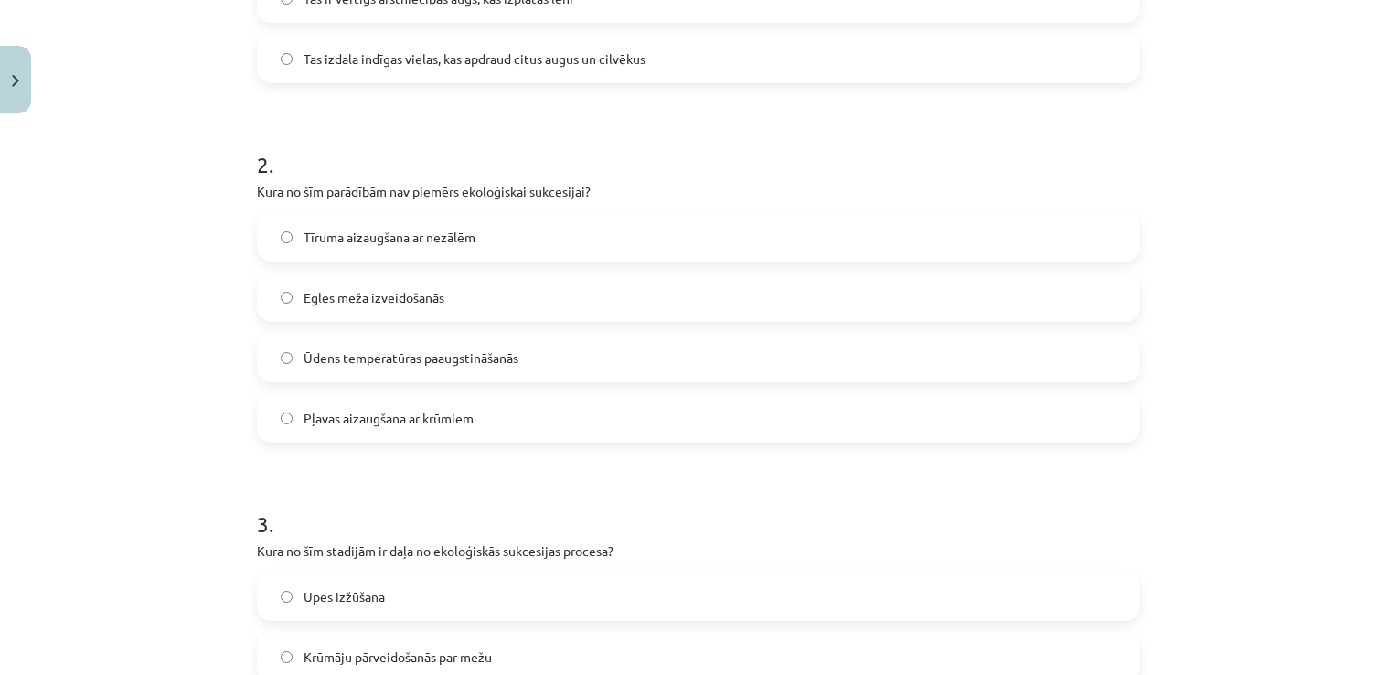
click at [580, 347] on label "Ūdens temperatūras paaugstināšanās" at bounding box center [699, 358] width 880 height 46
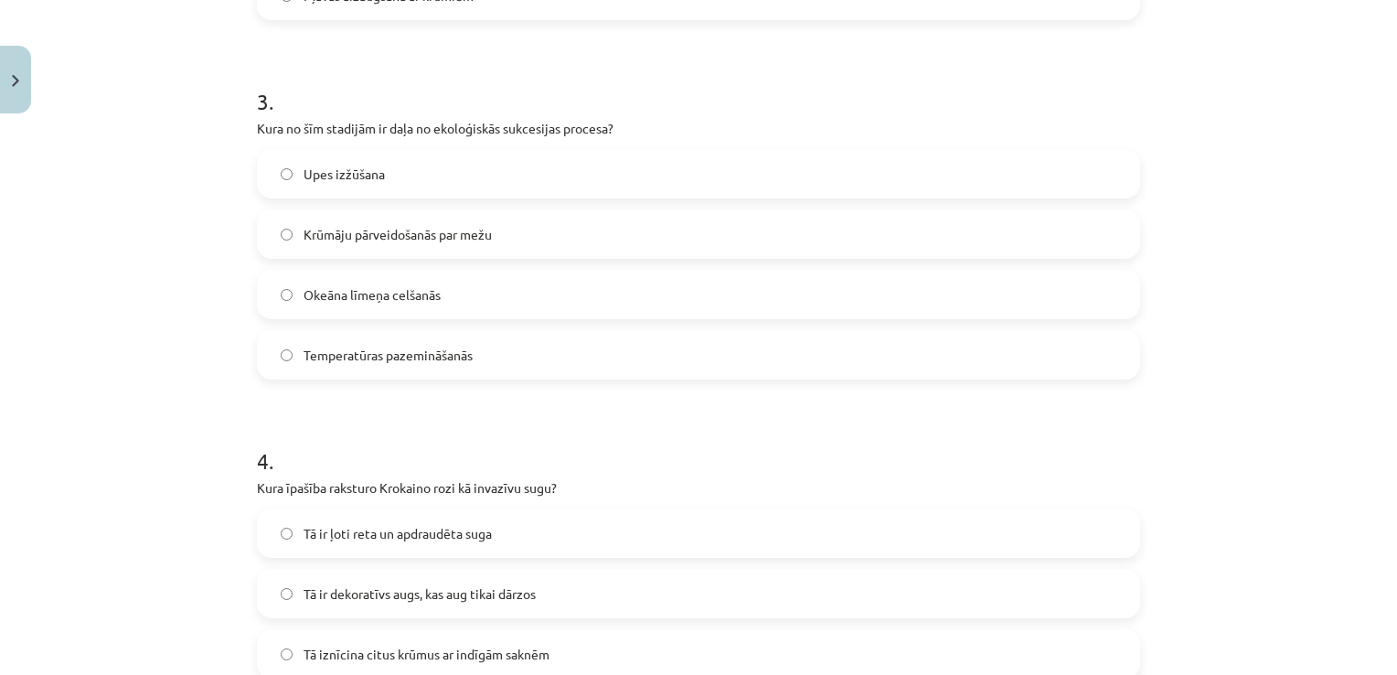
scroll to position [1093, 0]
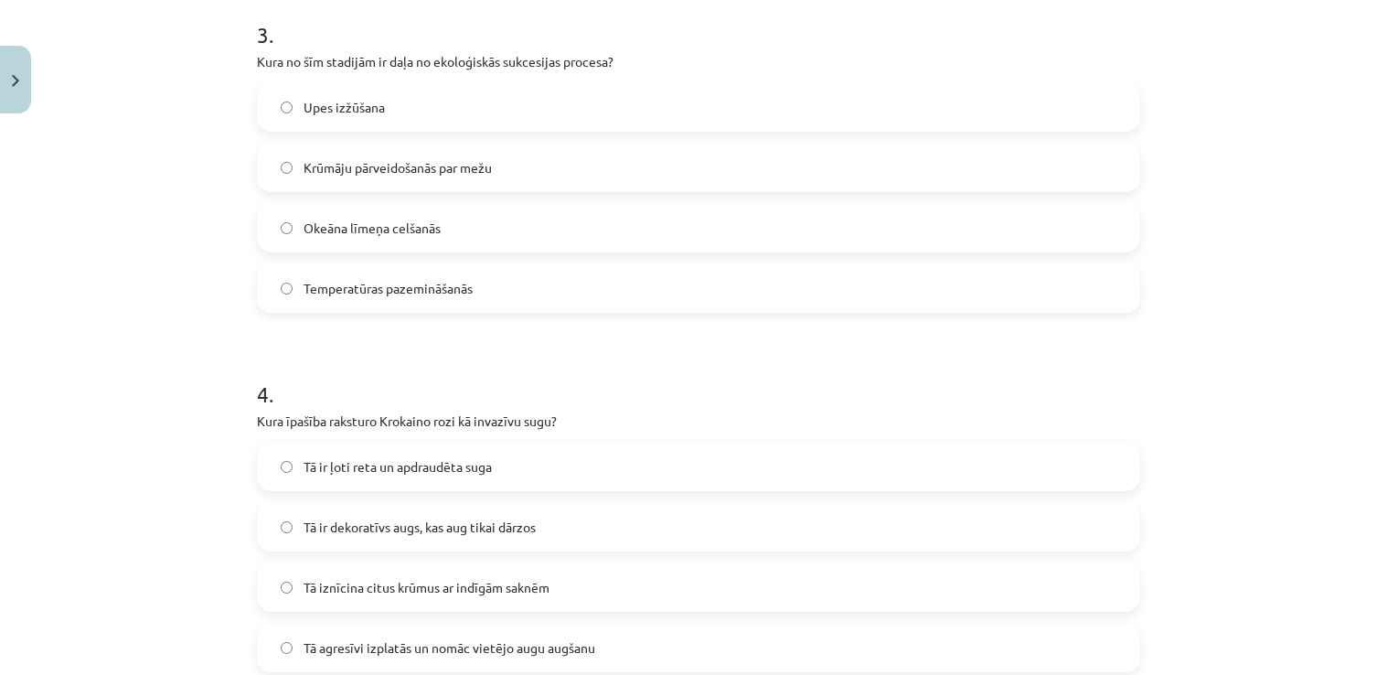
click at [538, 173] on label "Krūmāju pārveidošanās par mežu" at bounding box center [699, 167] width 880 height 46
click at [568, 649] on span "Tā agresīvi izplatās un nomāc vietējo augu augšanu" at bounding box center [450, 647] width 292 height 19
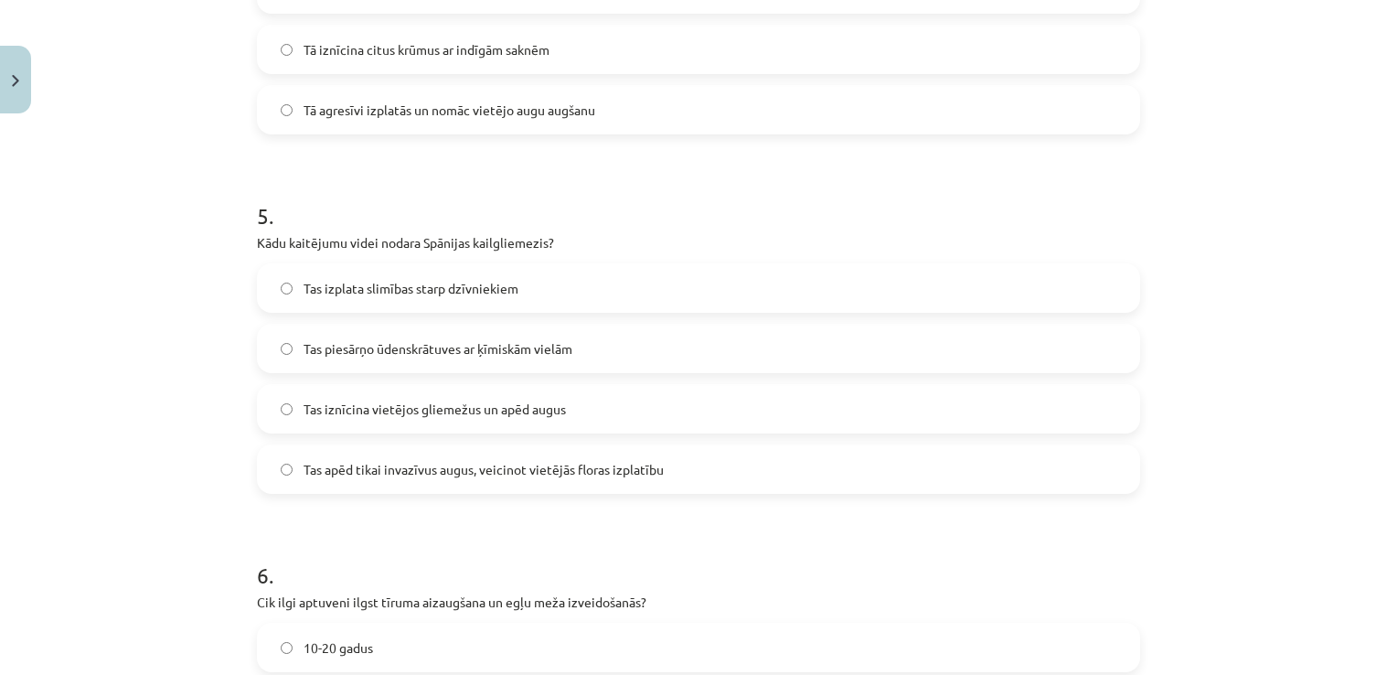
scroll to position [1690, 0]
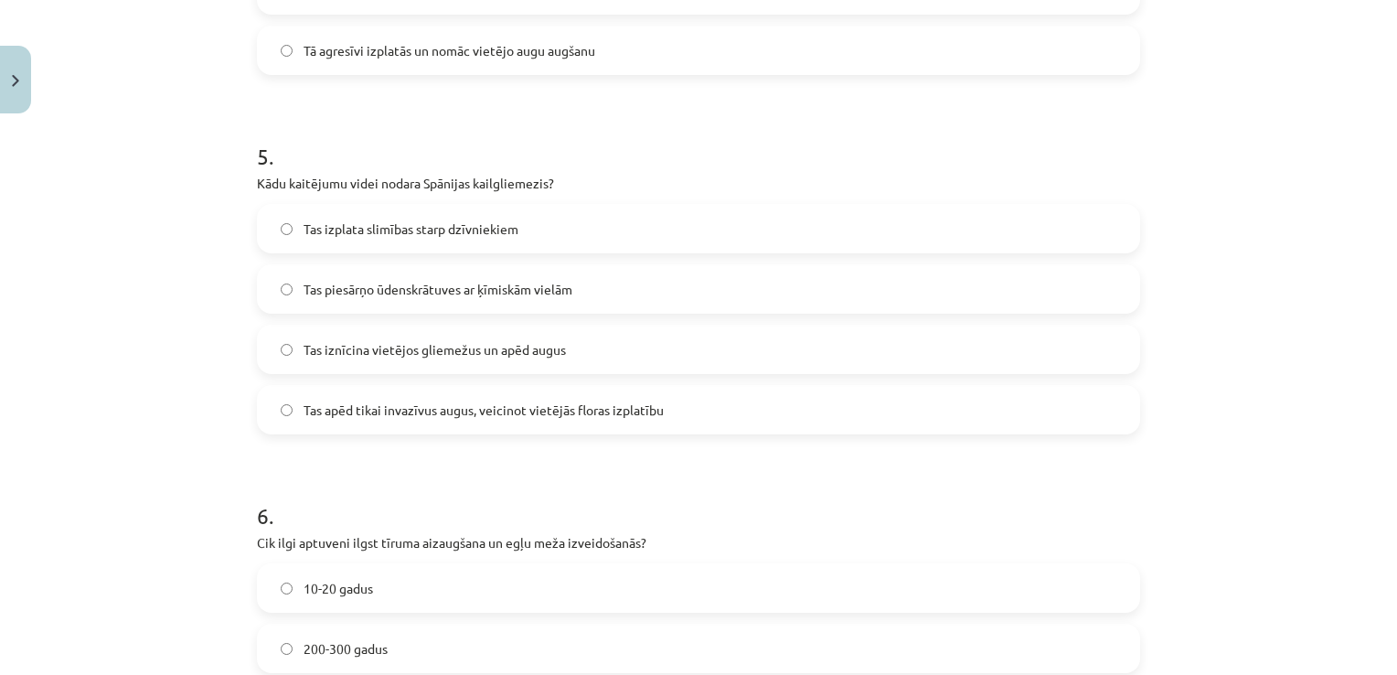
click at [621, 357] on label "Tas iznīcina vietējos gliemežus un apēd augus" at bounding box center [699, 349] width 880 height 46
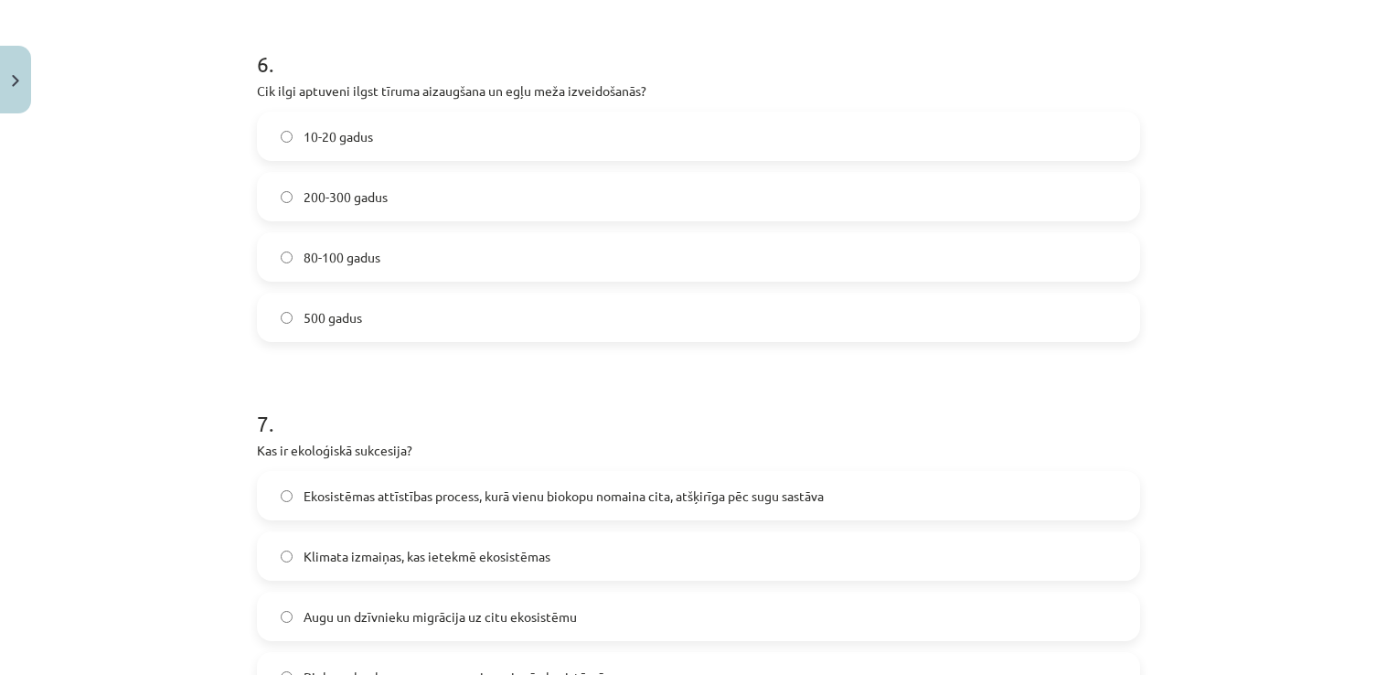
scroll to position [2150, 0]
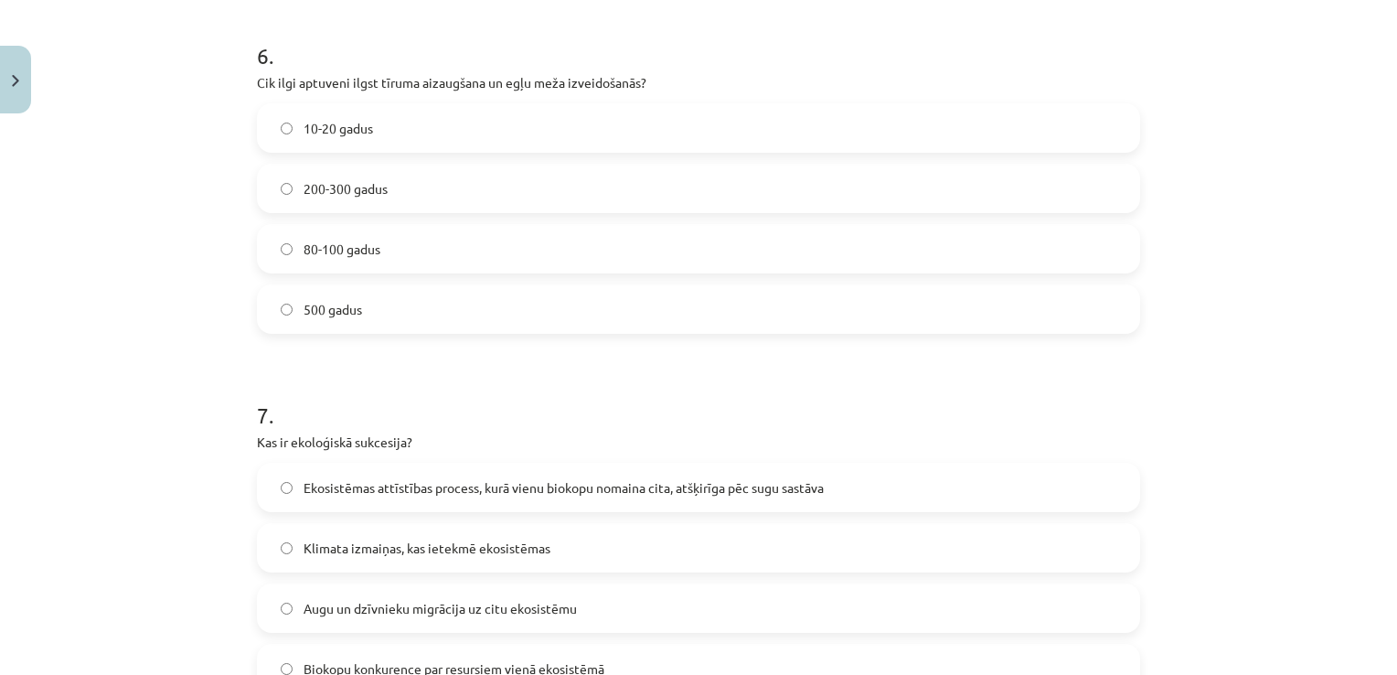
click at [410, 236] on label "80-100 gadus" at bounding box center [699, 249] width 880 height 46
click at [571, 478] on span "Ekosistēmas attīstības process, kurā vienu biokopu nomaina cita, atšķirīga pēc …" at bounding box center [564, 487] width 520 height 19
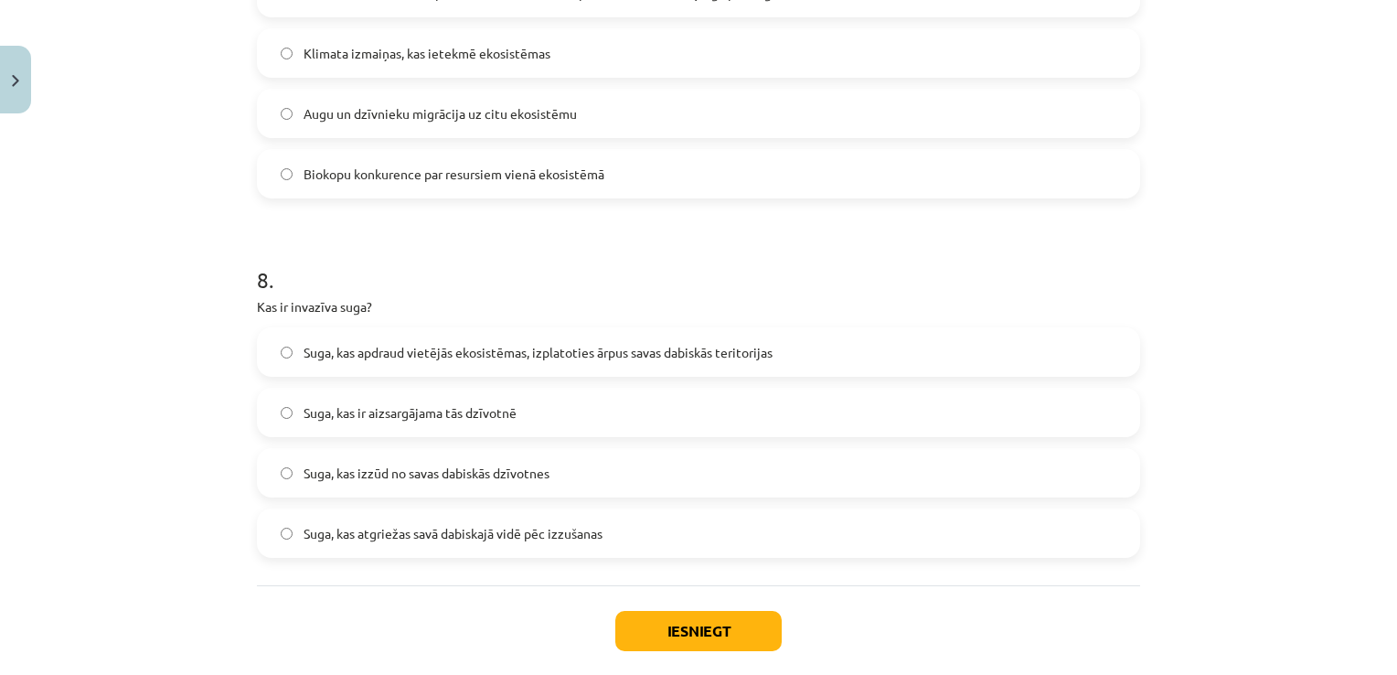
scroll to position [2664, 0]
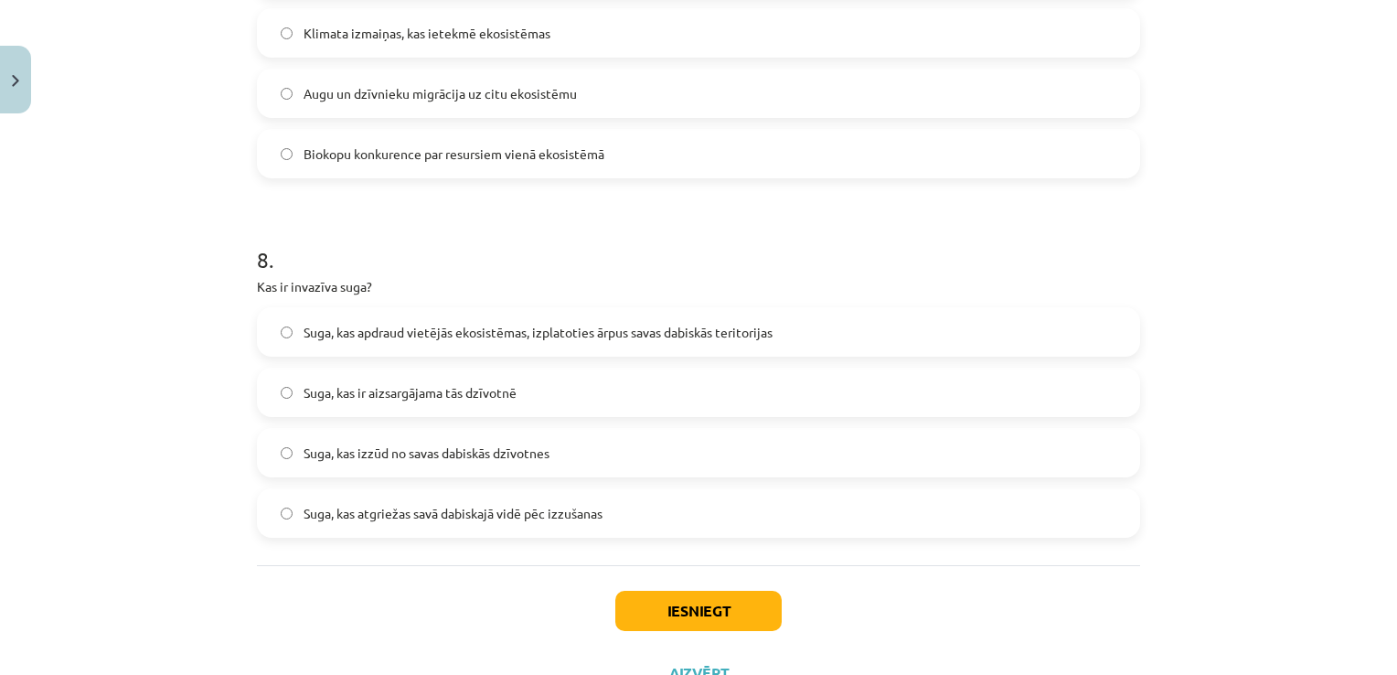
click at [788, 342] on label "Suga, kas apdraud vietējās ekosistēmas, izplatoties ārpus savas dabiskās terito…" at bounding box center [699, 332] width 880 height 46
click at [694, 598] on button "Iesniegt" at bounding box center [698, 611] width 166 height 40
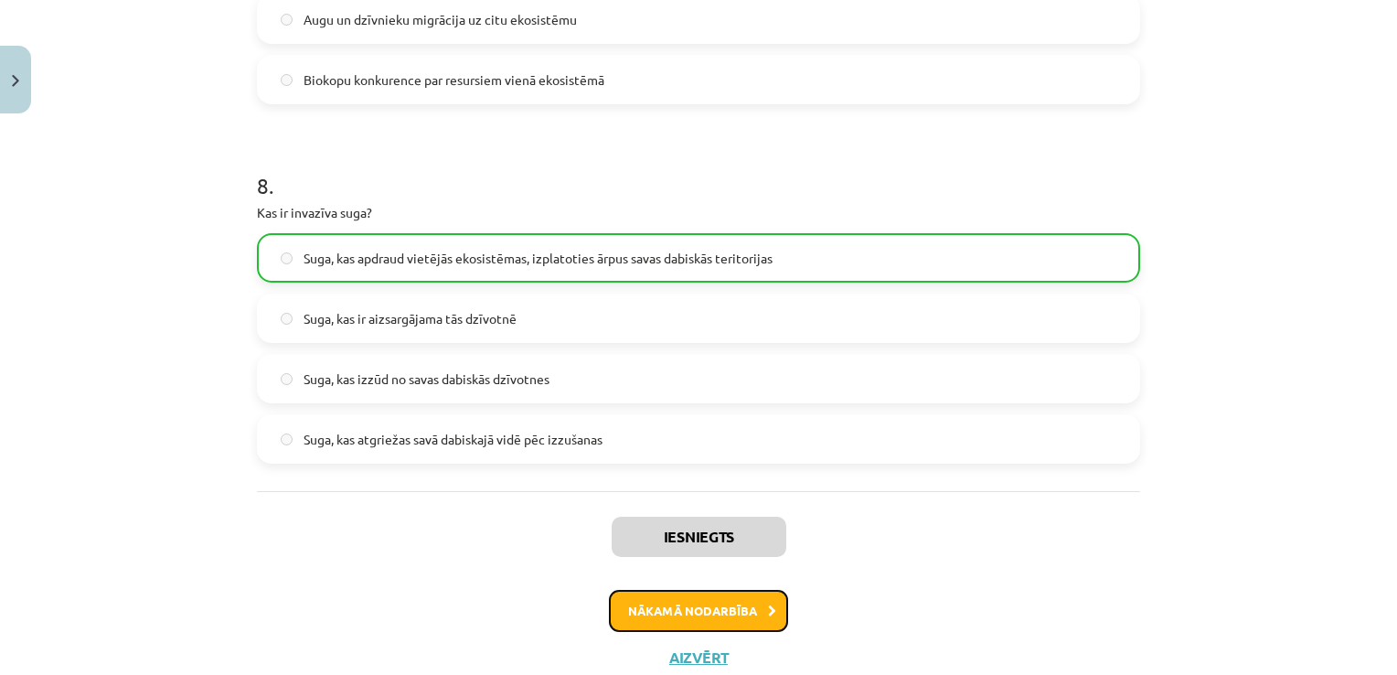
click at [703, 616] on button "Nākamā nodarbība" at bounding box center [698, 611] width 179 height 42
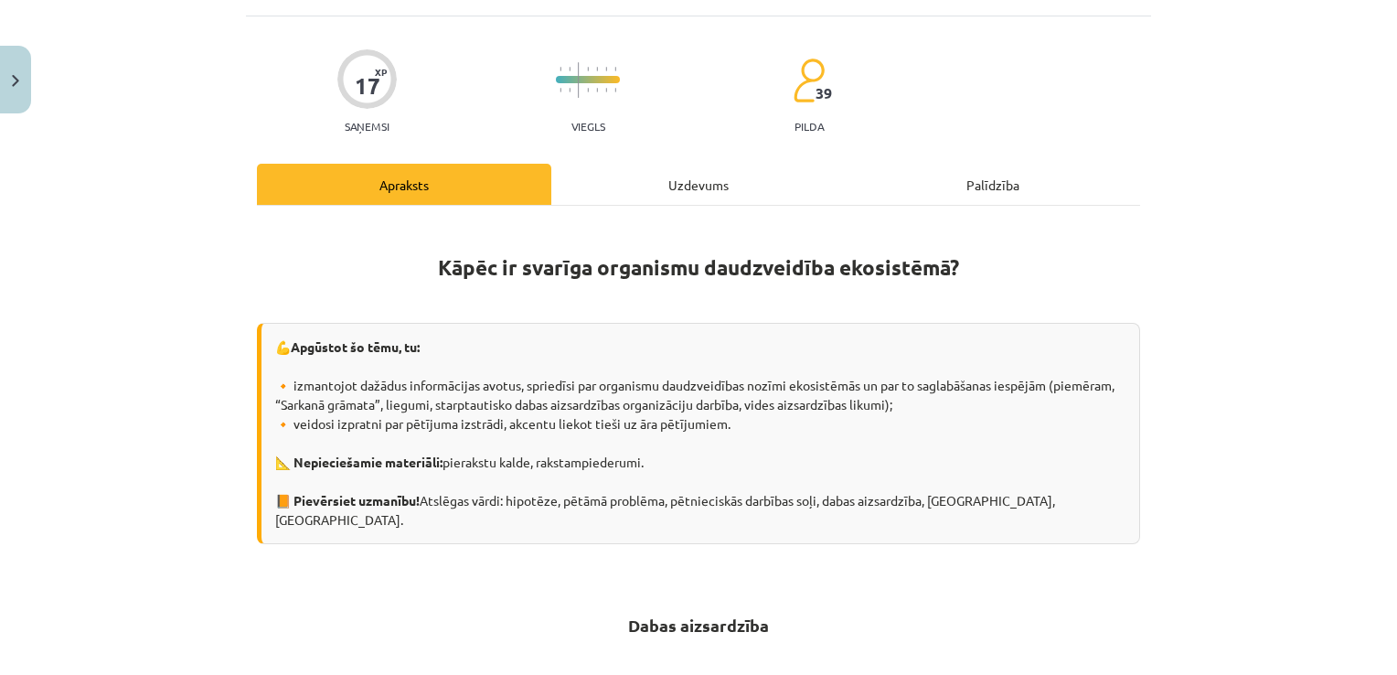
scroll to position [46, 0]
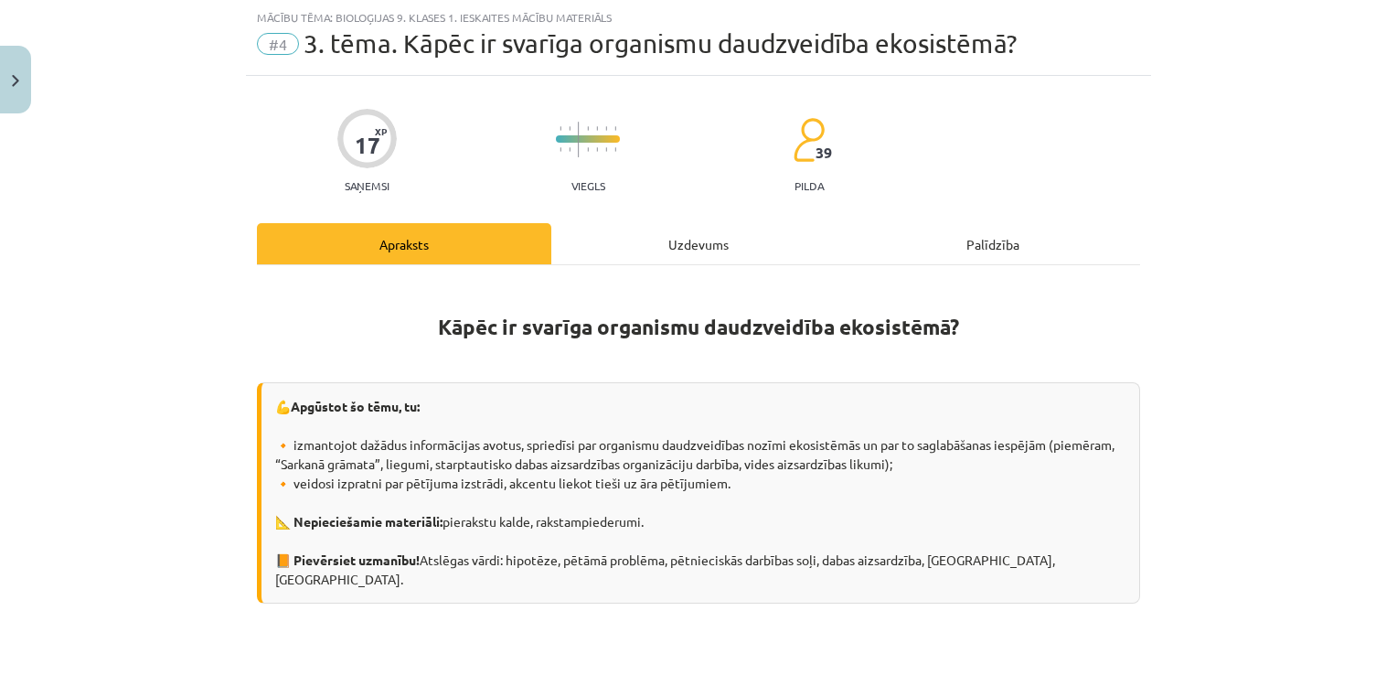
click at [640, 246] on div "Uzdevums" at bounding box center [698, 243] width 294 height 41
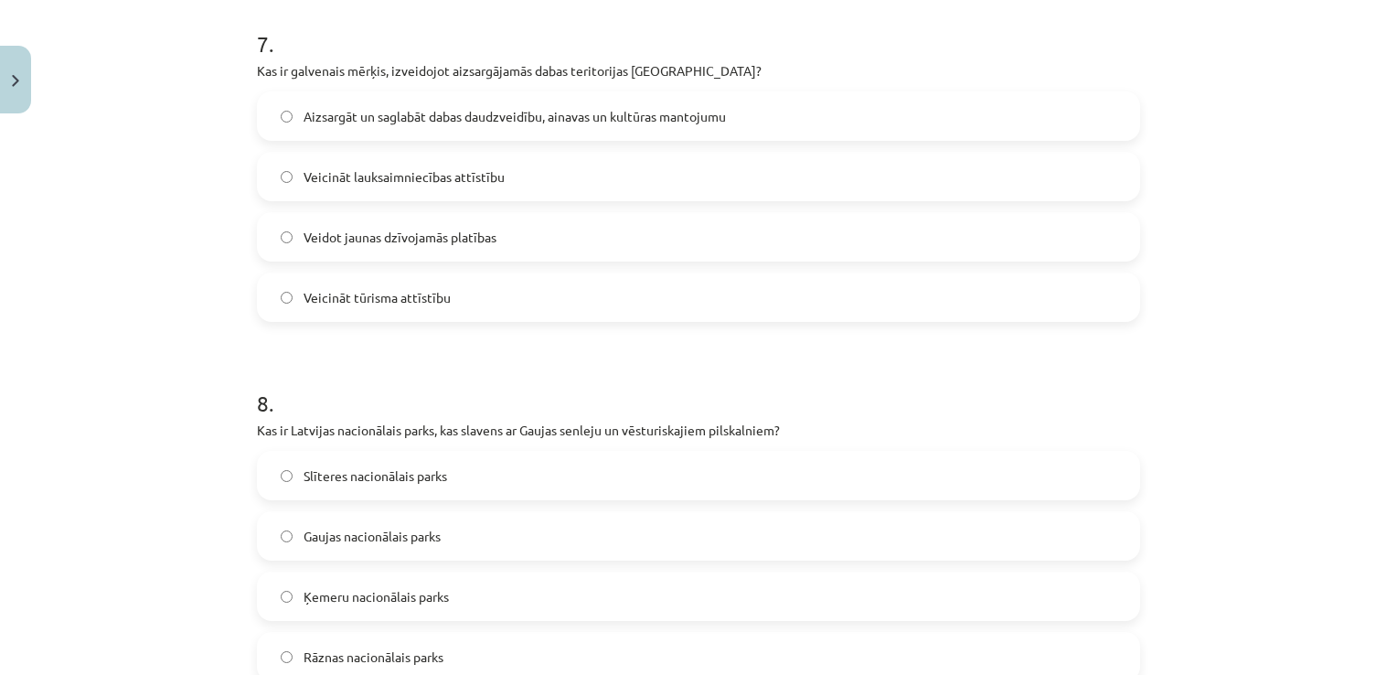
scroll to position [2837, 0]
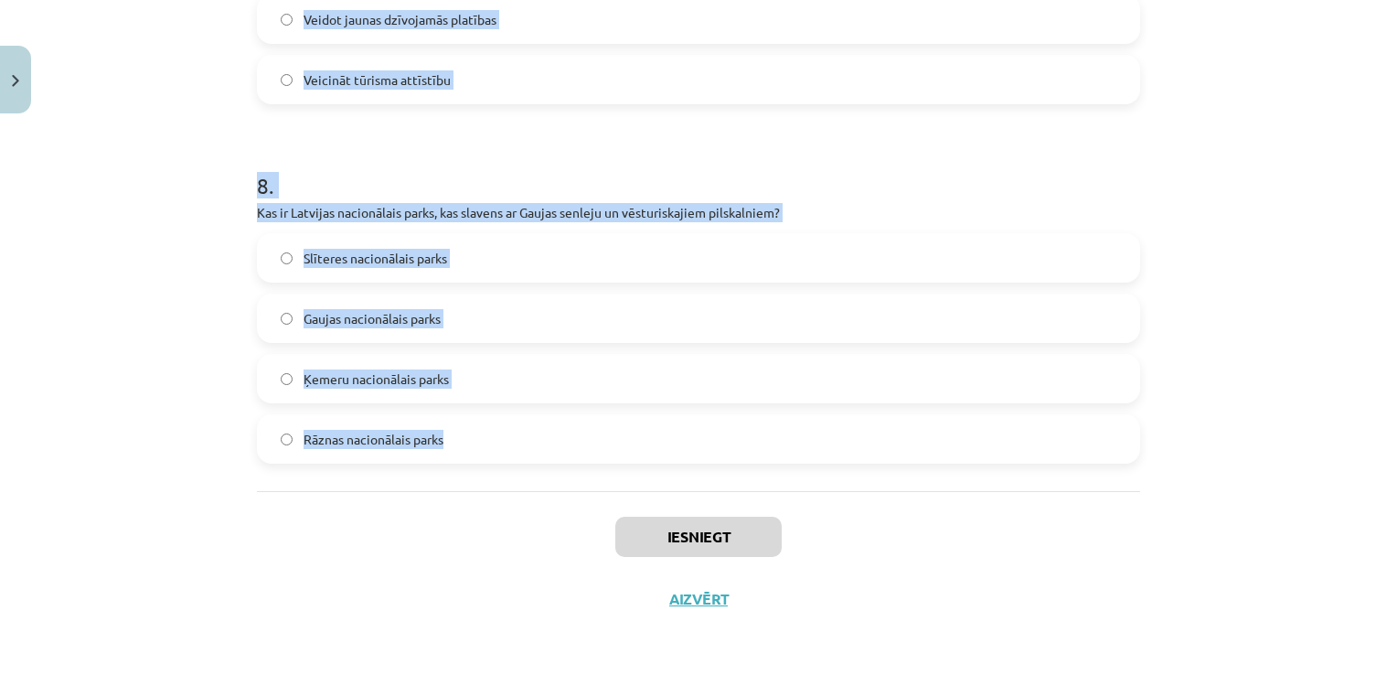
drag, startPoint x: 246, startPoint y: 335, endPoint x: 832, endPoint y: 433, distance: 594.3
copy form "1 . Kāda ir pēdējā darbība bioloģiskajā pētniecībā? Hipotēzes formulēšana Ekspe…"
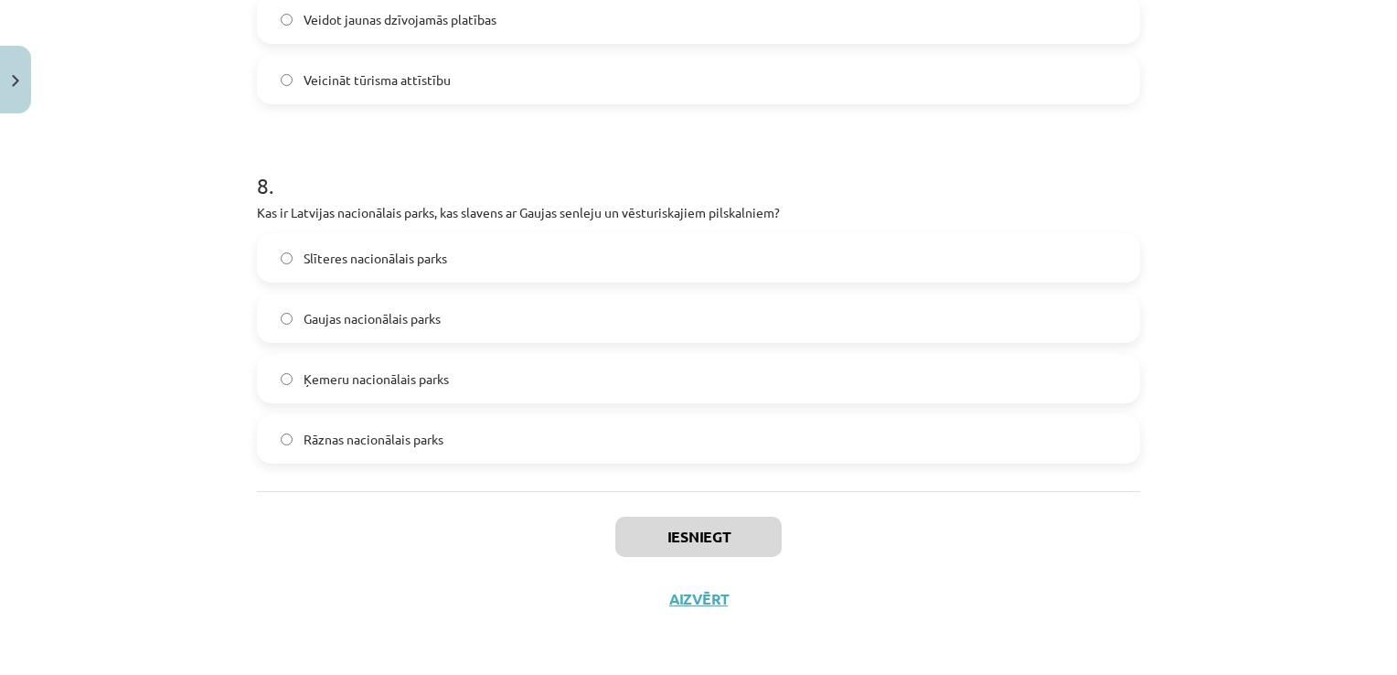
click at [977, 650] on div "Mācību tēma: Bioloģijas 9. klases 1. ieskaites mācību materiāls #4 3. tēma. Kāp…" at bounding box center [698, 337] width 1397 height 675
click at [17, 75] on img "Close" at bounding box center [15, 81] width 7 height 12
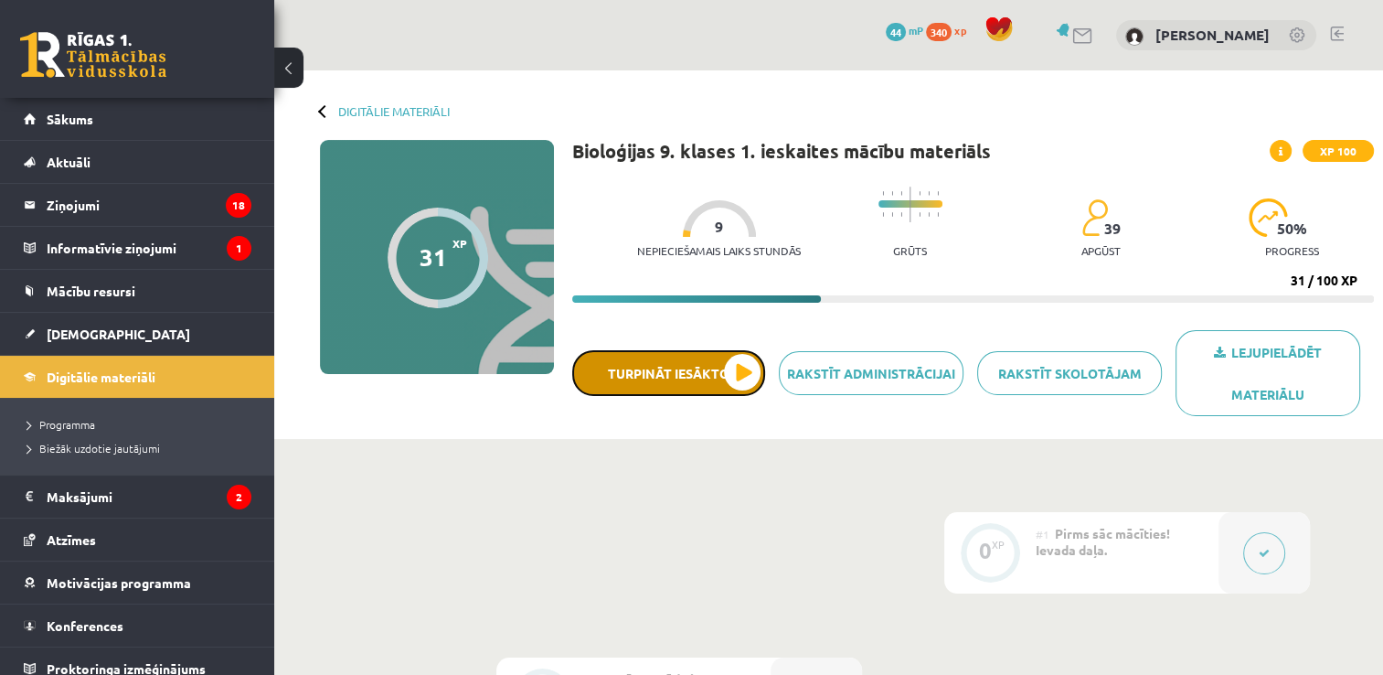
click at [738, 366] on button "Turpināt iesākto" at bounding box center [668, 373] width 193 height 46
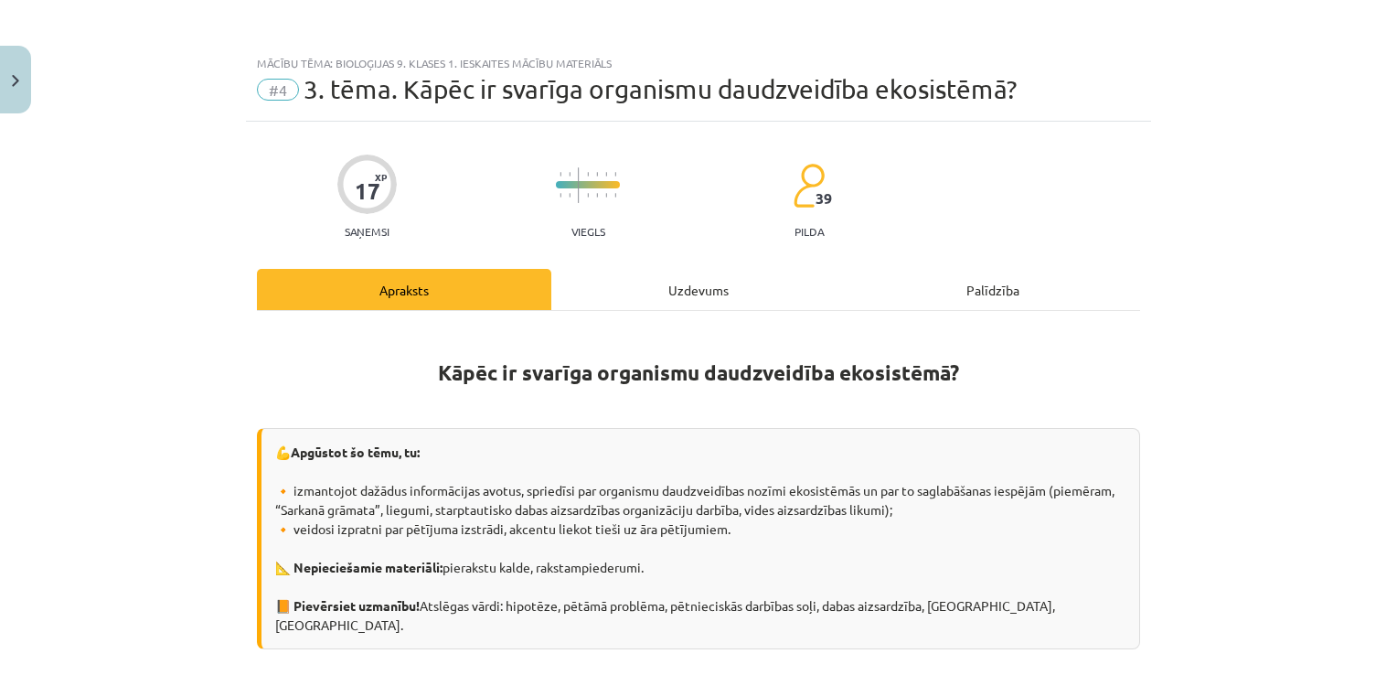
click at [630, 287] on div "Uzdevums" at bounding box center [698, 289] width 294 height 41
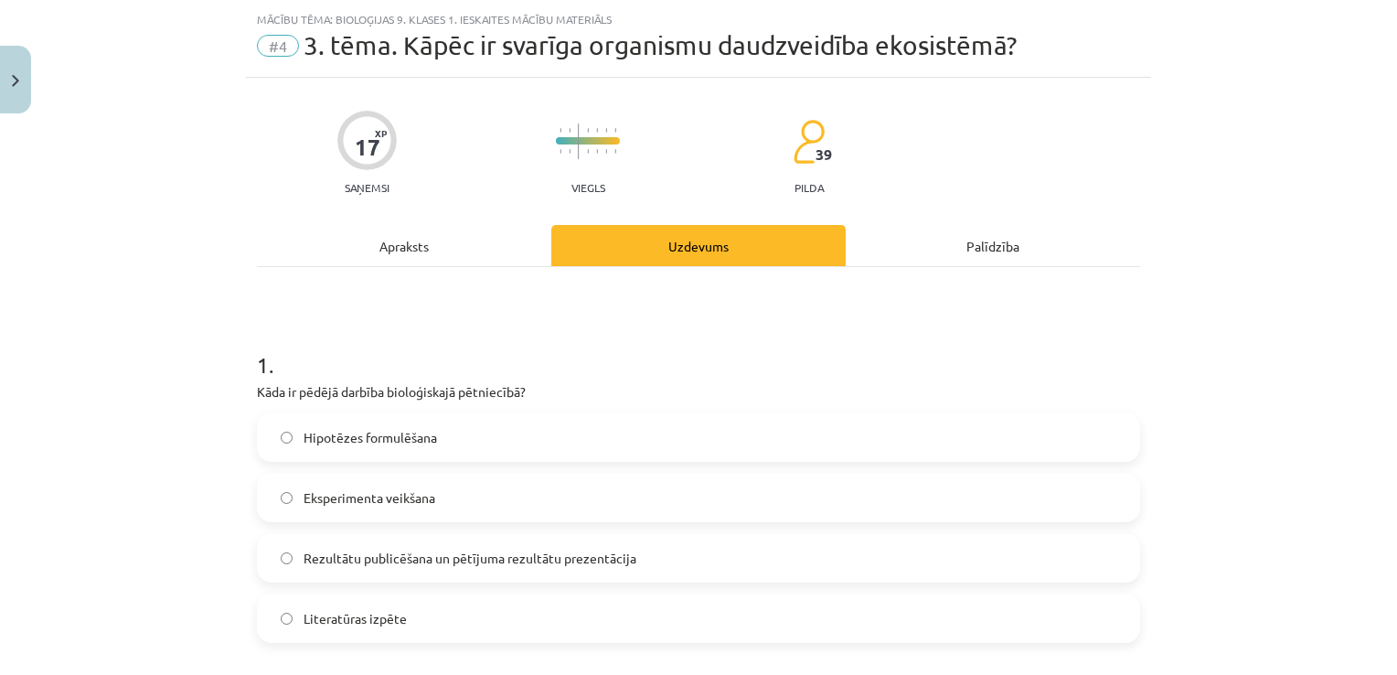
scroll to position [46, 0]
click at [681, 557] on label "Rezultātu publicēšana un pētījuma rezultātu prezentācija" at bounding box center [699, 556] width 880 height 46
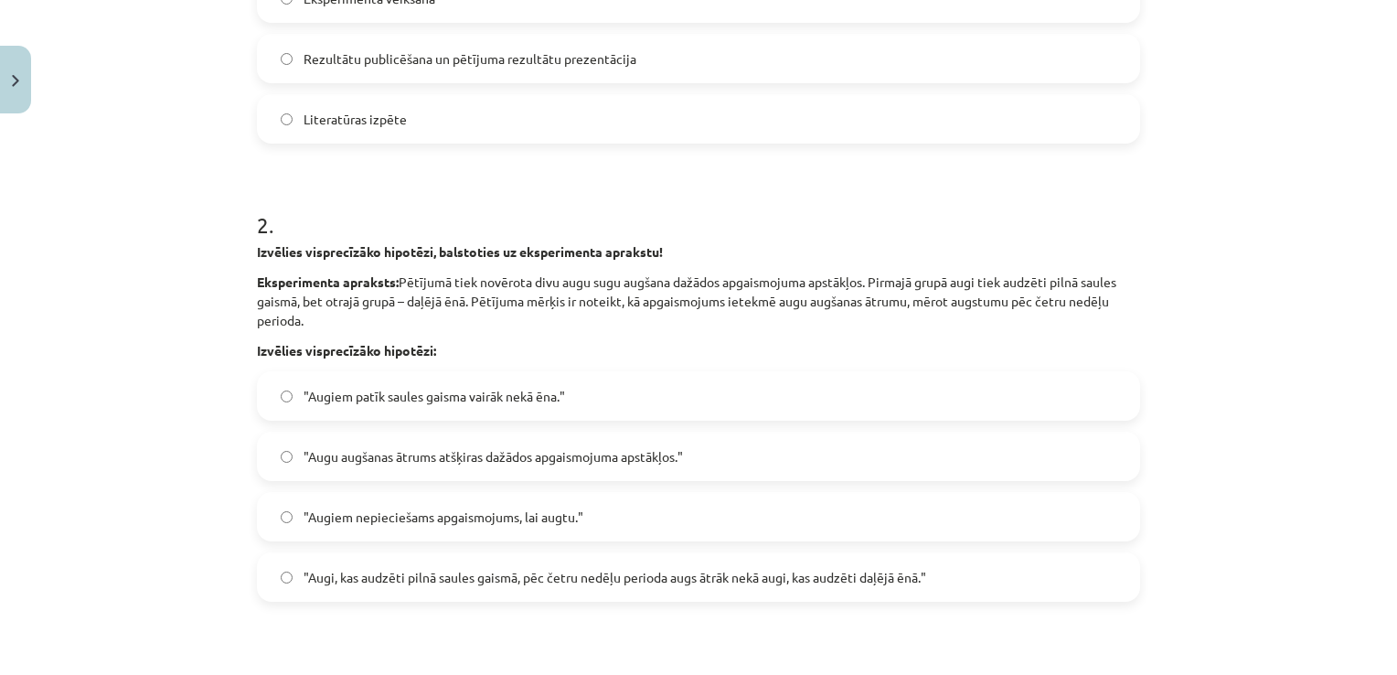
scroll to position [608, 0]
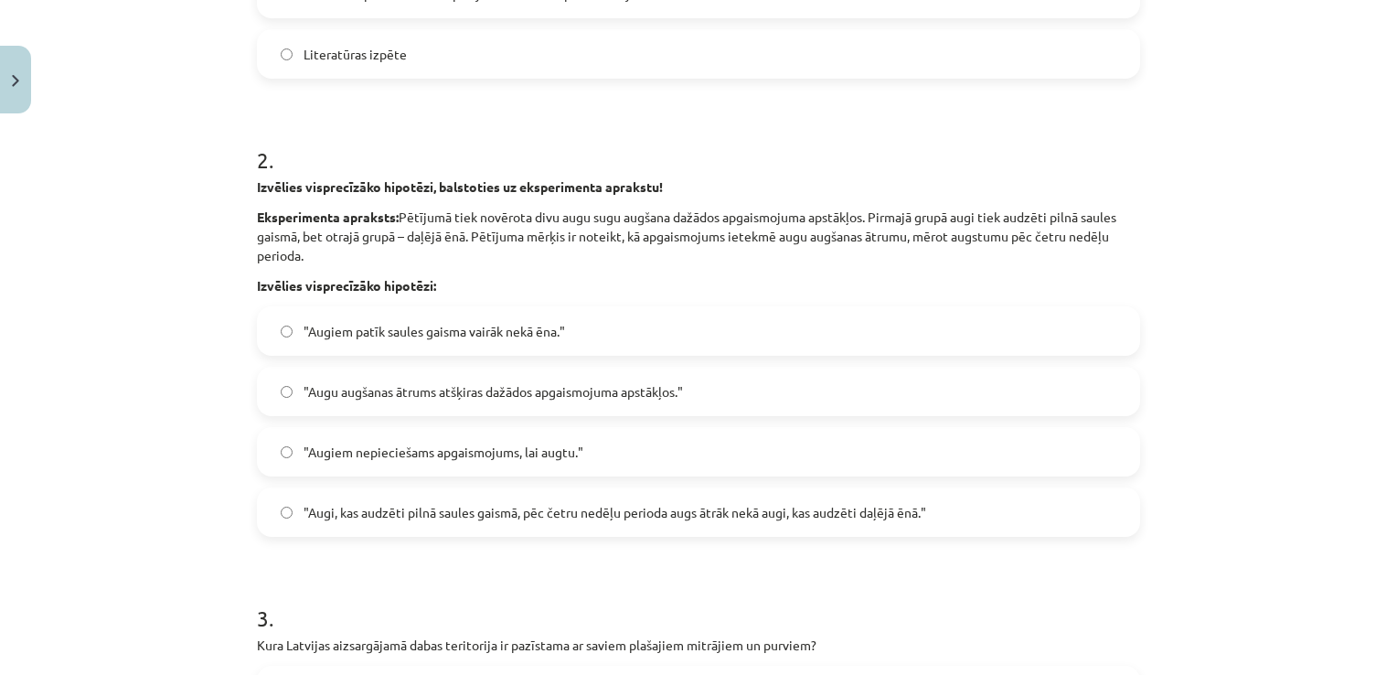
click at [782, 495] on label ""Augi, kas audzēti pilnā saules gaismā, pēc četru nedēļu perioda augs ātrāk nek…" at bounding box center [699, 512] width 880 height 46
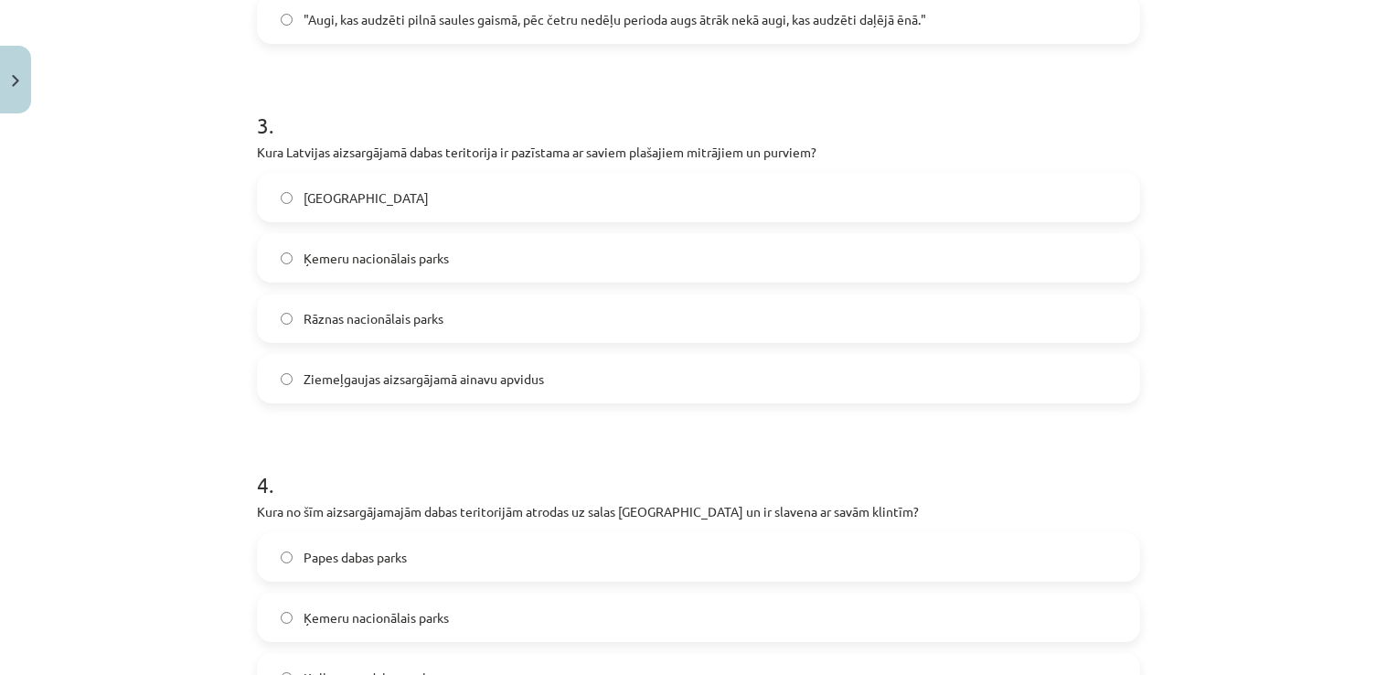
scroll to position [1113, 0]
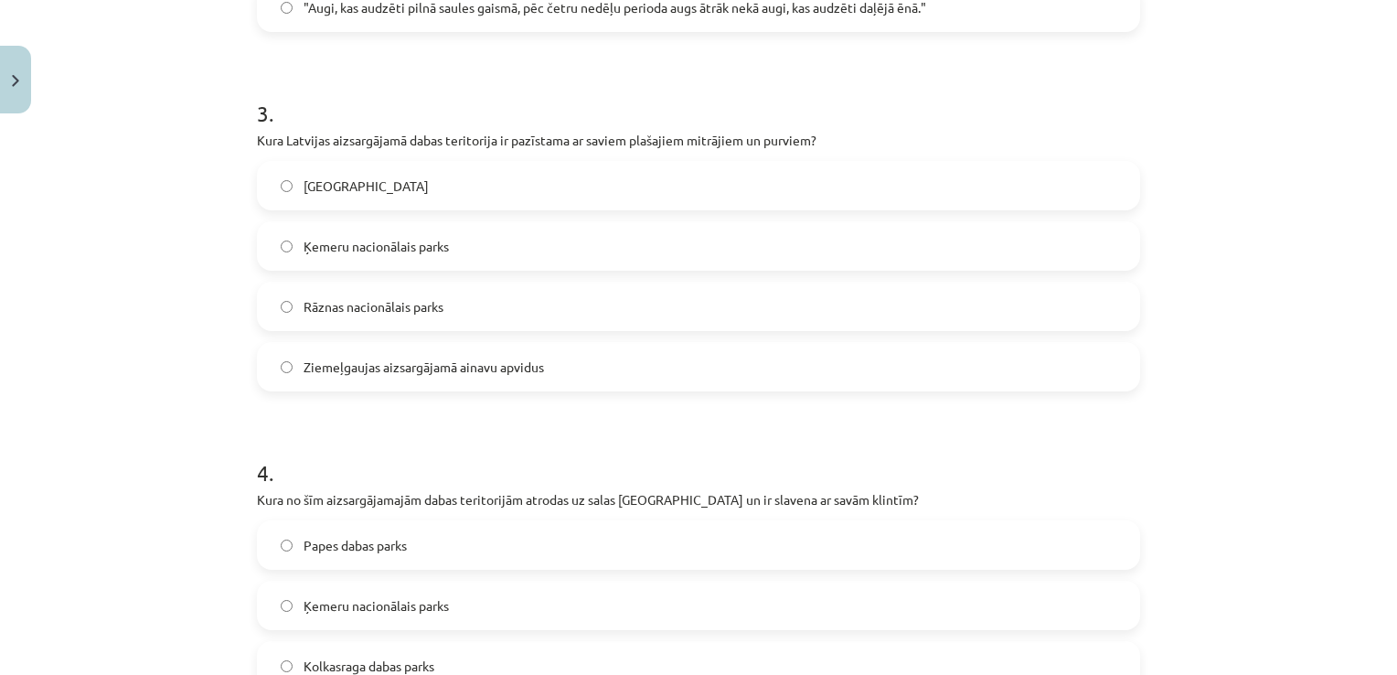
click at [420, 231] on label "Ķemeru nacionālais parks" at bounding box center [699, 246] width 880 height 46
click at [417, 664] on span "Kolkasraga dabas parks" at bounding box center [369, 665] width 131 height 19
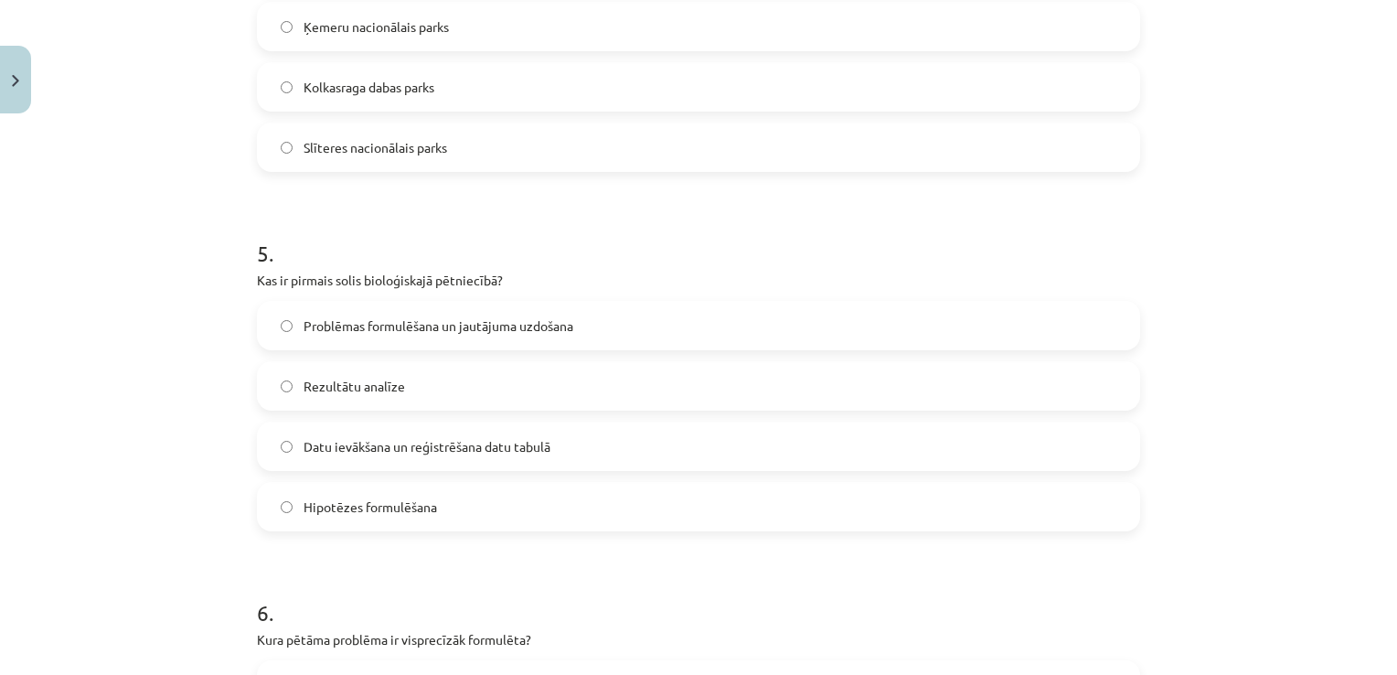
scroll to position [1736, 0]
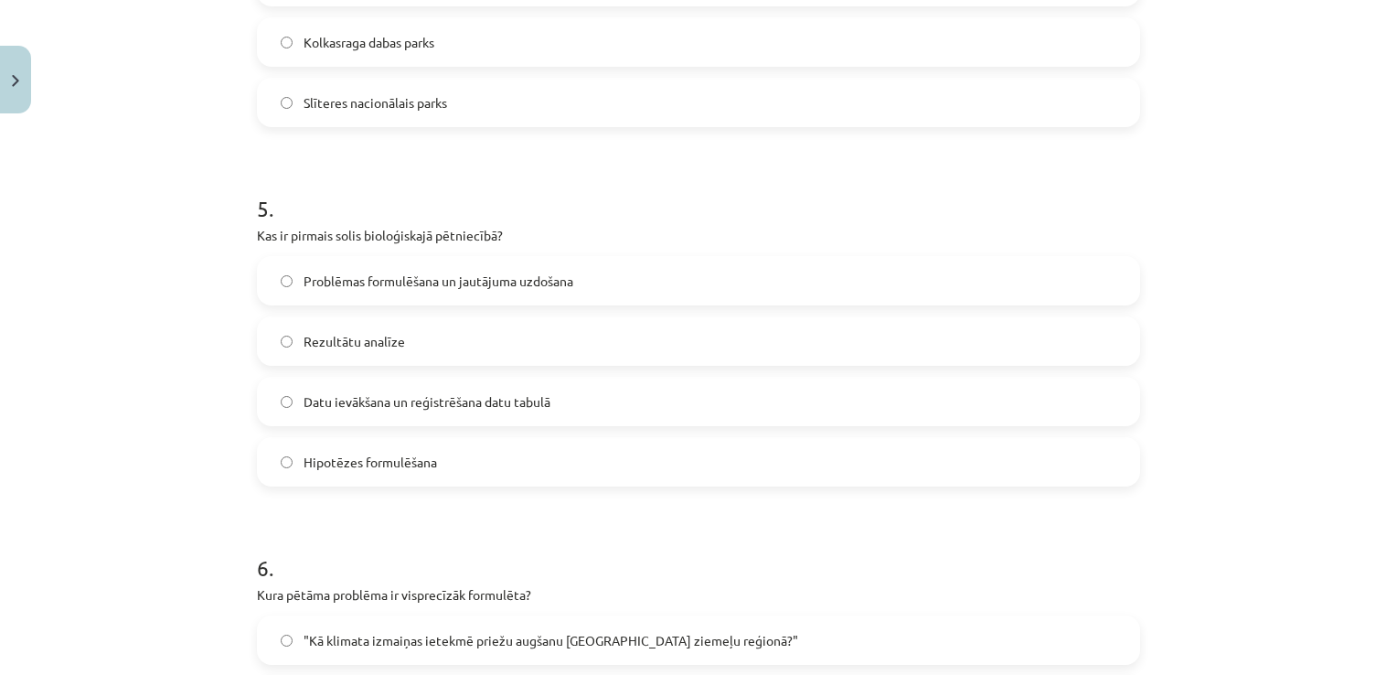
click at [544, 272] on span "Problēmas formulēšana un jautājuma uzdošana" at bounding box center [439, 281] width 270 height 19
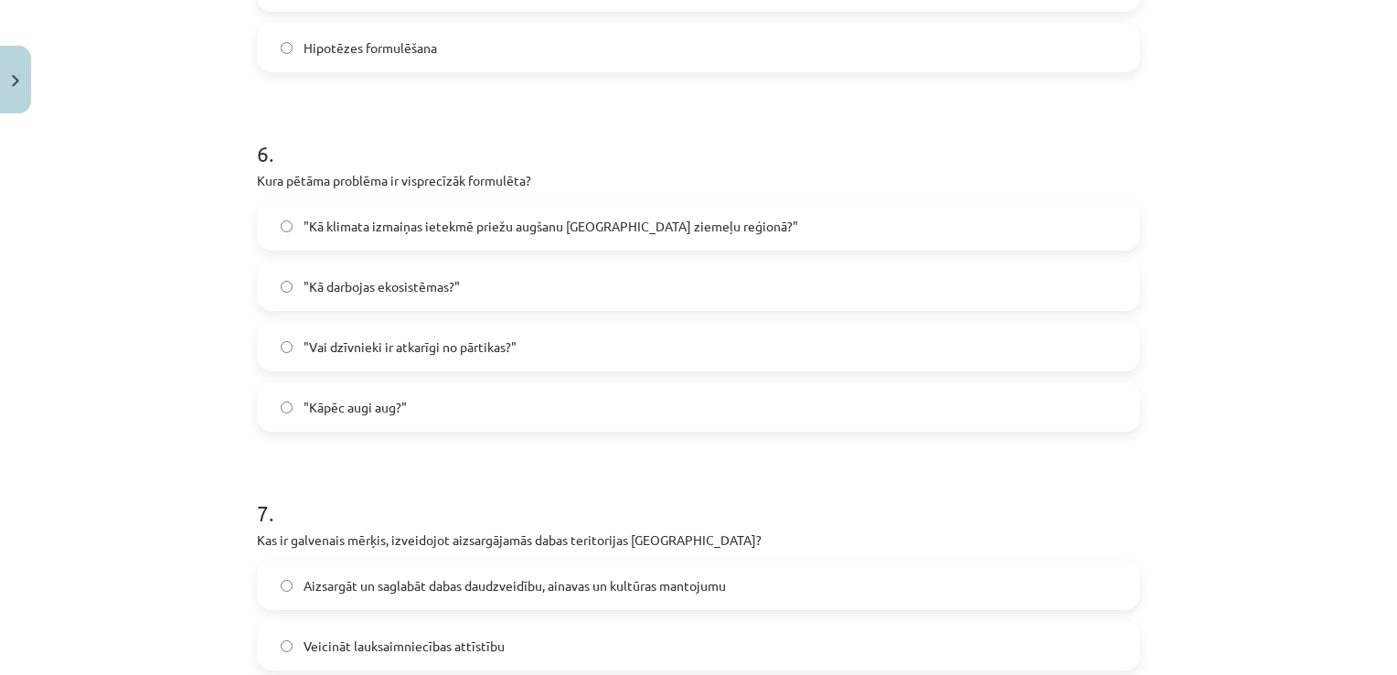
scroll to position [2215, 0]
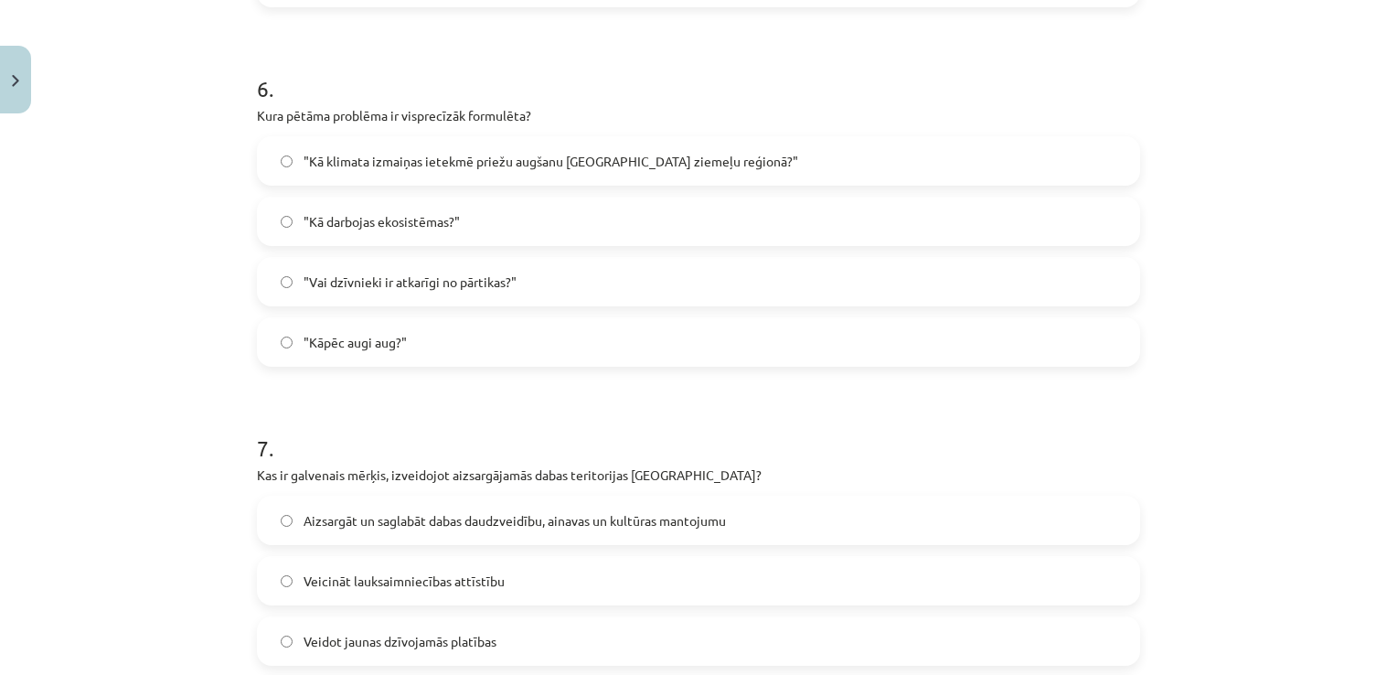
click at [518, 179] on label ""Kā klimata izmaiņas ietekmē priežu augšanu Latvijas ziemeļu reģionā?"" at bounding box center [699, 161] width 880 height 46
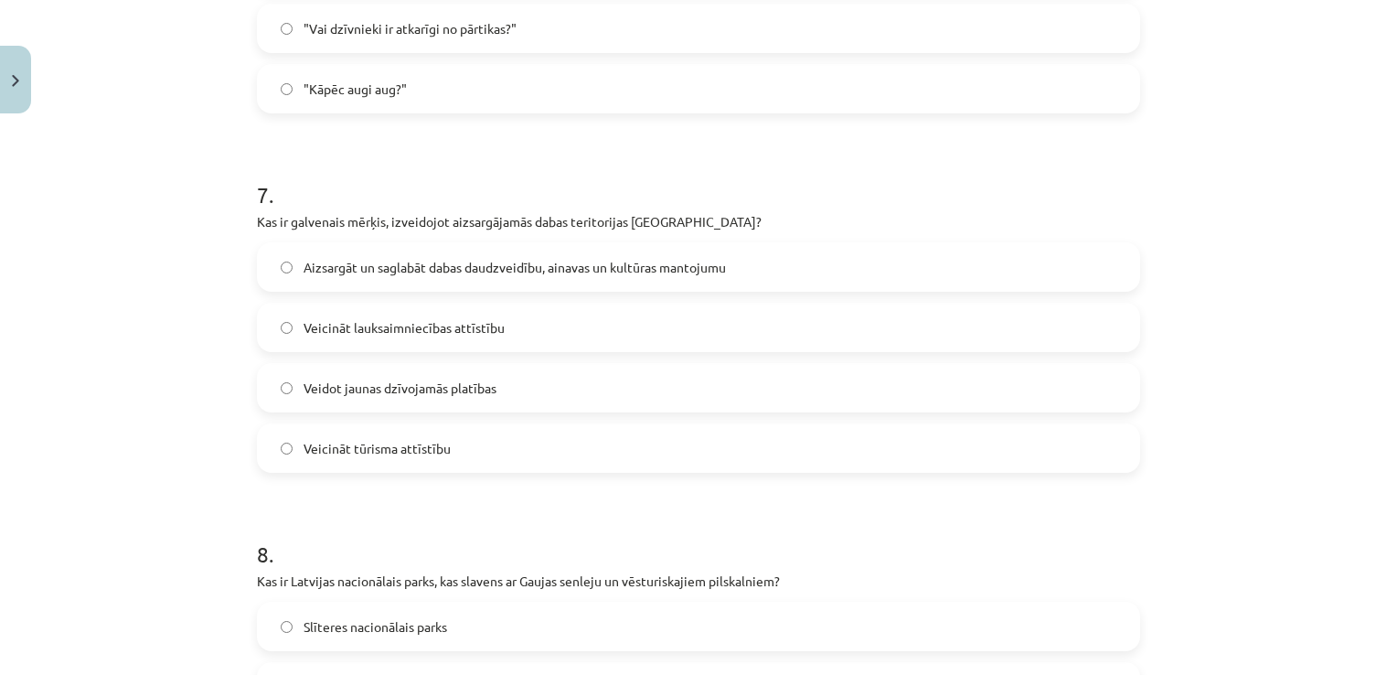
scroll to position [2526, 0]
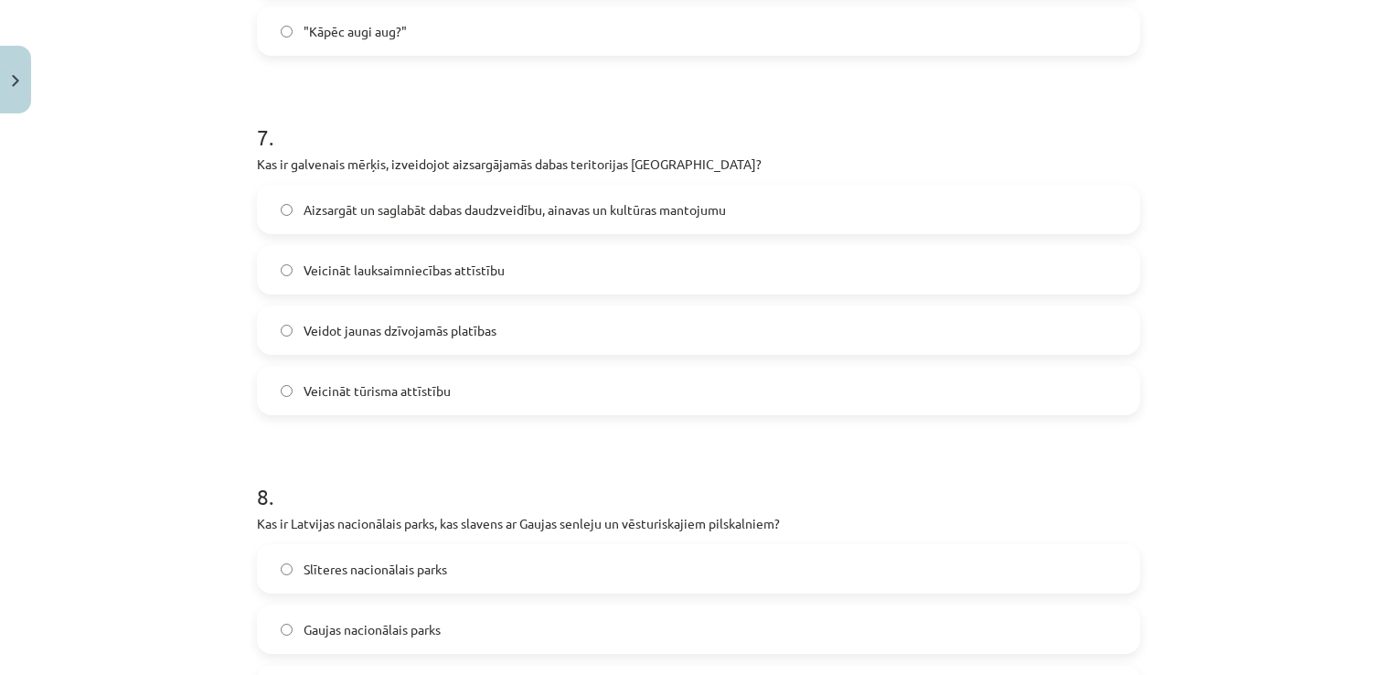
click at [736, 227] on label "Aizsargāt un saglabāt dabas daudzveidību, ainavas un kultūras mantojumu" at bounding box center [699, 210] width 880 height 46
click at [580, 609] on label "Gaujas nacionālais parks" at bounding box center [699, 629] width 880 height 46
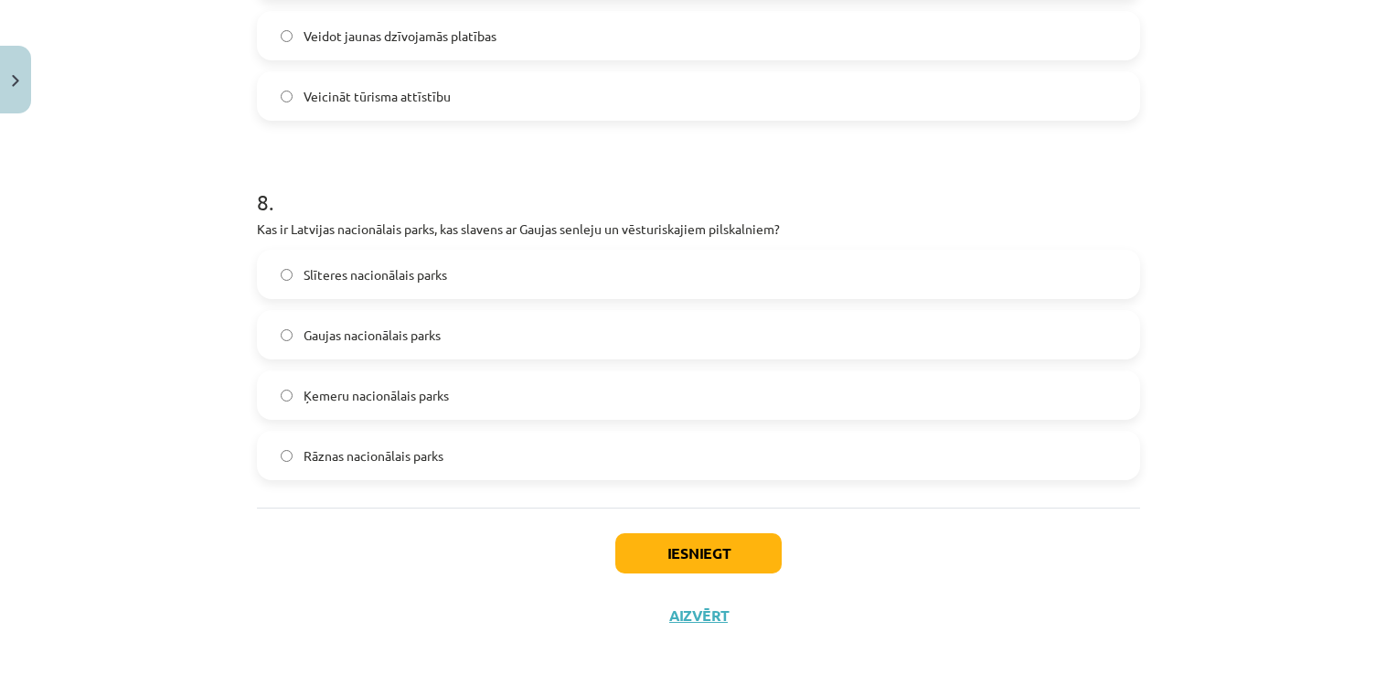
scroll to position [2837, 0]
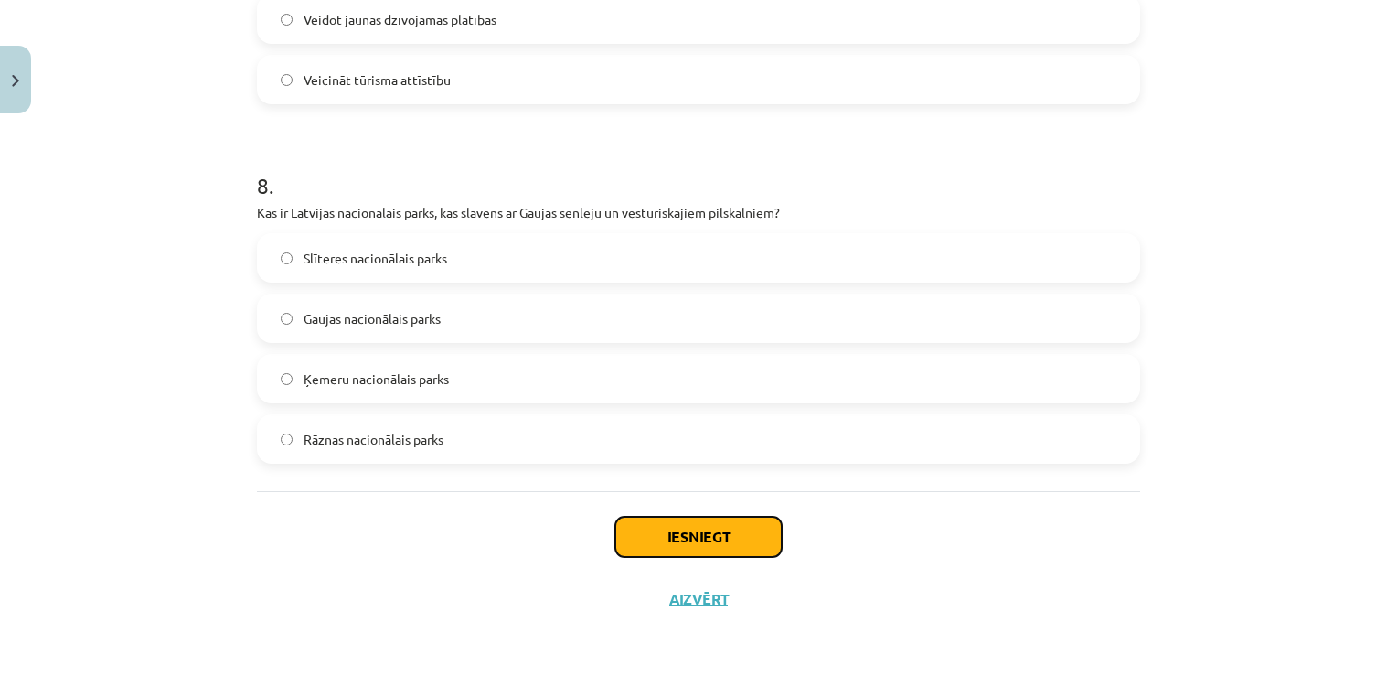
click at [710, 532] on button "Iesniegt" at bounding box center [698, 537] width 166 height 40
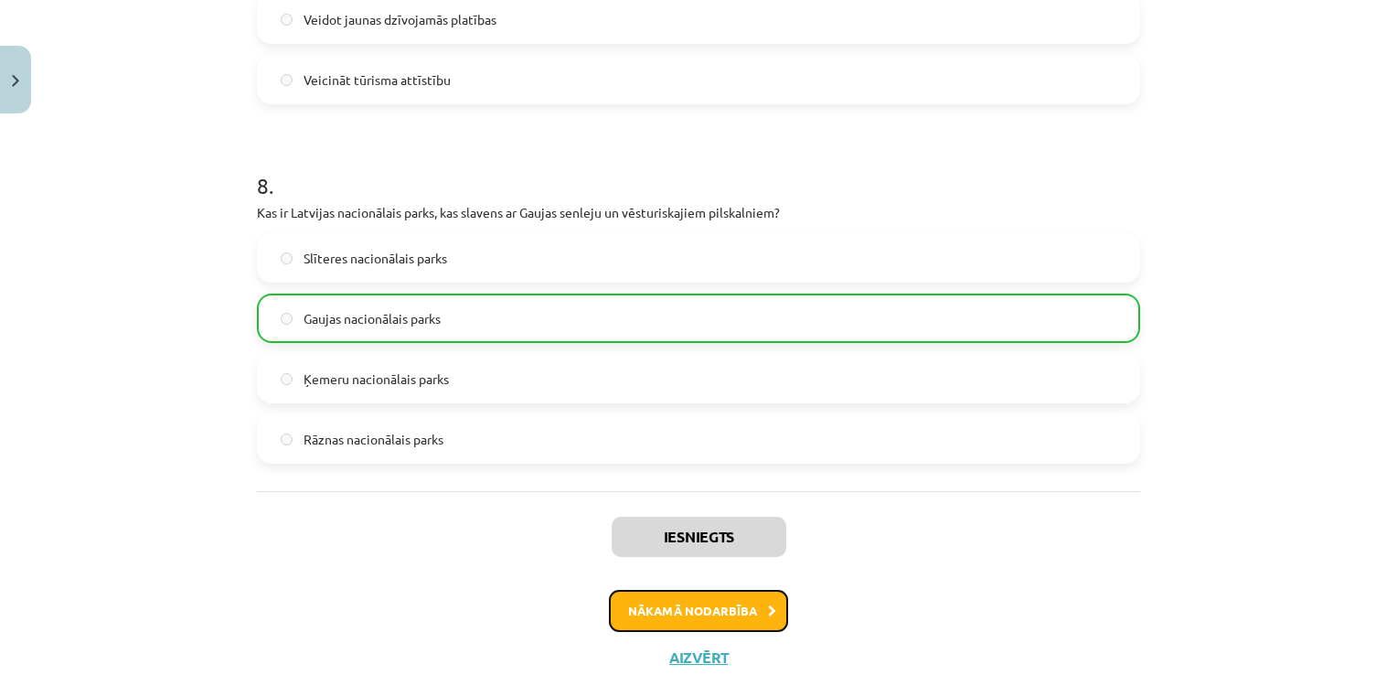
click at [727, 605] on button "Nākamā nodarbība" at bounding box center [698, 611] width 179 height 42
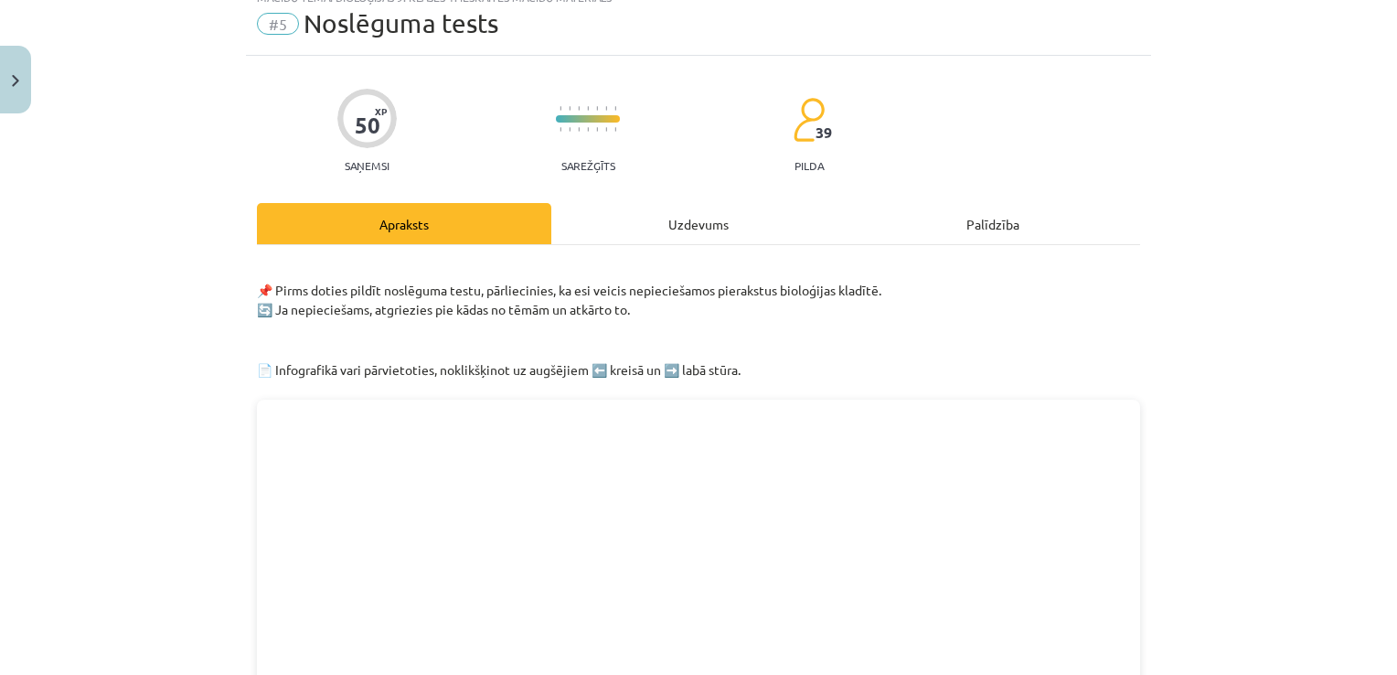
scroll to position [46, 0]
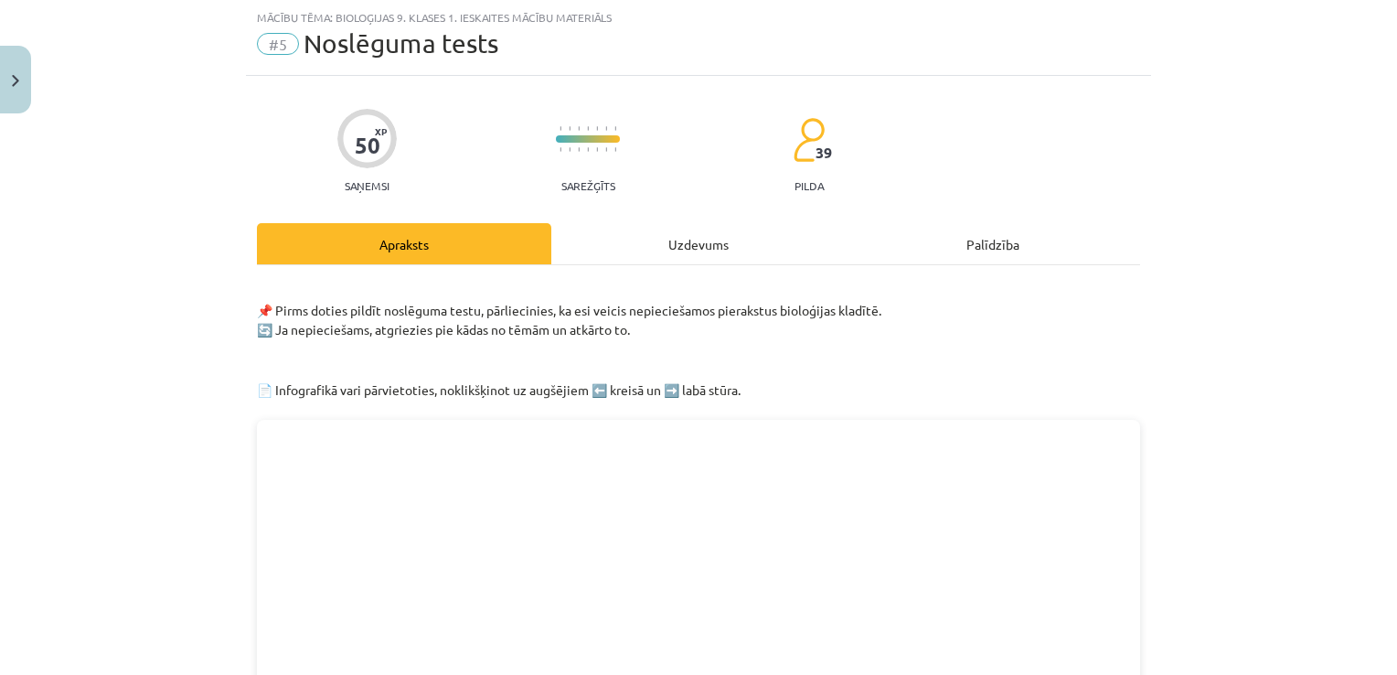
click at [710, 243] on div "Uzdevums" at bounding box center [698, 243] width 294 height 41
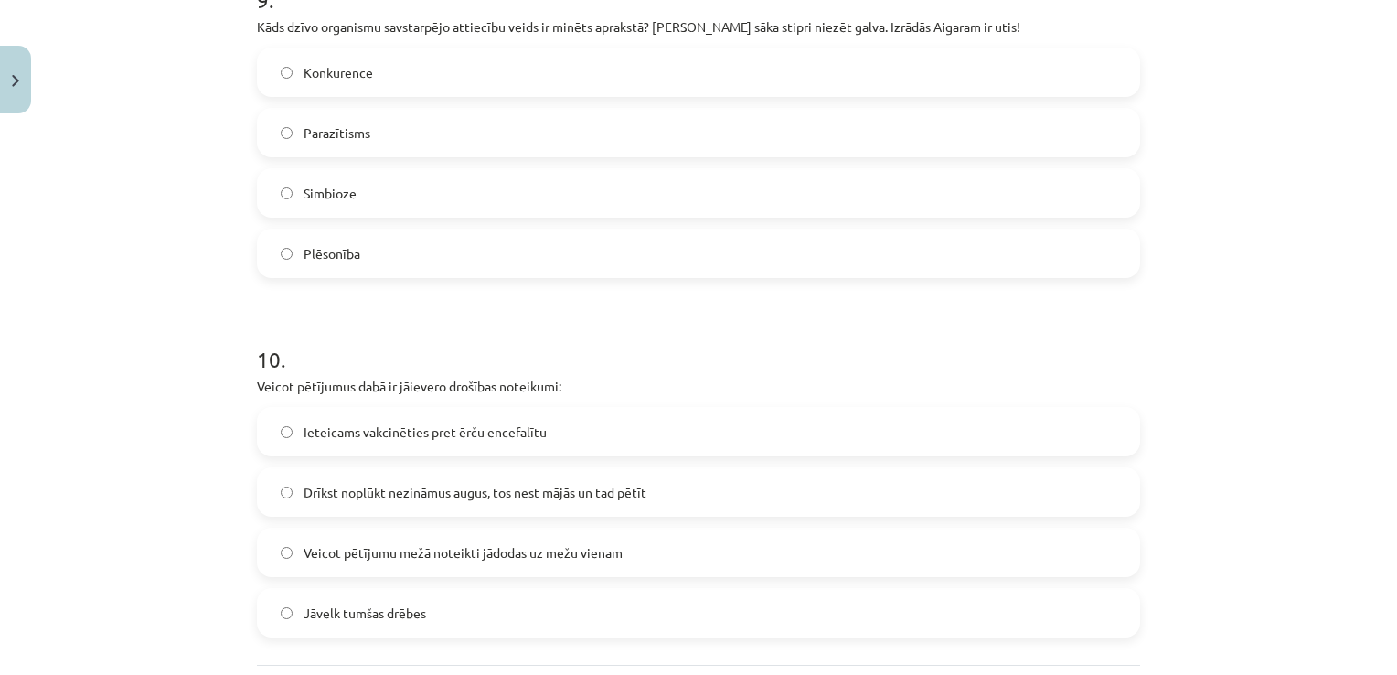
scroll to position [4228, 0]
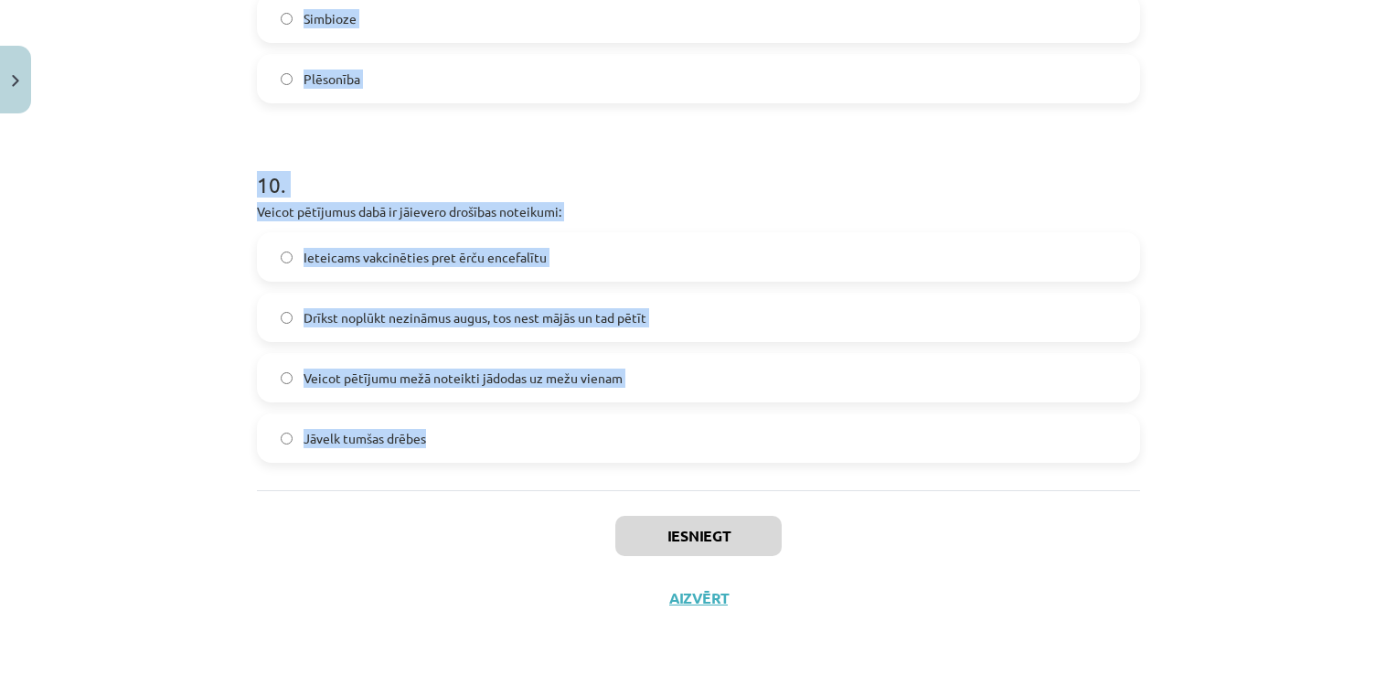
drag, startPoint x: 240, startPoint y: 349, endPoint x: 748, endPoint y: 443, distance: 516.1
copy form "1 . Kura no šīm ekosistēmām ir mākslīga, nevis dabiska? Ezers Mežs Siltumnīca K…"
click at [1255, 413] on div "Mācību tēma: Bioloģijas 9. klases 1. ieskaites mācību materiāls #5 Noslēguma te…" at bounding box center [698, 337] width 1397 height 675
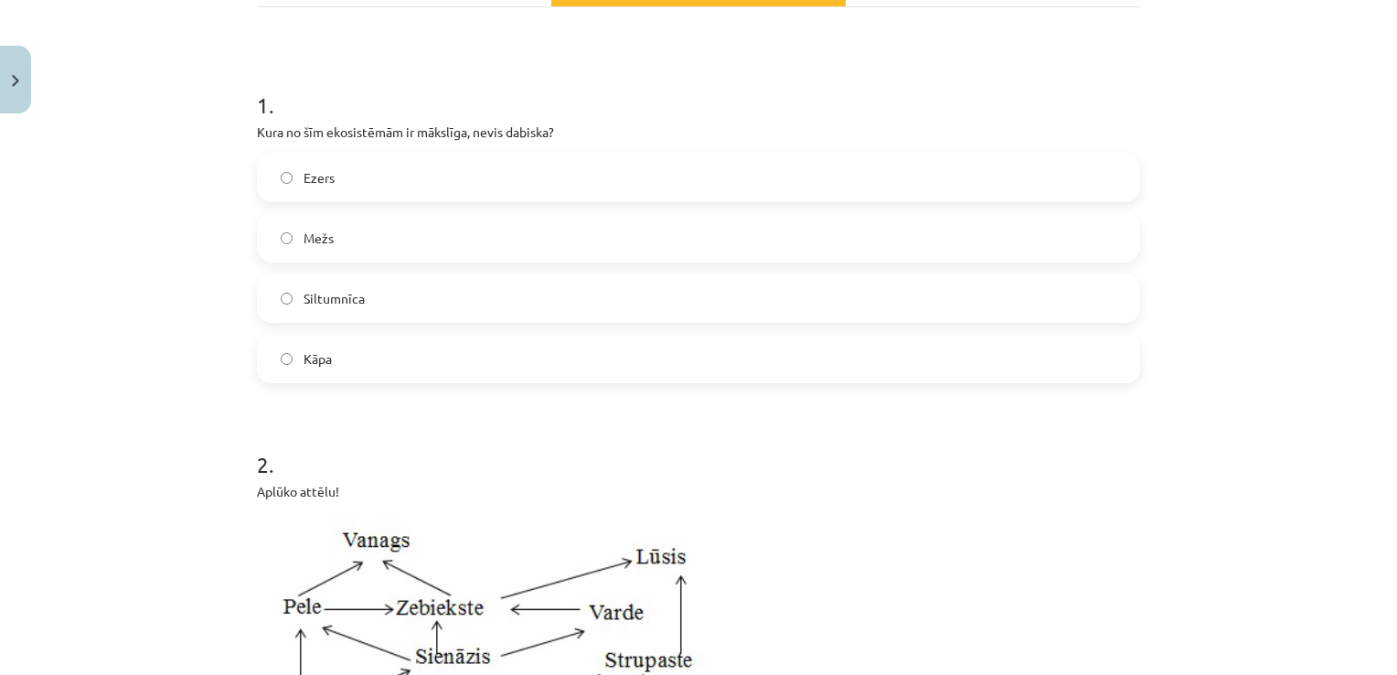
scroll to position [326, 0]
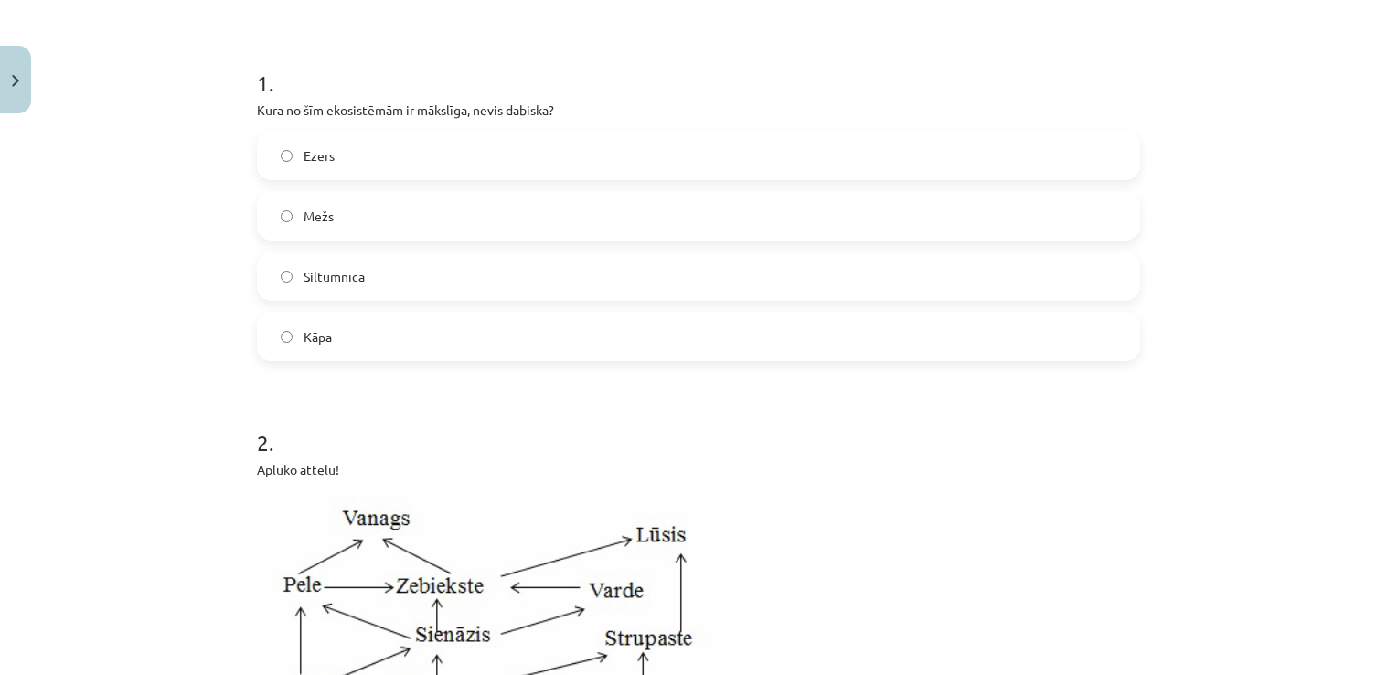
click at [454, 274] on label "Siltumnīca" at bounding box center [699, 276] width 880 height 46
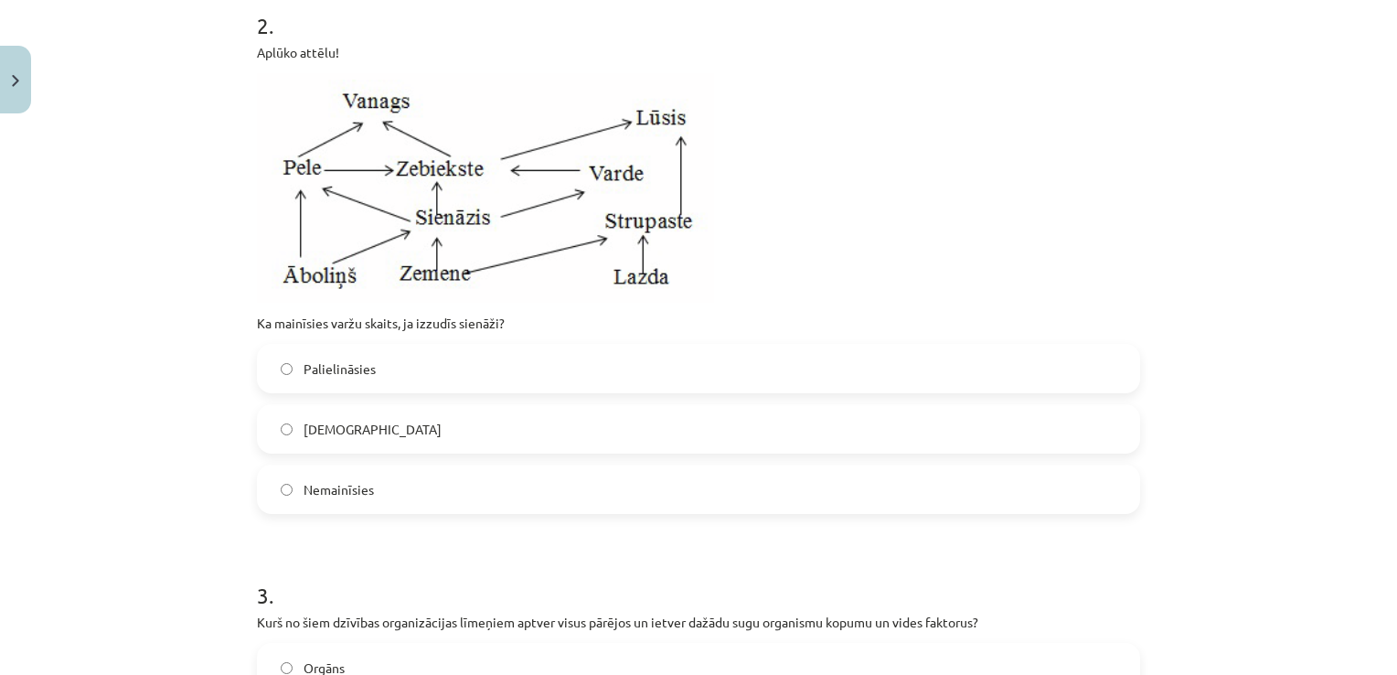
scroll to position [794, 0]
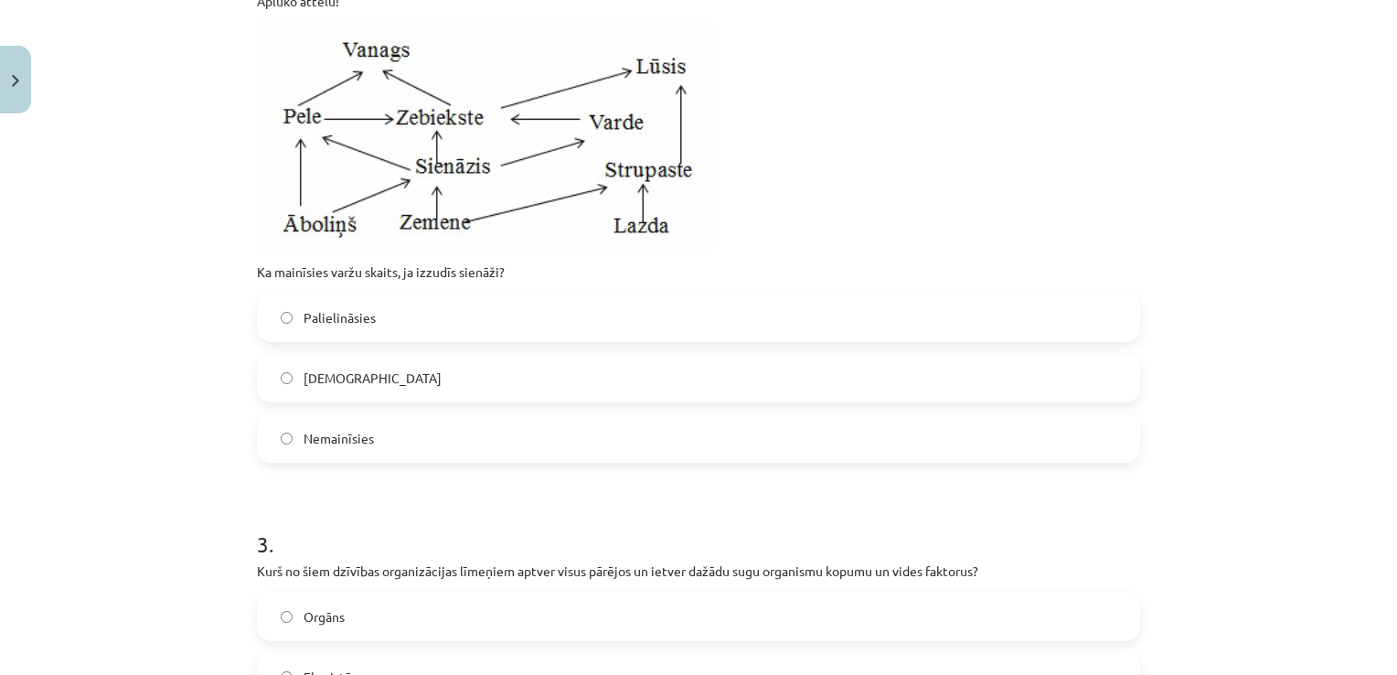
click at [567, 391] on label "Samazināsies" at bounding box center [699, 378] width 880 height 46
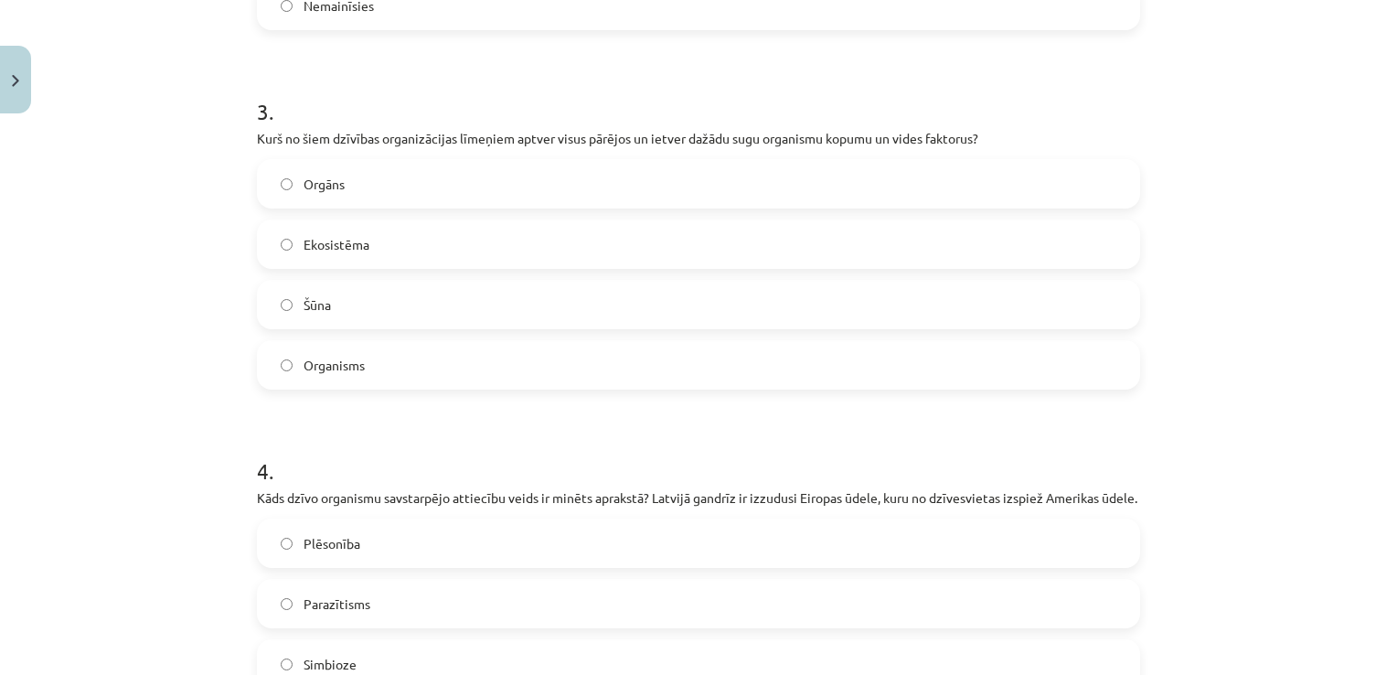
scroll to position [1233, 0]
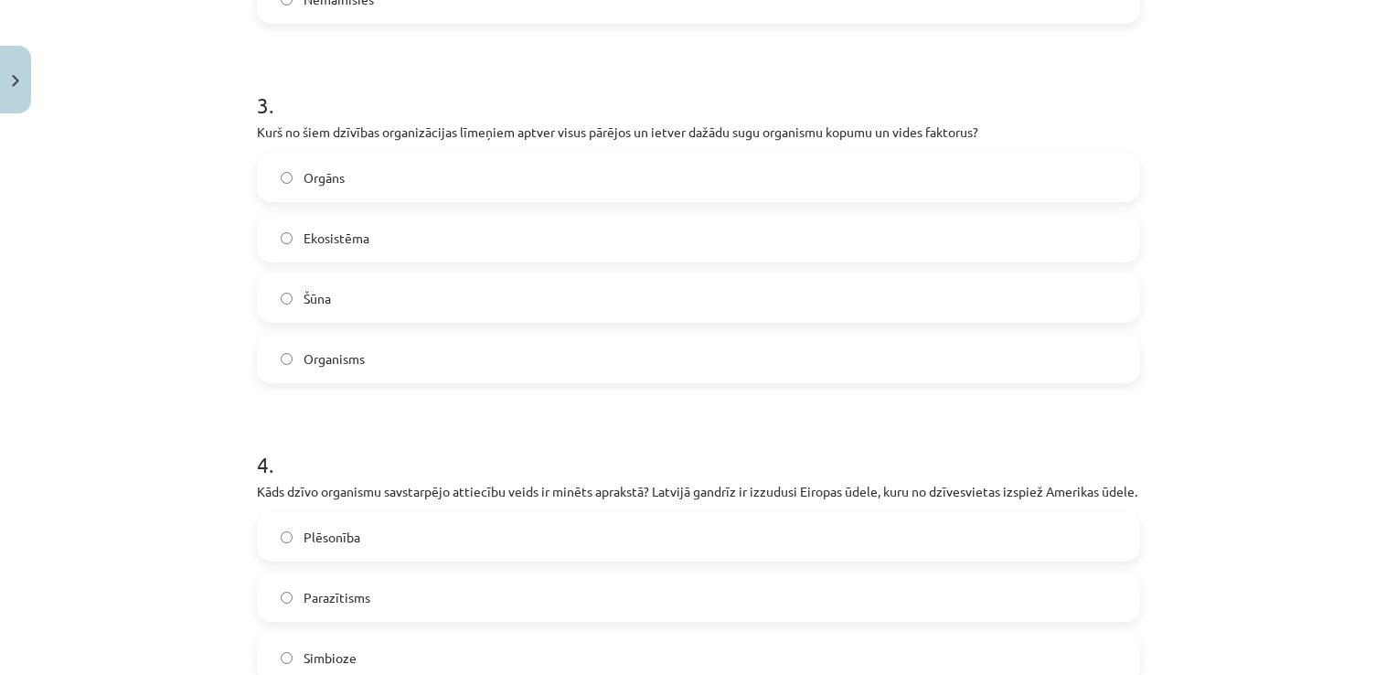
click at [373, 235] on label "Ekosistēma" at bounding box center [699, 238] width 880 height 46
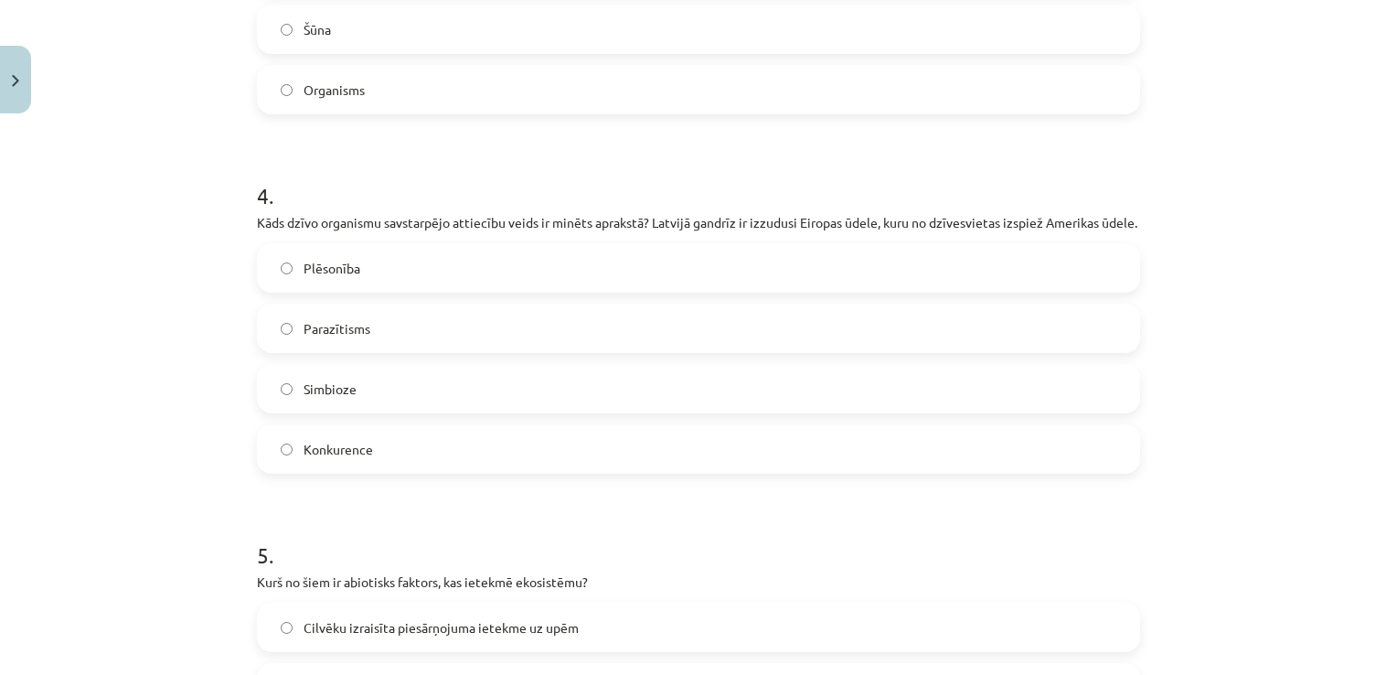
scroll to position [1507, 0]
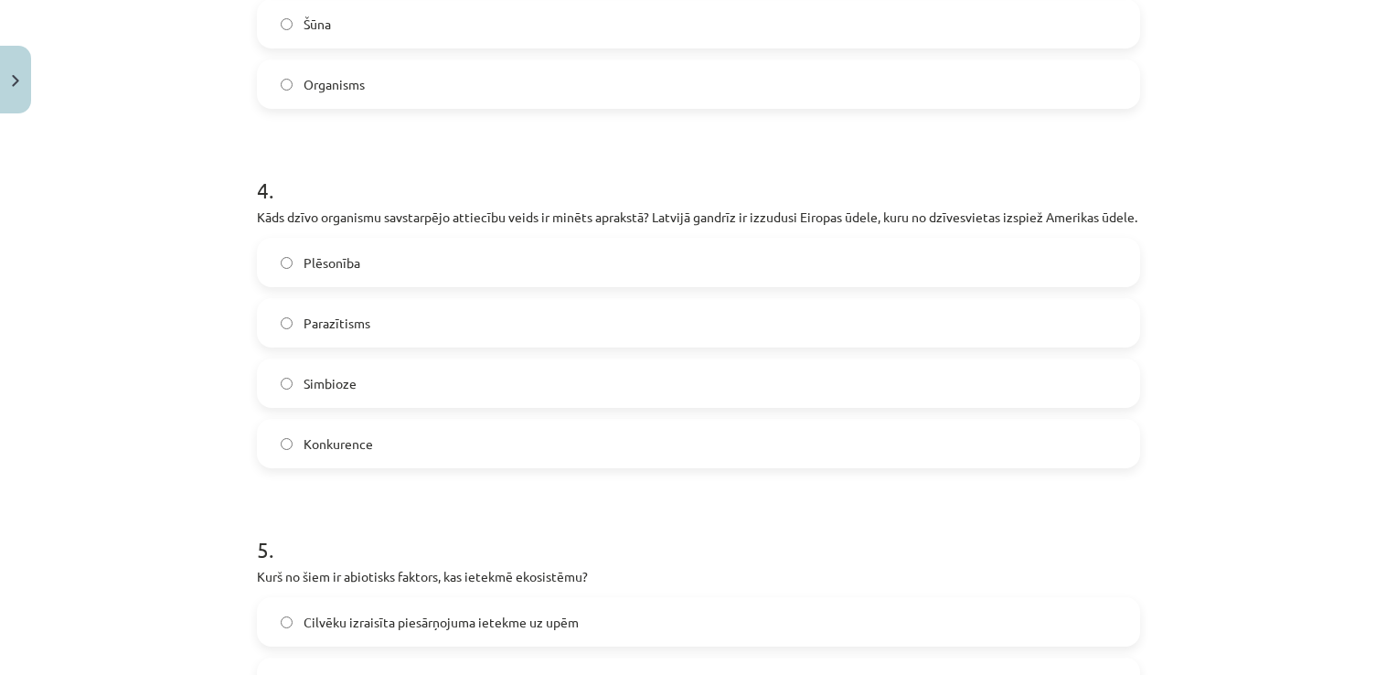
click at [628, 466] on label "Konkurence" at bounding box center [699, 444] width 880 height 46
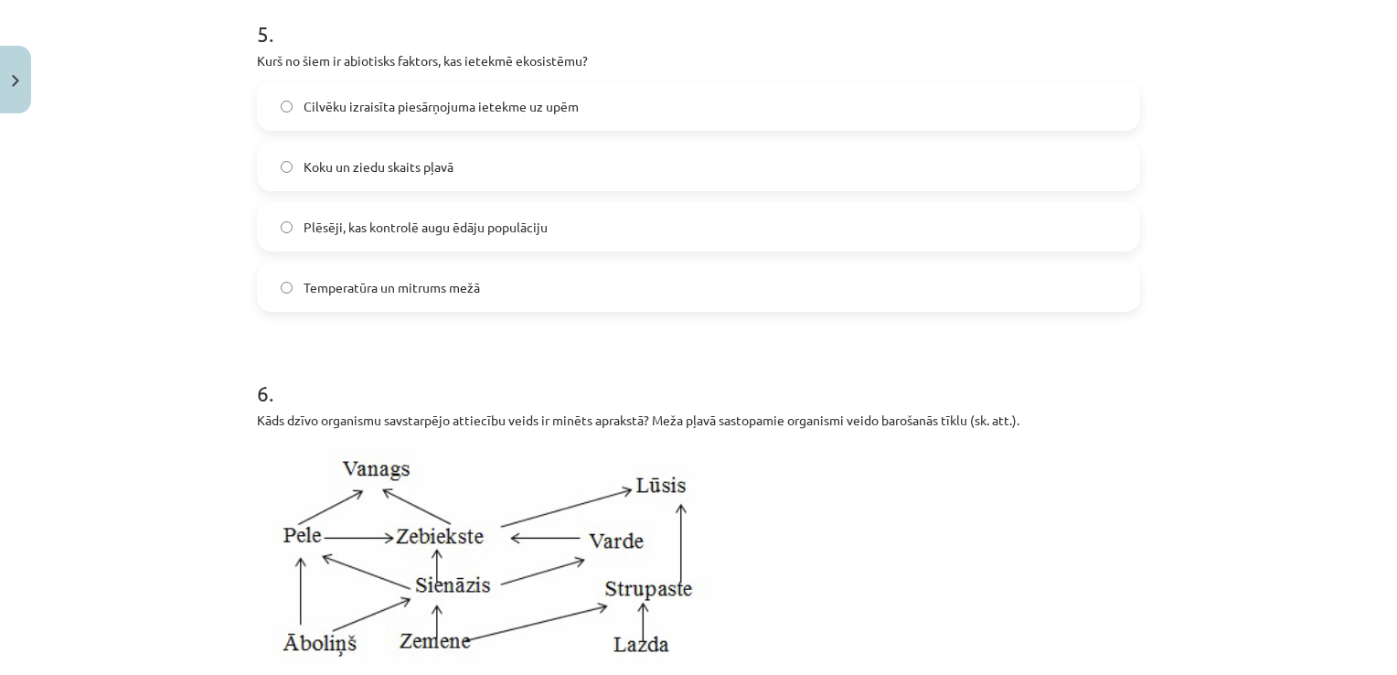
scroll to position [2045, 0]
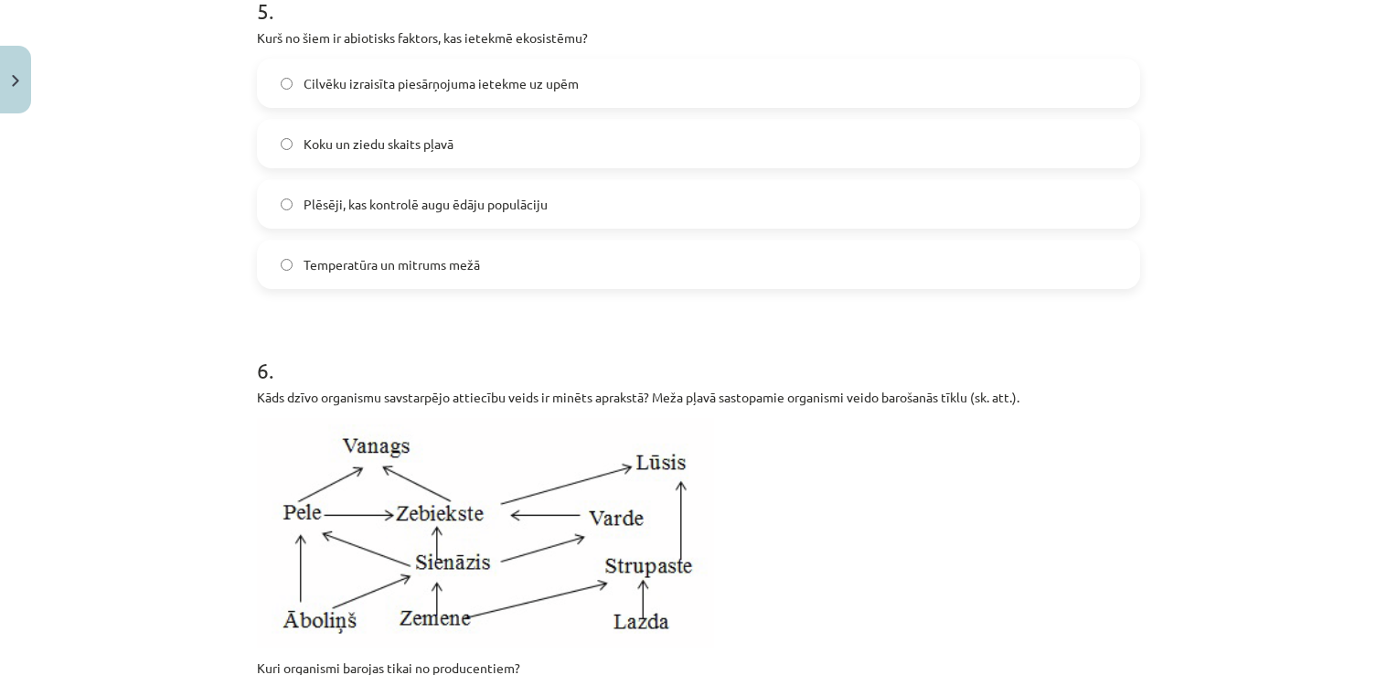
click at [409, 265] on label "Temperatūra un mitrums mežā" at bounding box center [699, 264] width 880 height 46
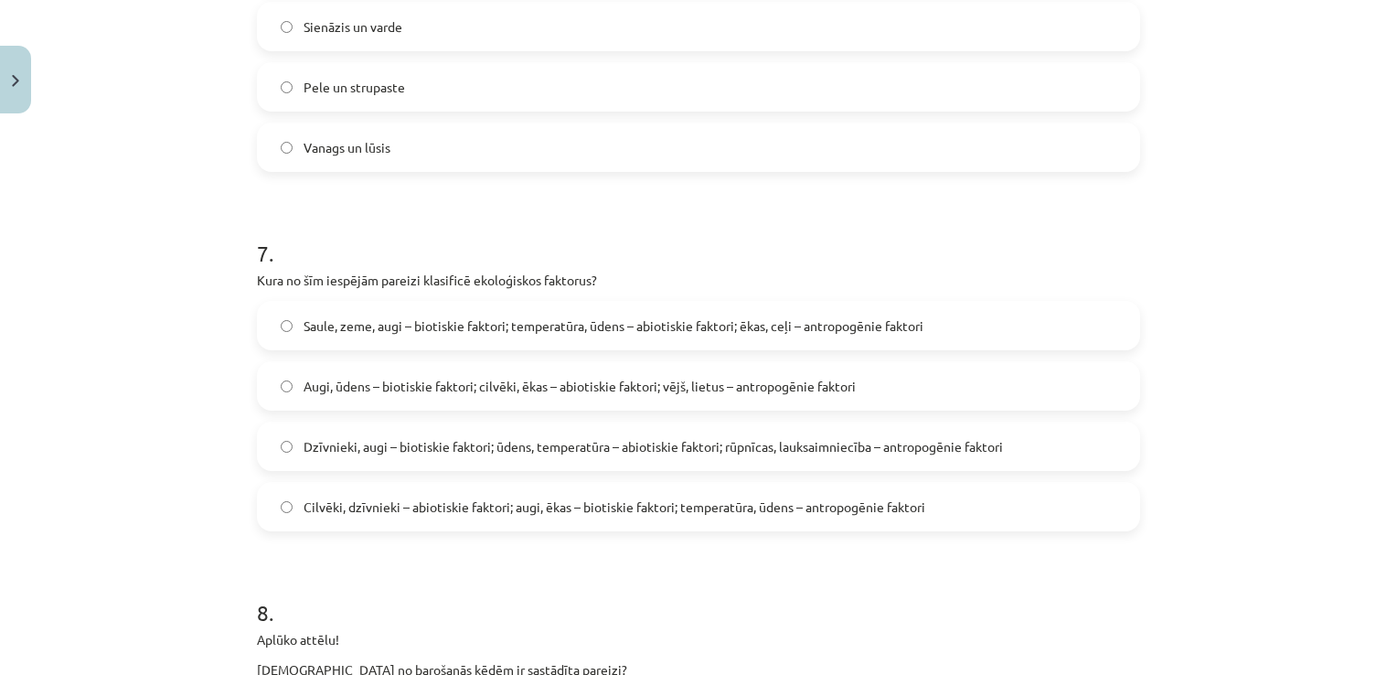
scroll to position [2803, 0]
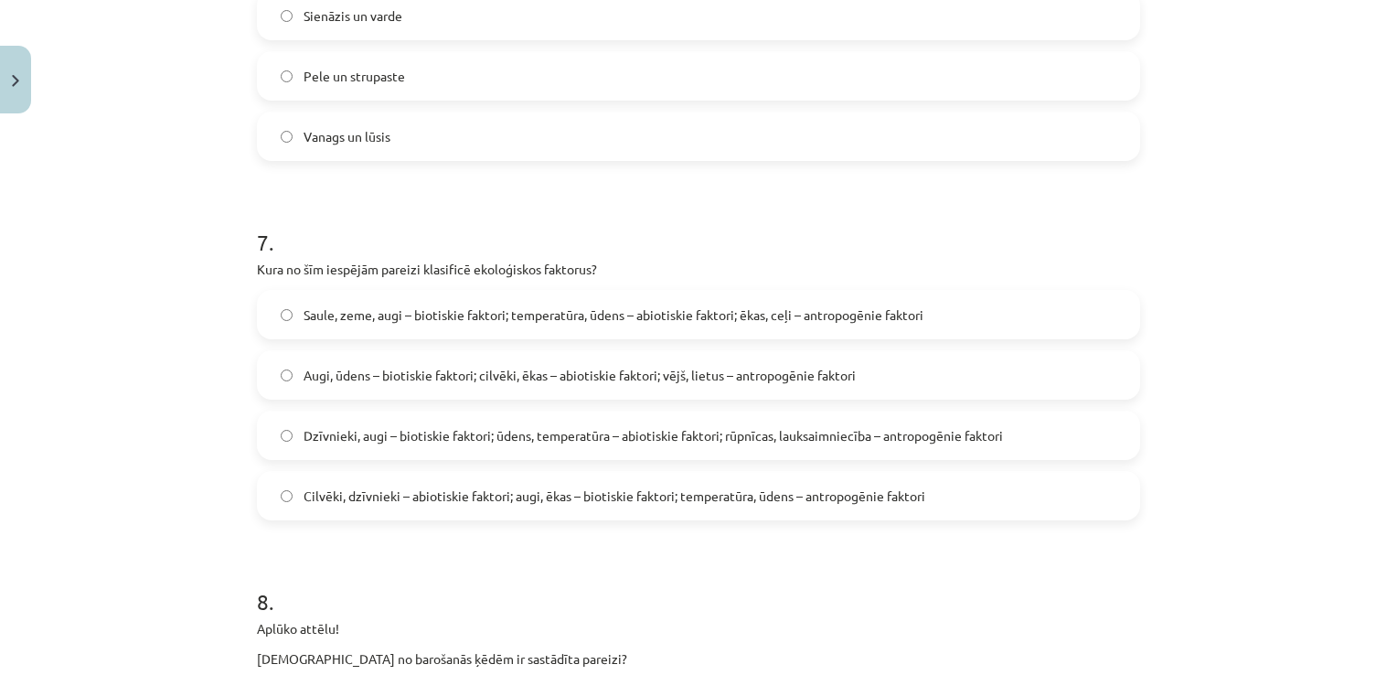
click at [390, 26] on span "Sienāzis un varde" at bounding box center [353, 15] width 99 height 19
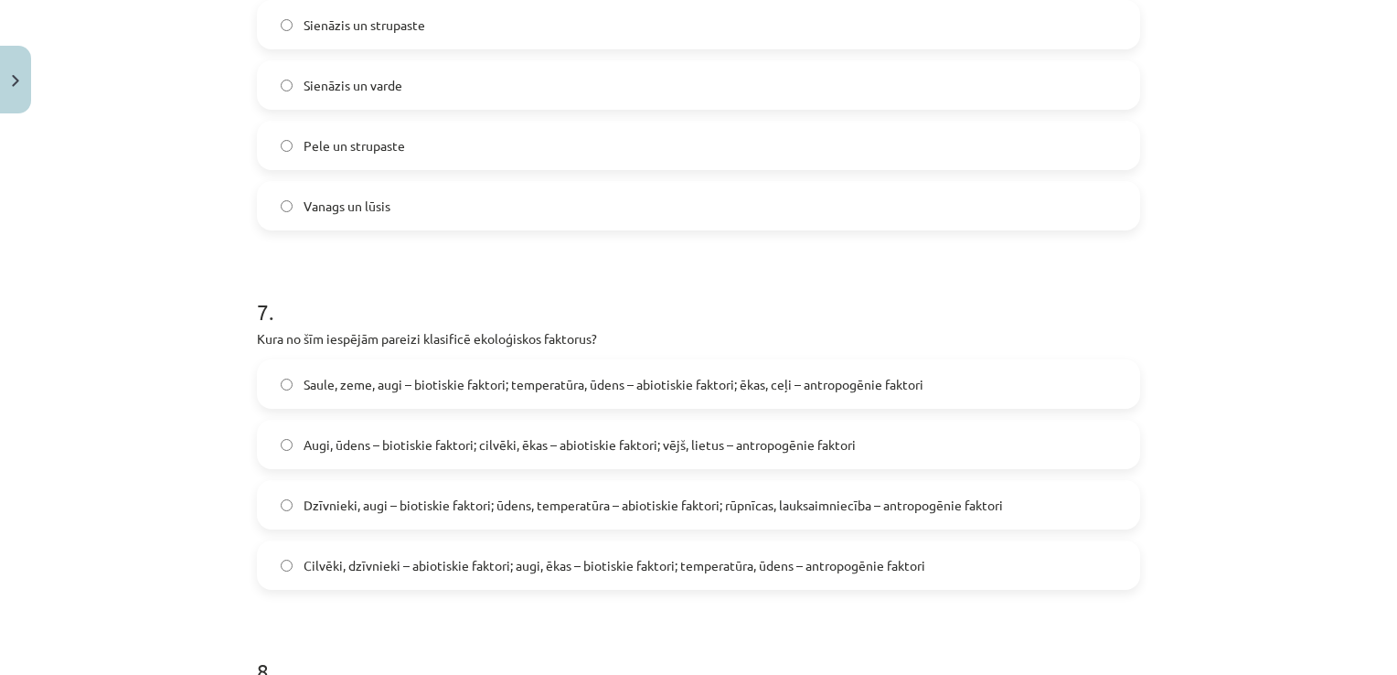
scroll to position [2723, 0]
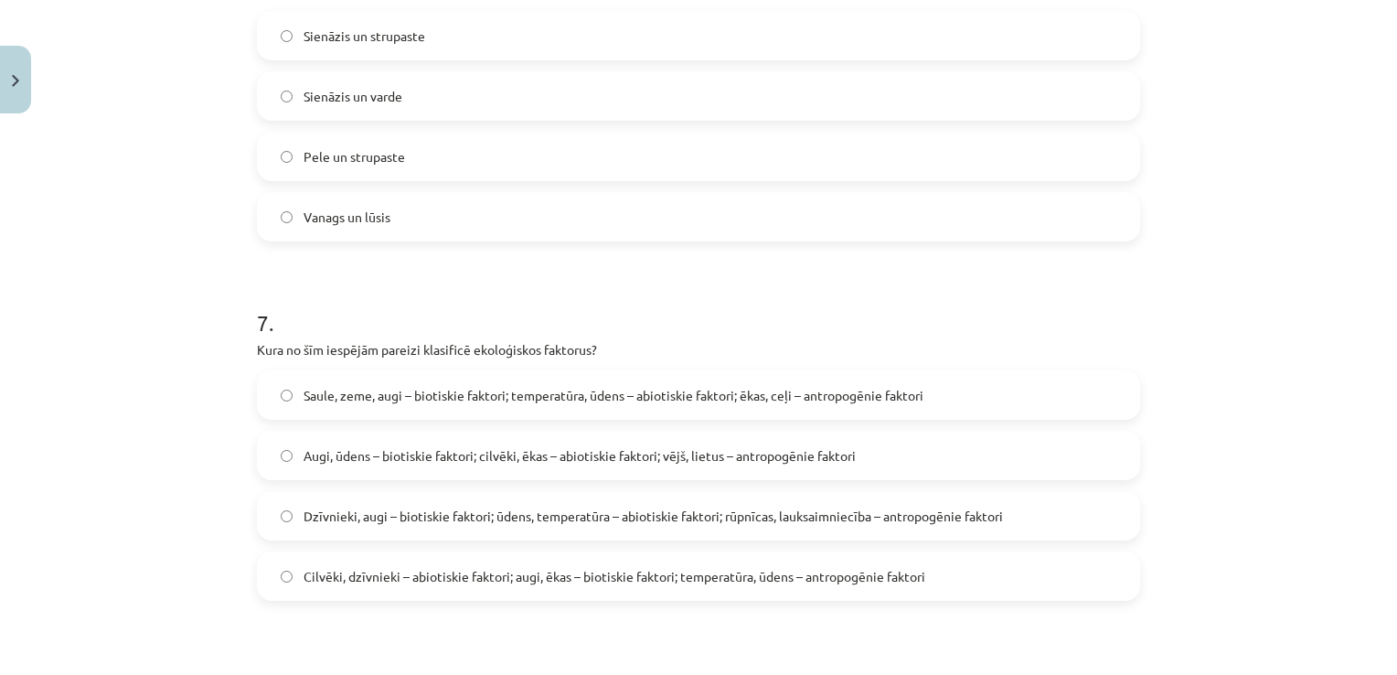
click at [755, 59] on label "Sienāzis un strupaste" at bounding box center [699, 36] width 880 height 46
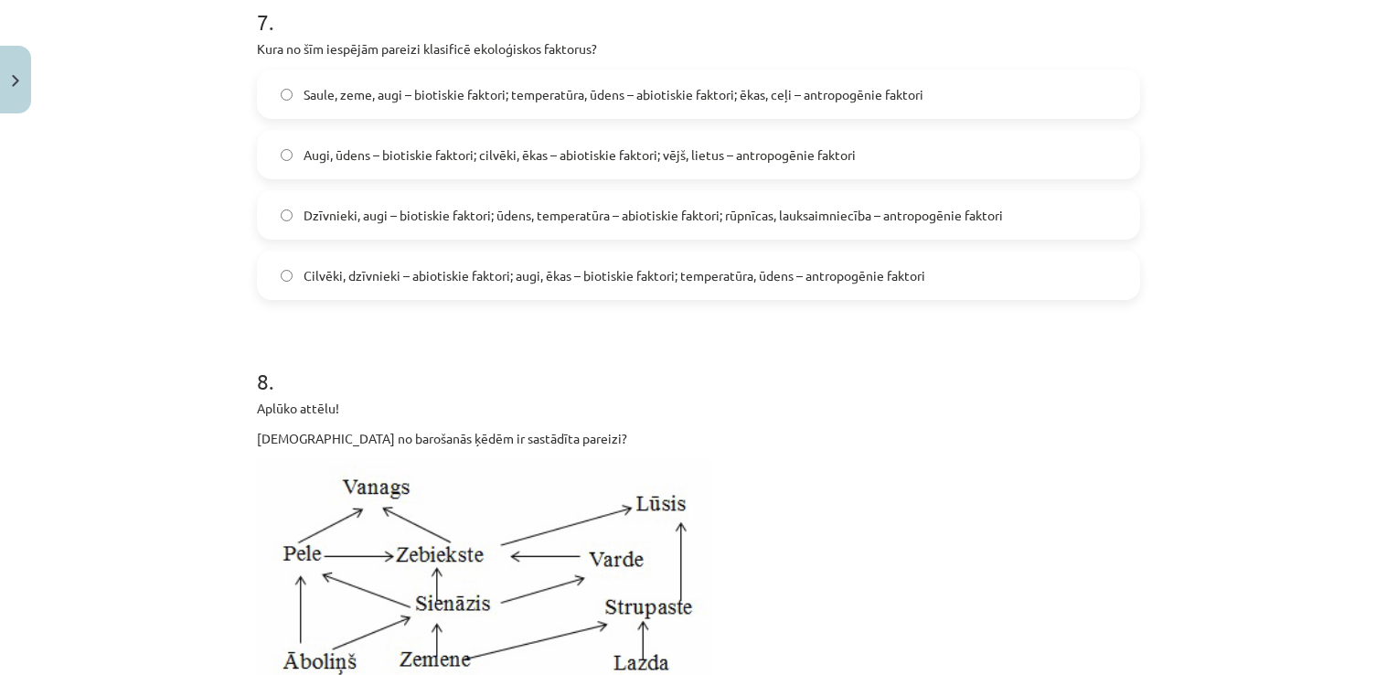
scroll to position [3047, 0]
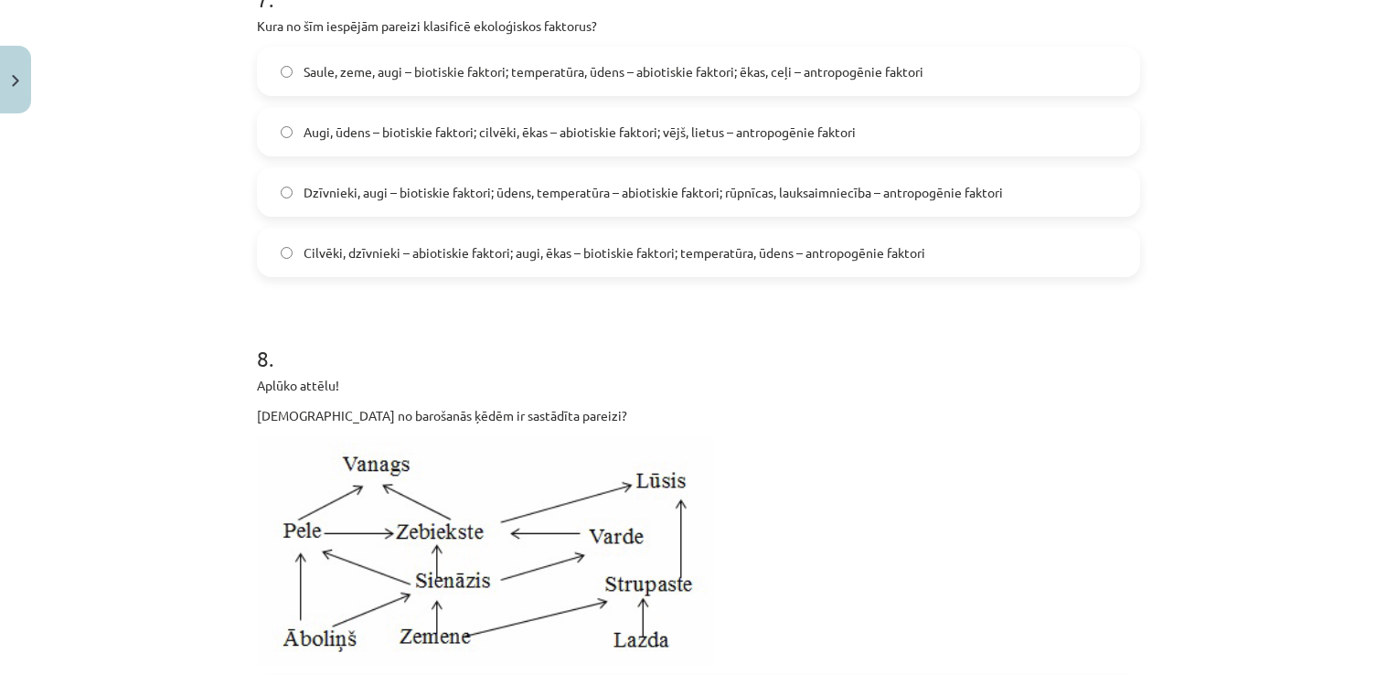
click at [787, 215] on label "Dzīvnieki, augi – biotiskie faktori; ūdens, temperatūra – abiotiskie faktori; r…" at bounding box center [699, 192] width 880 height 46
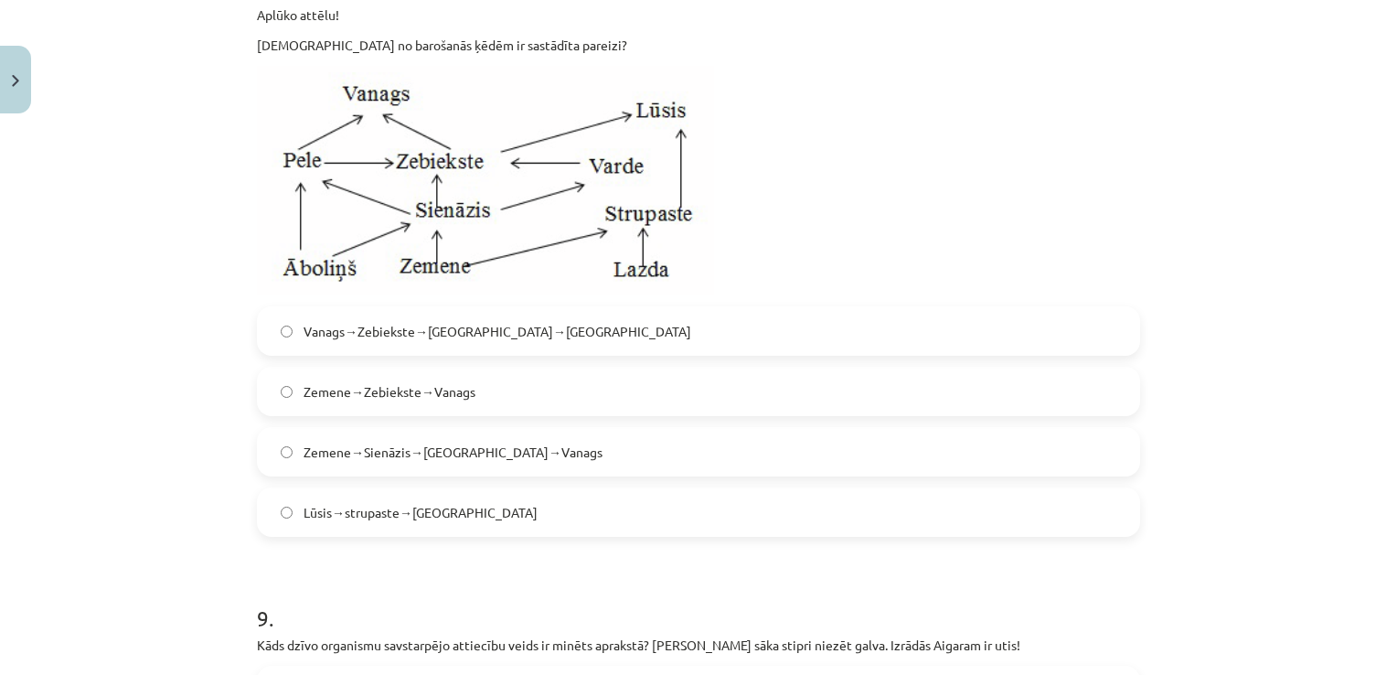
scroll to position [3519, 0]
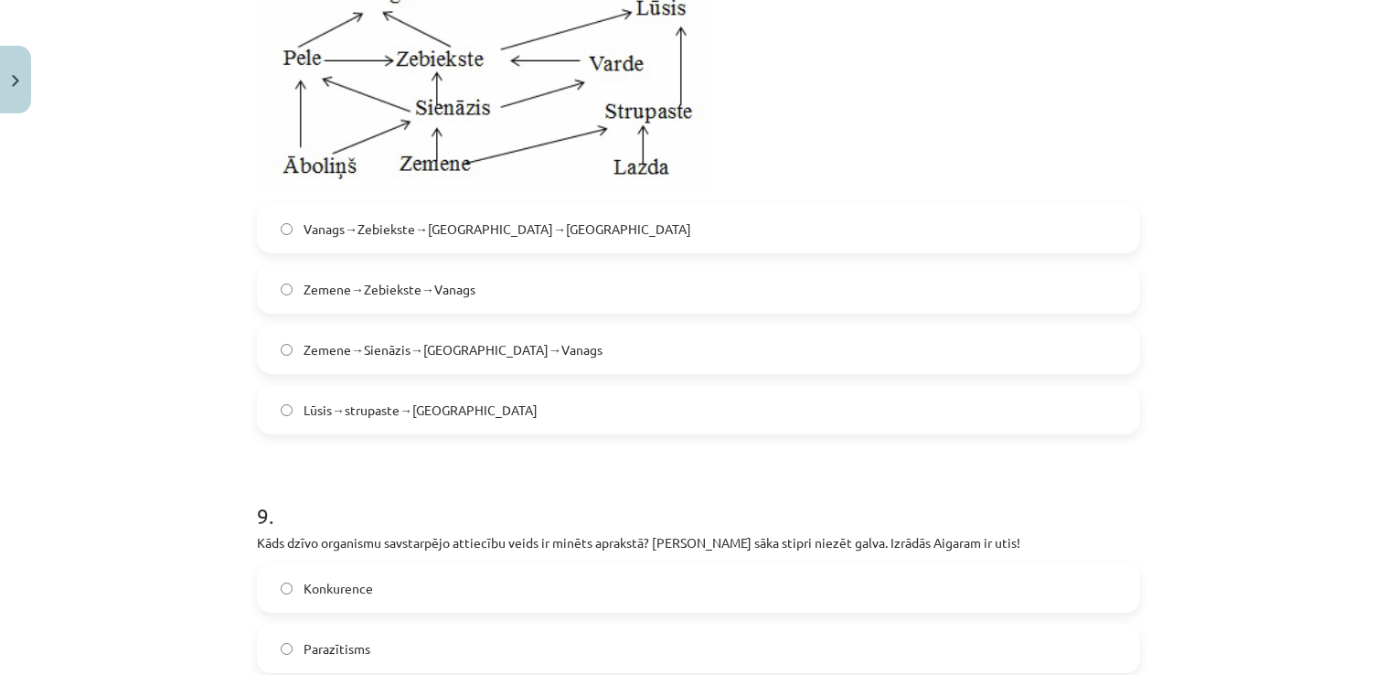
click at [487, 359] on span "Zemene→Sienāzis→Zebiekste→Vanags" at bounding box center [453, 349] width 299 height 19
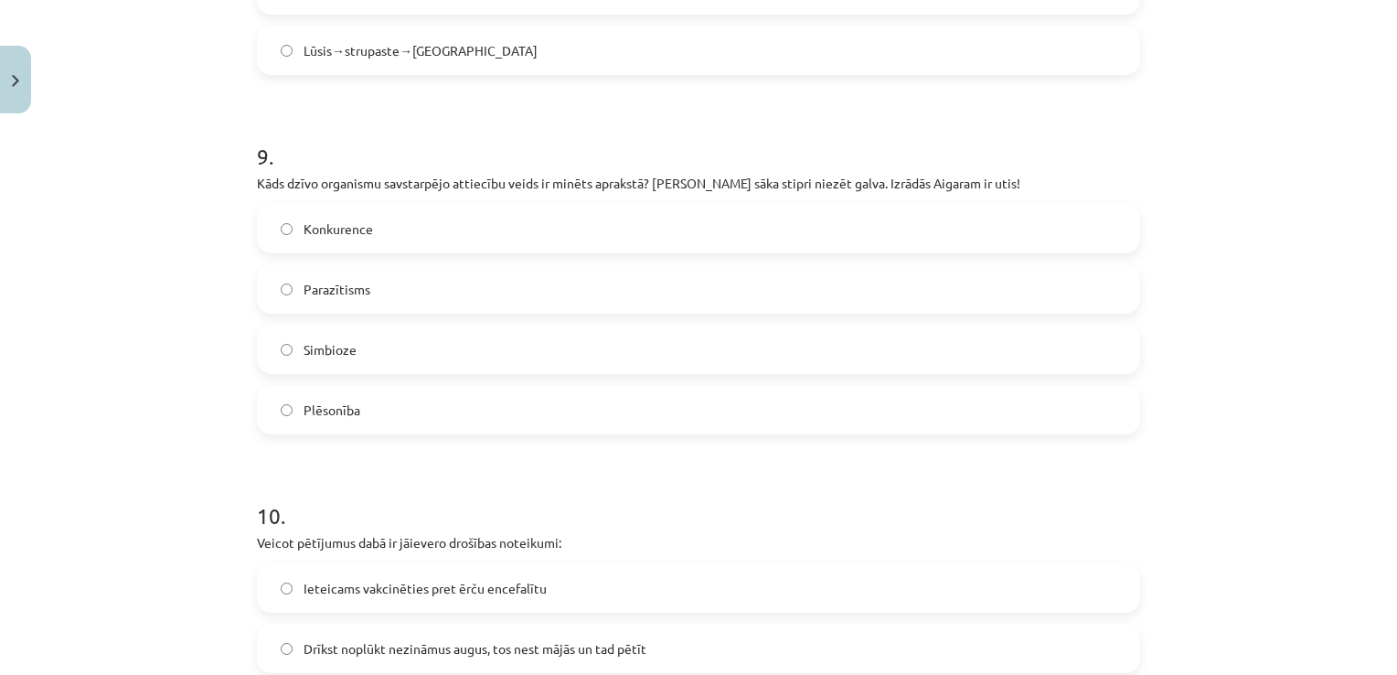
scroll to position [3890, 0]
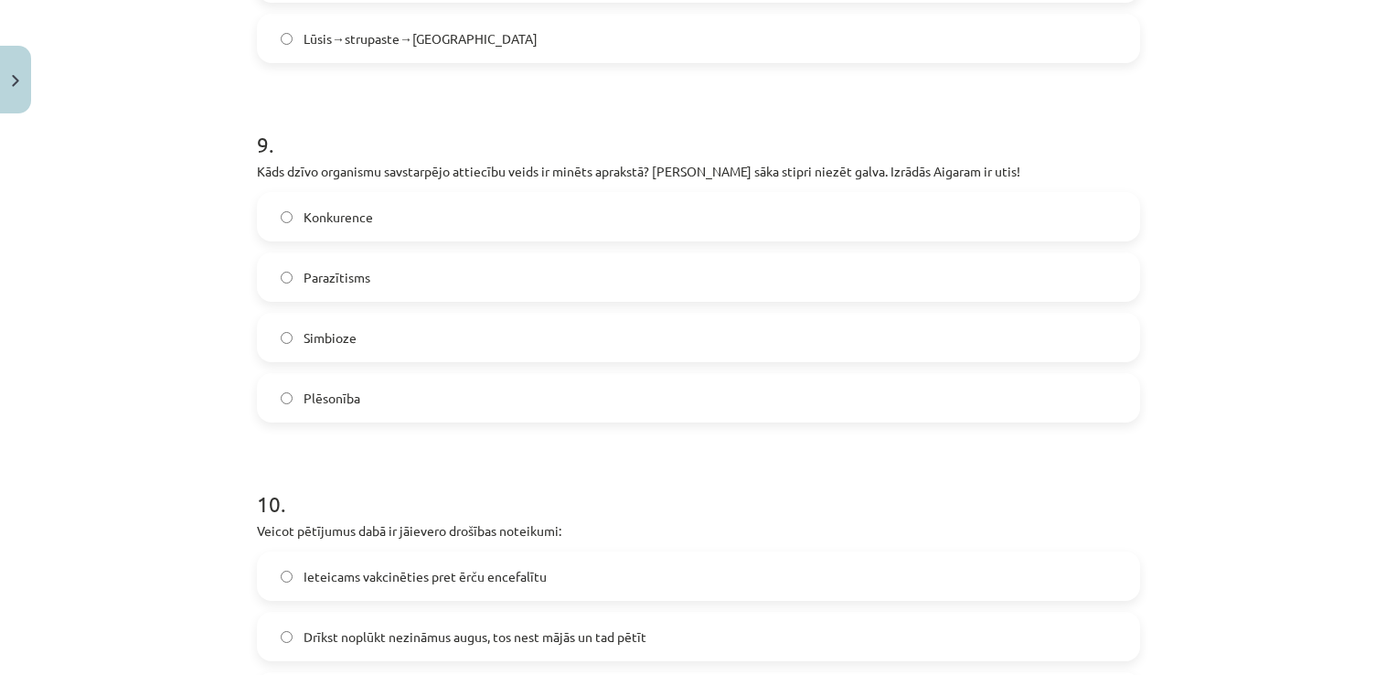
click at [438, 291] on label "Parazītisms" at bounding box center [699, 277] width 880 height 46
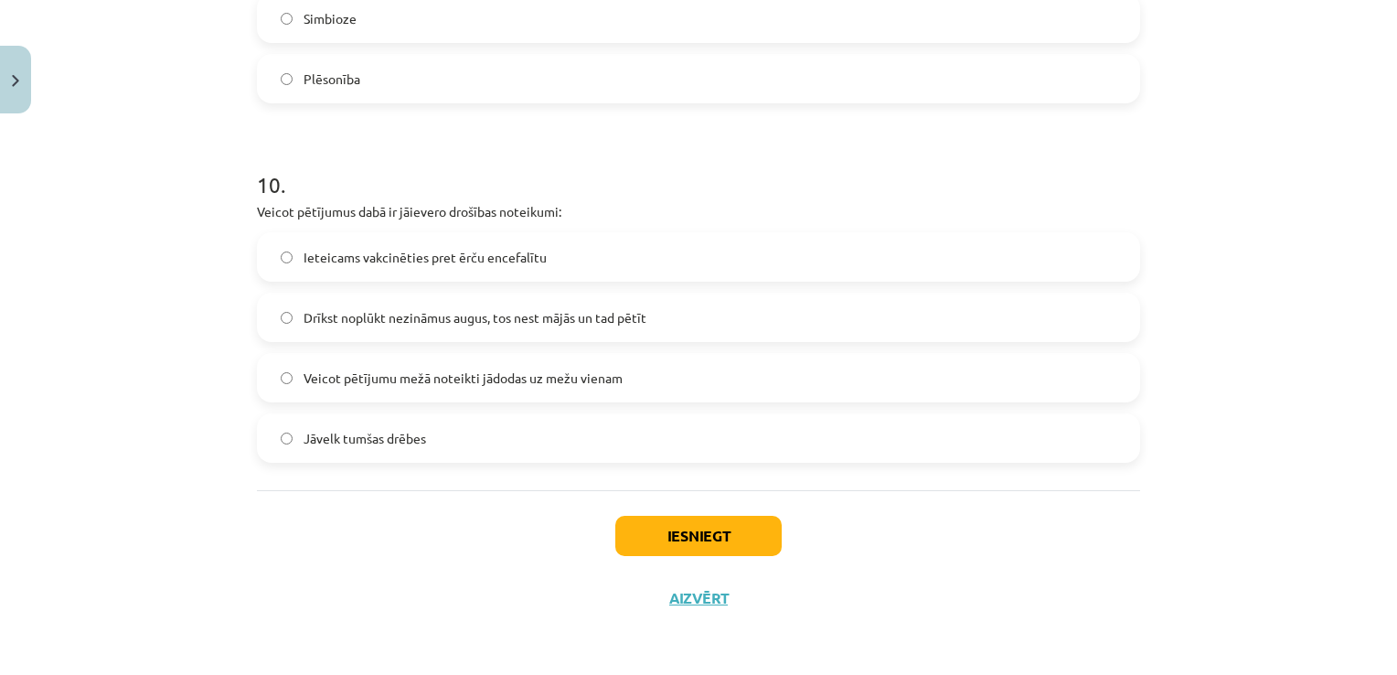
scroll to position [4228, 0]
click at [538, 249] on label "Ieteicams vakcinēties pret ērču encefalītu" at bounding box center [699, 257] width 880 height 46
click at [742, 539] on button "Iesniegt" at bounding box center [698, 536] width 166 height 40
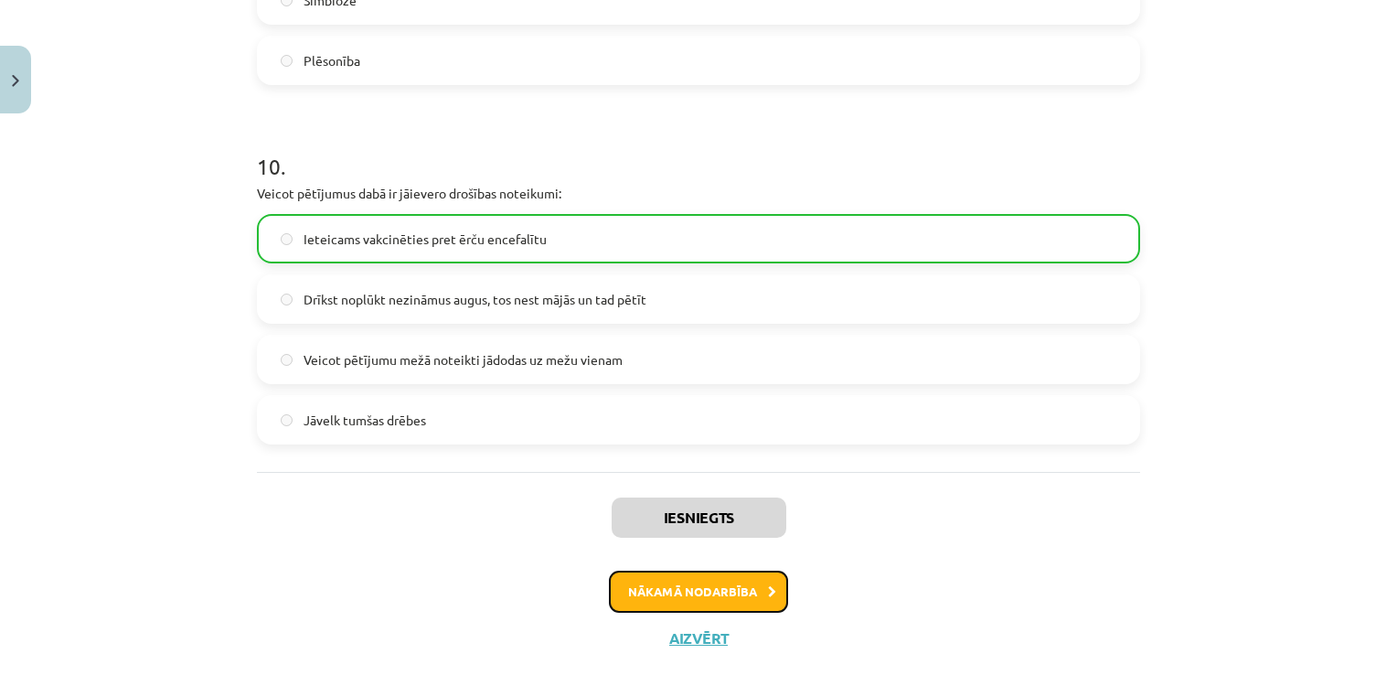
click at [710, 606] on button "Nākamā nodarbība" at bounding box center [698, 592] width 179 height 42
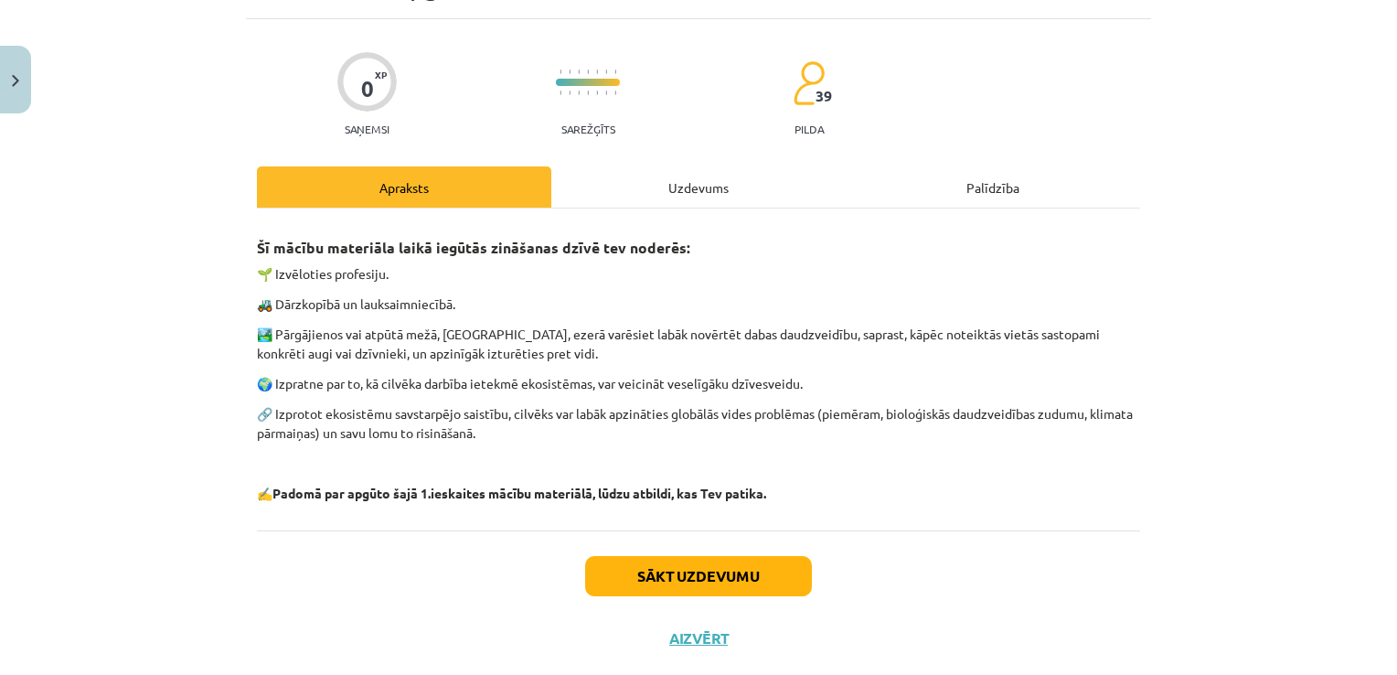
scroll to position [46, 0]
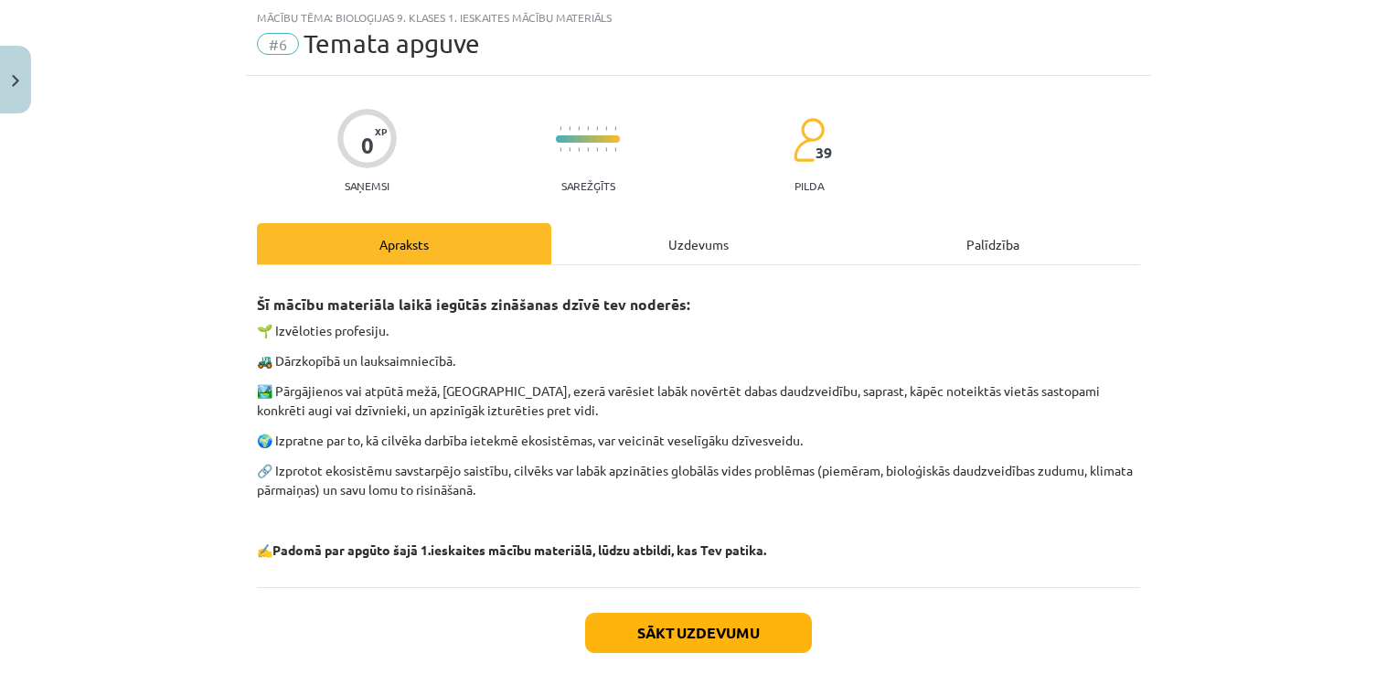
click at [706, 246] on div "Uzdevums" at bounding box center [698, 243] width 294 height 41
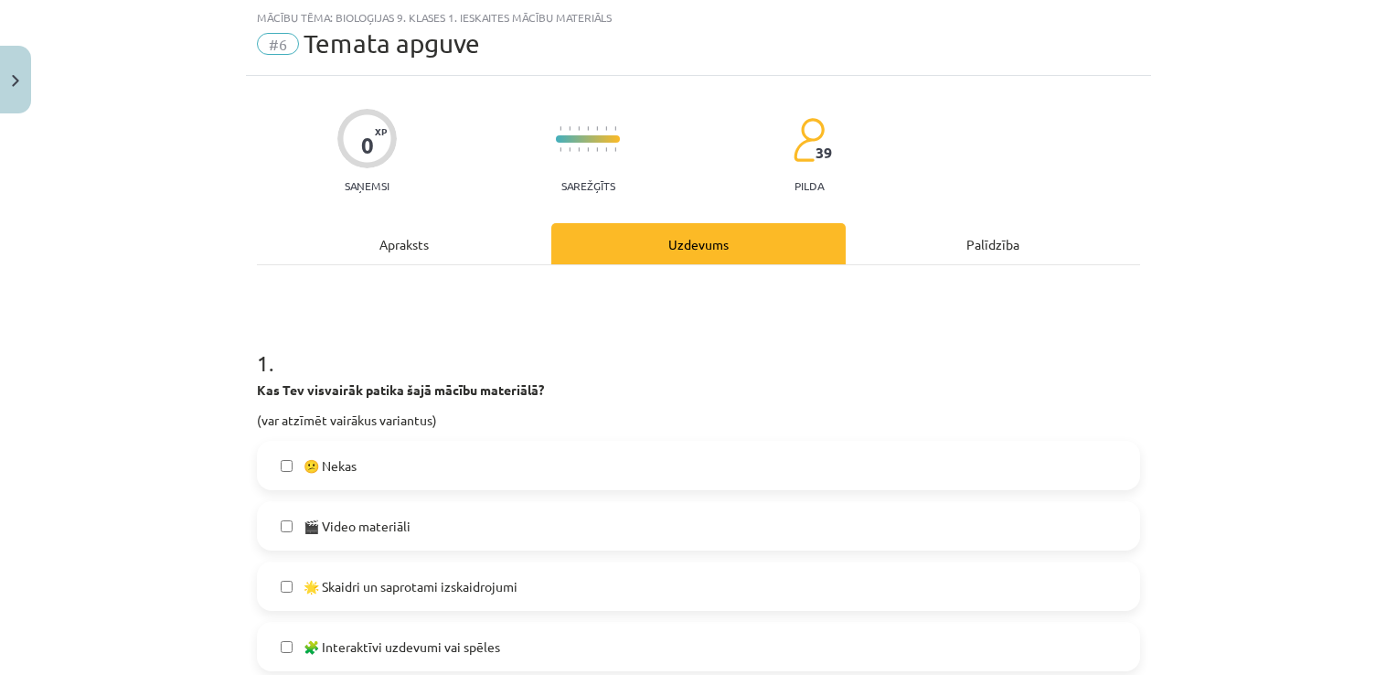
scroll to position [464, 0]
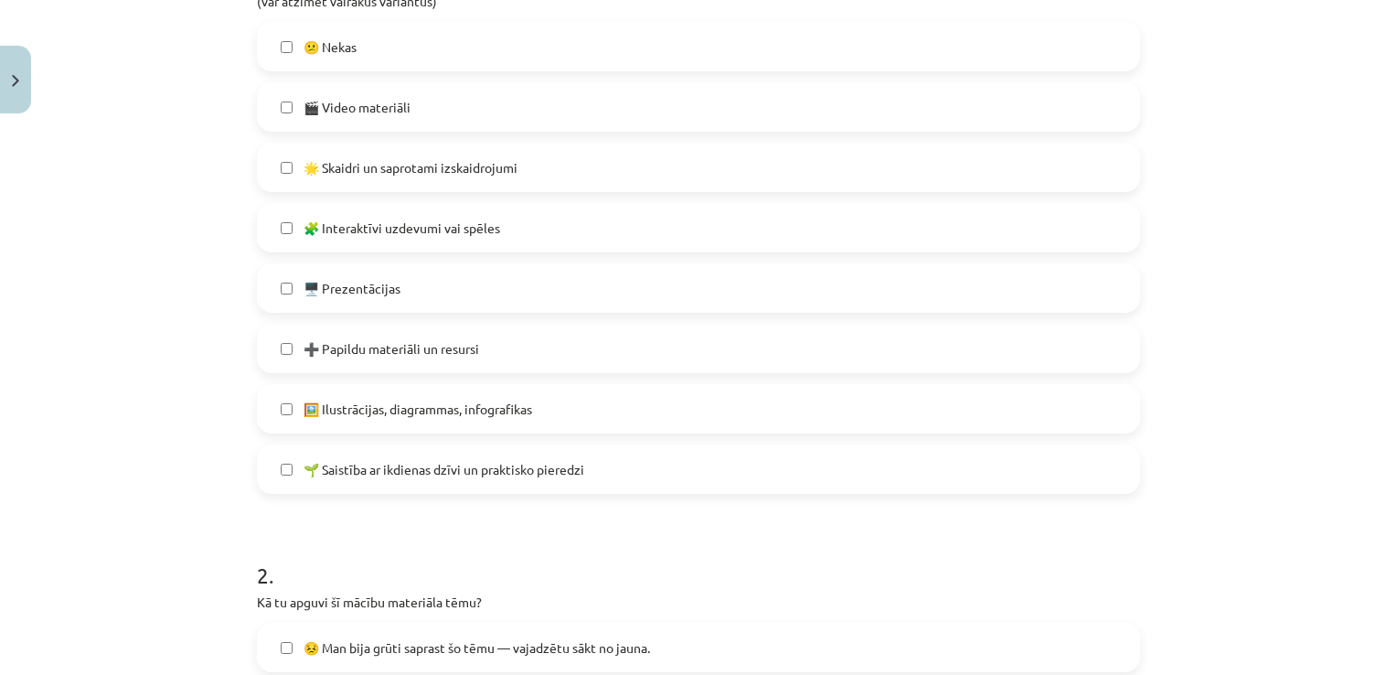
click at [508, 477] on span "🌱 Saistība ar ikdienas dzīvi un praktisko pieredzi" at bounding box center [444, 469] width 281 height 19
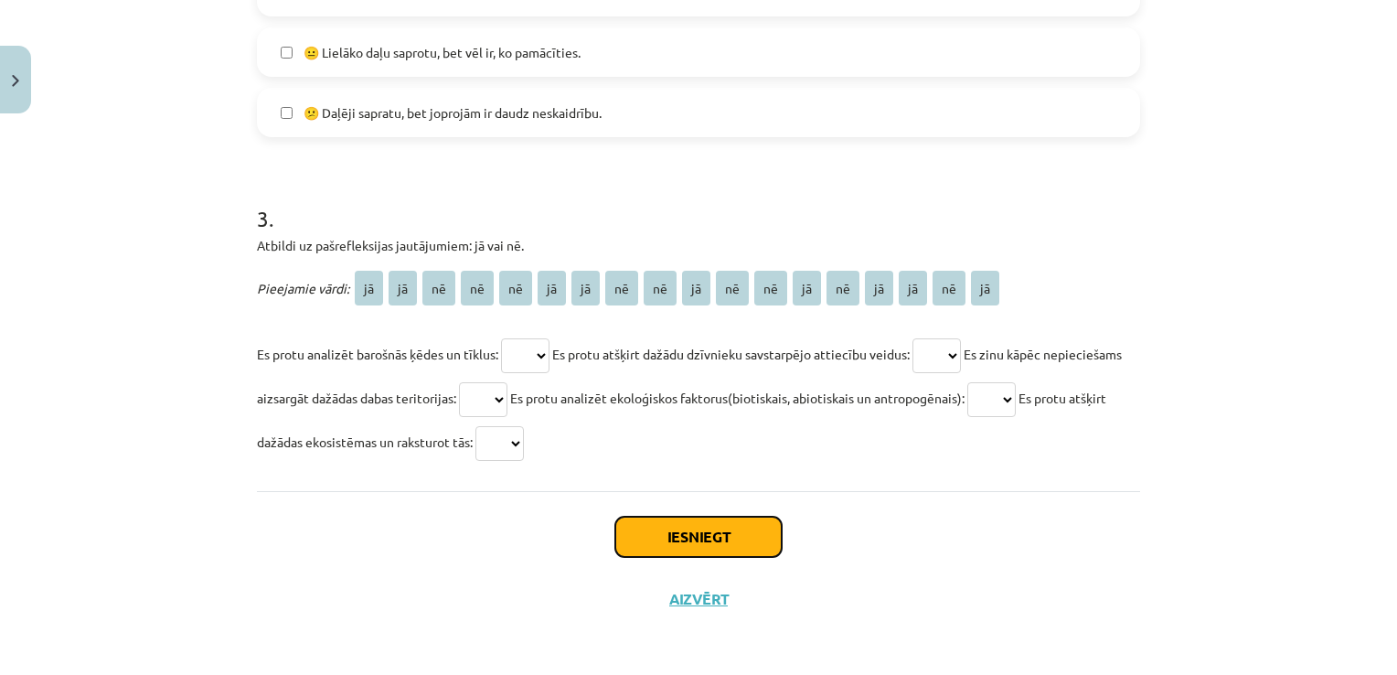
click at [677, 523] on button "Iesniegt" at bounding box center [698, 537] width 166 height 40
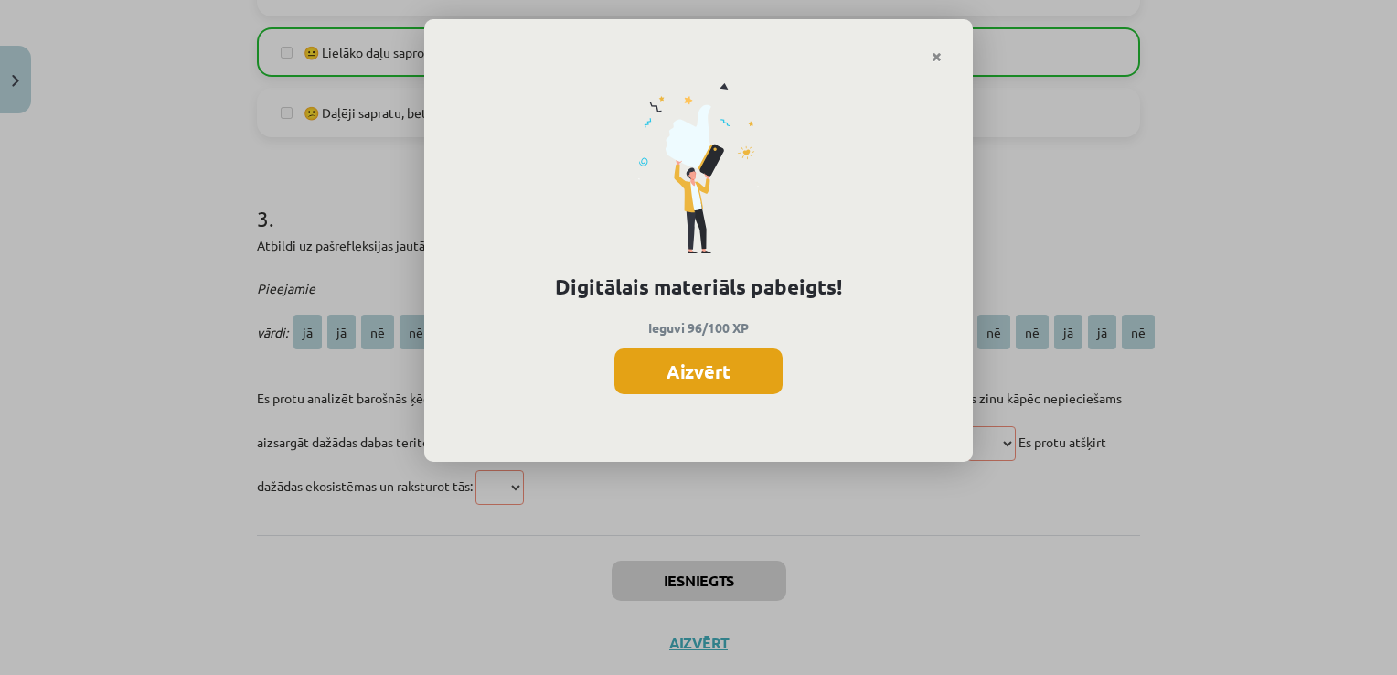
click at [713, 390] on button "Aizvērt" at bounding box center [698, 371] width 168 height 46
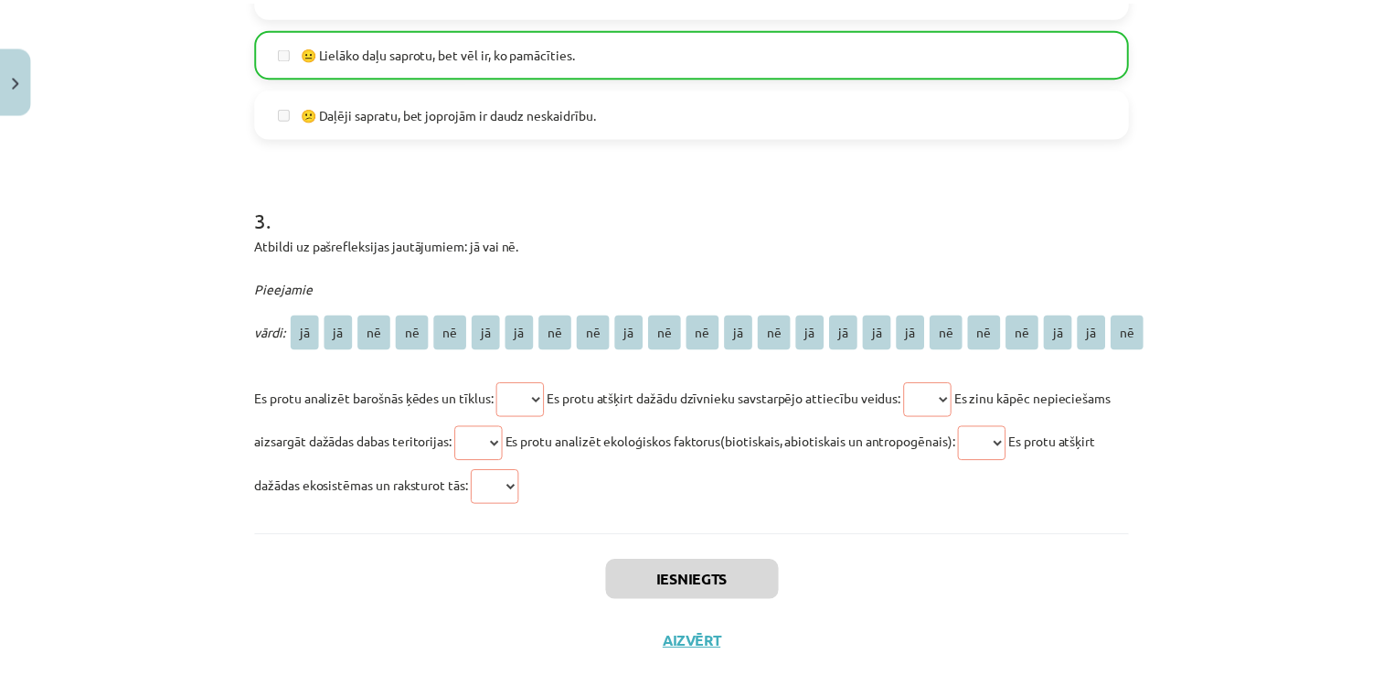
scroll to position [1345, 0]
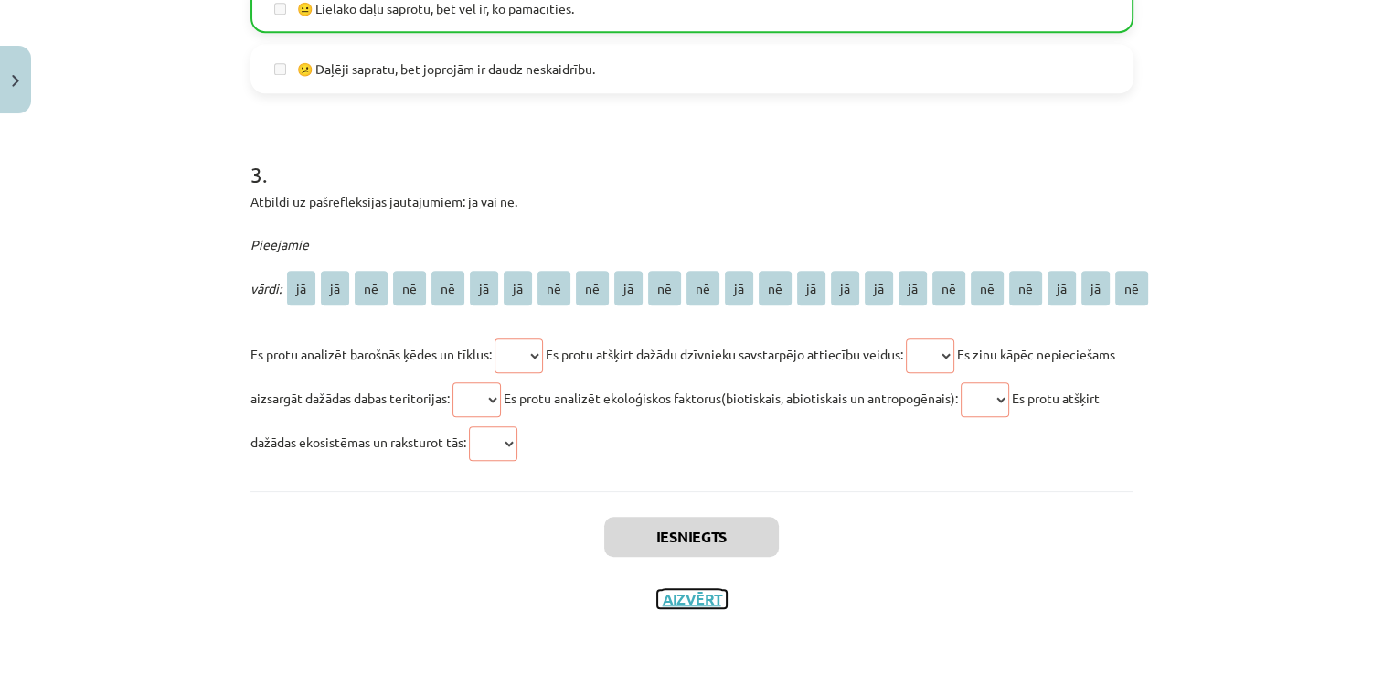
click at [684, 596] on button "Aizvērt" at bounding box center [691, 599] width 69 height 18
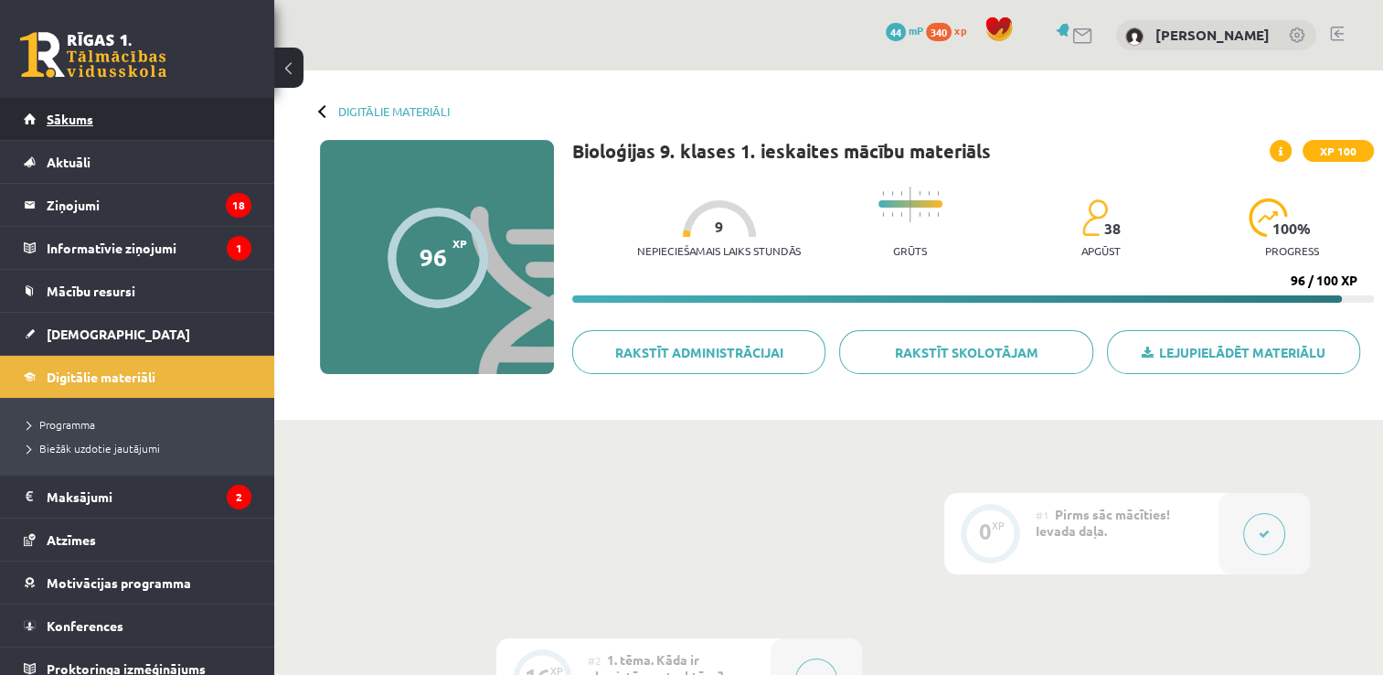
click at [84, 125] on span "Sākums" at bounding box center [70, 119] width 47 height 16
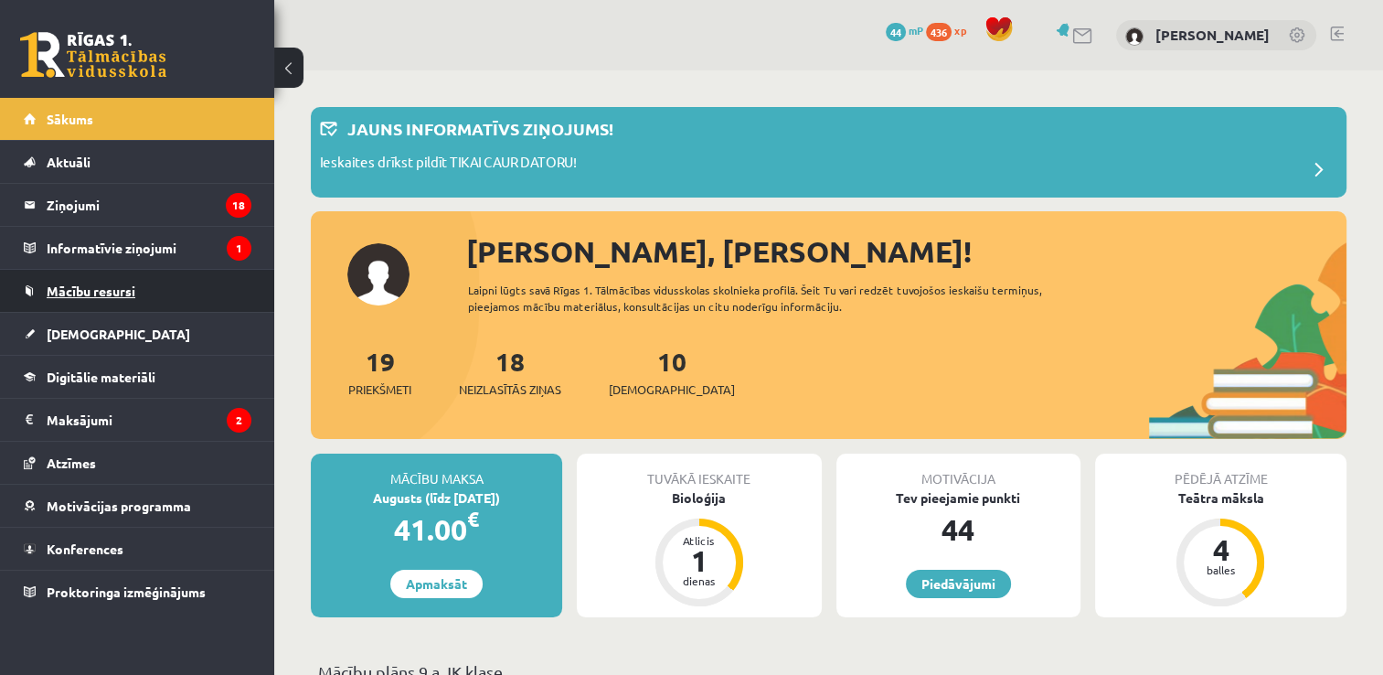
click at [157, 299] on link "Mācību resursi" at bounding box center [138, 291] width 228 height 42
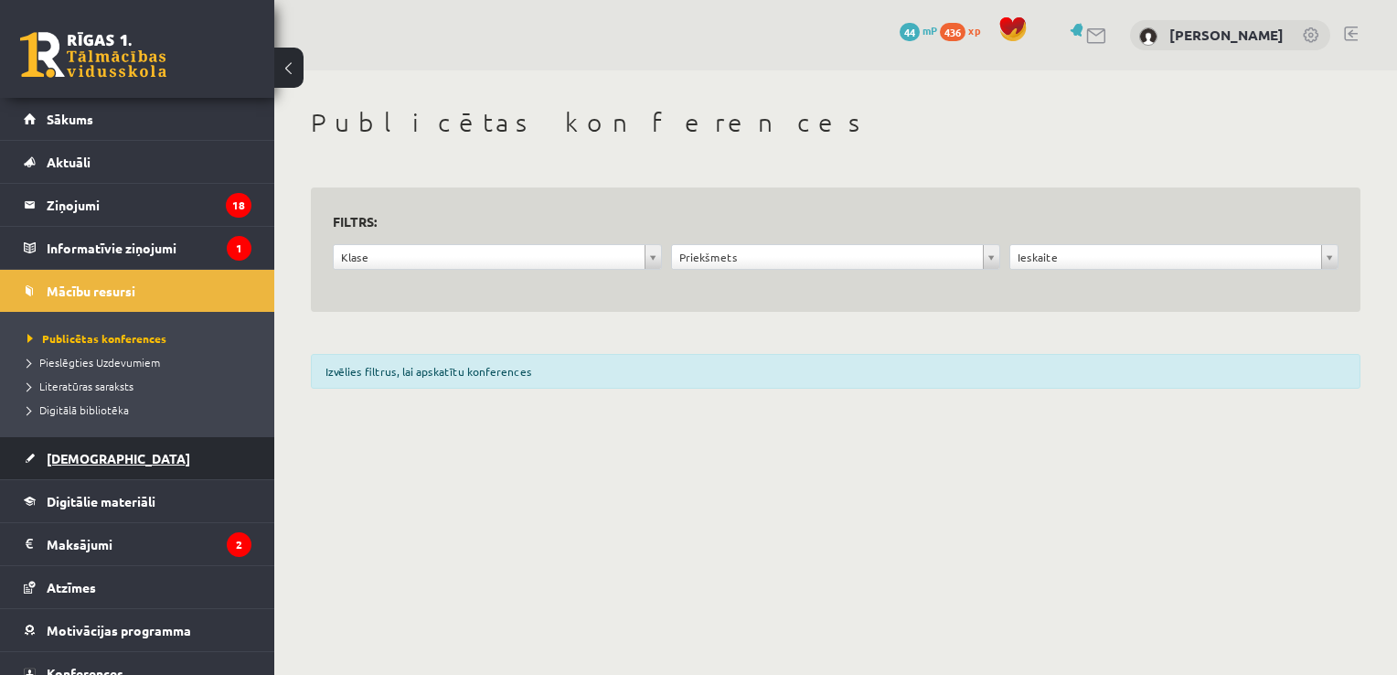
click at [165, 453] on link "[DEMOGRAPHIC_DATA]" at bounding box center [138, 458] width 228 height 42
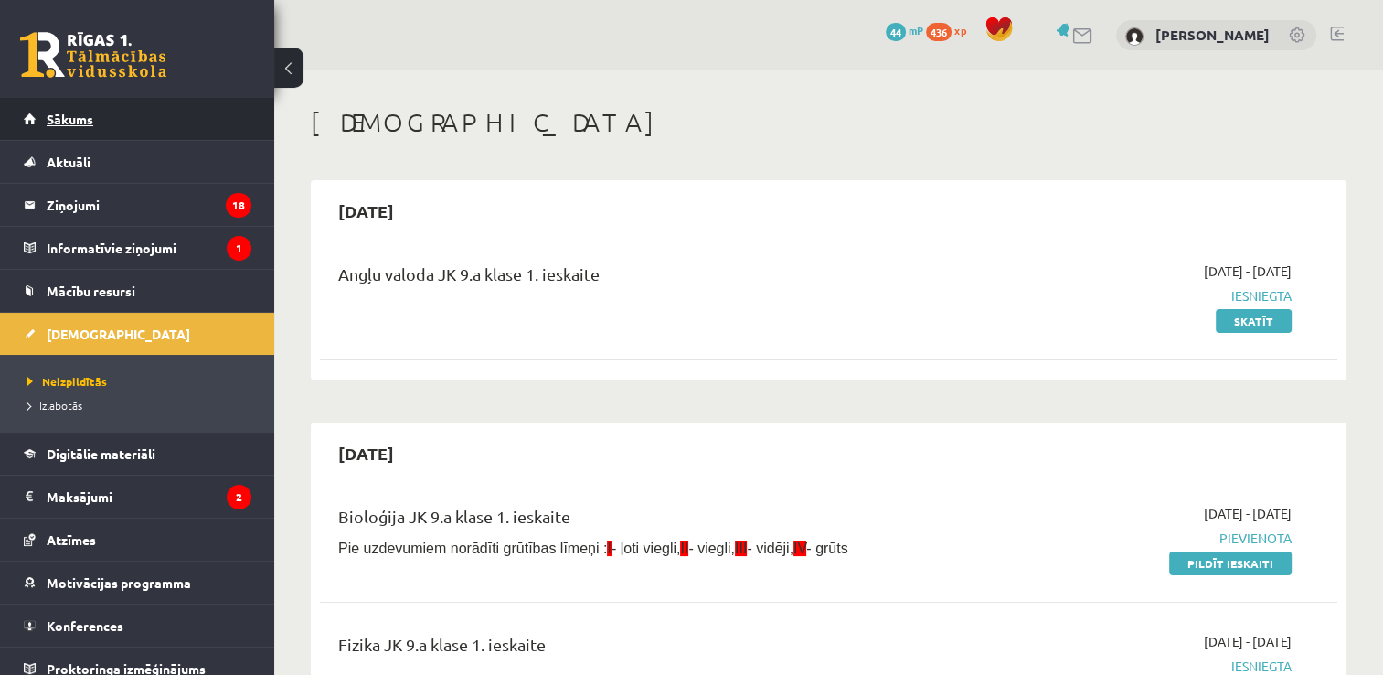
click at [138, 117] on link "Sākums" at bounding box center [138, 119] width 228 height 42
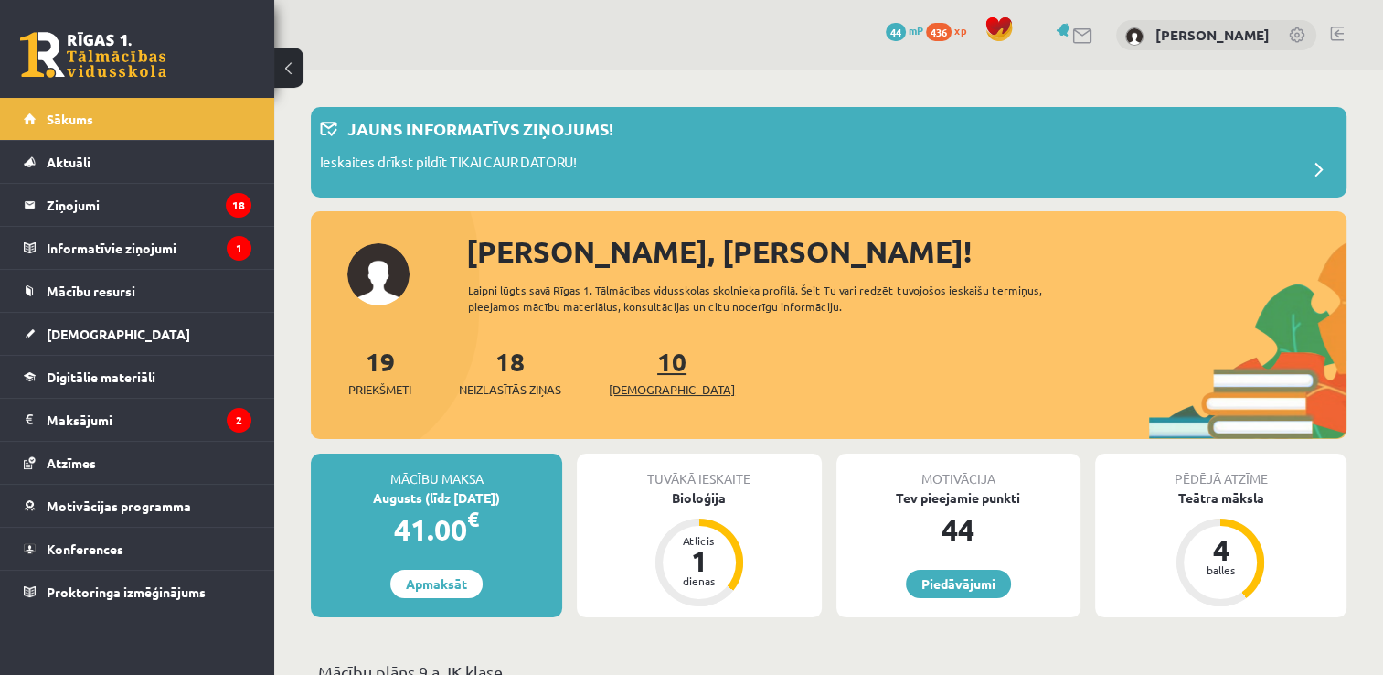
click at [648, 357] on link "10 Ieskaites" at bounding box center [672, 372] width 126 height 54
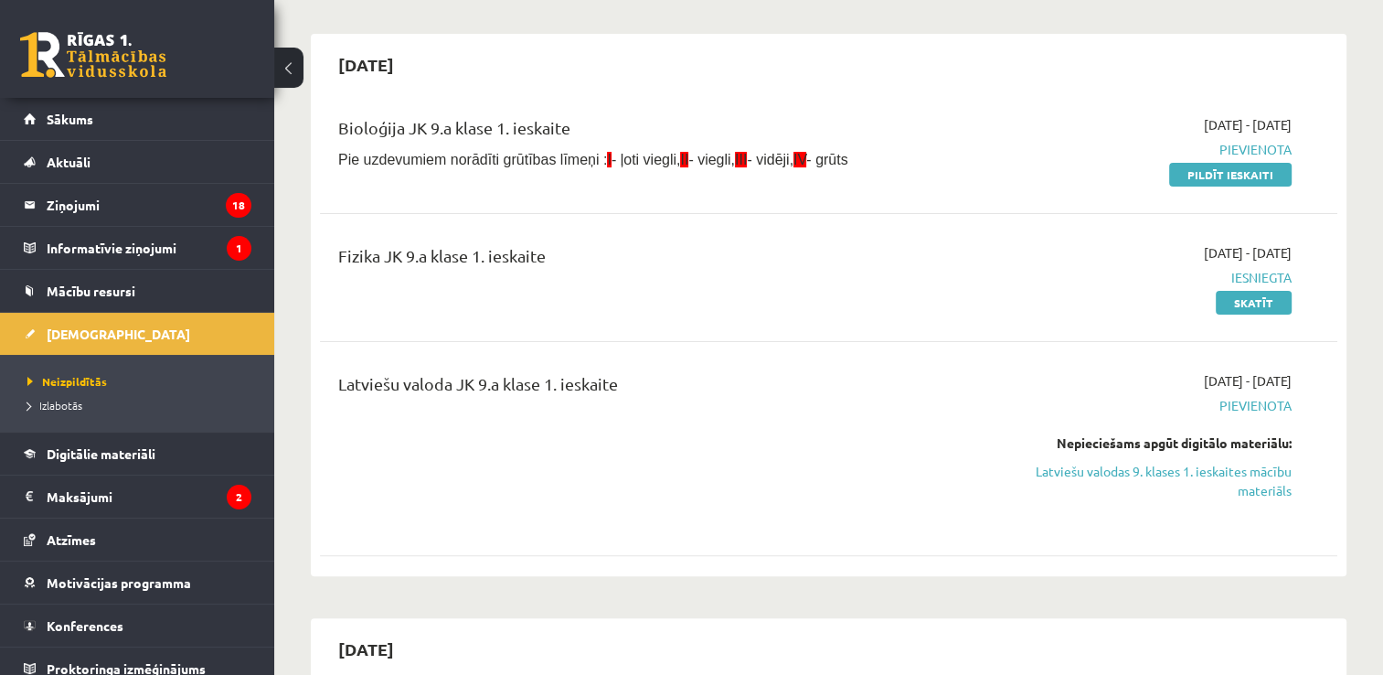
scroll to position [411, 0]
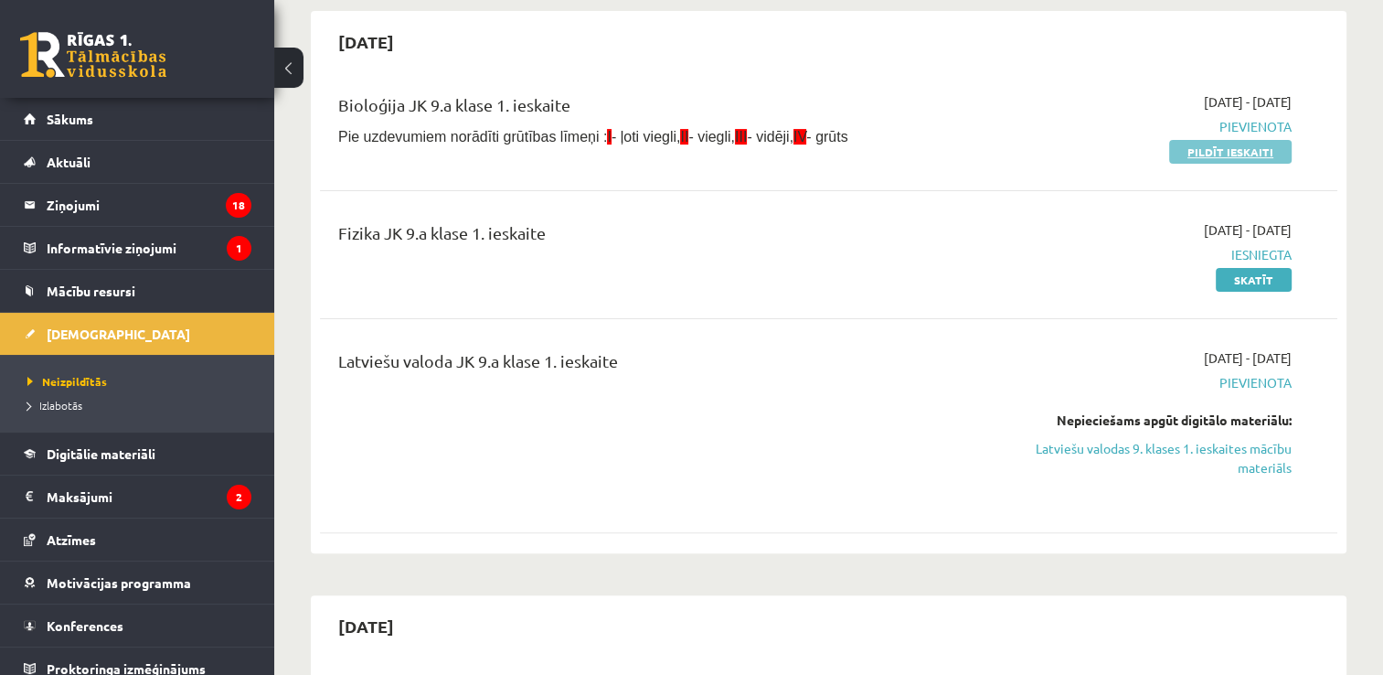
click at [1269, 146] on link "Pildīt ieskaiti" at bounding box center [1230, 152] width 123 height 24
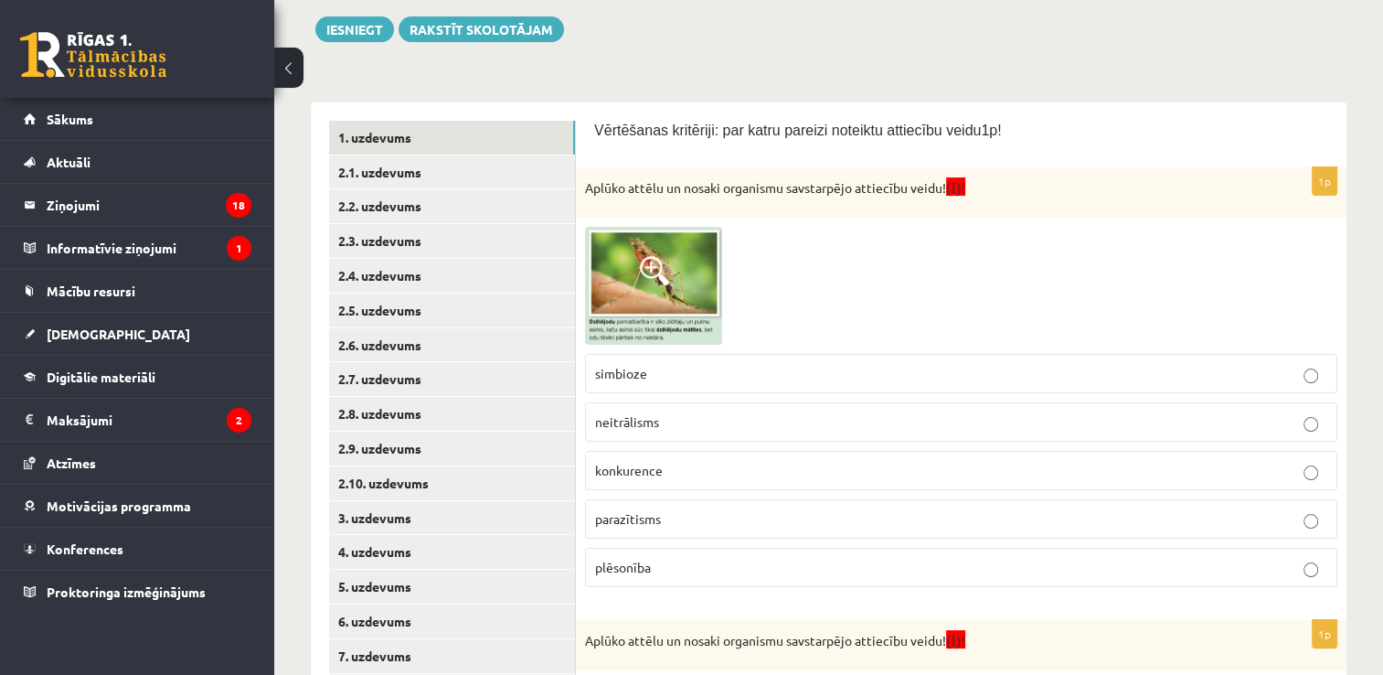
scroll to position [241, 0]
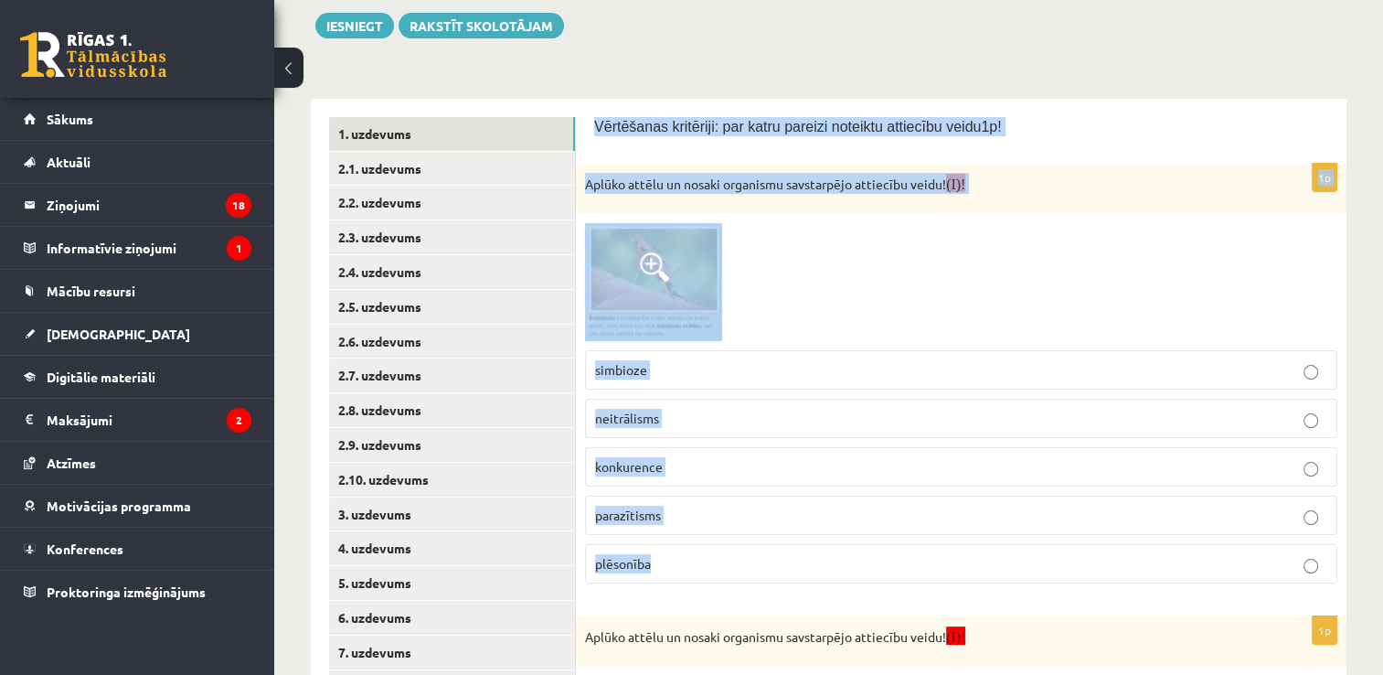
drag, startPoint x: 589, startPoint y: 114, endPoint x: 796, endPoint y: 580, distance: 509.6
copy form "Vērtēšanas kritēriji: par katru pareizi noteiktu attiecību veidu1p! 1p Aplūko a…"
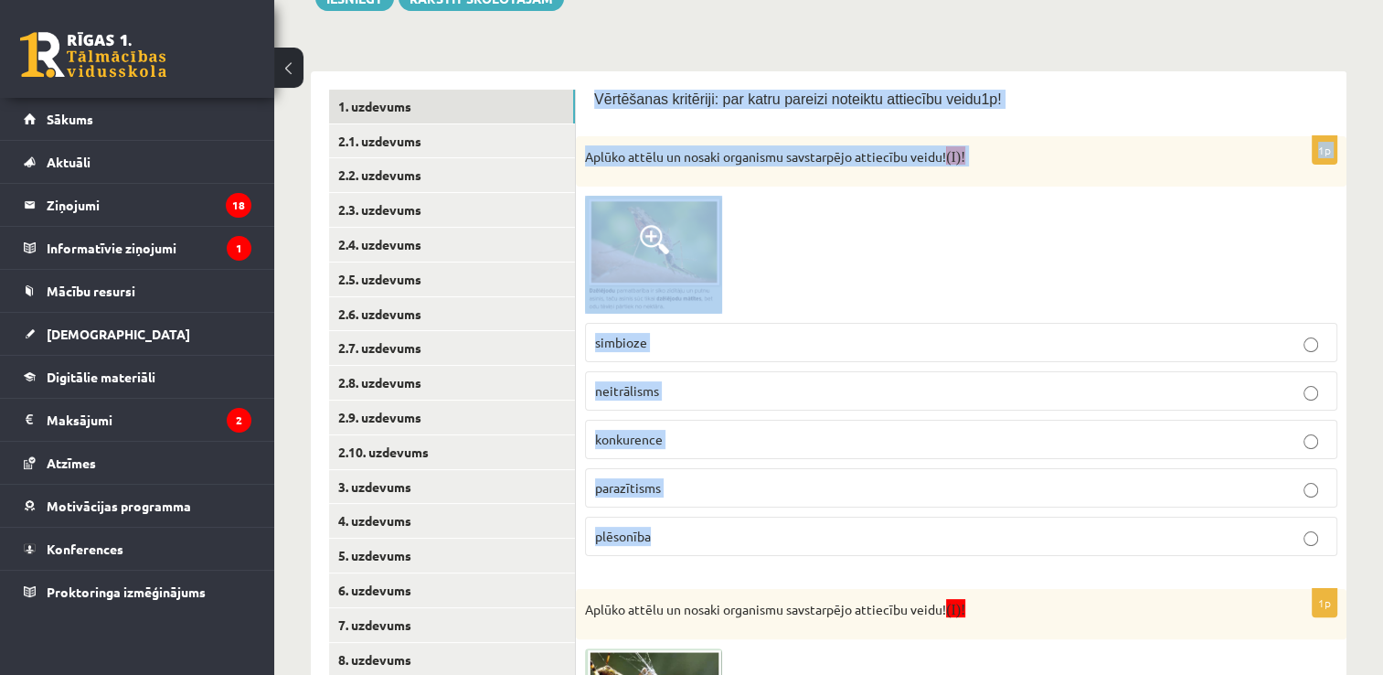
scroll to position [265, 0]
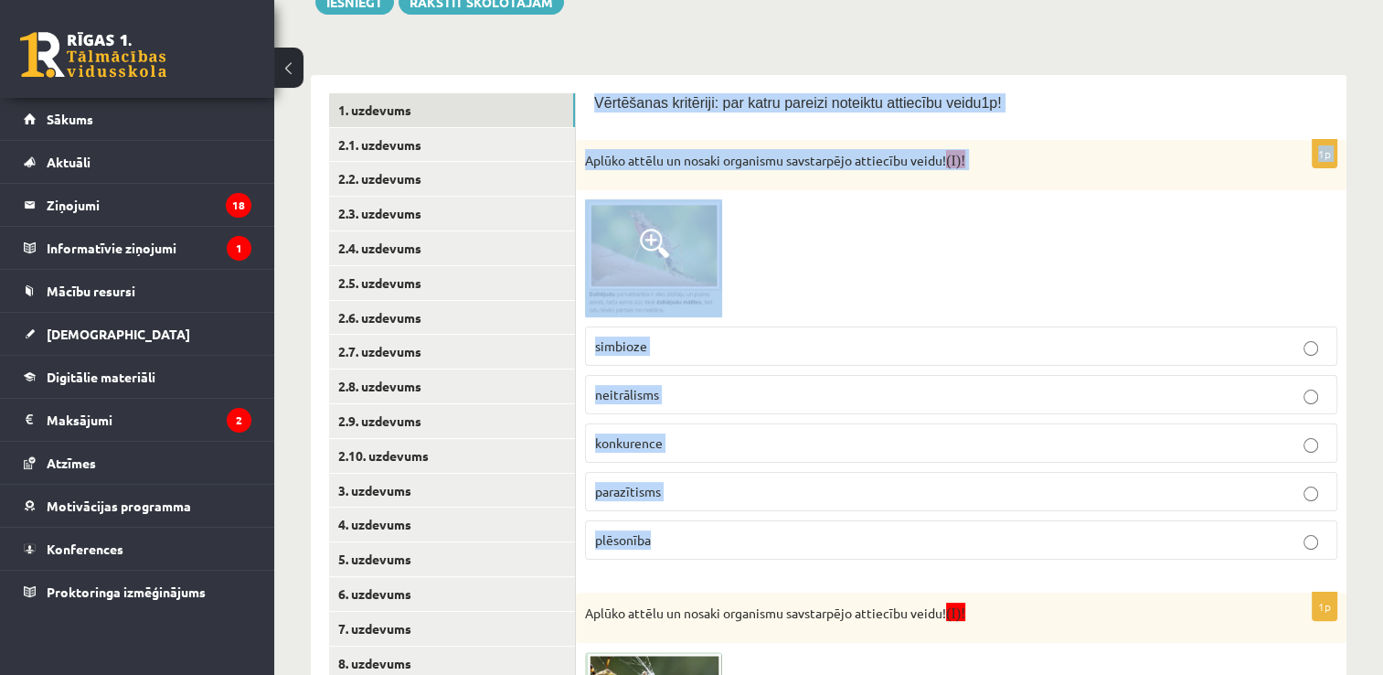
click at [819, 275] on div at bounding box center [961, 258] width 752 height 118
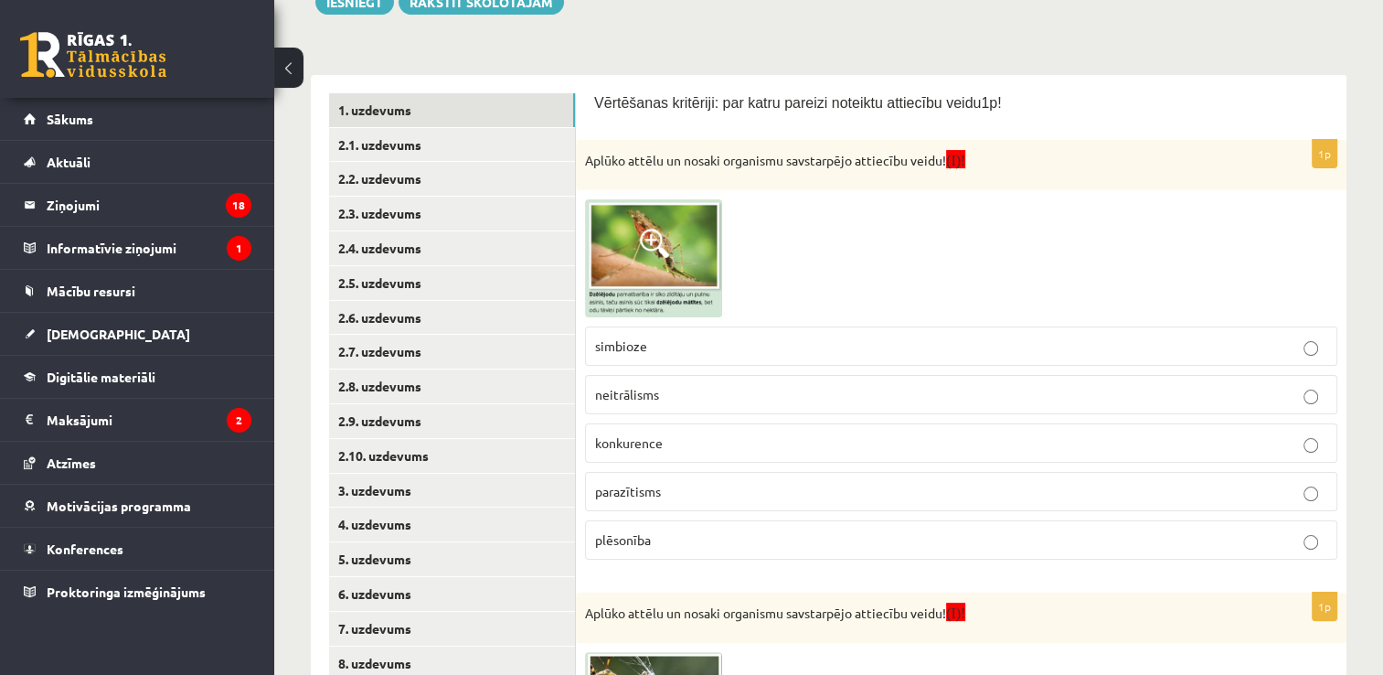
click at [683, 272] on img at bounding box center [653, 258] width 137 height 118
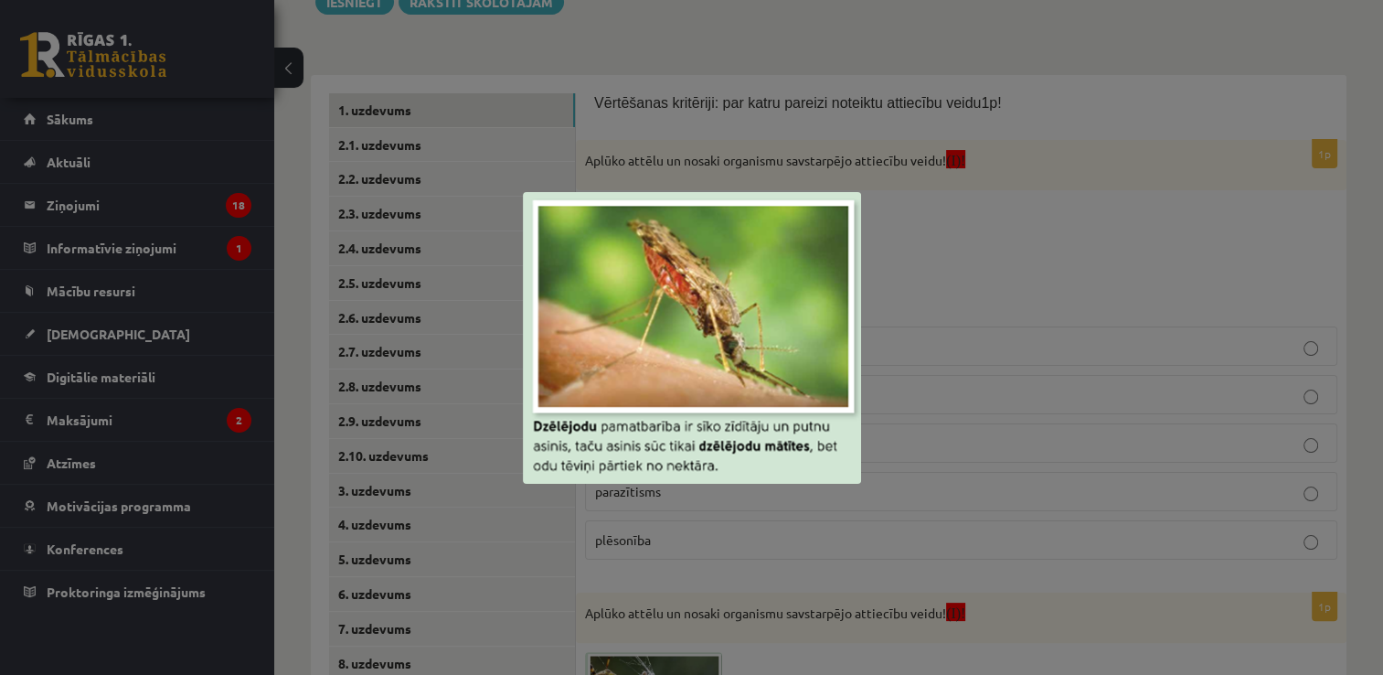
click at [1042, 425] on div at bounding box center [691, 337] width 1383 height 675
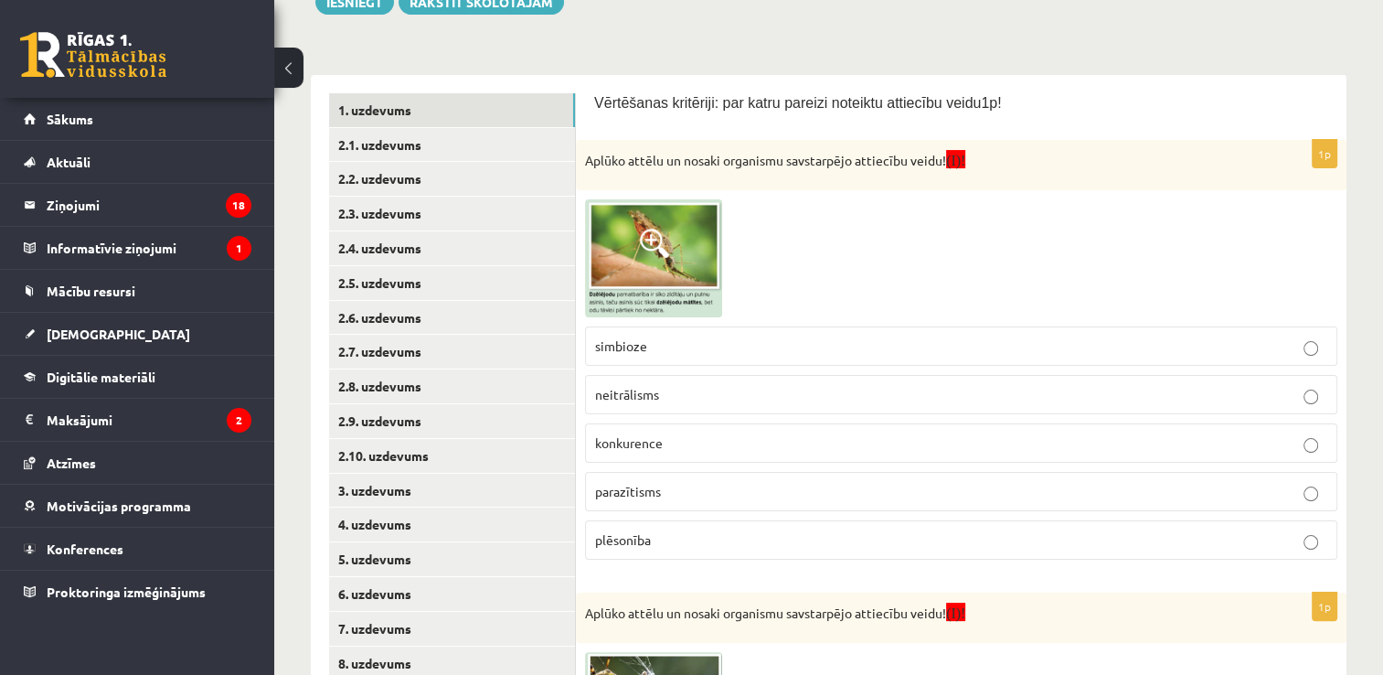
click at [671, 271] on img at bounding box center [653, 258] width 137 height 118
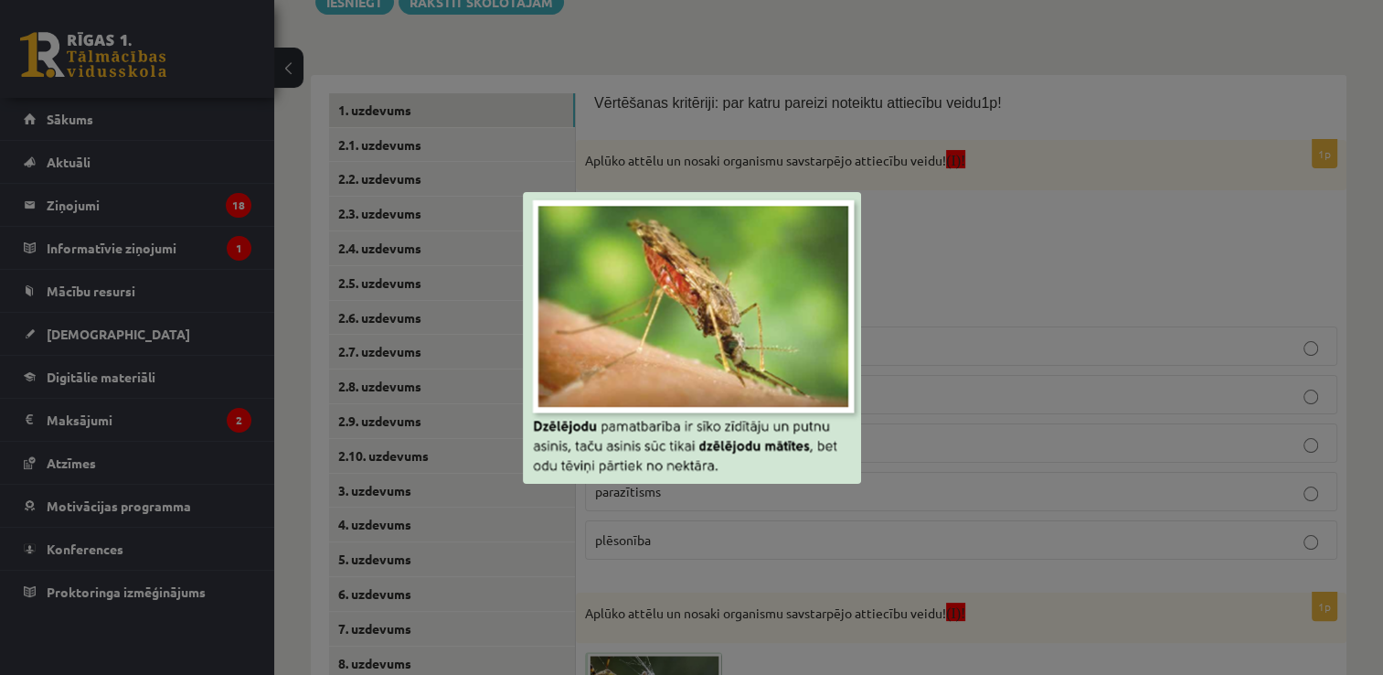
click at [845, 489] on div at bounding box center [691, 337] width 1383 height 675
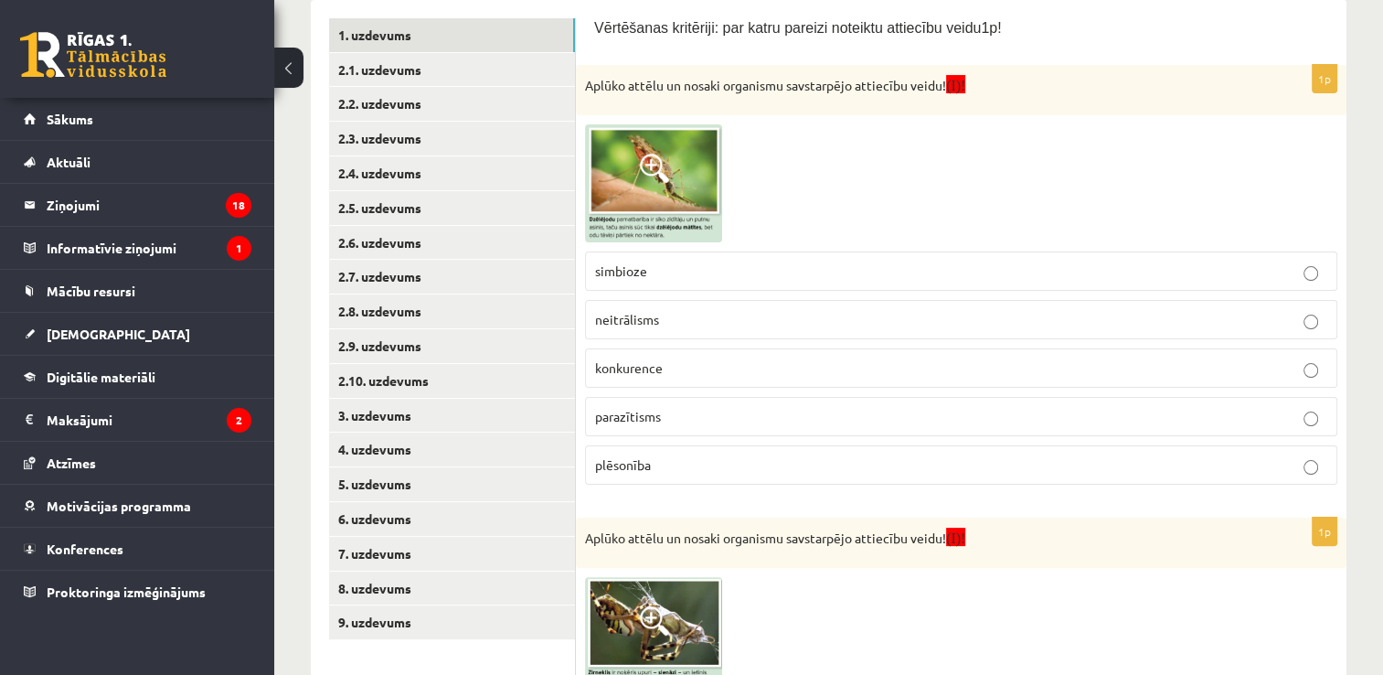
scroll to position [353, 0]
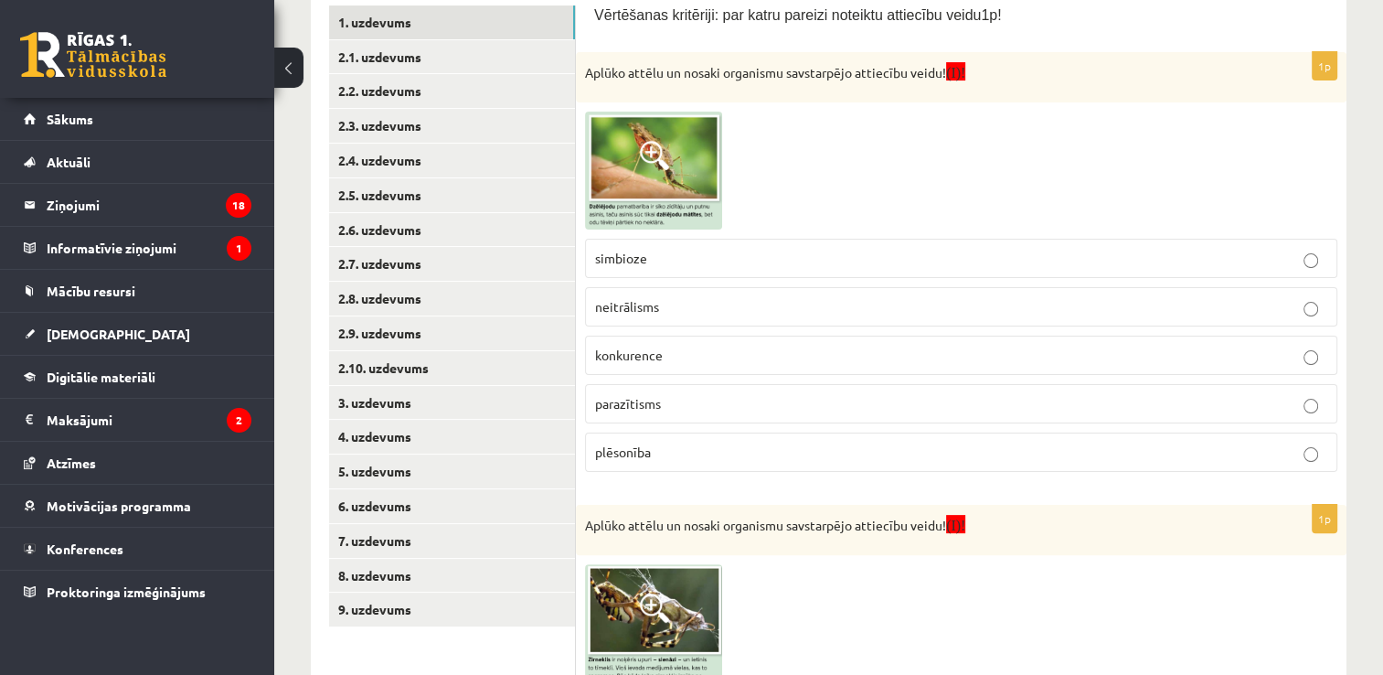
click at [691, 415] on label "parazītisms" at bounding box center [961, 403] width 752 height 39
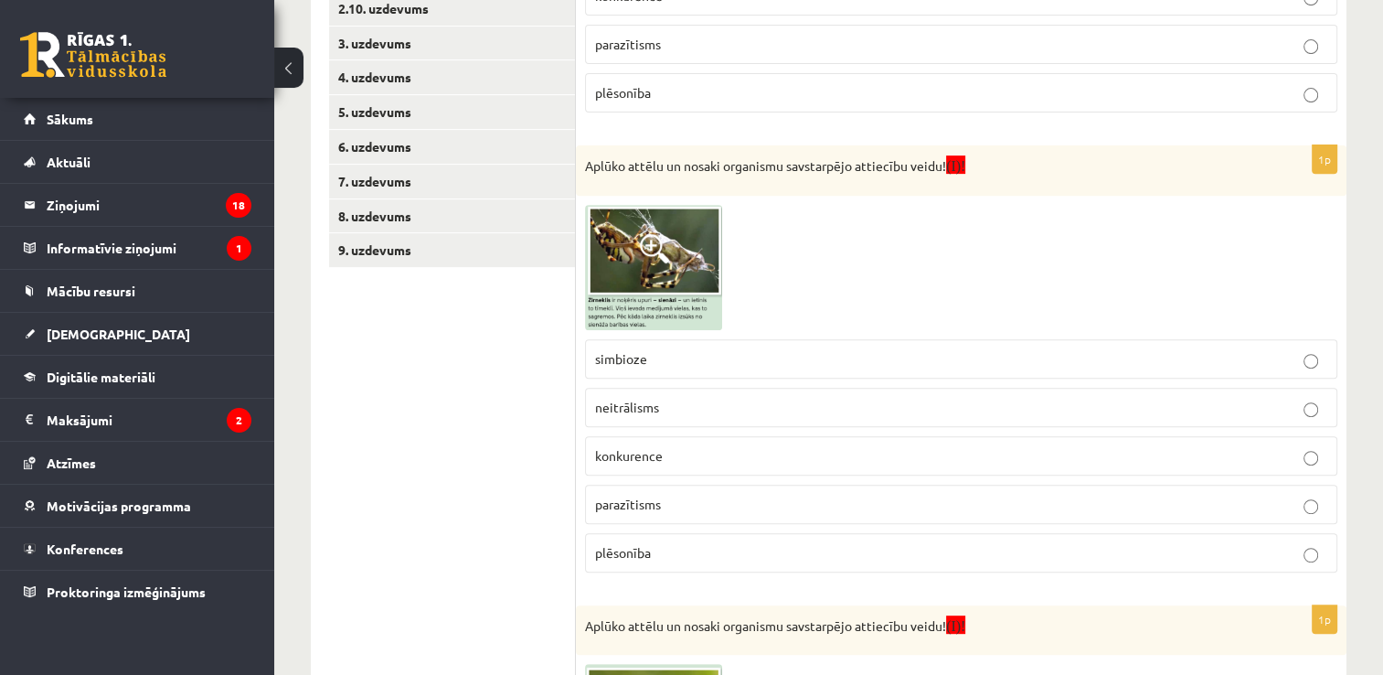
scroll to position [716, 0]
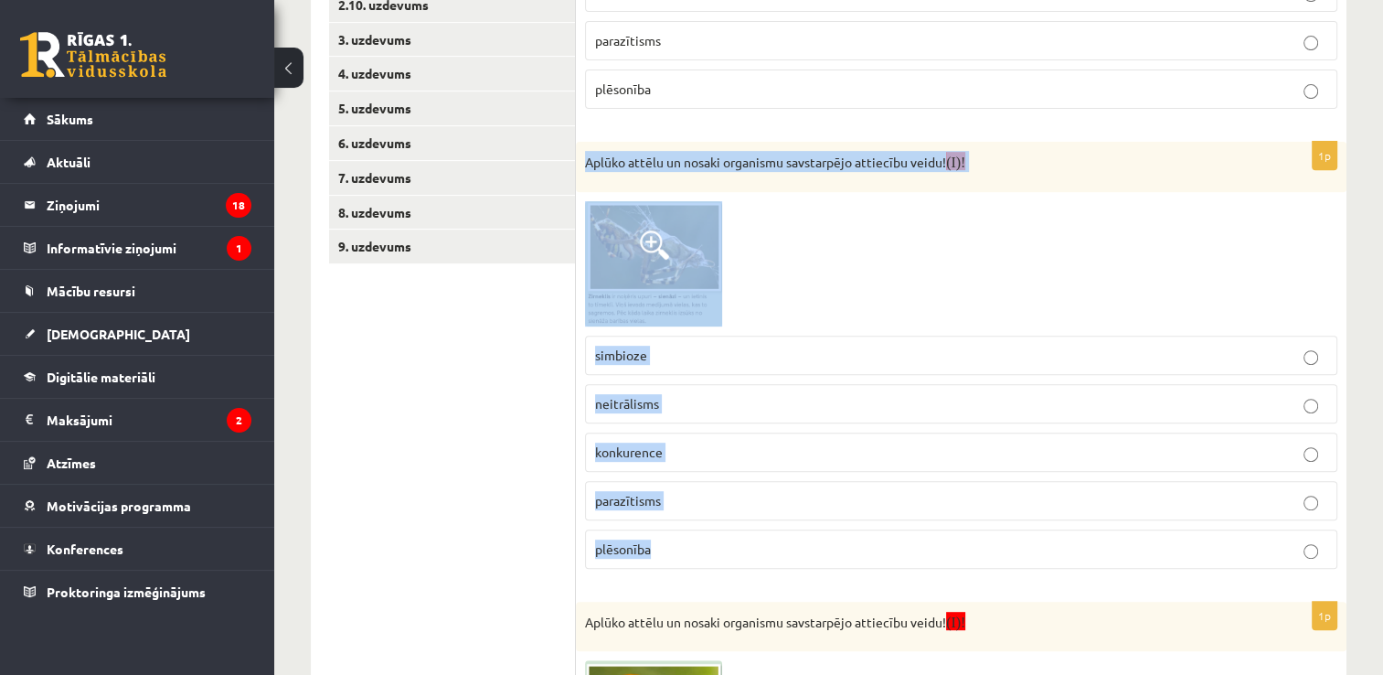
drag, startPoint x: 587, startPoint y: 159, endPoint x: 747, endPoint y: 552, distance: 424.5
click at [747, 552] on div "1p Aplūko attēlu un nosaki organismu savstarpējo attiecību veidu! (I)! simbioze…" at bounding box center [961, 362] width 771 height 441
copy div "Aplūko attēlu un nosaki organismu savstarpējo attiecību veidu! (I)! simbioze ne…"
click at [787, 221] on div at bounding box center [961, 263] width 752 height 125
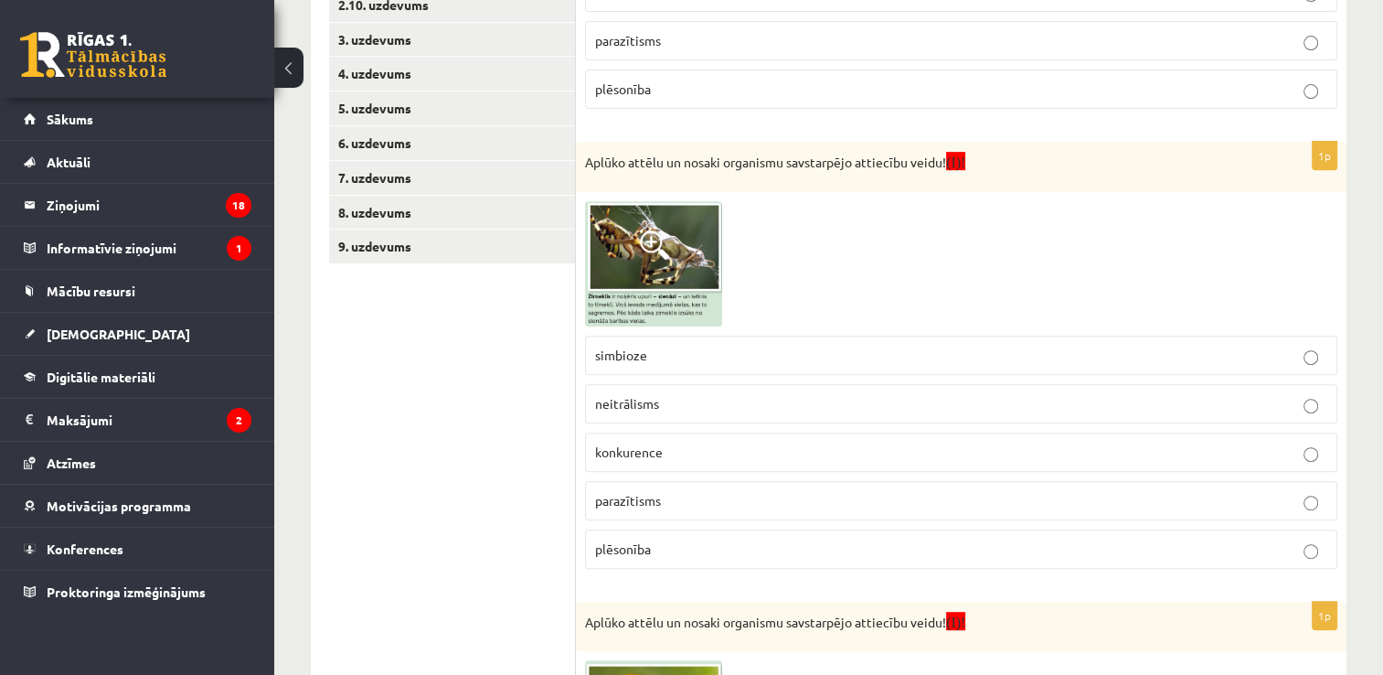
click at [684, 253] on img at bounding box center [653, 263] width 137 height 125
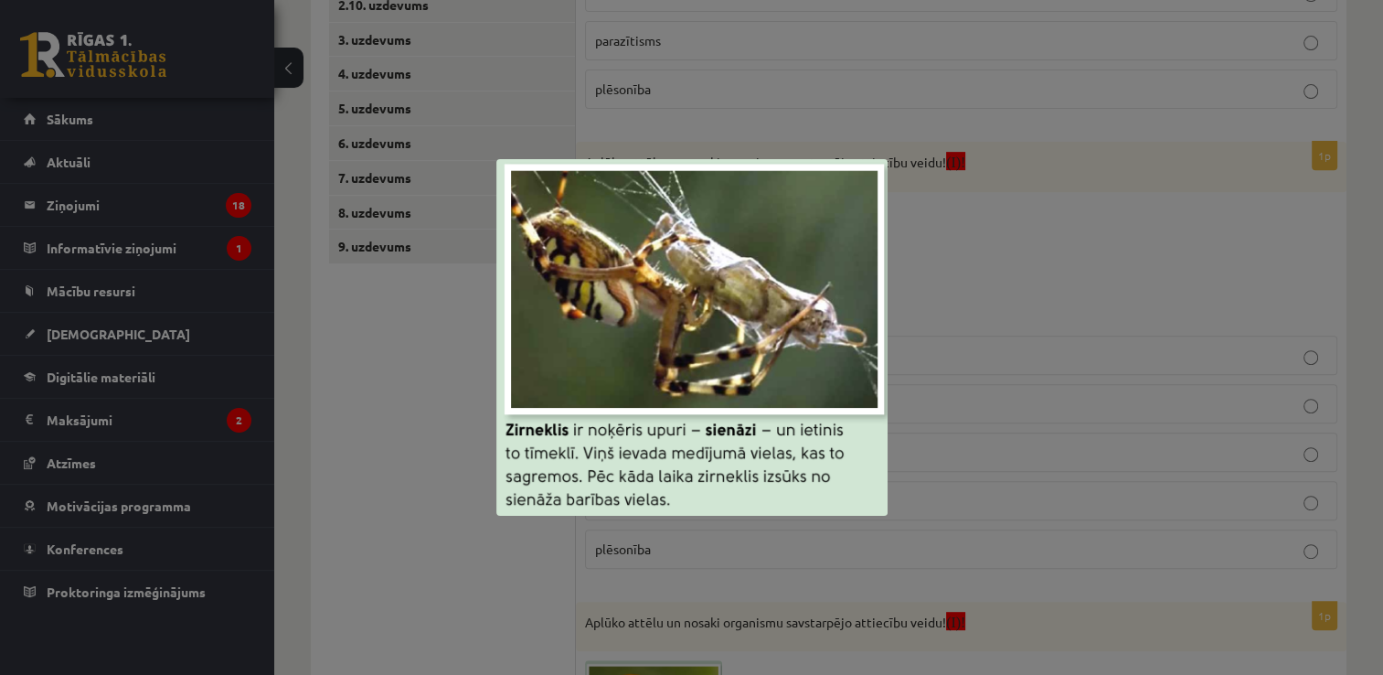
click at [998, 315] on div at bounding box center [691, 337] width 1383 height 675
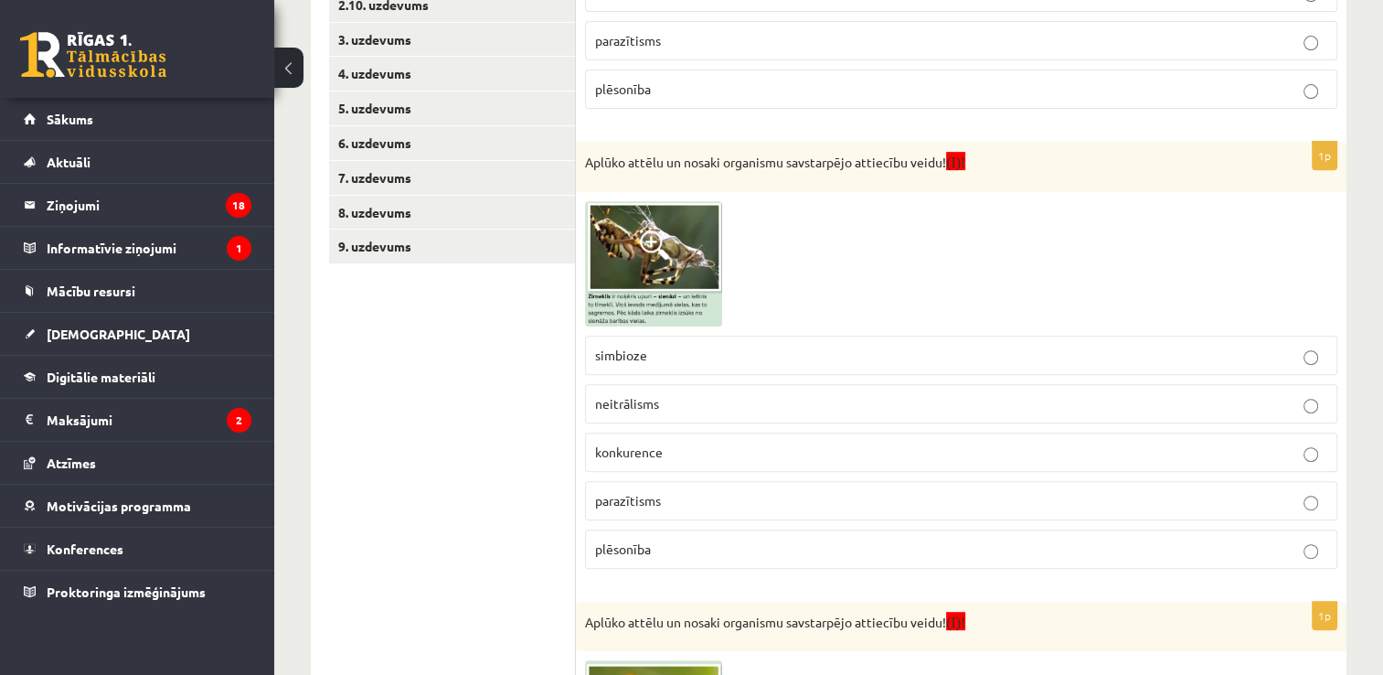
click at [702, 280] on img at bounding box center [653, 263] width 137 height 125
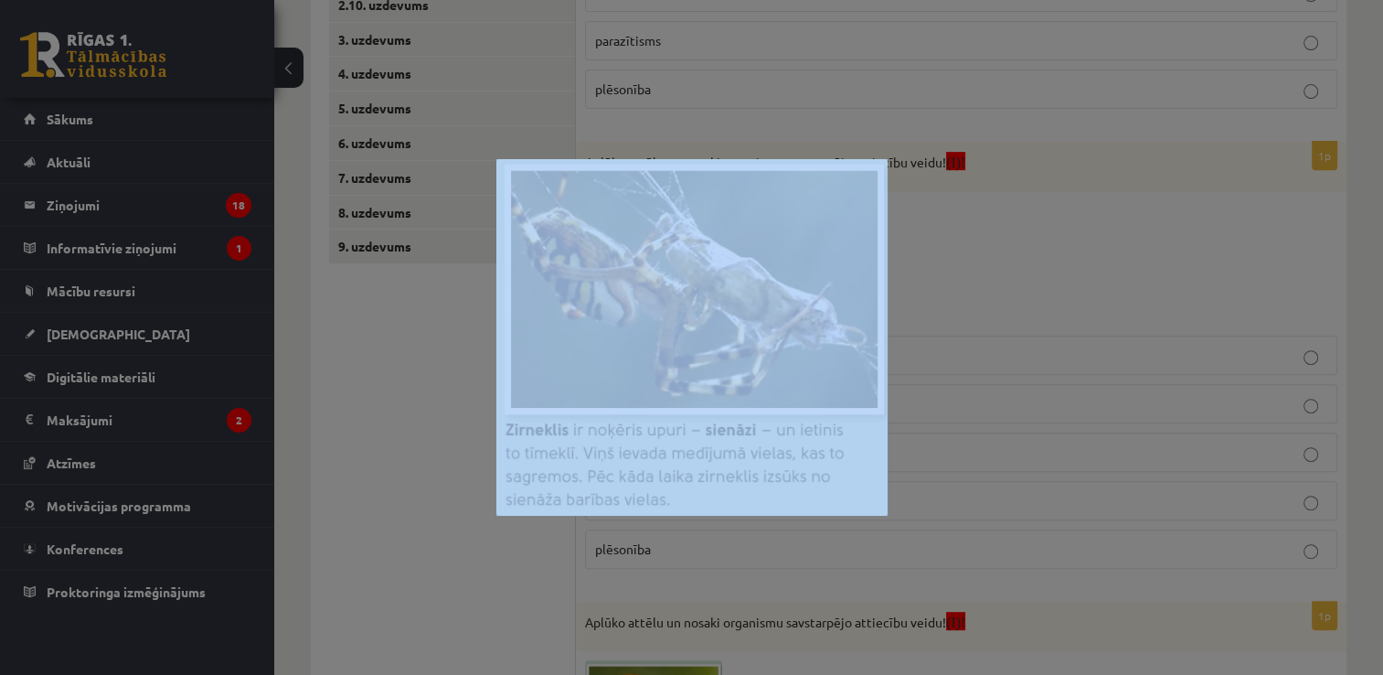
drag, startPoint x: 1072, startPoint y: 263, endPoint x: 870, endPoint y: 708, distance: 488.2
drag, startPoint x: 870, startPoint y: 708, endPoint x: 731, endPoint y: 636, distance: 155.4
click at [731, 636] on div at bounding box center [691, 337] width 1383 height 675
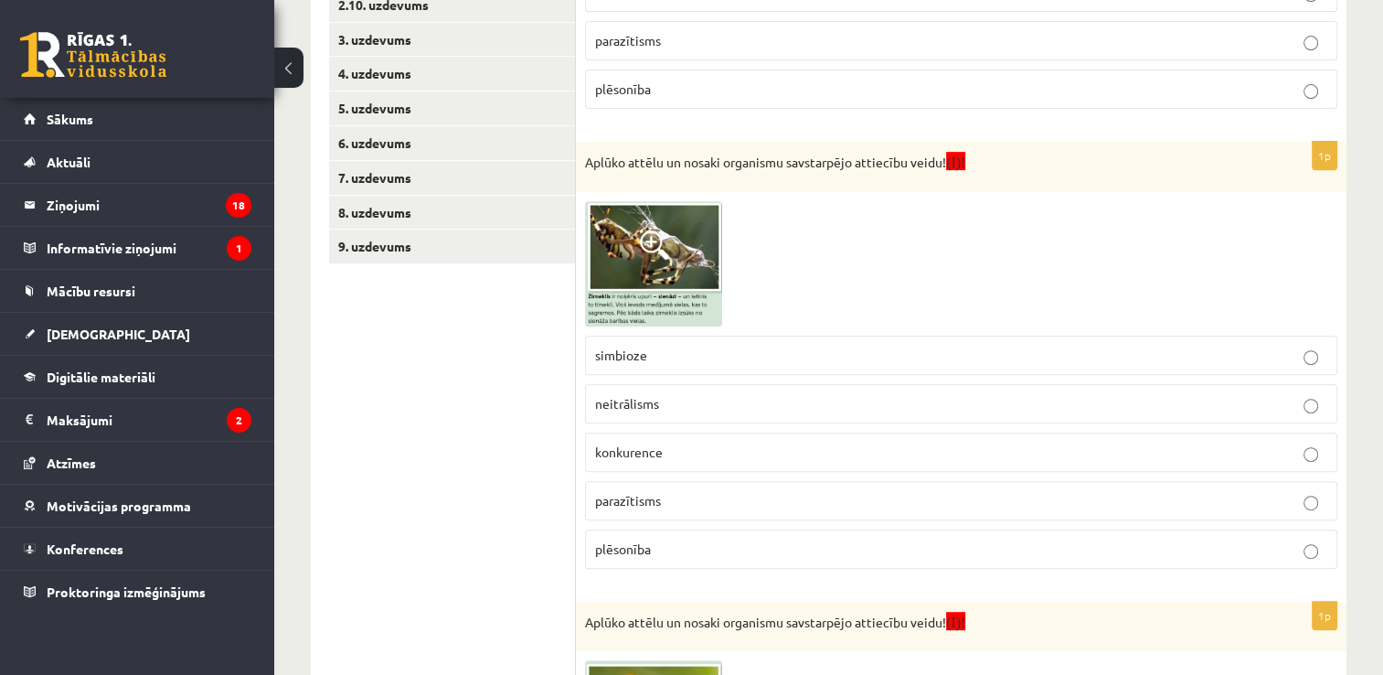
click at [682, 274] on img at bounding box center [653, 263] width 137 height 125
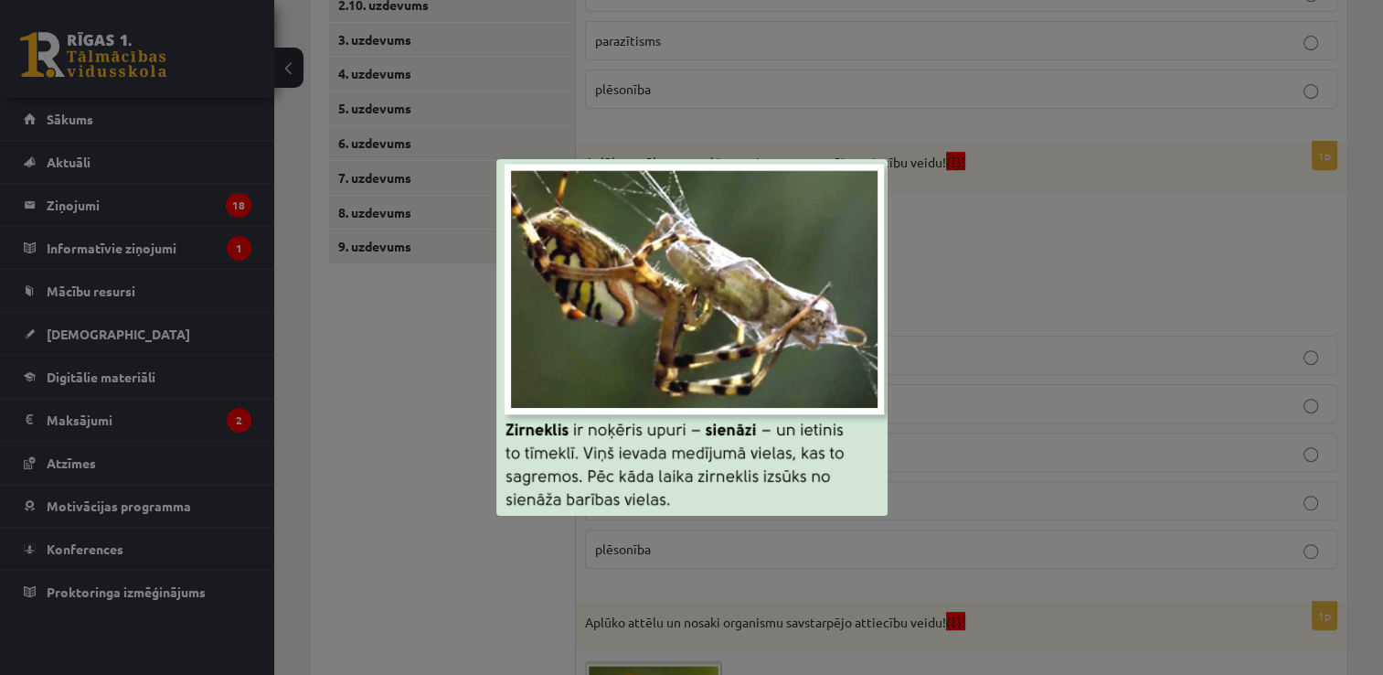
click at [1006, 358] on div at bounding box center [691, 337] width 1383 height 675
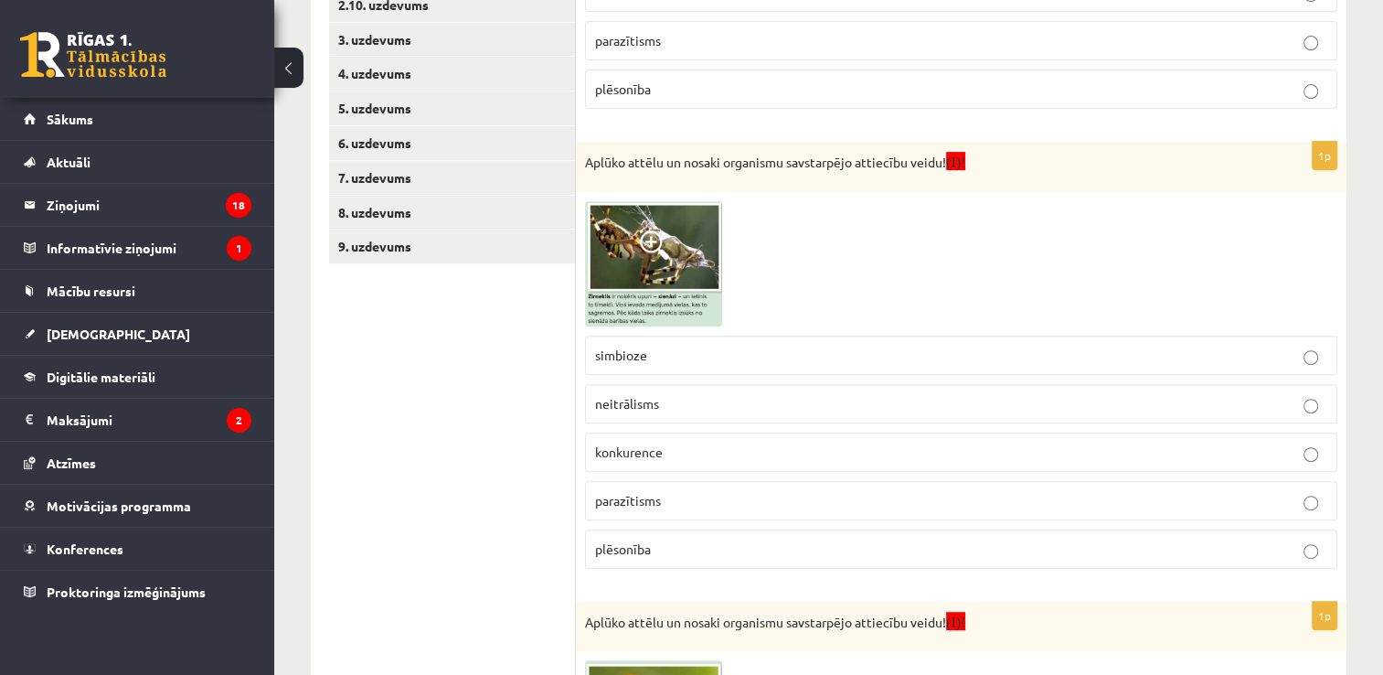
click at [680, 554] on p "plēsonība" at bounding box center [961, 548] width 732 height 19
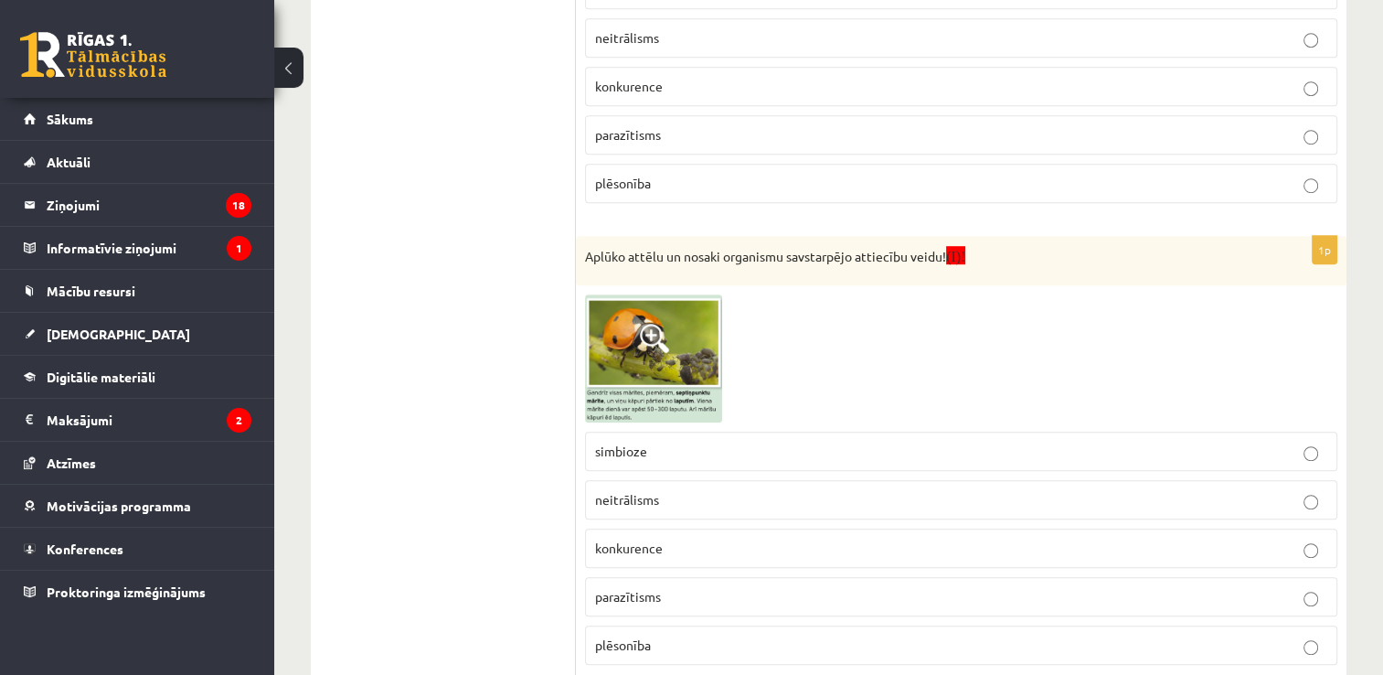
scroll to position [1134, 0]
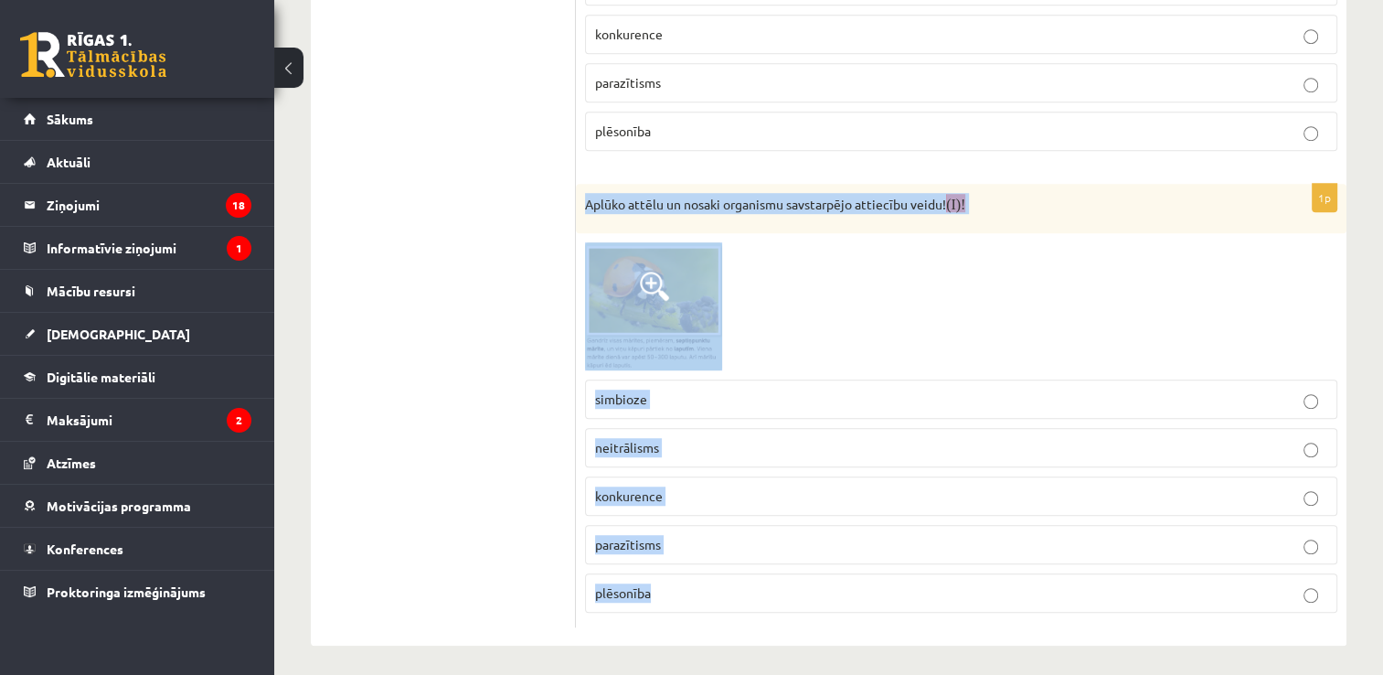
drag, startPoint x: 584, startPoint y: 196, endPoint x: 705, endPoint y: 595, distance: 417.4
click at [705, 595] on div "1p Aplūko attēlu un nosaki organismu savstarpējo attiecību veidu! (I)! simbioze…" at bounding box center [961, 405] width 771 height 443
copy div "Aplūko attēlu un nosaki organismu savstarpējo attiecību veidu! (I)! simbioze ne…"
click at [848, 326] on div at bounding box center [961, 305] width 752 height 127
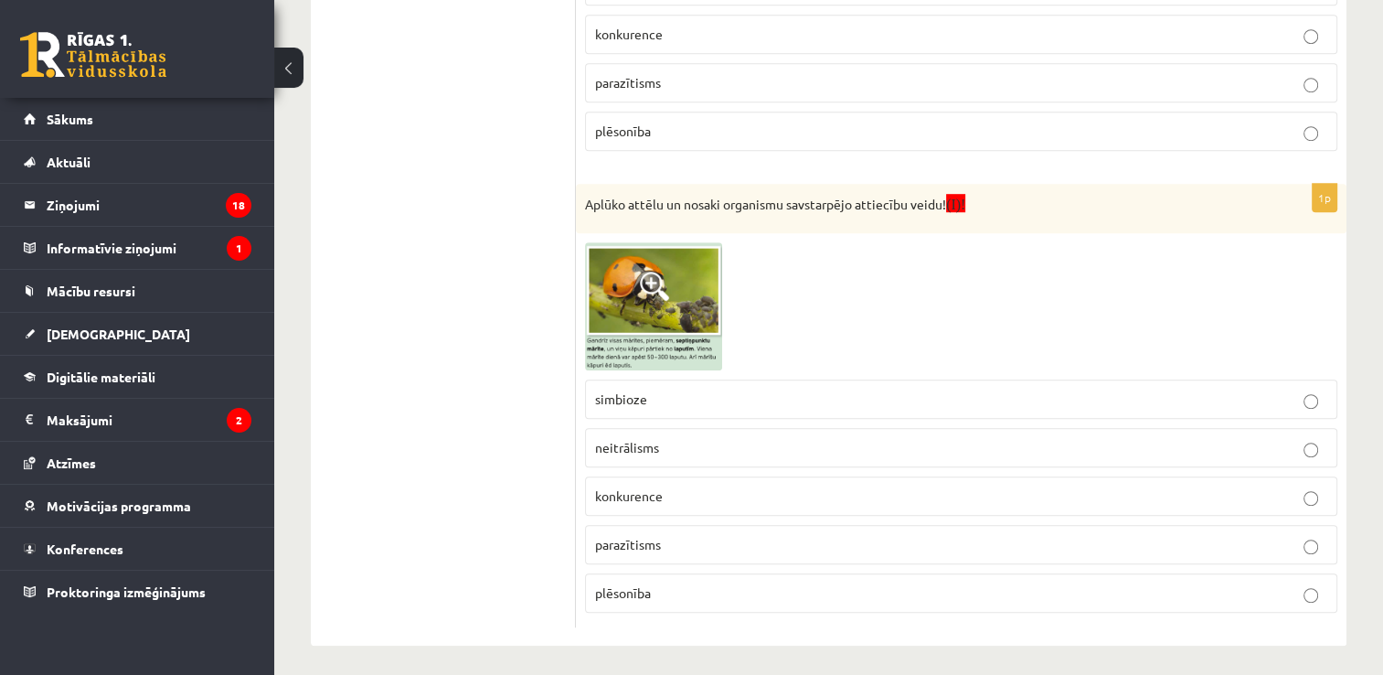
click at [691, 320] on img at bounding box center [653, 305] width 137 height 127
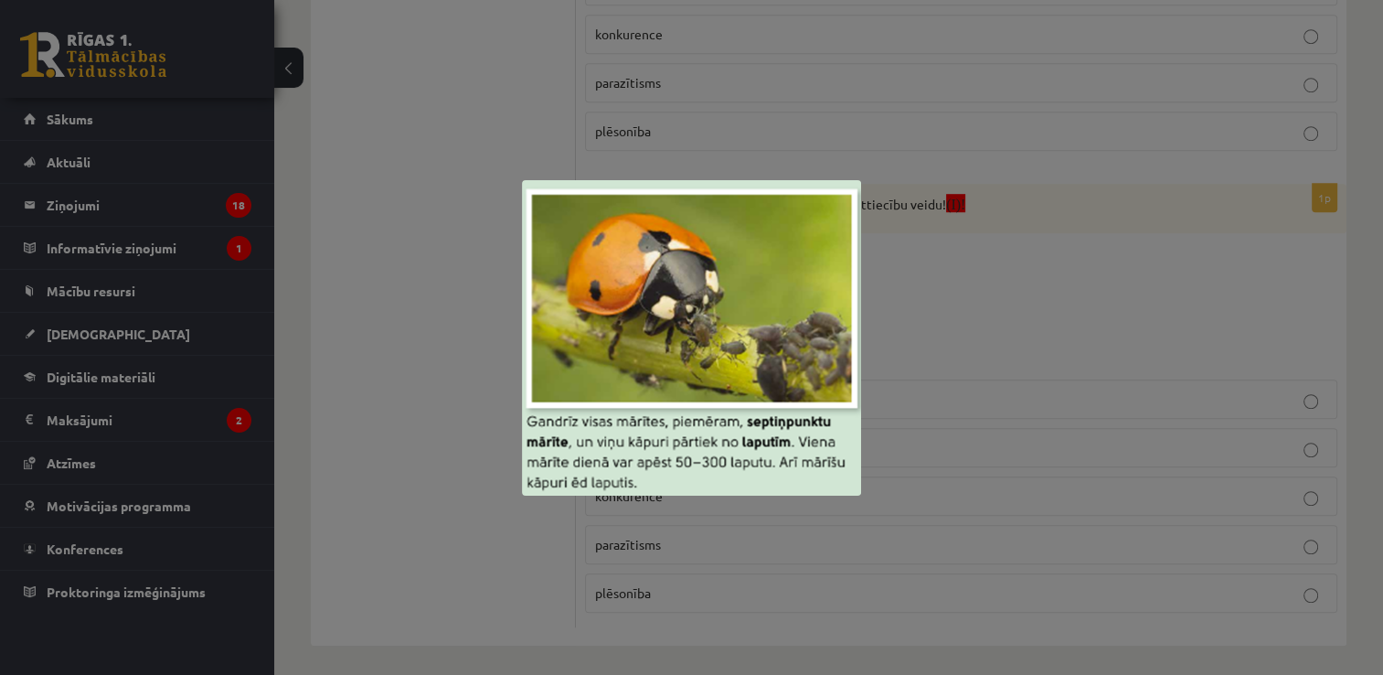
click at [424, 530] on div at bounding box center [691, 337] width 1383 height 675
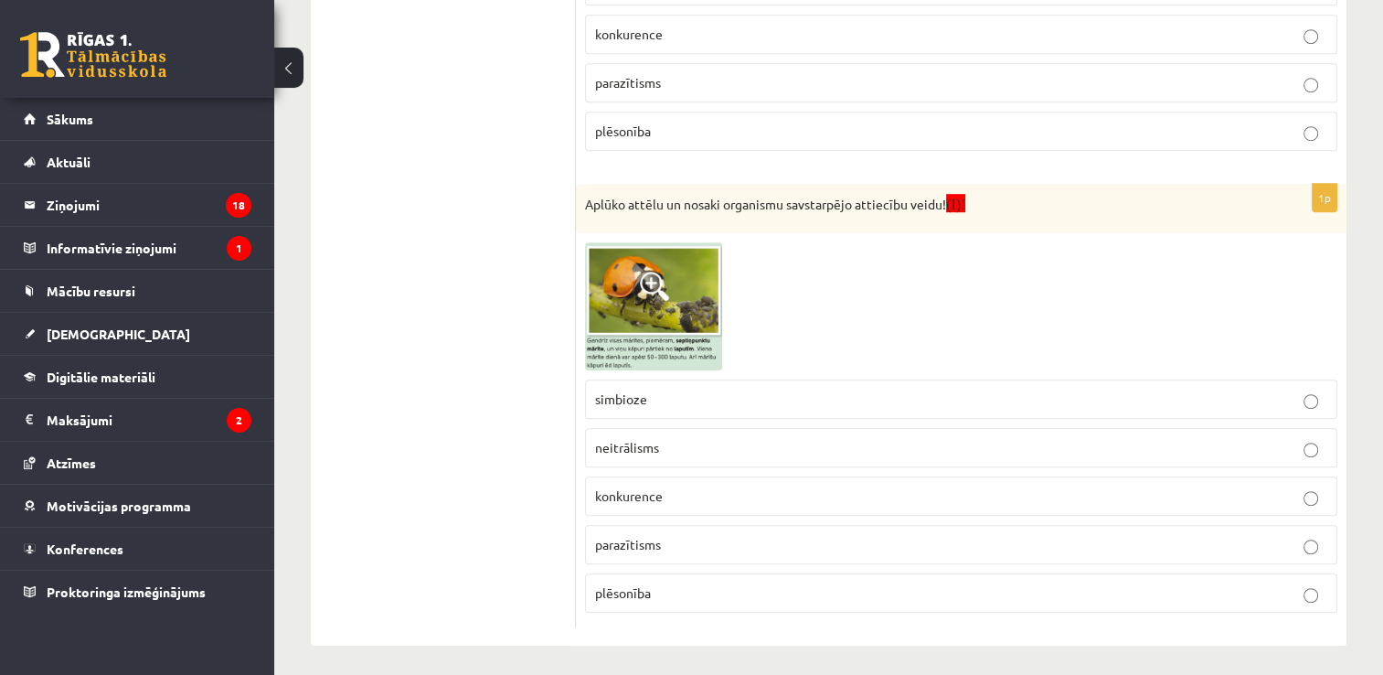
click at [664, 304] on img at bounding box center [653, 305] width 137 height 127
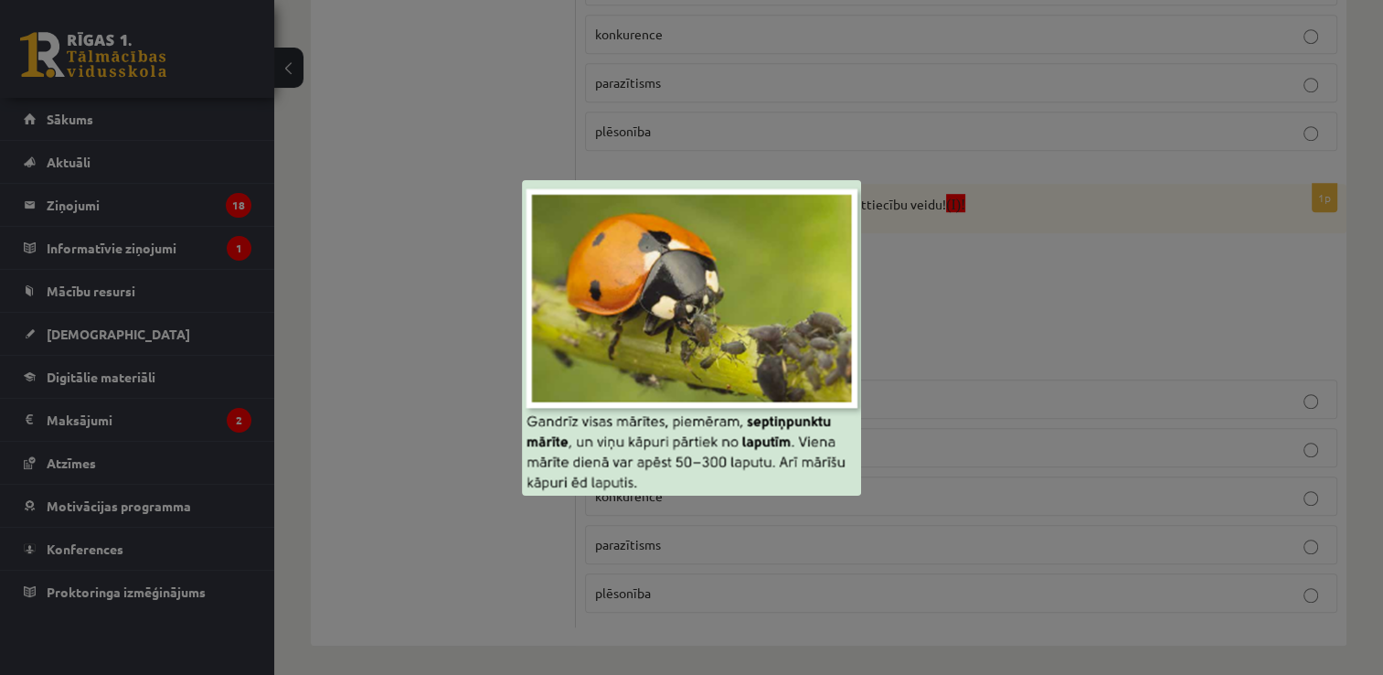
click at [417, 444] on div at bounding box center [691, 337] width 1383 height 675
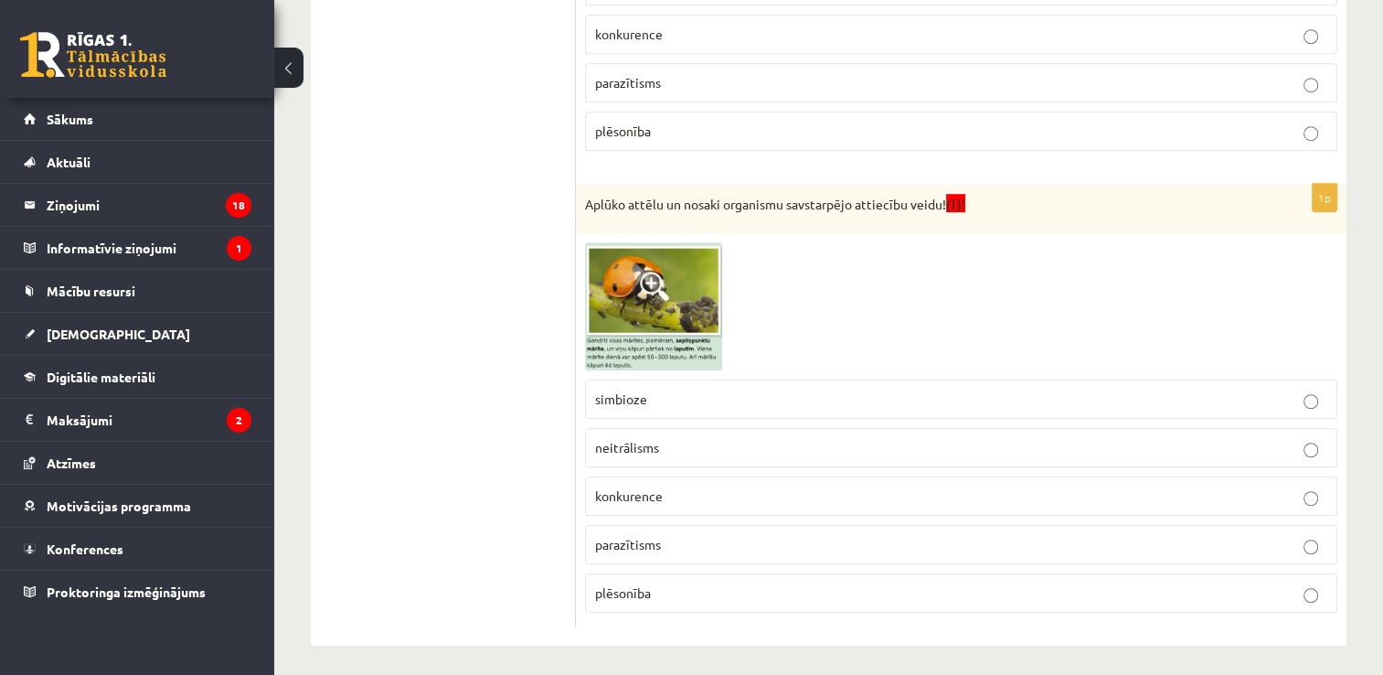
click at [686, 602] on label "plēsonība" at bounding box center [961, 592] width 752 height 39
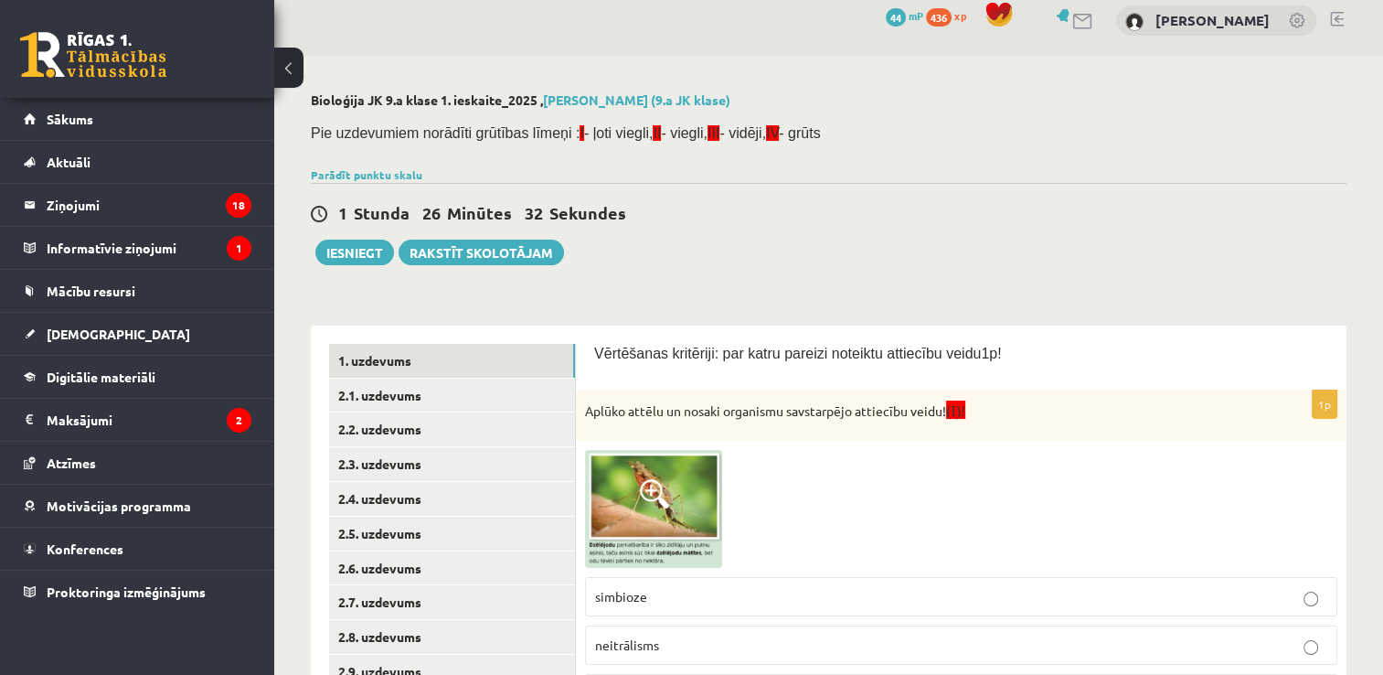
scroll to position [16, 0]
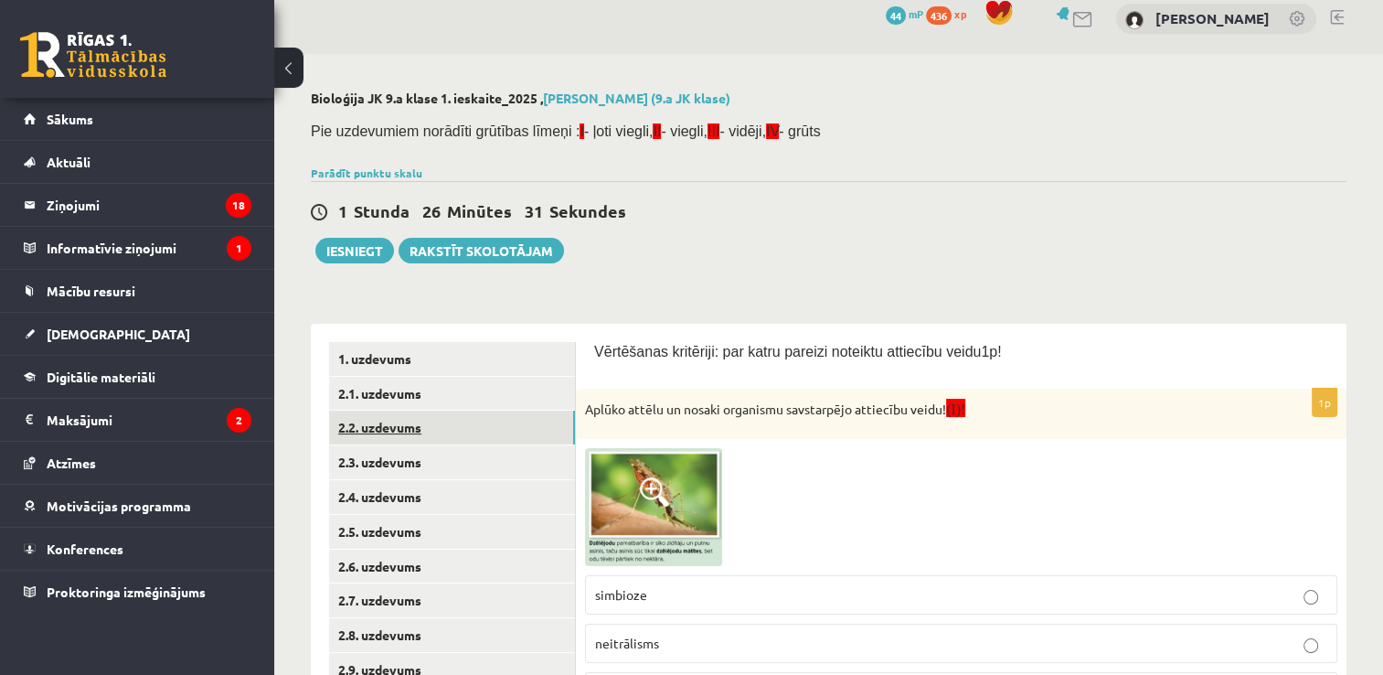
click at [422, 411] on link "2.2. uzdevums" at bounding box center [452, 428] width 246 height 34
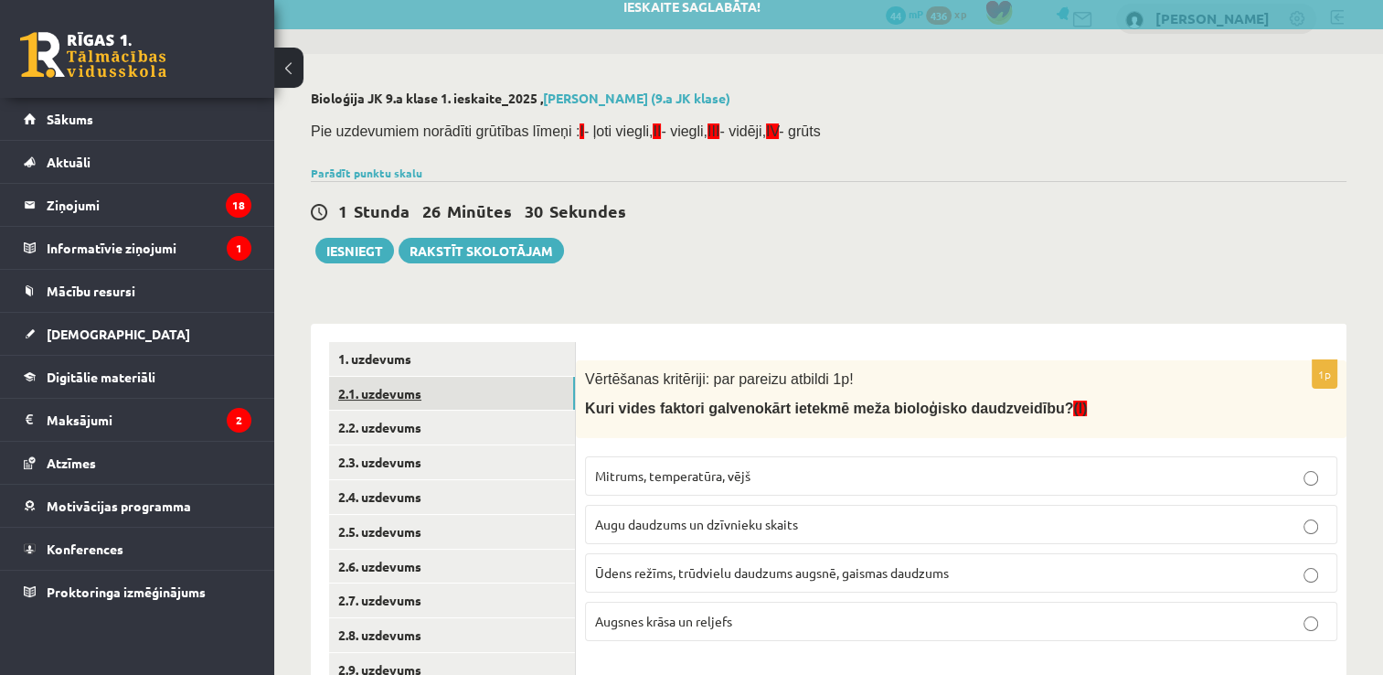
click at [413, 397] on link "2.1. uzdevums" at bounding box center [452, 394] width 246 height 34
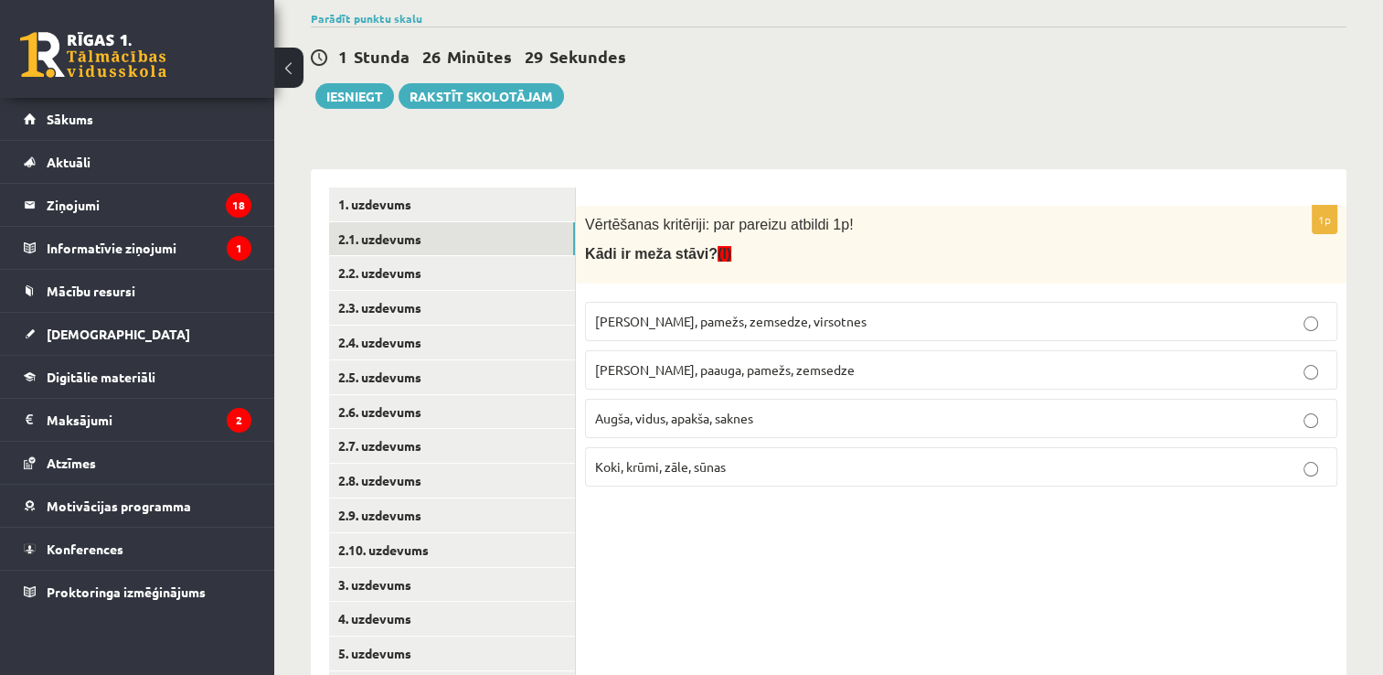
scroll to position [180, 0]
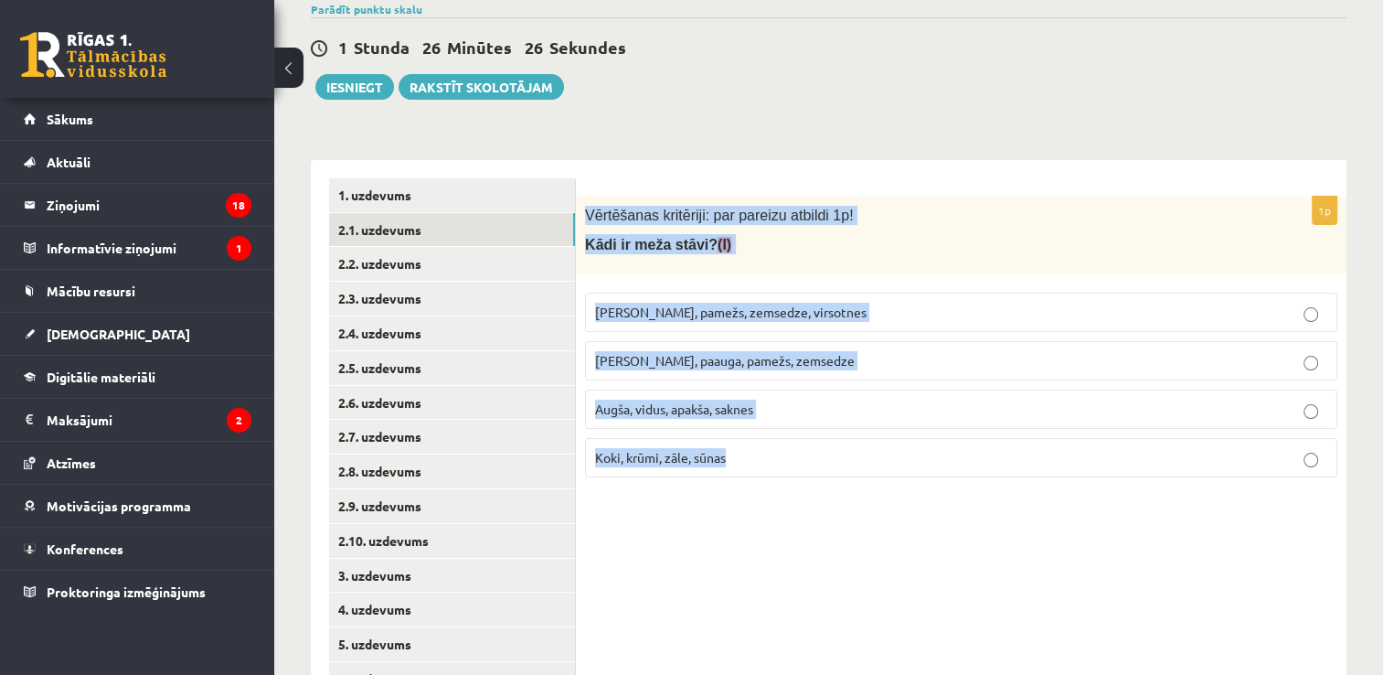
drag, startPoint x: 582, startPoint y: 202, endPoint x: 783, endPoint y: 479, distance: 341.8
click at [783, 479] on div "1p Vērtēšanas kritēriji: par pareizu atbildi 1p! Kādi ir meža stāvi? (I) Kokaud…" at bounding box center [961, 344] width 771 height 295
copy div "Vērtēšanas kritēriji: par pareizu atbildi 1p! Kādi ir meža stāvi? (I) Kokaudze,…"
click at [922, 534] on div "1p Vērtēšanas kritēriji: par pareizu atbildi 1p! Kādi ir meža stāvi? (I) Kokaud…" at bounding box center [961, 489] width 771 height 658
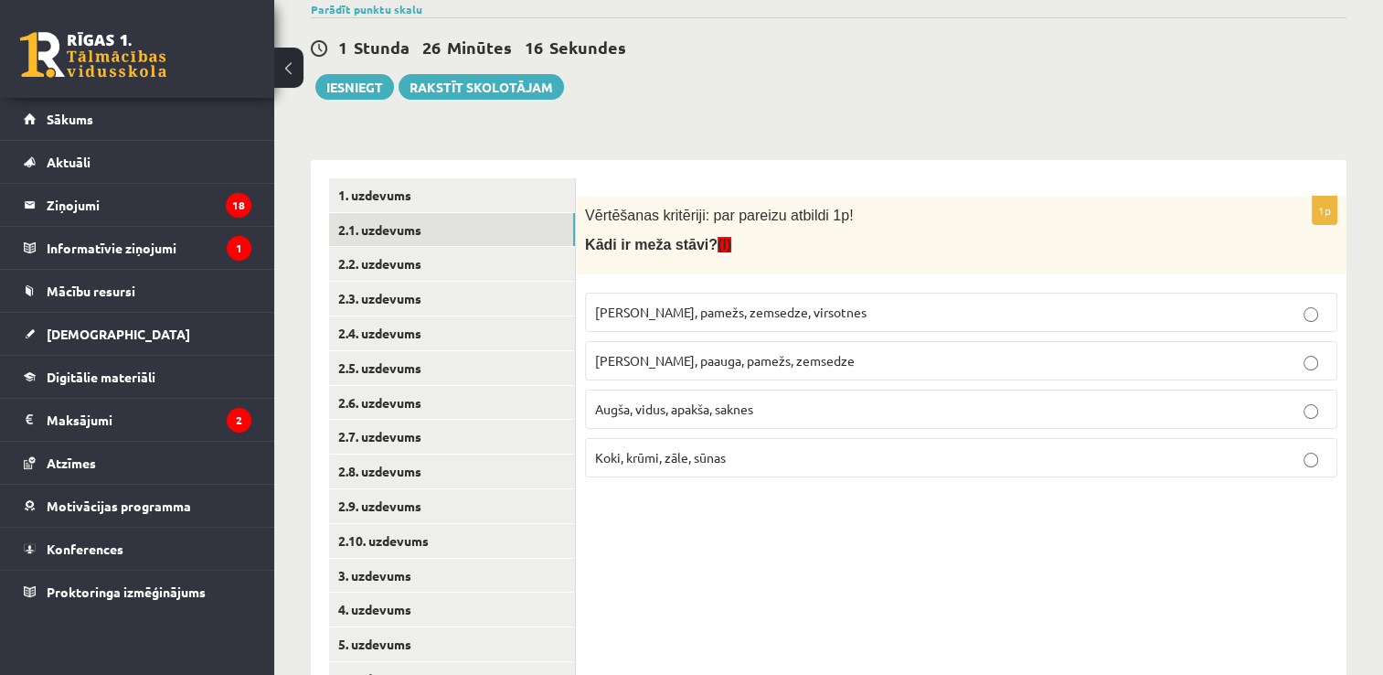
click at [718, 357] on span "Kokaudze, paauga, pamežs, zemsedze" at bounding box center [725, 360] width 260 height 16
click at [809, 327] on label "Kokaudze, pamežs, zemsedze, virsotnes" at bounding box center [961, 312] width 752 height 39
click at [490, 276] on link "2.2. uzdevums" at bounding box center [452, 264] width 246 height 34
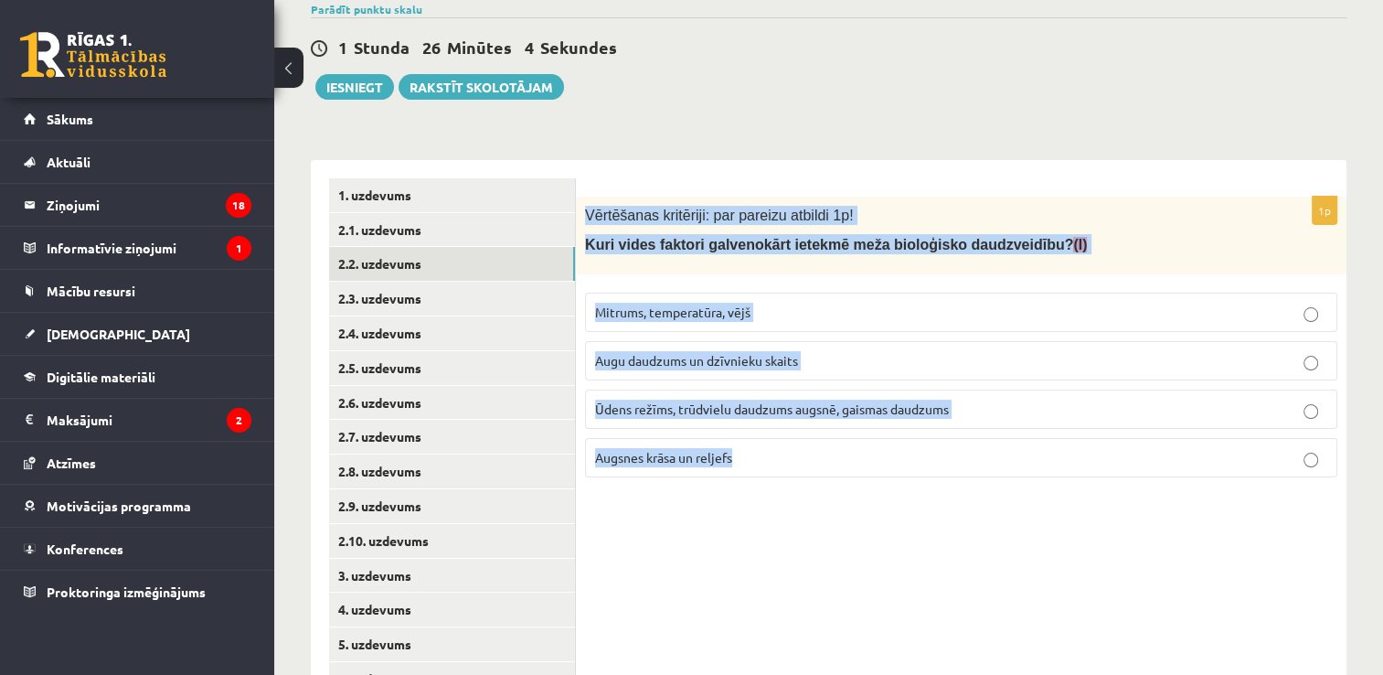
drag, startPoint x: 584, startPoint y: 199, endPoint x: 802, endPoint y: 475, distance: 350.9
click at [802, 475] on div "1p Vērtēšanas kritēriji: par pareizu atbildi 1p! Kuri vides faktori galvenokārt…" at bounding box center [961, 344] width 771 height 295
copy div "Vērtēšanas kritēriji: par pareizu atbildi 1p! Kuri vides faktori galvenokārt ie…"
click at [874, 539] on div "1p Vērtēšanas kritēriji: par pareizu atbildi 1p! Kuri vides faktori galvenokārt…" at bounding box center [961, 489] width 771 height 658
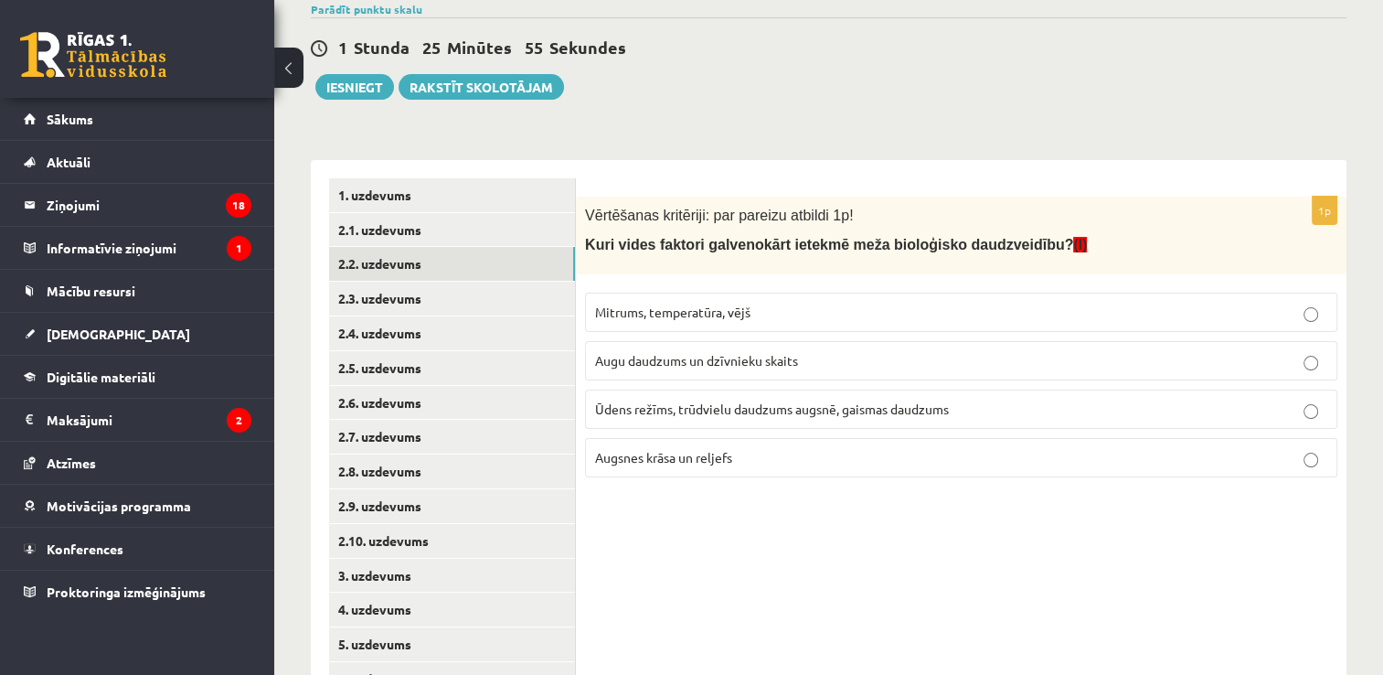
click at [796, 400] on span "Ūdens režīms, trūdvielu daudzums augsnē, gaismas daudzums" at bounding box center [772, 408] width 354 height 16
click at [421, 299] on link "2.3. uzdevums" at bounding box center [452, 299] width 246 height 34
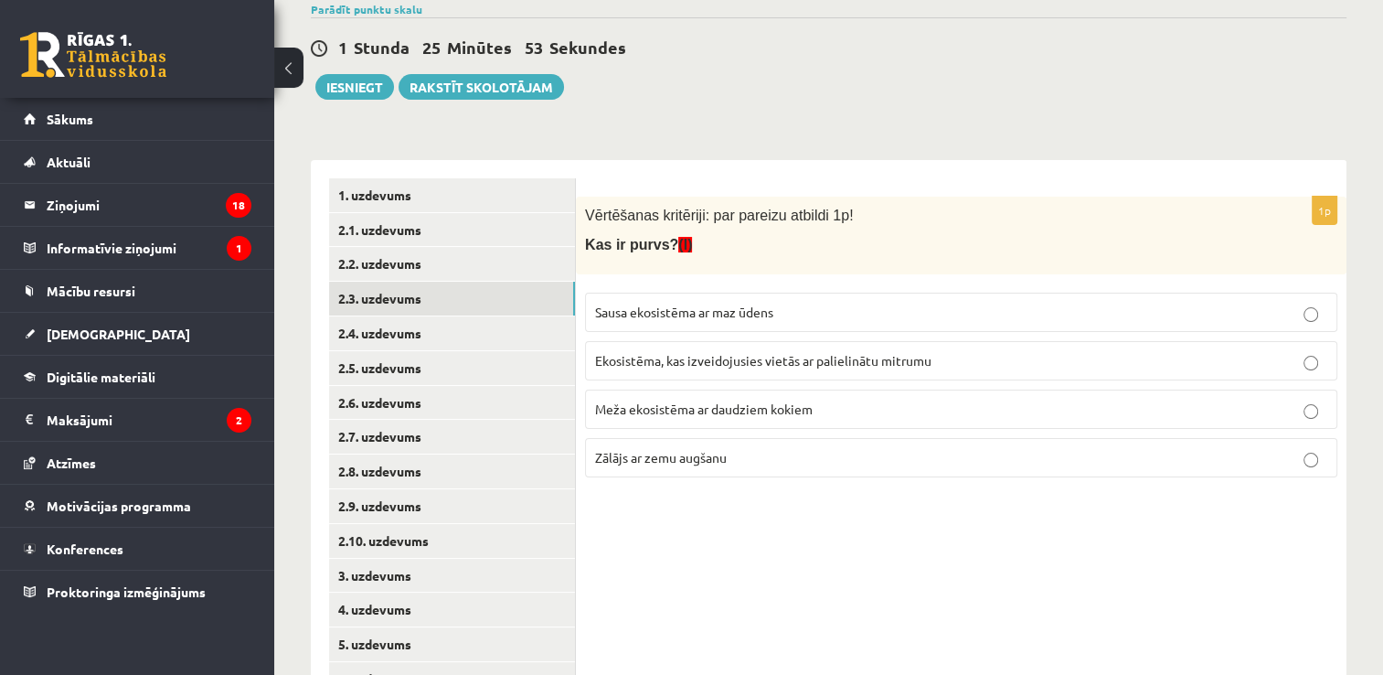
click at [583, 209] on div "Vērtēšanas kritēriji: par pareizu atbildi 1p! Kas ir purvs? (I)" at bounding box center [961, 236] width 771 height 78
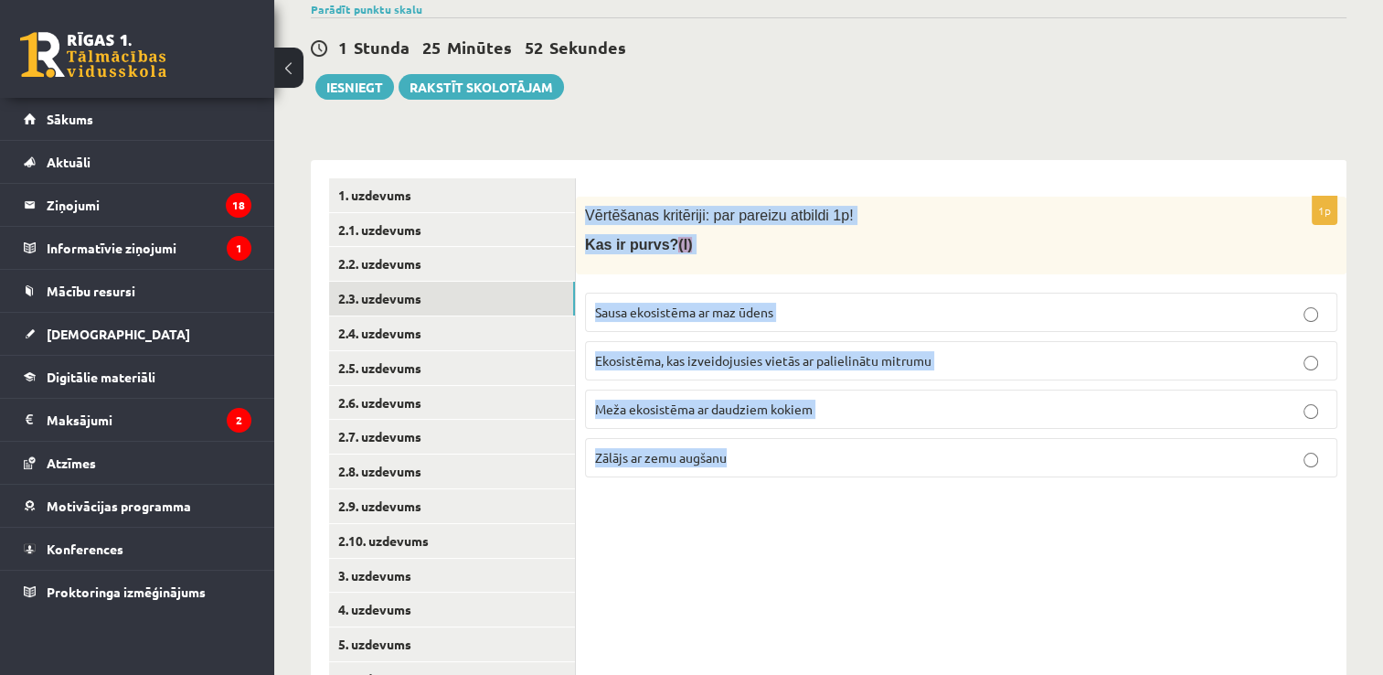
drag, startPoint x: 583, startPoint y: 209, endPoint x: 750, endPoint y: 488, distance: 324.7
click at [750, 488] on div "1p Vērtēšanas kritēriji: par pareizu atbildi 1p! Kas ir purvs? (I) Sausa ekosis…" at bounding box center [961, 344] width 771 height 295
copy div "Vērtēšanas kritēriji: par pareizu atbildi 1p! Kas ir purvs? (I) Sausa ekosistēm…"
click at [842, 480] on fieldset "Sausa ekosistēma ar maz ūdens Ekosistēma, kas izveidojusies vietās ar palielinā…" at bounding box center [961, 382] width 752 height 199
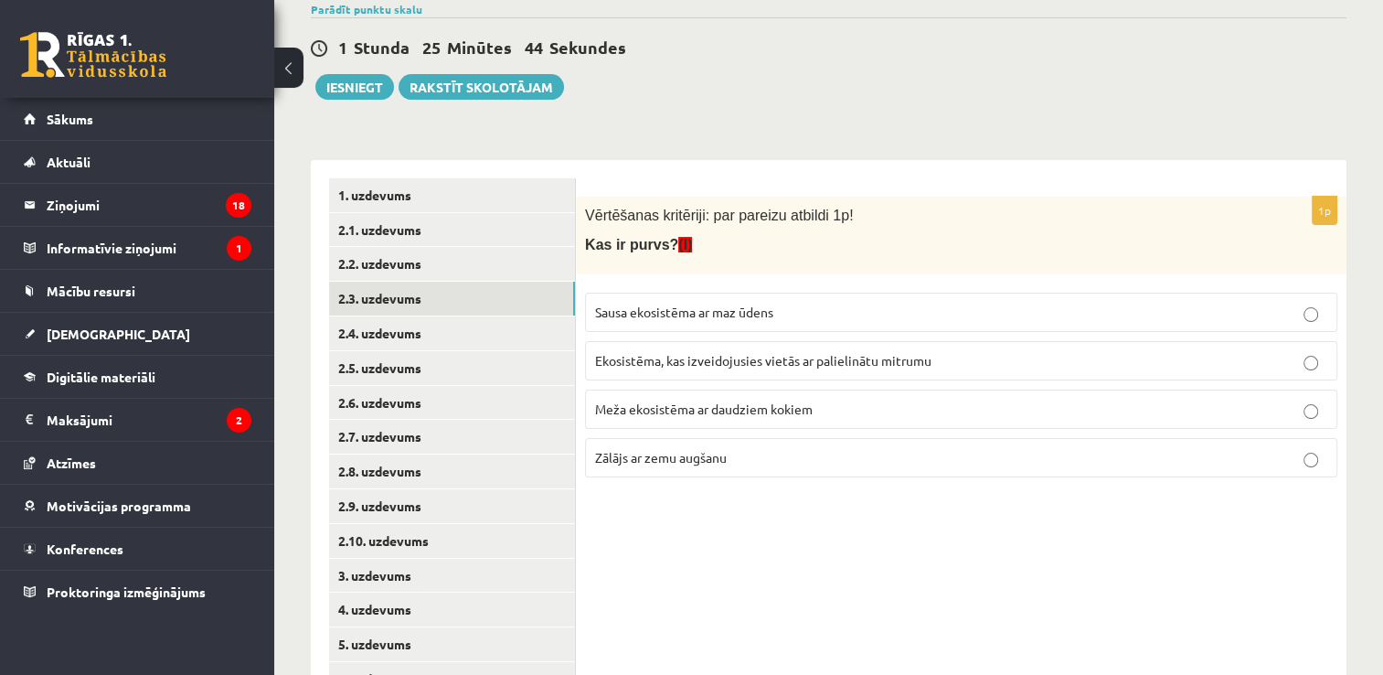
click at [826, 370] on label "Ekosistēma, kas izveidojusies vietās ar palielinātu mitrumu" at bounding box center [961, 360] width 752 height 39
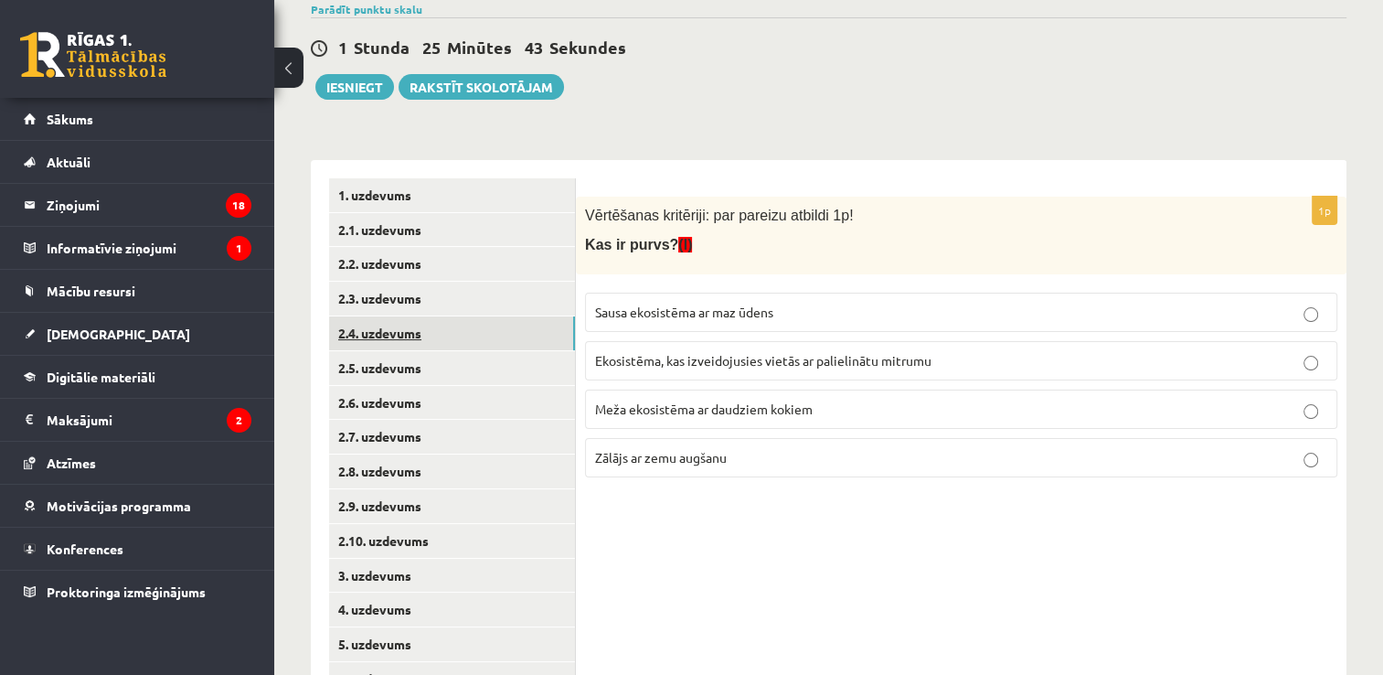
click at [493, 326] on link "2.4. uzdevums" at bounding box center [452, 333] width 246 height 34
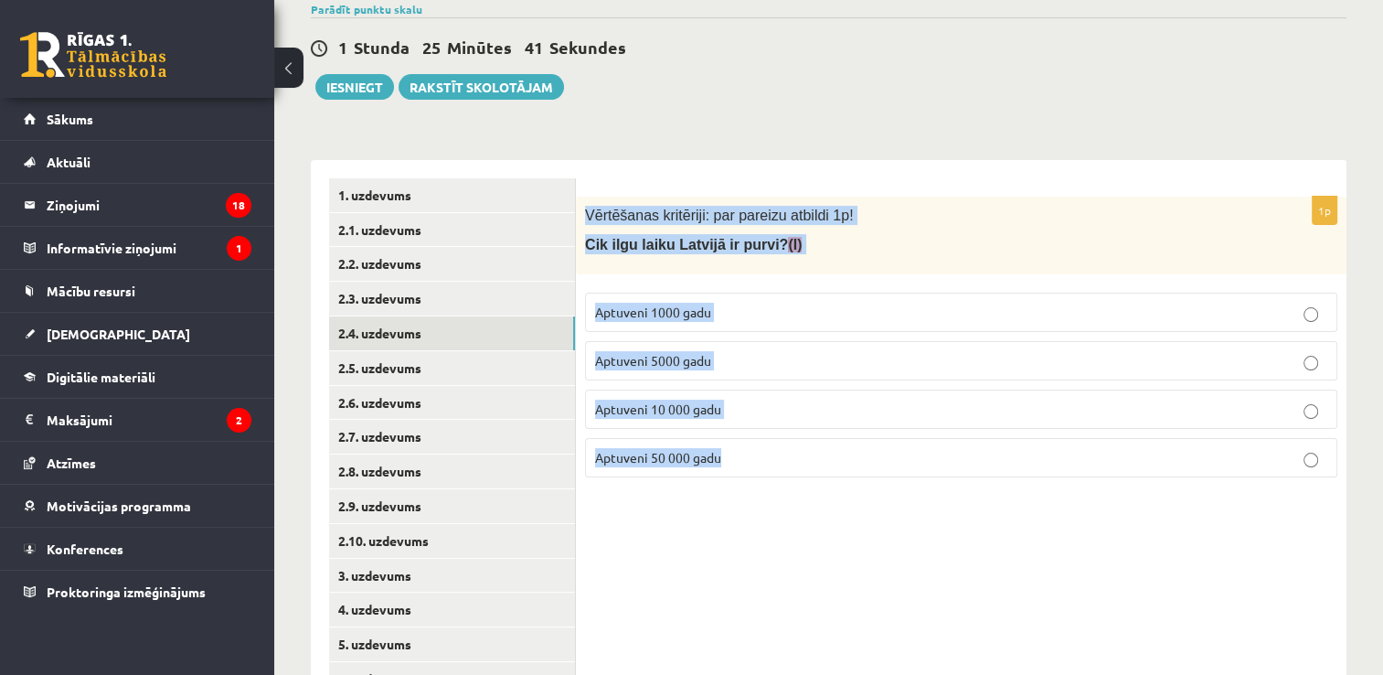
drag, startPoint x: 581, startPoint y: 200, endPoint x: 780, endPoint y: 498, distance: 358.6
click at [780, 498] on div "1p Vērtēšanas kritēriji: par pareizu atbildi 1p! Cik ilgu laiku Latvijā ir purv…" at bounding box center [961, 489] width 771 height 658
copy div "Vērtēšanas kritēriji: par pareizu atbildi 1p! Cik ilgu laiku Latvijā ir purvi? …"
click at [866, 583] on div "1p Vērtēšanas kritēriji: par pareizu atbildi 1p! Cik ilgu laiku Latvijā ir purv…" at bounding box center [961, 489] width 771 height 658
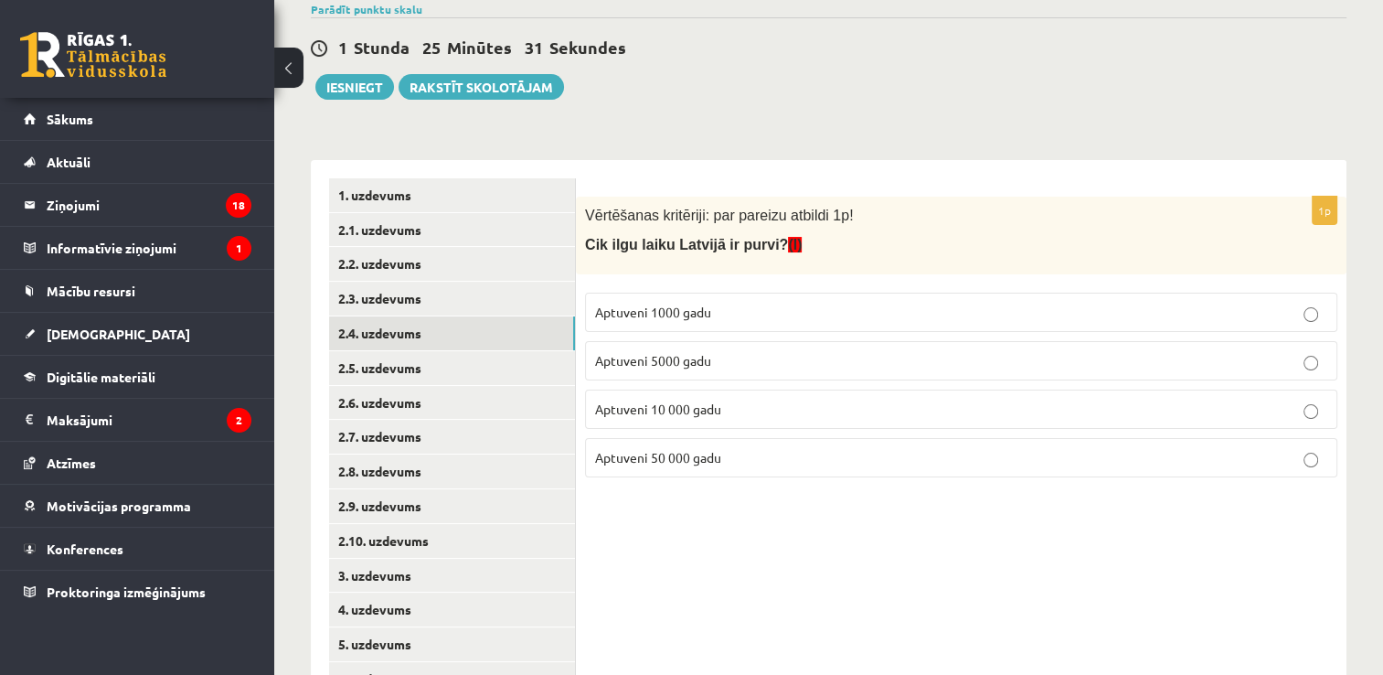
click at [710, 419] on label "Aptuveni 10 000 gadu" at bounding box center [961, 409] width 752 height 39
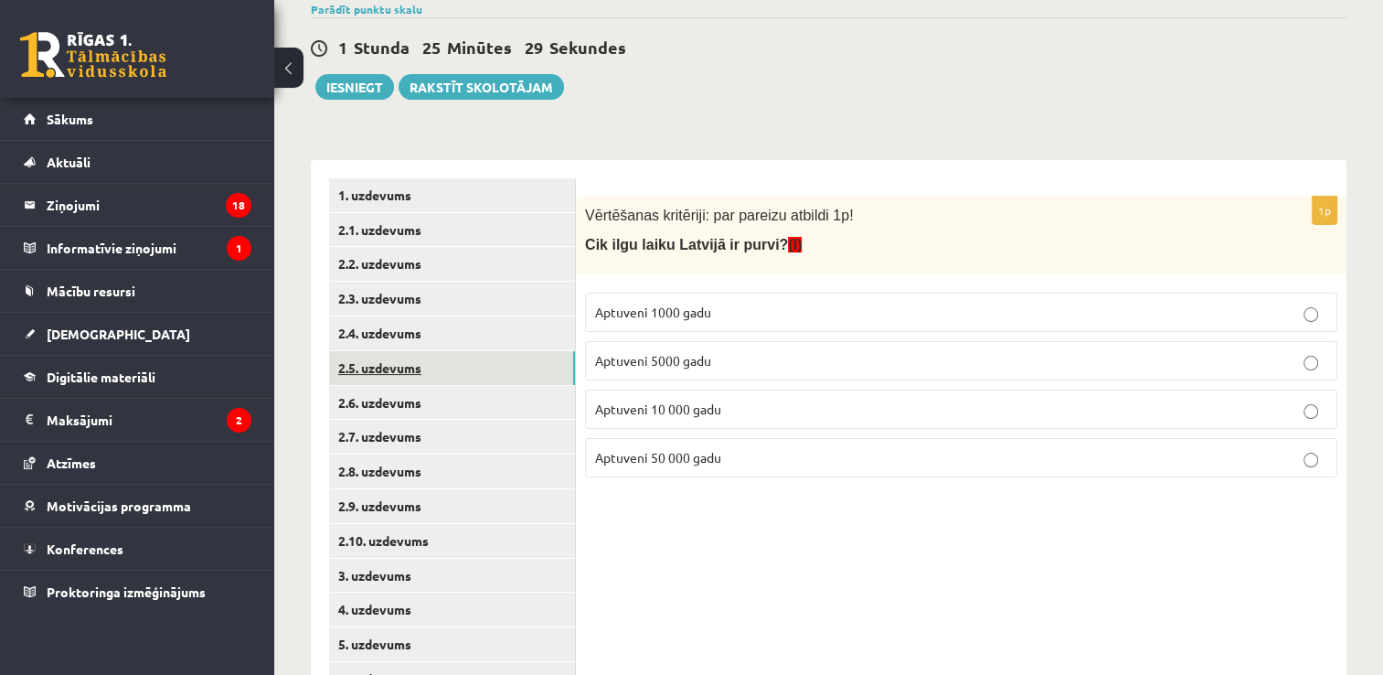
click at [404, 375] on link "2.5. uzdevums" at bounding box center [452, 368] width 246 height 34
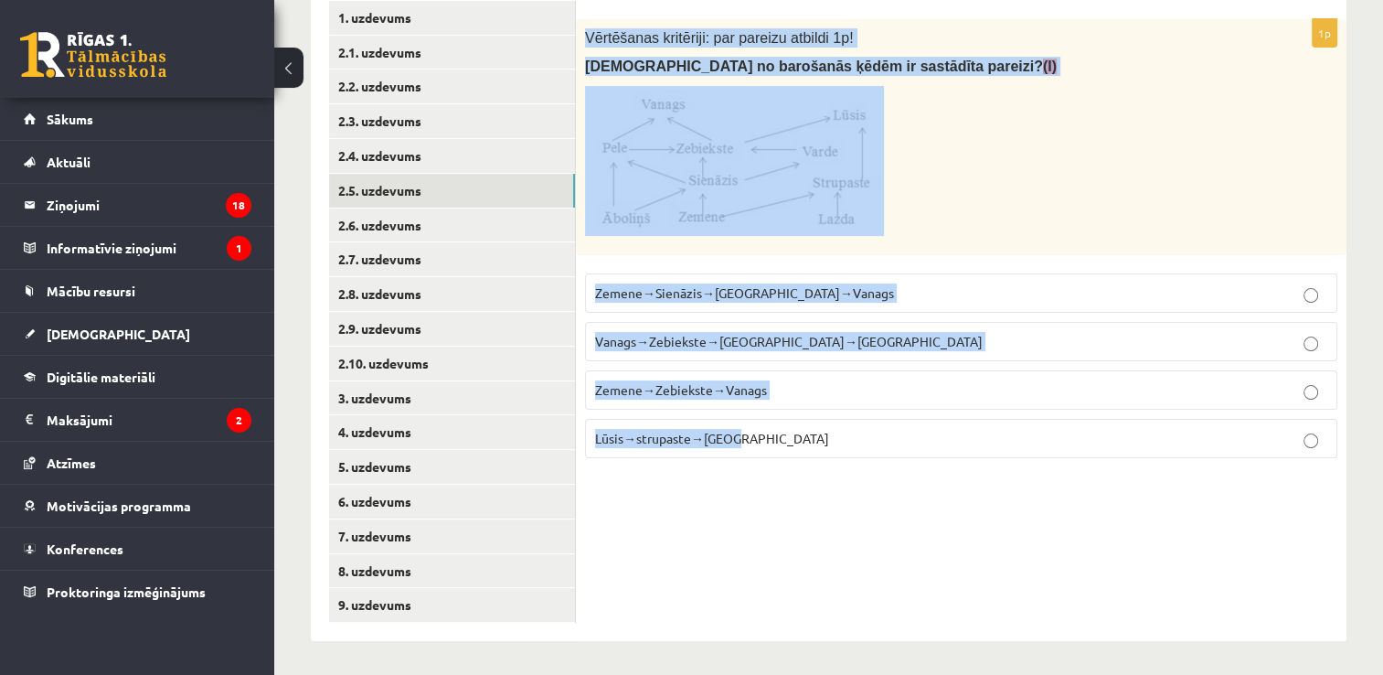
scroll to position [359, 0]
drag, startPoint x: 582, startPoint y: 203, endPoint x: 1020, endPoint y: 560, distance: 564.8
click at [1020, 560] on div "1p Vērtēšanas kritēriji: par pareizu atbildi 1p! Kura no barošanās ķēdēm ir sas…" at bounding box center [961, 310] width 771 height 658
copy div "Vērtēšanas kritēriji: par pareizu atbildi 1p! Kura no barošanās ķēdēm ir sastād…"
click at [1066, 502] on div "1p Vērtēšanas kritēriji: par pareizu atbildi 1p! Kura no barošanās ķēdēm ir sas…" at bounding box center [961, 310] width 771 height 658
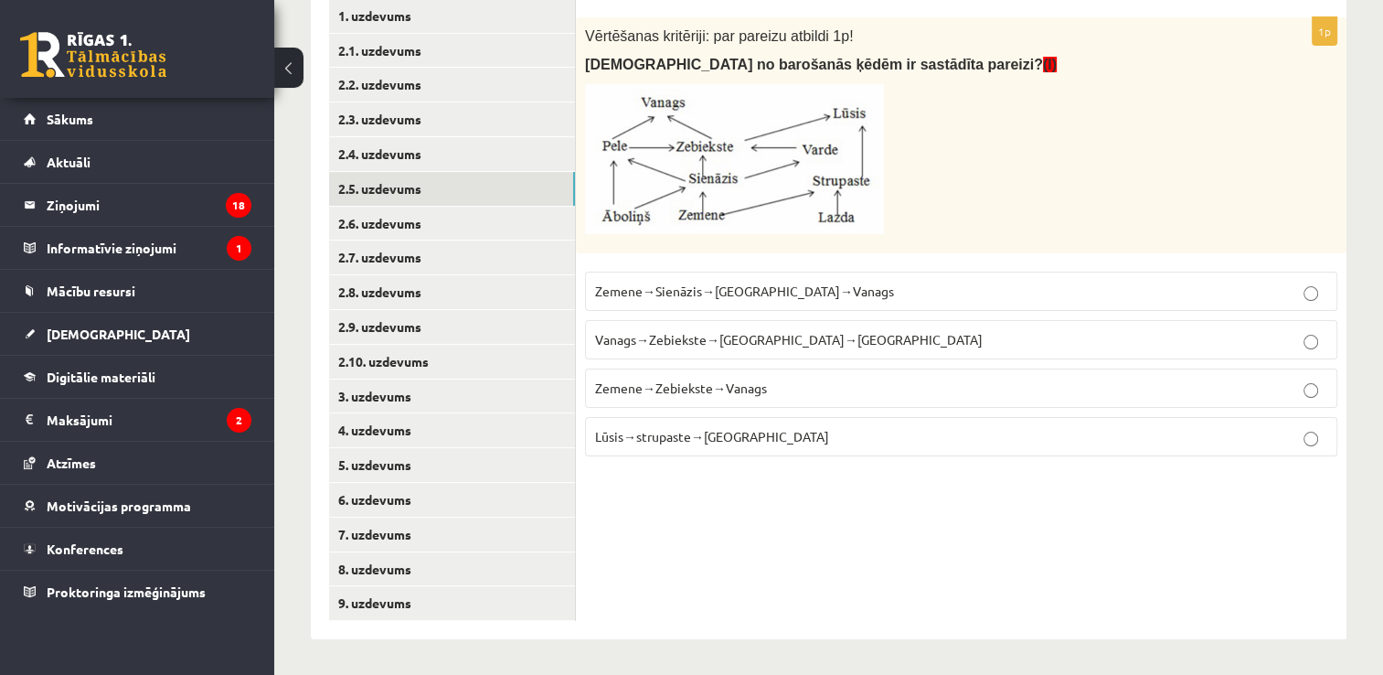
click at [704, 292] on span "Zemene→Sienāzis→Zebiekste→Vanags" at bounding box center [744, 291] width 299 height 16
click at [435, 217] on link "2.6. uzdevums" at bounding box center [452, 224] width 246 height 34
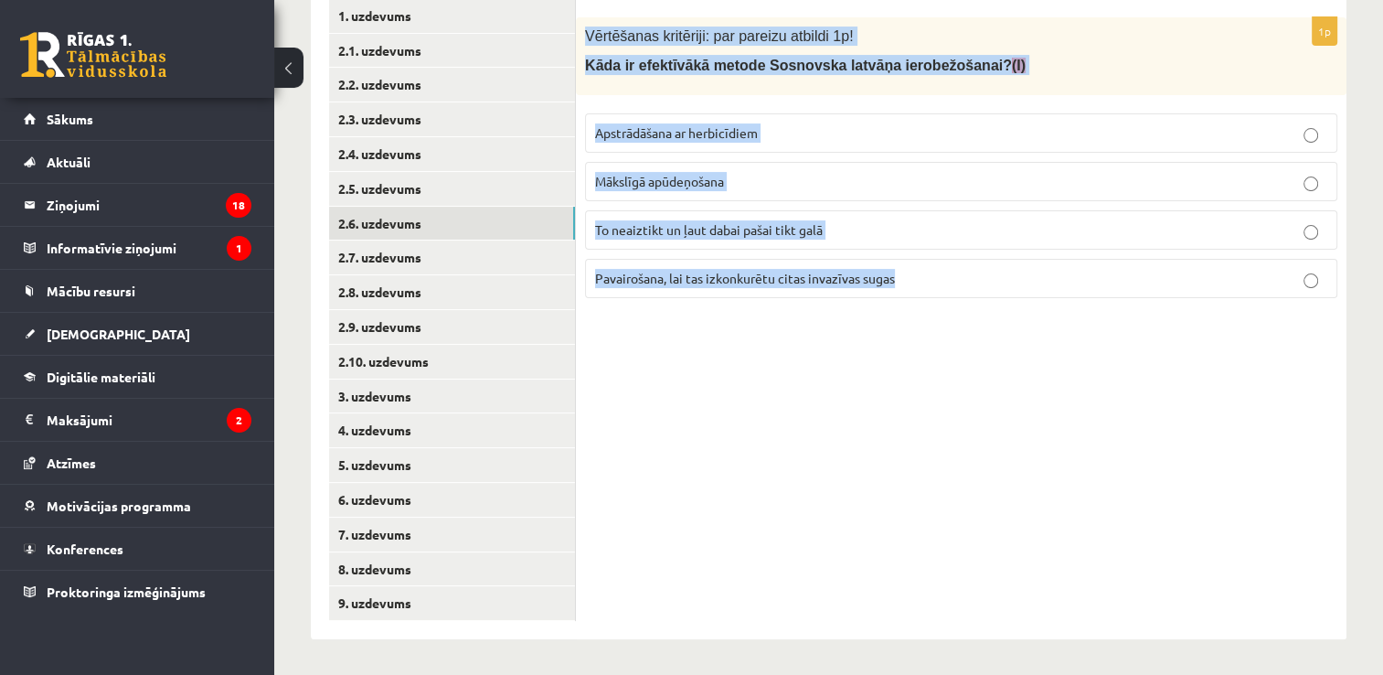
drag, startPoint x: 582, startPoint y: 28, endPoint x: 922, endPoint y: 320, distance: 448.1
click at [922, 320] on div "1p Vērtēšanas kritēriji: par pareizu atbildi 1p! Kāda ir efektīvākā metode Sosn…" at bounding box center [961, 310] width 771 height 658
copy div "Vērtēšanas kritēriji: par pareizu atbildi 1p! Kāda ir efektīvākā metode Sosnovs…"
click at [947, 420] on div "1p Vērtēšanas kritēriji: par pareizu atbildi 1p! Kāda ir efektīvākā metode Sosn…" at bounding box center [961, 310] width 771 height 658
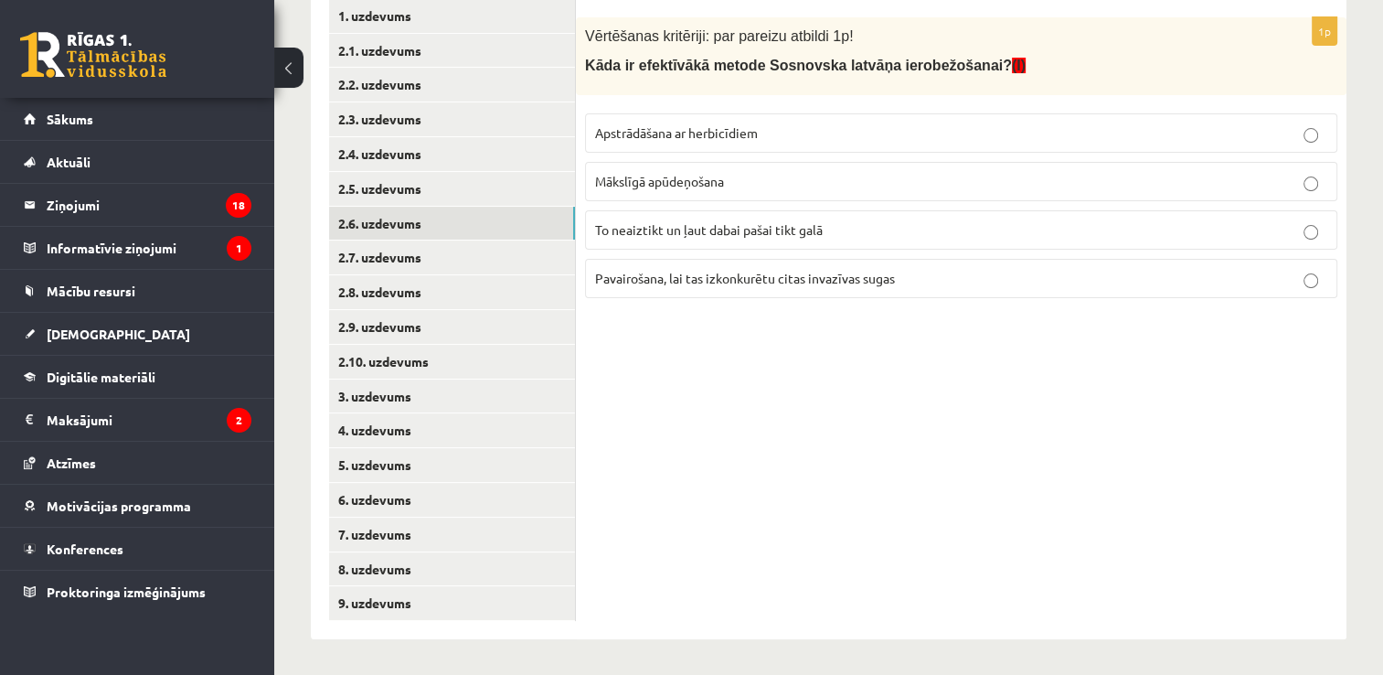
click at [735, 123] on p "Apstrādāšana ar herbicīdiem" at bounding box center [961, 132] width 732 height 19
click at [503, 258] on link "2.7. uzdevums" at bounding box center [452, 257] width 246 height 34
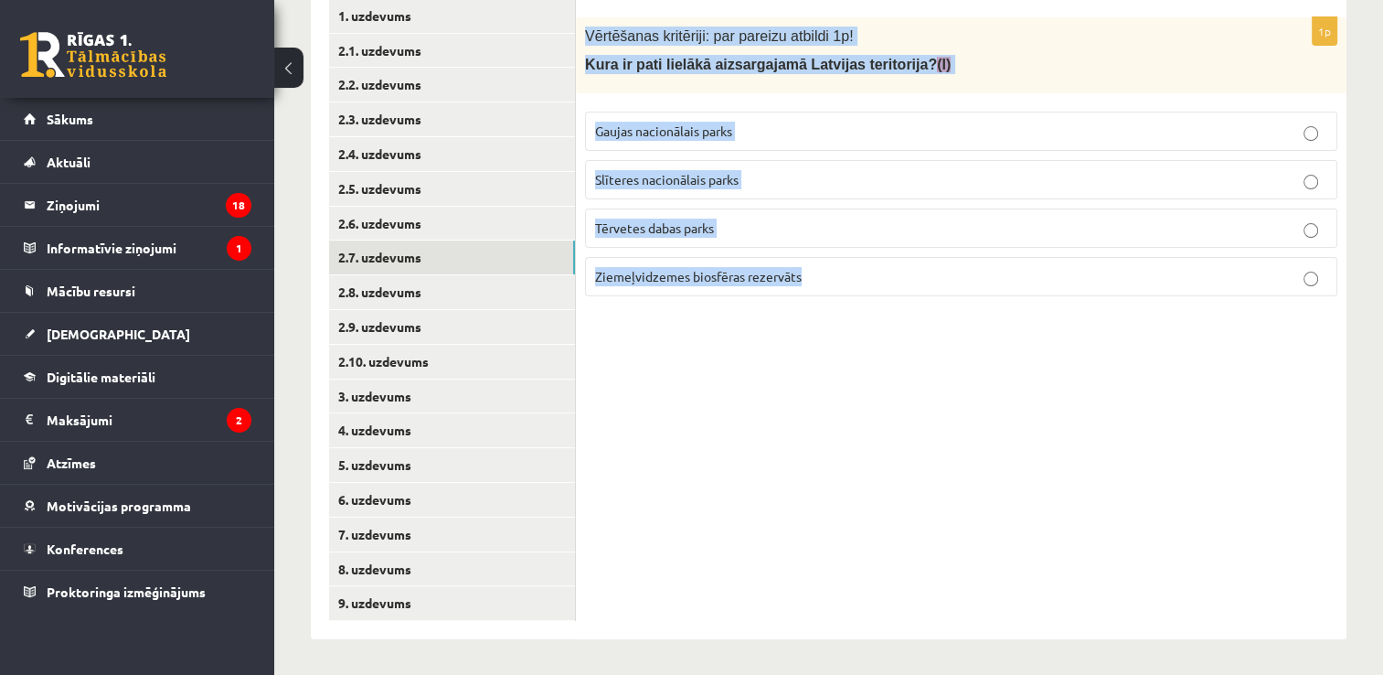
drag, startPoint x: 581, startPoint y: 27, endPoint x: 875, endPoint y: 309, distance: 407.4
click at [875, 309] on div "1p Vērtēšanas kritēriji: par pareizu atbildi 1p! Kura ir pati lielākā aizsargaj…" at bounding box center [961, 310] width 771 height 658
copy div "Vērtēšanas kritēriji: par pareizu atbildi 1p! Kura ir pati lielākā aizsargajamā…"
click at [966, 472] on div "1p Vērtēšanas kritēriji: par pareizu atbildi 1p! Kura ir pati lielākā aizsargaj…" at bounding box center [961, 310] width 771 height 658
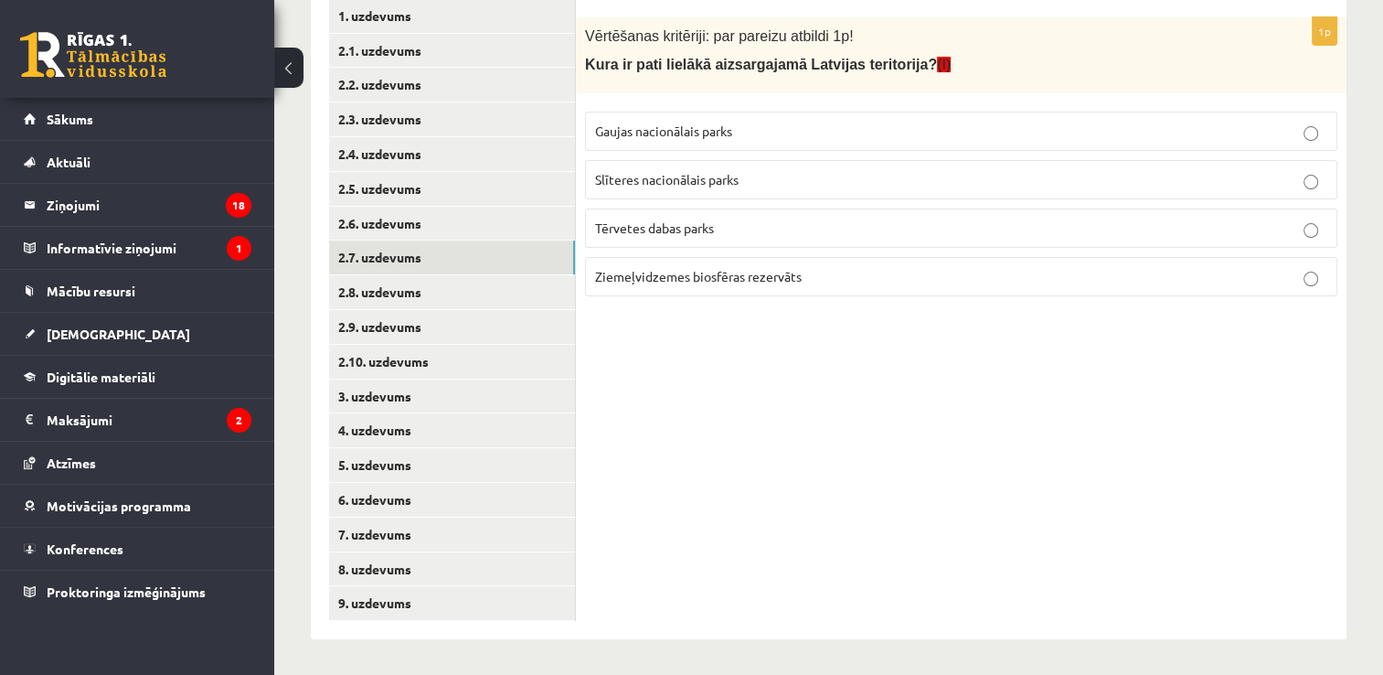
click at [690, 283] on p "Ziemeļvidzemes biosfēras rezervāts" at bounding box center [961, 276] width 732 height 19
click at [496, 284] on link "2.8. uzdevums" at bounding box center [452, 292] width 246 height 34
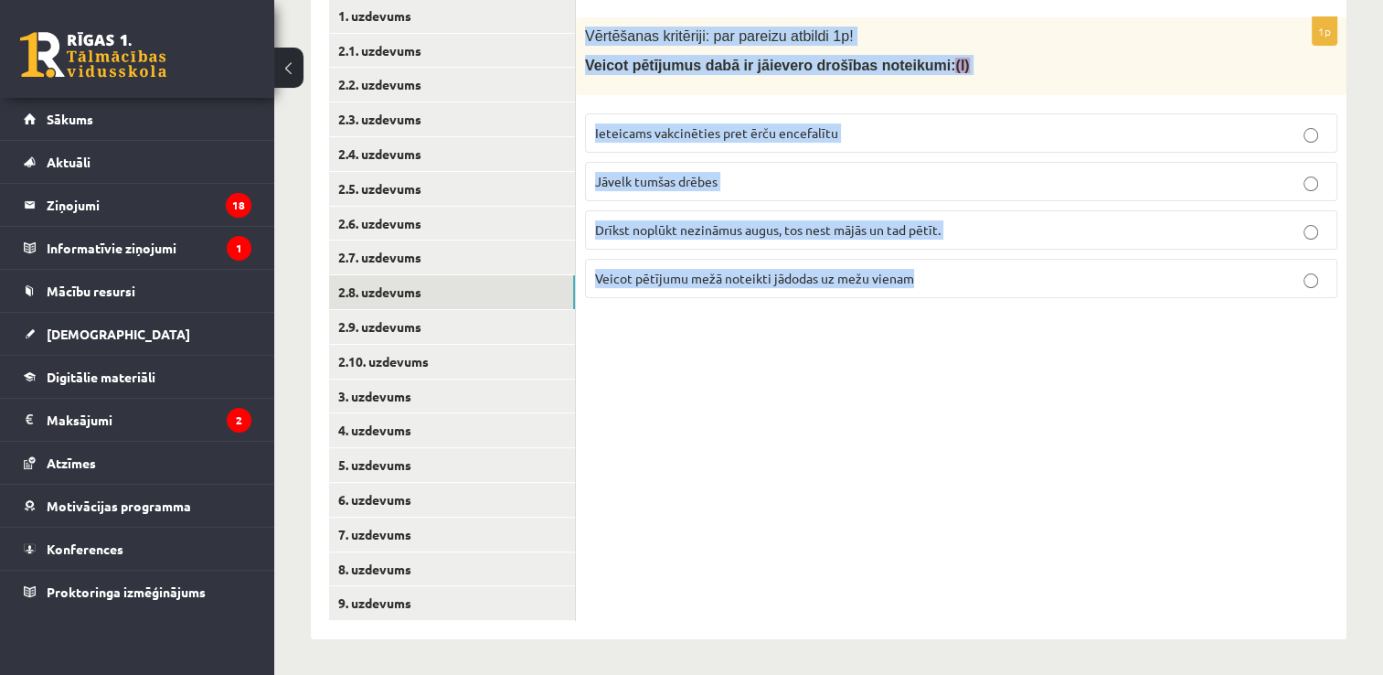
drag, startPoint x: 585, startPoint y: 20, endPoint x: 1069, endPoint y: 304, distance: 561.1
click at [1069, 304] on div "1p Vērtēšanas kritēriji: par pareizu atbildi 1p! Veicot pētījumus dabā ir jāiev…" at bounding box center [961, 164] width 771 height 295
click at [1061, 265] on label "Veicot pētījumu mežā noteikti jādodas uz mežu vienam" at bounding box center [961, 278] width 752 height 39
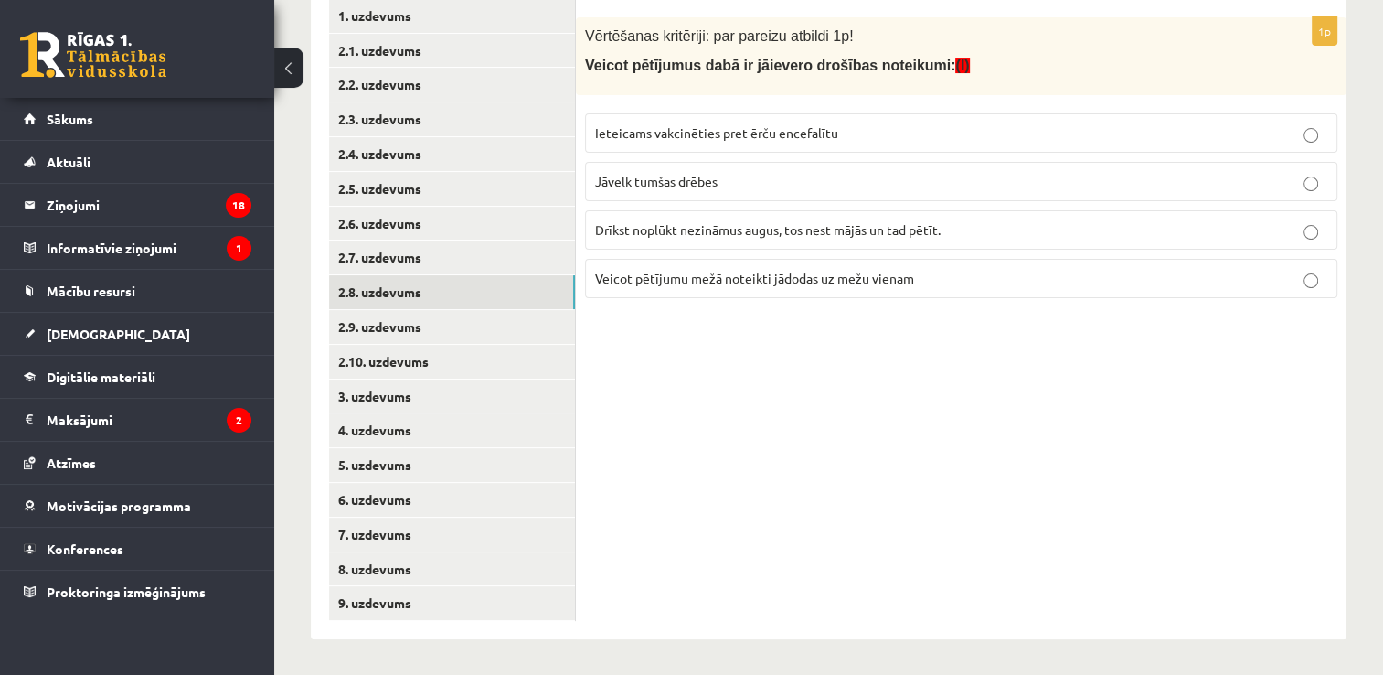
click at [697, 120] on label "Ieteicams vakcinēties pret ērču encefalītu" at bounding box center [961, 132] width 752 height 39
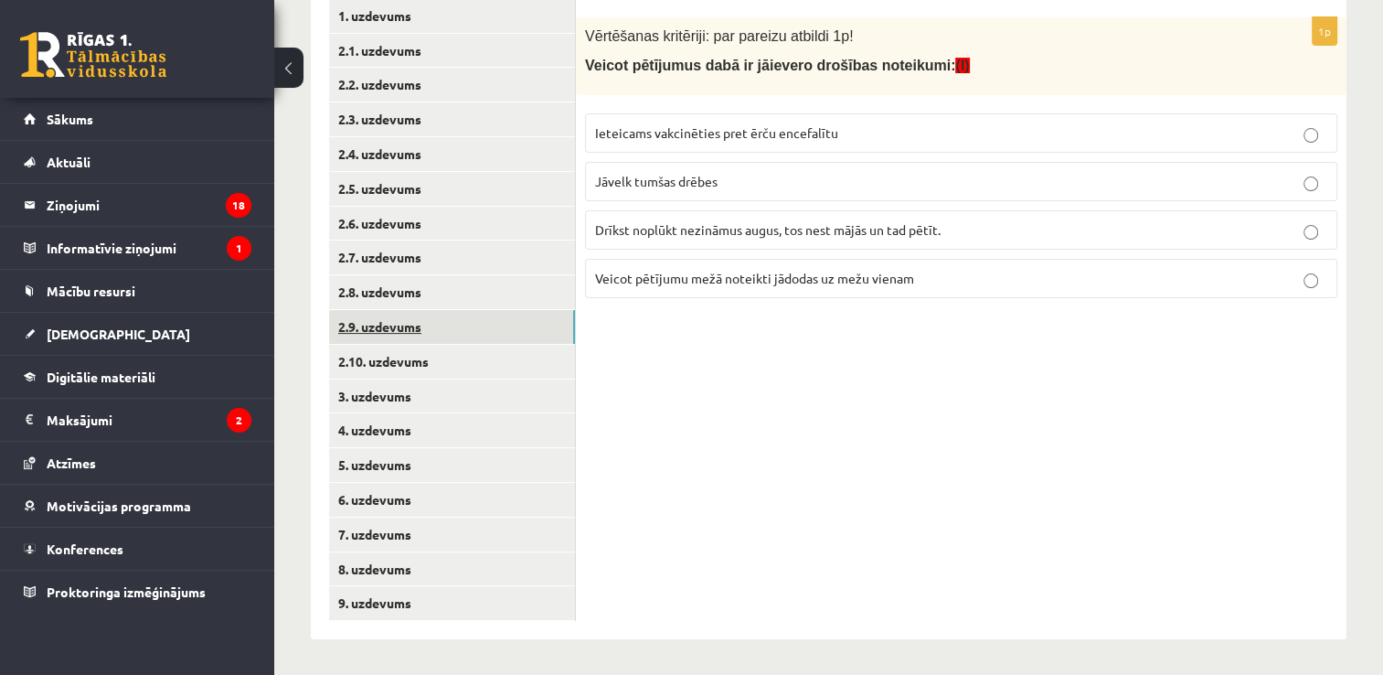
click at [507, 338] on link "2.9. uzdevums" at bounding box center [452, 327] width 246 height 34
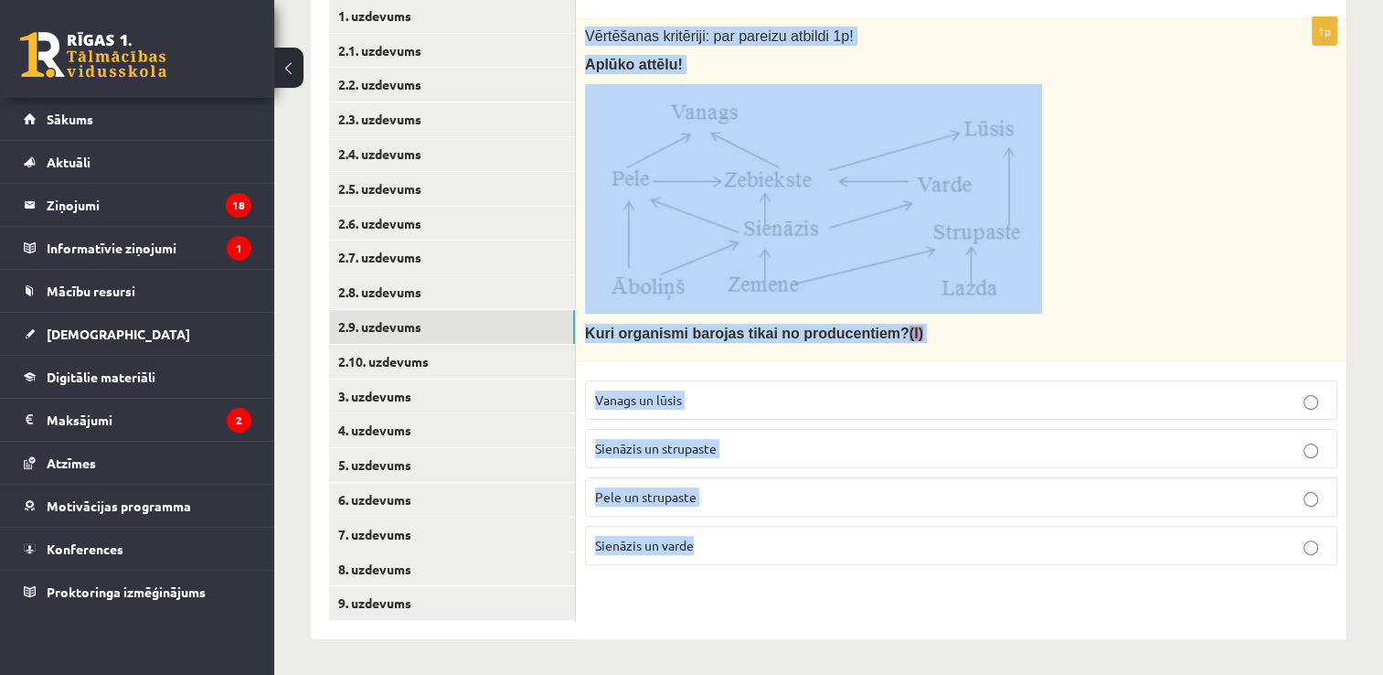
drag, startPoint x: 581, startPoint y: 34, endPoint x: 724, endPoint y: 560, distance: 545.0
click at [724, 560] on div "1p Vērtēšanas kritēriji: par pareizu atbildi 1p! Aplūko attēlu! Kuri organismi …" at bounding box center [961, 298] width 771 height 562
click at [834, 573] on div "1p Vērtēšanas kritēriji: par pareizu atbildi 1p! Aplūko attēlu! Kuri organismi …" at bounding box center [961, 298] width 771 height 562
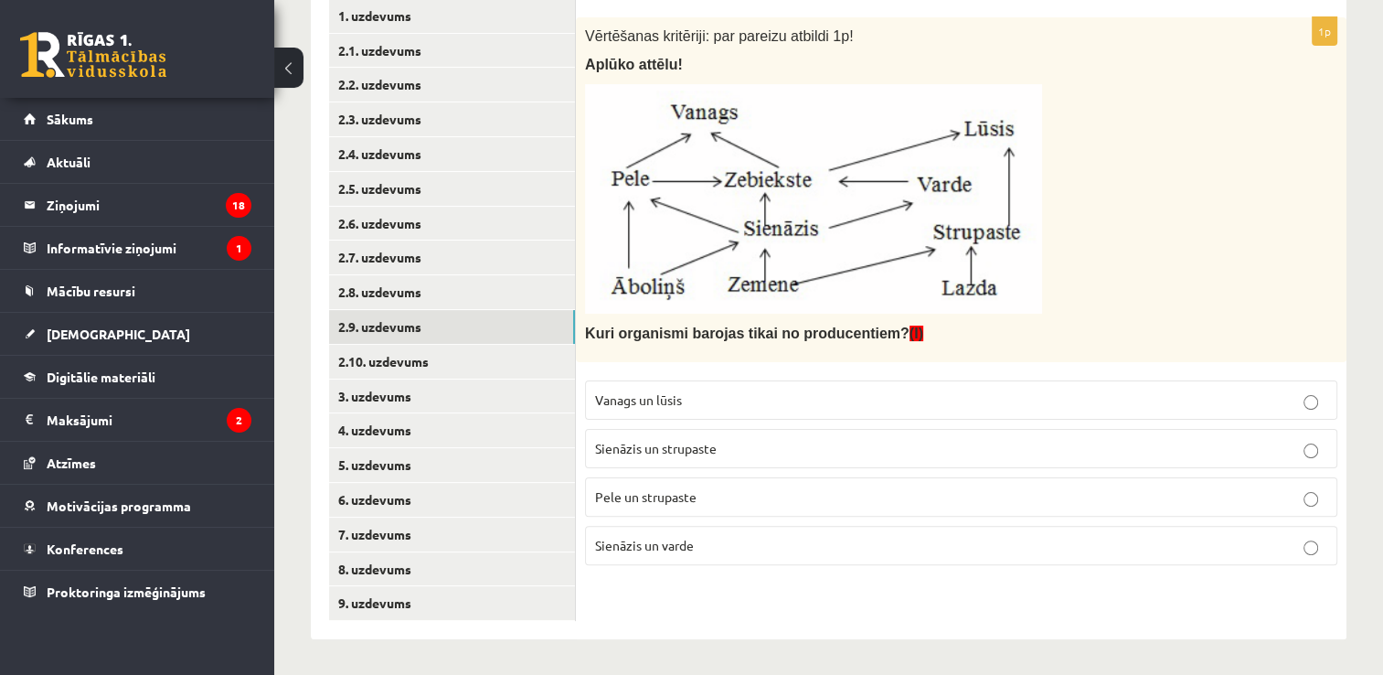
click at [678, 448] on span "Sienāzis un strupaste" at bounding box center [656, 448] width 122 height 16
click at [490, 364] on link "2.10. uzdevums" at bounding box center [452, 362] width 246 height 34
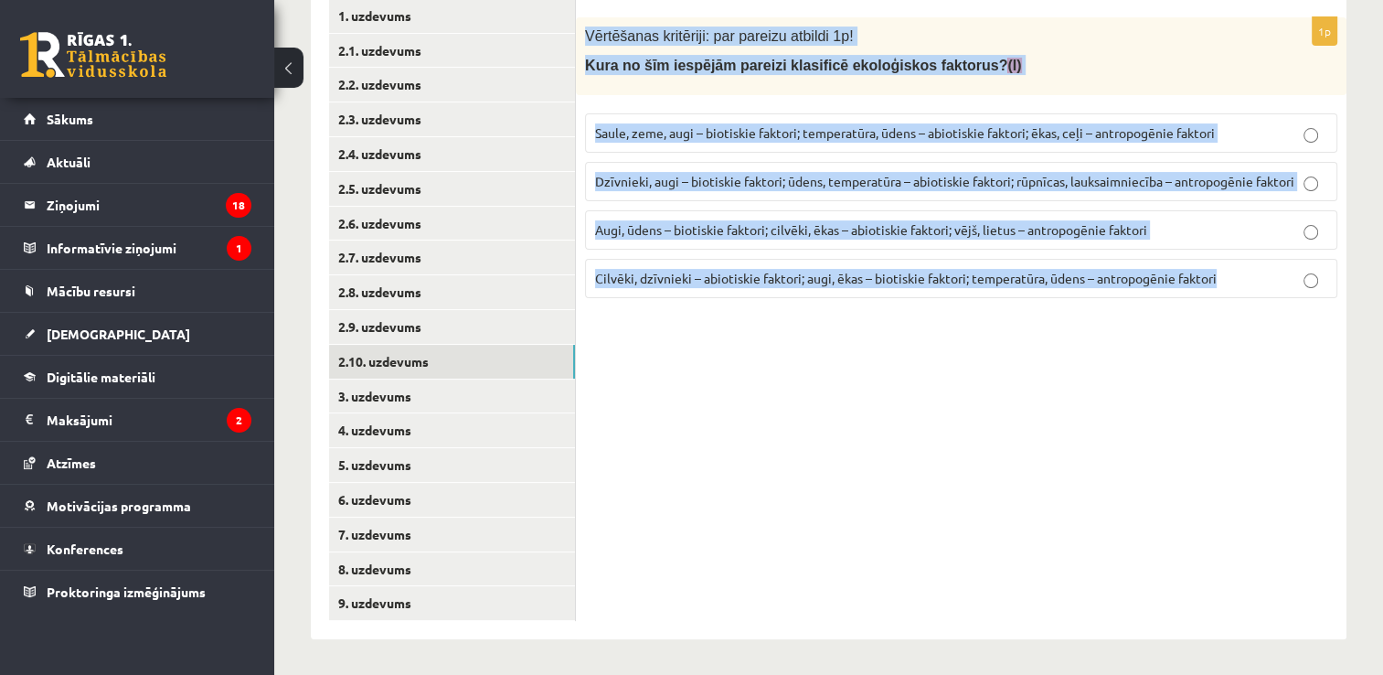
drag, startPoint x: 583, startPoint y: 21, endPoint x: 1293, endPoint y: 273, distance: 753.1
click at [1293, 273] on div "1p Vērtēšanas kritēriji: par pareizu atbildi 1p! Kura no šīm iespējām pareizi k…" at bounding box center [961, 164] width 771 height 295
click at [1090, 491] on div "1p Vērtēšanas kritēriji: par pareizu atbildi 1p! Kura no šīm iespējām pareizi k…" at bounding box center [961, 310] width 771 height 658
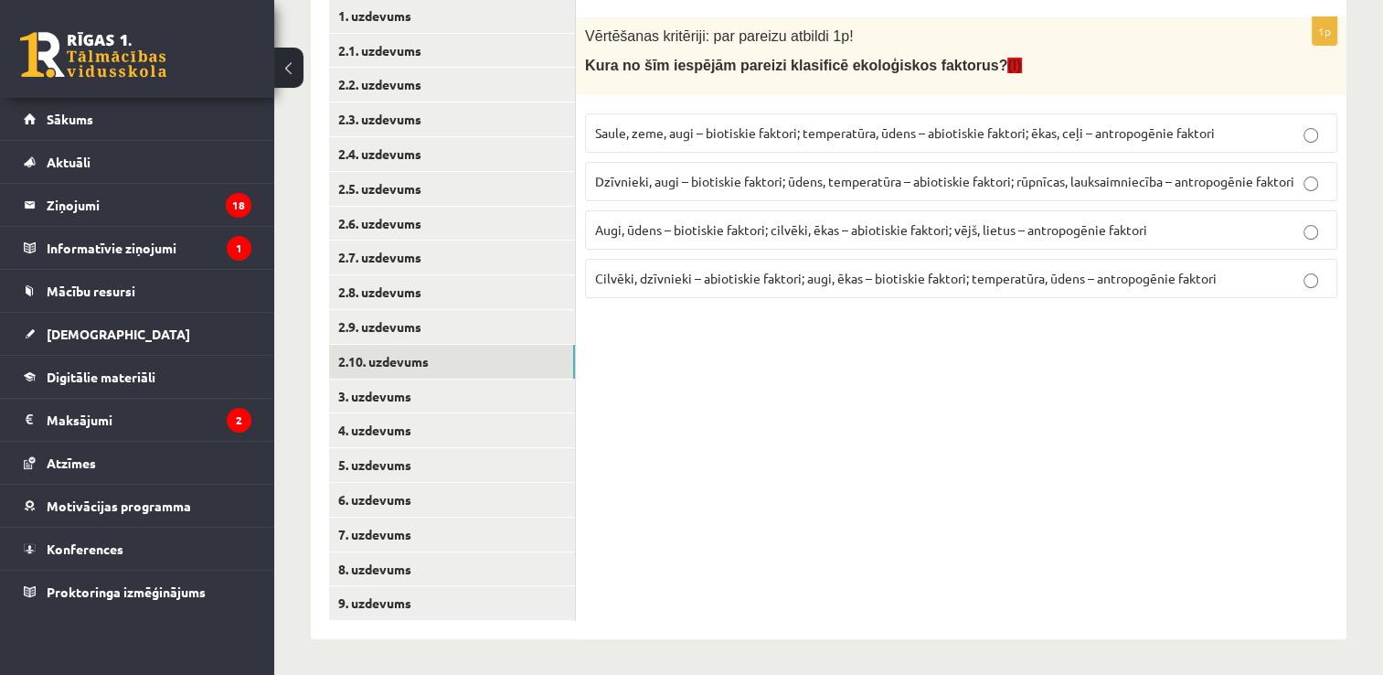
click at [1115, 177] on span "Dzīvnieki, augi – biotiskie faktori; ūdens, temperatūra – abiotiskie faktori; r…" at bounding box center [944, 181] width 699 height 16
click at [444, 397] on link "3. uzdevums" at bounding box center [452, 396] width 246 height 34
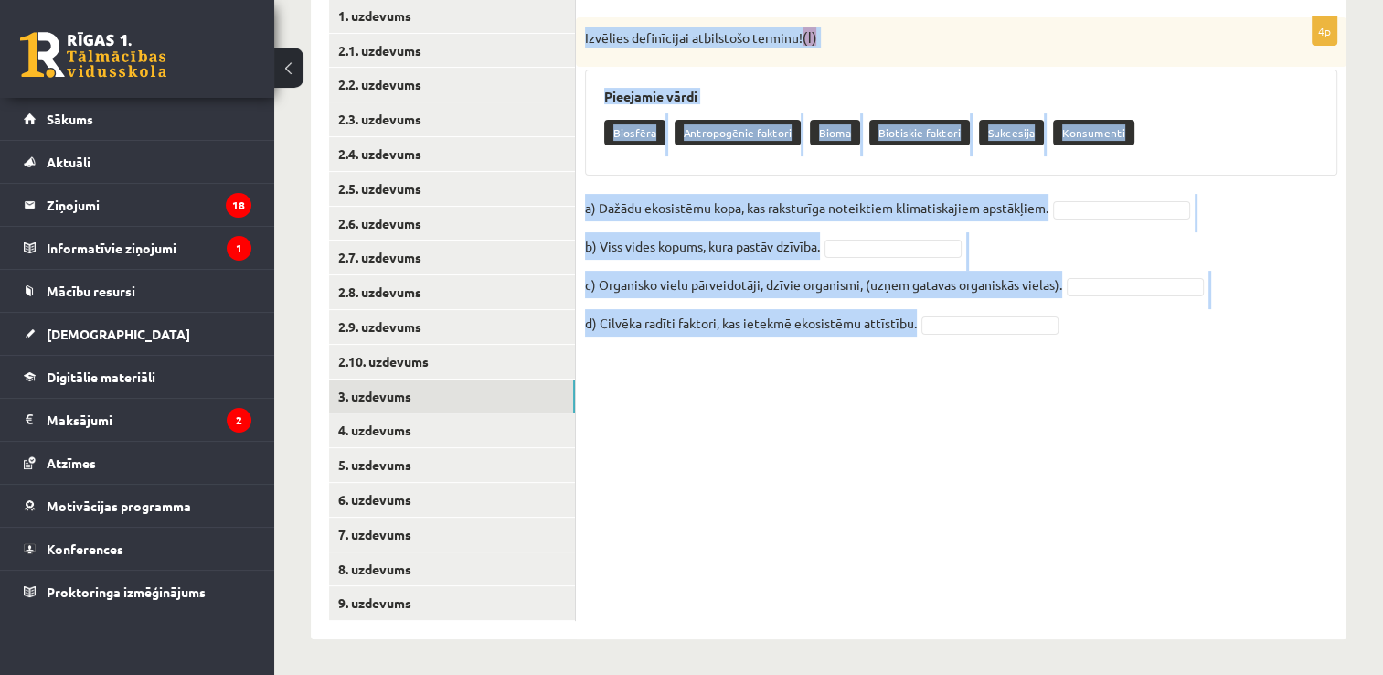
drag, startPoint x: 582, startPoint y: 32, endPoint x: 1066, endPoint y: 324, distance: 564.8
click at [1066, 324] on div "4p Izvēlies definīcijai atbilstošo terminu! (I) Pieejamie vārdi Biosfēra Antrop…" at bounding box center [961, 186] width 771 height 339
click at [1148, 443] on div "4p Izvēlies definīcijai atbilstošo terminu! (I) Pieejamie vārdi Biosfēra Antrop…" at bounding box center [961, 310] width 771 height 658
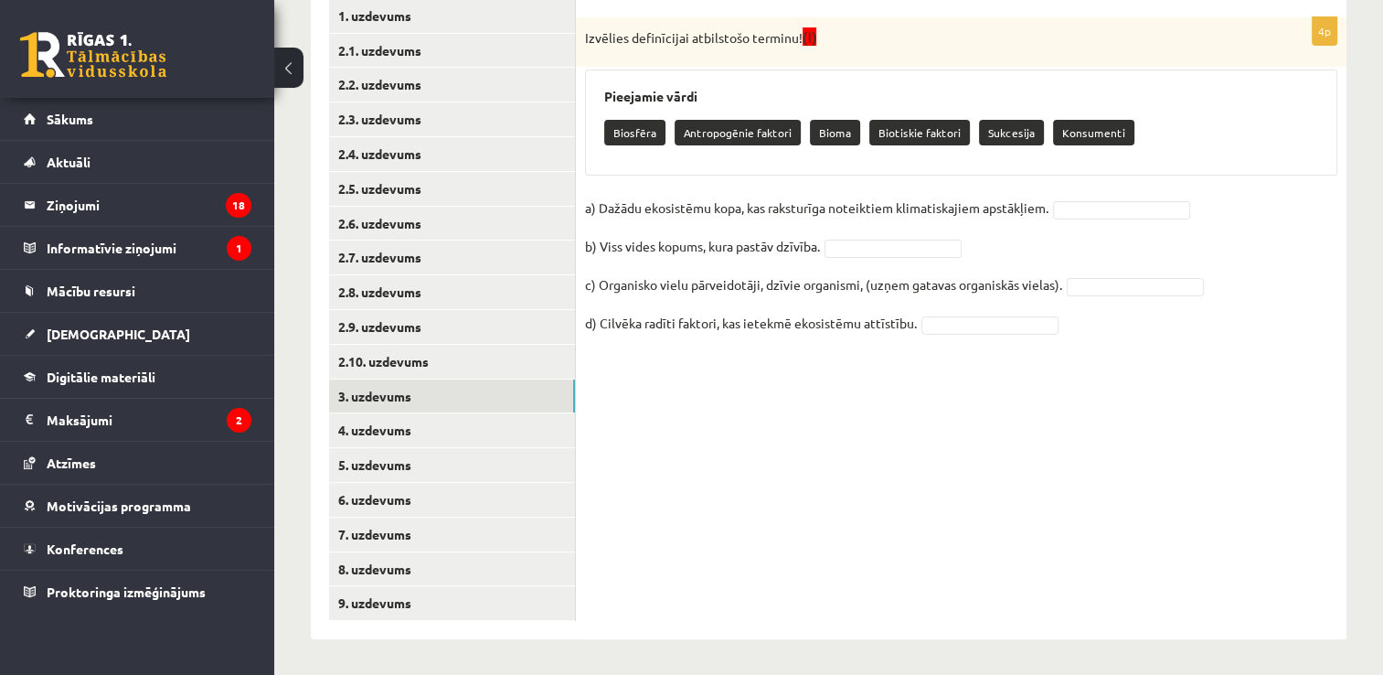
click at [1145, 221] on fieldset "a) Dažādu ekosistēmu kopa, kas raksturīga noteiktiem klimatiskajiem apstākļiem.…" at bounding box center [961, 271] width 752 height 154
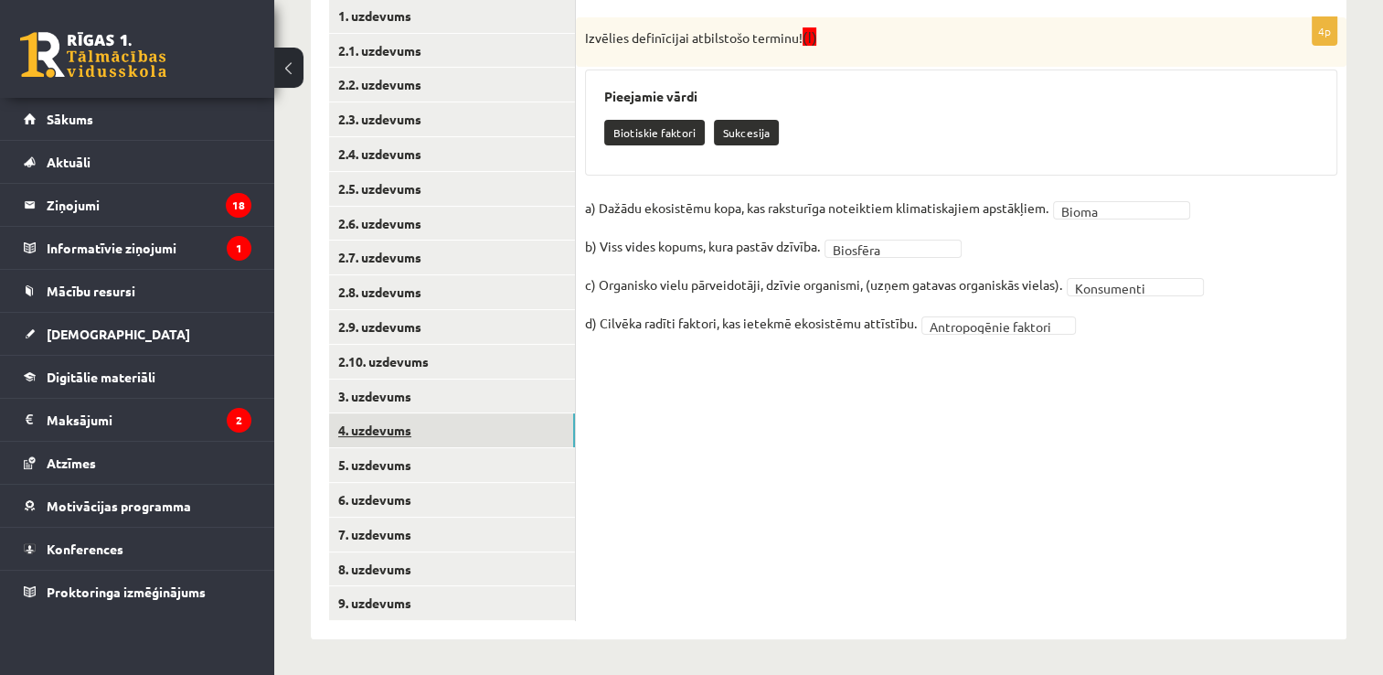
click at [393, 422] on link "4. uzdevums" at bounding box center [452, 430] width 246 height 34
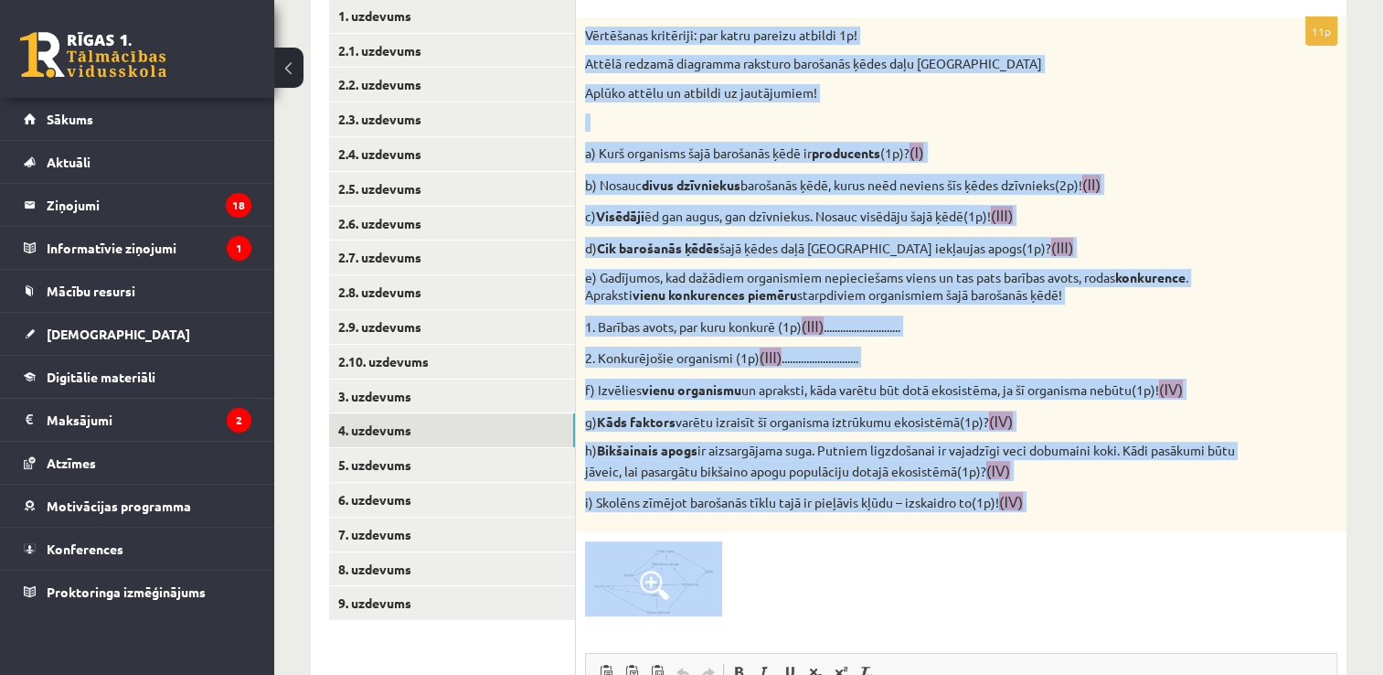
scroll to position [770, 0]
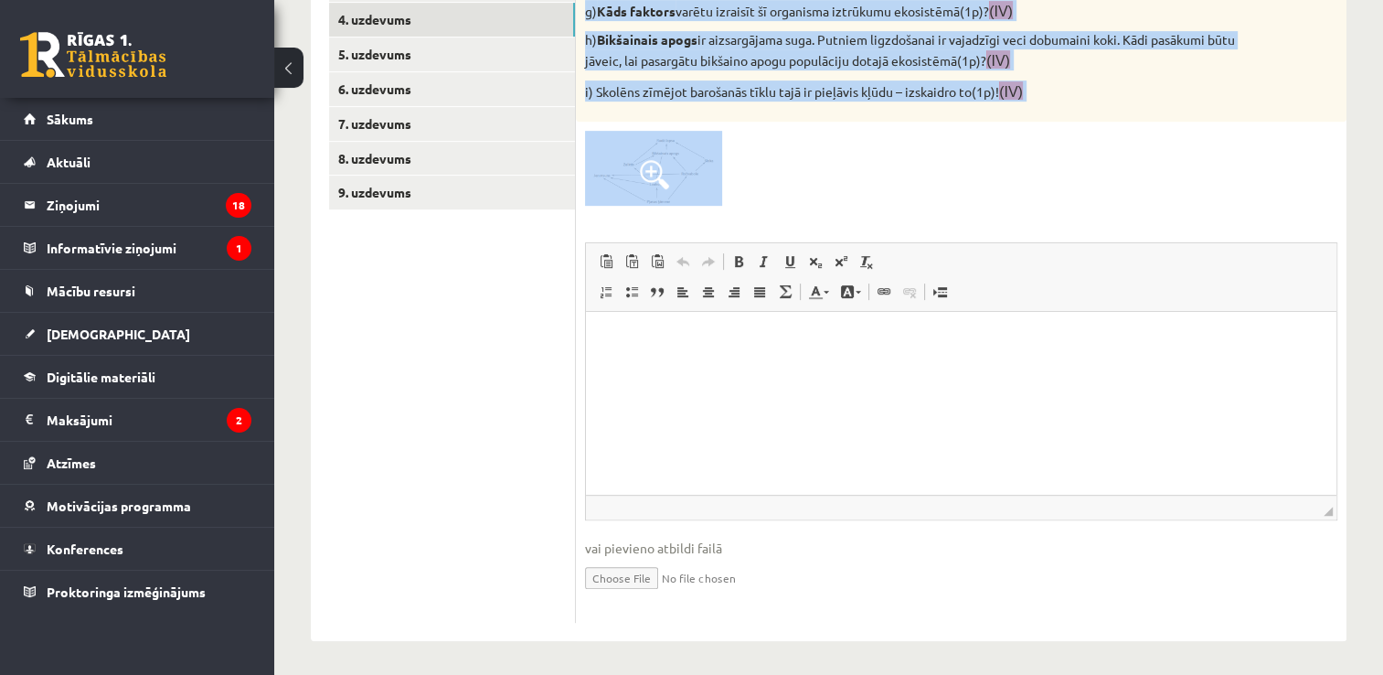
drag, startPoint x: 585, startPoint y: 26, endPoint x: 1227, endPoint y: 152, distance: 654.1
click at [1227, 152] on div "11p Vērtēšanas kritēriji: par katru pareizu atbildi 1p! Attēlā redzamā diagramm…" at bounding box center [961, 115] width 771 height 1016
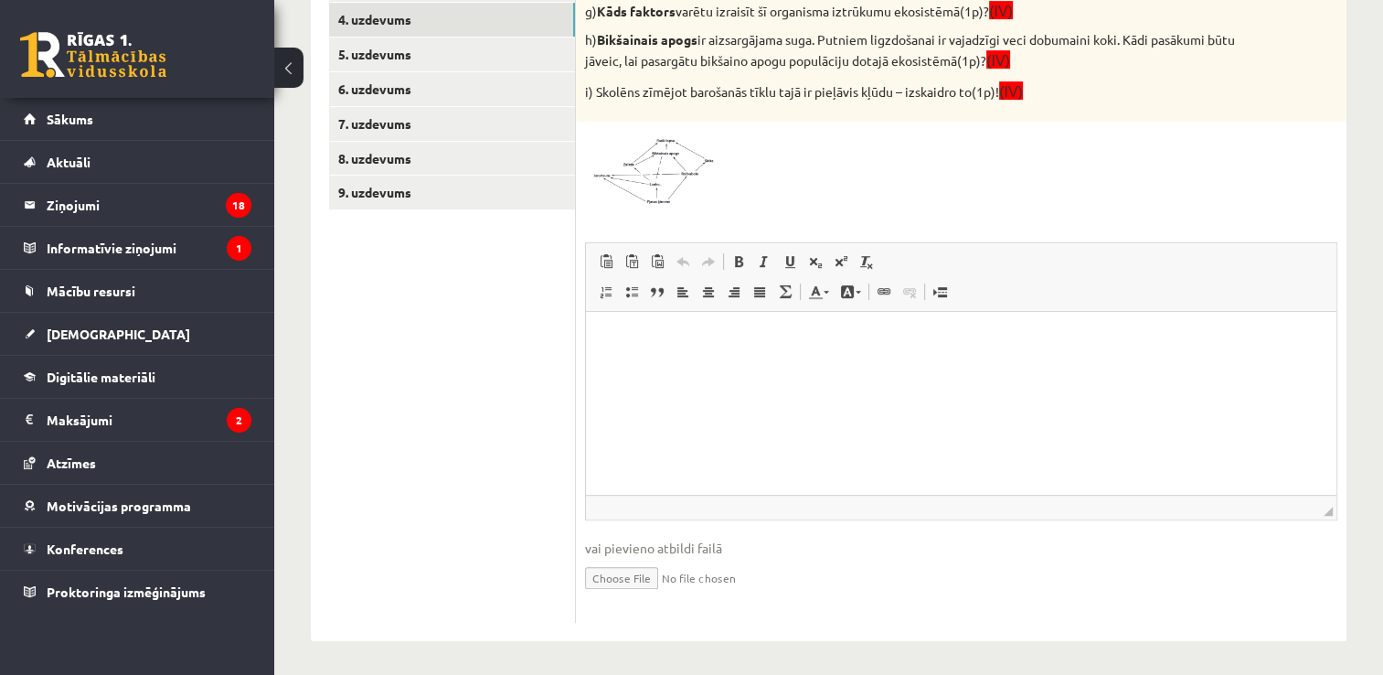
drag, startPoint x: 1227, startPoint y: 152, endPoint x: 1275, endPoint y: 165, distance: 49.2
click at [1275, 165] on div at bounding box center [961, 168] width 752 height 75
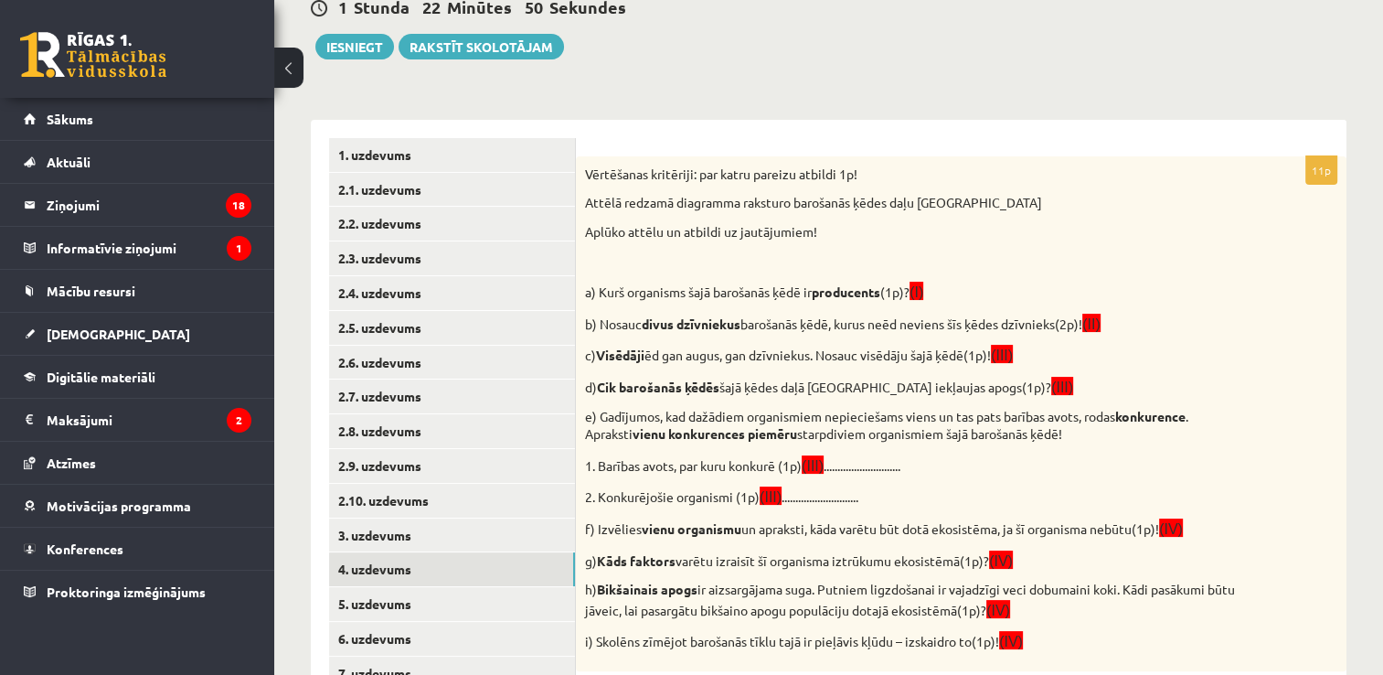
scroll to position [263, 0]
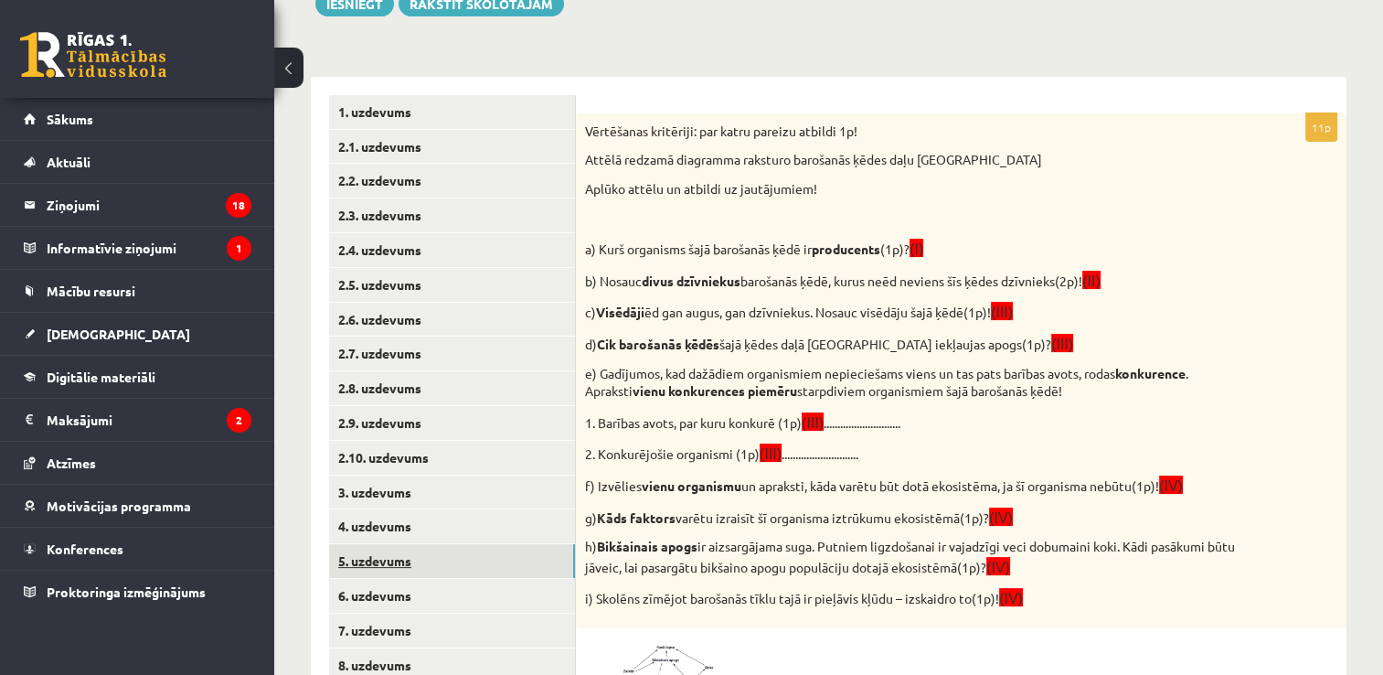
click at [459, 569] on link "5. uzdevums" at bounding box center [452, 561] width 246 height 34
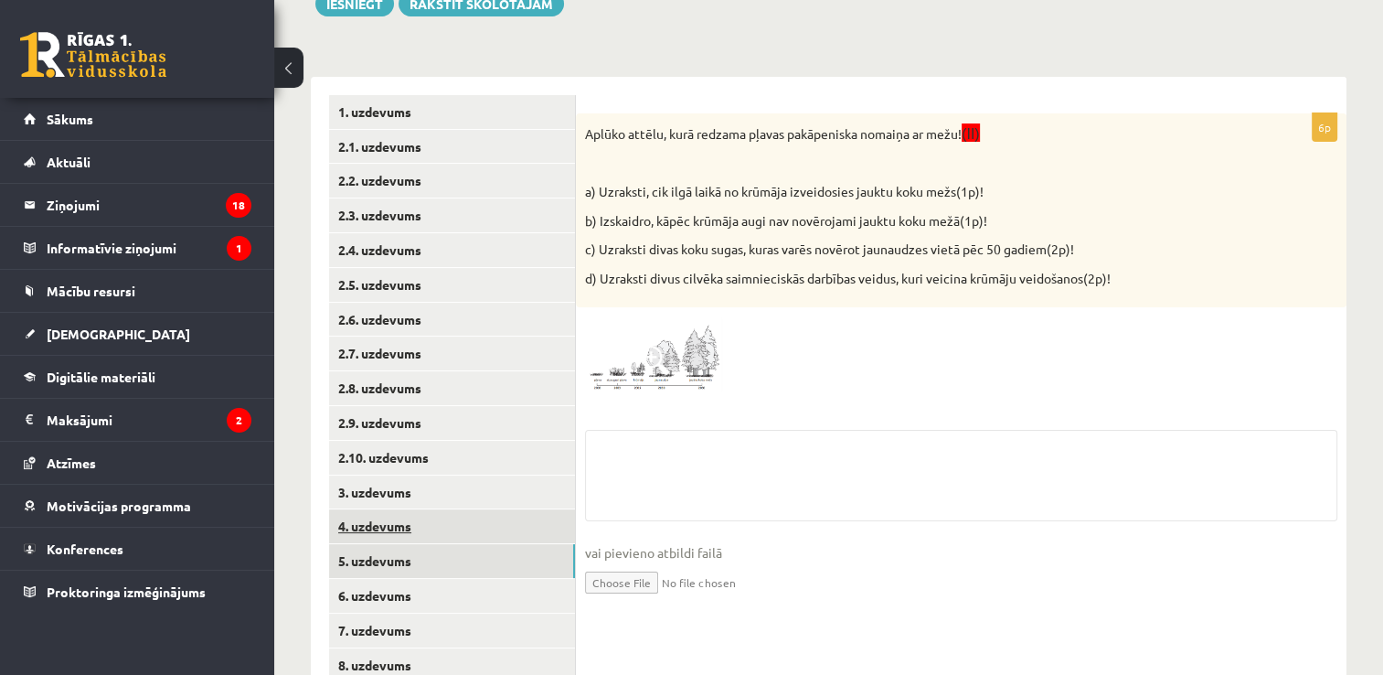
click at [444, 530] on link "4. uzdevums" at bounding box center [452, 526] width 246 height 34
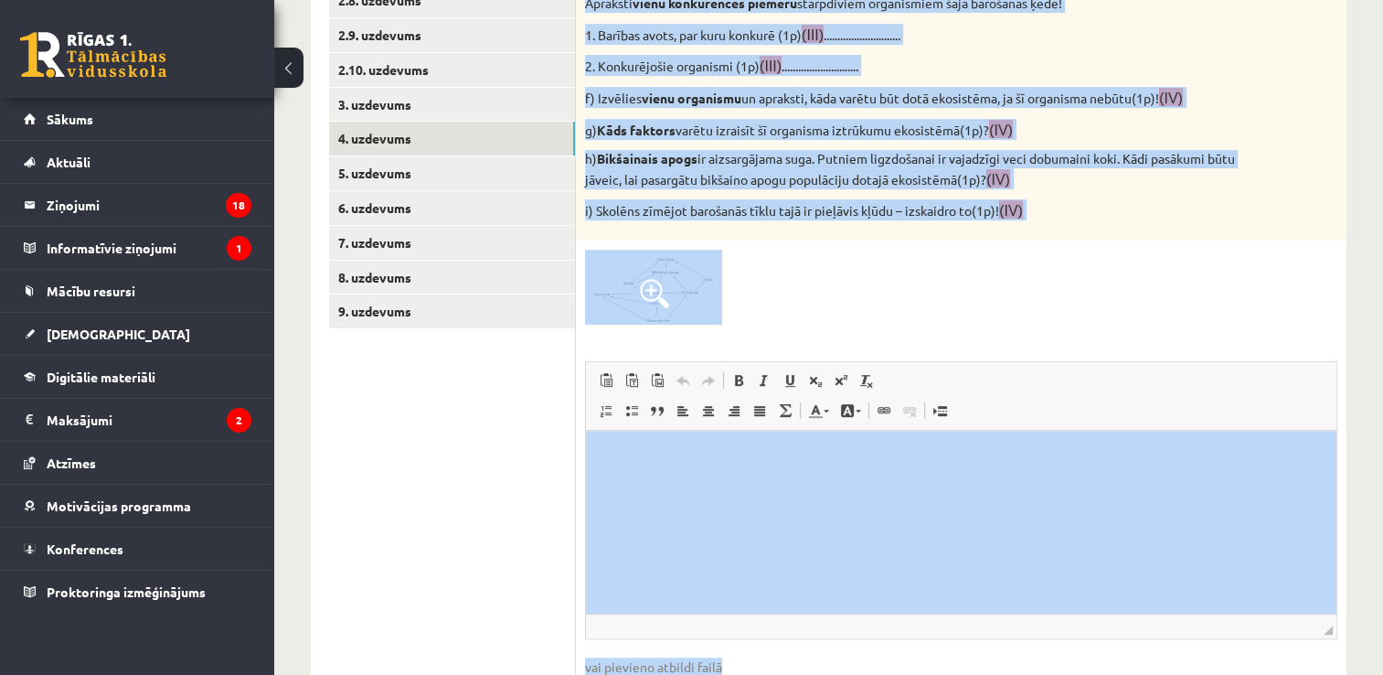
scroll to position [770, 0]
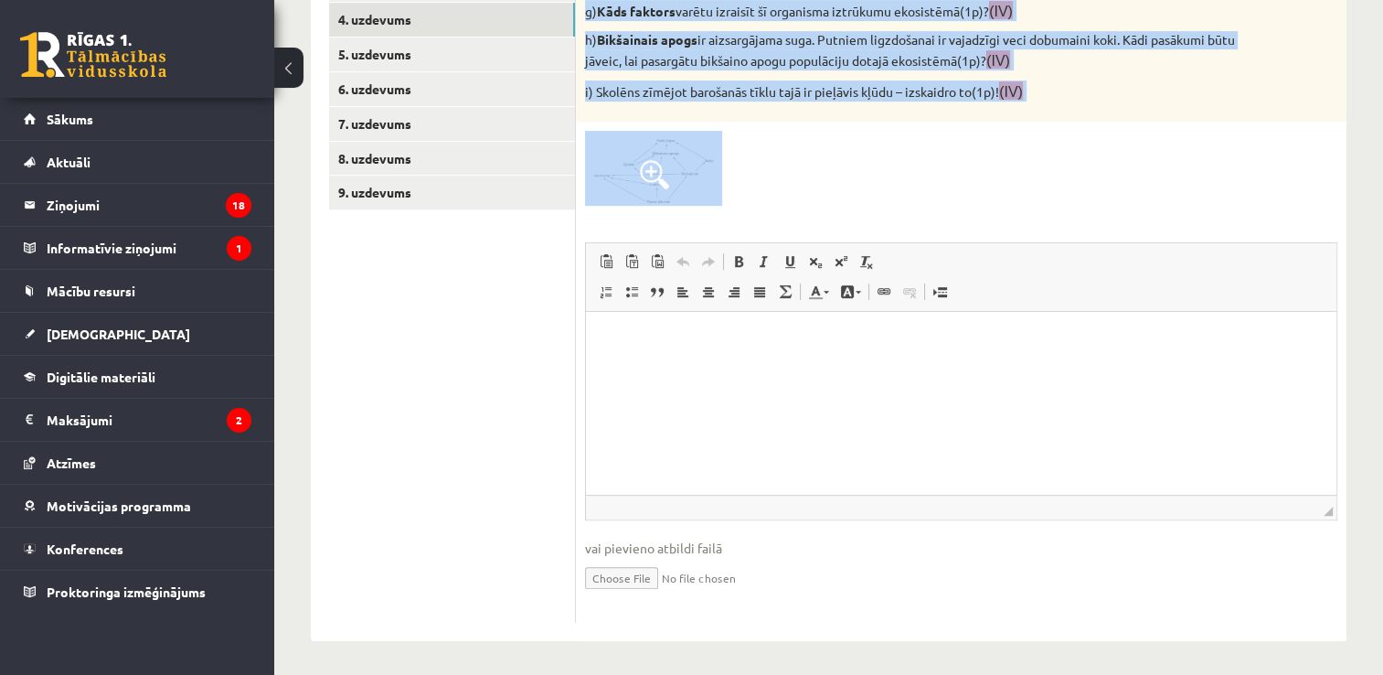
drag, startPoint x: 582, startPoint y: 126, endPoint x: 1137, endPoint y: 126, distance: 555.9
click at [1137, 126] on div "11p Vērtēšanas kritēriji: par katru pareizu atbildi 1p! Attēlā redzamā diagramm…" at bounding box center [961, 115] width 771 height 1016
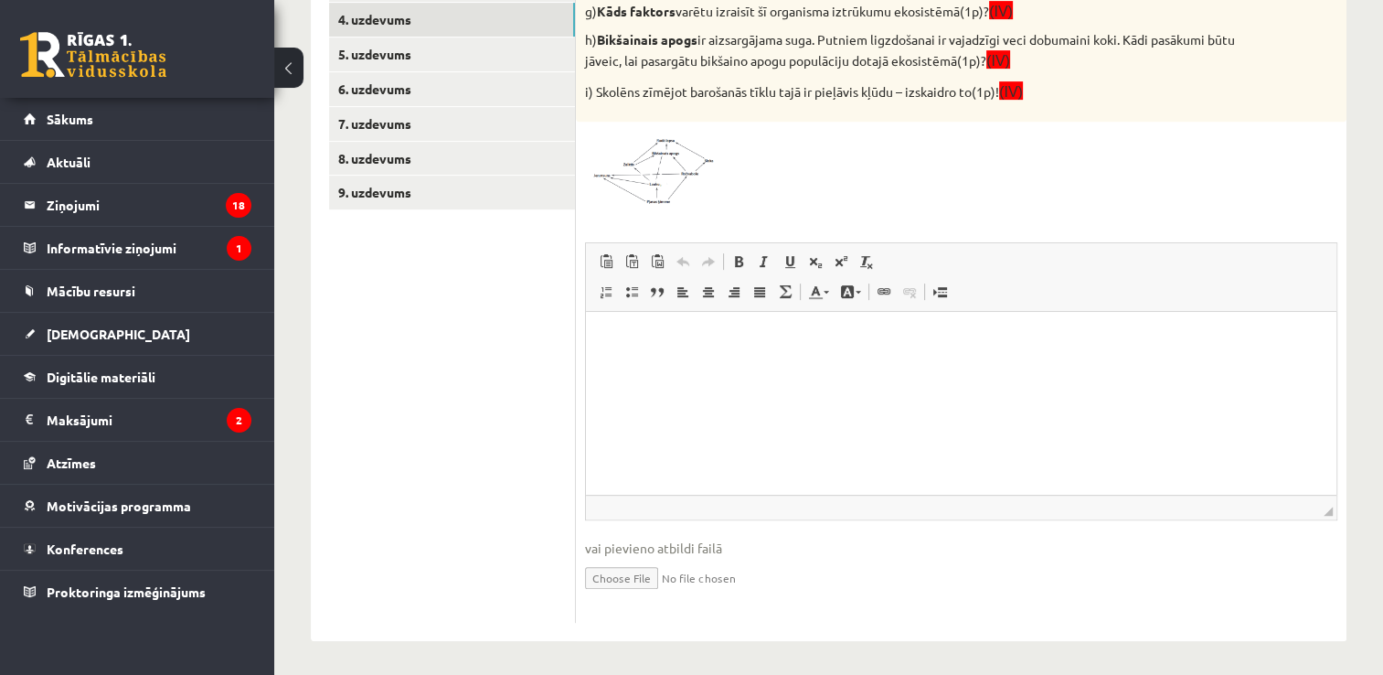
click at [1006, 187] on div at bounding box center [961, 168] width 752 height 75
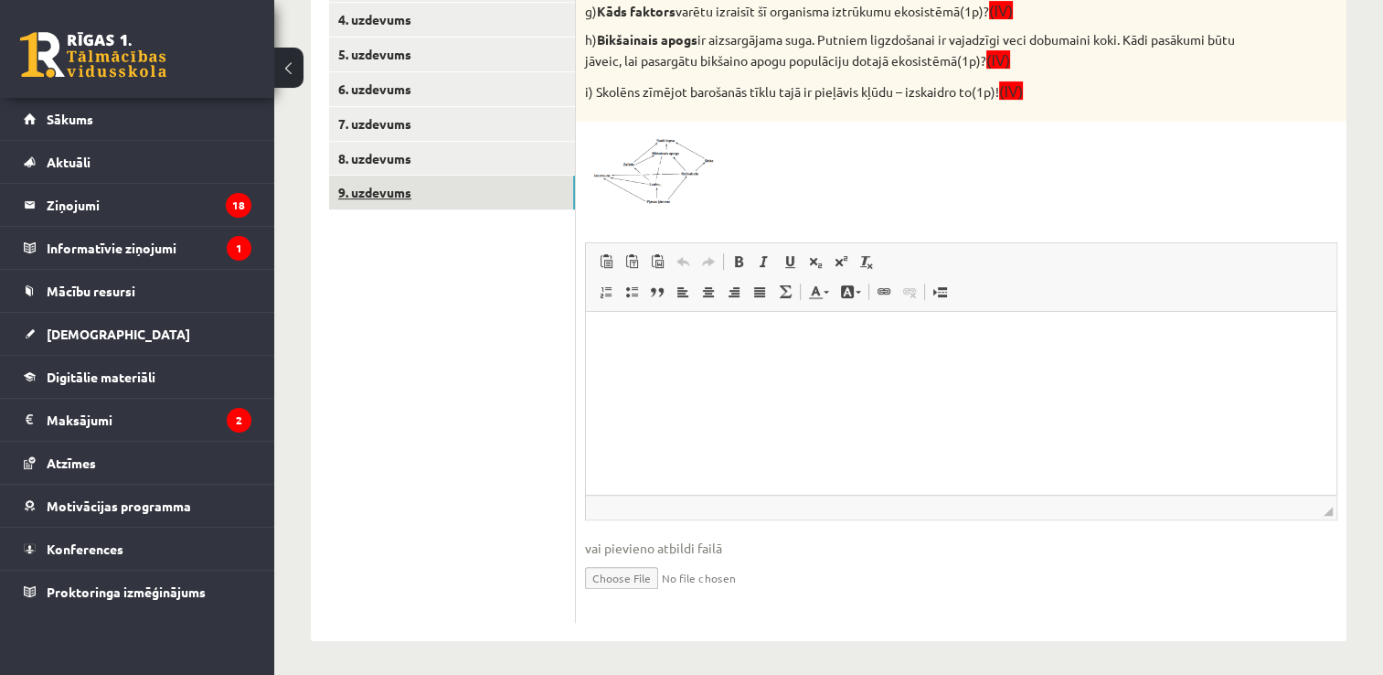
click at [430, 200] on link "9. uzdevums" at bounding box center [452, 193] width 246 height 34
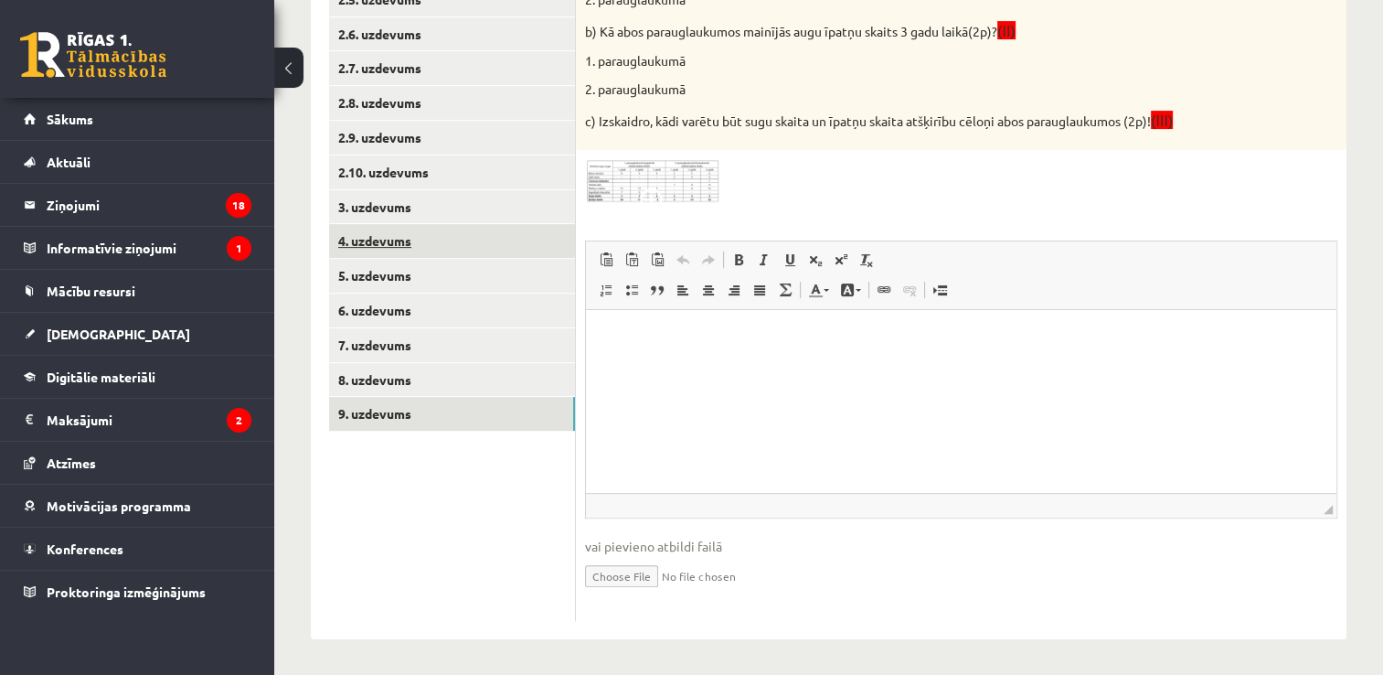
scroll to position [0, 0]
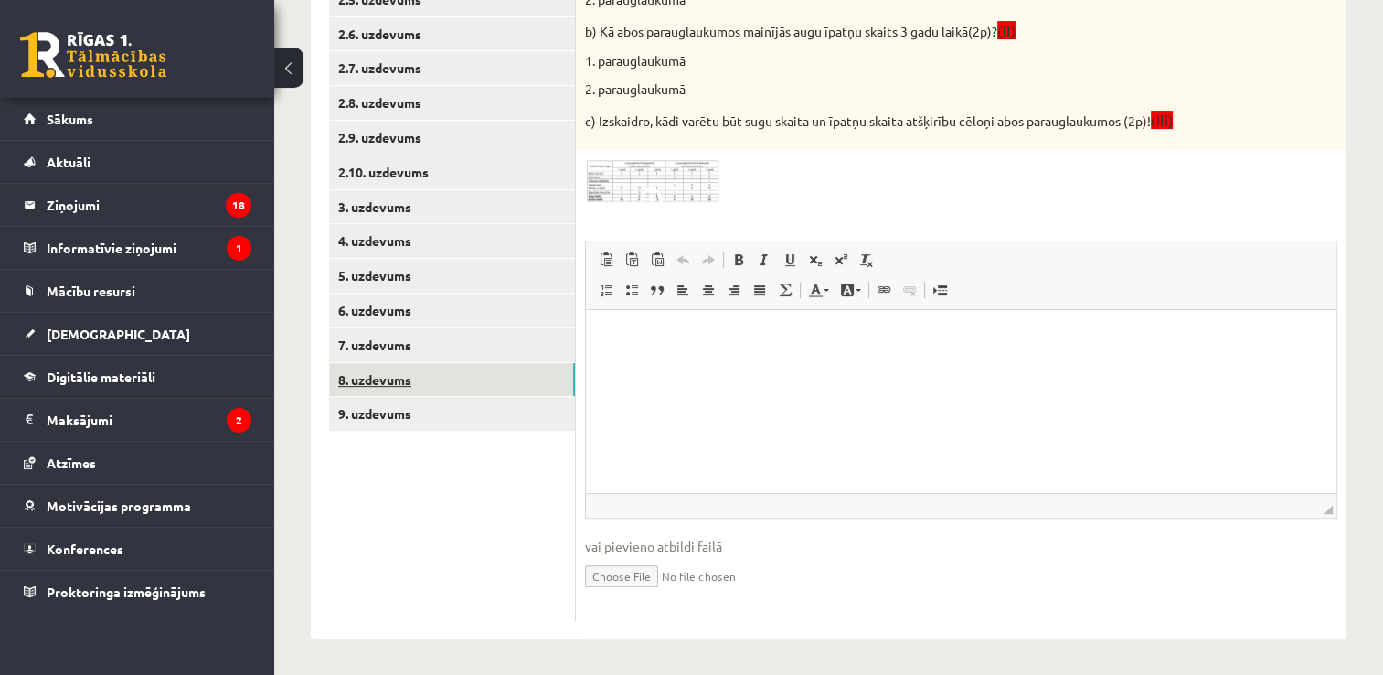
click at [417, 374] on link "8. uzdevums" at bounding box center [452, 380] width 246 height 34
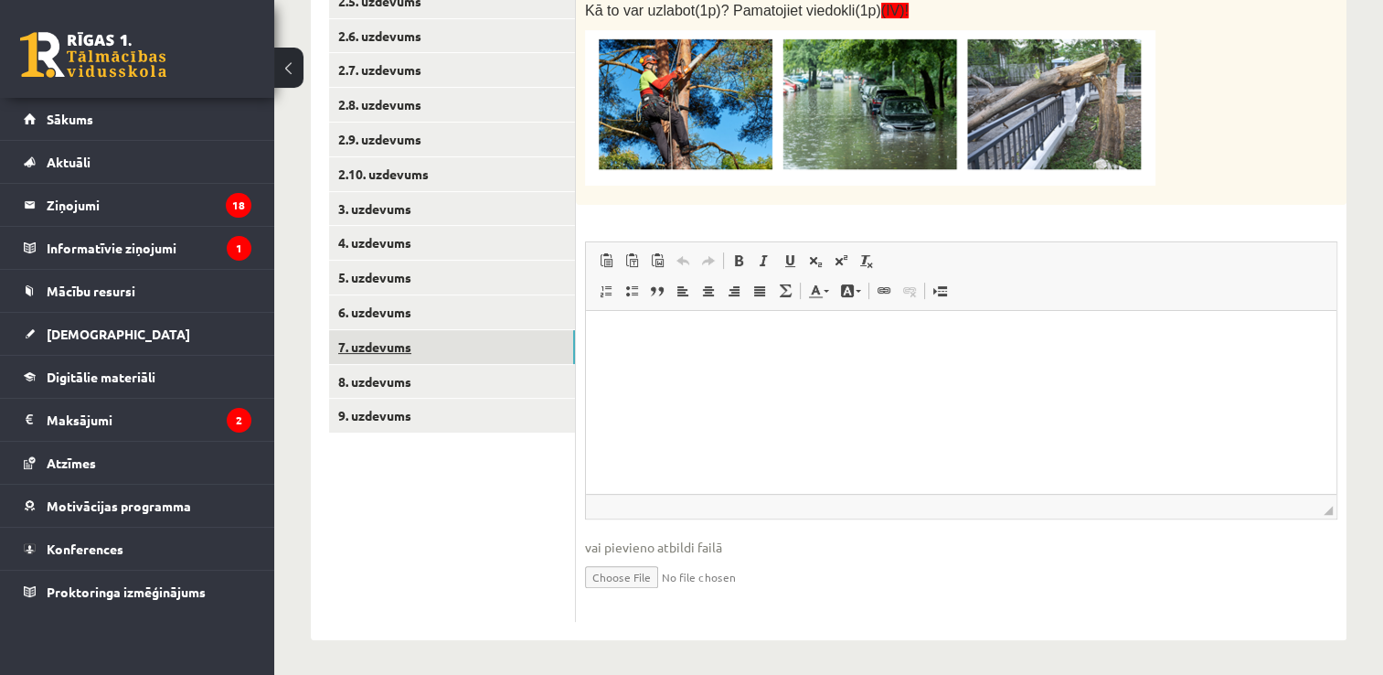
click at [420, 346] on link "7. uzdevums" at bounding box center [452, 347] width 246 height 34
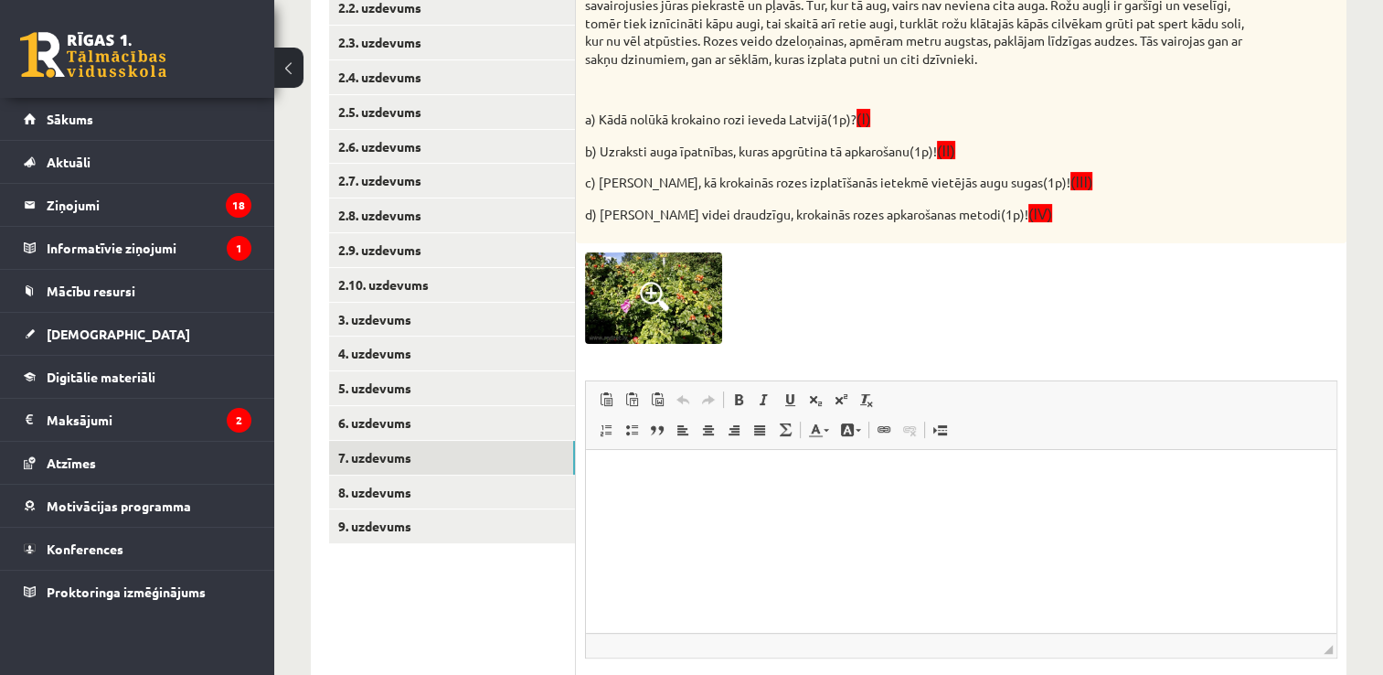
scroll to position [344, 0]
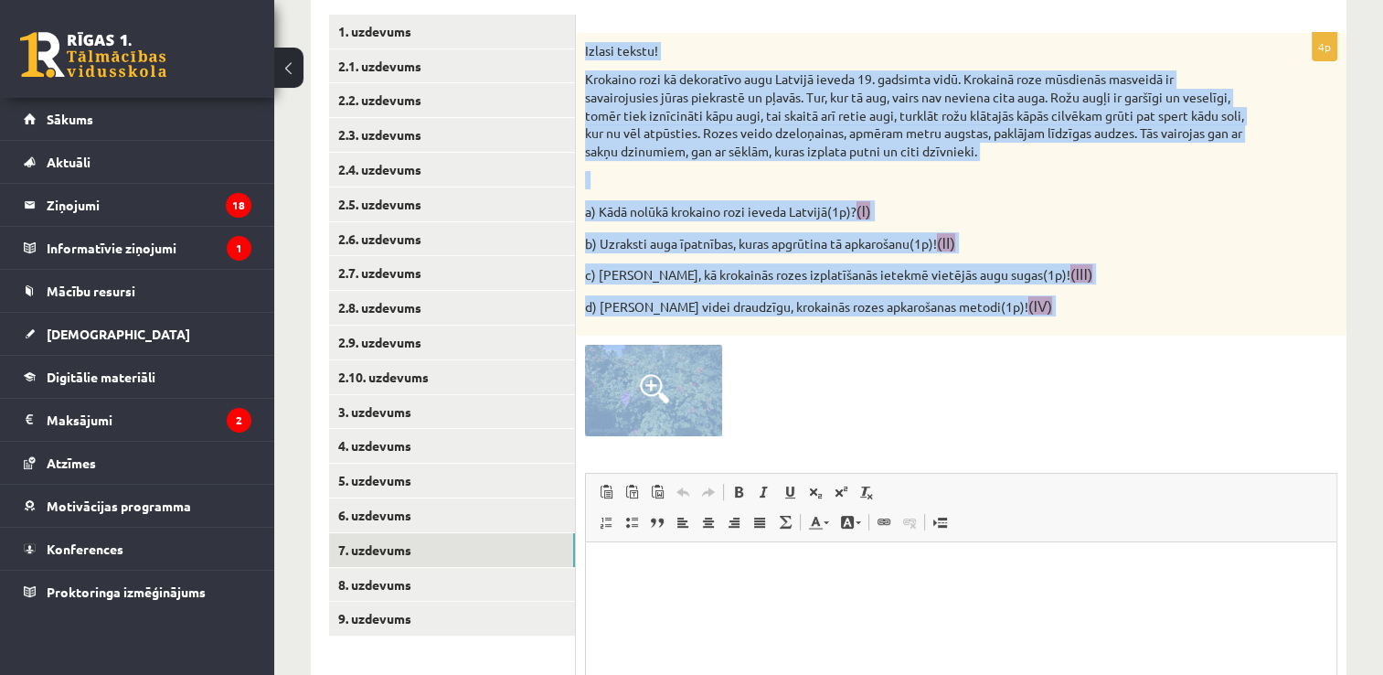
drag, startPoint x: 582, startPoint y: 50, endPoint x: 896, endPoint y: 463, distance: 518.6
click at [896, 463] on div "4p Izlasi tekstu! Krokaino rozi kā dekoratīvo augu Latvijā ieveda 19. gadsimta …" at bounding box center [961, 443] width 771 height 821
click at [937, 399] on div at bounding box center [961, 390] width 752 height 91
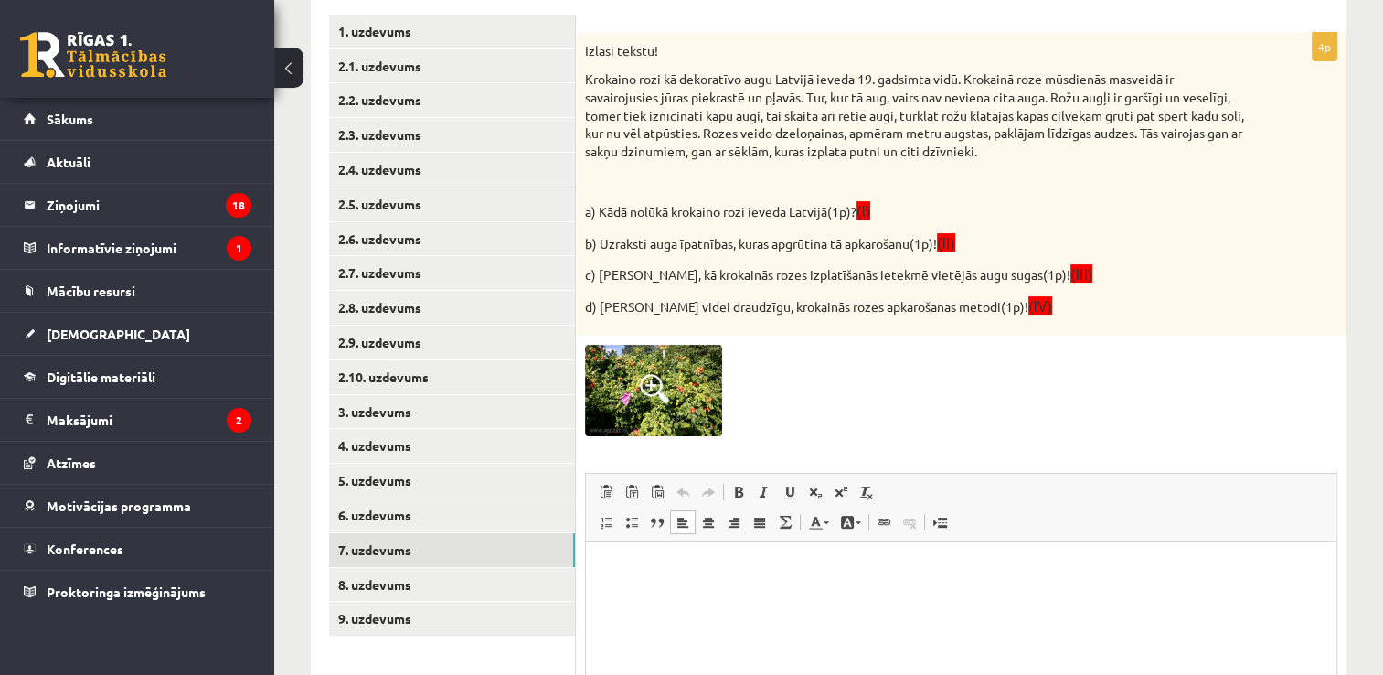
click at [726, 559] on html at bounding box center [961, 570] width 751 height 56
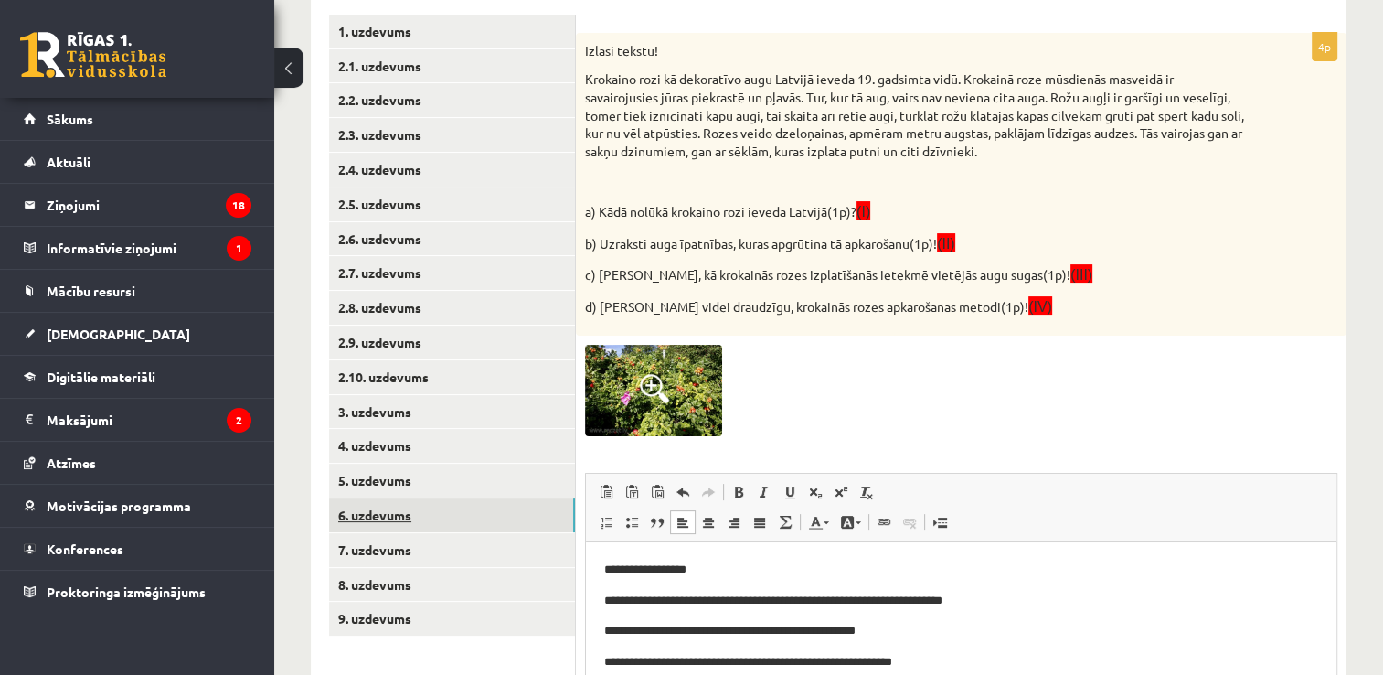
click at [387, 506] on link "6. uzdevums" at bounding box center [452, 515] width 246 height 34
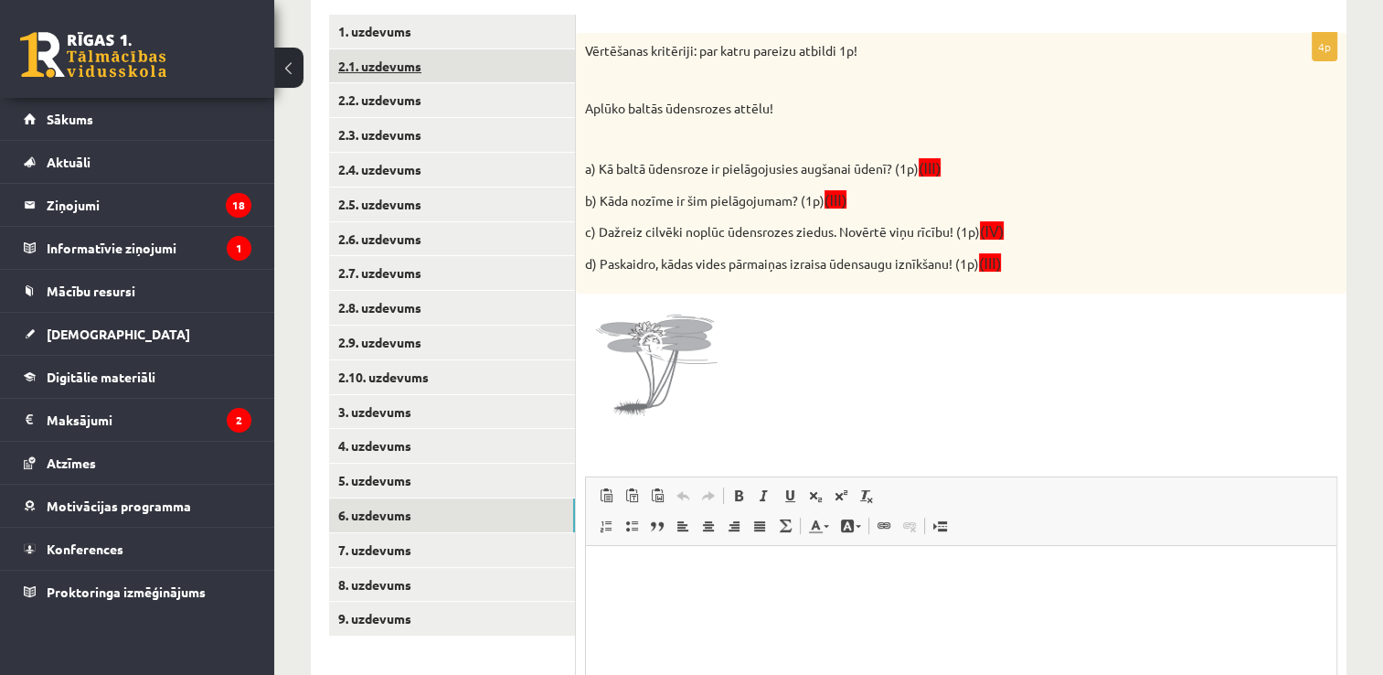
scroll to position [0, 0]
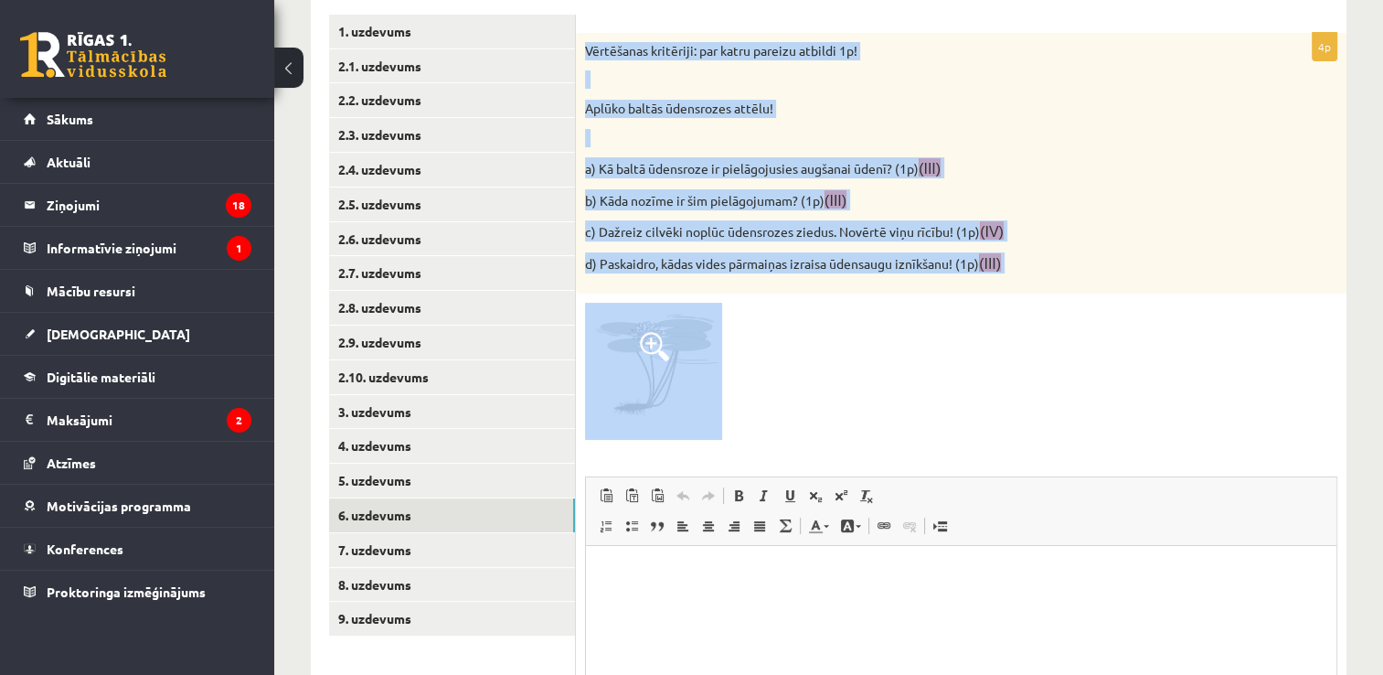
drag, startPoint x: 578, startPoint y: 39, endPoint x: 991, endPoint y: 362, distance: 524.4
click at [991, 362] on div "4p Vērtēšanas kritēriji: par katru pareizu atbildi 1p! Aplūko baltās ūdensrozes…" at bounding box center [961, 445] width 771 height 824
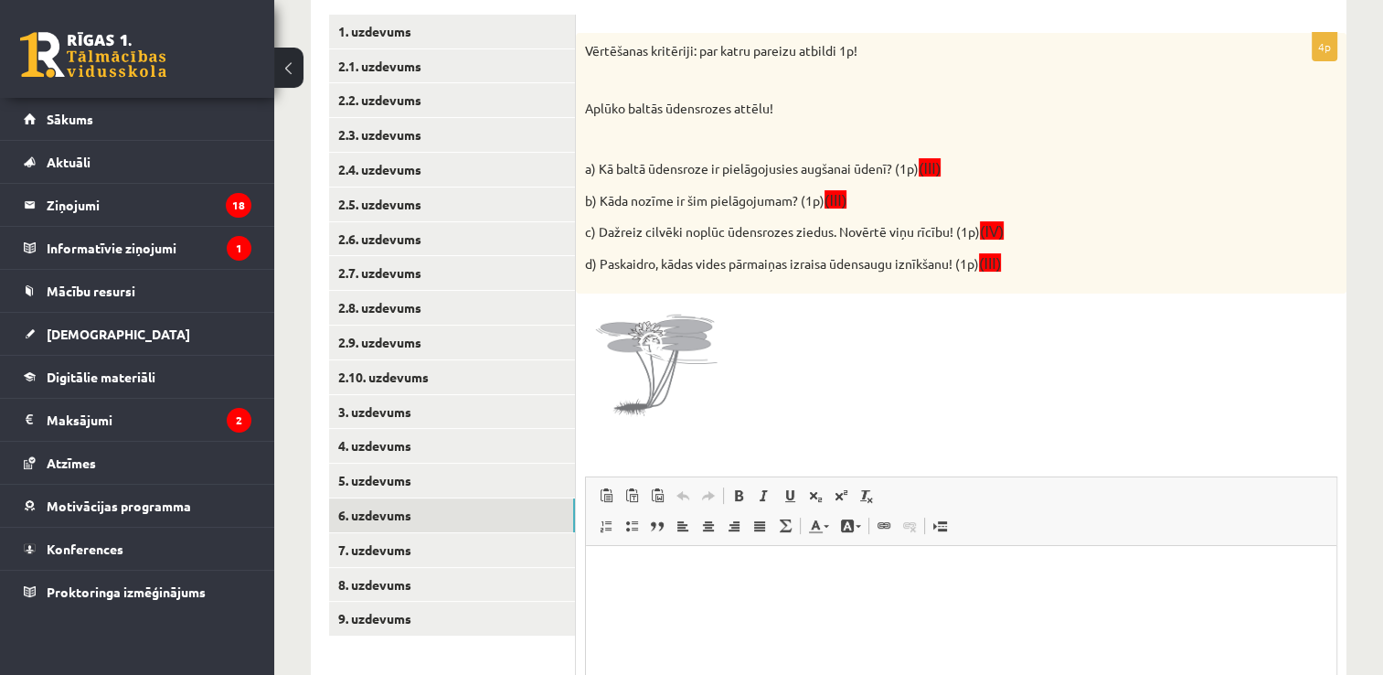
click at [1040, 294] on div "4p Vērtēšanas kritēriji: par katru pareizu atbildi 1p! Aplūko baltās ūdensrozes…" at bounding box center [961, 445] width 771 height 824
click at [728, 572] on p "Bagātinātā teksta redaktors, wiswyg-editor-user-answer-47433853234460" at bounding box center [961, 573] width 714 height 19
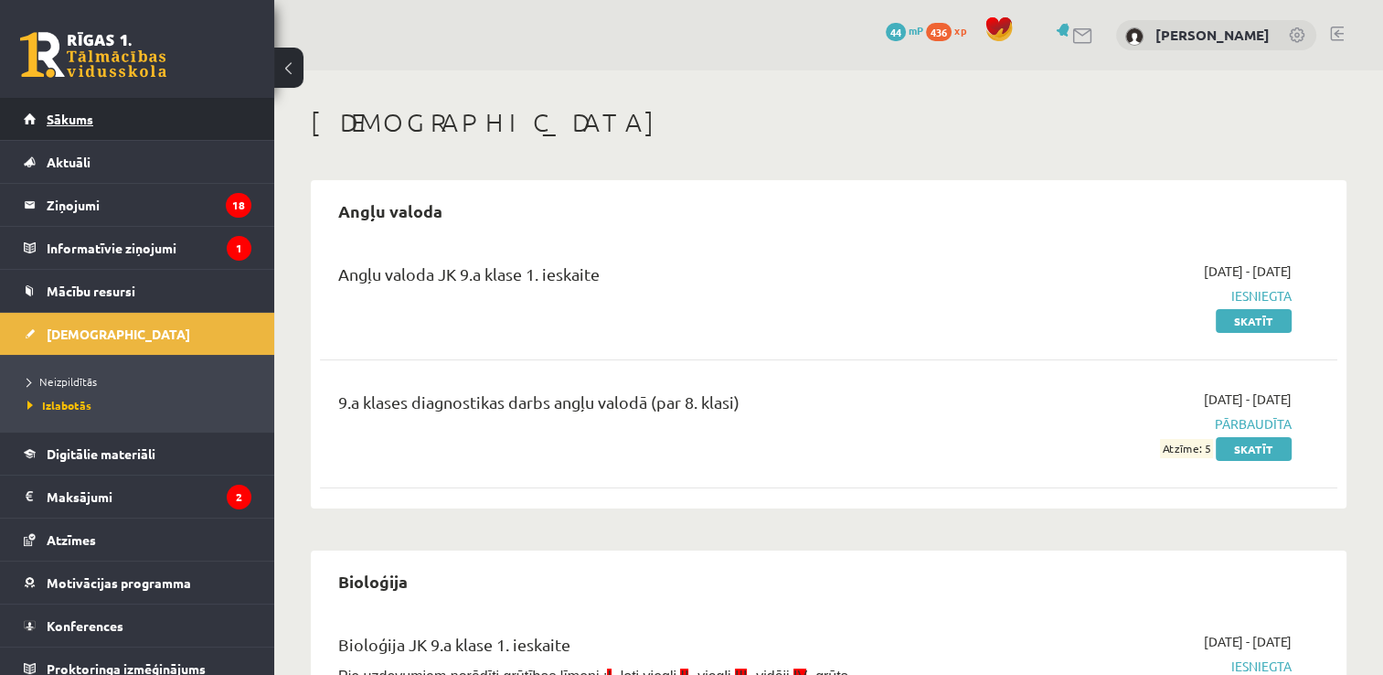
click at [99, 112] on link "Sākums" at bounding box center [138, 119] width 228 height 42
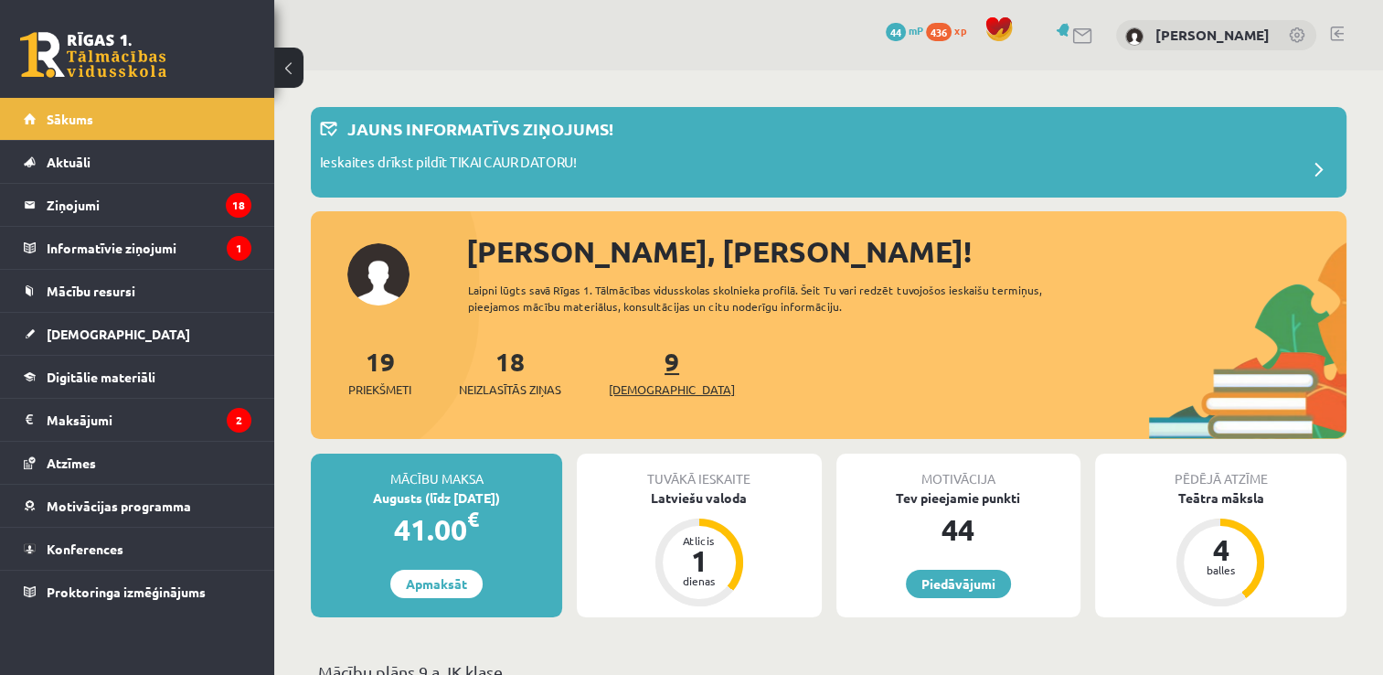
drag, startPoint x: 652, startPoint y: 372, endPoint x: 640, endPoint y: 357, distance: 19.6
click at [640, 357] on div "9 Ieskaites" at bounding box center [672, 370] width 126 height 57
click at [640, 357] on link "9 Ieskaites" at bounding box center [672, 372] width 126 height 54
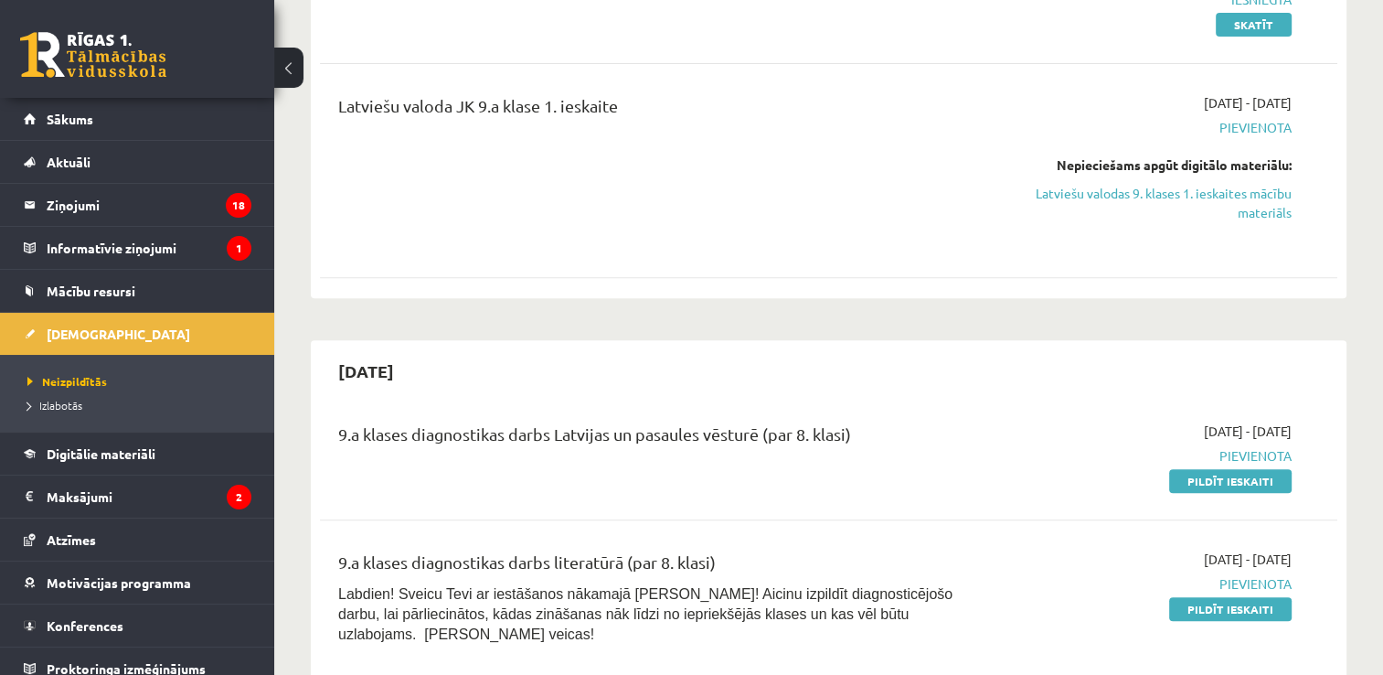
scroll to position [711, 0]
